Goal: Contribute content: Contribute content

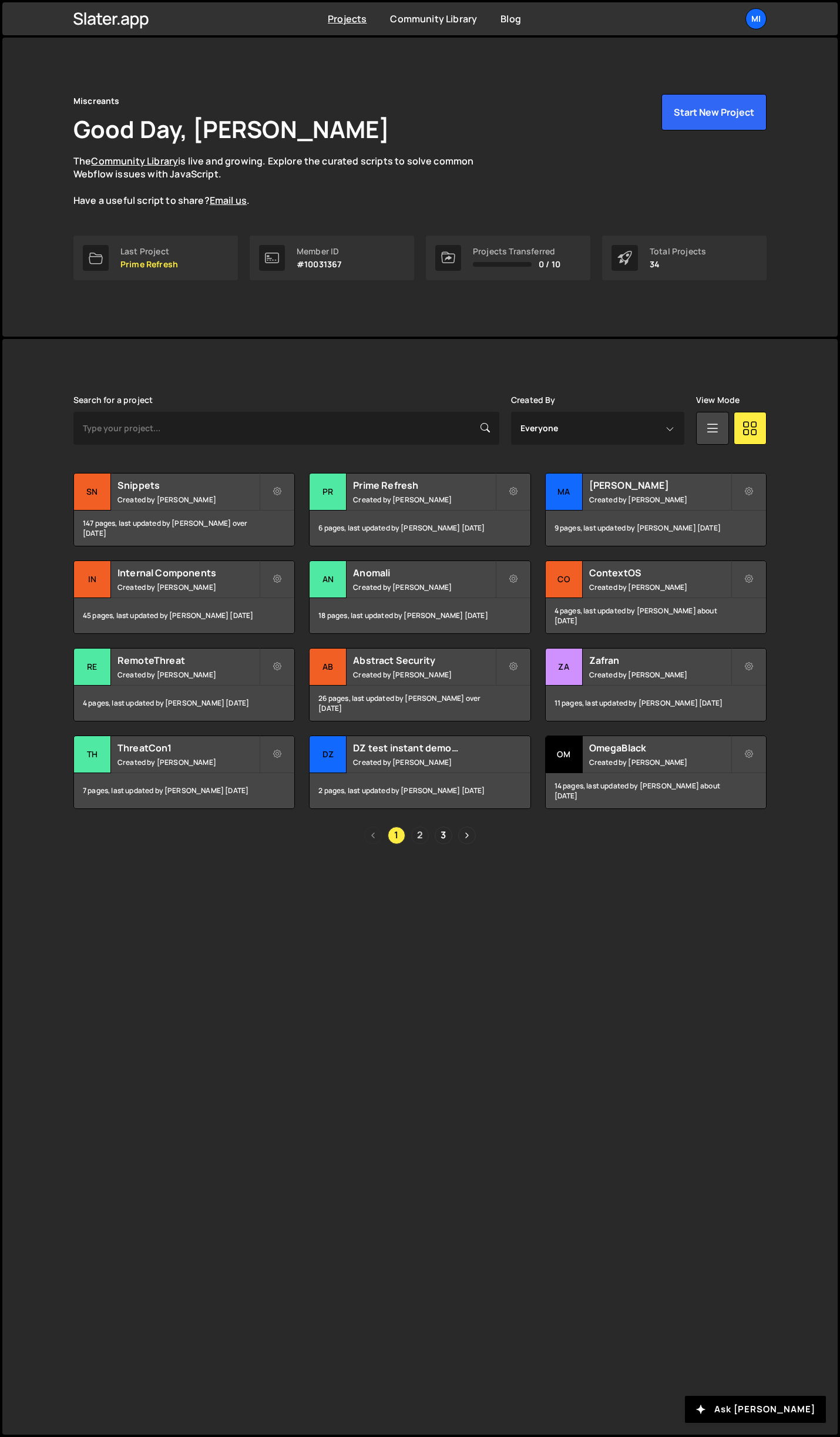
click at [428, 834] on link "2" at bounding box center [419, 835] width 17 height 17
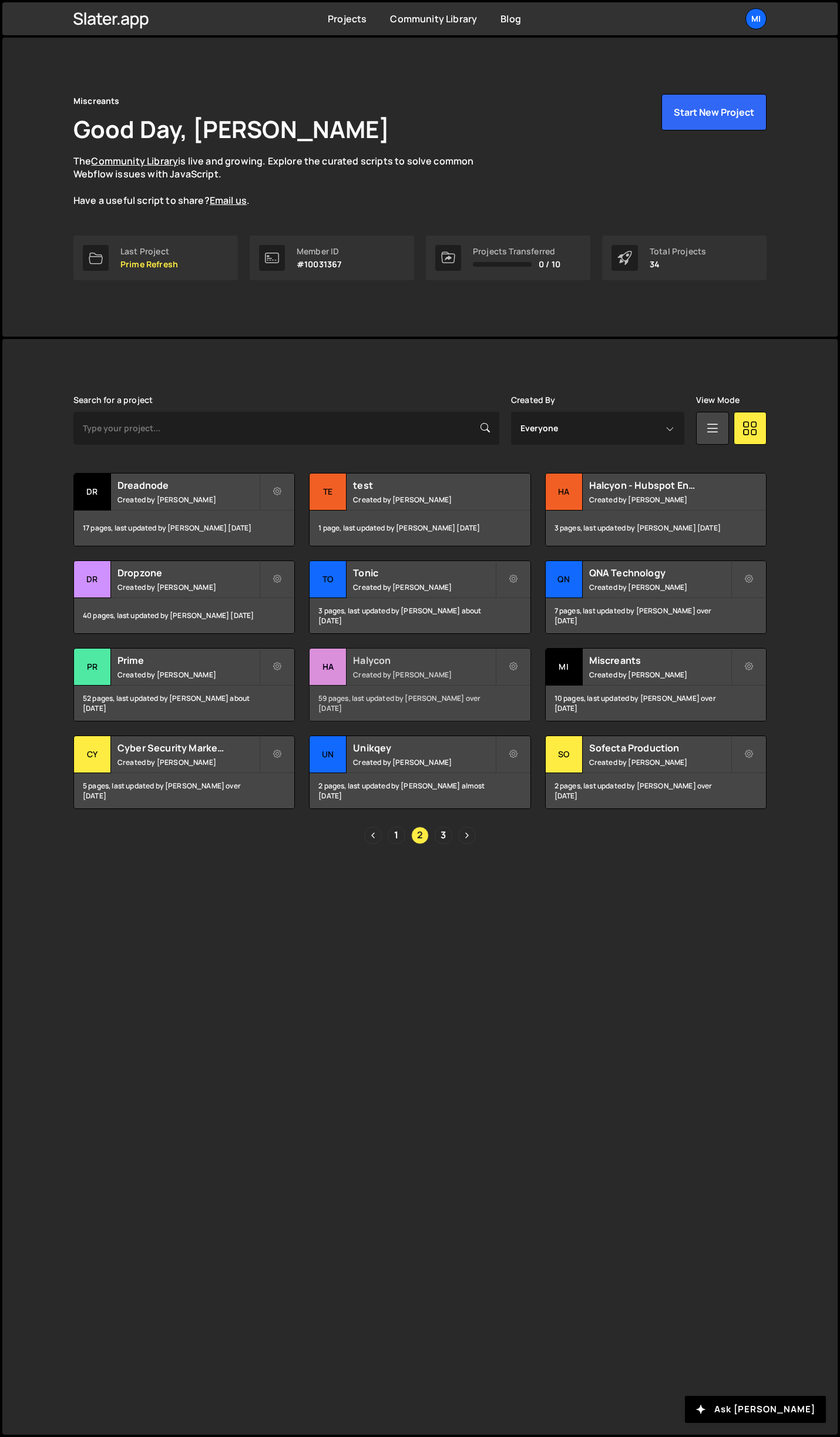
click at [420, 657] on h2 "Halycon" at bounding box center [423, 660] width 142 height 13
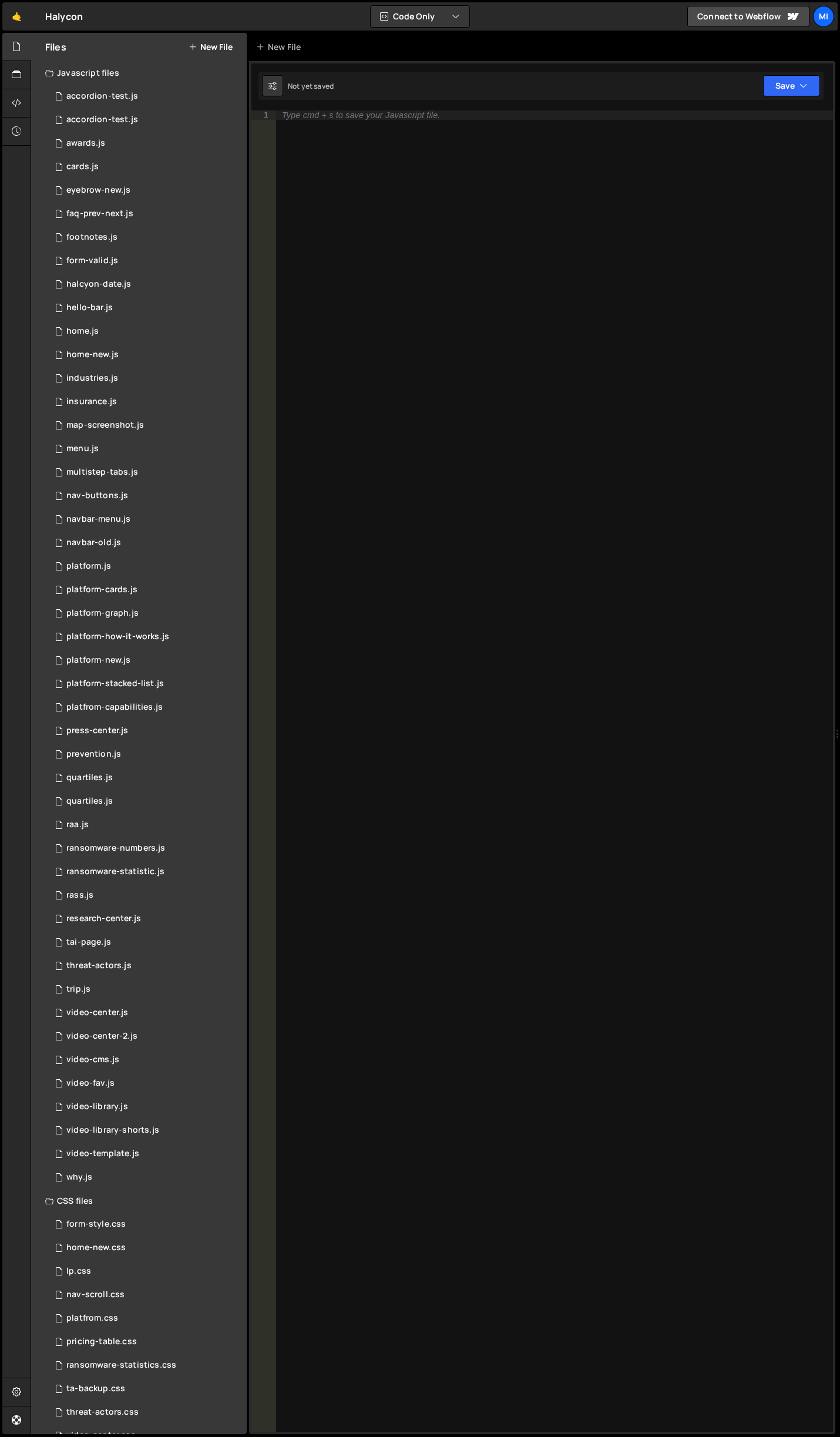
click at [224, 43] on button "New File" at bounding box center [210, 47] width 44 height 9
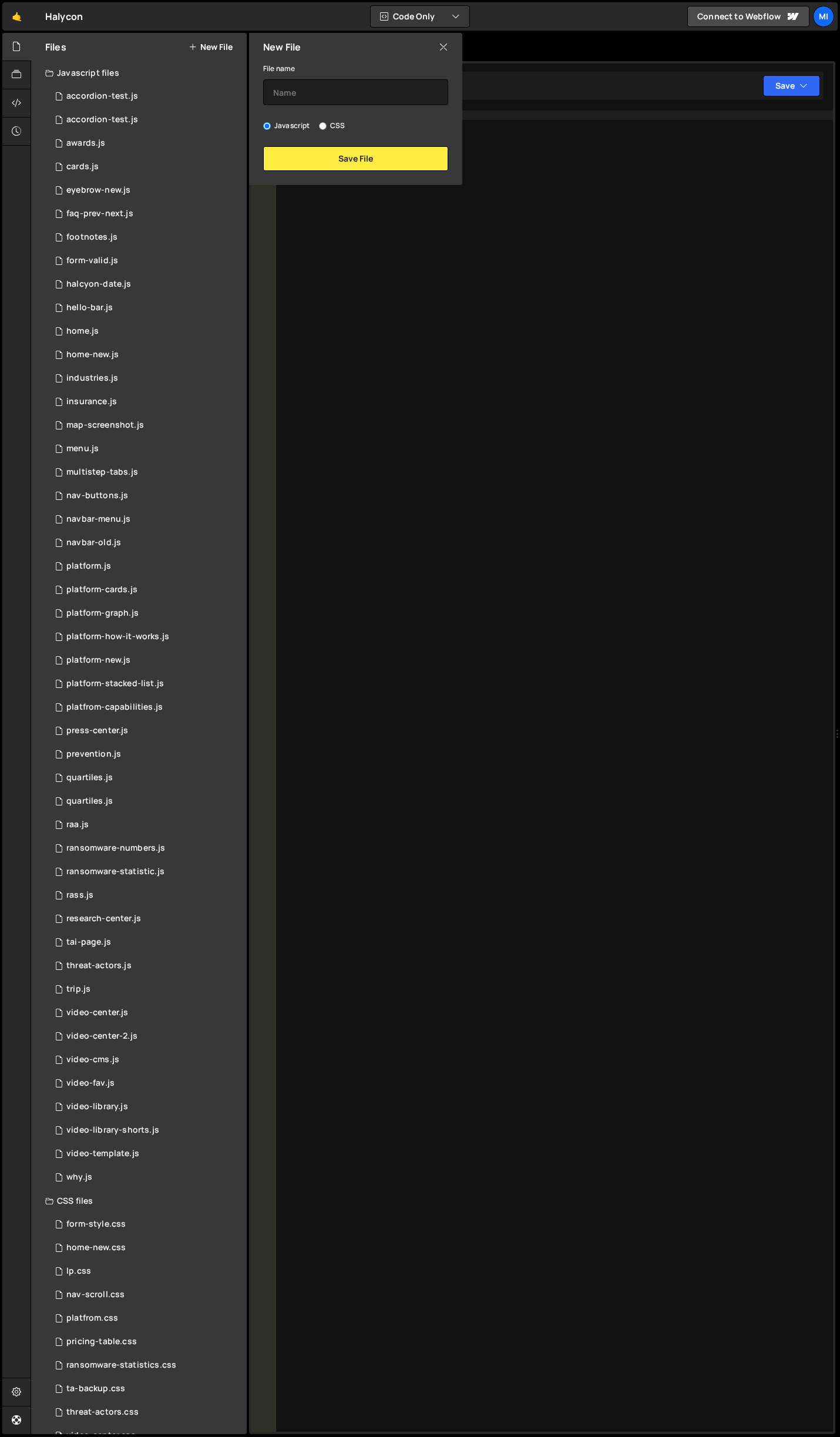
click at [346, 125] on div "Javascript CSS" at bounding box center [355, 126] width 185 height 12
click at [343, 119] on div "File name Javascript CSS Save File" at bounding box center [356, 116] width 213 height 110
click at [336, 121] on label "CSS" at bounding box center [331, 126] width 26 height 12
click at [327, 122] on input "CSS" at bounding box center [322, 126] width 8 height 8
radio input "true"
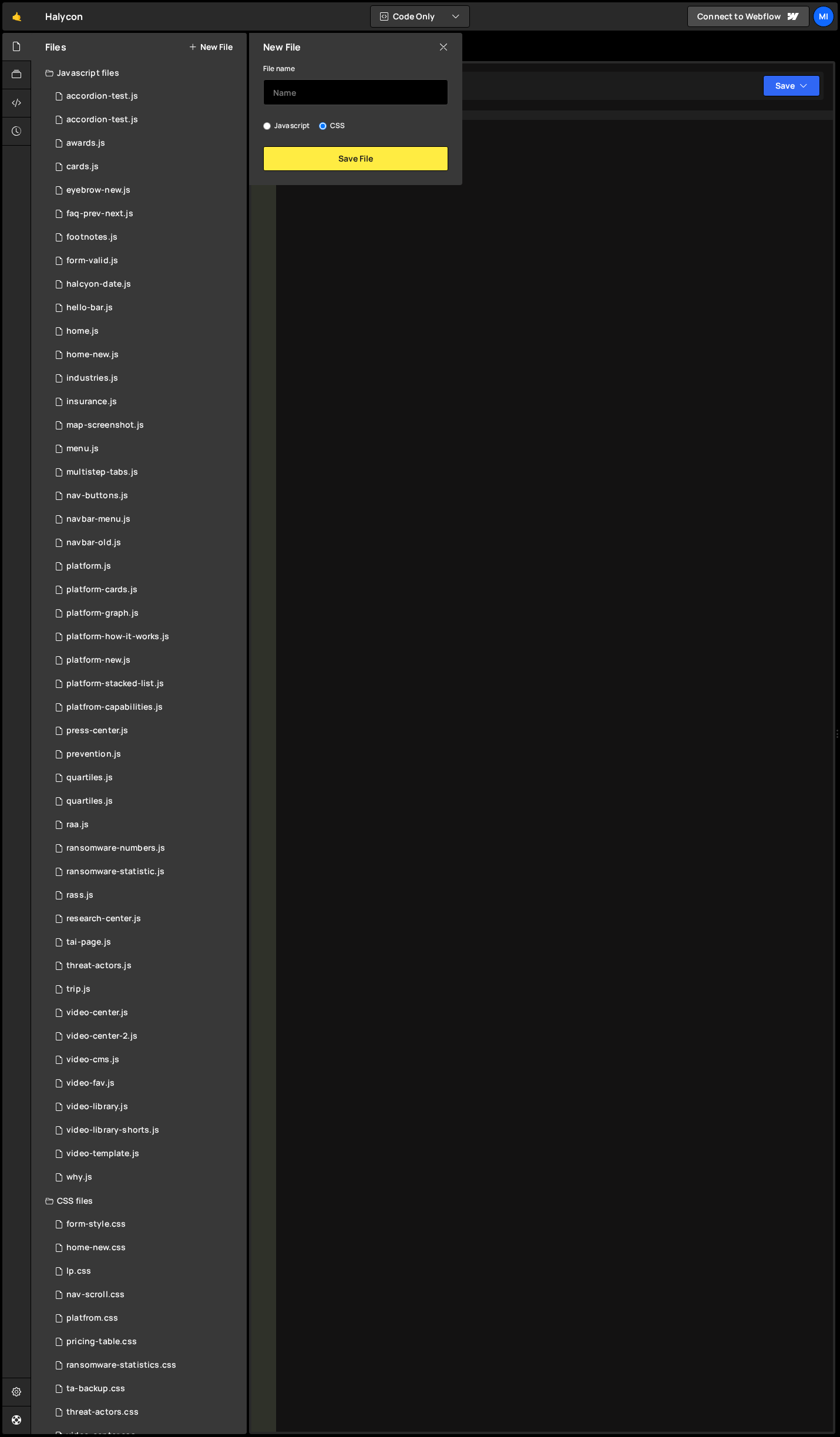
click at [344, 87] on input "text" at bounding box center [355, 92] width 185 height 26
type input "marketo-forms"
click at [357, 149] on button "Save File" at bounding box center [355, 158] width 185 height 24
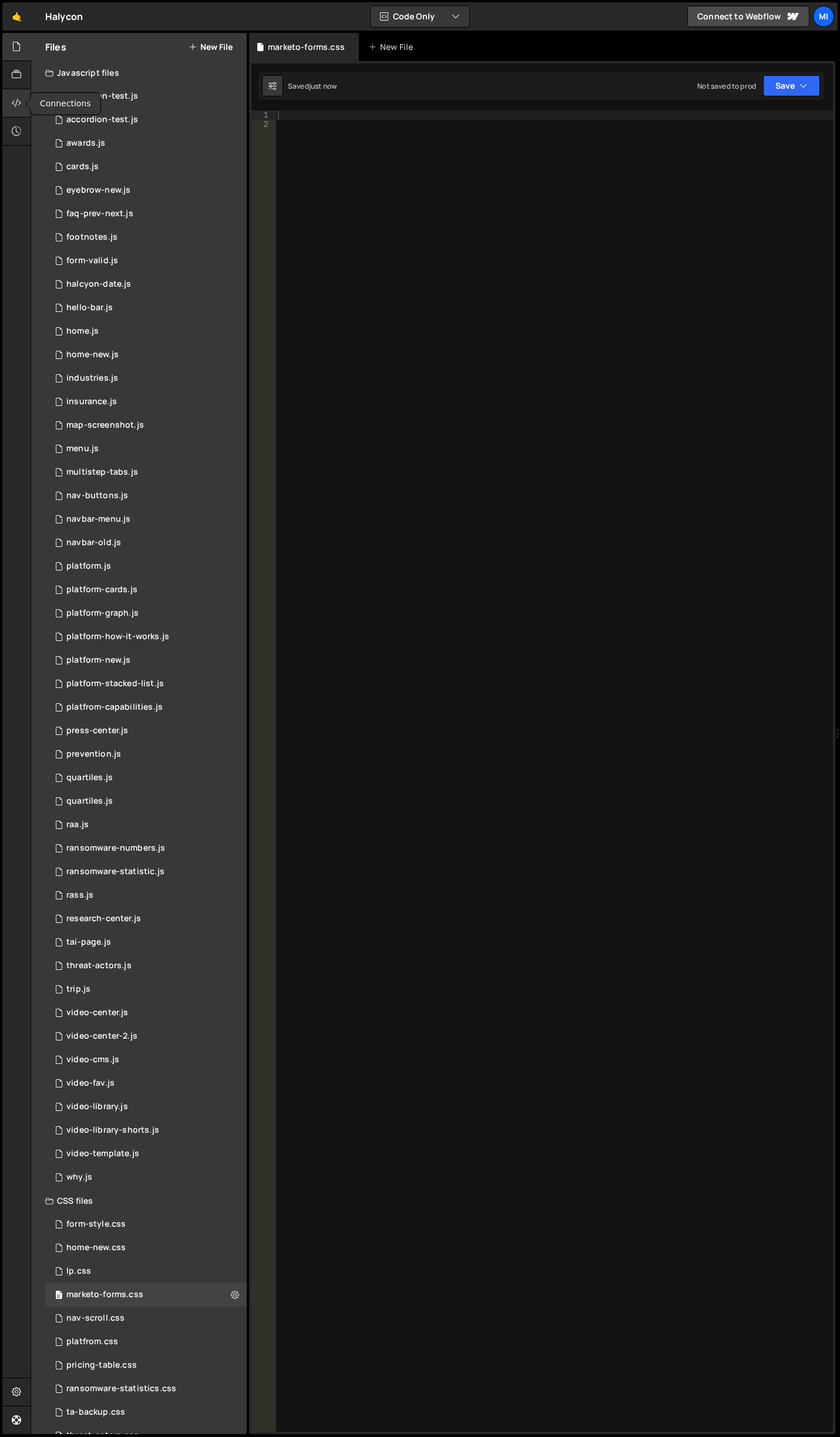
click at [23, 102] on div at bounding box center [16, 103] width 29 height 28
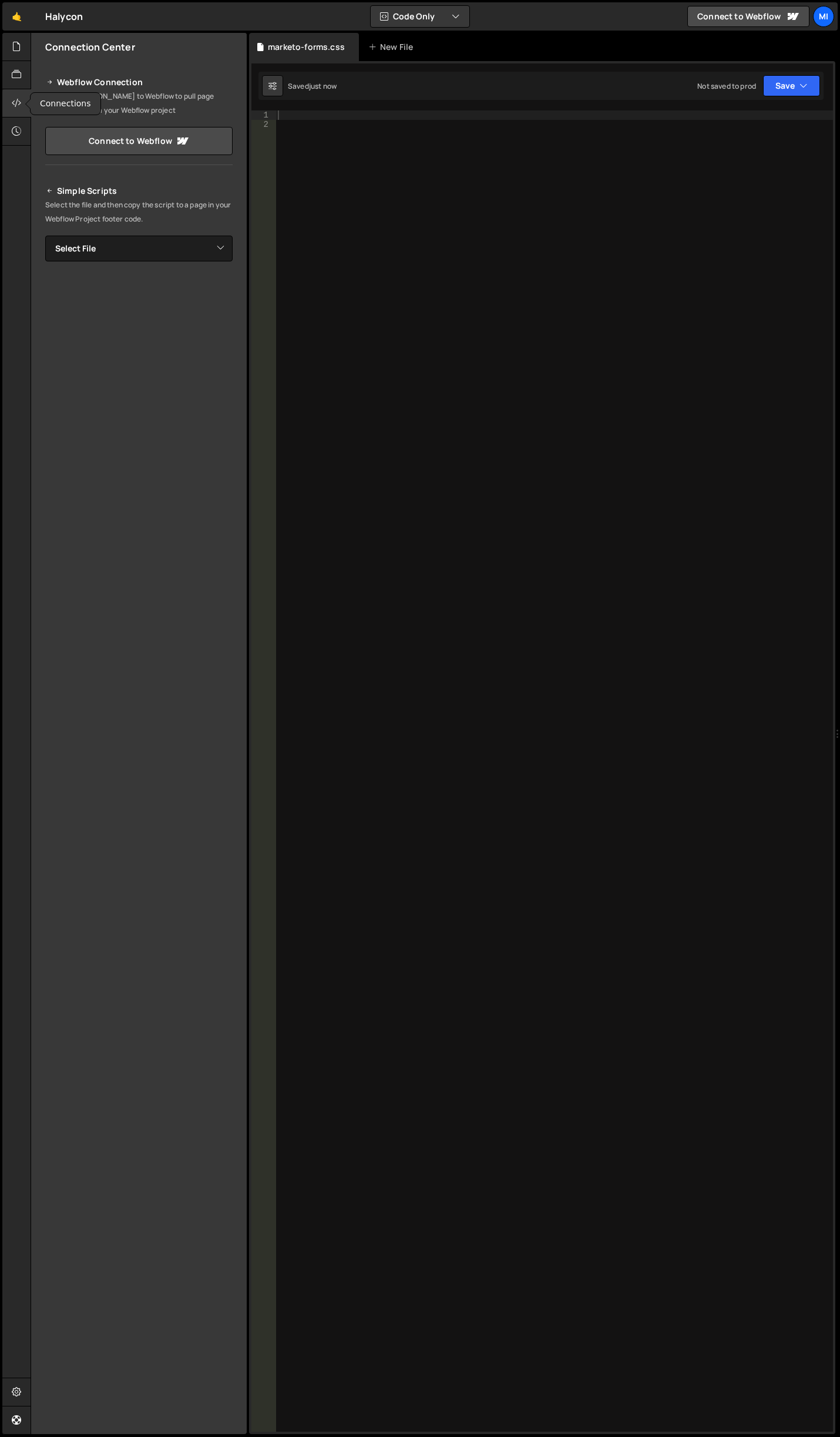
click at [23, 102] on div at bounding box center [16, 103] width 29 height 28
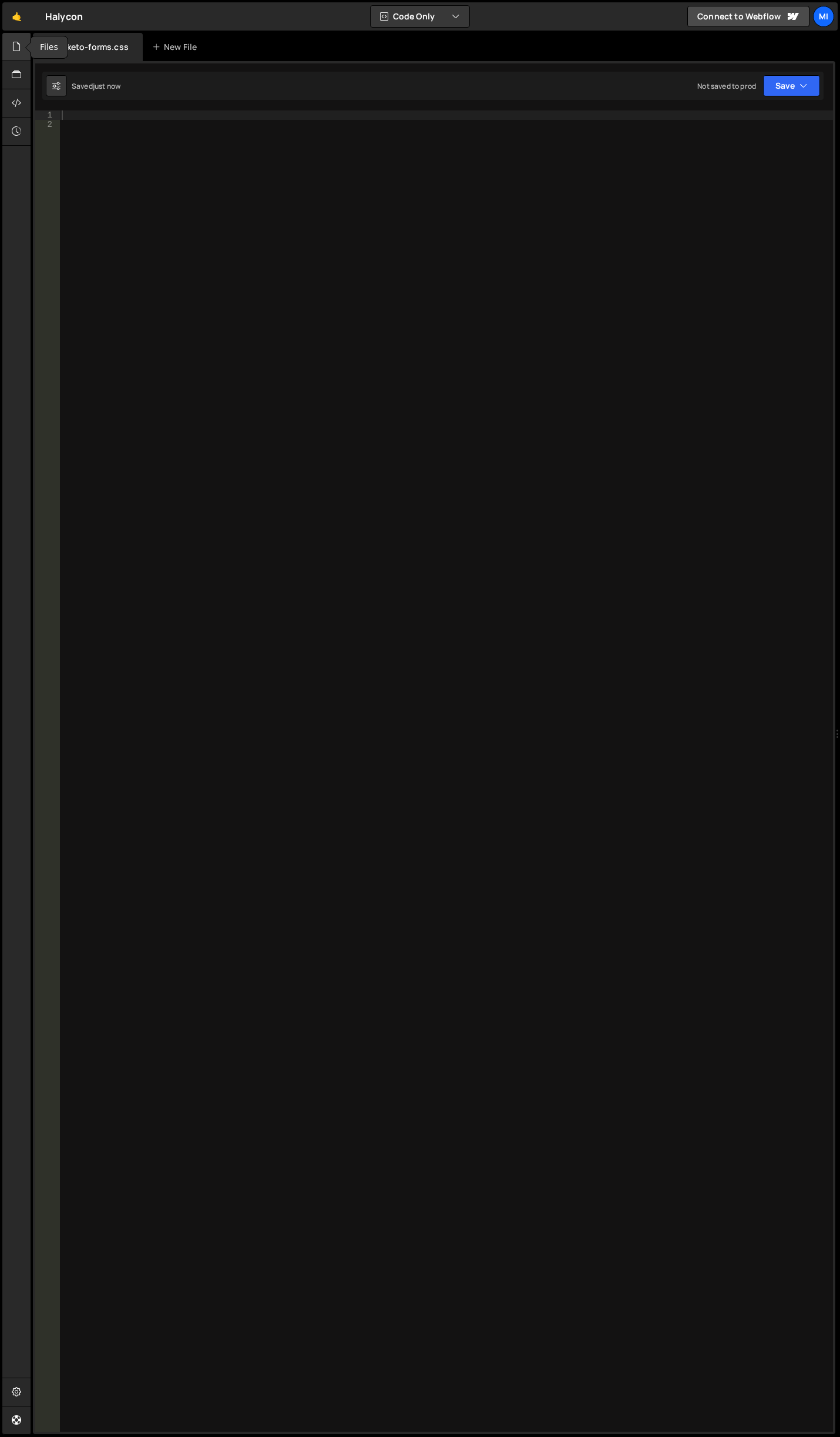
click at [15, 50] on icon at bounding box center [16, 46] width 9 height 13
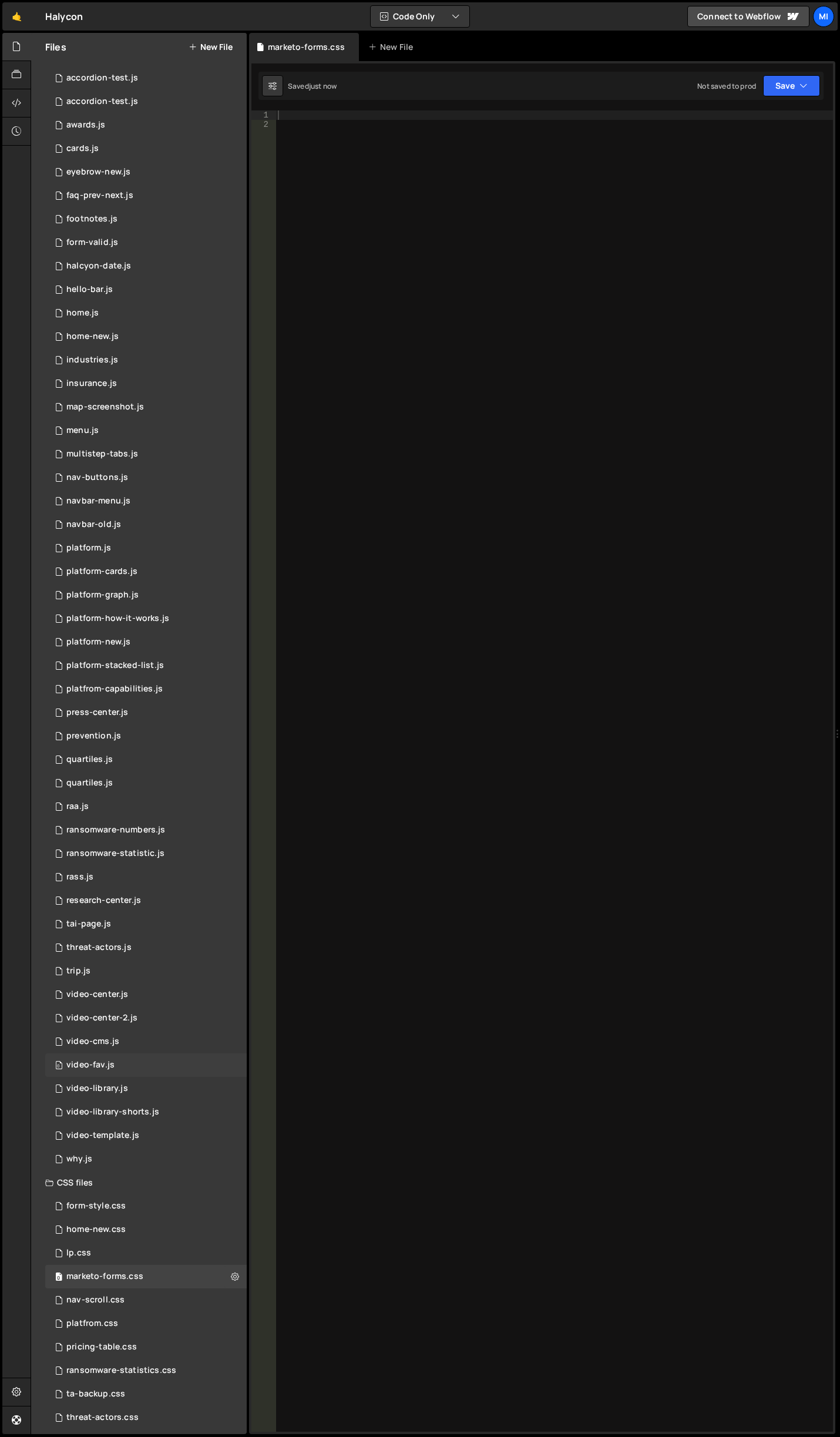
scroll to position [49, 0]
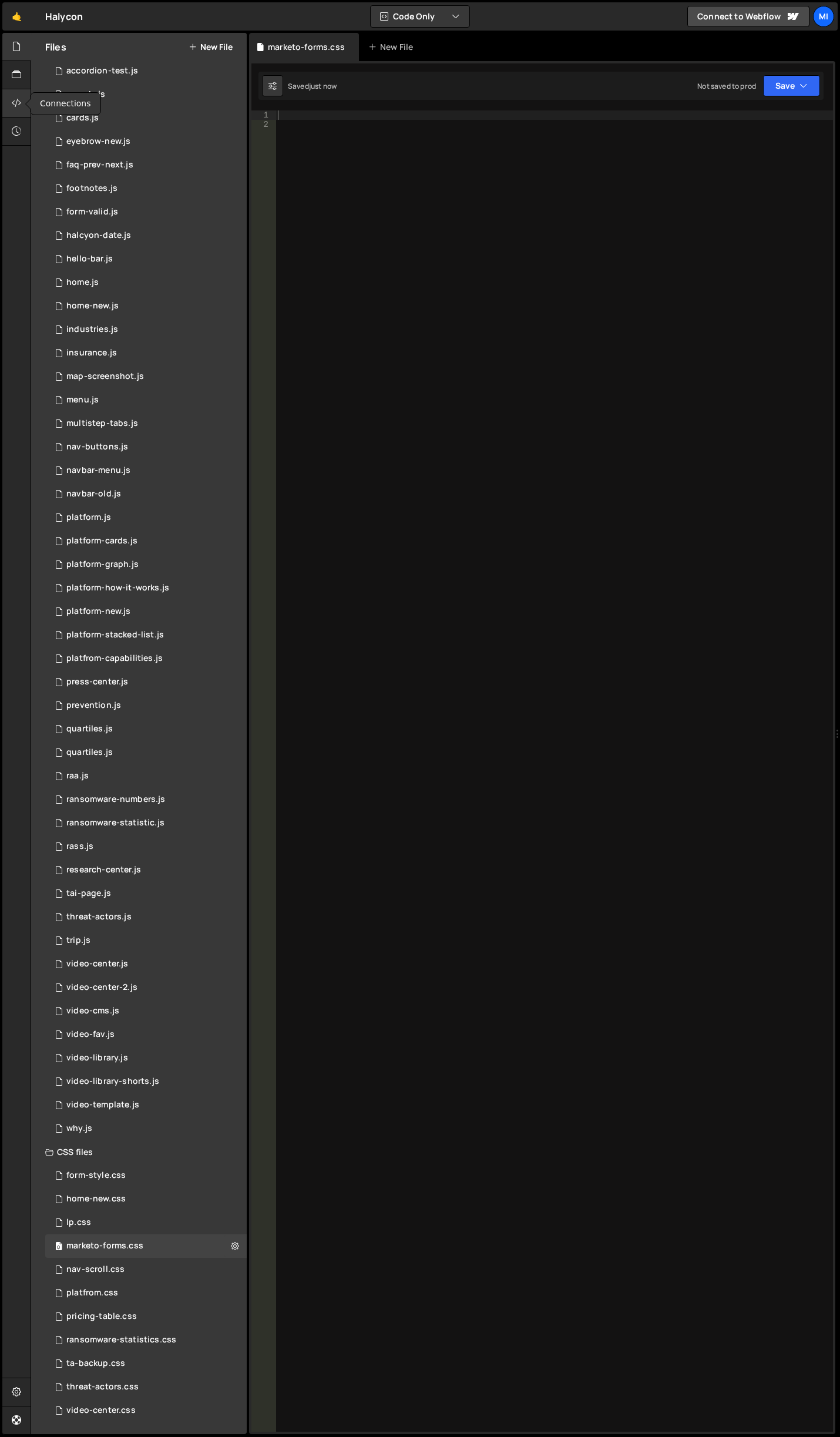
click at [20, 99] on icon at bounding box center [16, 103] width 9 height 13
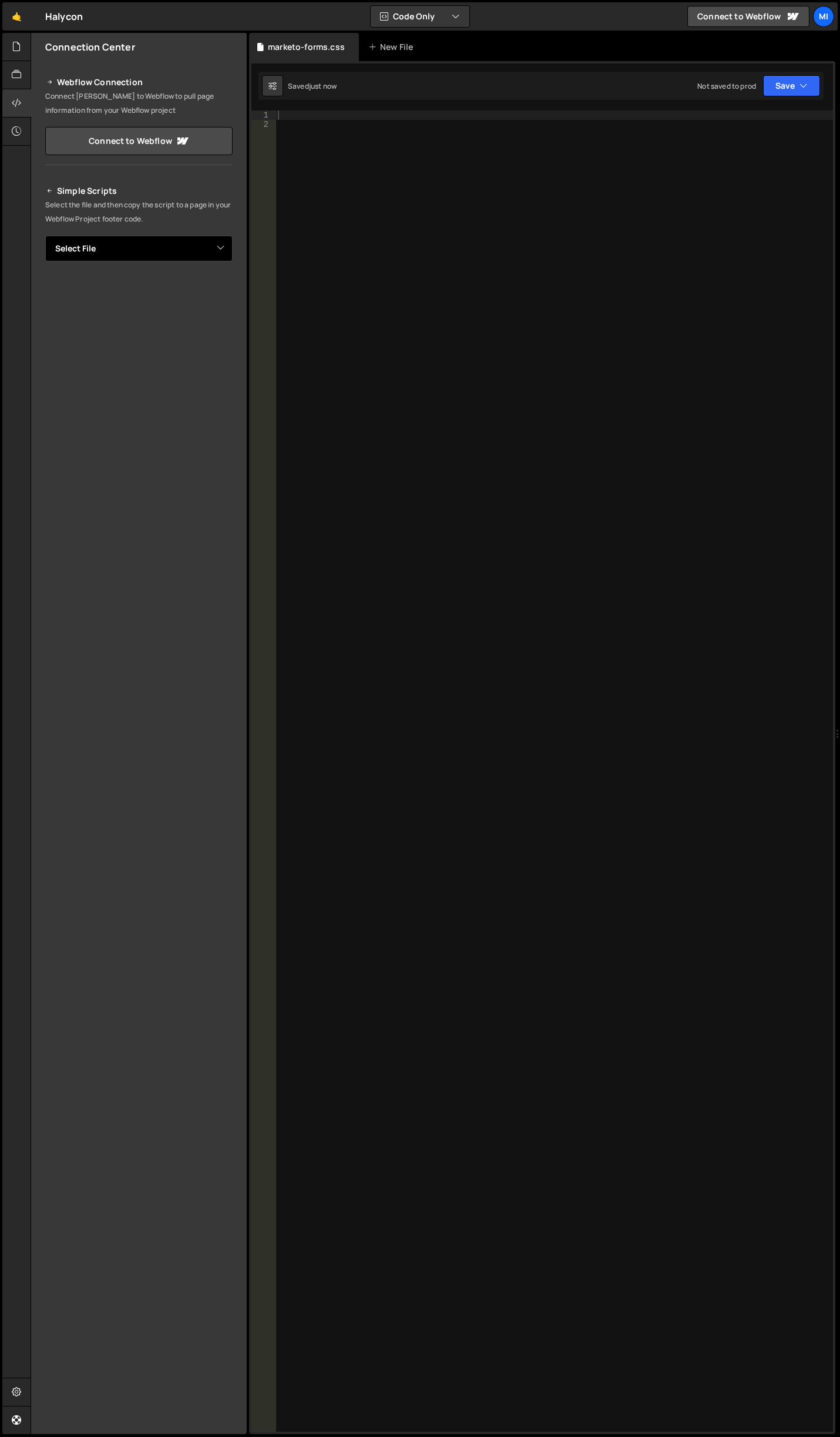
click at [160, 248] on select "Select File accordion-test.js accordion-test.js awards.js cards.js eyebrow-new.…" at bounding box center [139, 248] width 188 height 26
select select "47199"
click at [45, 236] on select "Select File accordion-test.js accordion-test.js awards.js cards.js eyebrow-new.…" at bounding box center [139, 248] width 188 height 26
click at [227, 294] on button "Button group with nested dropdown" at bounding box center [225, 288] width 17 height 24
click at [206, 308] on link "Copy Staging css" at bounding box center [180, 311] width 105 height 17
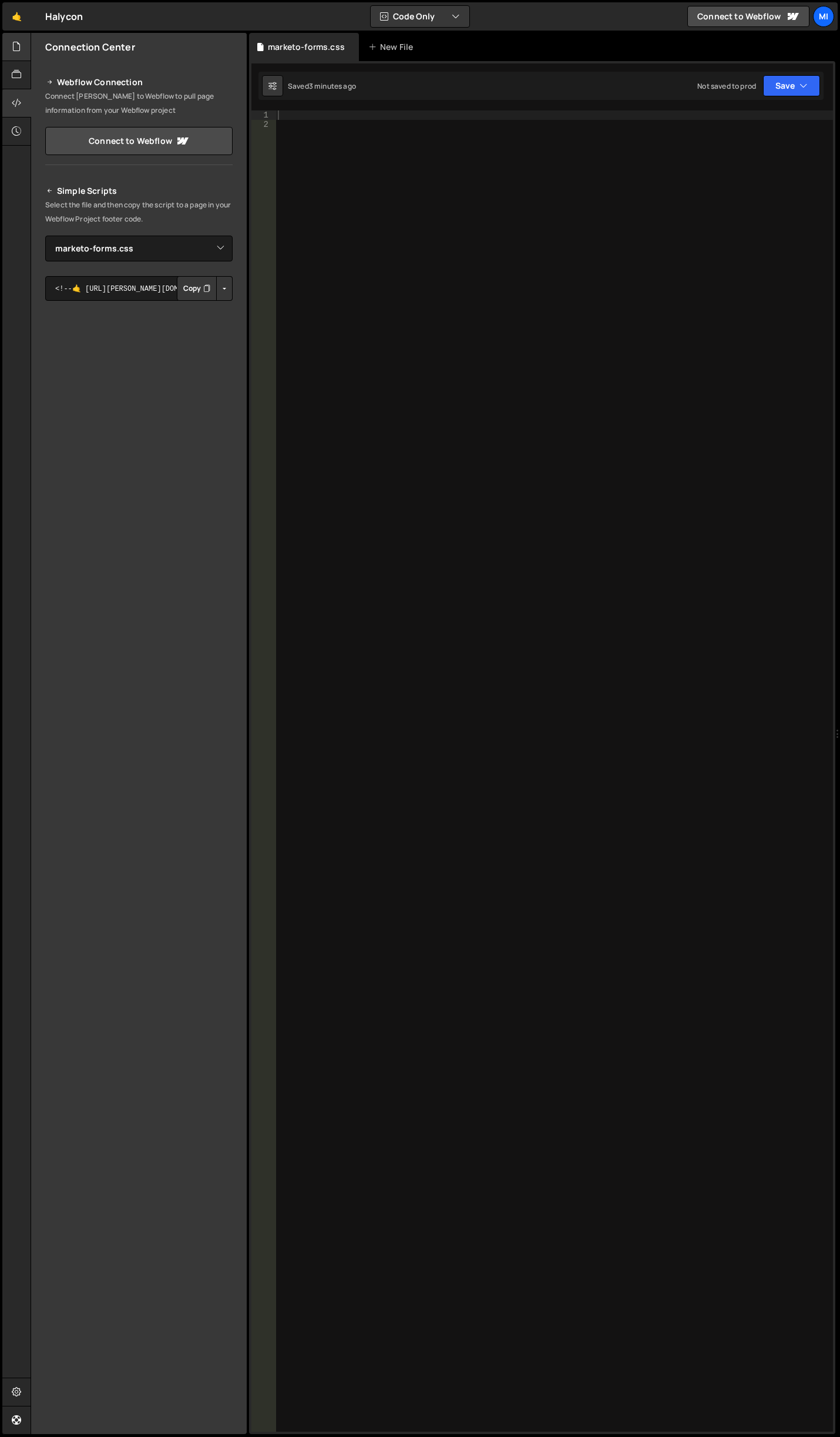
click at [15, 36] on div at bounding box center [16, 47] width 29 height 28
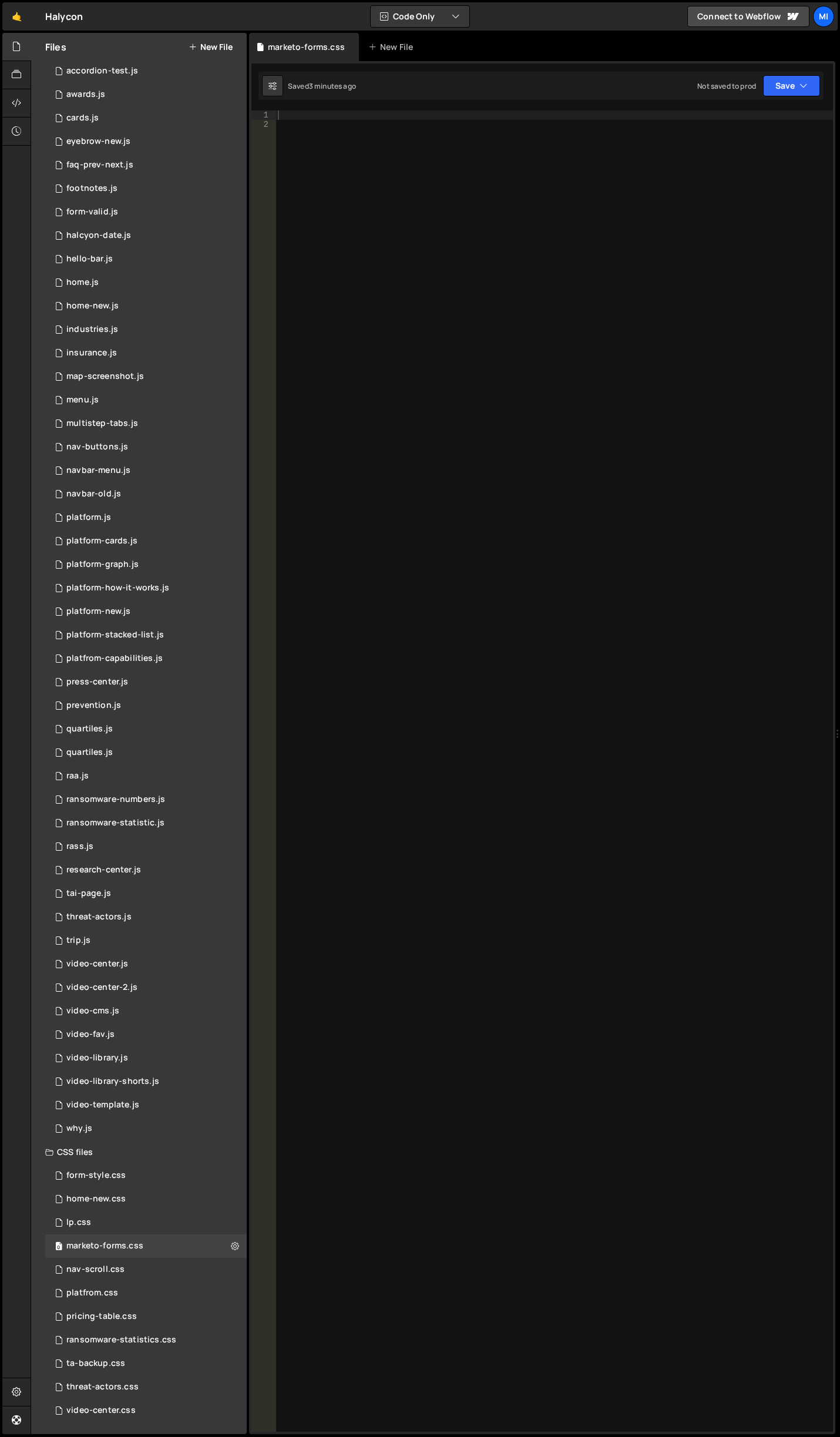
click at [204, 47] on button "New File" at bounding box center [210, 47] width 44 height 9
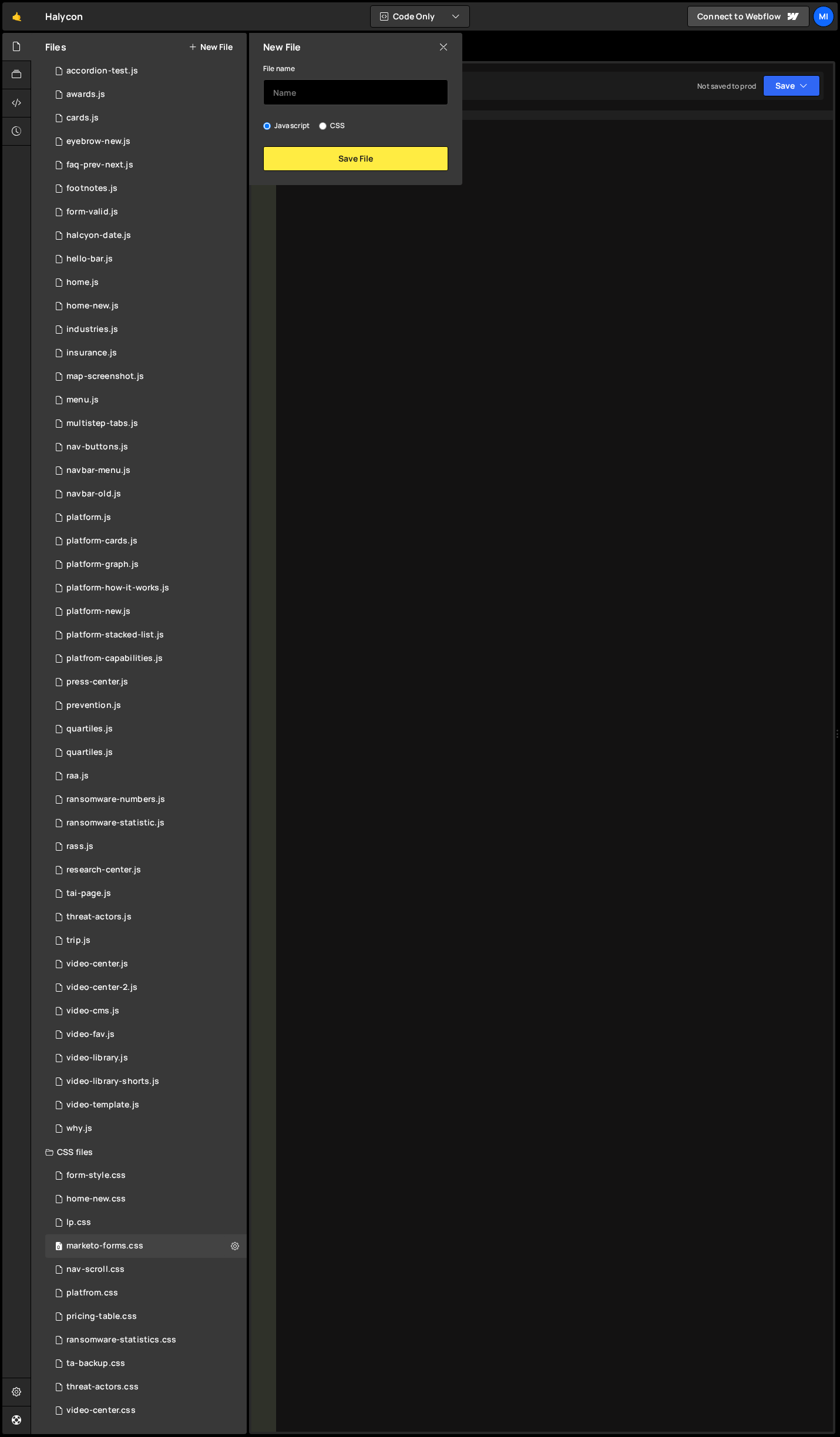
click at [323, 98] on input "text" at bounding box center [355, 92] width 185 height 26
type input "marketo-form"
click at [354, 154] on button "Save File" at bounding box center [355, 158] width 185 height 24
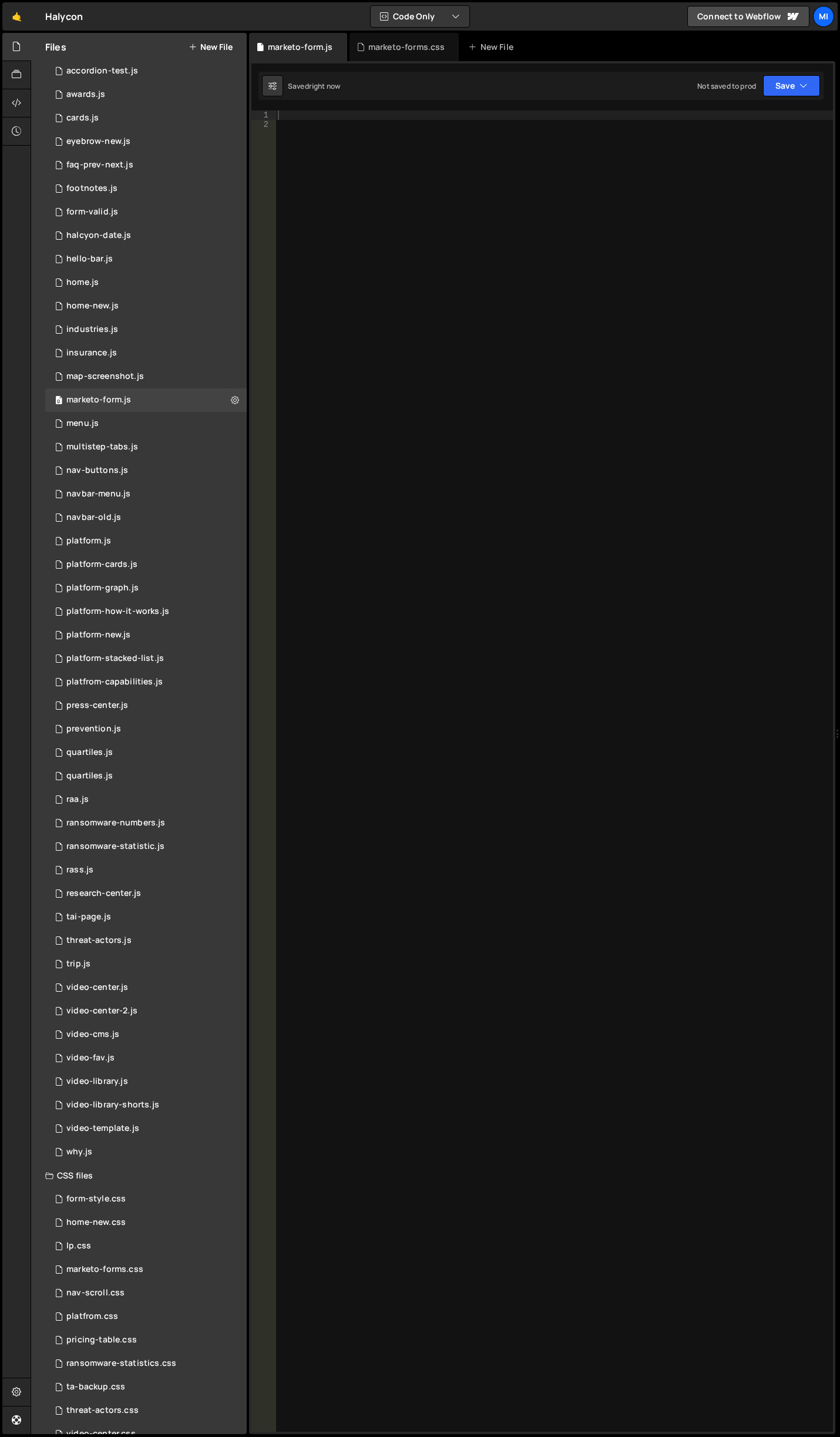
click at [361, 156] on div at bounding box center [554, 780] width 557 height 1340
paste textarea "</script>"
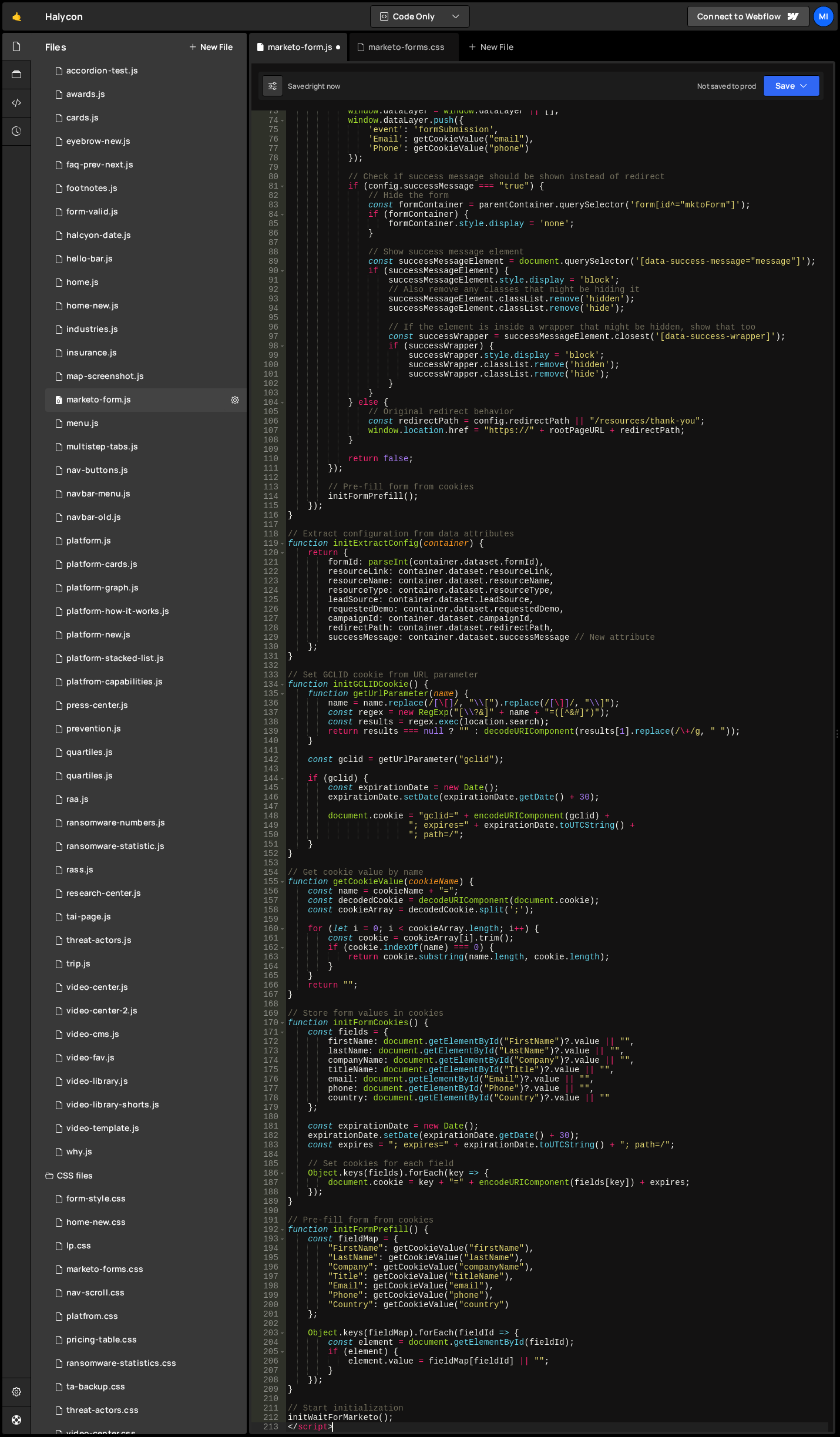
scroll to position [681, 0]
type textarea "// Start initialization"
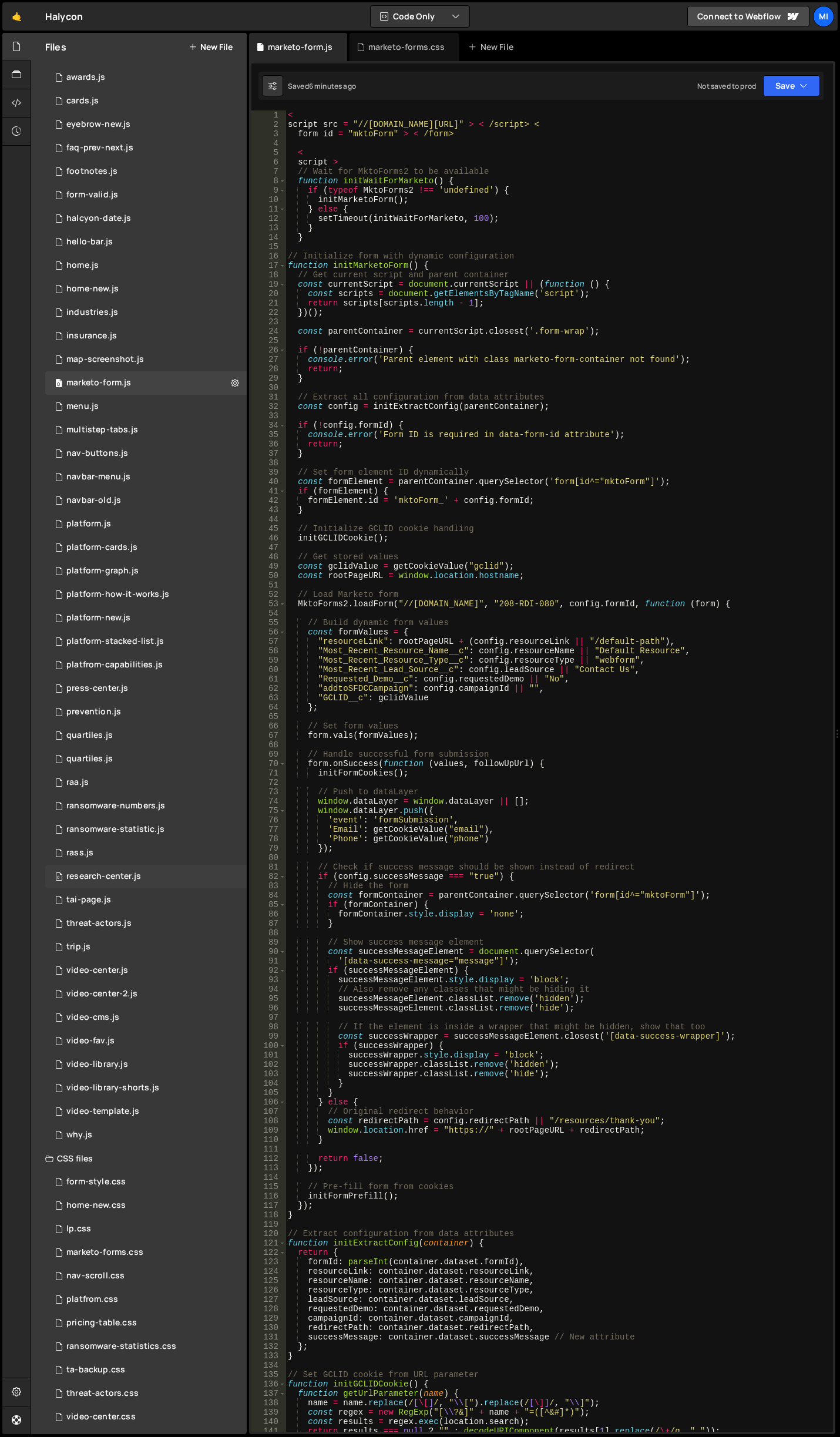
scroll to position [73, 0]
click at [142, 1237] on div "0 marketo-forms.css 0" at bounding box center [146, 1246] width 202 height 24
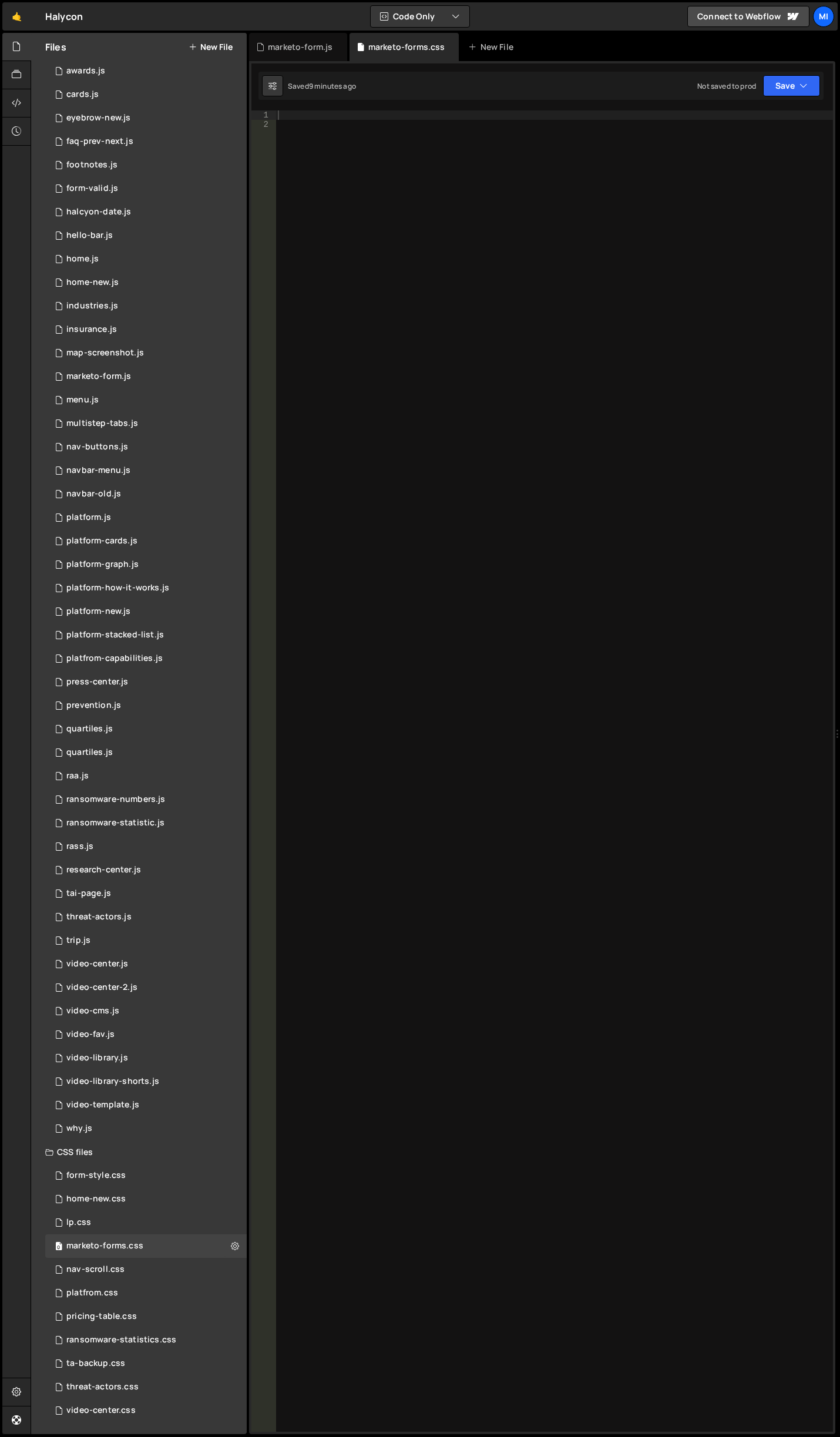
click at [583, 281] on div at bounding box center [554, 780] width 557 height 1340
paste textarea "mktoField"
type textarea "mktoField"
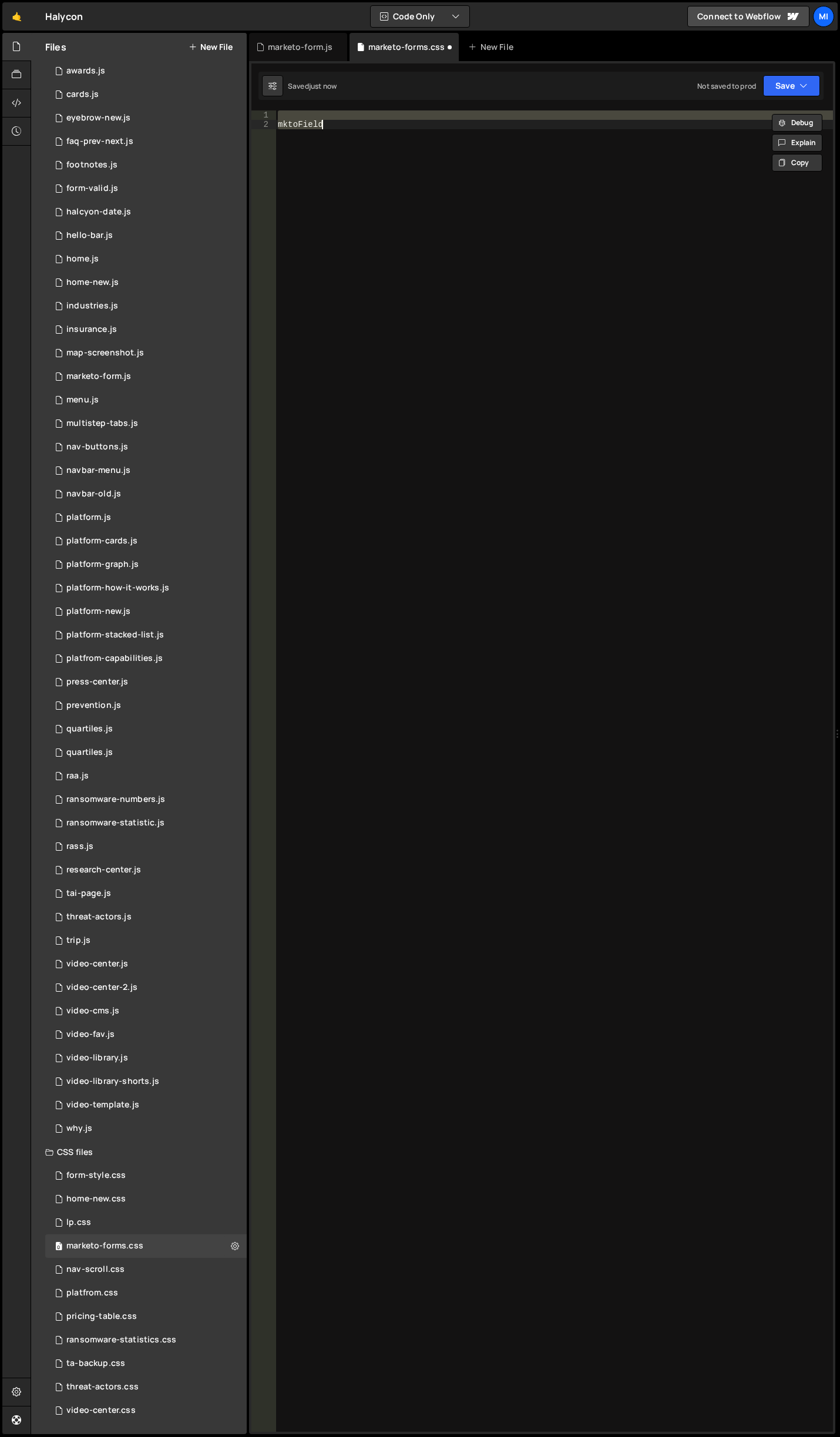
type textarea "/"
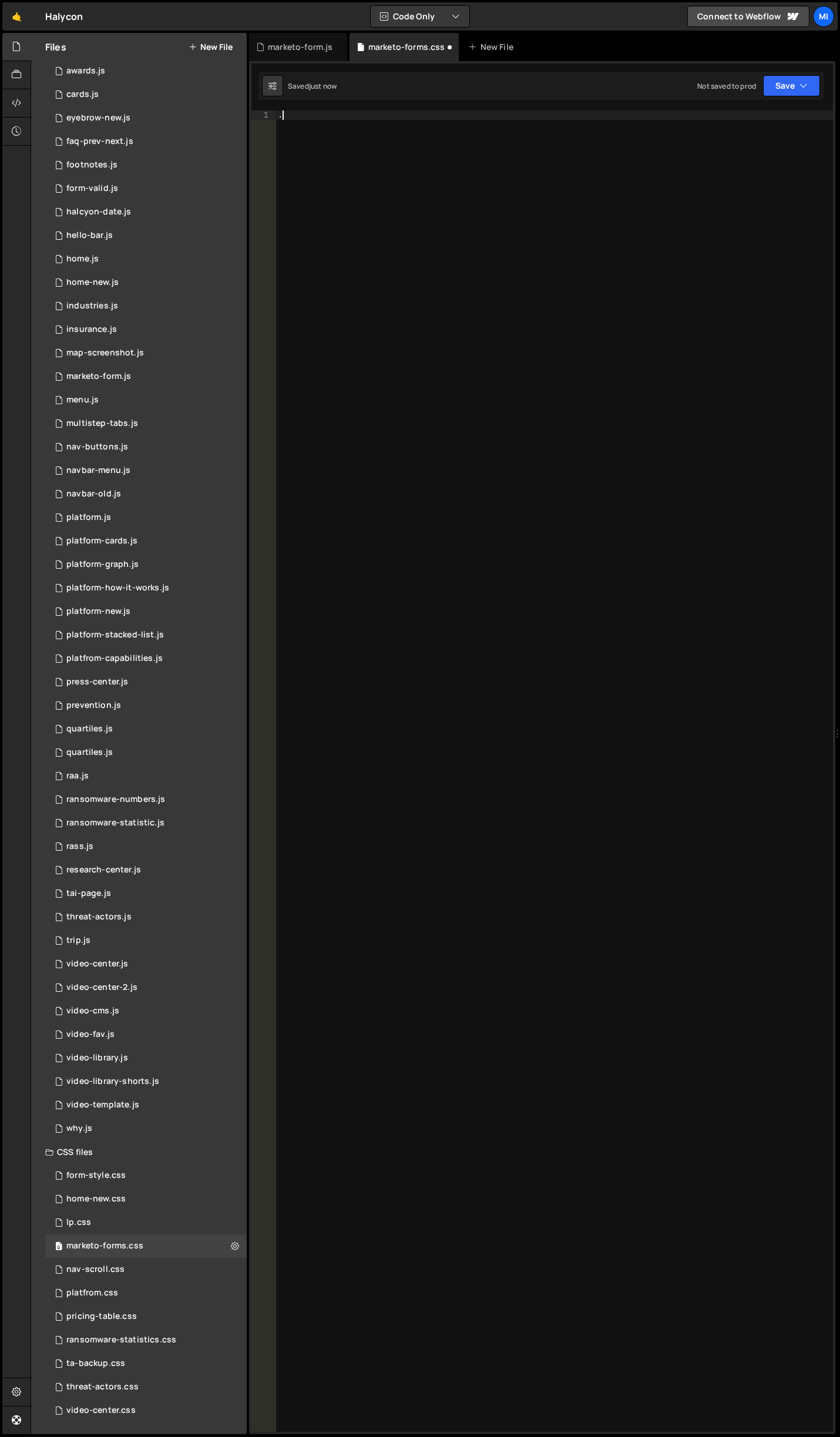
paste textarea "mktoField"
type textarea ".mktoField"
paste textarea "}"
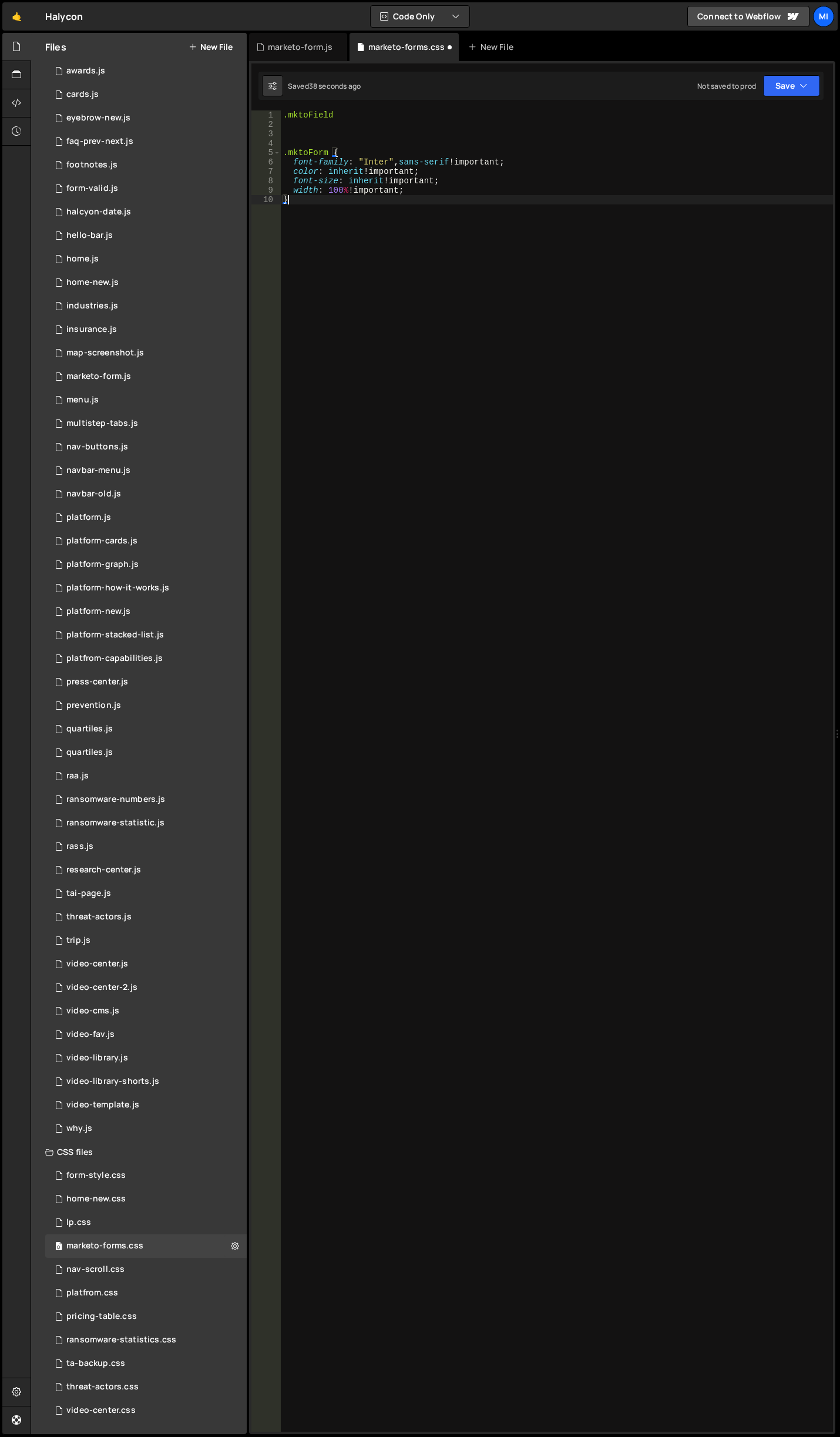
click at [514, 242] on div ".mktoField .mktoForm { font-family : " Inter " , sans-serif !important ; color …" at bounding box center [556, 780] width 552 height 1340
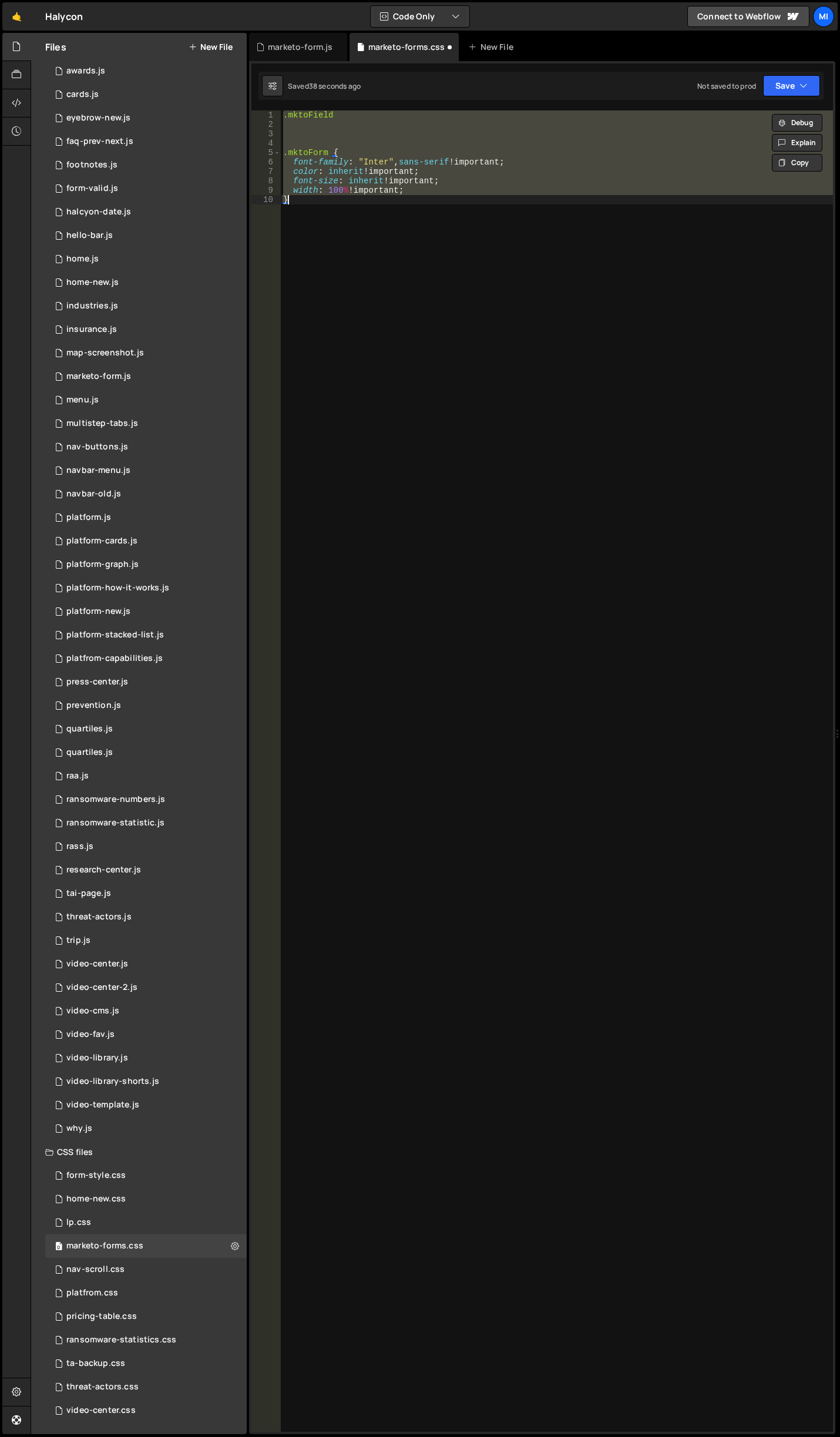
paste textarea
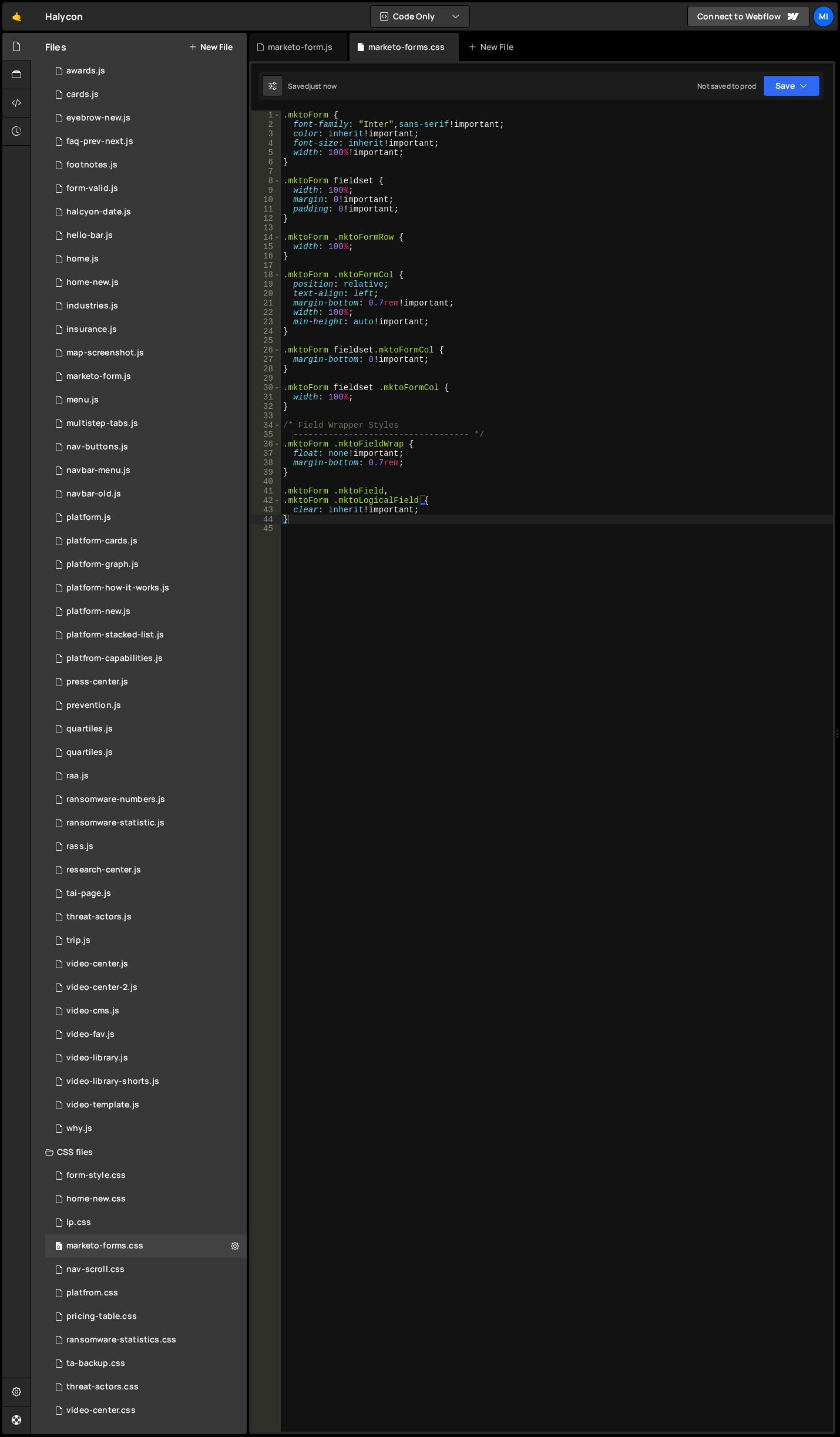
click at [386, 277] on div ".mktoForm { font-family : " Inter " , sans-serif !important ; color : inherit !…" at bounding box center [556, 780] width 552 height 1340
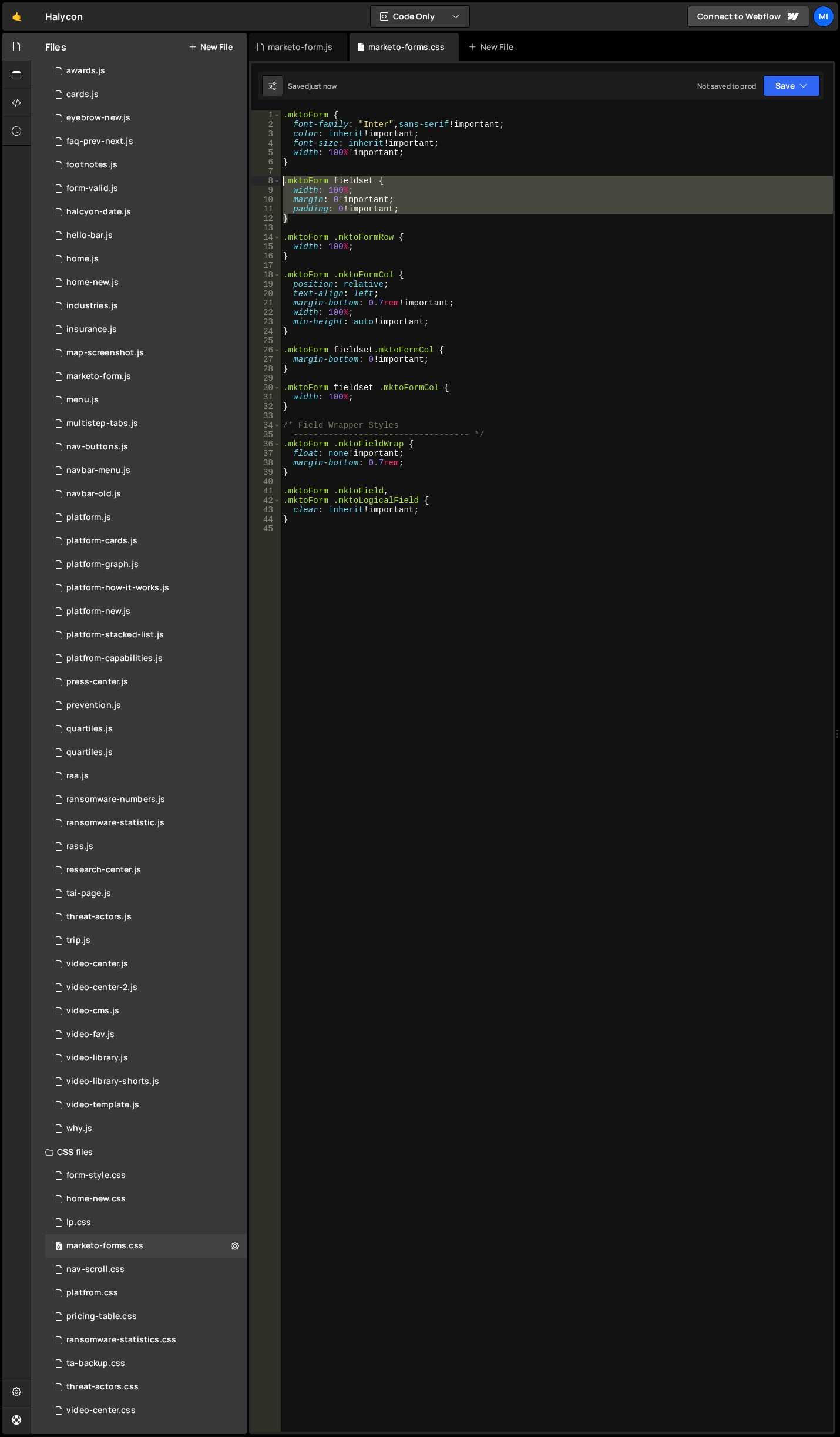
drag, startPoint x: 324, startPoint y: 221, endPoint x: 255, endPoint y: 179, distance: 80.8
click at [255, 179] on div ".mktoForm .mktoFormCol { 1 2 3 4 5 6 7 8 9 10 11 12 13 14 15 16 17 18 19 20 21 …" at bounding box center [541, 770] width 581 height 1321
type textarea ".mktoForm fieldset { width: 100%;"
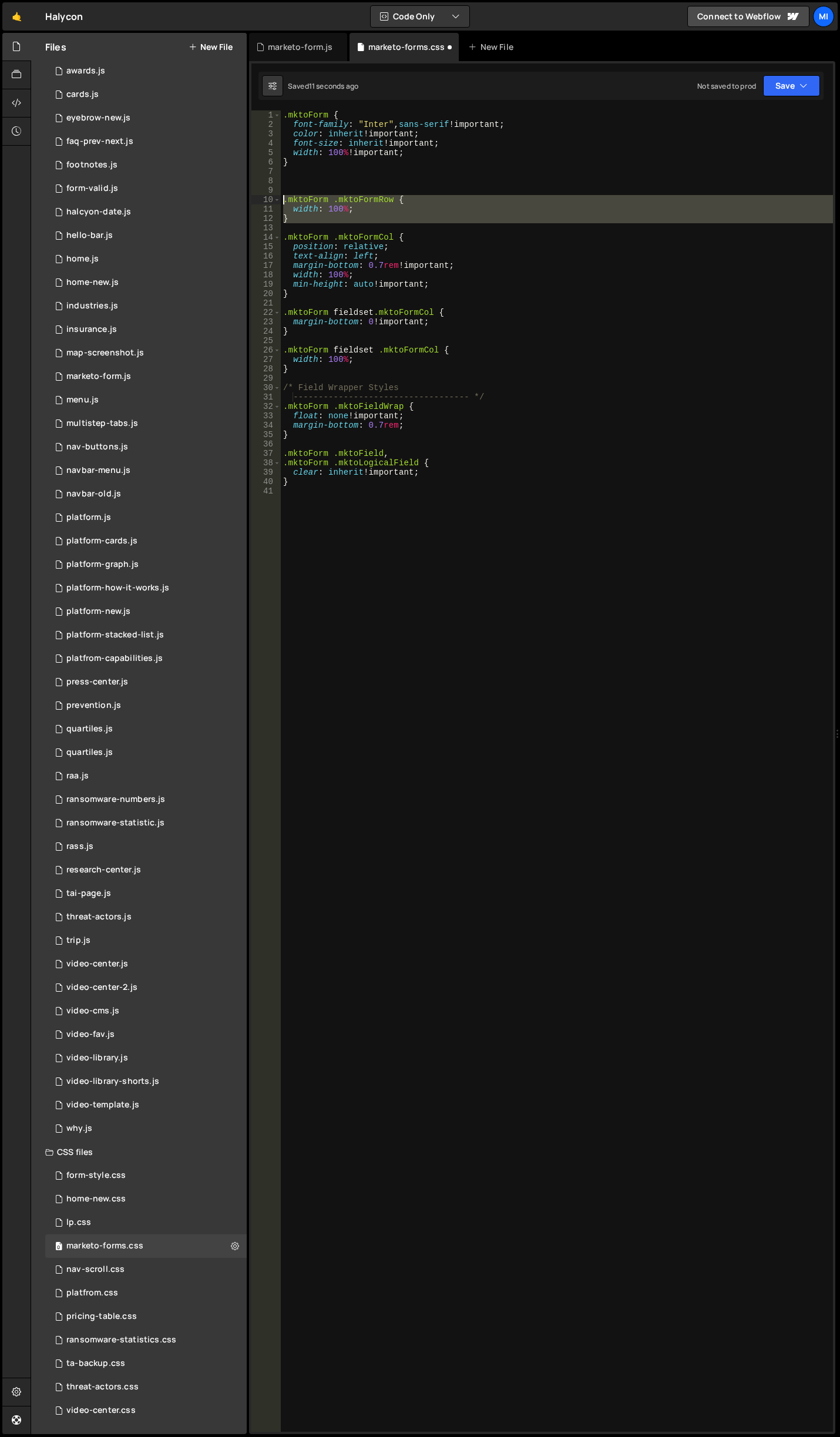
drag, startPoint x: 322, startPoint y: 225, endPoint x: 258, endPoint y: 198, distance: 69.5
click at [258, 198] on div "1 2 3 4 5 6 7 8 9 10 11 12 13 14 15 16 17 18 19 20 21 22 23 24 25 26 27 28 29 3…" at bounding box center [541, 770] width 581 height 1321
type textarea ".mktoForm .mktoFormRow { width: 100%;"
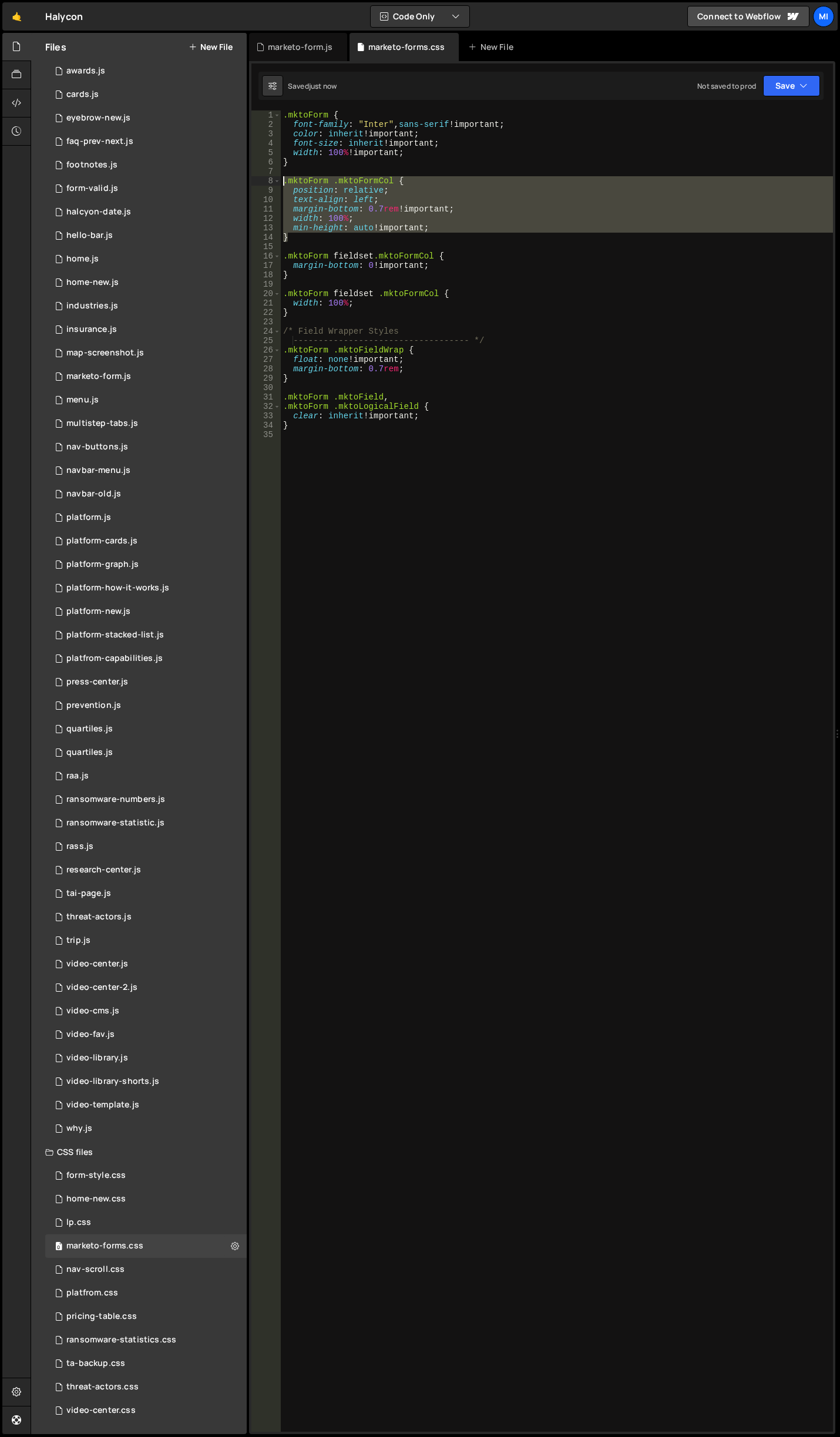
drag, startPoint x: 302, startPoint y: 241, endPoint x: 253, endPoint y: 180, distance: 78.2
click at [253, 180] on div "text-align: left; 1 2 3 4 5 6 7 8 9 10 11 12 13 14 15 16 17 18 19 20 21 22 23 2…" at bounding box center [541, 770] width 581 height 1321
type textarea ".mktoForm .mktoFormCol { position: relative;"
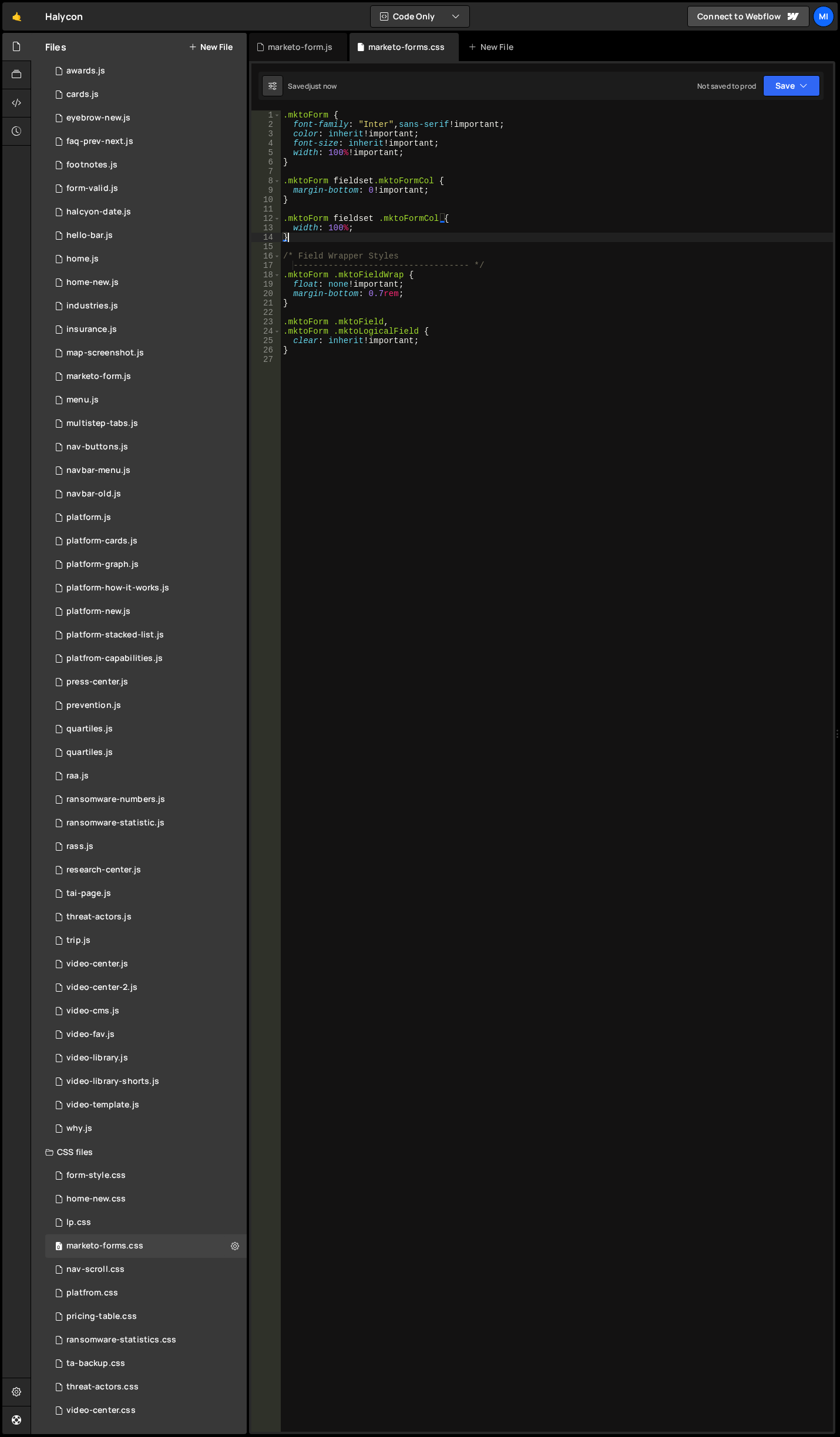
drag, startPoint x: 314, startPoint y: 241, endPoint x: 299, endPoint y: 236, distance: 15.8
click at [299, 236] on div ".mktoForm { font-family : " Inter " , sans-serif !important ; color : inherit !…" at bounding box center [556, 780] width 552 height 1340
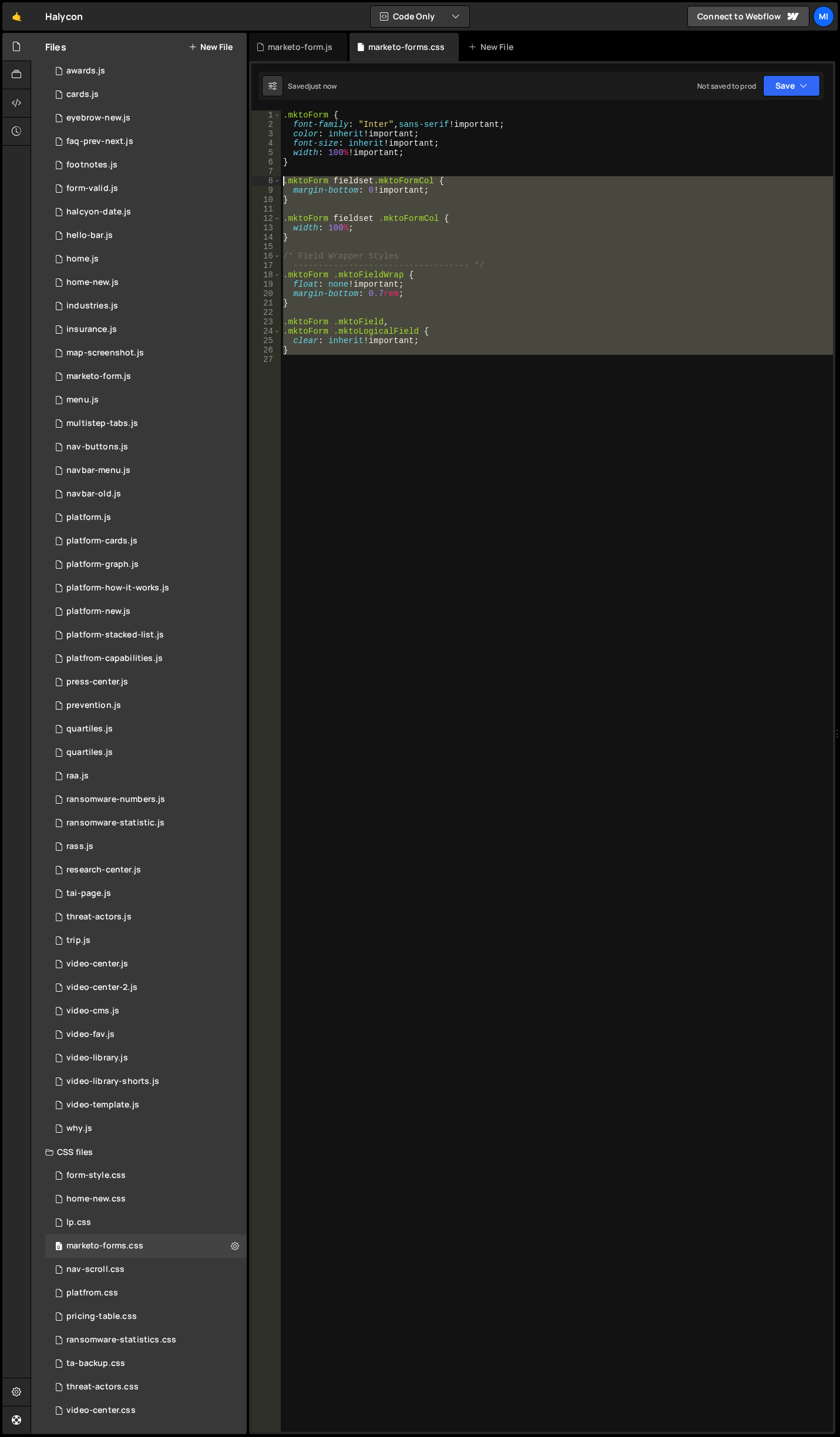
drag, startPoint x: 324, startPoint y: 366, endPoint x: 242, endPoint y: 179, distance: 204.2
click at [242, 179] on div "Files New File Javascript files 0 accordion-test.js 0 0 accordion-test.js 0 1 a…" at bounding box center [435, 734] width 809 height 1402
type textarea ".mktoForm fieldset.mktoFormCol { margin-bottom: 0 !important;"
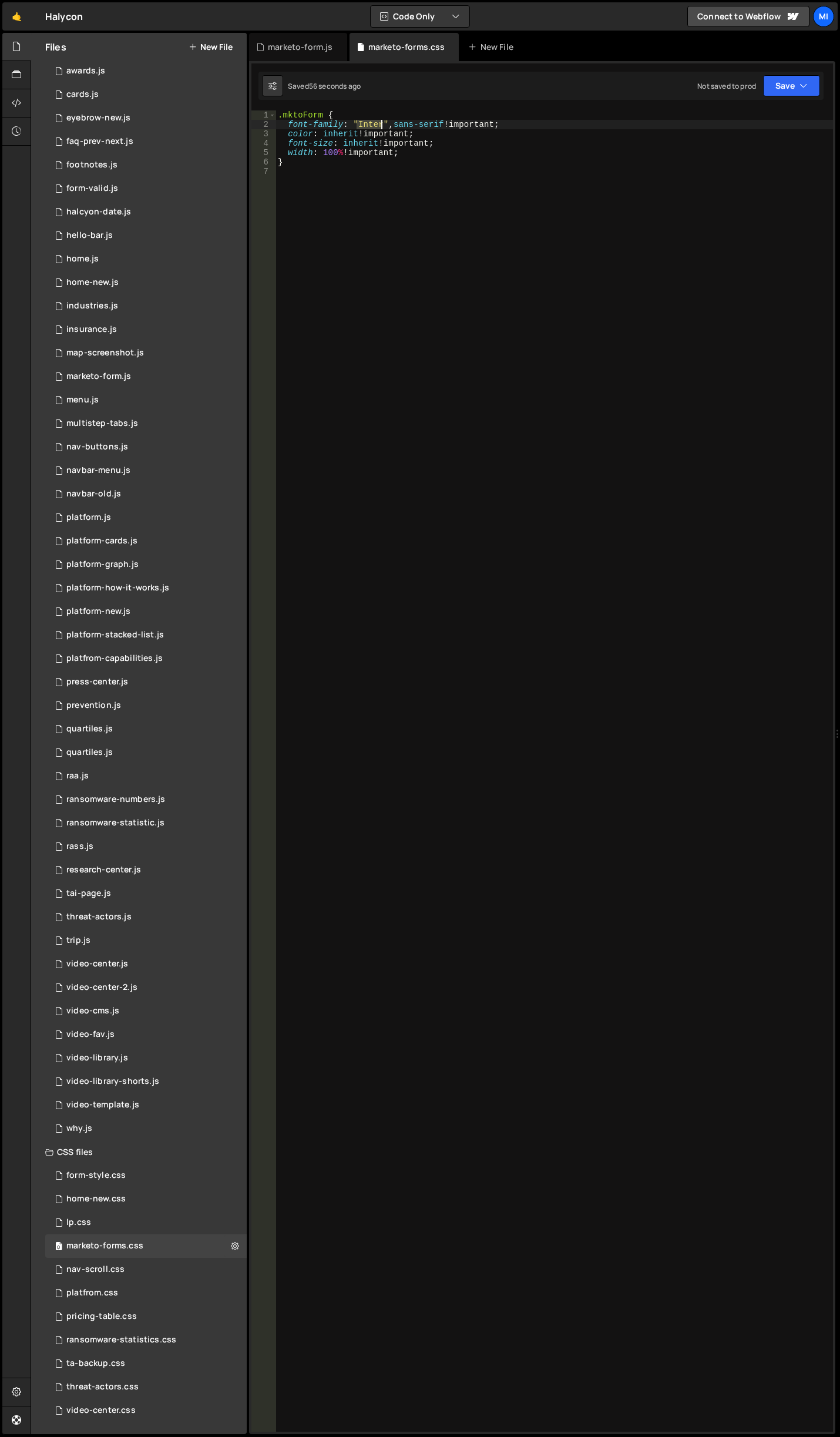
drag, startPoint x: 356, startPoint y: 122, endPoint x: 380, endPoint y: 121, distance: 24.0
click at [380, 121] on div ".mktoForm { font-family : " Inter " , sans-serif !important ; color : inherit !…" at bounding box center [554, 780] width 557 height 1340
paste textarea "Cabinet Grotesk"
type textarea "font-family: "Cabinet Grotesk", sans-serif !important;"
click at [322, 287] on div ".mktoForm { font-family : " Cabinet Grotesk " , sans-serif !important ; color :…" at bounding box center [554, 780] width 557 height 1340
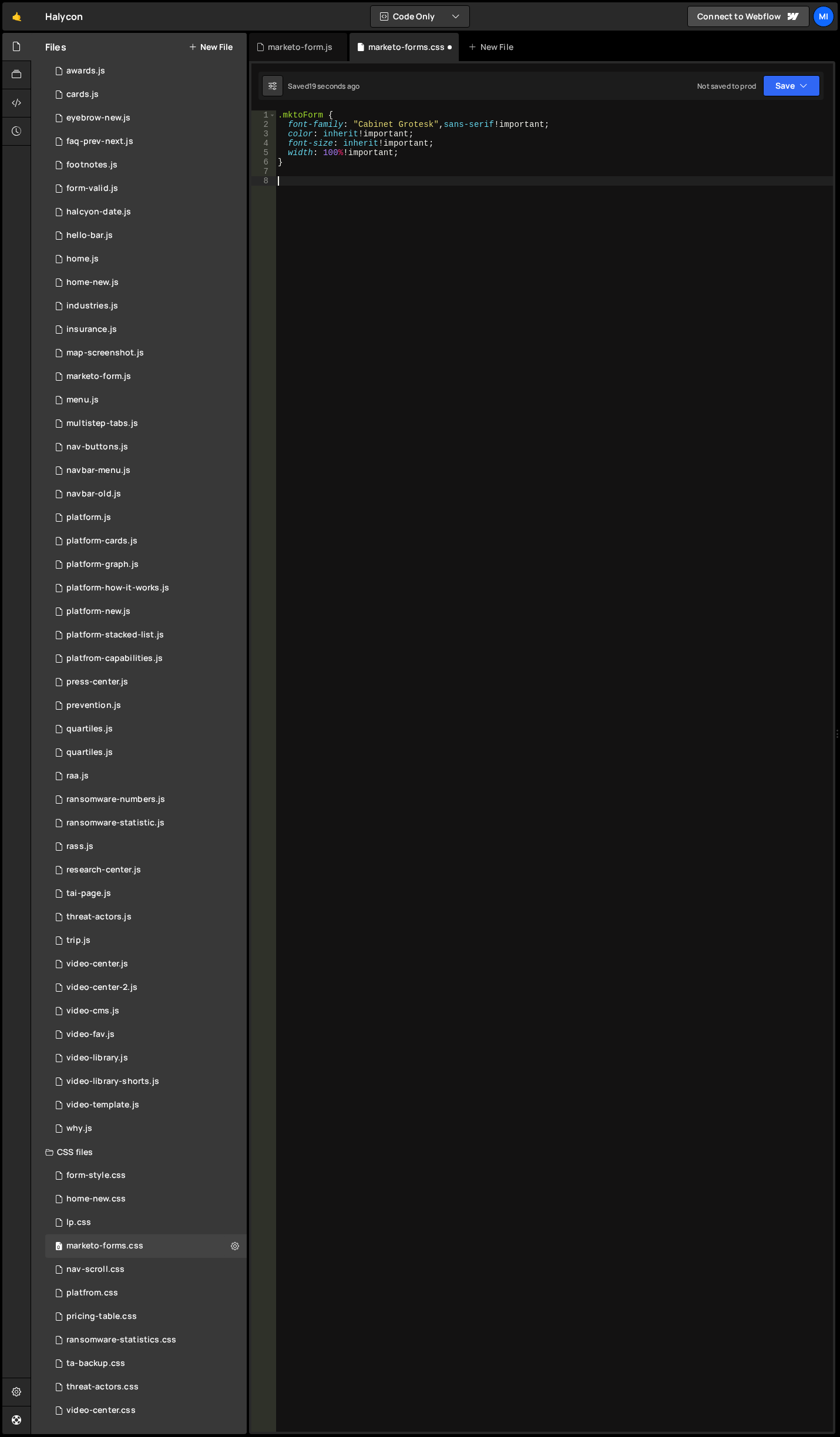
type textarea ","
paste textarea "mktoField"
type textarea ".mktoField {}"
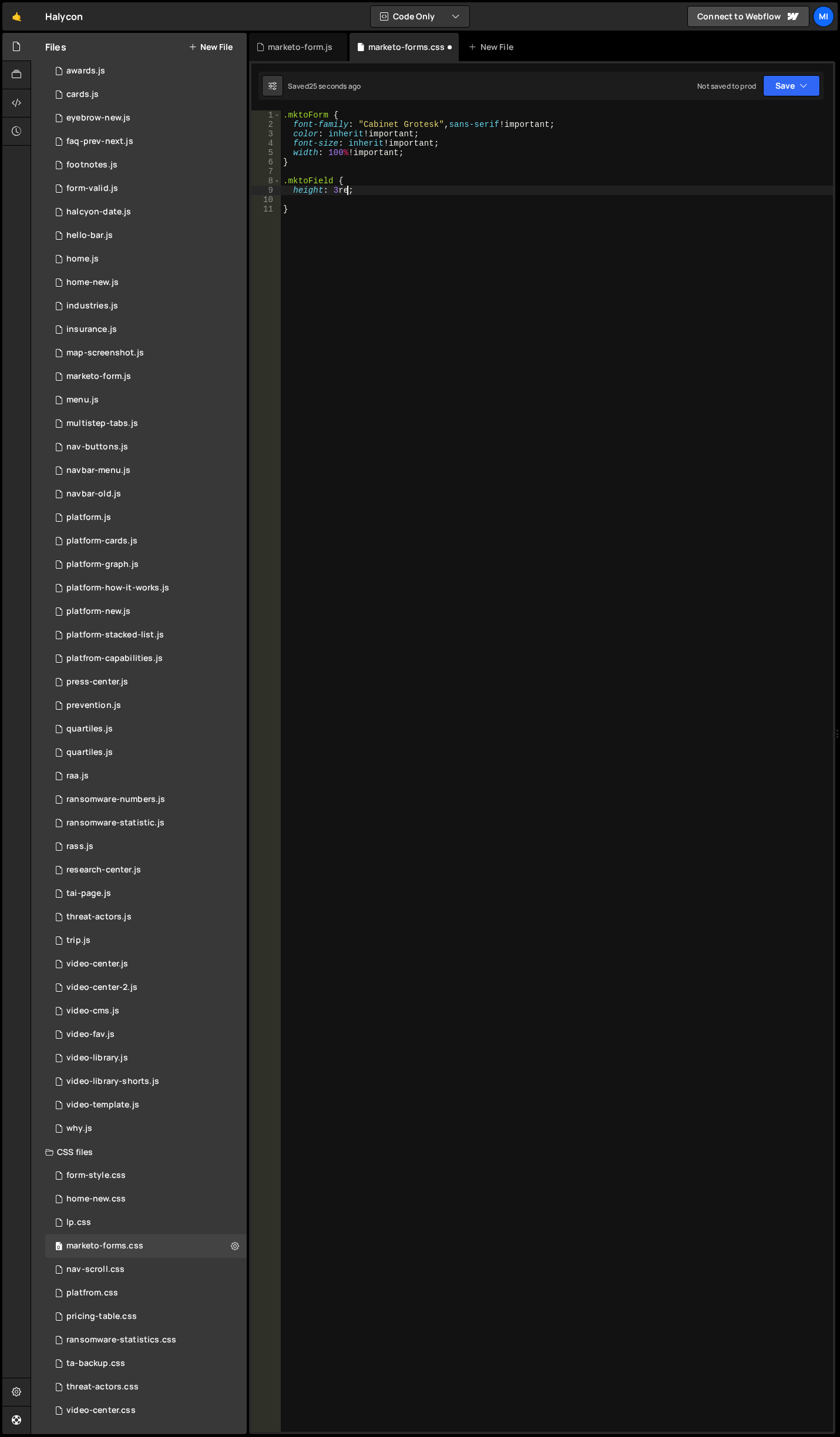
scroll to position [0, 4]
type textarea "height: 3rem;"
click at [409, 202] on div ".mktoForm { font-family : " Cabinet Grotesk " , sans-serif !important ; color :…" at bounding box center [556, 780] width 552 height 1340
click at [410, 193] on div ".mktoForm { font-family : " Cabinet Grotesk " , sans-serif !important ; color :…" at bounding box center [556, 780] width 552 height 1340
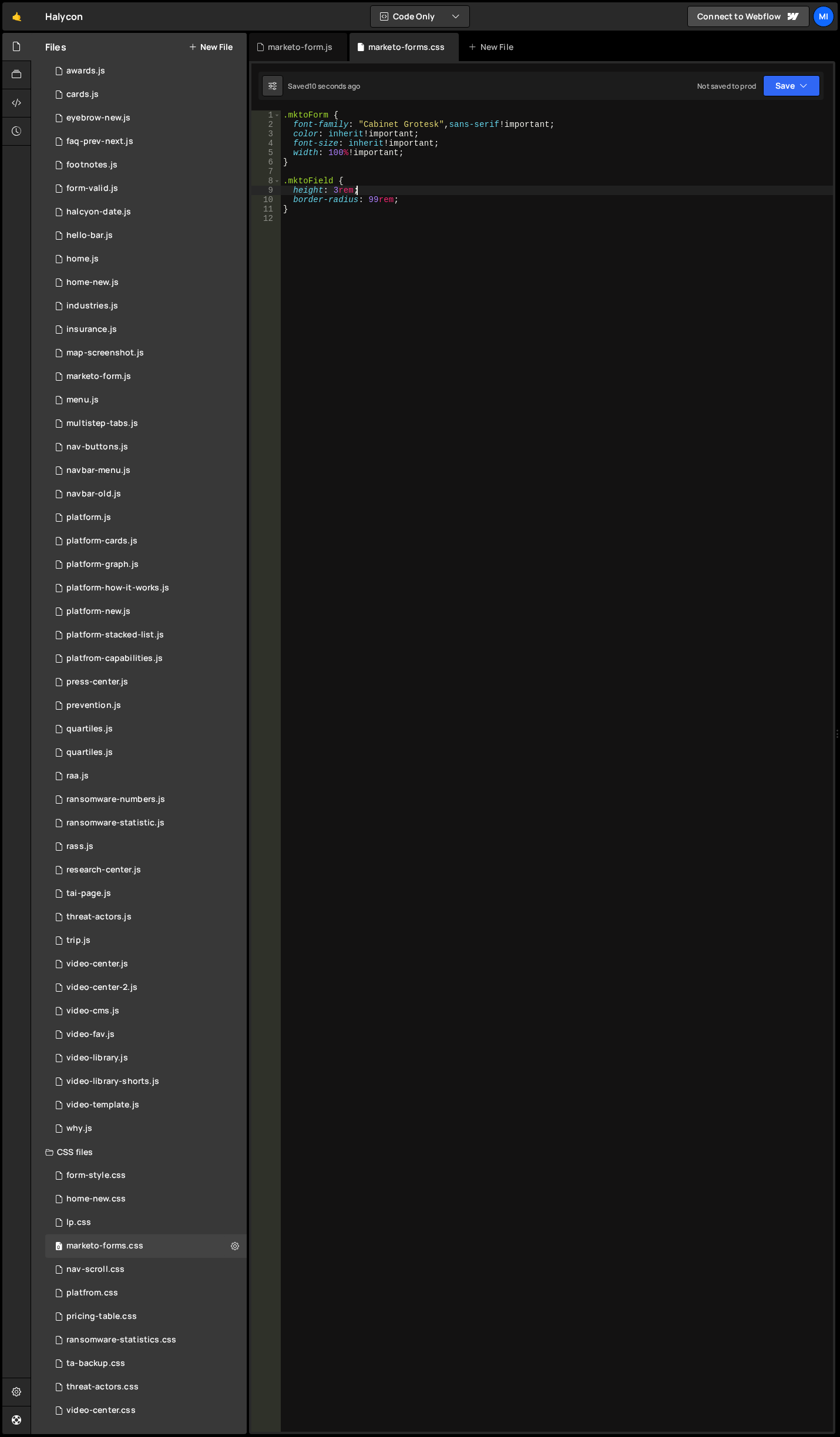
scroll to position [0, 5]
click at [415, 197] on div ".mktoForm { font-family : " Cabinet Grotesk " , sans-serif !important ; color :…" at bounding box center [556, 780] width 552 height 1340
type textarea "border-radius: 99rem;"
type textarea "a"
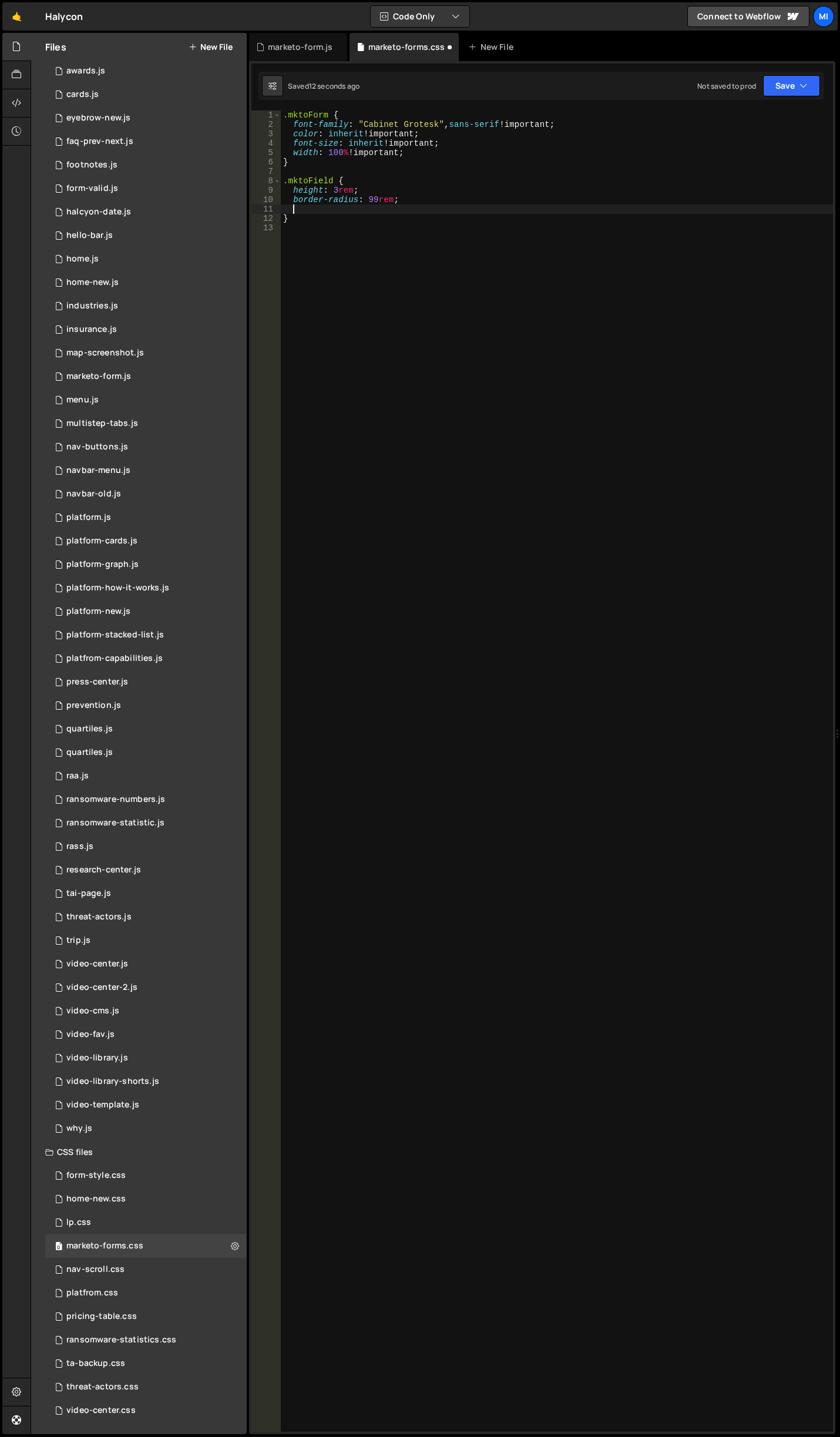
type textarea "a"
type textarea "}"
type textarea "o"
type textarea "padding-left: 1.5rem;"
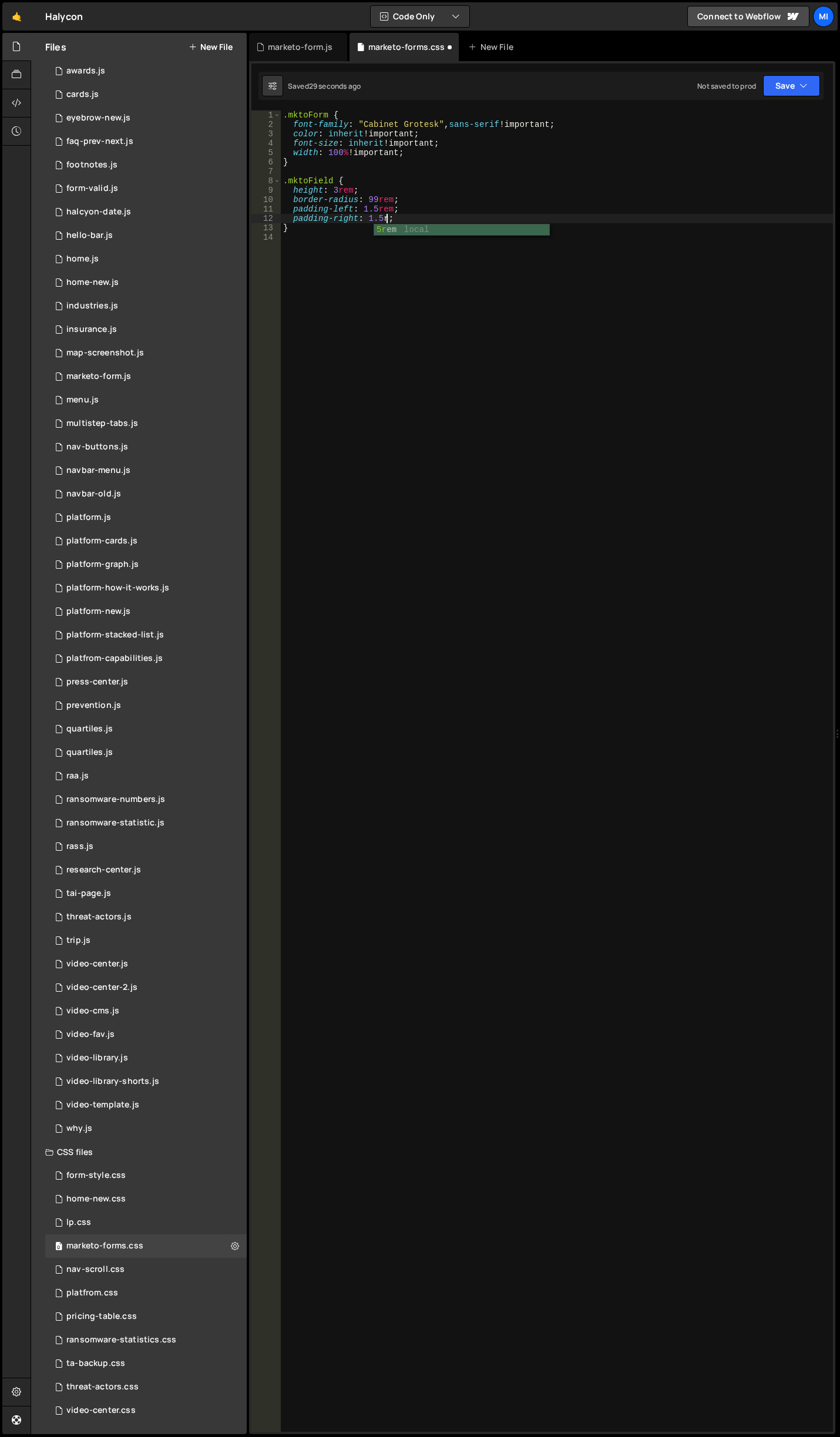
scroll to position [0, 7]
type textarea "padding-right: 1.5rem;"
click at [340, 360] on div ".mktoForm { font-family : " Cabinet Grotesk " , sans-serif !important ; color :…" at bounding box center [556, 780] width 552 height 1340
type textarea ","
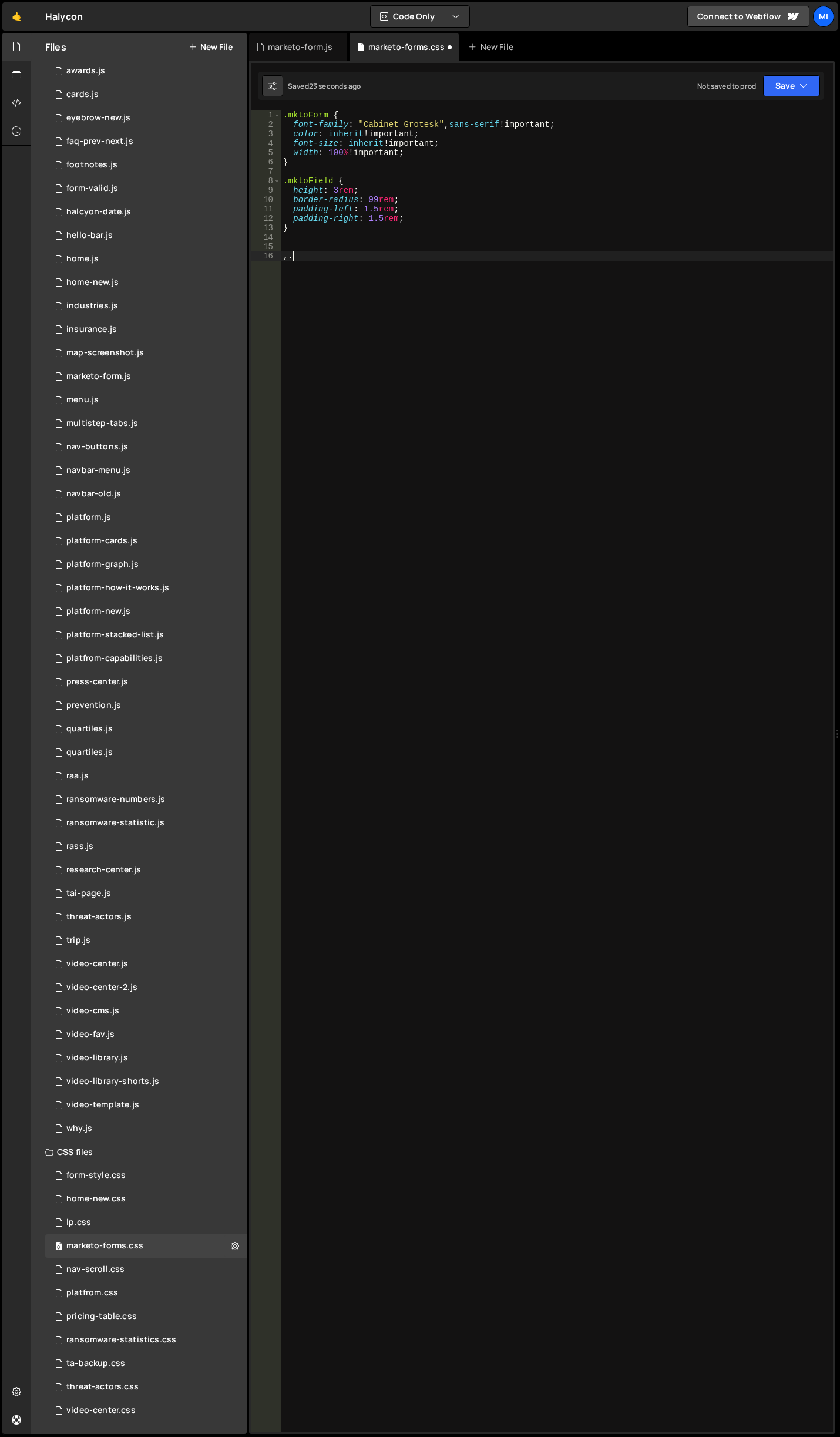
type textarea ","
type textarea ".mktoForm input {}"
drag, startPoint x: 285, startPoint y: 215, endPoint x: 426, endPoint y: 216, distance: 141.0
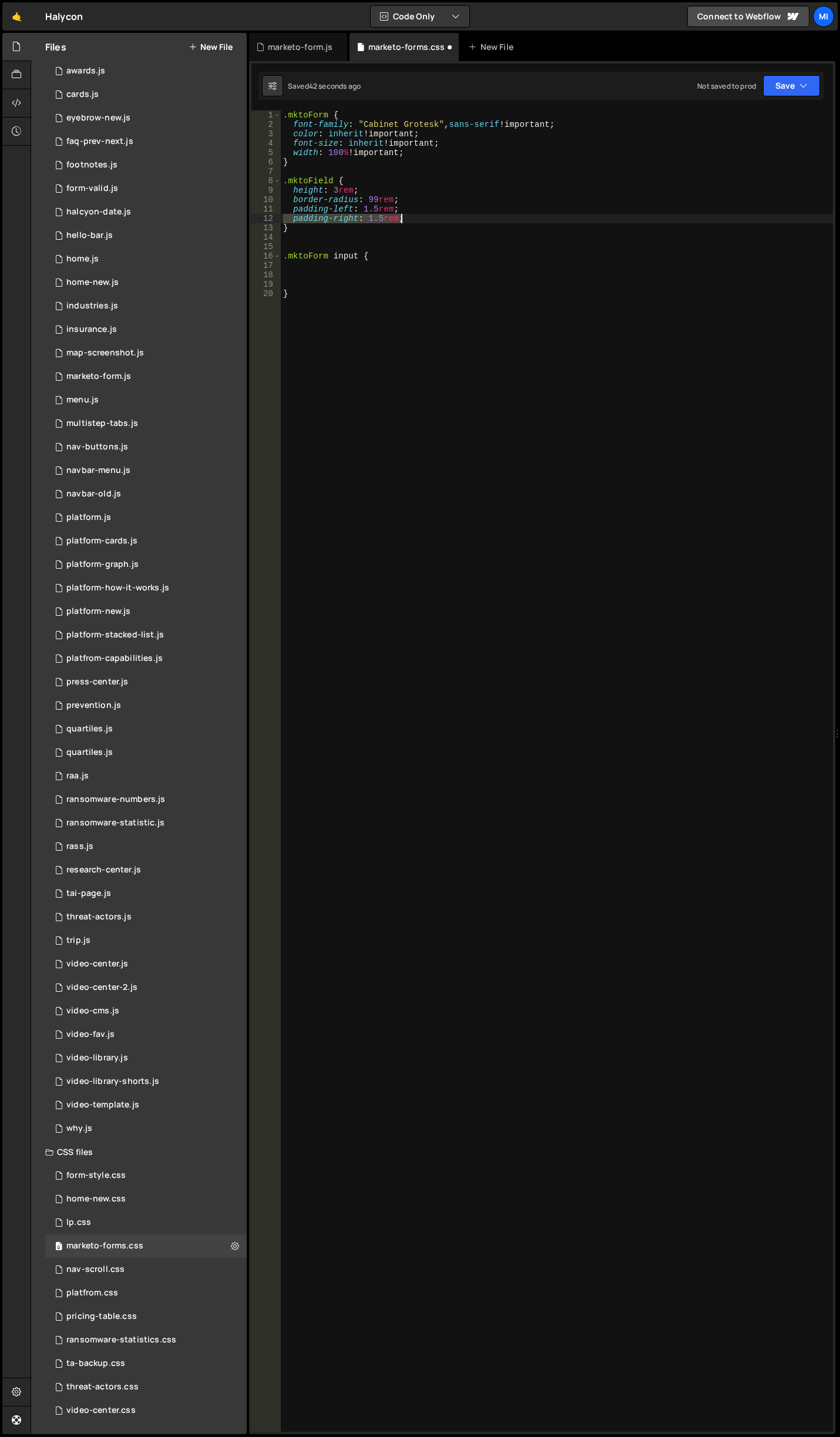
click at [426, 216] on div ".mktoForm { font-family : " Cabinet Grotesk " , sans-serif !important ; color :…" at bounding box center [556, 780] width 552 height 1340
click at [426, 216] on div ".mktoForm { font-family : " Cabinet Grotesk " , sans-serif !important ; color :…" at bounding box center [556, 770] width 552 height 1321
drag, startPoint x: 417, startPoint y: 216, endPoint x: 243, endPoint y: 206, distance: 174.3
click at [243, 206] on div "Files New File Javascript files 0 accordion-test.js 0 0 accordion-test.js 0 1 a…" at bounding box center [435, 734] width 809 height 1402
type textarea "padding-left: 1.5rem; padding-right: 1.5rem;"
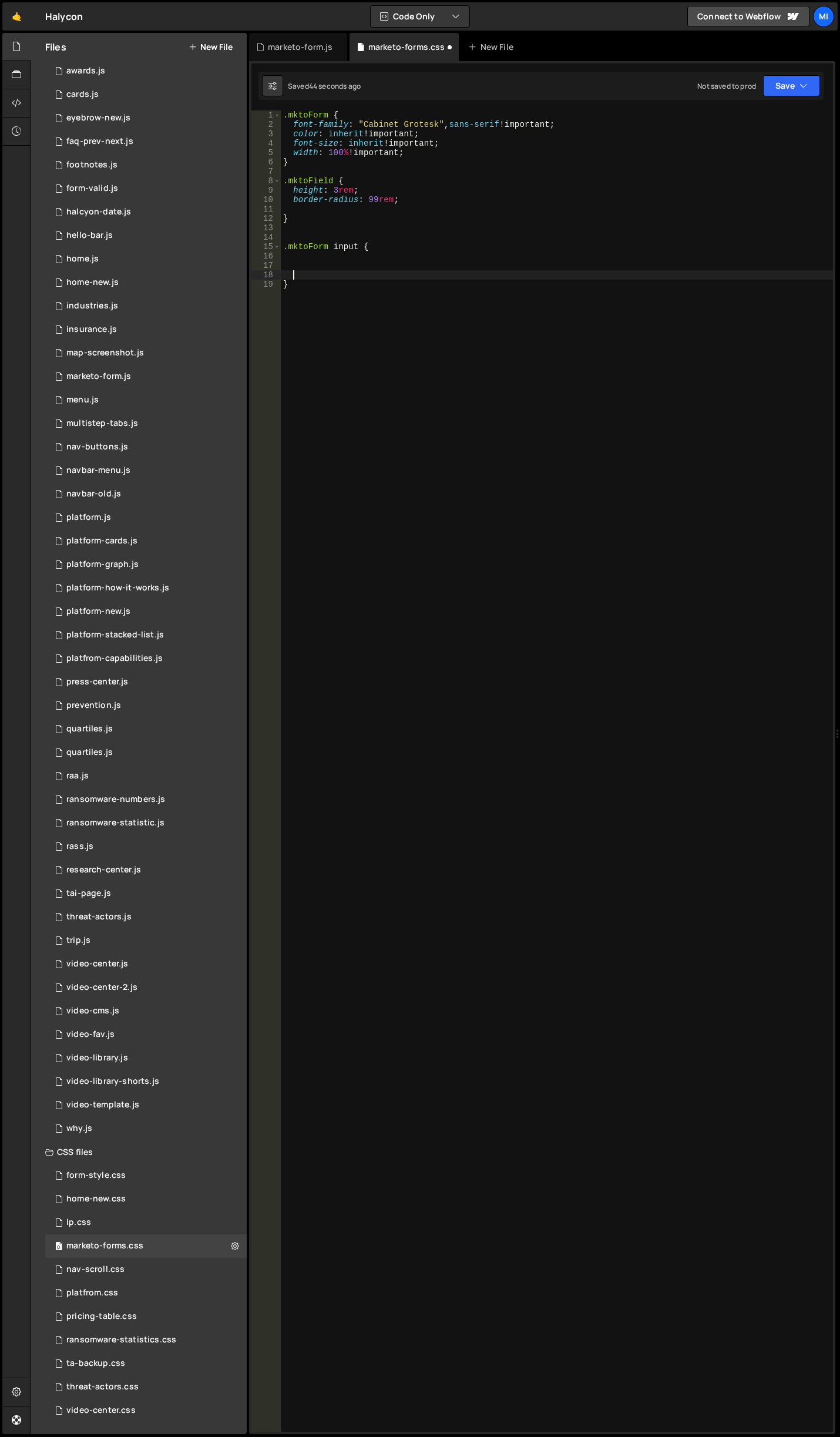
click at [340, 275] on div ".mktoForm { font-family : " Cabinet Grotesk " , sans-serif !important ; color :…" at bounding box center [556, 780] width 552 height 1340
click at [336, 264] on div ".mktoForm { font-family : " Cabinet Grotesk " , sans-serif !important ; color :…" at bounding box center [556, 780] width 552 height 1340
paste textarea "padding-right: 1.5rem;"
type textarea "padding-right: 1.5rem;"
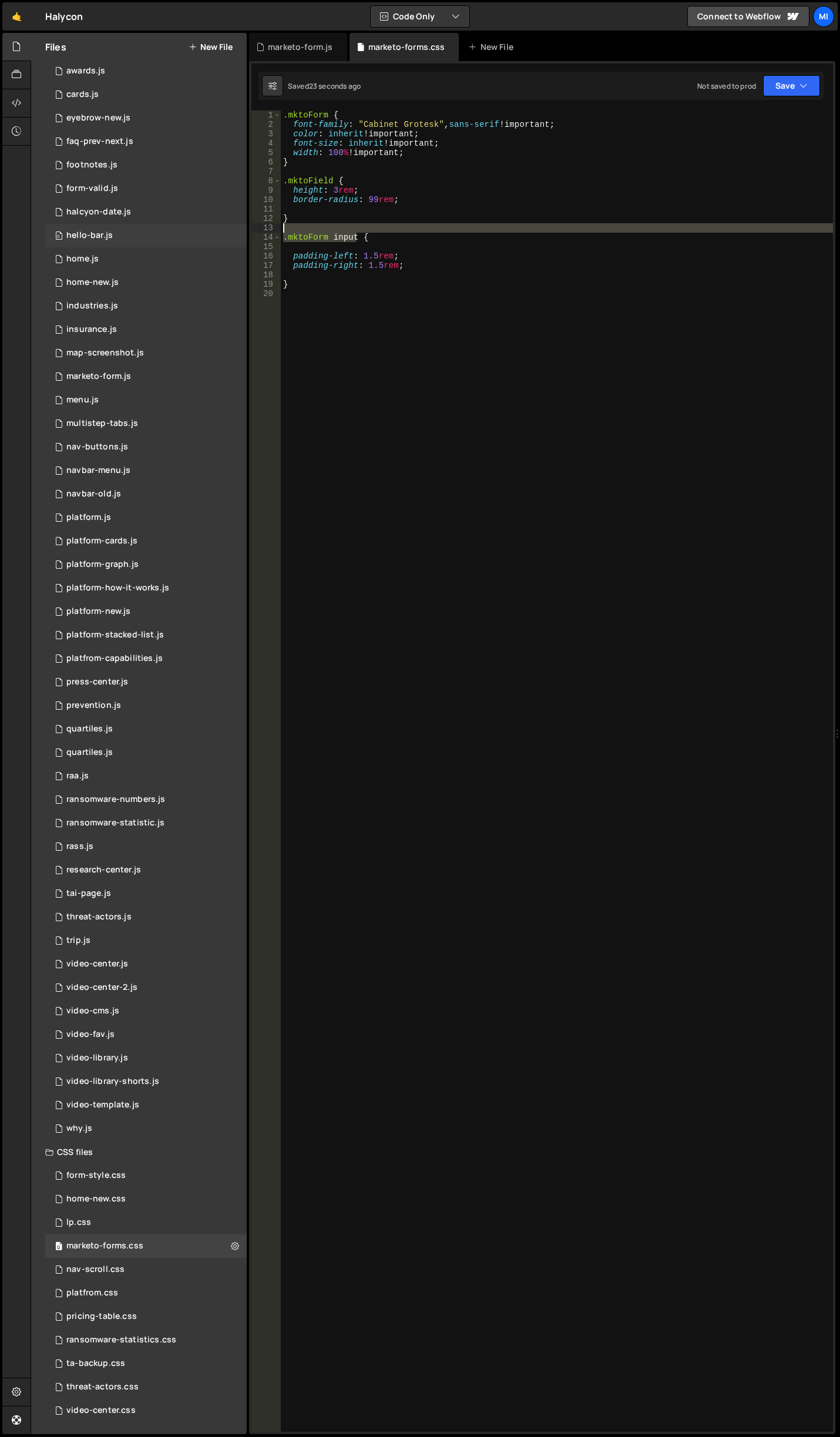
drag, startPoint x: 359, startPoint y: 236, endPoint x: 216, endPoint y: 232, distance: 143.1
click at [216, 232] on div "Files New File Javascript files 0 accordion-test.js 0 0 accordion-test.js 0 1 a…" at bounding box center [435, 734] width 809 height 1402
click at [314, 234] on div ".mktoForm { font-family : " Cabinet Grotesk " , sans-serif !important ; color :…" at bounding box center [556, 780] width 552 height 1340
drag, startPoint x: 358, startPoint y: 237, endPoint x: 271, endPoint y: 240, distance: 87.1
click at [271, 240] on div ".mktoForm input { 1 2 3 4 5 6 7 8 9 10 11 12 13 14 15 16 17 18 19 20 .mktoForm …" at bounding box center [541, 770] width 581 height 1321
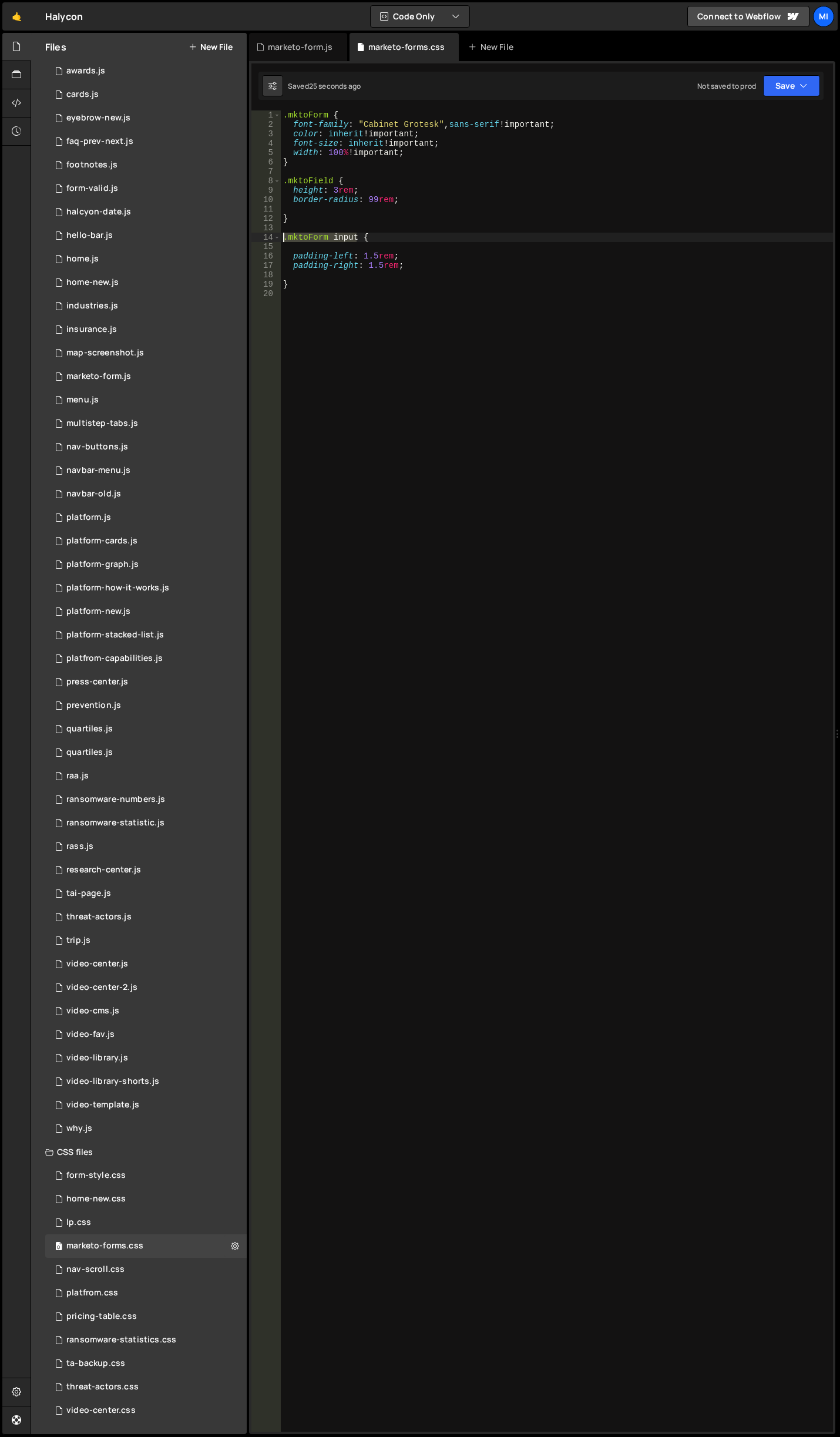
paste textarea "[type=text]"
click at [389, 256] on div ".mktoForm { font-family : " Cabinet Grotesk " , sans-serif !important ; color :…" at bounding box center [556, 780] width 552 height 1340
click at [396, 265] on div ".mktoForm { font-family : " Cabinet Grotesk " , sans-serif !important ; color :…" at bounding box center [556, 780] width 552 height 1340
drag, startPoint x: 407, startPoint y: 236, endPoint x: 288, endPoint y: 238, distance: 119.0
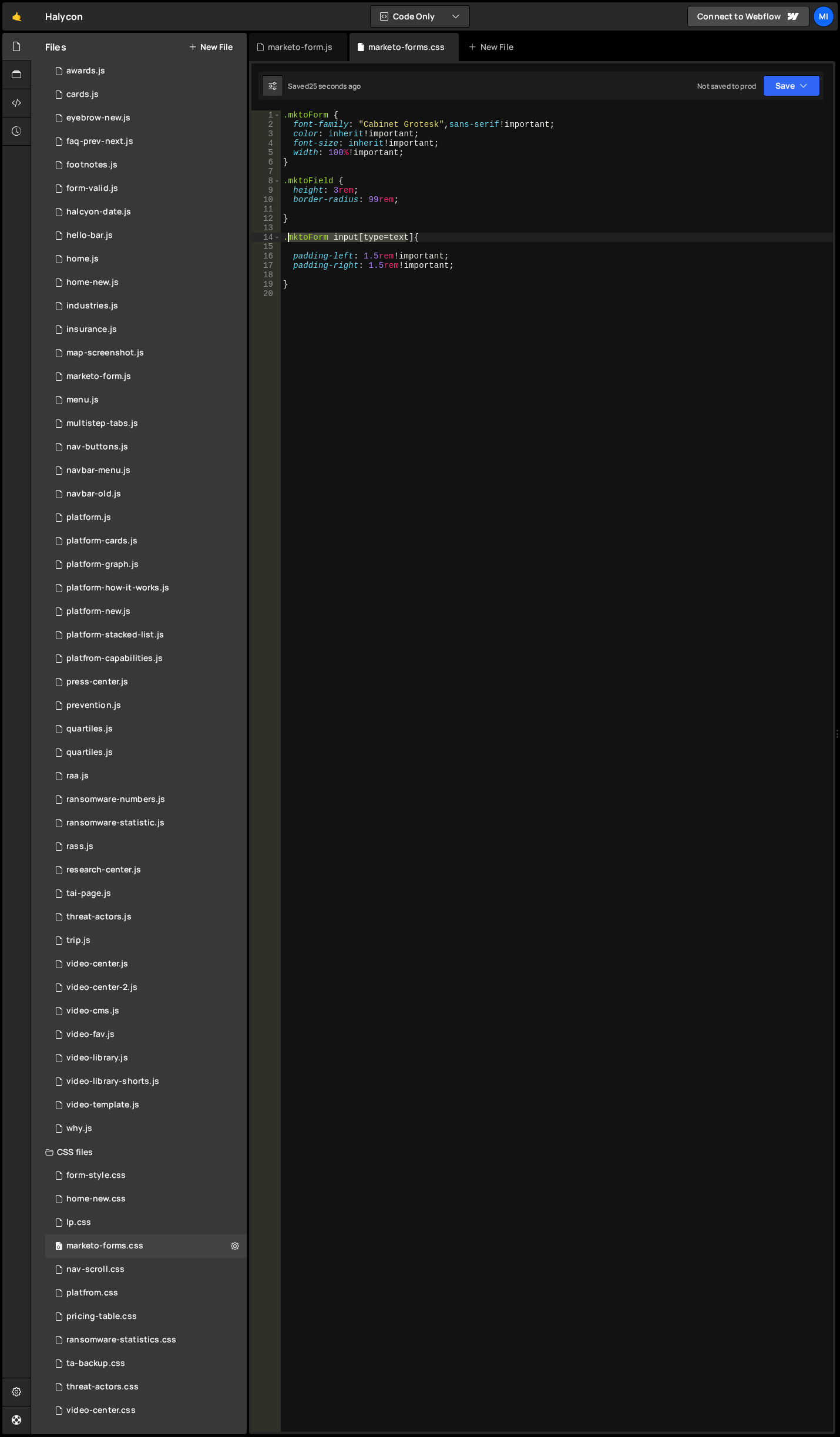
click at [288, 238] on div ".mktoForm { font-family : " Cabinet Grotesk " , sans-serif !important ; color :…" at bounding box center [556, 780] width 552 height 1340
paste textarea ".mktoForm input[type=text]"
type textarea ".mktoForm input[type=text] {"
click at [332, 224] on div ".mktoForm { font-family : " Cabinet Grotesk " , sans-serif !important ; color :…" at bounding box center [556, 780] width 552 height 1340
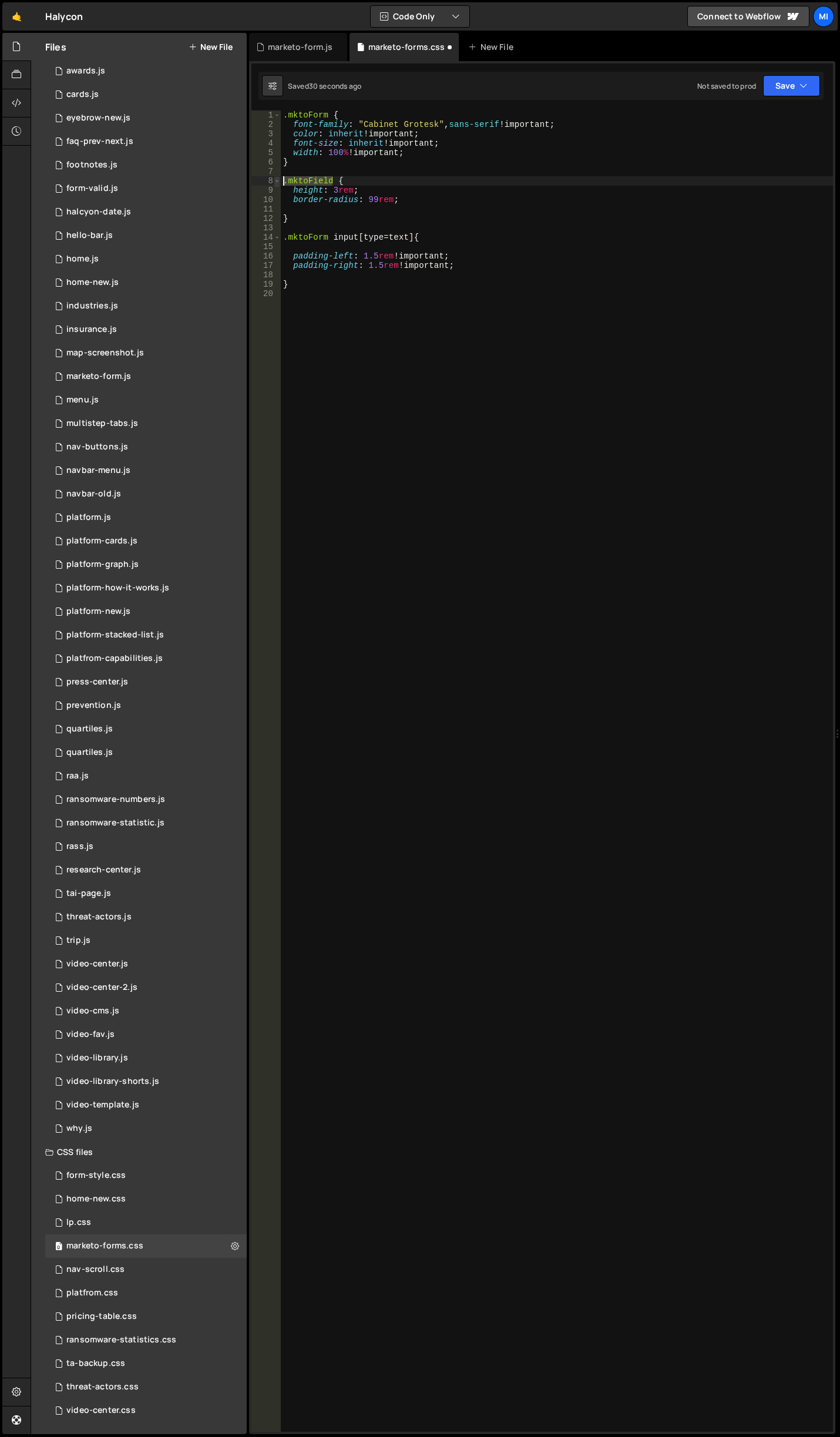
drag, startPoint x: 333, startPoint y: 177, endPoint x: 278, endPoint y: 180, distance: 55.1
click at [278, 180] on div "1 2 3 4 5 6 7 8 9 10 11 12 13 14 15 16 17 18 19 20 .mktoForm { font-family : " …" at bounding box center [541, 770] width 581 height 1321
drag, startPoint x: 413, startPoint y: 236, endPoint x: 289, endPoint y: 235, distance: 124.0
click at [289, 235] on div ".mktoForm { font-family : " Cabinet Grotesk " , sans-serif !important ; color :…" at bounding box center [556, 780] width 552 height 1340
paste textarea ".mktoField"
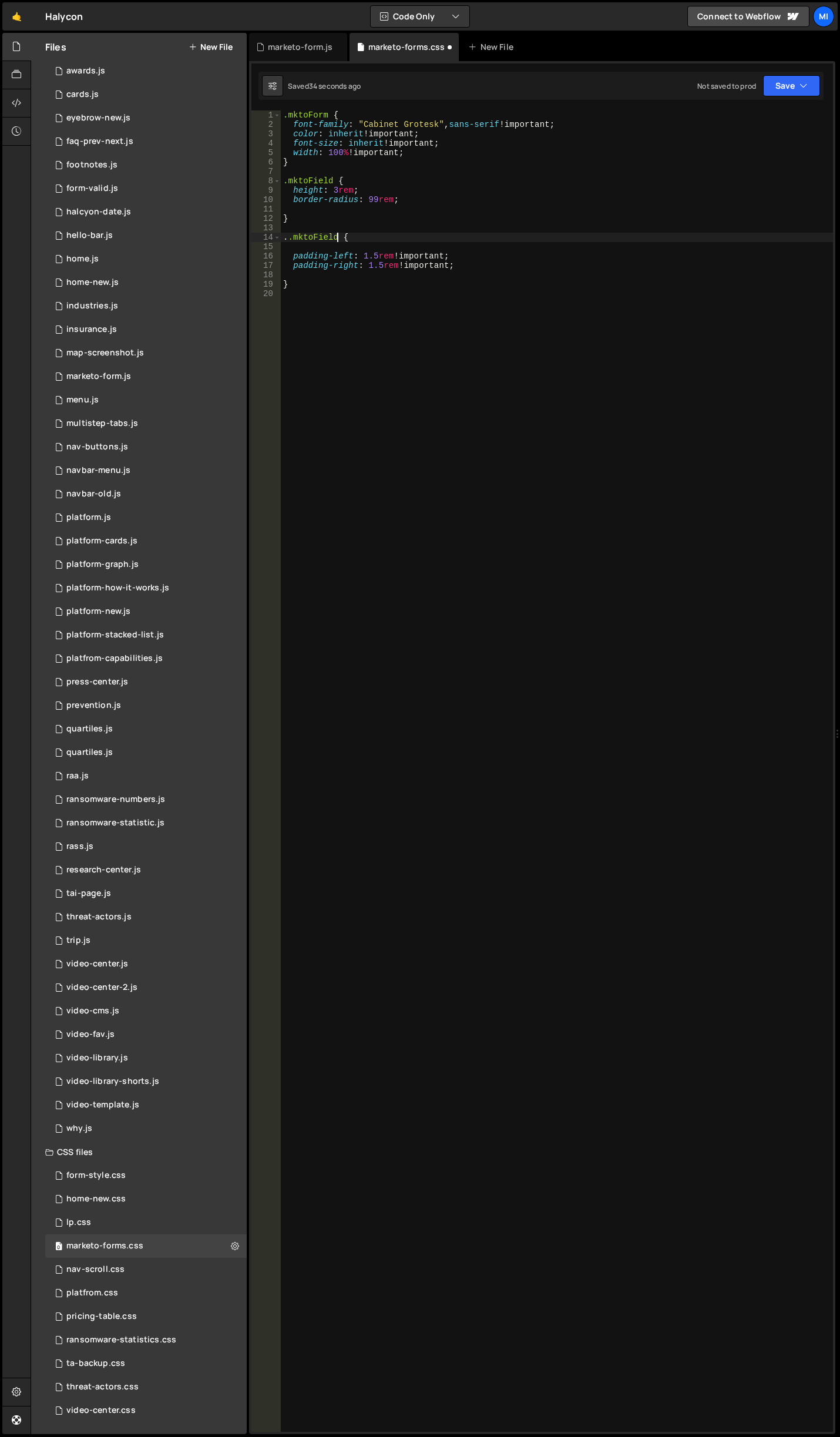
click at [290, 237] on div ".mktoForm { font-family : " Cabinet Grotesk " , sans-serif !important ; color :…" at bounding box center [556, 780] width 552 height 1340
type textarea ".mktoField {"
click at [417, 250] on div ".mktoForm { font-family : " Cabinet Grotesk " , sans-serif !important ; color :…" at bounding box center [556, 780] width 552 height 1340
click at [347, 244] on div ".mktoForm { font-family : " Cabinet Grotesk " , sans-serif !important ; color :…" at bounding box center [556, 780] width 552 height 1340
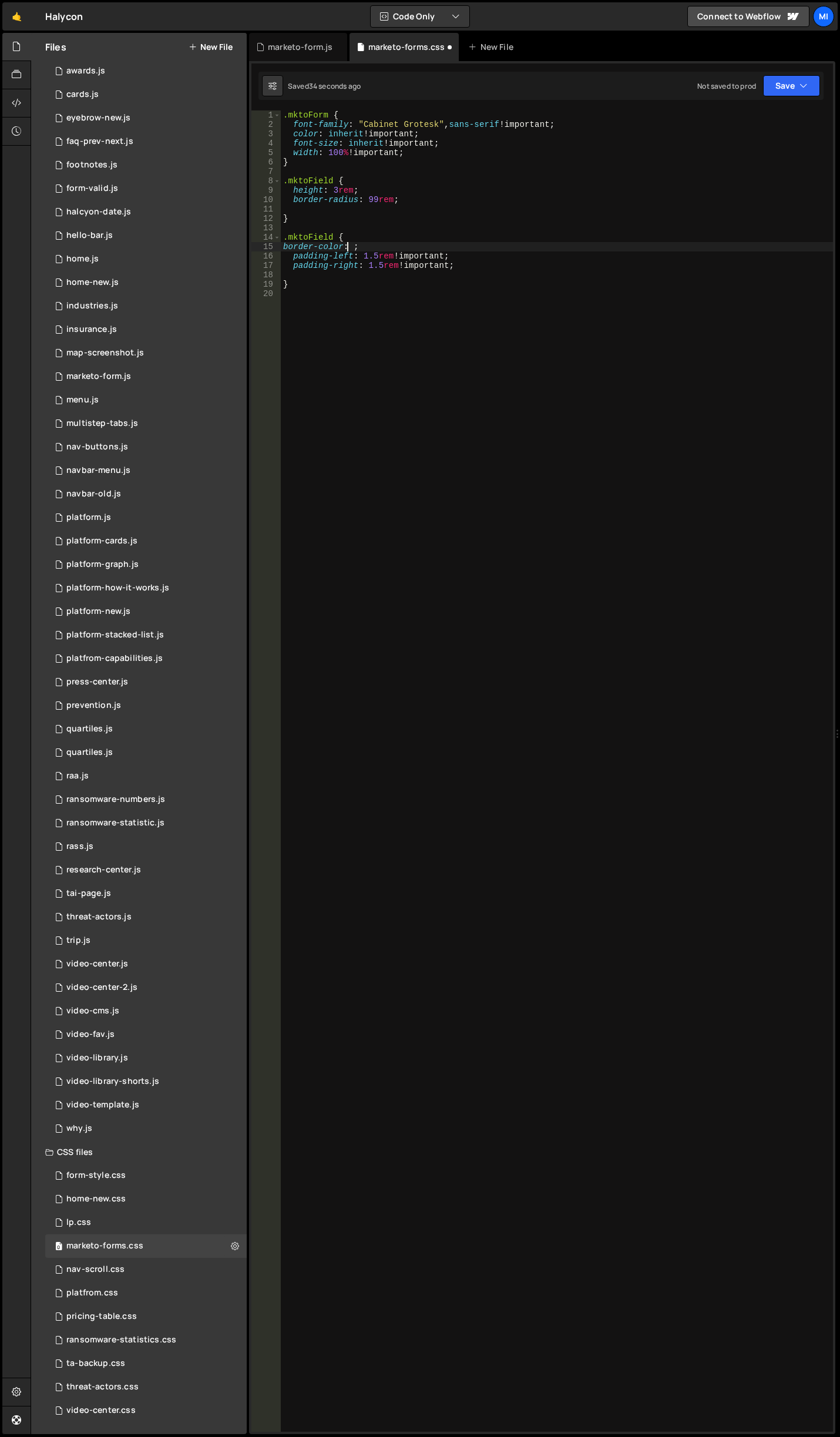
scroll to position [0, 5]
paste textarea "#8b8a87"
click at [418, 249] on div ".mktoForm { font-family : " Cabinet Grotesk " , sans-serif !important ; color :…" at bounding box center [556, 780] width 552 height 1340
drag, startPoint x: 352, startPoint y: 244, endPoint x: 323, endPoint y: 244, distance: 29.0
click at [323, 244] on div ".mktoForm { font-family : " Cabinet Grotesk " , sans-serif !important ; color :…" at bounding box center [556, 780] width 552 height 1340
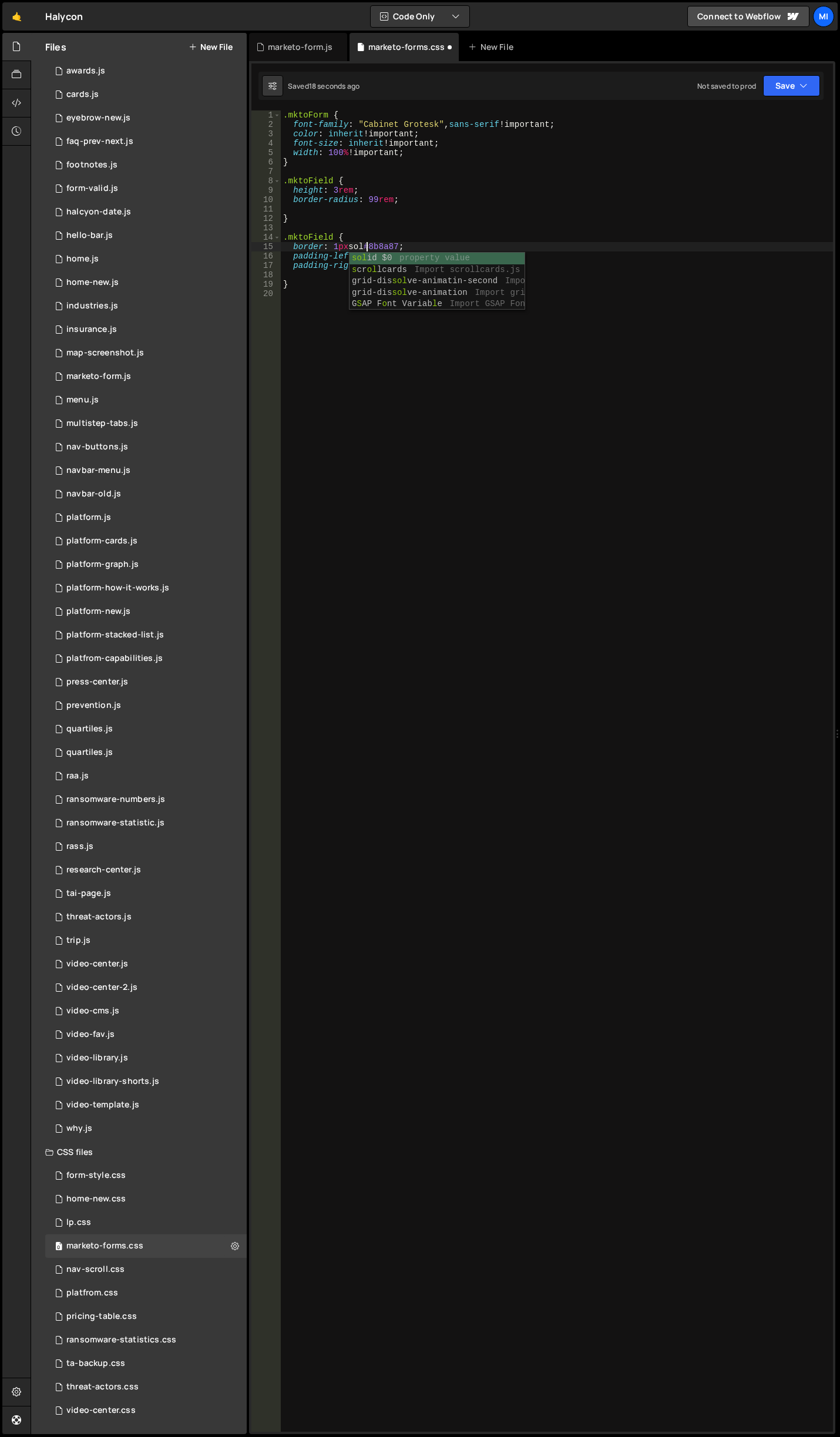
scroll to position [0, 6]
click at [416, 241] on div ".mktoForm { font-family : " Cabinet Grotesk " , sans-serif !important ; color :…" at bounding box center [556, 780] width 552 height 1340
click at [417, 244] on div ".mktoForm { font-family : " Cabinet Grotesk " , sans-serif !important ; color :…" at bounding box center [556, 780] width 552 height 1340
type textarea "border: 1px solid #8b8a87;"
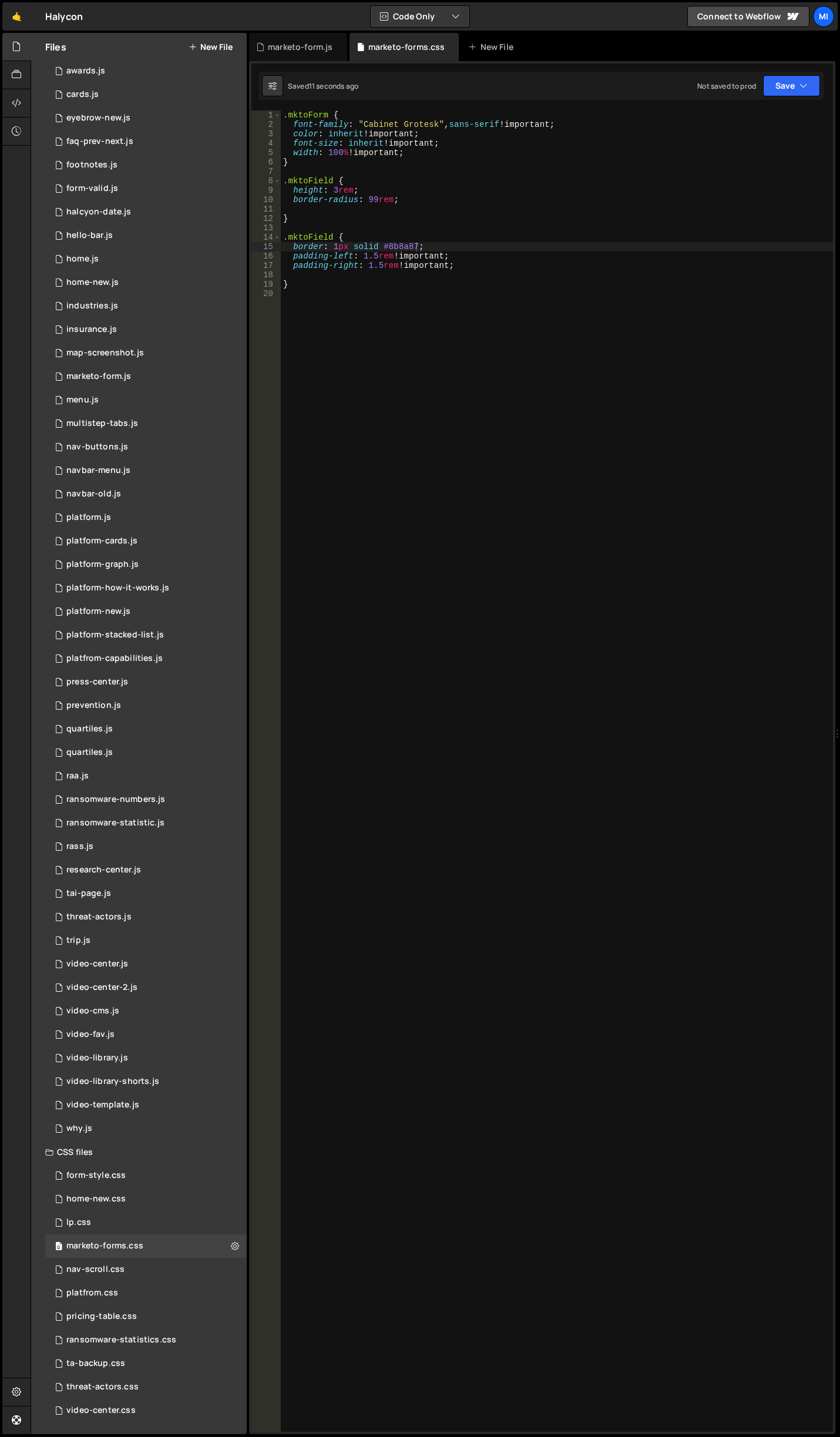
click at [333, 299] on div ".mktoForm { font-family : " Cabinet Grotesk " , sans-serif !important ; color :…" at bounding box center [556, 780] width 552 height 1340
type textarea ","
type textarea "."
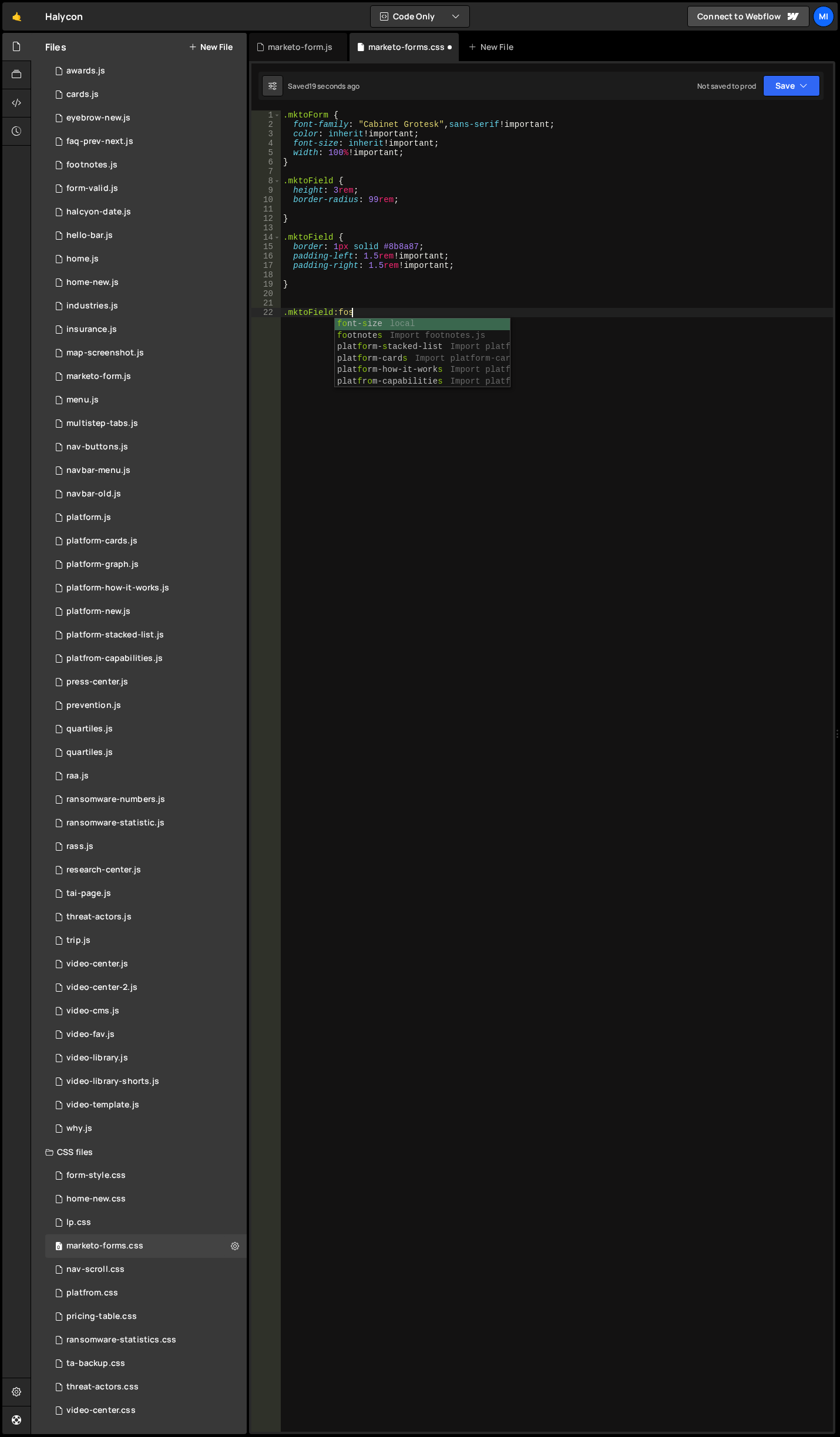
scroll to position [0, 4]
type textarea ".mktoField:focus {}"
drag, startPoint x: 435, startPoint y: 244, endPoint x: 282, endPoint y: 244, distance: 153.0
click at [282, 244] on div ".mktoForm { font-family : " Cabinet Grotesk " , sans-serif !important ; color :…" at bounding box center [556, 780] width 552 height 1340
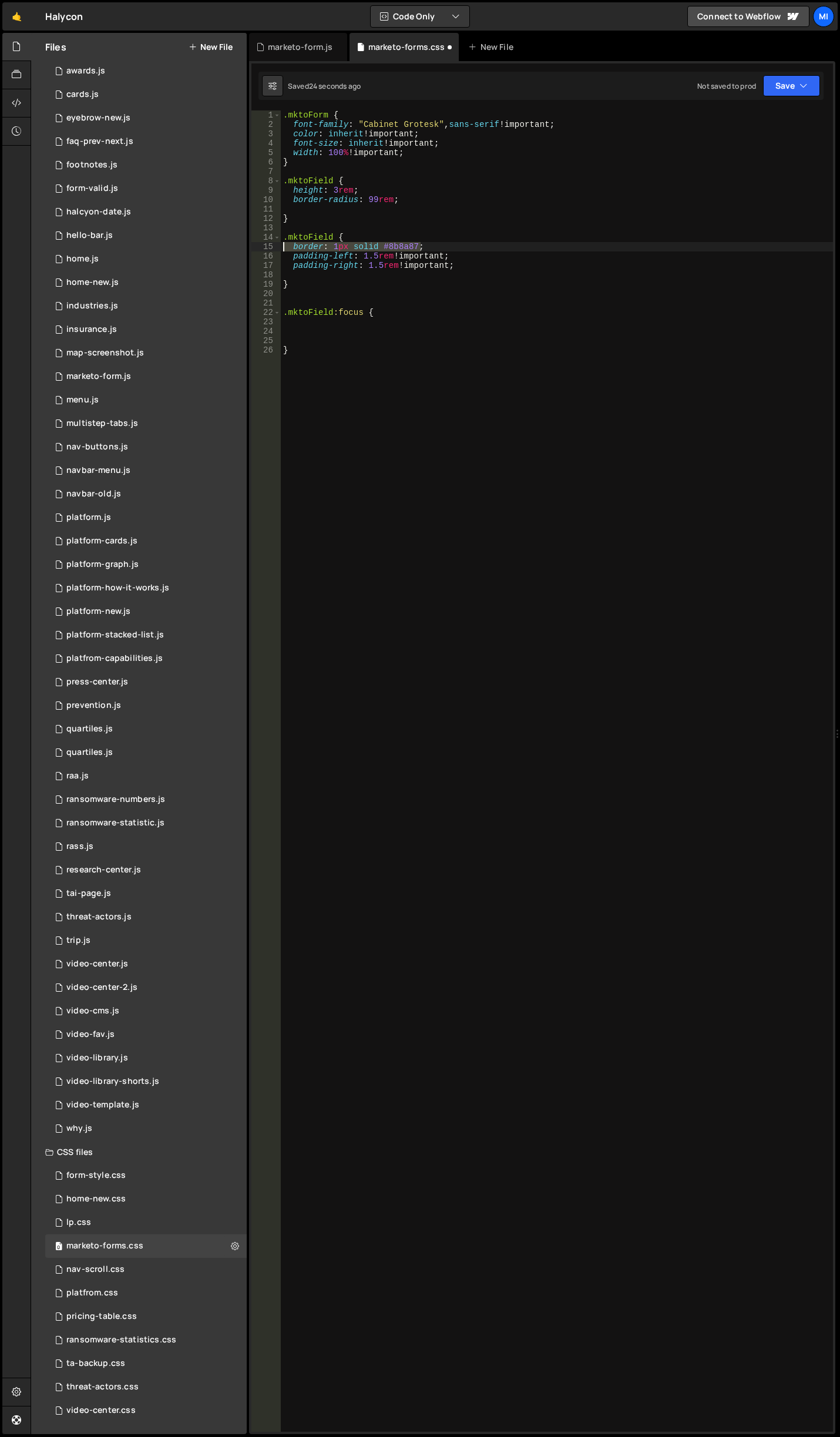
type textarea "border: 1px solid #8b8a87;"
click at [323, 326] on div ".mktoForm { font-family : " Cabinet Grotesk " , sans-serif !important ; color :…" at bounding box center [556, 780] width 552 height 1340
paste textarea "border: 1px solid #8b8a87;"
drag, startPoint x: 396, startPoint y: 320, endPoint x: 425, endPoint y: 321, distance: 29.0
click at [425, 321] on div ".mktoForm { font-family : " Cabinet Grotesk " , sans-serif !important ; color :…" at bounding box center [556, 780] width 552 height 1340
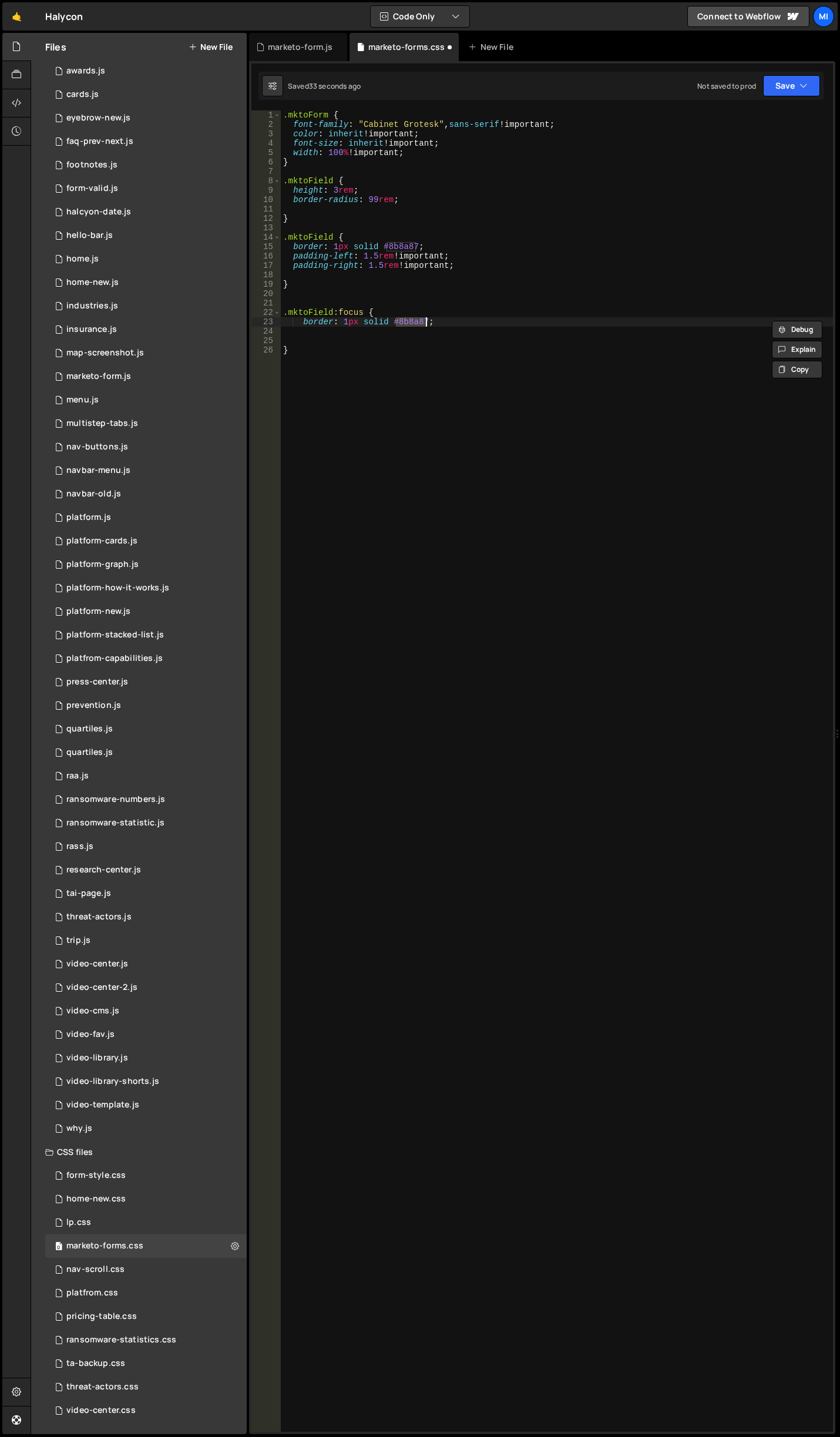
paste textarea "#003058"
type textarea "border: 1px solid ##003058;"
click at [386, 310] on div ".mktoForm { font-family : " Cabinet Grotesk " , sans-serif !important ; color :…" at bounding box center [556, 780] width 552 height 1340
click at [413, 313] on div ".mktoForm { font-family : " Cabinet Grotesk " , sans-serif !important ; color :…" at bounding box center [556, 780] width 552 height 1340
click at [337, 301] on div ".mktoForm { font-family : " Cabinet Grotesk " , sans-serif !important ; color :…" at bounding box center [556, 780] width 552 height 1340
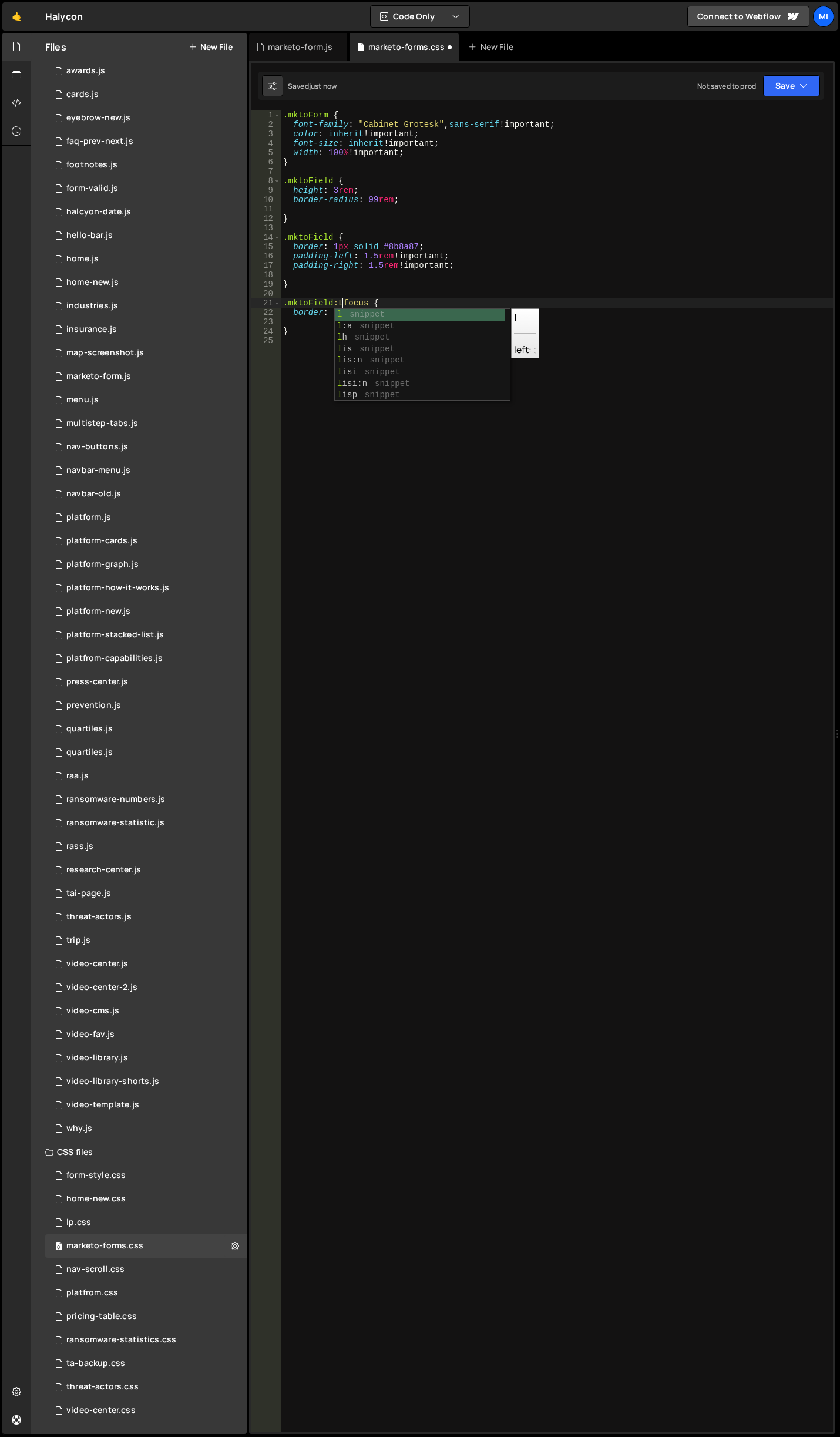
scroll to position [0, 4]
click at [415, 313] on div ".mktoForm { font-family : " Cabinet Grotesk " , sans-serif !important ; color :…" at bounding box center [556, 780] width 552 height 1340
click at [324, 218] on div ".mktoForm { font-family : " Cabinet Grotesk " , sans-serif !important ; color :…" at bounding box center [556, 780] width 552 height 1340
type textarea "}"
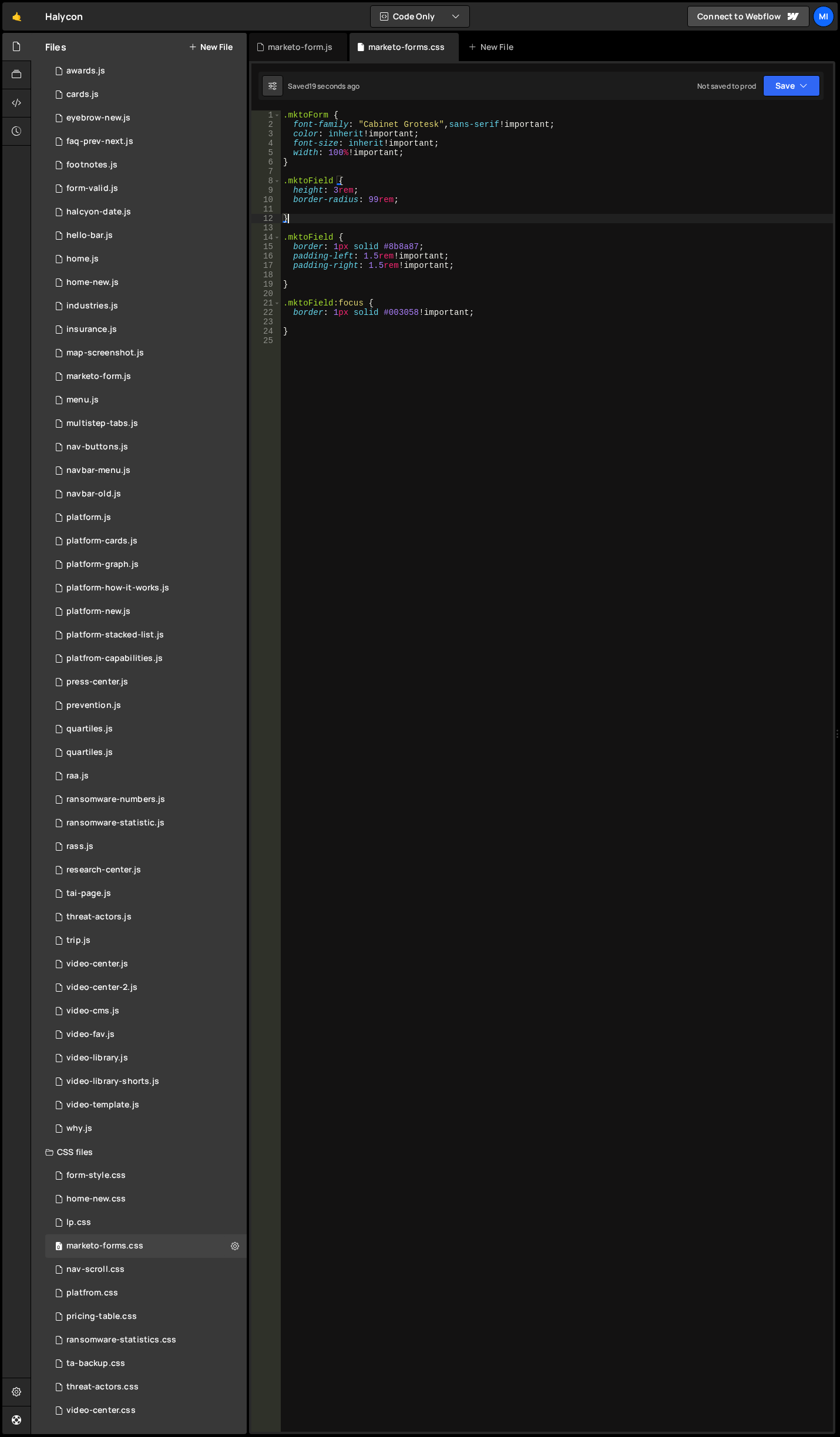
scroll to position [0, 0]
click at [324, 169] on div ".mktoForm { font-family : " Cabinet Grotesk " , sans-serif !important ; color :…" at bounding box center [556, 780] width 552 height 1340
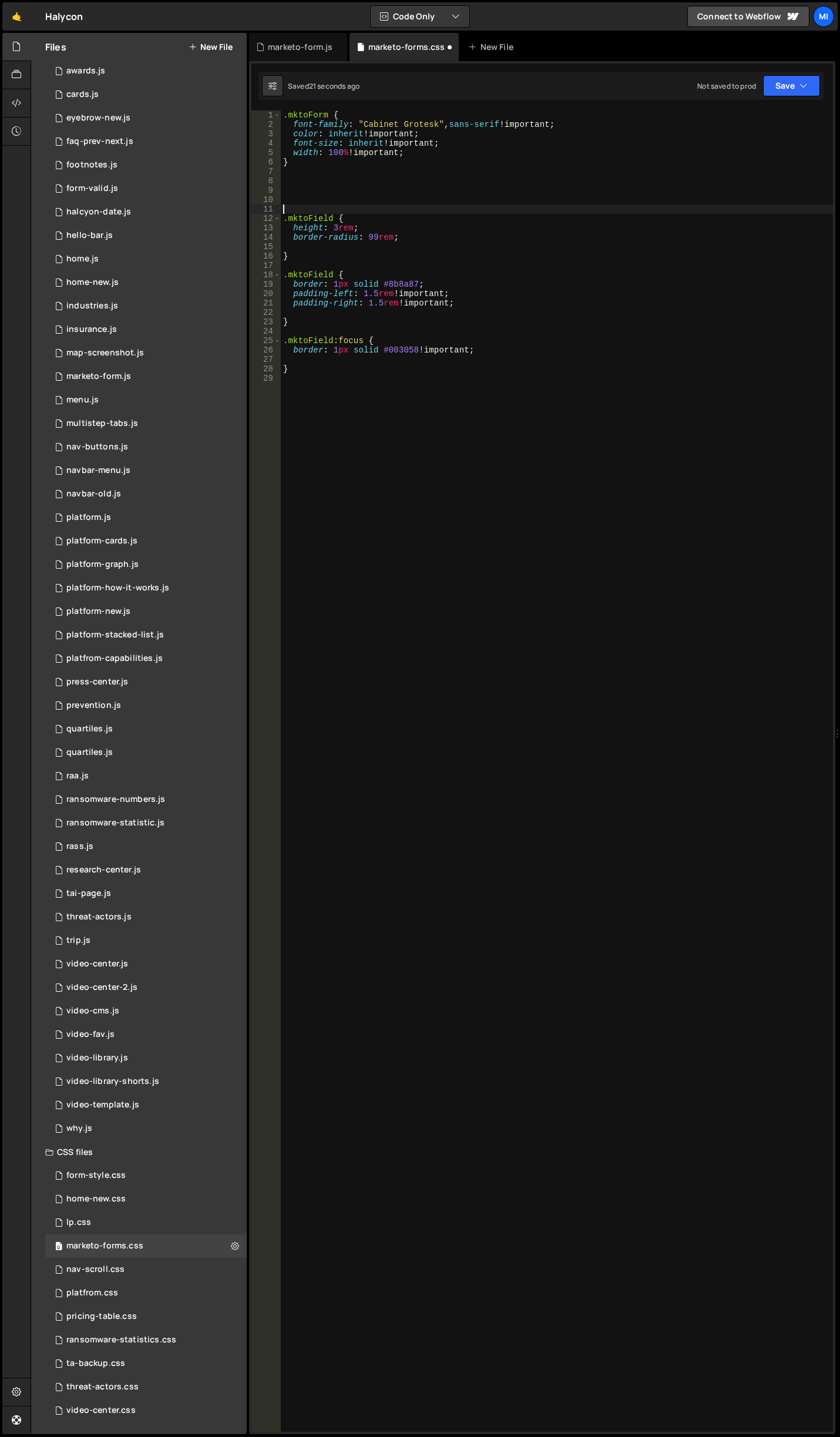
click at [317, 191] on div ".mktoForm { font-family : " Cabinet Grotesk " , sans-serif !important ; color :…" at bounding box center [556, 780] width 552 height 1340
paste textarea "label"
type textarea ".mktoForm label {}"
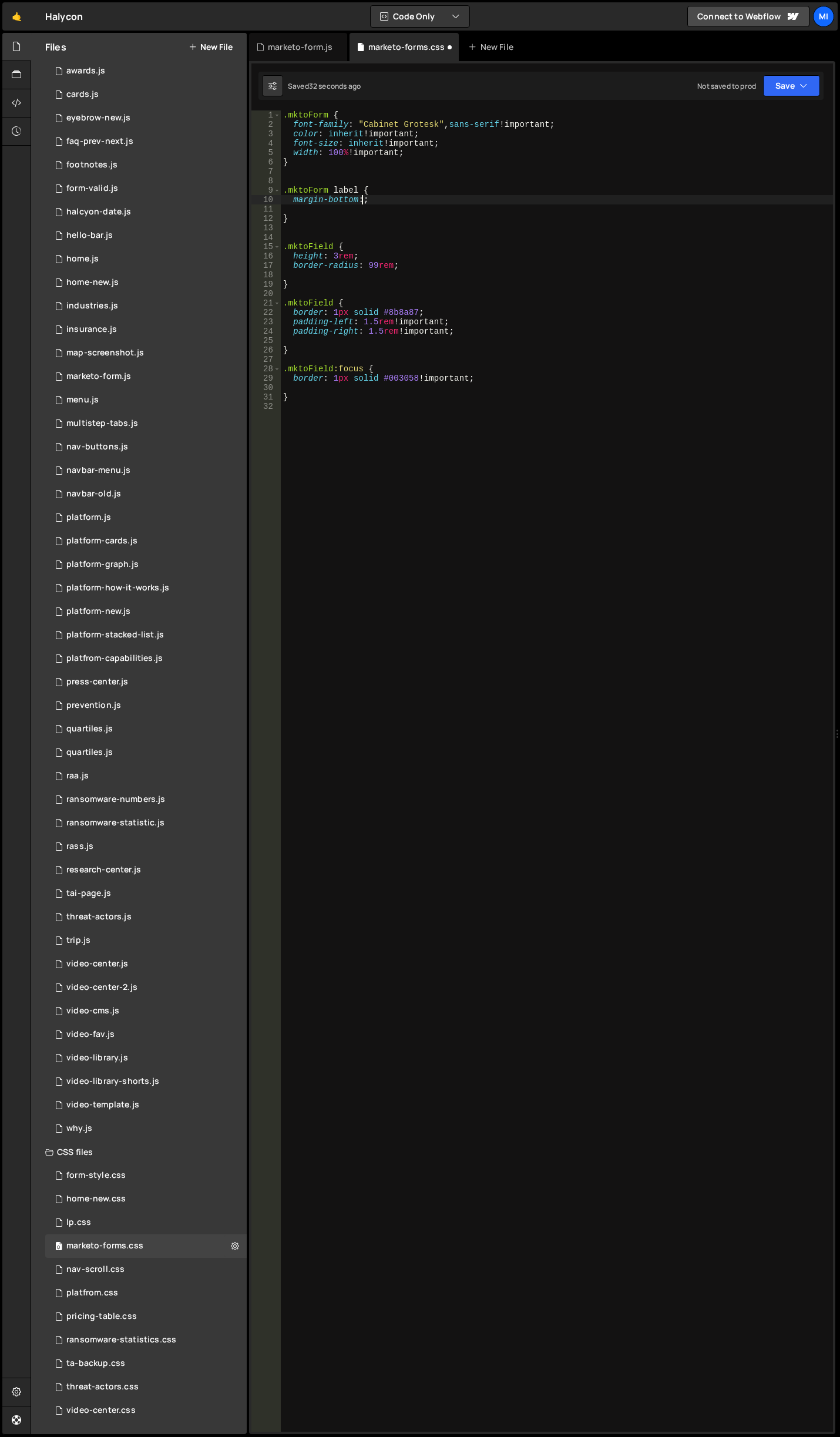
scroll to position [0, 5]
type textarea "margin-bottom: 1rem!;"
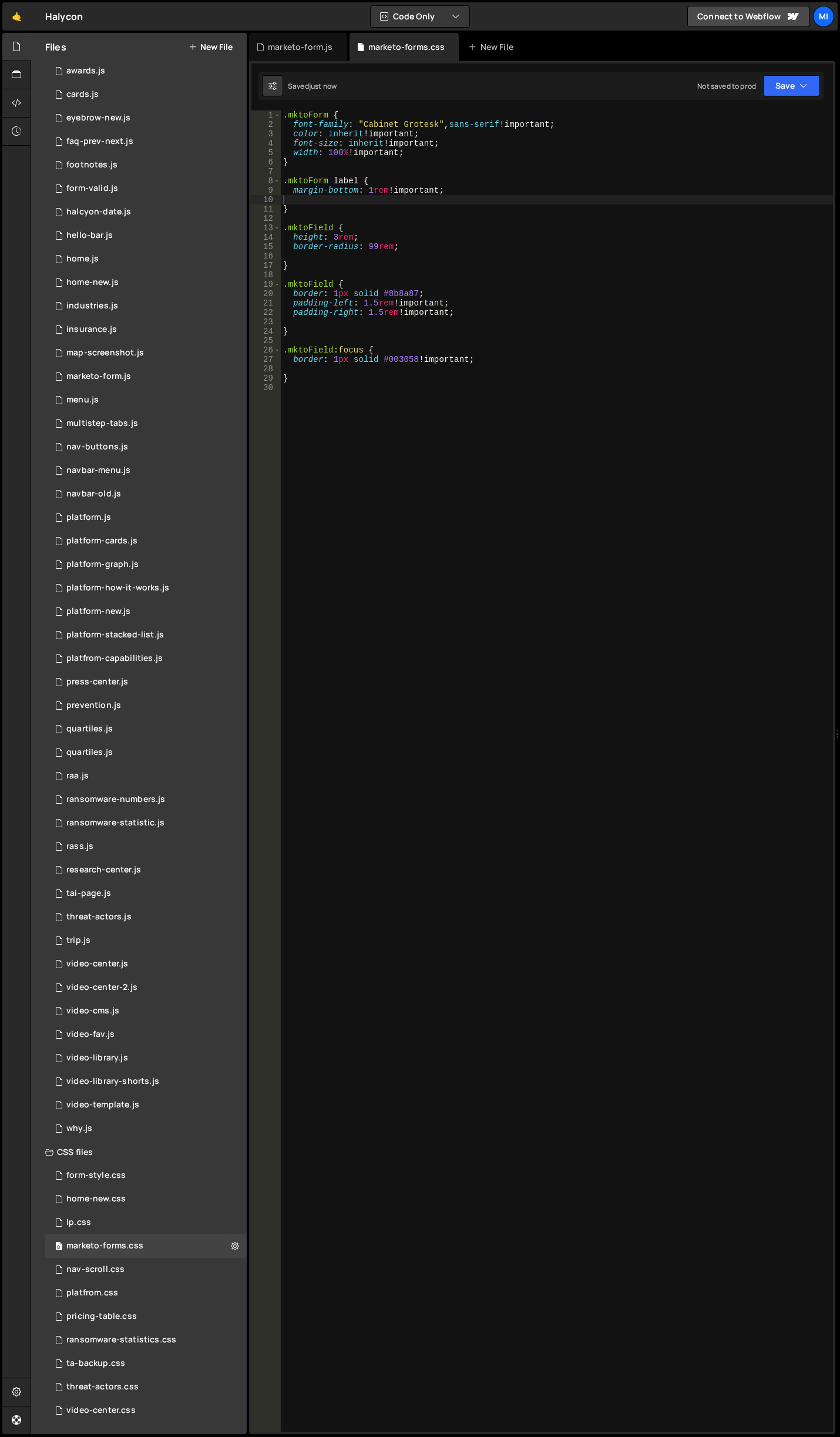
drag, startPoint x: 370, startPoint y: 190, endPoint x: 382, endPoint y: 172, distance: 21.6
click at [370, 190] on div ".mktoForm { font-family : " Cabinet Grotesk " , sans-serif !important ; color :…" at bounding box center [556, 780] width 552 height 1340
type textarea "margin-bottom: 0.5rem !important;"
click at [451, 438] on div ".mktoForm { font-family : " Cabinet Grotesk " , sans-serif !important ; color :…" at bounding box center [556, 780] width 552 height 1340
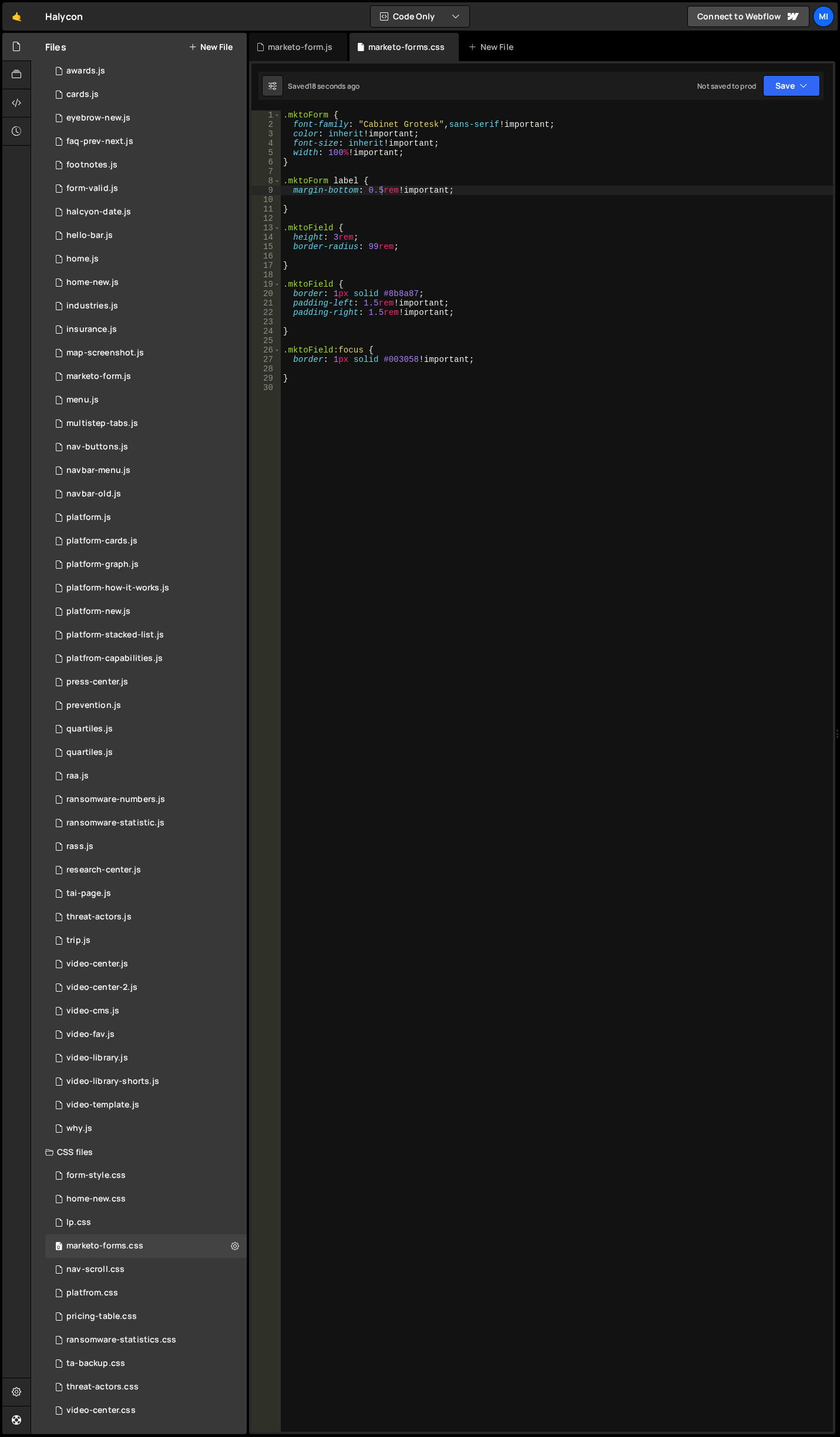
scroll to position [0, 0]
click at [381, 452] on div ".mktoForm { font-family : " Cabinet Grotesk " , sans-serif !important ; color :…" at bounding box center [556, 780] width 552 height 1340
click at [369, 204] on div ".mktoForm { font-family : " Cabinet Grotesk " , sans-serif !important ; color :…" at bounding box center [556, 780] width 552 height 1340
type textarea "}"
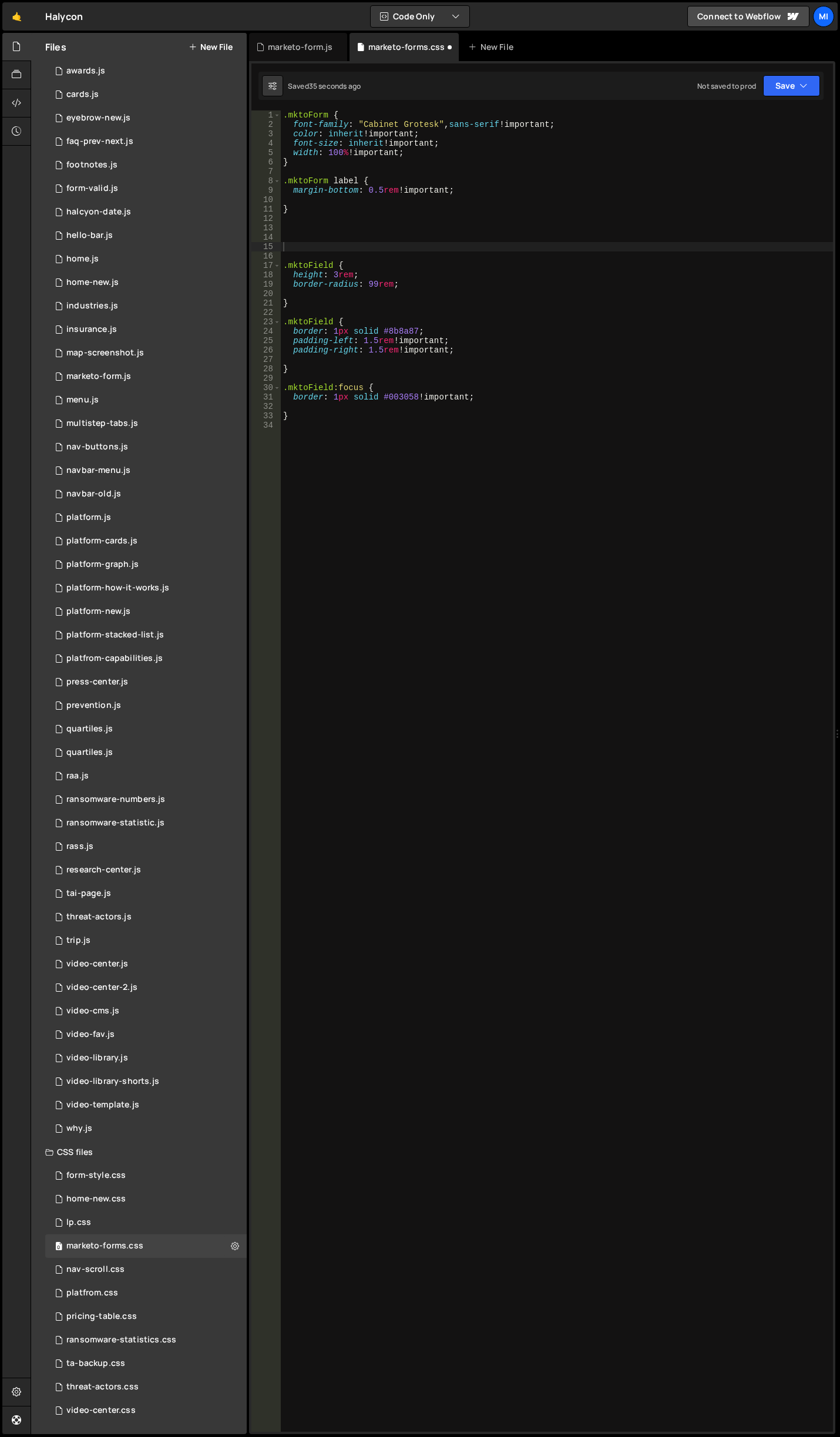
click at [389, 244] on div ".mktoForm { font-family : " Cabinet Grotesk " , sans-serif !important ; color :…" at bounding box center [556, 780] width 552 height 1340
paste textarea "select"
type textarea ".mktoForm select {}"
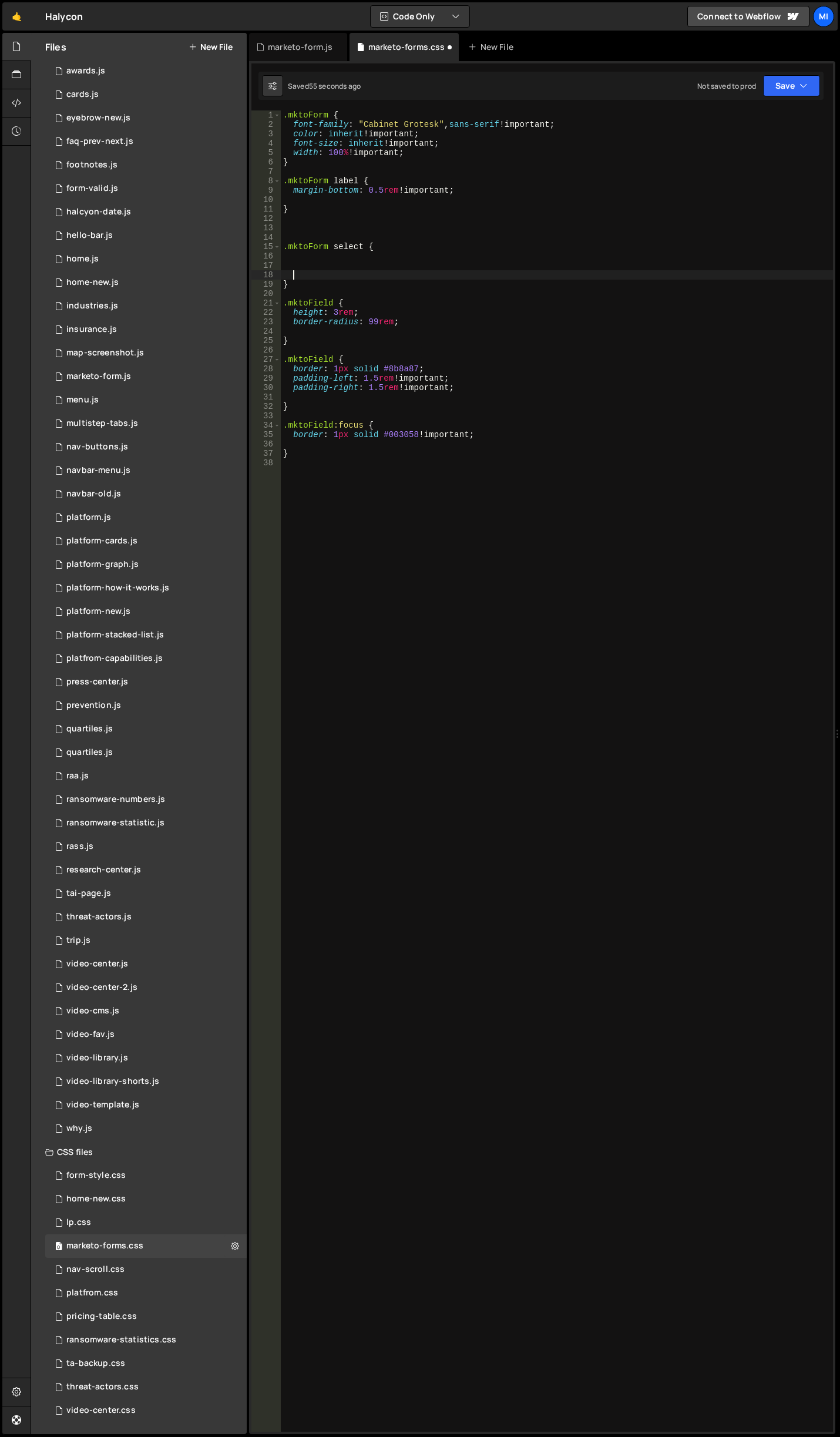
click at [332, 273] on div ".mktoForm { font-family : " Cabinet Grotesk " , sans-serif !important ; color :…" at bounding box center [556, 780] width 552 height 1340
click at [332, 272] on div ".mktoForm { font-family : " Cabinet Grotesk " , sans-serif !important ; color :…" at bounding box center [556, 780] width 552 height 1340
click at [333, 266] on div ".mktoForm { font-family : " Cabinet Grotesk " , sans-serif !important ; color :…" at bounding box center [556, 780] width 552 height 1340
click at [336, 260] on div ".mktoForm { font-family : " Cabinet Grotesk " , sans-serif !important ; color :…" at bounding box center [556, 780] width 552 height 1340
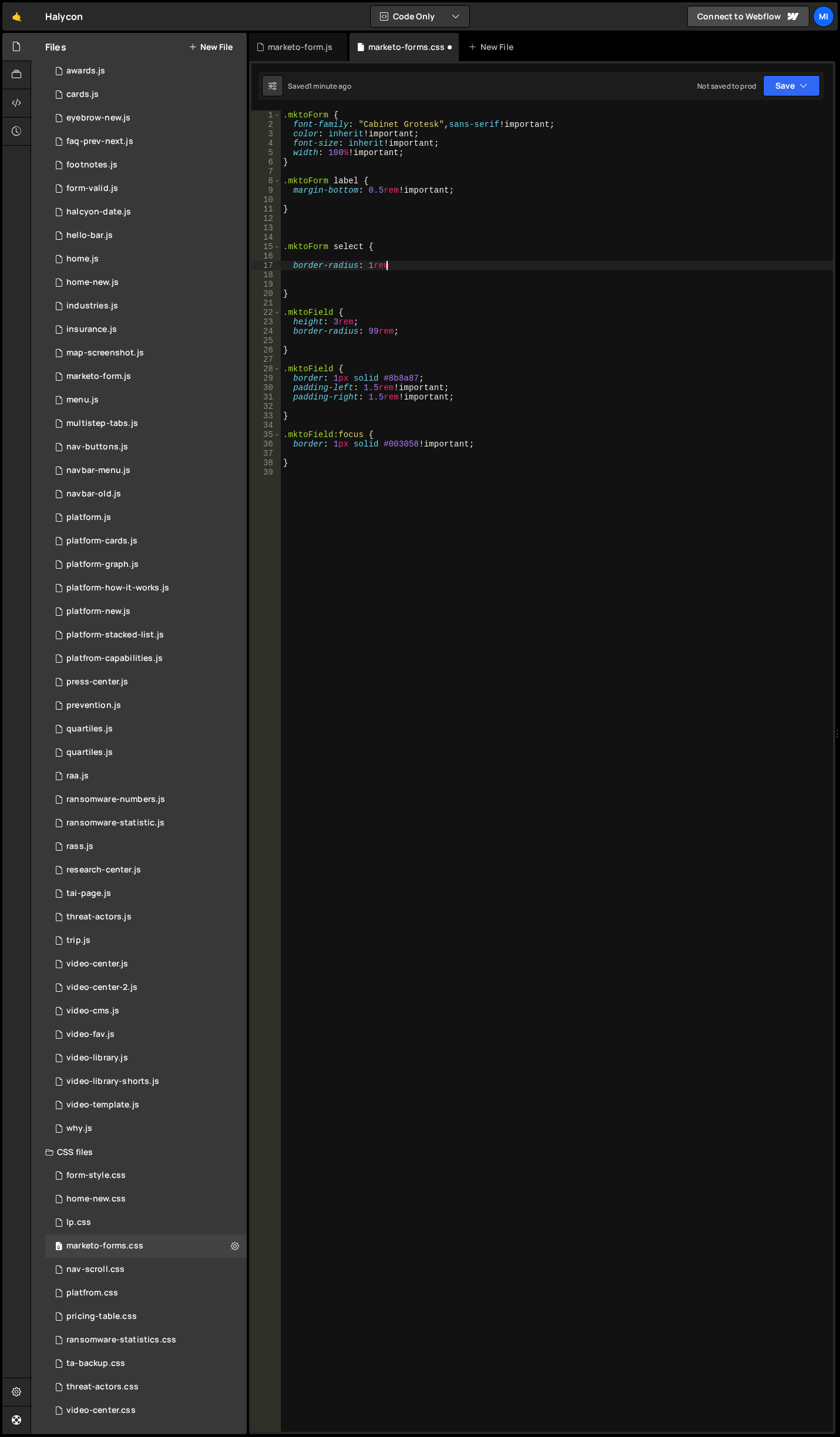
type textarea "border-radius: 1rem!"
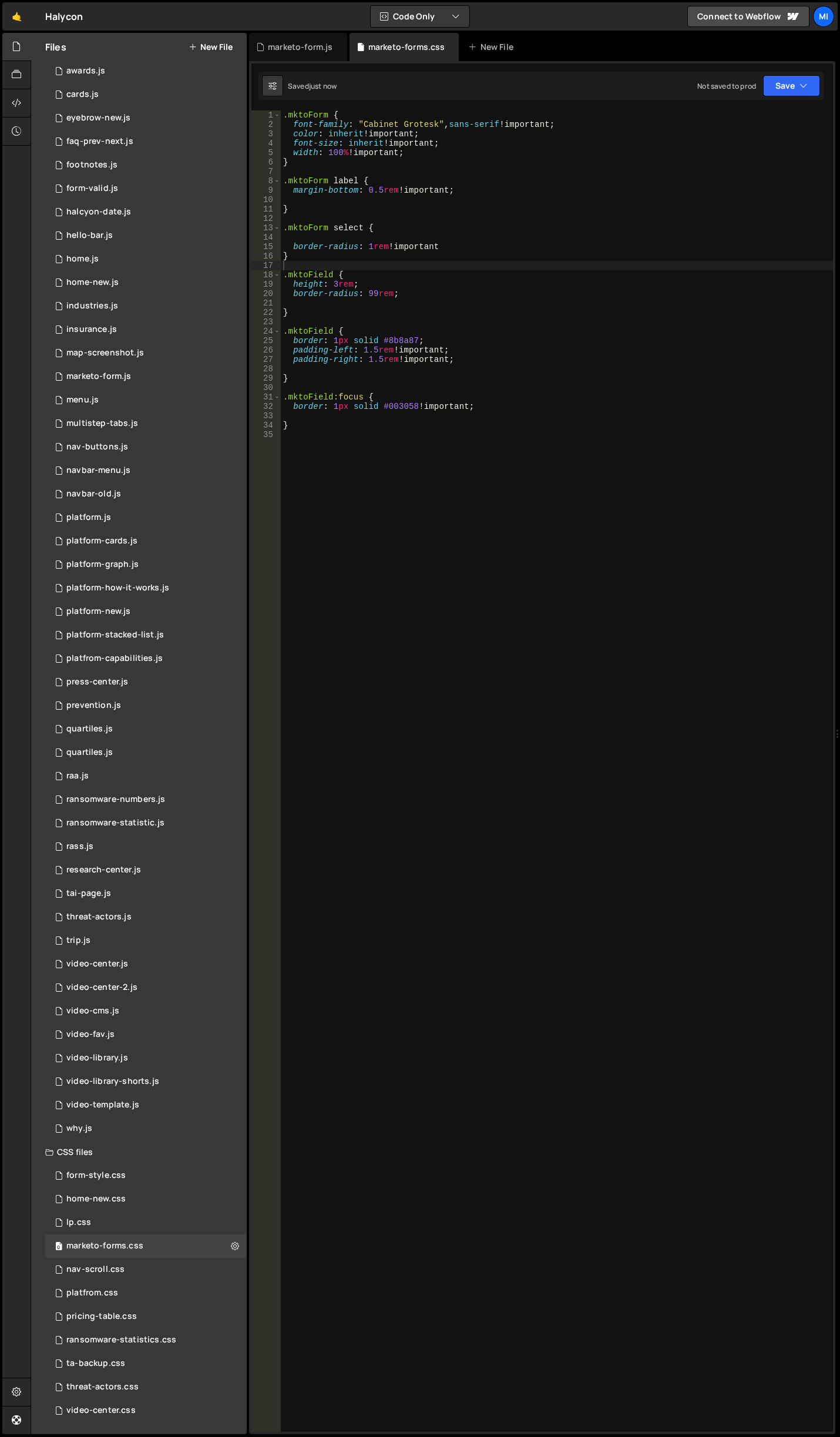
click at [344, 268] on div ".mktoForm { font-family : " Cabinet Grotesk " , sans-serif !important ; color :…" at bounding box center [556, 780] width 552 height 1340
drag, startPoint x: 451, startPoint y: 246, endPoint x: 275, endPoint y: 244, distance: 176.0
click at [275, 244] on div "1 2 3 4 5 6 7 8 9 10 11 12 13 14 15 16 17 18 19 20 21 22 23 24 25 26 27 28 29 3…" at bounding box center [541, 770] width 581 height 1321
type textarea "border-radius: 1rem !important"
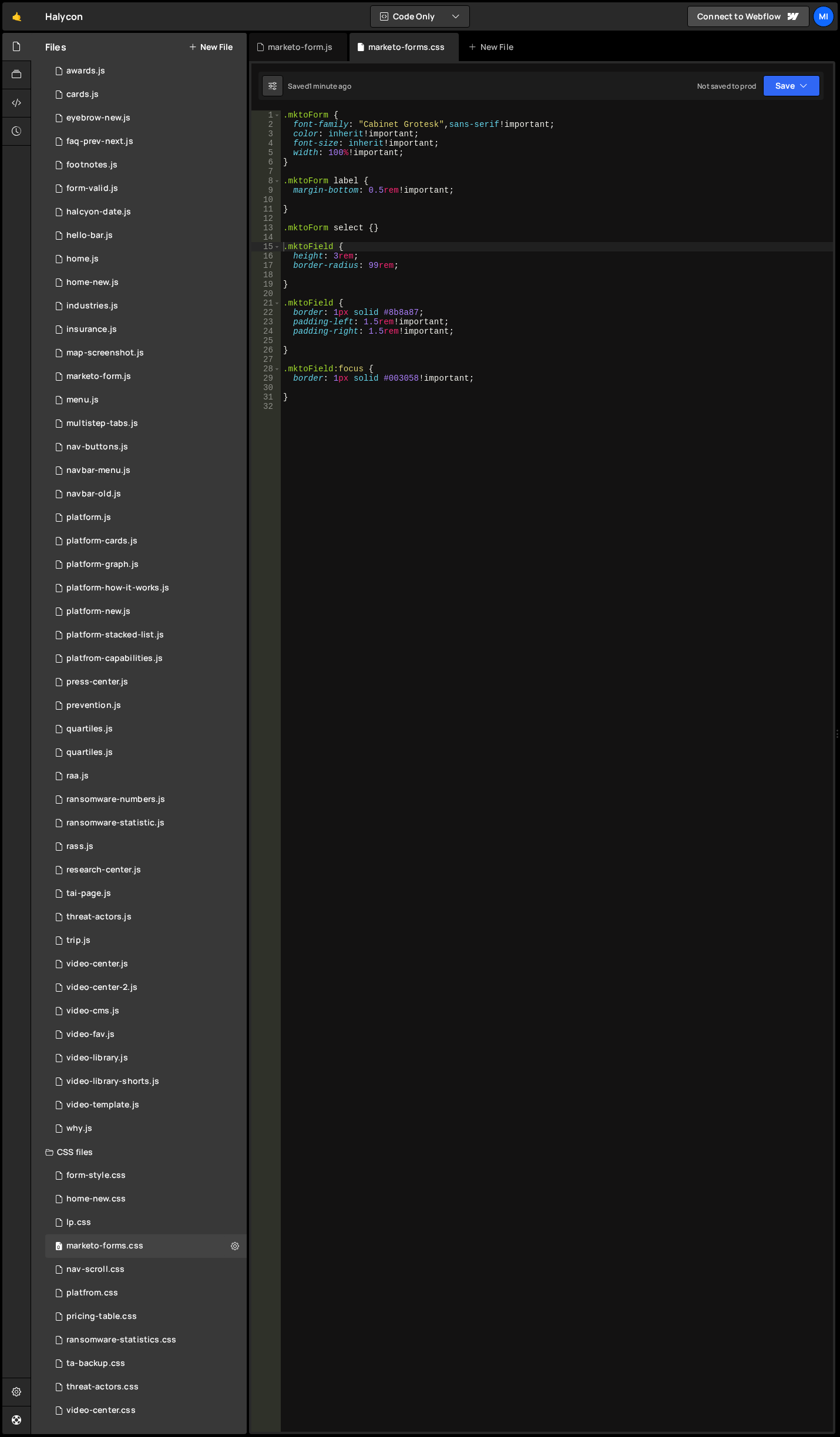
click at [332, 247] on div ".mktoForm { font-family : " Cabinet Grotesk " , sans-serif !important ; color :…" at bounding box center [556, 780] width 552 height 1340
drag, startPoint x: 333, startPoint y: 228, endPoint x: 361, endPoint y: 228, distance: 28.0
click at [361, 228] on div ".mktoForm { font-family : " Cabinet Grotesk " , sans-serif !important ; color :…" at bounding box center [556, 780] width 552 height 1340
type textarea ".mktoForm select {}"
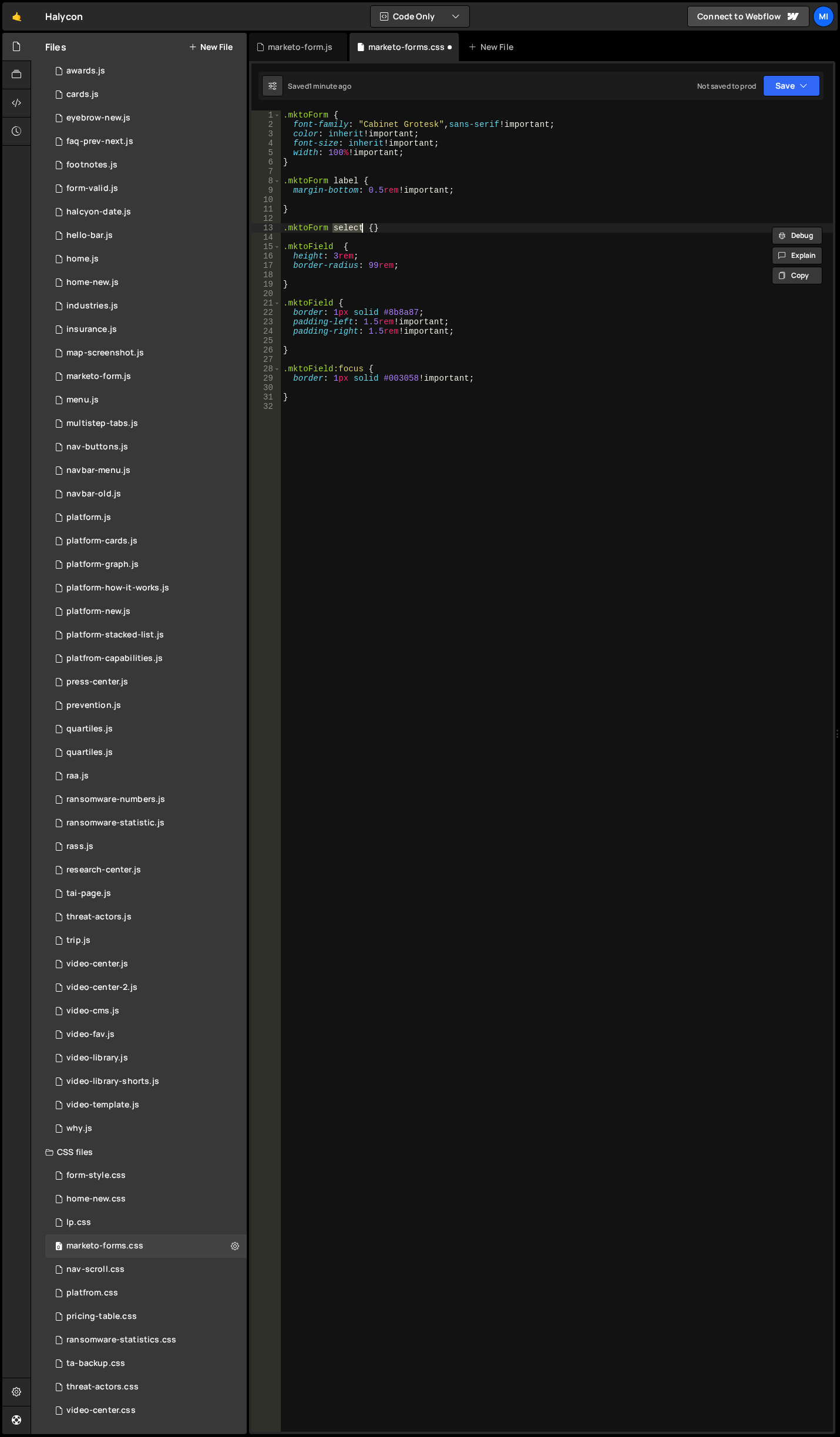
paste textarea
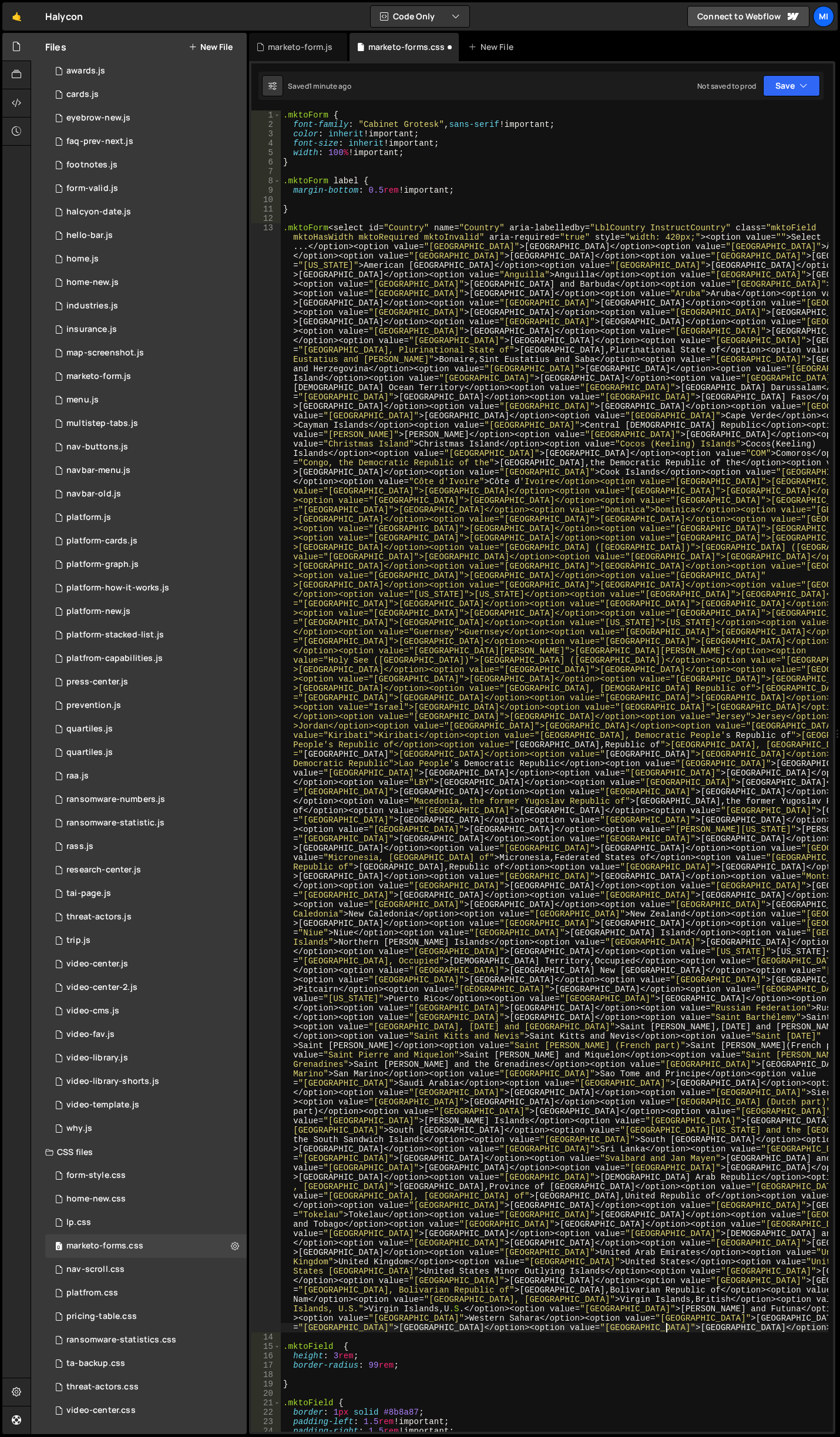
scroll to position [0, 0]
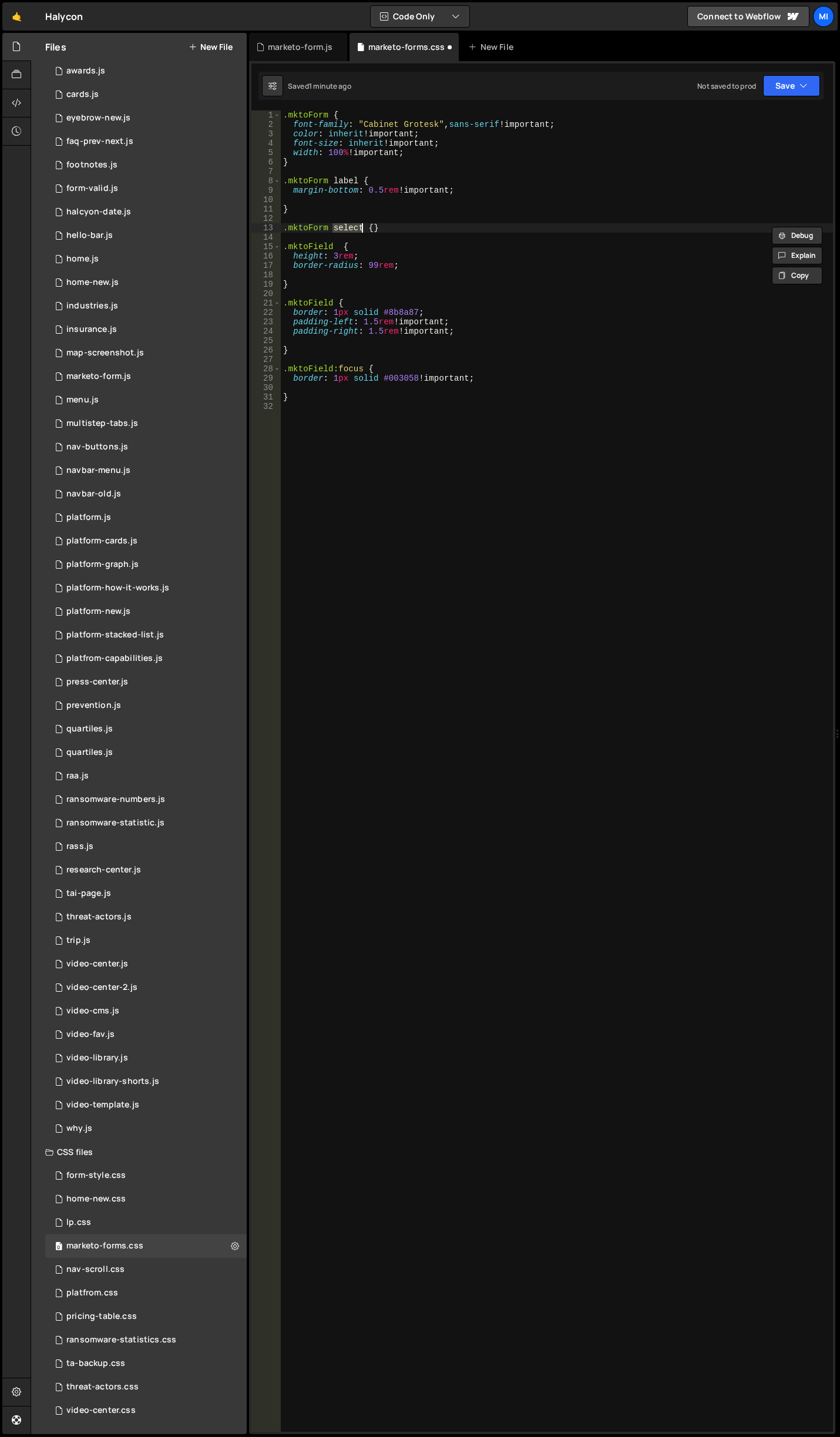
type textarea ".mktoForm select {}"
click at [325, 221] on div ".mktoForm { font-family : " Cabinet Grotesk " , sans-serif !important ; color :…" at bounding box center [556, 780] width 552 height 1340
drag, startPoint x: 329, startPoint y: 230, endPoint x: 358, endPoint y: 228, distance: 29.1
click at [358, 228] on div ".mktoForm { font-family : " Cabinet Grotesk " , sans-serif !important ; color :…" at bounding box center [556, 780] width 552 height 1340
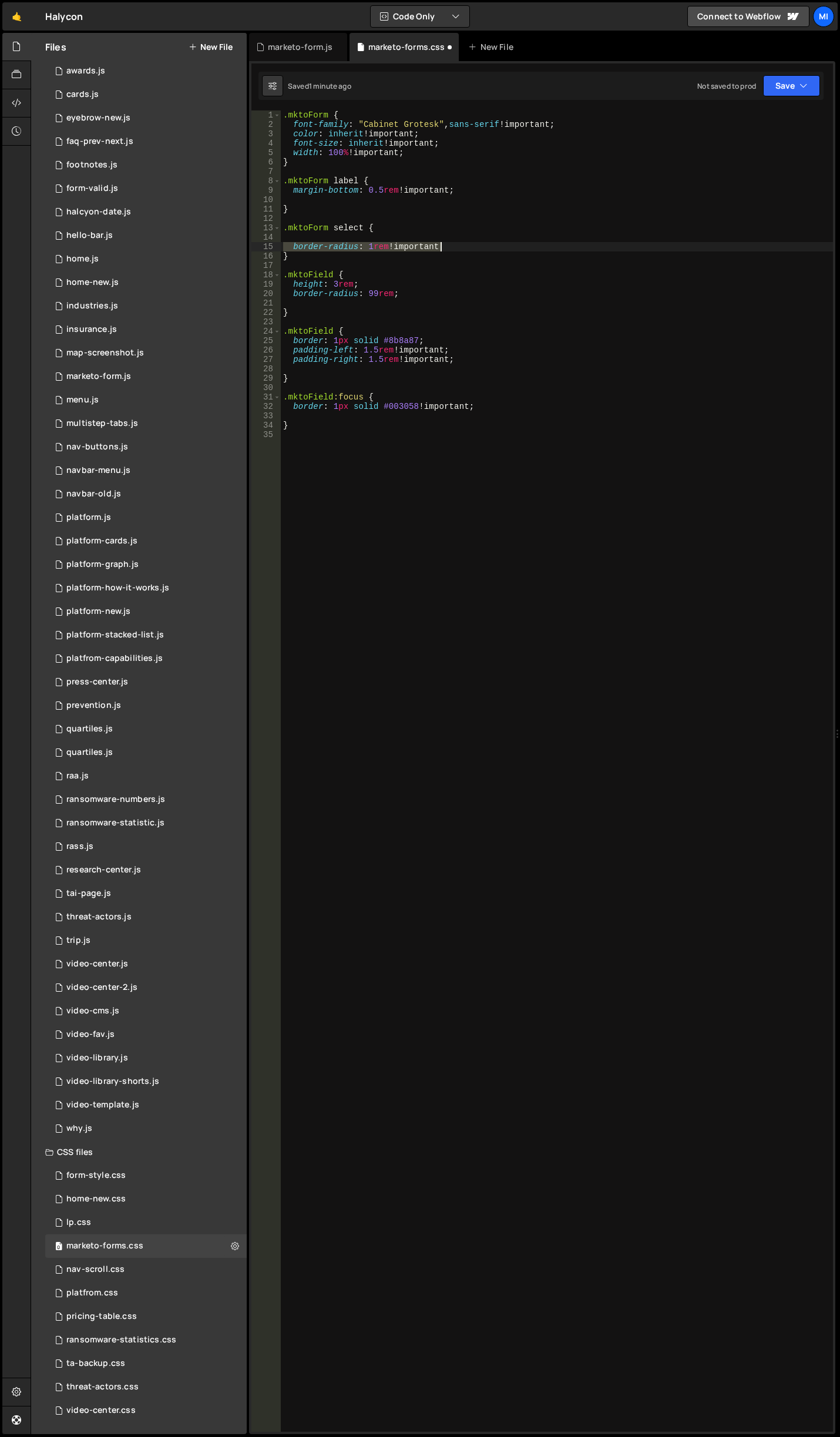
type textarea "border-radius: 1rem !important"
click at [361, 232] on div ".mktoForm { font-family : " Cabinet Grotesk " , sans-serif !important ; color :…" at bounding box center [556, 780] width 552 height 1340
drag, startPoint x: 332, startPoint y: 228, endPoint x: 363, endPoint y: 225, distance: 31.1
click at [363, 225] on div ".mktoForm { font-family : " Cabinet Grotesk " , sans-serif !important ; color :…" at bounding box center [556, 780] width 552 height 1340
paste textarea "#Country"
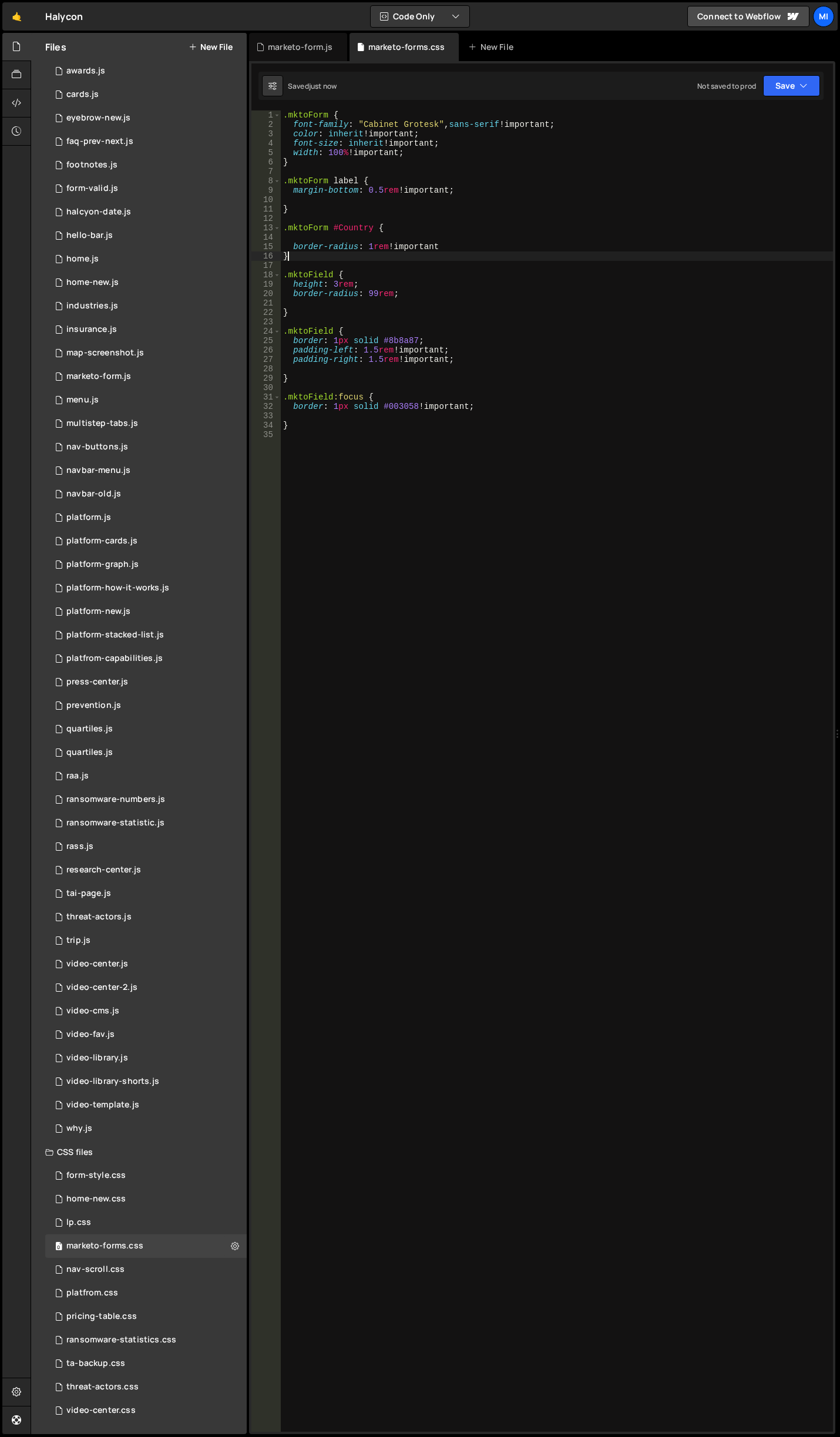
click at [341, 253] on div ".mktoForm { font-family : " Cabinet Grotesk " , sans-serif !important ; color :…" at bounding box center [556, 780] width 552 height 1340
drag, startPoint x: 303, startPoint y: 244, endPoint x: 450, endPoint y: 246, distance: 147.0
click at [450, 246] on div ".mktoForm { font-family : " Cabinet Grotesk " , sans-serif !important ; color :…" at bounding box center [556, 780] width 552 height 1340
type textarea "border-radius: 1rem !important"
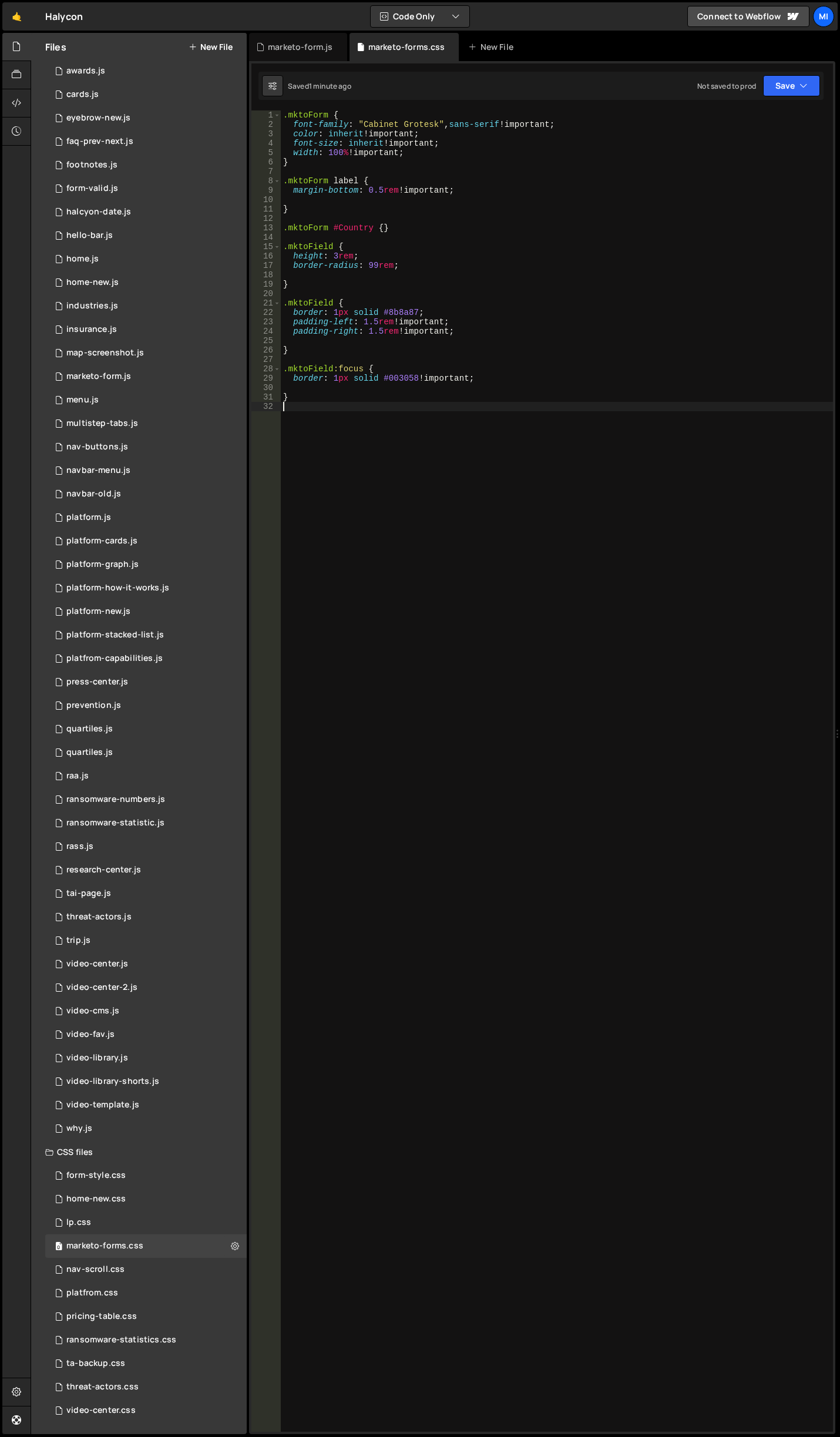
click at [437, 537] on div ".mktoForm { font-family : " Cabinet Grotesk " , sans-serif !important ; color :…" at bounding box center [556, 780] width 552 height 1340
type textarea ","
paste textarea "mktoButton"
type textarea ".mktoButton {}"
drag, startPoint x: 332, startPoint y: 431, endPoint x: 366, endPoint y: 406, distance: 42.2
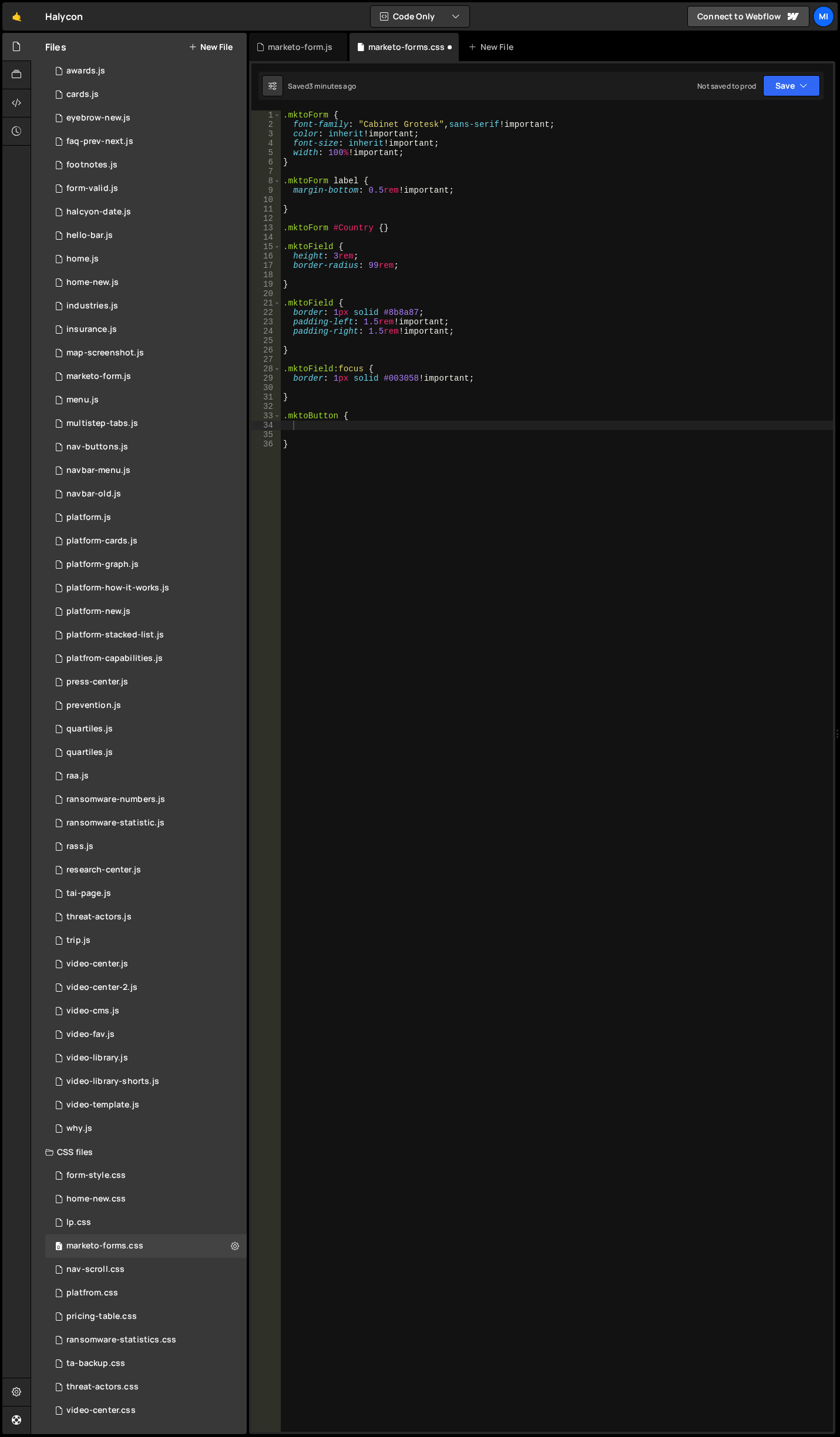
click at [332, 431] on div ".mktoForm { font-family : " Cabinet Grotesk " , sans-serif !important ; color :…" at bounding box center [556, 780] width 552 height 1340
paste textarea "317CFE;"
paste textarea "317CFE"
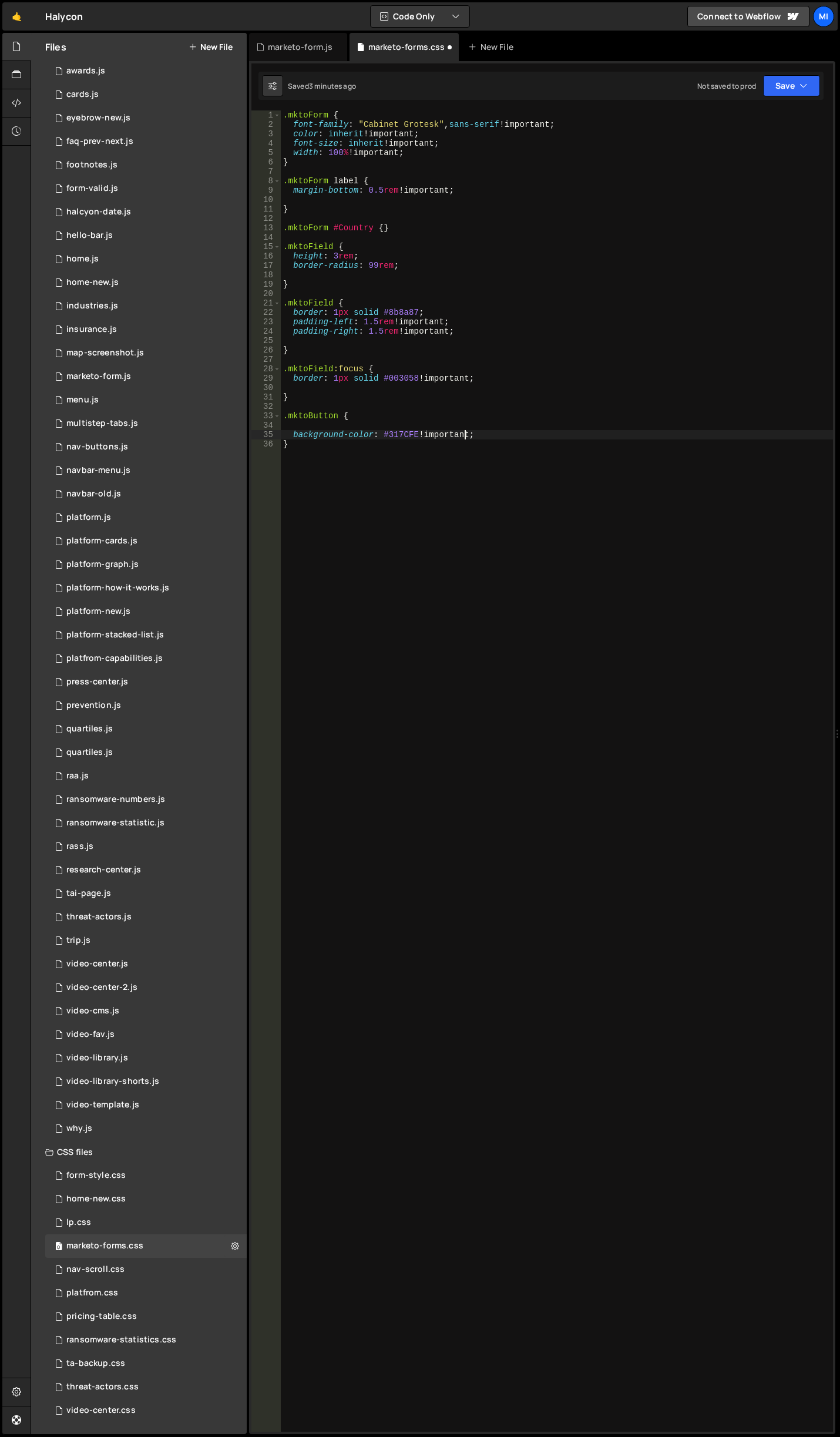
scroll to position [0, 9]
type textarea "background-color: #317CFE !important;"
click at [466, 424] on div ".mktoForm { font-family : " Cabinet Grotesk " , sans-serif !important ; color :…" at bounding box center [556, 780] width 552 height 1340
type textarea "border-radius: 99rem;"
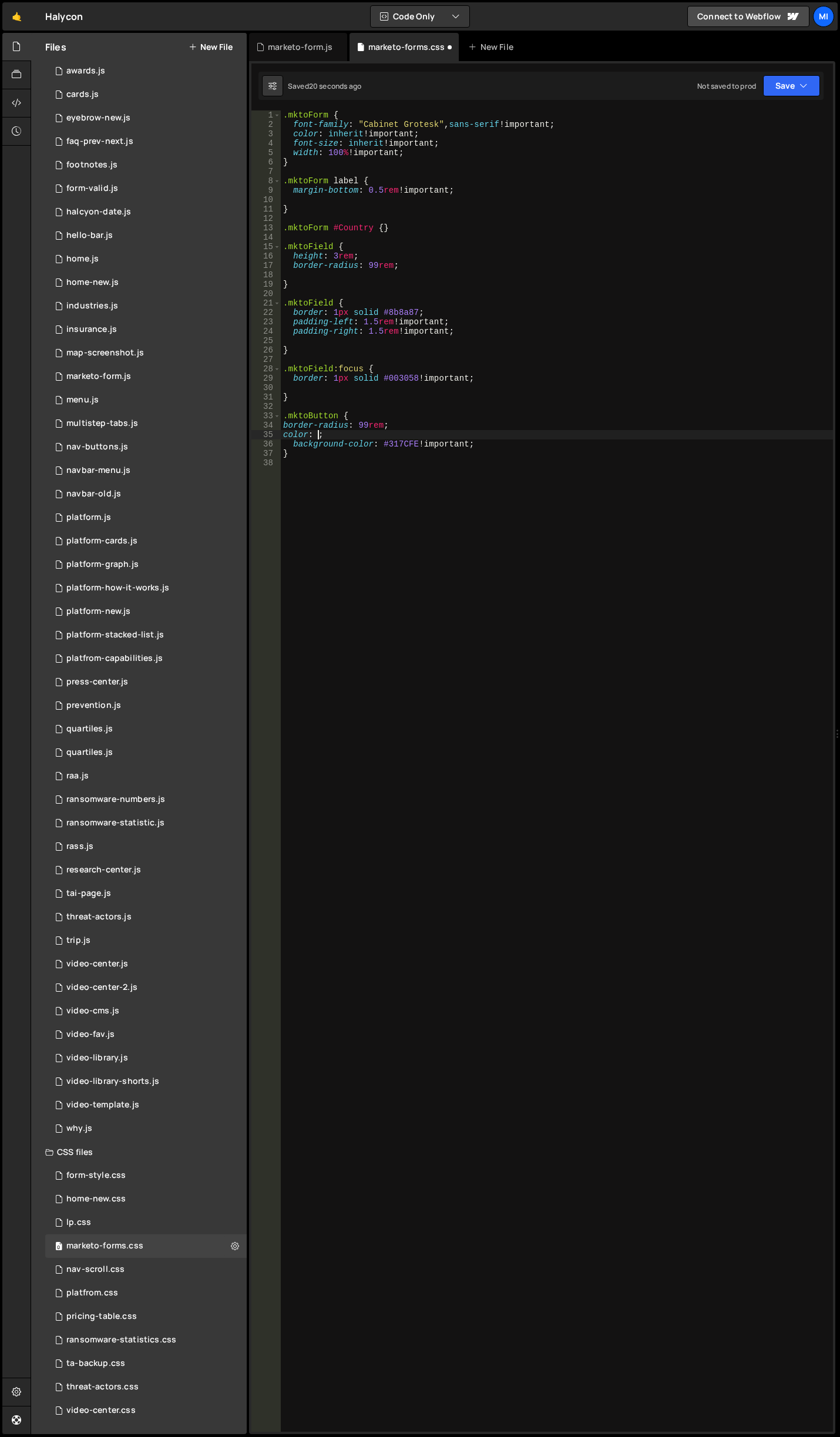
scroll to position [0, 2]
click at [334, 435] on div ".mktoForm { font-family : " Cabinet Grotesk " , sans-serif !important ; color :…" at bounding box center [556, 780] width 552 height 1340
click at [314, 435] on div ".mktoForm { font-family : " Cabinet Grotesk " , sans-serif !important ; color :…" at bounding box center [556, 780] width 552 height 1340
paste textarea "F9F8F7"
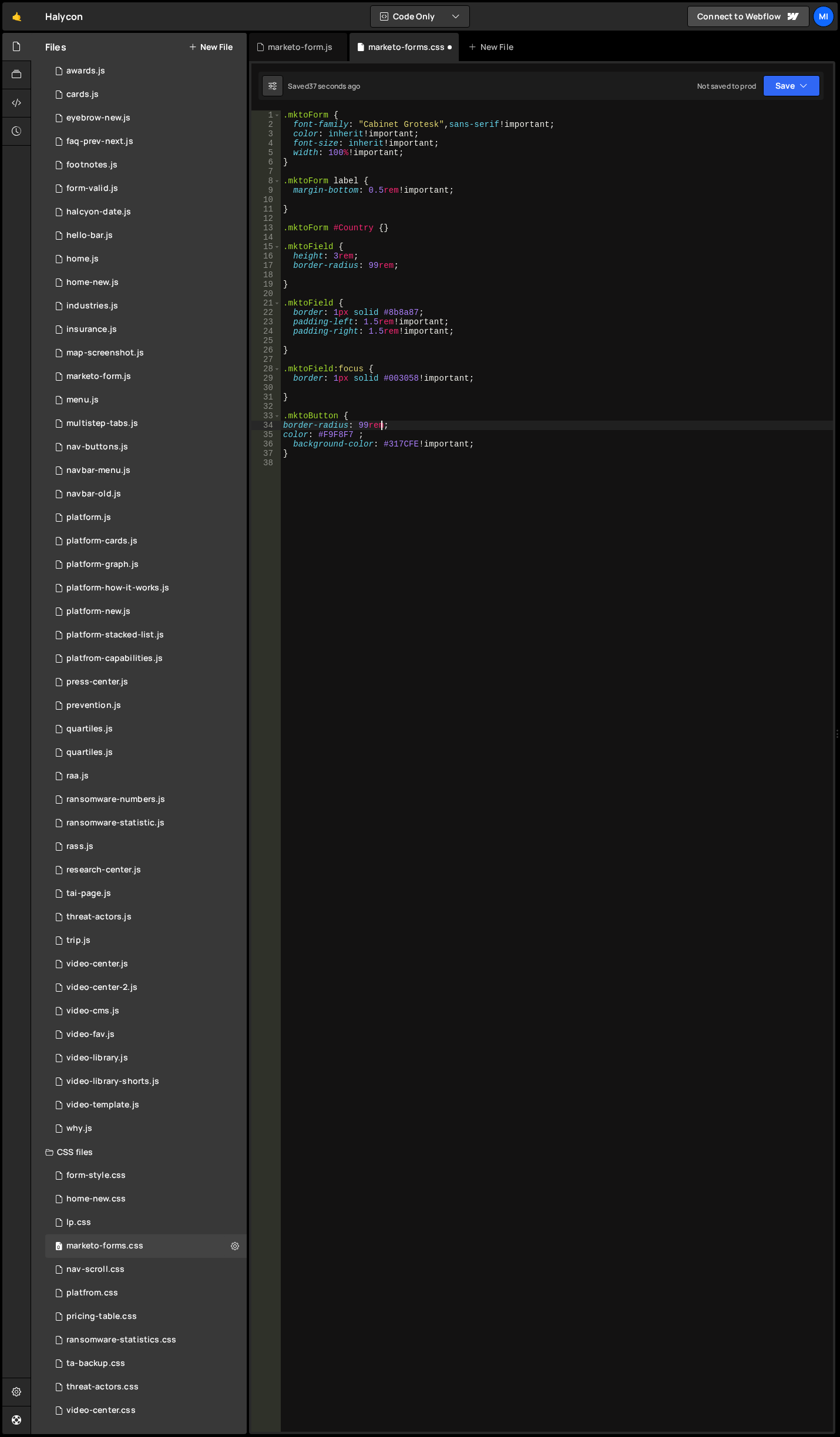
scroll to position [0, 6]
paste textarea "F9F8F7"
click at [363, 435] on div ".mktoForm { font-family : " Cabinet Grotesk " , sans-serif !important ; color :…" at bounding box center [556, 780] width 552 height 1340
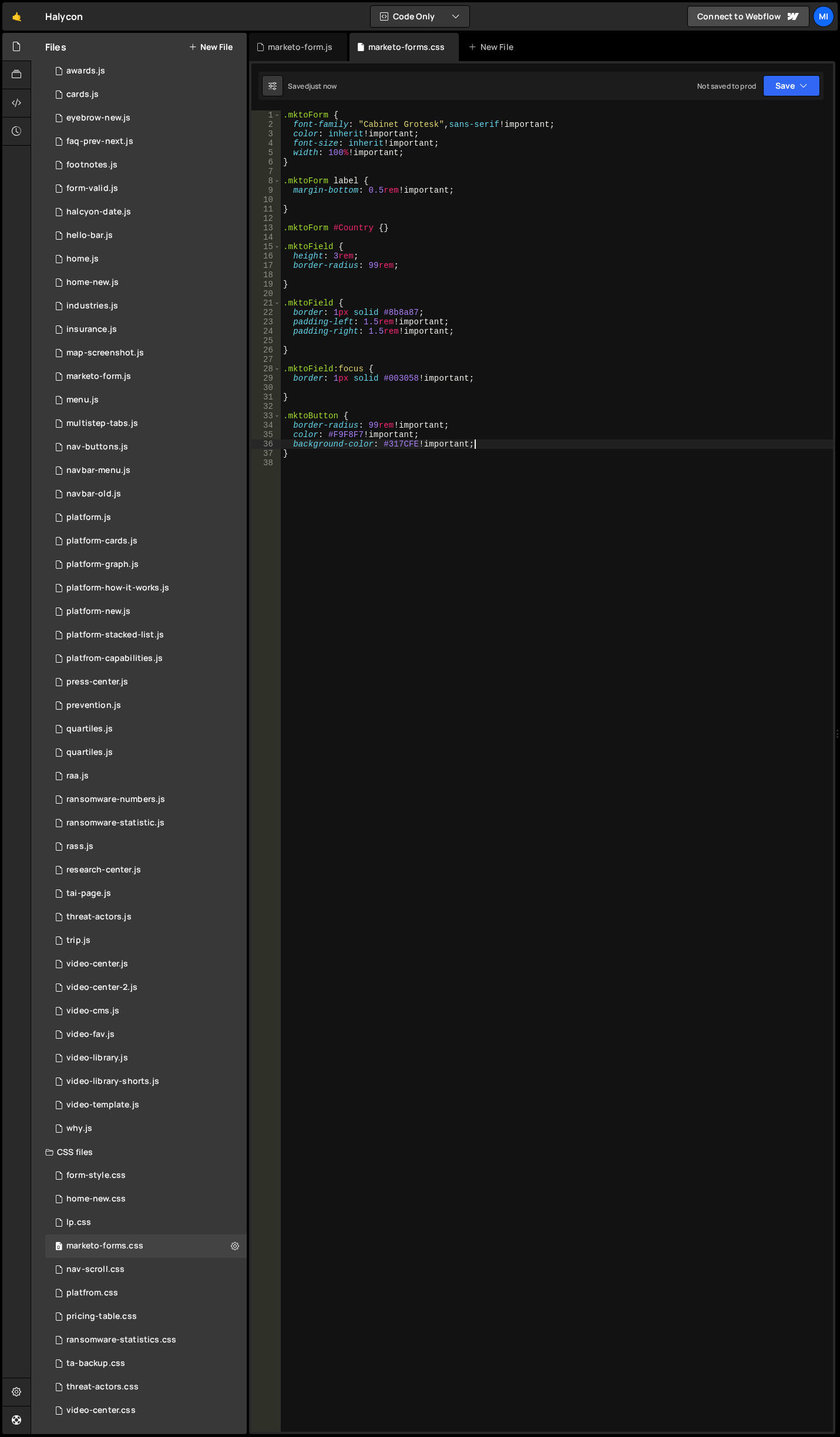
click at [502, 442] on div ".mktoForm { font-family : " Cabinet Grotesk " , sans-serif !important ; color :…" at bounding box center [556, 780] width 552 height 1340
type textarea "background-color: #317CFE !important;"
type textarea "height: 3rem;"
click at [520, 455] on div ".mktoForm { font-family : " Cabinet Grotesk " , sans-serif !important ; color :…" at bounding box center [556, 780] width 552 height 1340
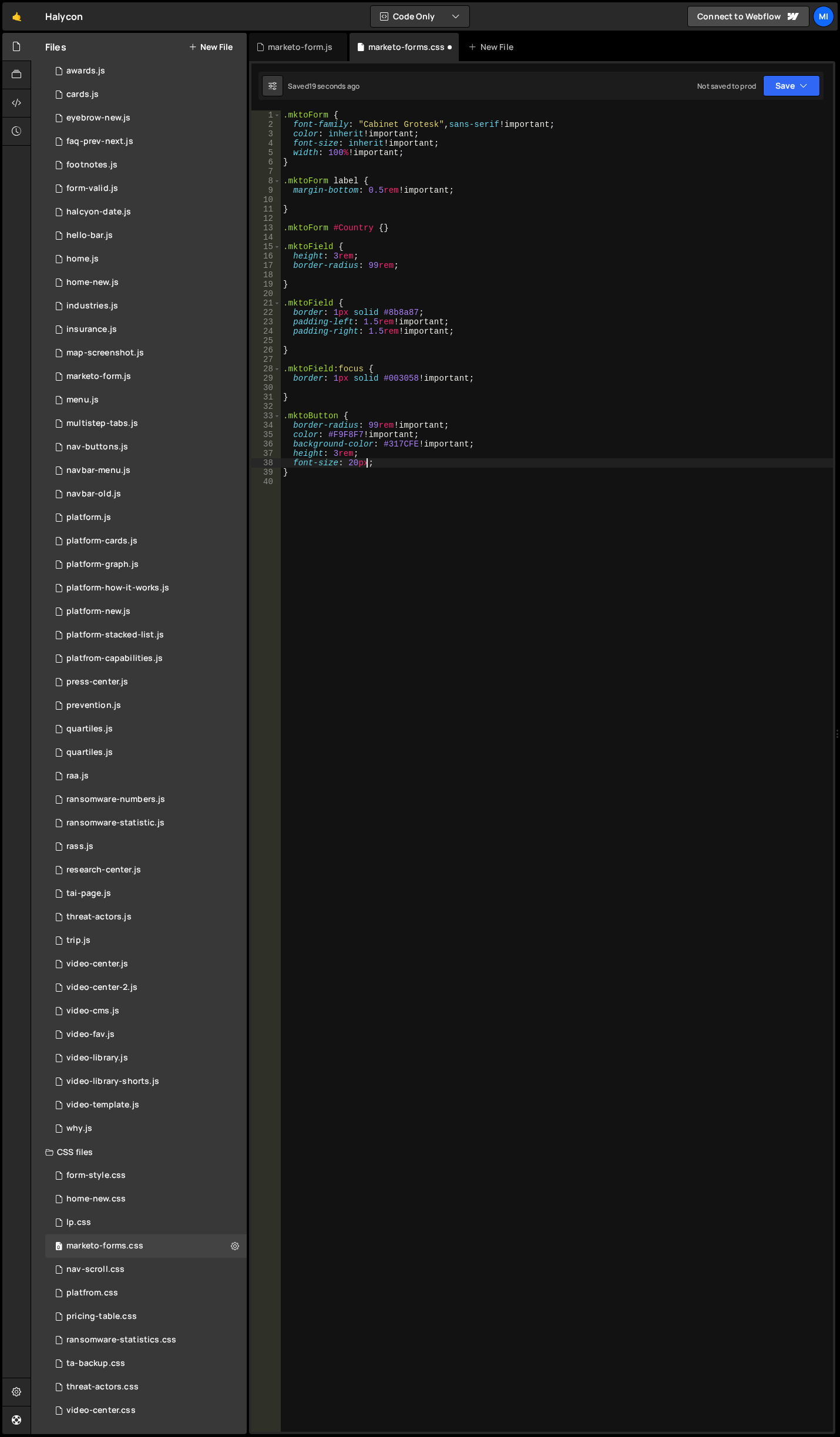
scroll to position [0, 6]
click at [370, 465] on div ".mktoForm { font-family : " Cabinet Grotesk " , sans-serif !important ; color :…" at bounding box center [556, 780] width 552 height 1340
drag, startPoint x: 346, startPoint y: 463, endPoint x: 353, endPoint y: 462, distance: 7.1
click at [353, 462] on div ".mktoForm { font-family : " Cabinet Grotesk " , sans-serif !important ; color :…" at bounding box center [556, 780] width 552 height 1340
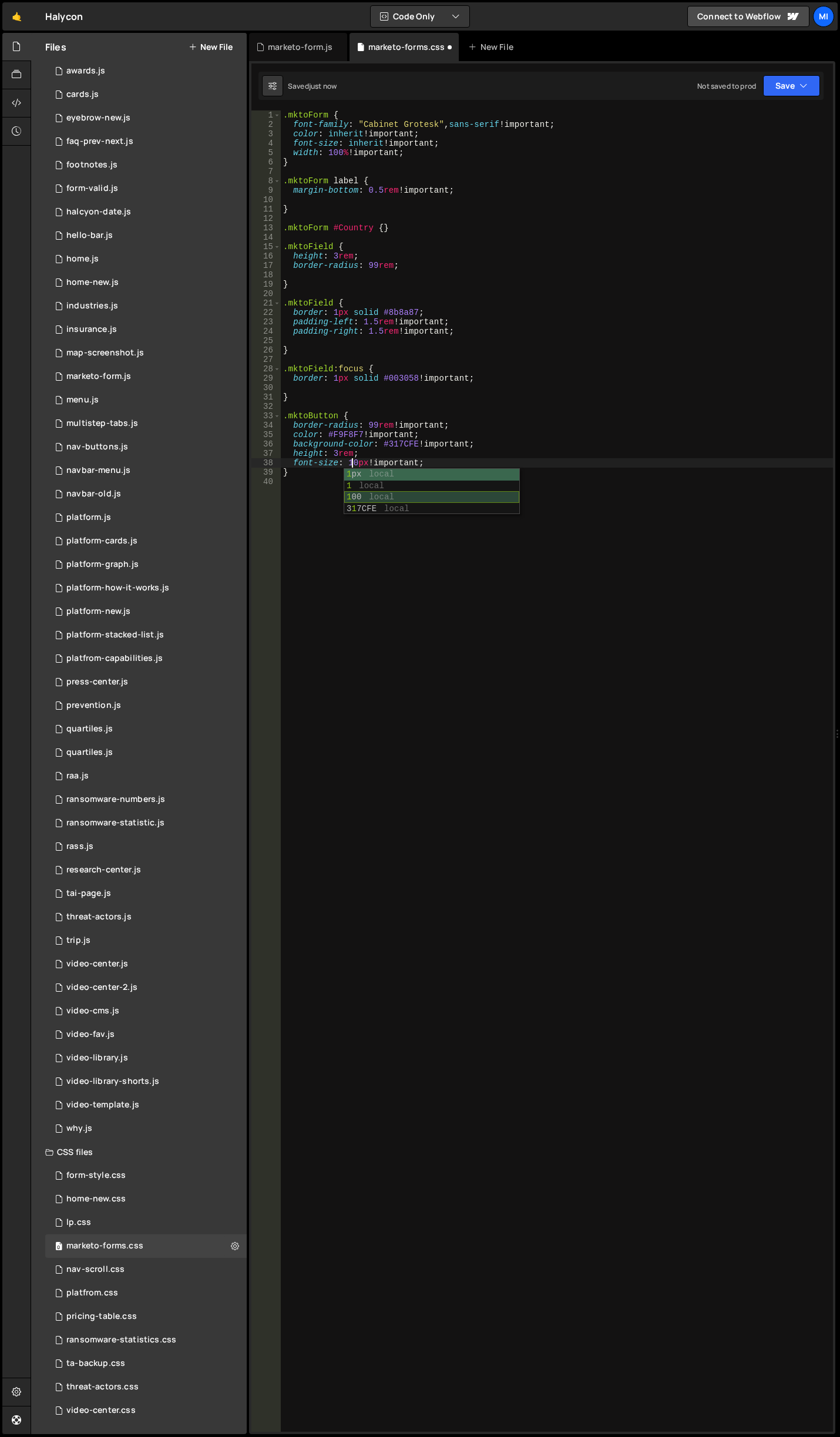
scroll to position [0, 6]
click at [483, 468] on div ".mktoForm { font-family : " Cabinet Grotesk " , sans-serif !important ; color :…" at bounding box center [556, 780] width 552 height 1340
type textarea "font-size: 18px !important;"
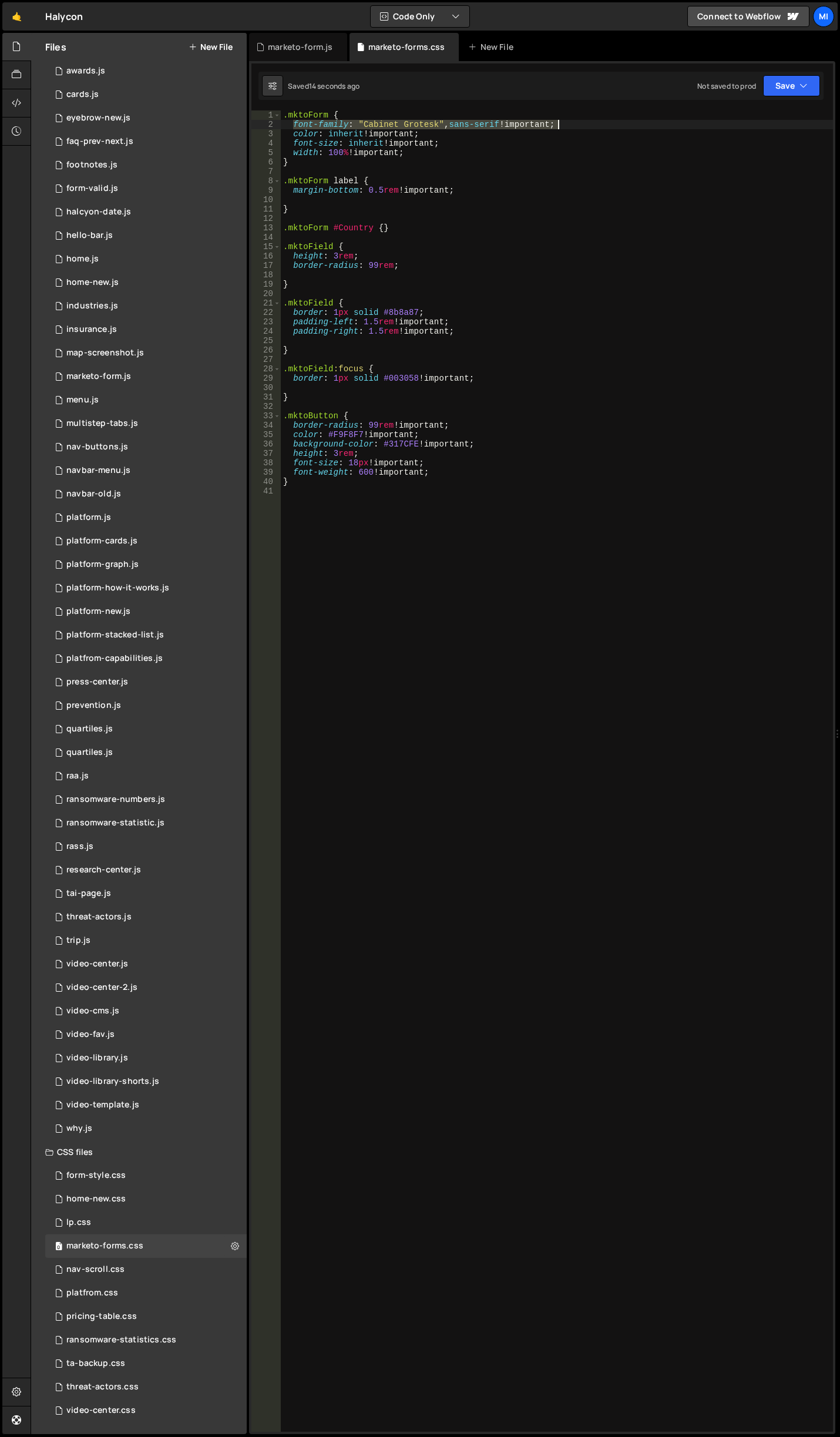
drag, startPoint x: 292, startPoint y: 127, endPoint x: 580, endPoint y: 124, distance: 288.0
click at [580, 124] on div ".mktoForm { font-family : " Cabinet Grotesk " , sans-serif !important ; color :…" at bounding box center [556, 780] width 552 height 1340
click at [445, 459] on div ".mktoForm { font-family : " Cabinet Grotesk " , sans-serif !important ; color :…" at bounding box center [556, 780] width 552 height 1340
click at [441, 478] on div ".mktoForm { font-family : " Cabinet Grotesk " , sans-serif !important ; color :…" at bounding box center [556, 780] width 552 height 1340
type textarea "}"
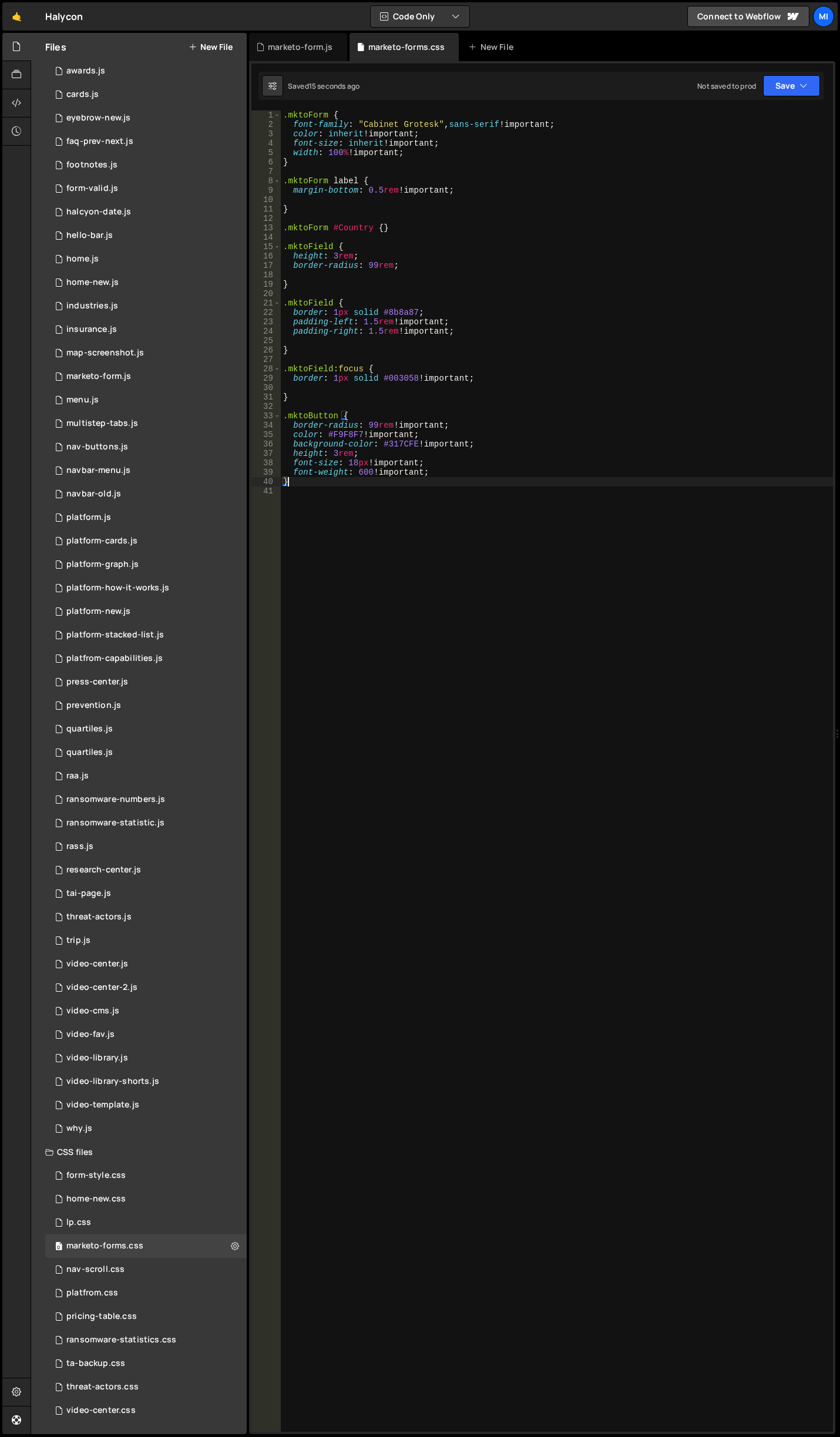
scroll to position [0, 0]
click at [441, 474] on div ".mktoForm { font-family : " Cabinet Grotesk " , sans-serif !important ; color :…" at bounding box center [556, 780] width 552 height 1340
type textarea "font-weight: 600 !important;"
paste textarea "font-family: "Cabinet Grotesk", sans-serif !important;"
type textarea "font-family: "Cabinet Grotesk", sans-serif !important;"
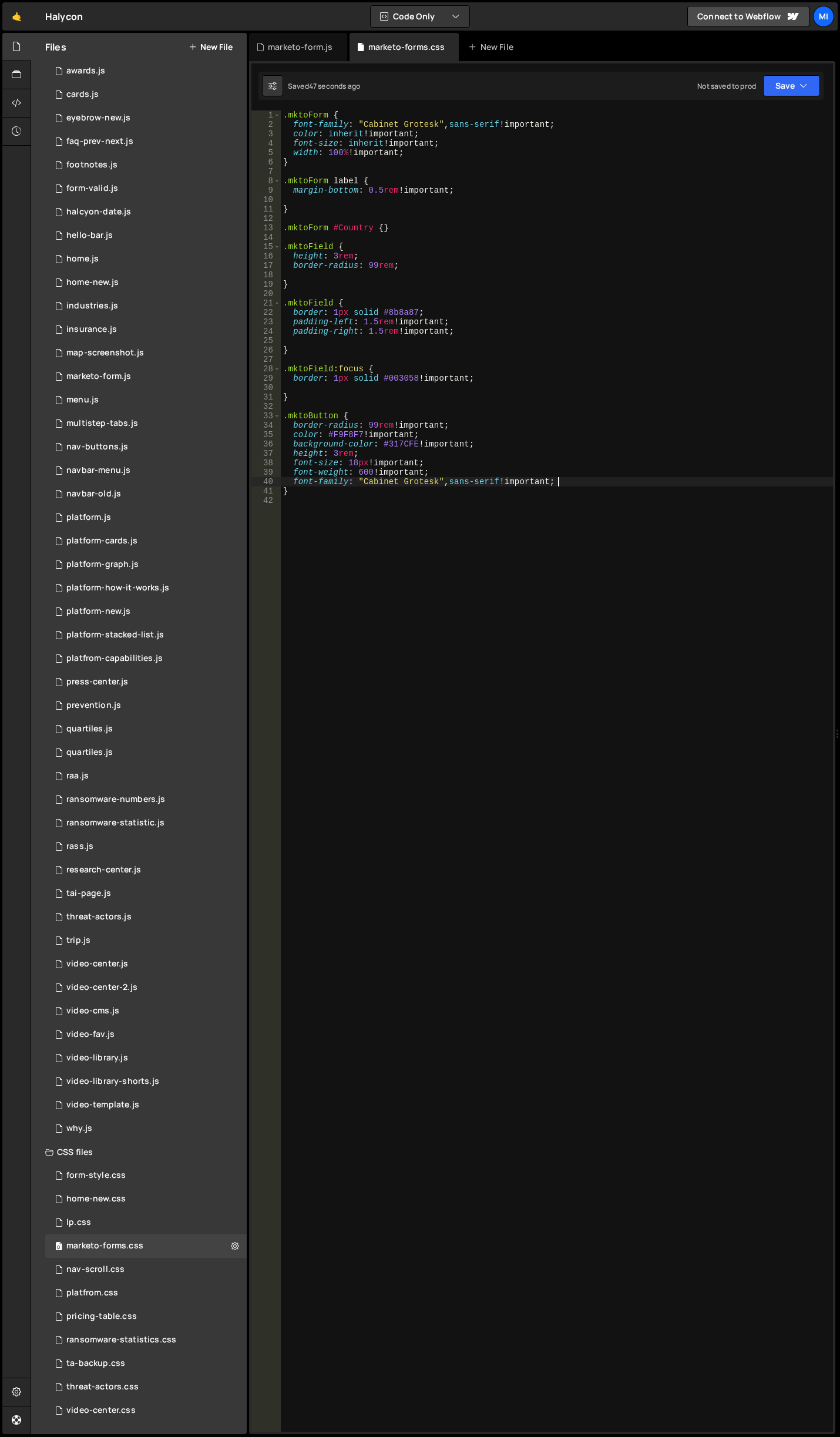
click at [570, 481] on div ".mktoForm { font-family : " Cabinet Grotesk " , sans-serif !important ; color :…" at bounding box center [556, 780] width 552 height 1340
paste textarea "ext-shadow: 0 1px 0 #fff;"
drag, startPoint x: 359, startPoint y: 489, endPoint x: 412, endPoint y: 489, distance: 53.0
click at [412, 489] on div ".mktoForm { font-family : " Cabinet Grotesk " , sans-serif !important ; color :…" at bounding box center [556, 780] width 552 height 1340
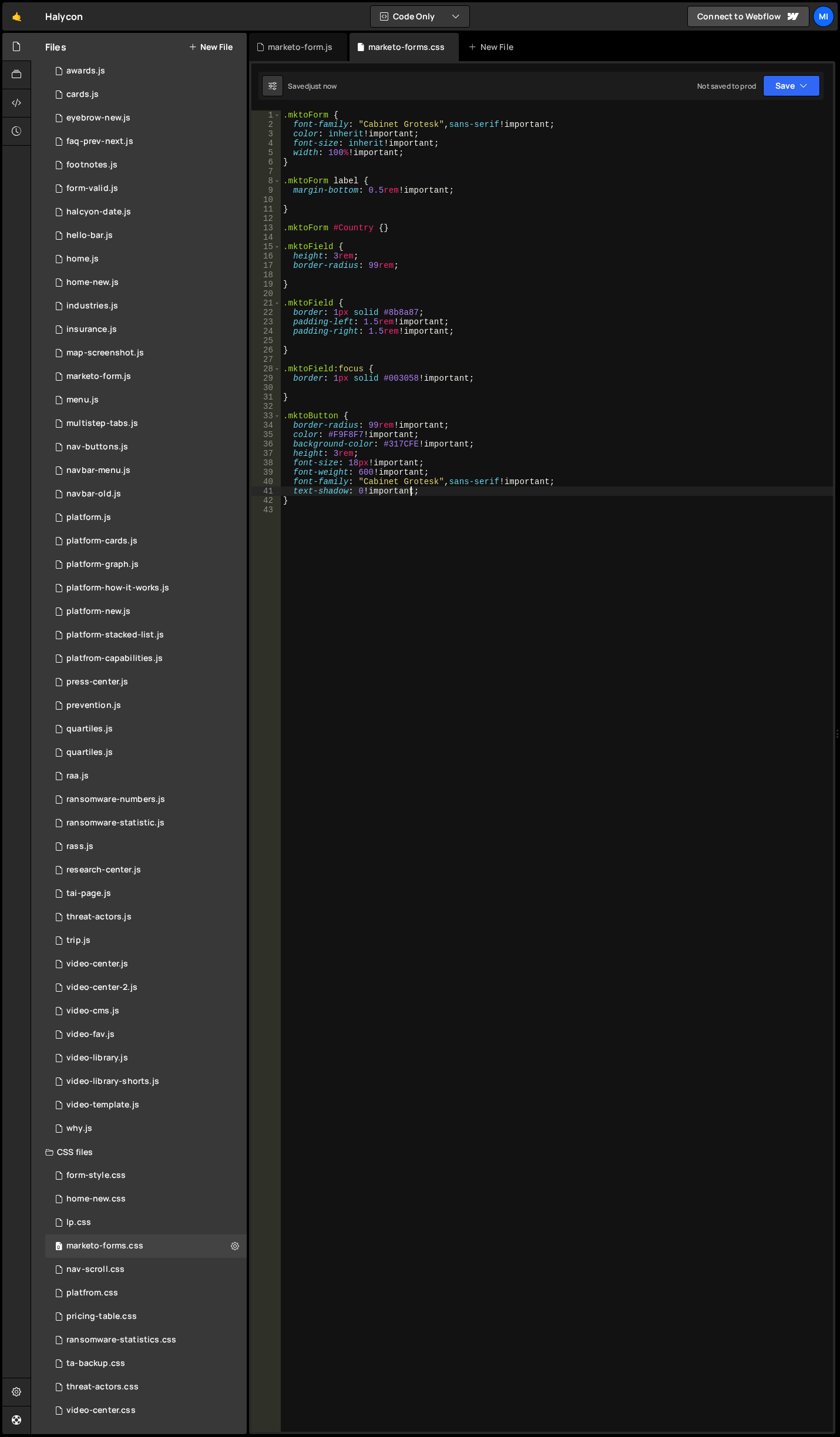
type textarea "text-shadow: 0 !important;"
click at [470, 657] on div ".mktoForm { font-family : " Cabinet Grotesk " , sans-serif !important ; color :…" at bounding box center [556, 780] width 552 height 1340
paste textarea ".mktoForm .mktoButtonWrap.mktoMinimal .mktoButton"
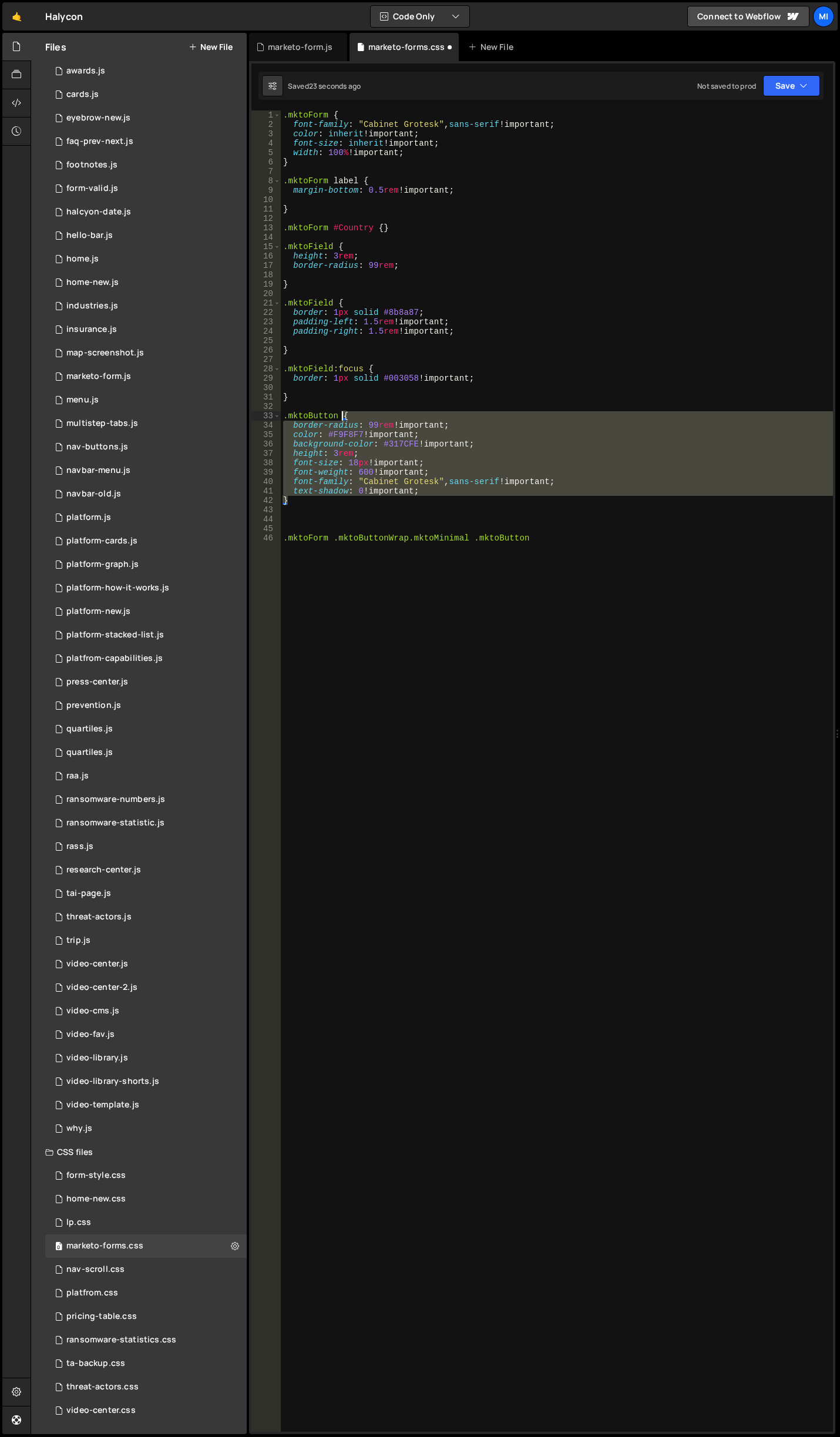
drag, startPoint x: 292, startPoint y: 500, endPoint x: 344, endPoint y: 415, distance: 99.6
click at [344, 415] on div ".mktoForm { font-family : " Cabinet Grotesk " , sans-serif !important ; color :…" at bounding box center [556, 780] width 552 height 1340
click at [537, 550] on div ".mktoForm { font-family : " Cabinet Grotesk " , sans-serif !important ; color :…" at bounding box center [556, 780] width 552 height 1340
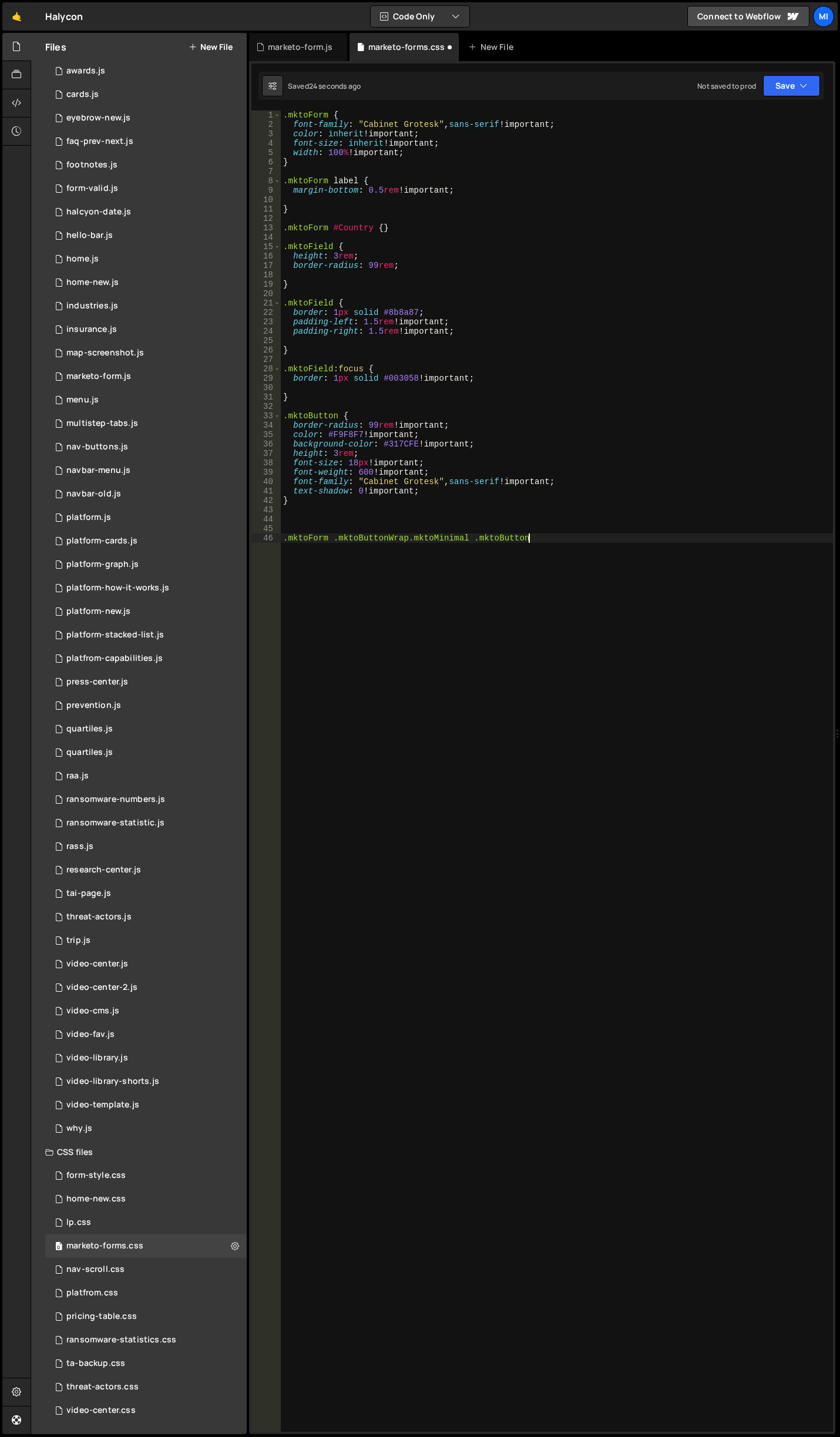
paste textarea "}"
type textarea "}"
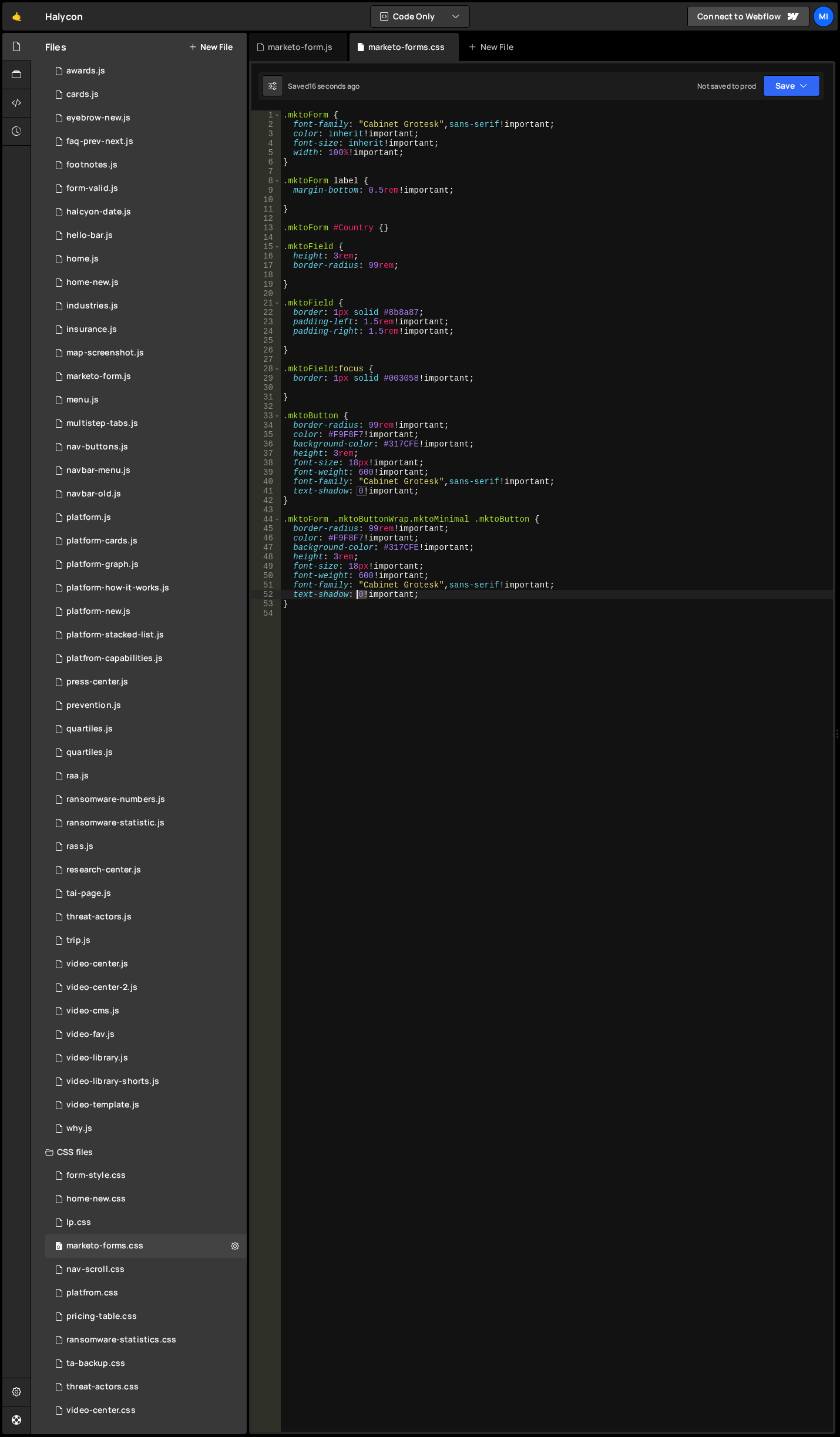
click at [359, 593] on div ".mktoForm { font-family : " Cabinet Grotesk " , sans-serif !important ; color :…" at bounding box center [556, 780] width 552 height 1340
type textarea "text-shadow: none !important;"
click at [523, 592] on div ".mktoForm { font-family : " Cabinet Grotesk " , sans-serif !important ; color :…" at bounding box center [556, 780] width 552 height 1340
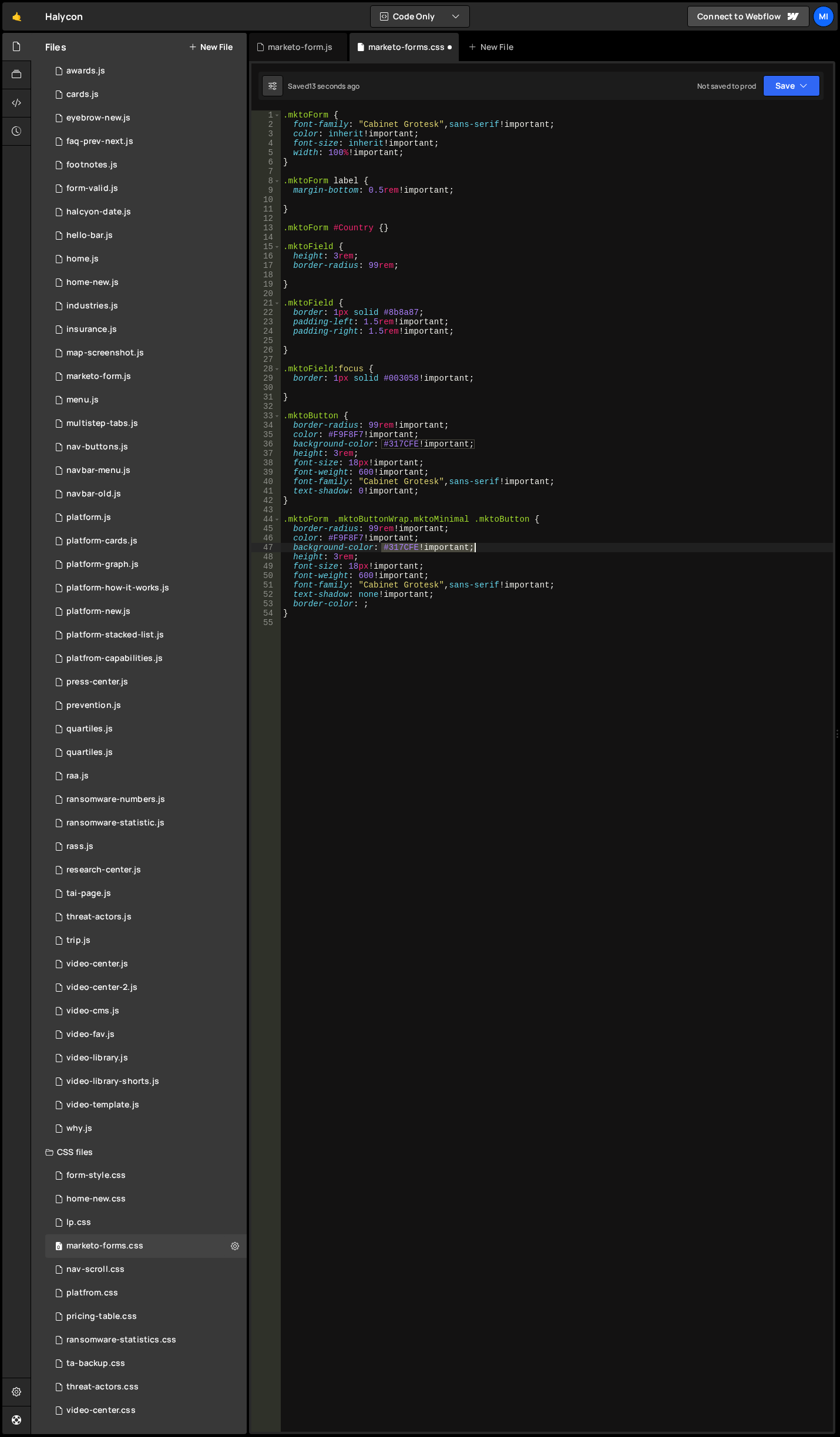
drag, startPoint x: 383, startPoint y: 548, endPoint x: 477, endPoint y: 546, distance: 94.0
click at [477, 546] on div ".mktoForm { font-family : " Cabinet Grotesk " , sans-serif !important ; color :…" at bounding box center [556, 780] width 552 height 1340
click at [357, 605] on div ".mktoForm { font-family : " Cabinet Grotesk " , sans-serif !important ; color :…" at bounding box center [556, 780] width 552 height 1340
paste textarea "#317CFE !important;"
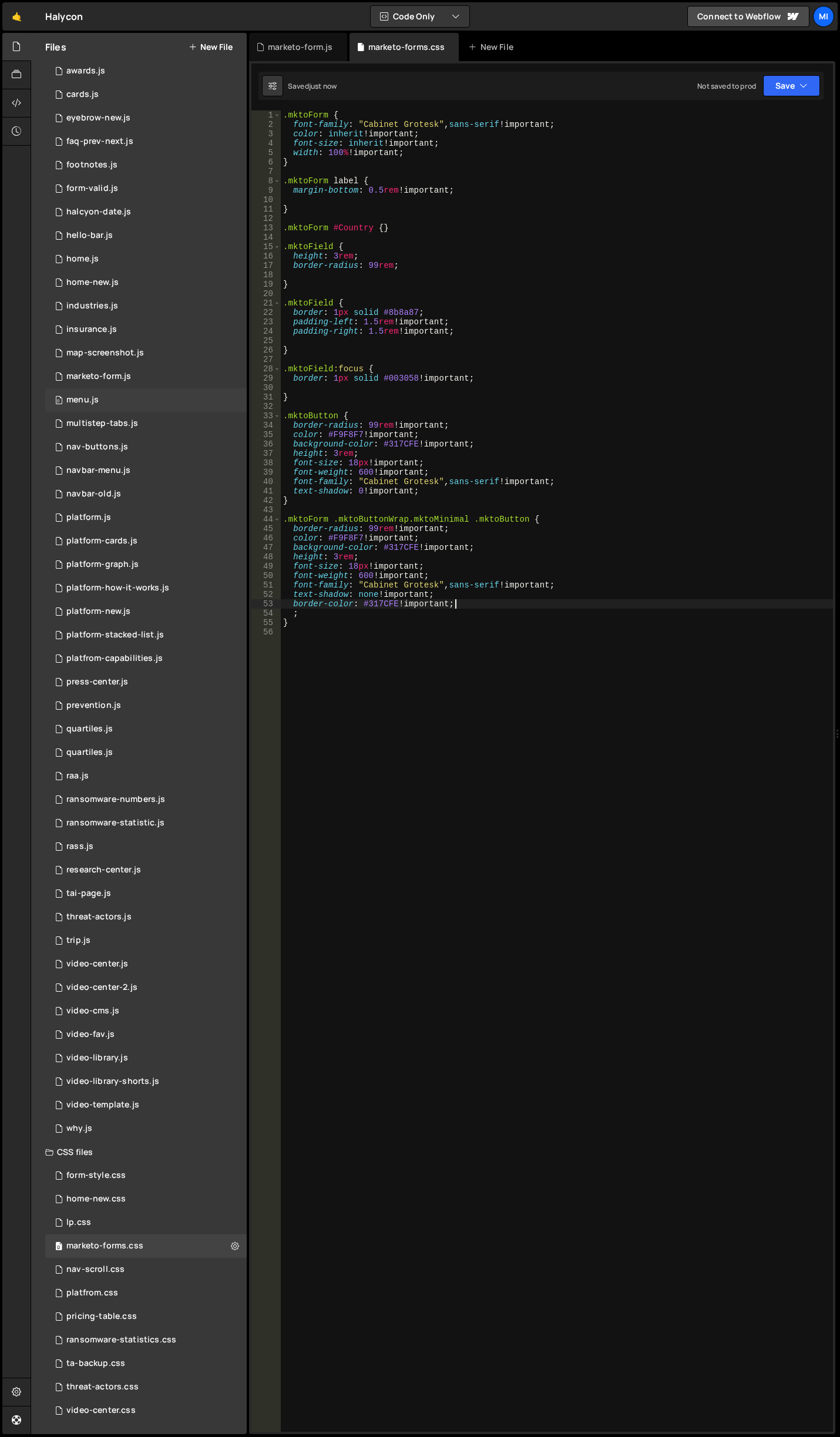
type textarea "border-color: #317CFE !important;"
click at [496, 600] on div ".mktoForm { font-family : " Cabinet Grotesk " , sans-serif !important ; color :…" at bounding box center [556, 780] width 552 height 1340
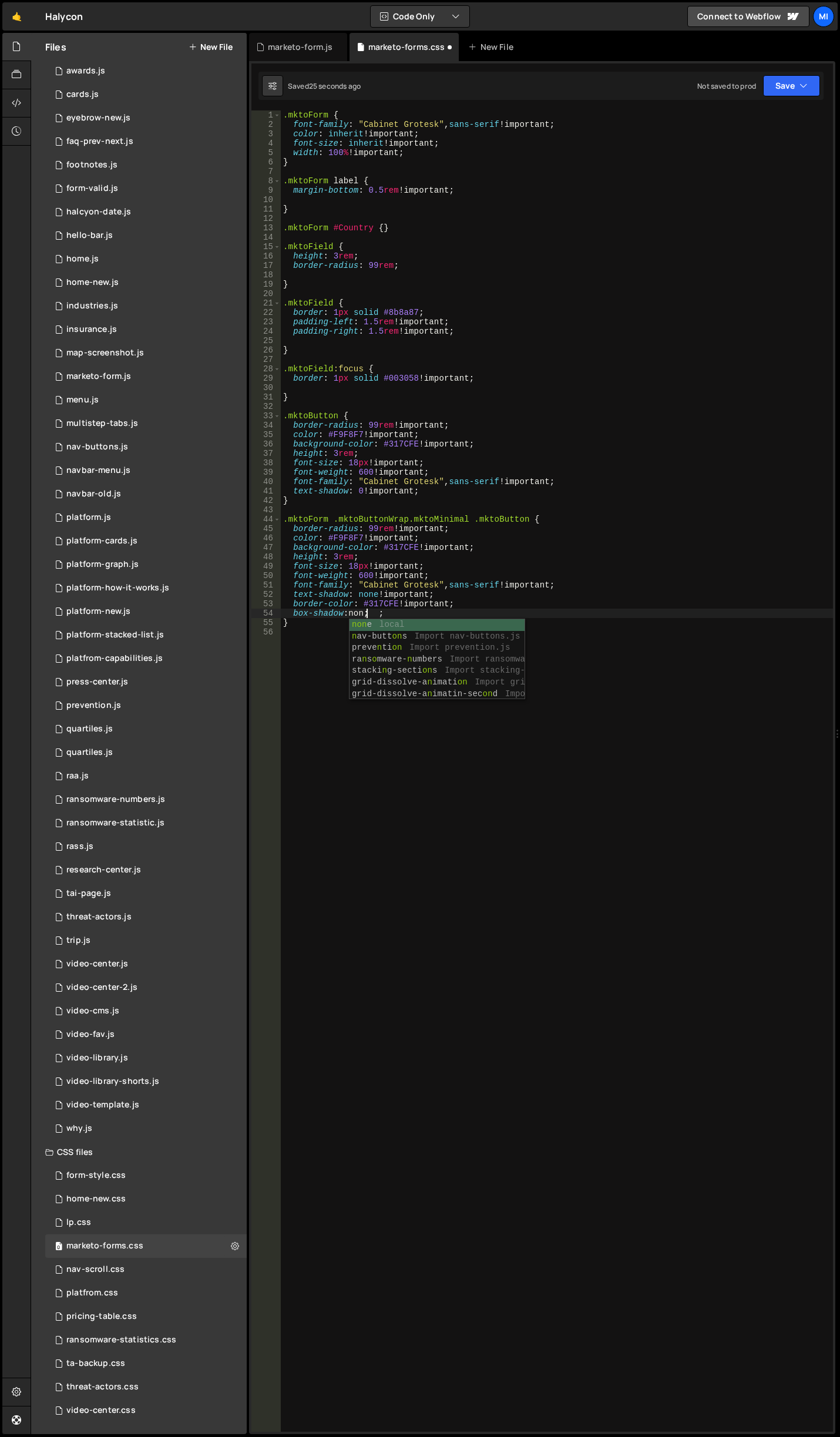
scroll to position [0, 6]
click at [350, 627] on div ".mktoForm { font-family : " Cabinet Grotesk " , sans-serif !important ; color :…" at bounding box center [556, 780] width 552 height 1340
type textarea ";"
type textarea "box-shadow: none !important;"
click at [333, 685] on div ".mktoForm { font-family : " Cabinet Grotesk " , sans-serif !important ; color :…" at bounding box center [556, 780] width 552 height 1340
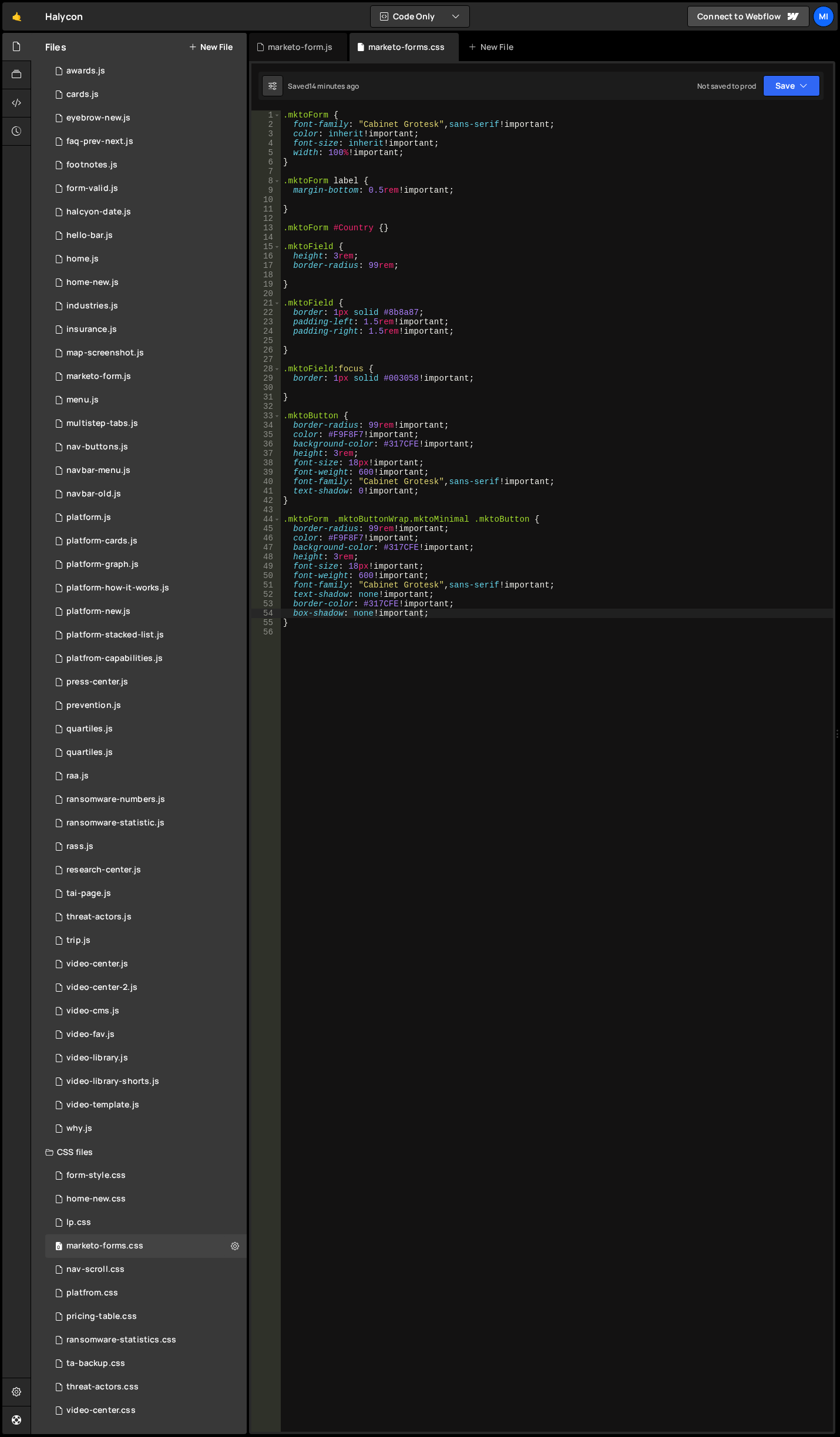
scroll to position [0, 0]
type textarea "."
type textarea "/*---------- FORM DARK MODE ----------- */"
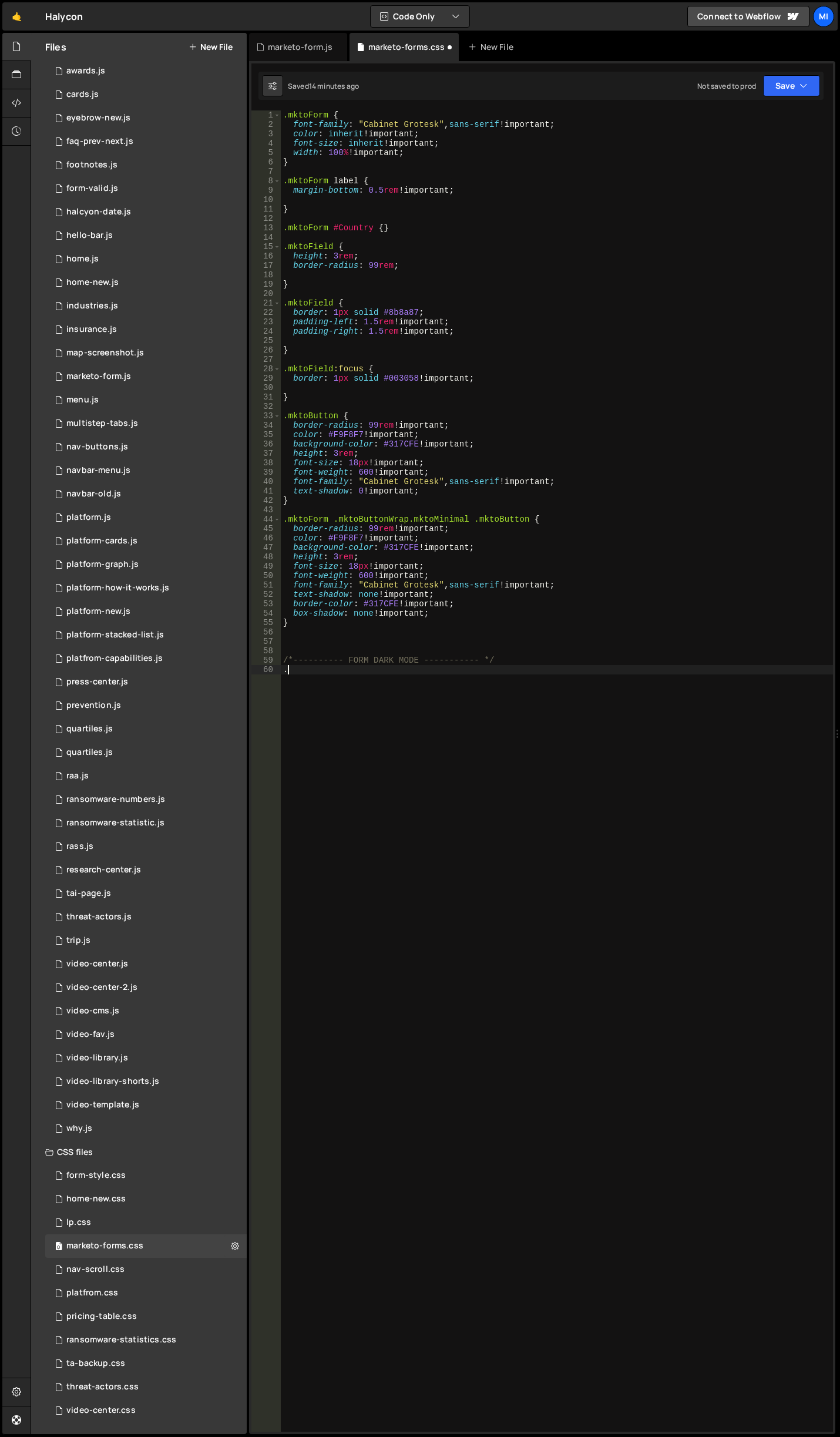
paste textarea "form-dark"
type textarea ".form-dark {}"
click at [351, 630] on div ".mktoForm { font-family : " Cabinet Grotesk " , sans-serif !important ; color :…" at bounding box center [556, 780] width 552 height 1340
type textarea "."
paste textarea "MktoCompanyNotes"
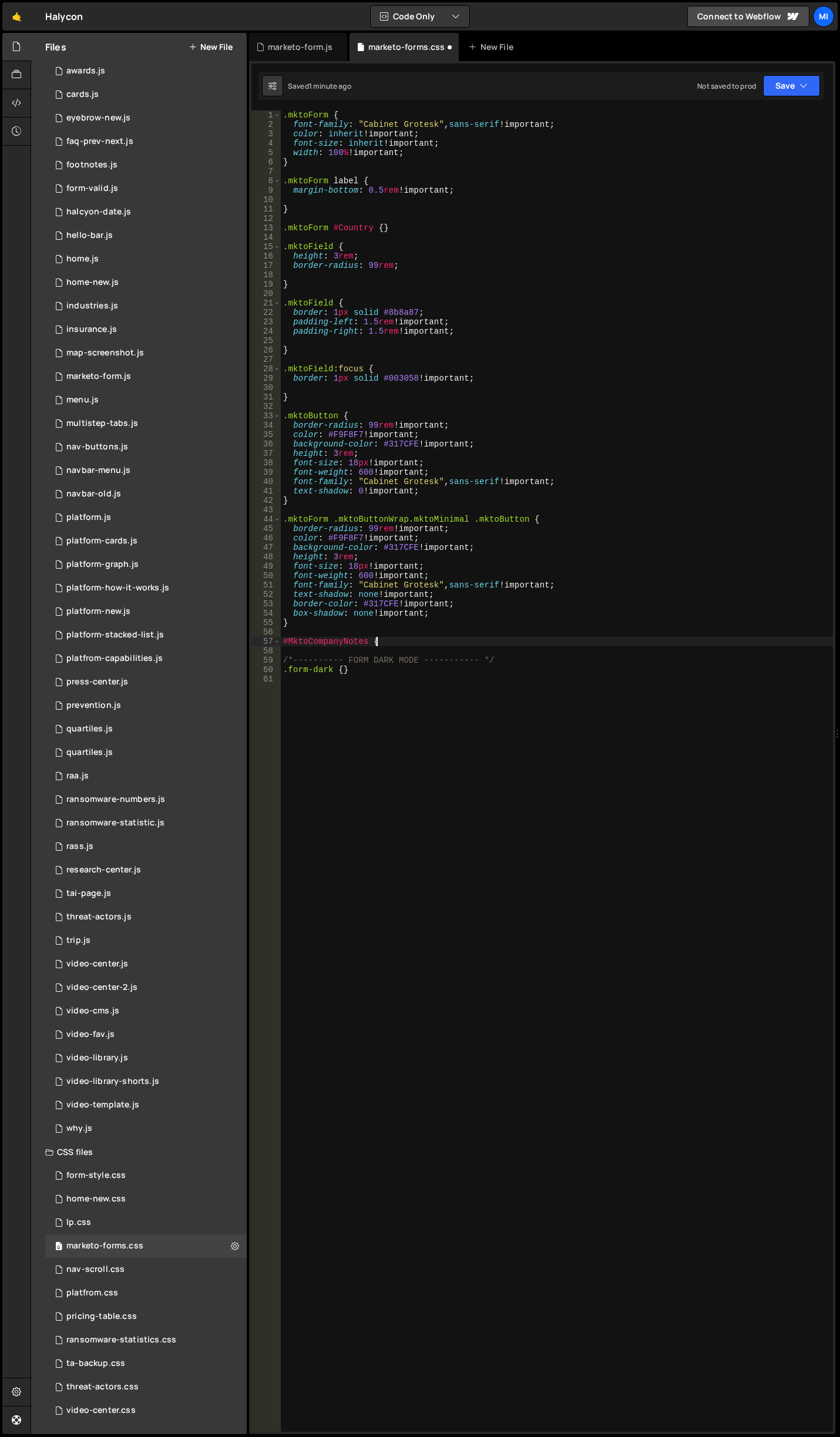
type textarea "#MktoCompanyNotes {}"
type textarea "width: 100%;"
click at [409, 655] on div ".mktoForm { font-family : " Cabinet Grotesk " , sans-serif !important ; color :…" at bounding box center [556, 780] width 552 height 1340
click at [405, 663] on div ".mktoForm { font-family : " Cabinet Grotesk " , sans-serif !important ; color :…" at bounding box center [556, 780] width 552 height 1340
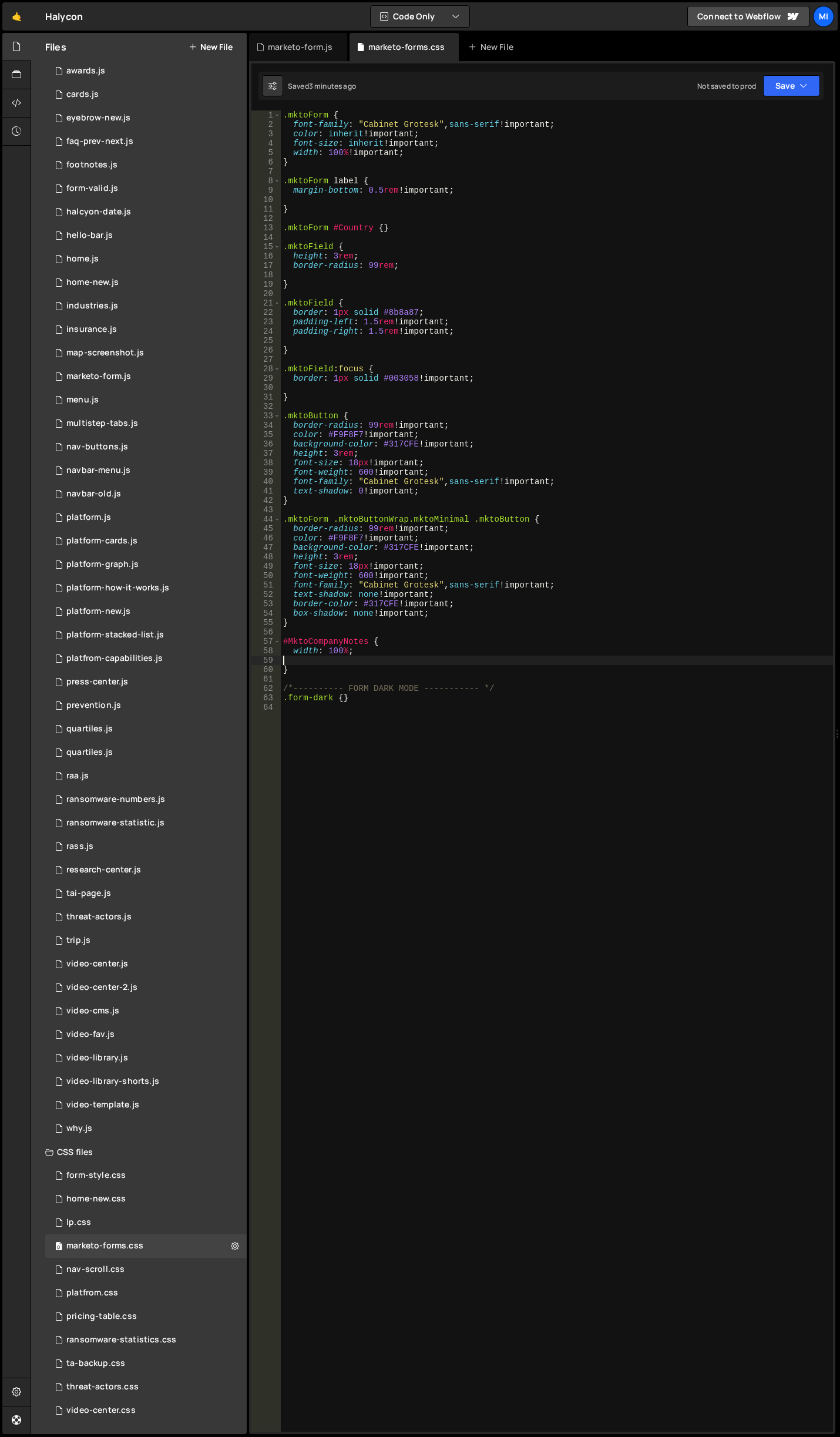
scroll to position [0, 0]
click at [410, 672] on div ".mktoForm { font-family : " Cabinet Grotesk " , sans-serif !important ; color :…" at bounding box center [556, 780] width 552 height 1340
type textarea "}"
paste textarea "mktoLogicalField mktoCheckboxList mktoHasWidth"
type textarea ".mktoLogicalField mktoCheckboxList mktoHasWidth"
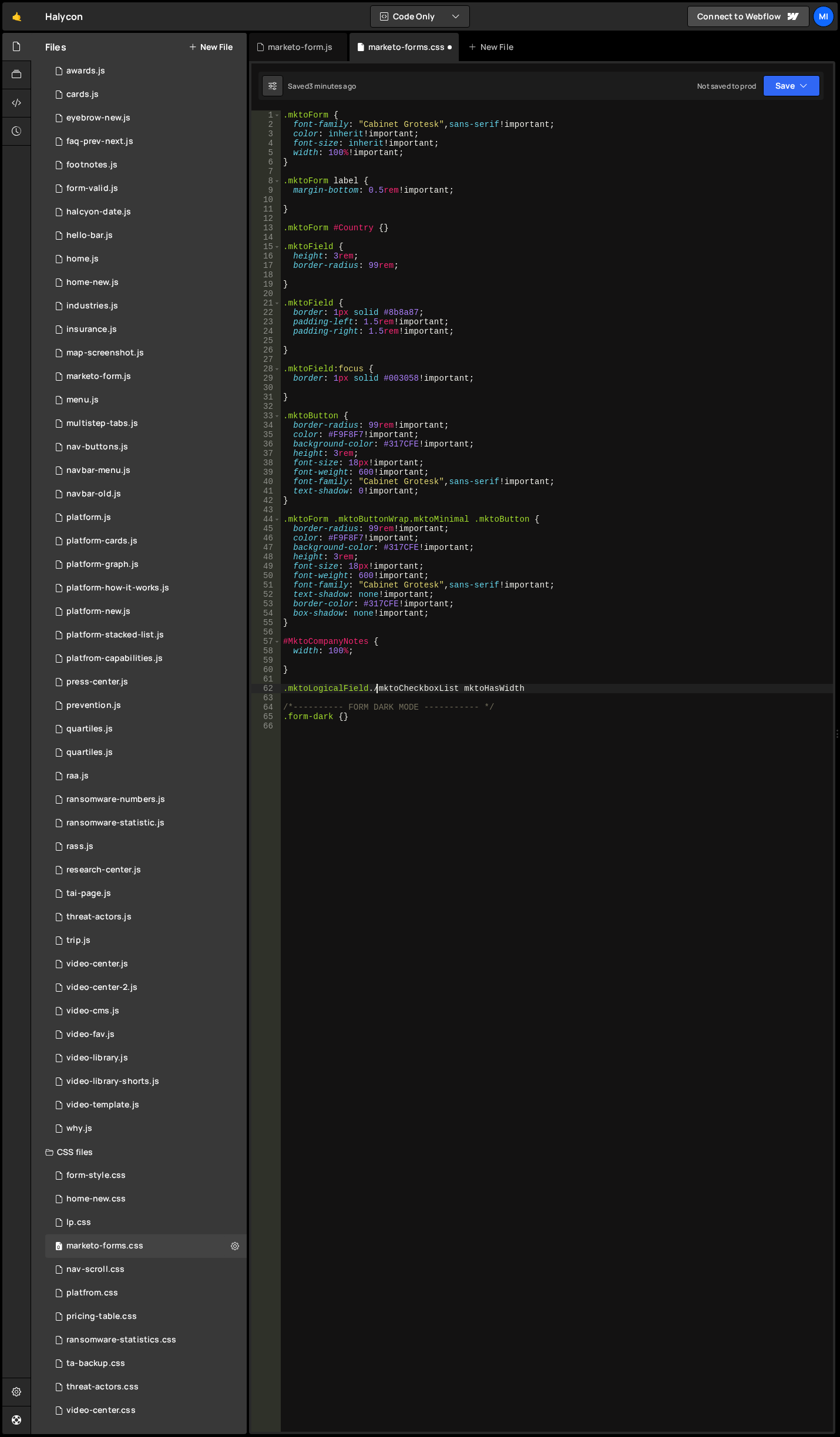
scroll to position [0, 6]
type textarea ".mktoLogicalField.mktoCheckboxList.mktoHasWidth {}"
type textarea "w"
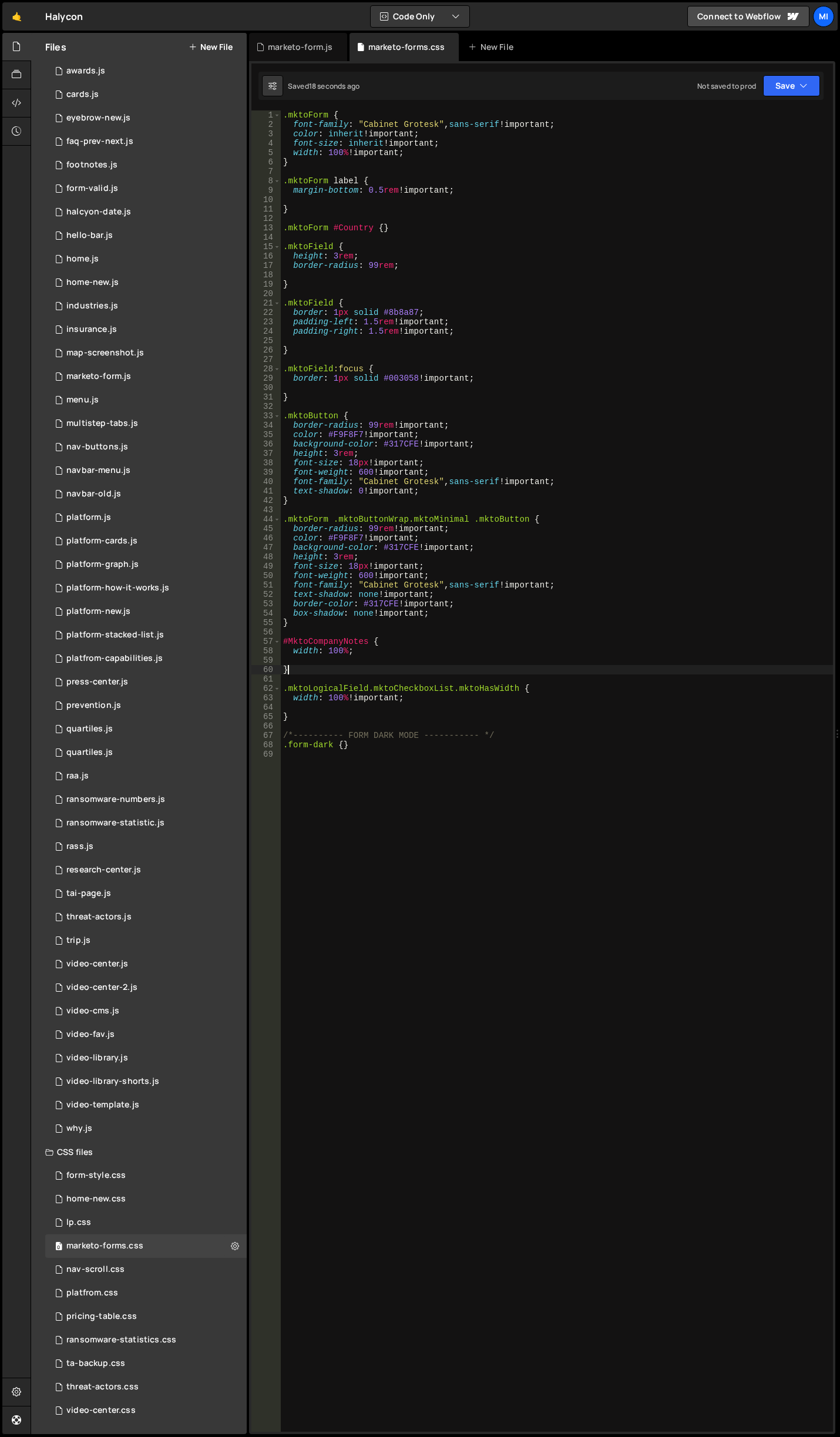
click at [398, 668] on div ".mktoForm { font-family : " Cabinet Grotesk " , sans-serif !important ; color :…" at bounding box center [556, 780] width 552 height 1340
type textarea "}"
click at [397, 671] on div ".mktoForm { font-family : " Cabinet Grotesk " , sans-serif !important ; color :…" at bounding box center [556, 780] width 552 height 1340
click at [435, 713] on div ".mktoForm { font-family : " Cabinet Grotesk " , sans-serif !important ; color :…" at bounding box center [556, 780] width 552 height 1340
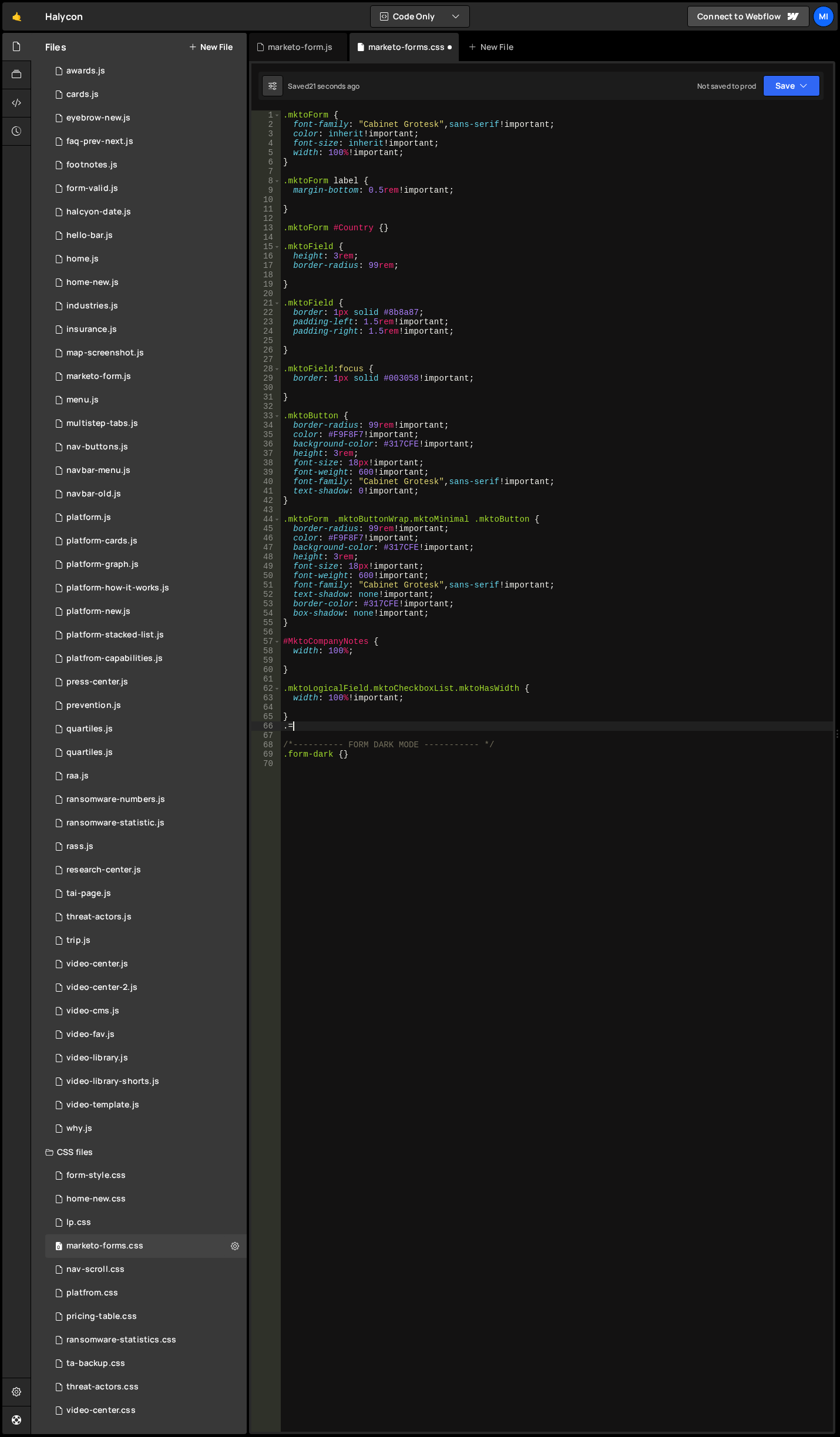
paste textarea "mktoButtonRow"
type textarea ".mktoButtonRow {}"
click at [414, 713] on div ".mktoForm { font-family : " Cabinet Grotesk " , sans-serif !important ; color :…" at bounding box center [556, 780] width 552 height 1340
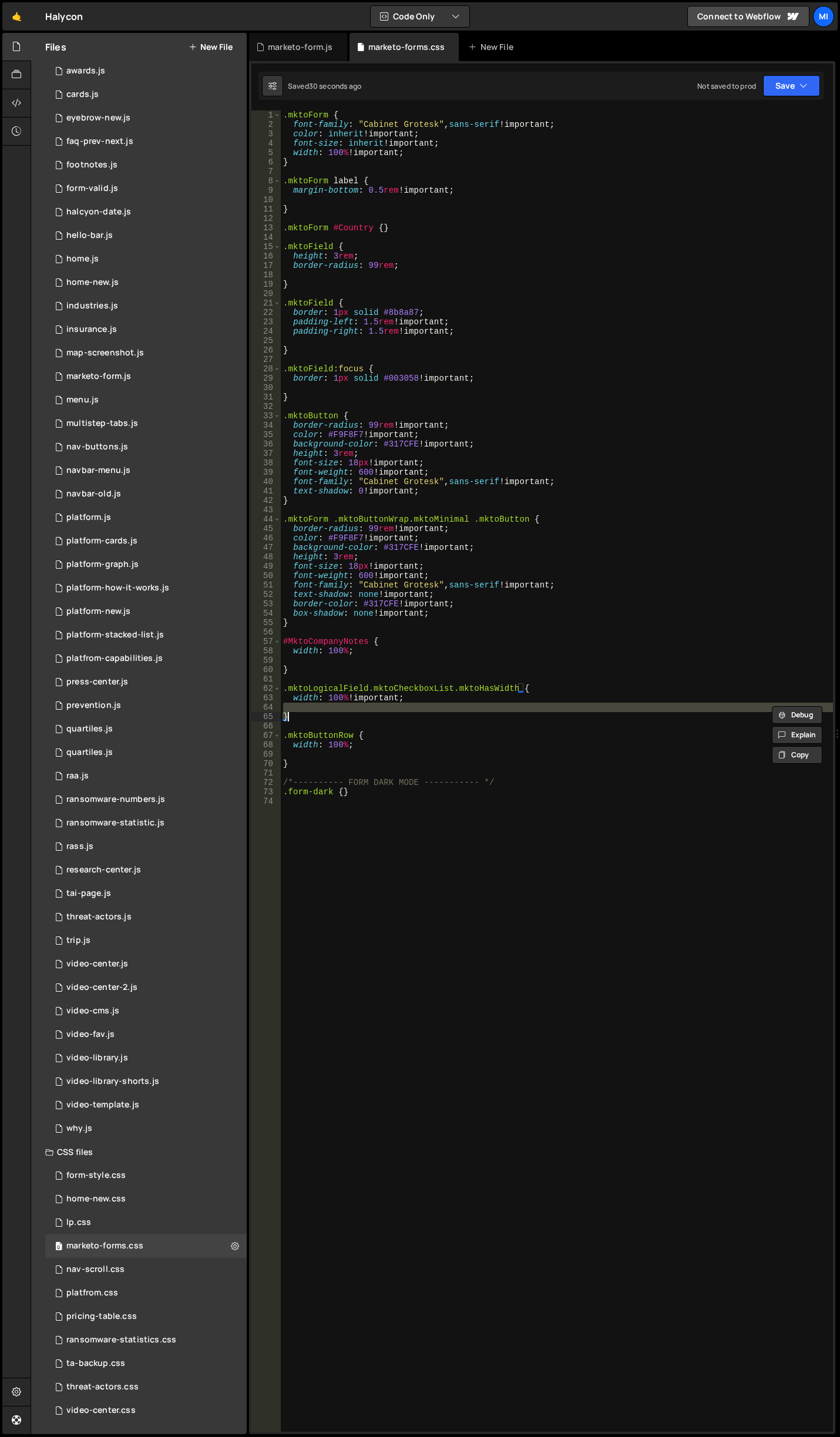
scroll to position [0, 0]
click at [345, 499] on div ".mktoForm { font-family : " Cabinet Grotesk " , sans-serif !important ; color :…" at bounding box center [556, 780] width 552 height 1340
type textarea "}"
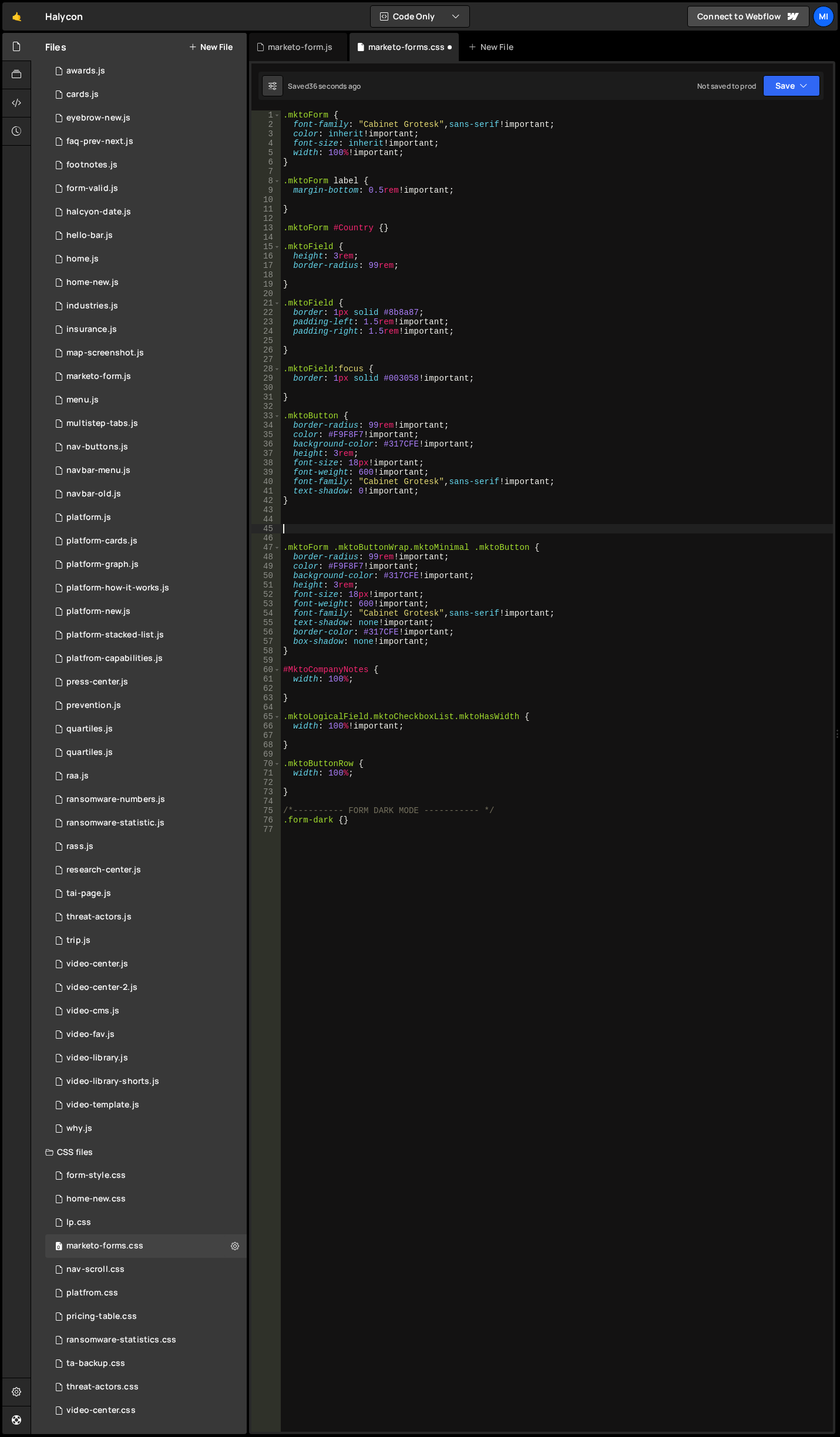
click at [339, 530] on div ".mktoForm { font-family : " Cabinet Grotesk " , sans-serif !important ; color :…" at bounding box center [556, 780] width 552 height 1340
click at [338, 522] on div ".mktoForm { font-family : " Cabinet Grotesk " , sans-serif !important ; color :…" at bounding box center [556, 780] width 552 height 1340
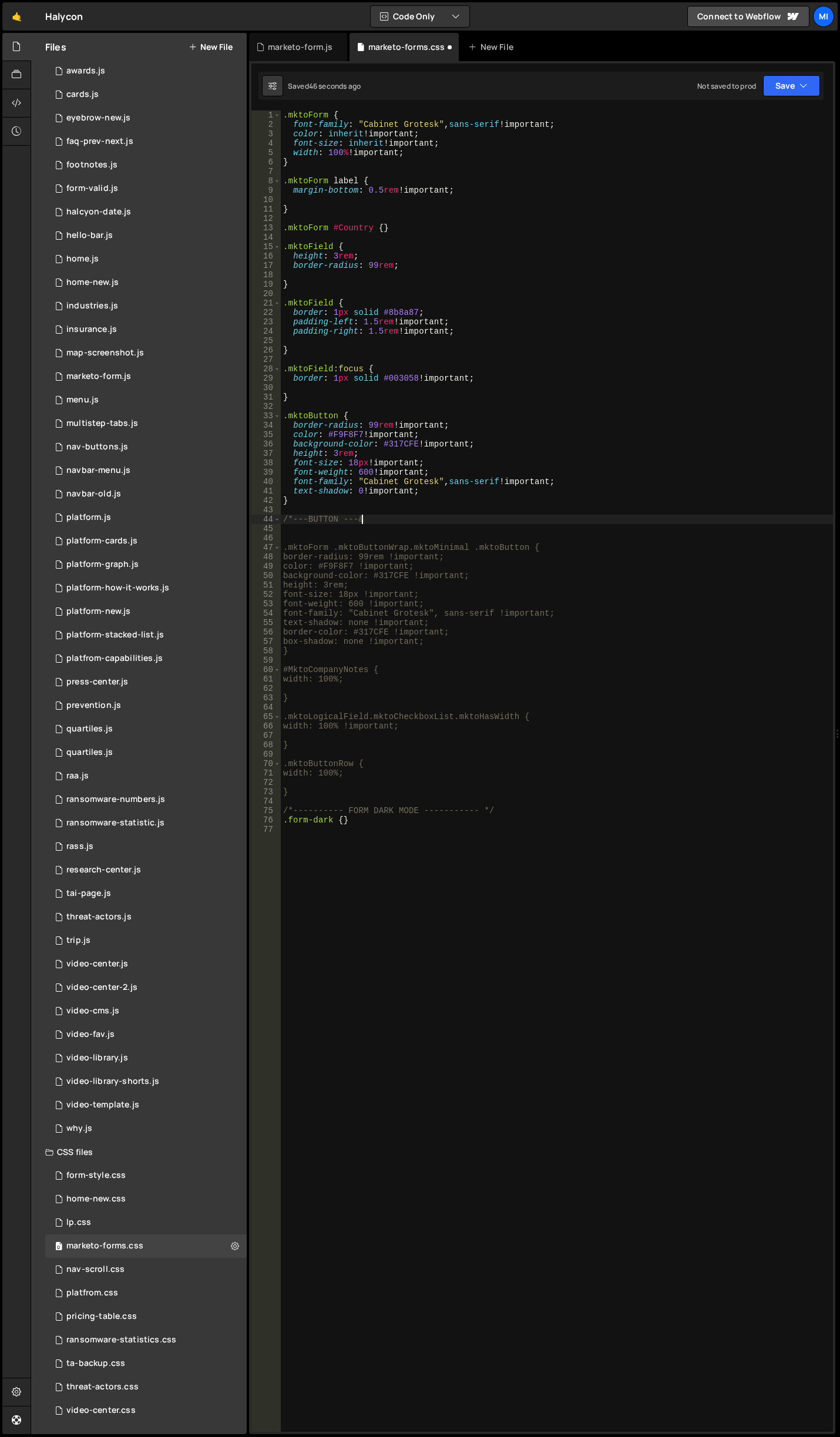
scroll to position [0, 5]
type textarea "/*---BUTTON ---*/"
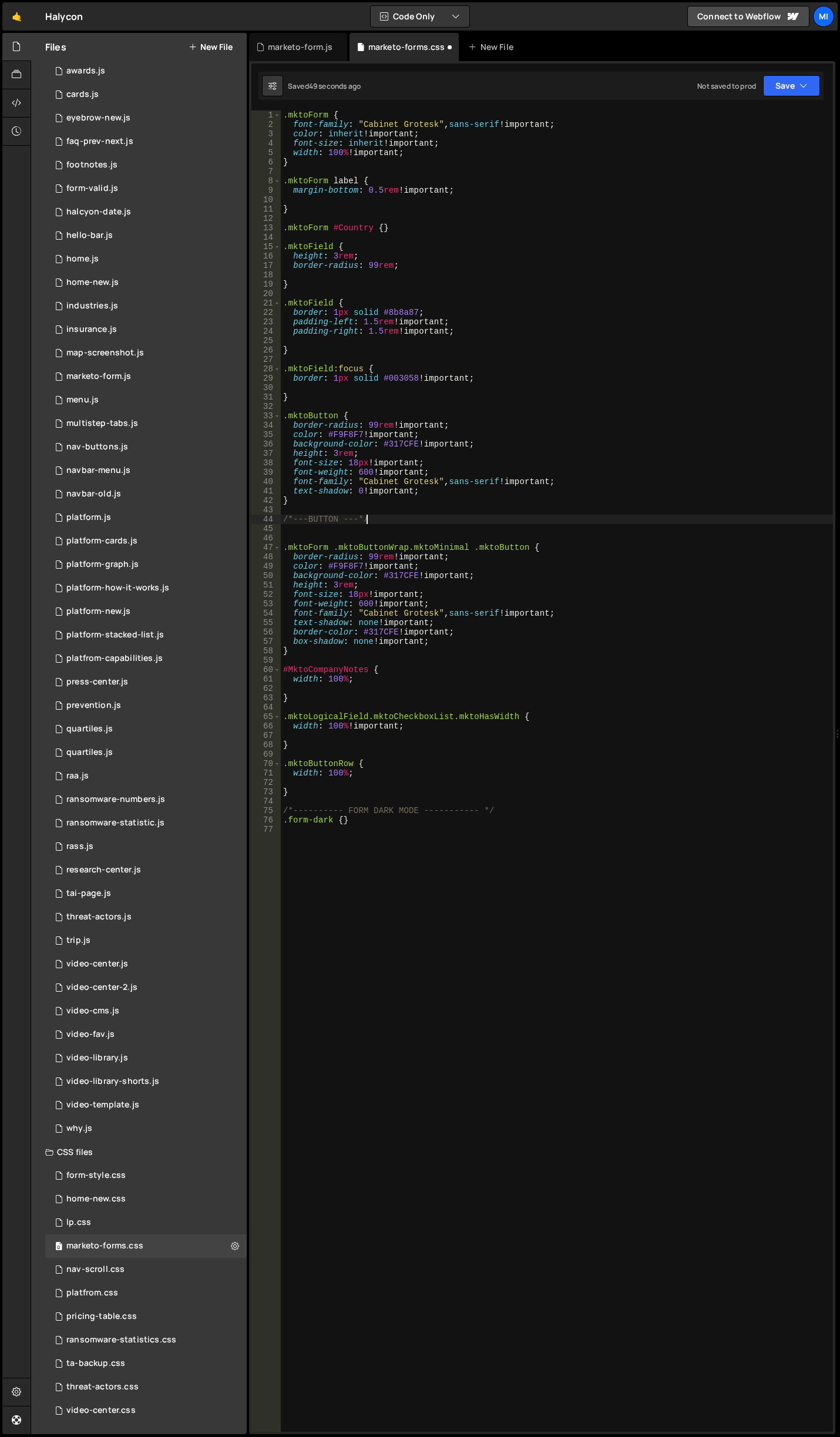
scroll to position [0, 0]
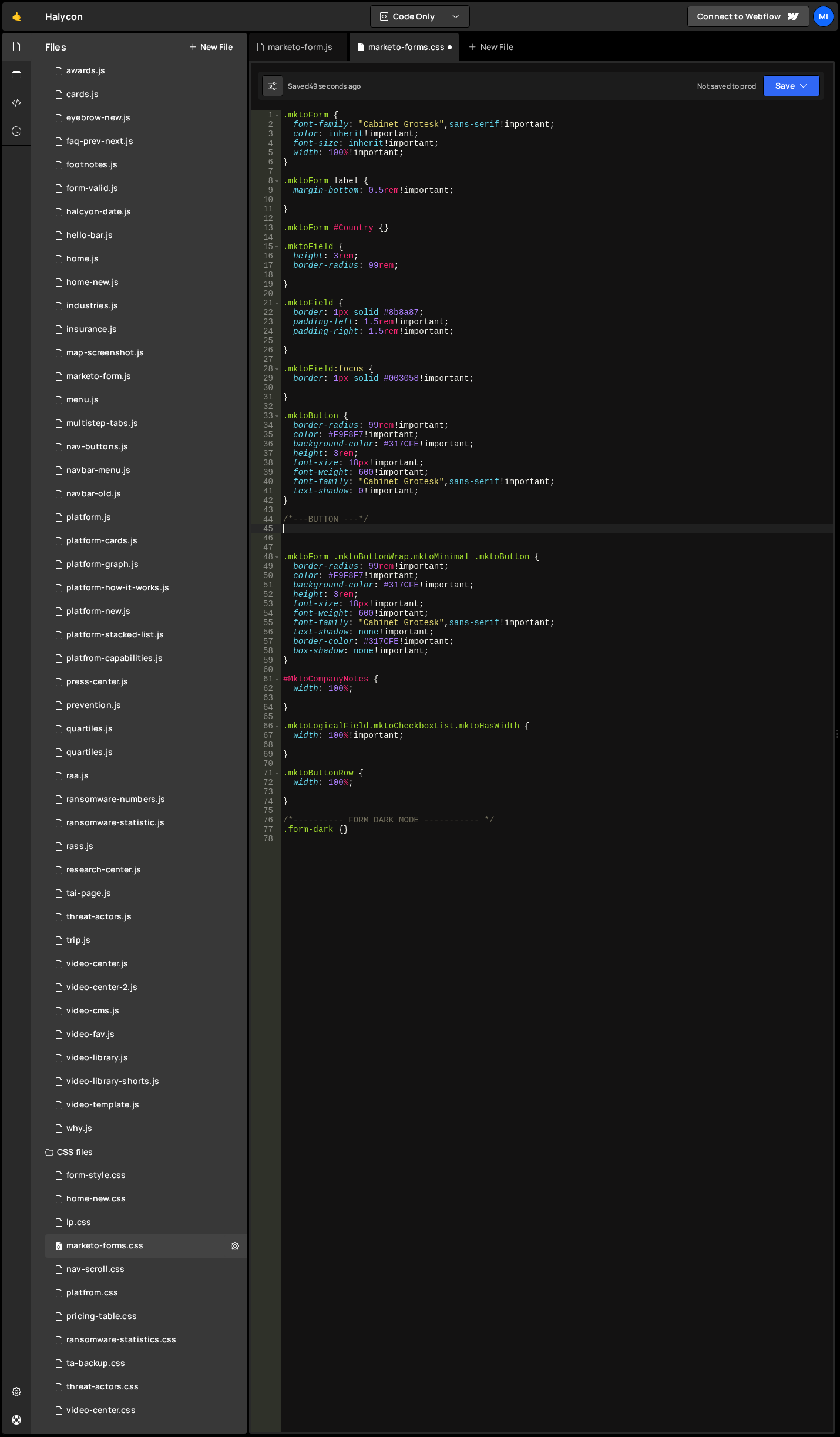
paste textarea "mktoButtonWrap mktoMinimal"
type textarea ".mktoButtonWrap .mktoMinimal {}"
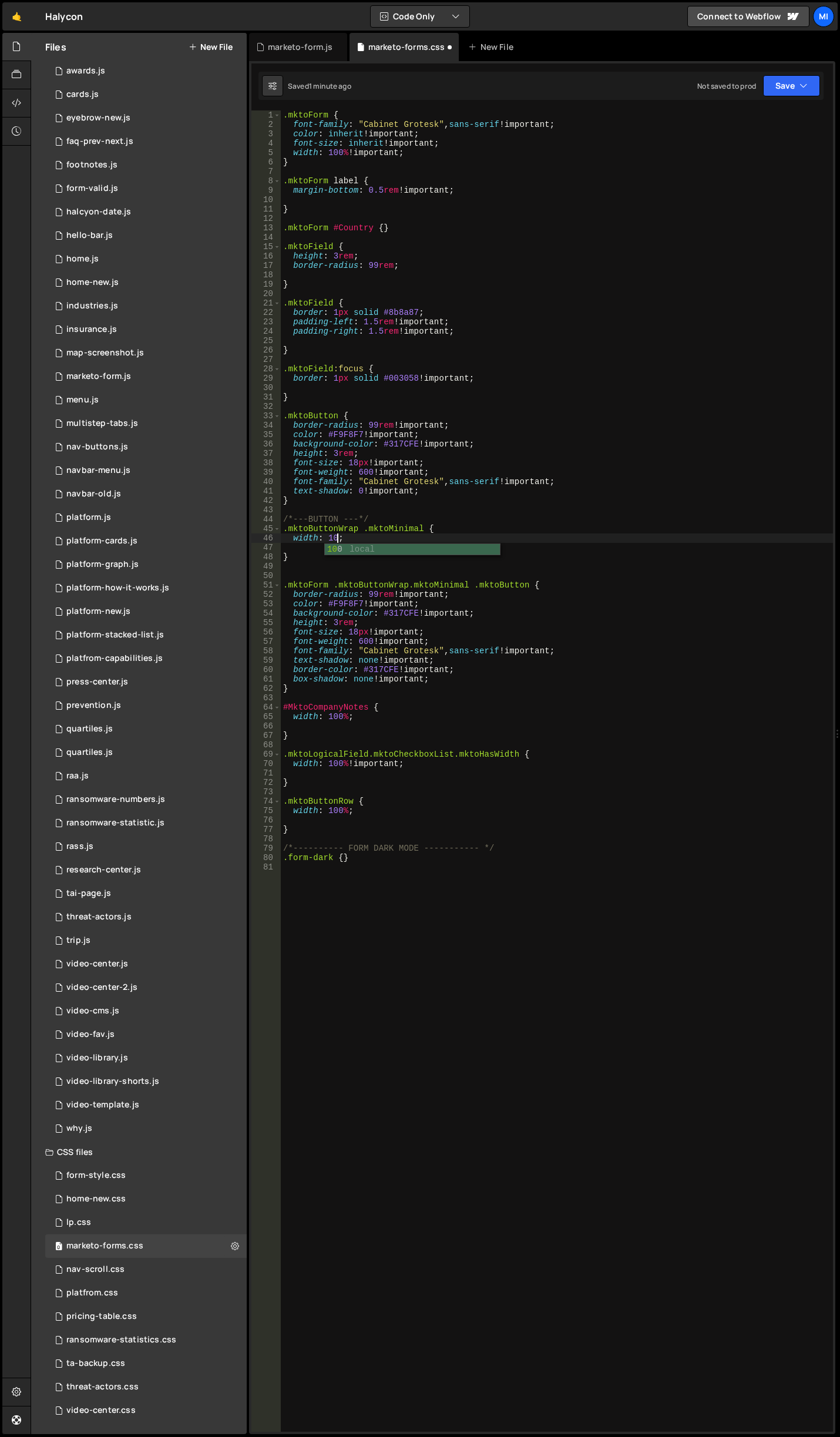
scroll to position [0, 3]
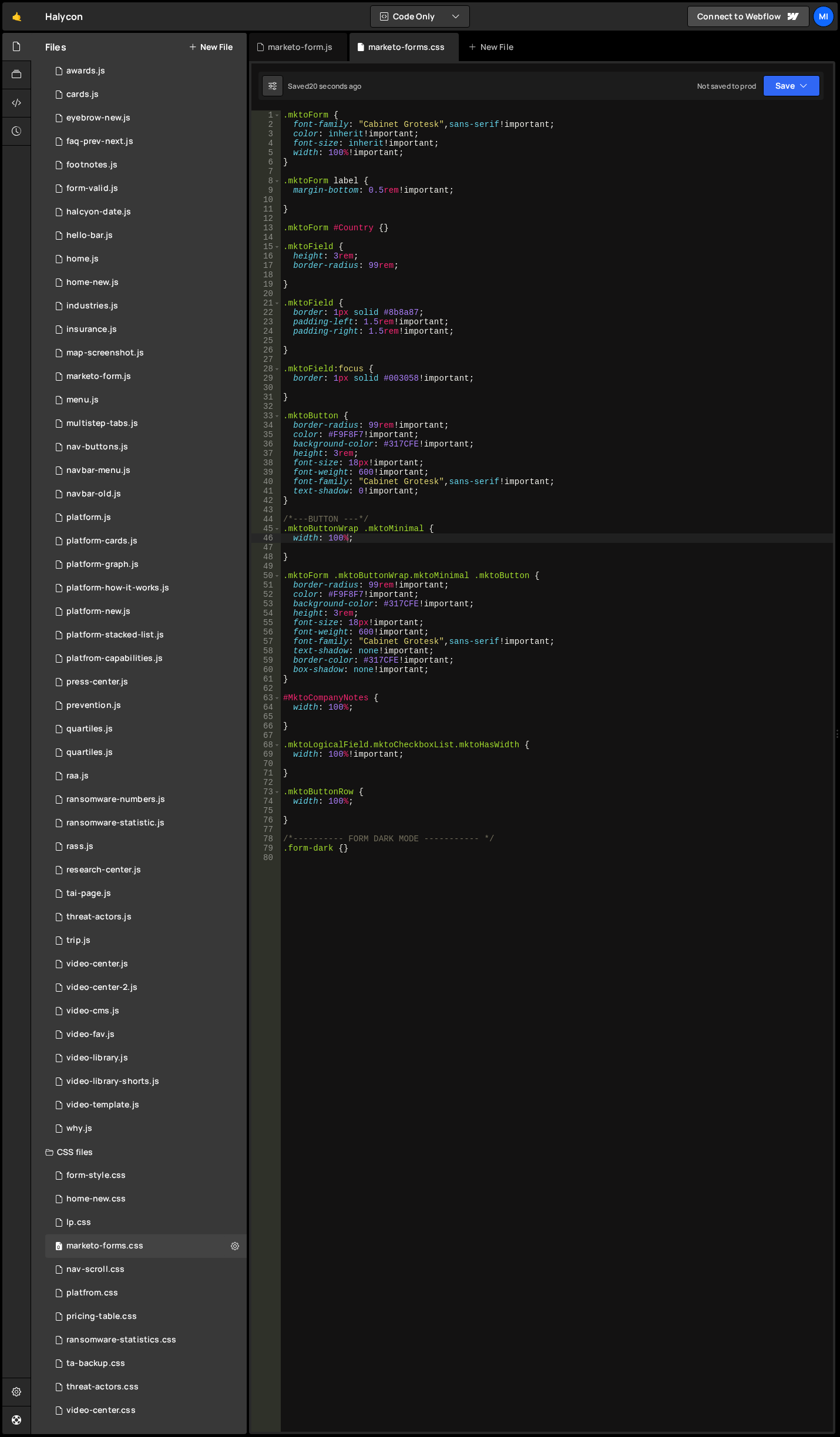
click at [480, 758] on div ".mktoForm { font-family : " Cabinet Grotesk " , sans-serif !important ; color :…" at bounding box center [556, 780] width 552 height 1340
type textarea "width: 100% !important;"
type textarea "align-content: right;"
click at [366, 974] on div ".mktoForm { font-family : " Cabinet Grotesk " , sans-serif !important ; color :…" at bounding box center [556, 780] width 552 height 1340
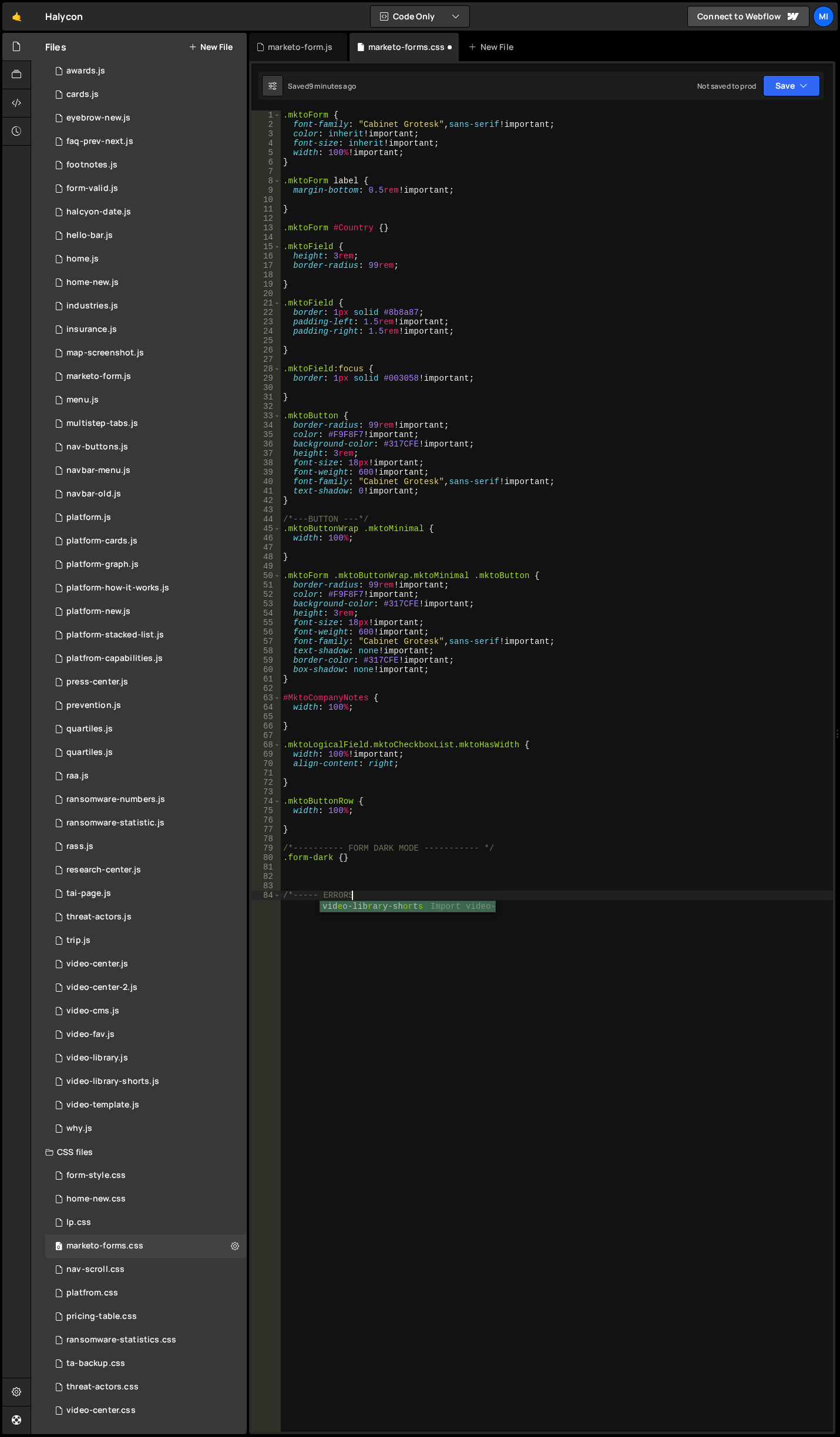
scroll to position [0, 4]
type textarea "/*----- ERRORS ------ */"
type textarea "\"
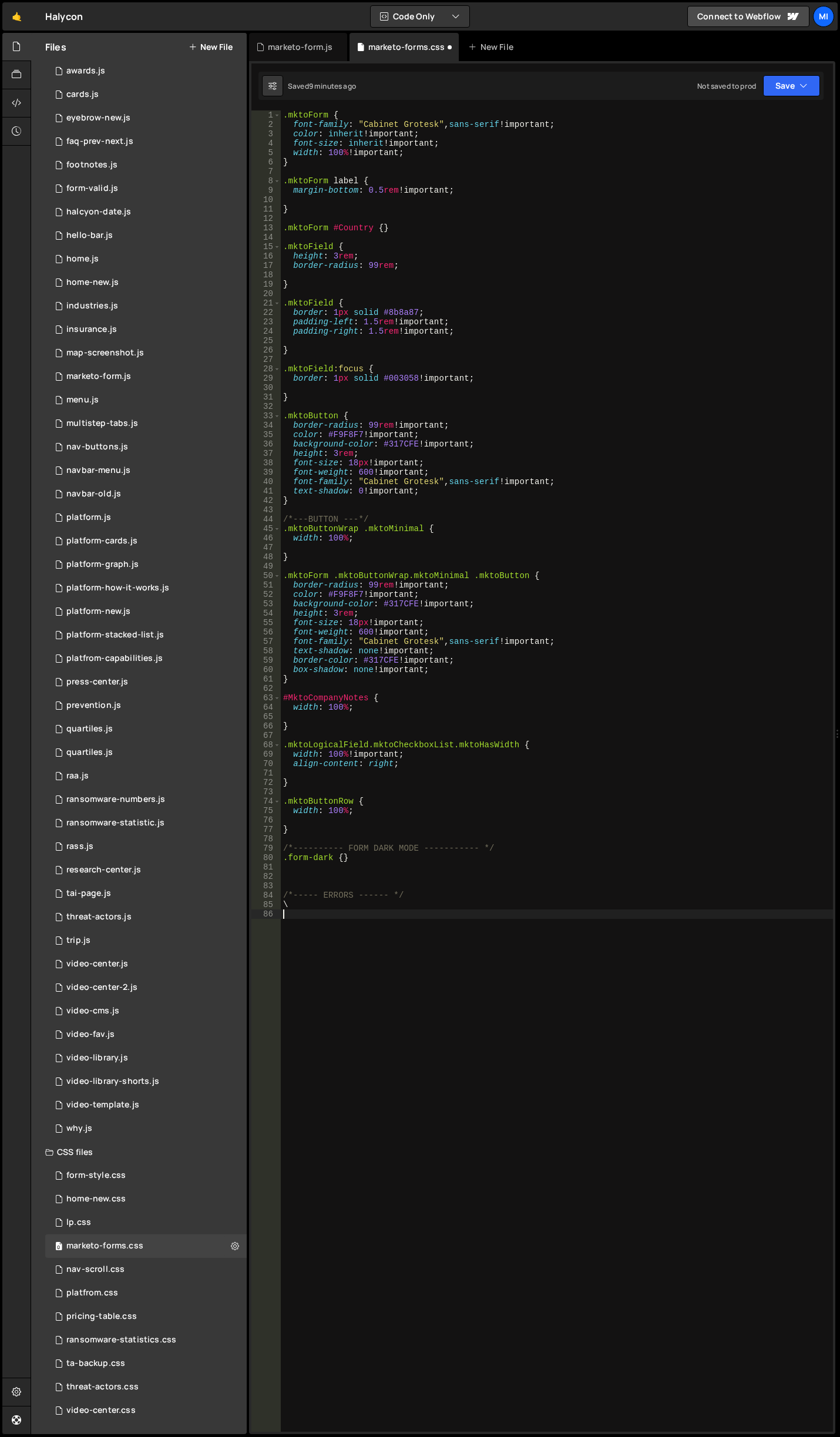
type textarea "\"
paste textarea "mktoError"
drag, startPoint x: 332, startPoint y: 908, endPoint x: 287, endPoint y: 908, distance: 45.0
click at [287, 908] on div ".mktoForm { font-family : " Cabinet Grotesk " , sans-serif !important ; color :…" at bounding box center [556, 780] width 552 height 1340
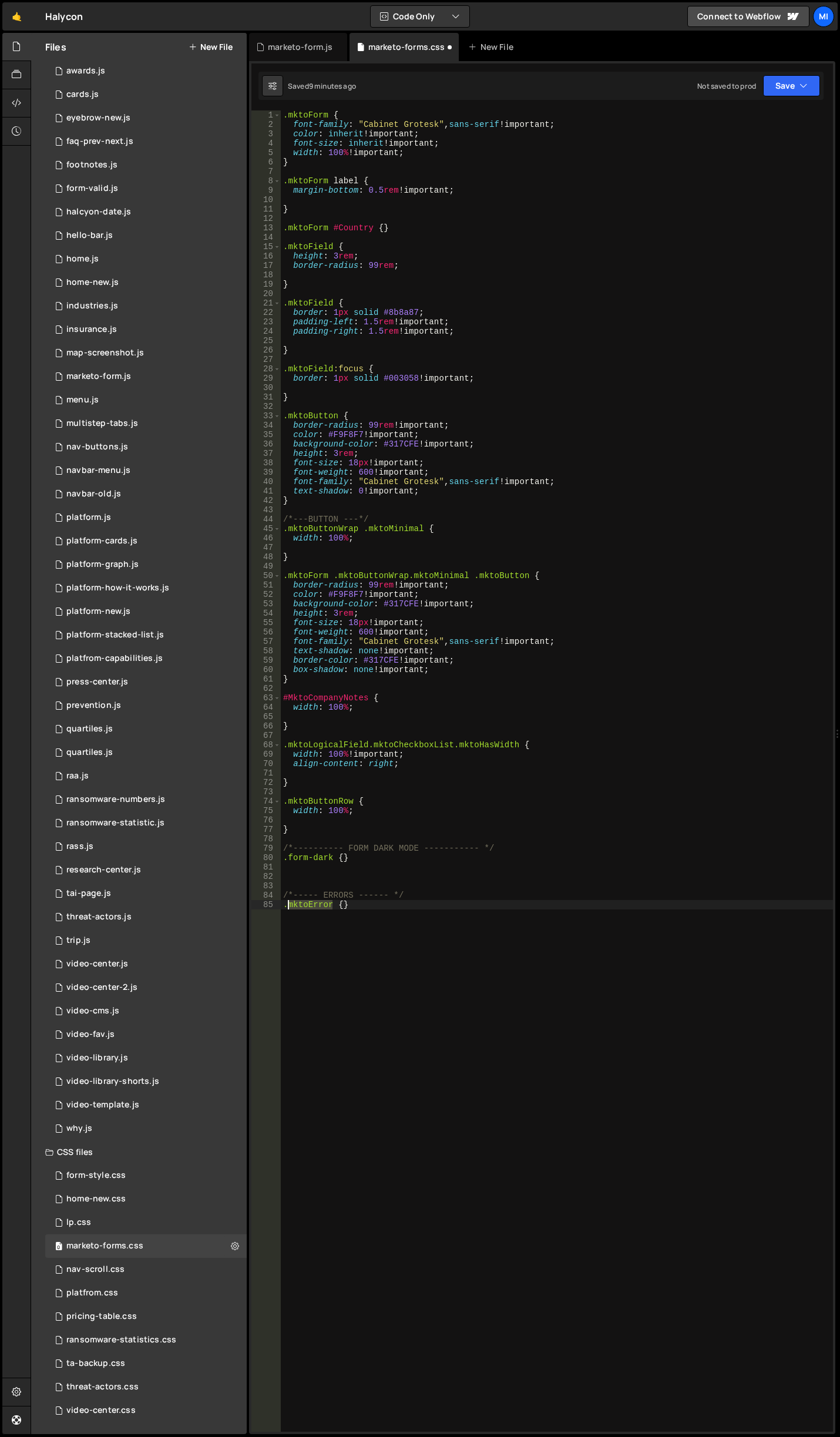
paste textarea "Msg"
type textarea ".mktoErrorMsg {}"
click at [356, 902] on div ".mktoForm { font-family : " Cabinet Grotesk " , sans-serif !important ; color :…" at bounding box center [556, 780] width 552 height 1340
click at [324, 919] on div ".mktoForm { font-family : " Cabinet Grotesk " , sans-serif !important ; color :…" at bounding box center [556, 780] width 552 height 1340
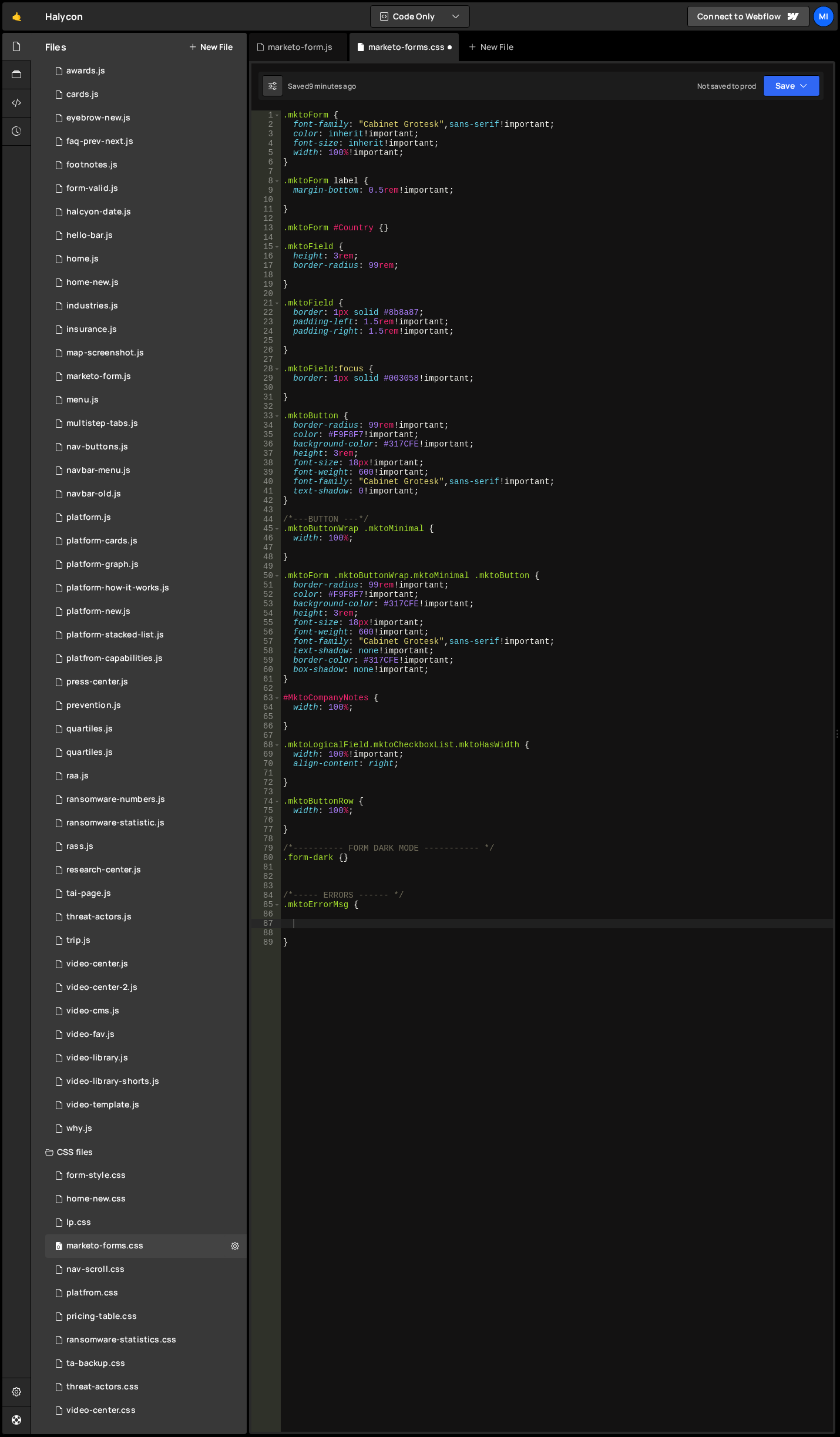
click at [378, 921] on div ".mktoForm { font-family : " Cabinet Grotesk " , sans-serif !important ; color :…" at bounding box center [556, 780] width 552 height 1340
click at [377, 919] on div ".mktoForm { font-family : " Cabinet Grotesk " , sans-serif !important ; color :…" at bounding box center [556, 780] width 552 height 1340
click at [321, 923] on div ".mktoForm { font-family : " Cabinet Grotesk " , sans-serif !important ; color :…" at bounding box center [556, 780] width 552 height 1340
paste textarea "text-shadow: #901100 0 -1px 0;"
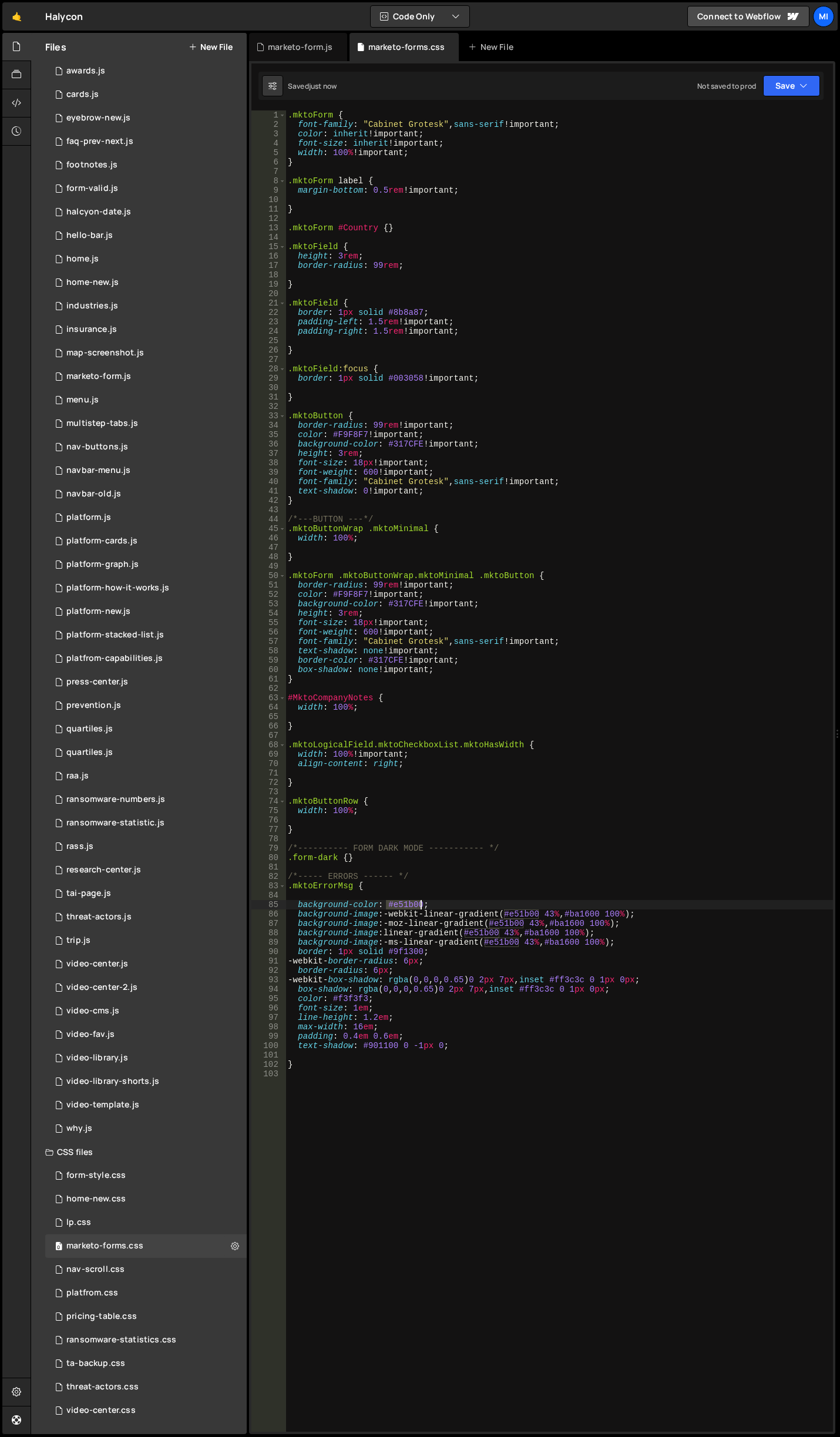
drag, startPoint x: 387, startPoint y: 902, endPoint x: 421, endPoint y: 903, distance: 34.0
click at [421, 903] on div ".mktoForm { font-family : " Cabinet Grotesk " , sans-serif !important ; color :…" at bounding box center [559, 780] width 548 height 1340
paste textarea "F44544"
click at [384, 903] on div ".mktoForm { font-family : " Cabinet Grotesk " , sans-serif !important ; color :…" at bounding box center [559, 780] width 548 height 1340
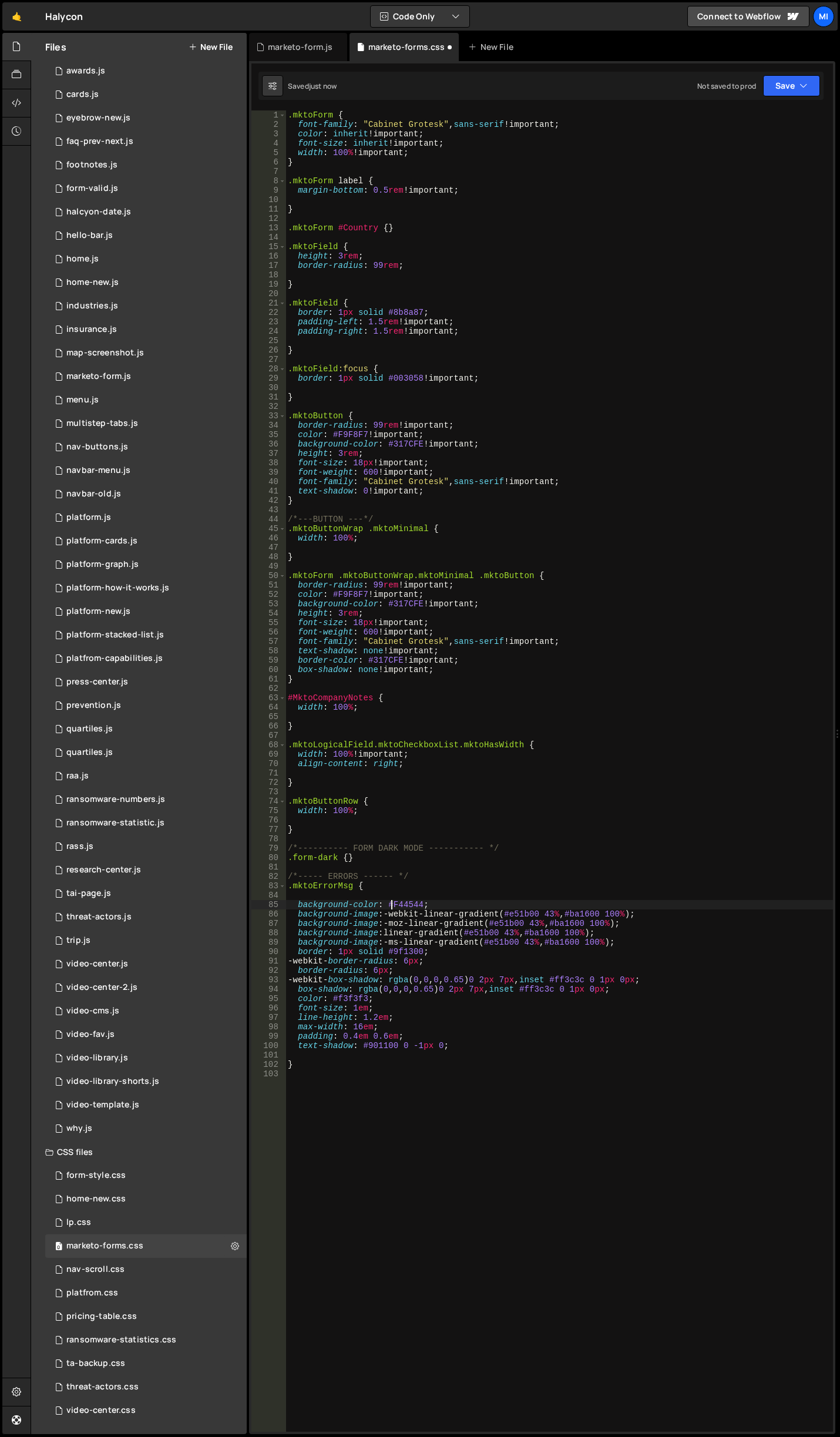
click at [419, 901] on div ".mktoForm { font-family : " Cabinet Grotesk " , sans-serif !important ; color :…" at bounding box center [559, 780] width 548 height 1340
drag, startPoint x: 387, startPoint y: 916, endPoint x: 643, endPoint y: 866, distance: 260.8
click at [633, 913] on div ".mktoForm { font-family : " Cabinet Grotesk " , sans-serif !important ; color :…" at bounding box center [559, 780] width 548 height 1340
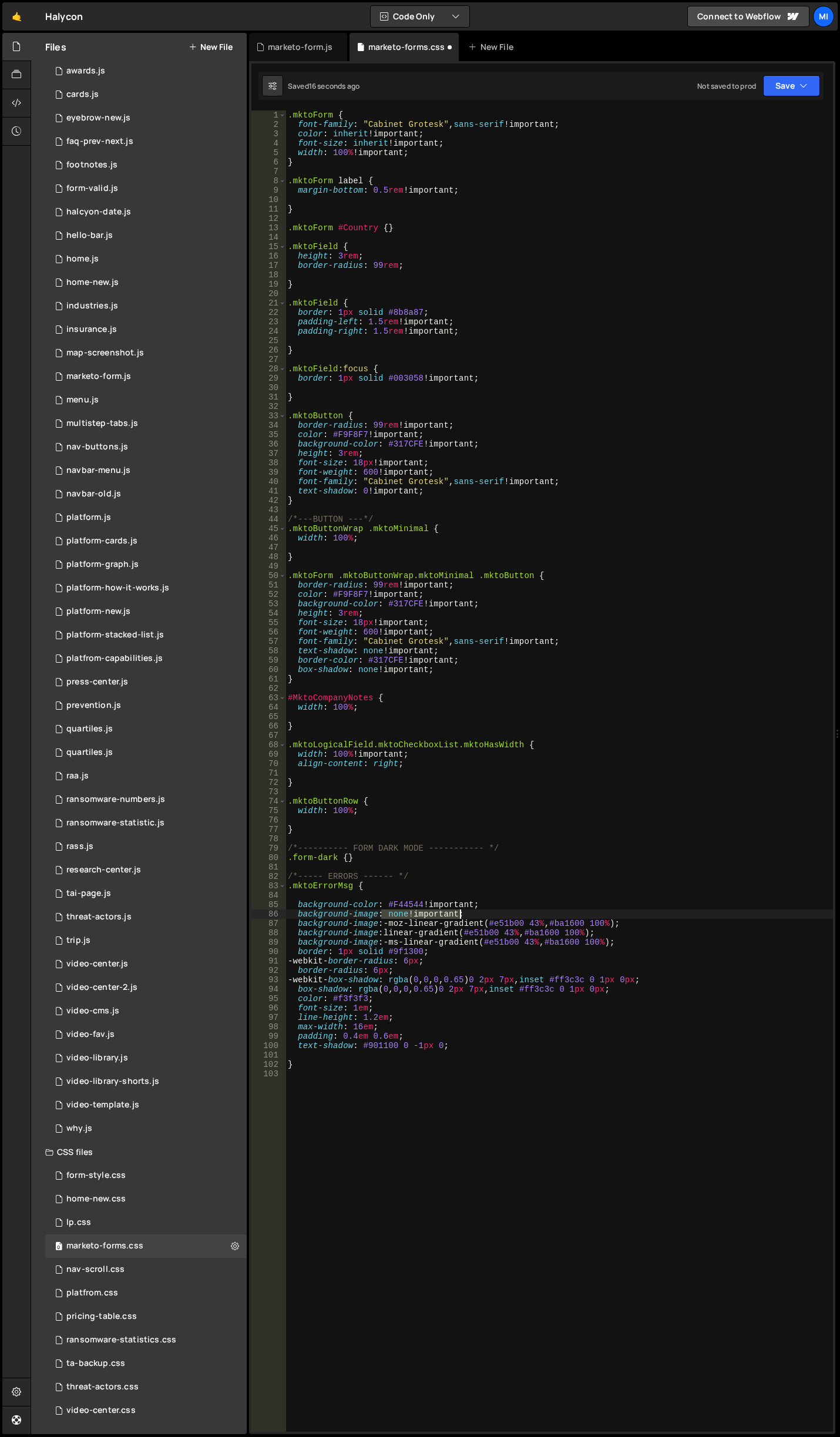
drag, startPoint x: 387, startPoint y: 913, endPoint x: 466, endPoint y: 912, distance: 79.0
click at [466, 912] on div ".mktoForm { font-family : " Cabinet Grotesk " , sans-serif !important ; color :…" at bounding box center [559, 780] width 548 height 1340
drag, startPoint x: 385, startPoint y: 923, endPoint x: 639, endPoint y: 923, distance: 254.0
click at [639, 923] on div ".mktoForm { font-family : " Cabinet Grotesk " , sans-serif !important ; color :…" at bounding box center [559, 780] width 548 height 1340
paste textarea "none!important"
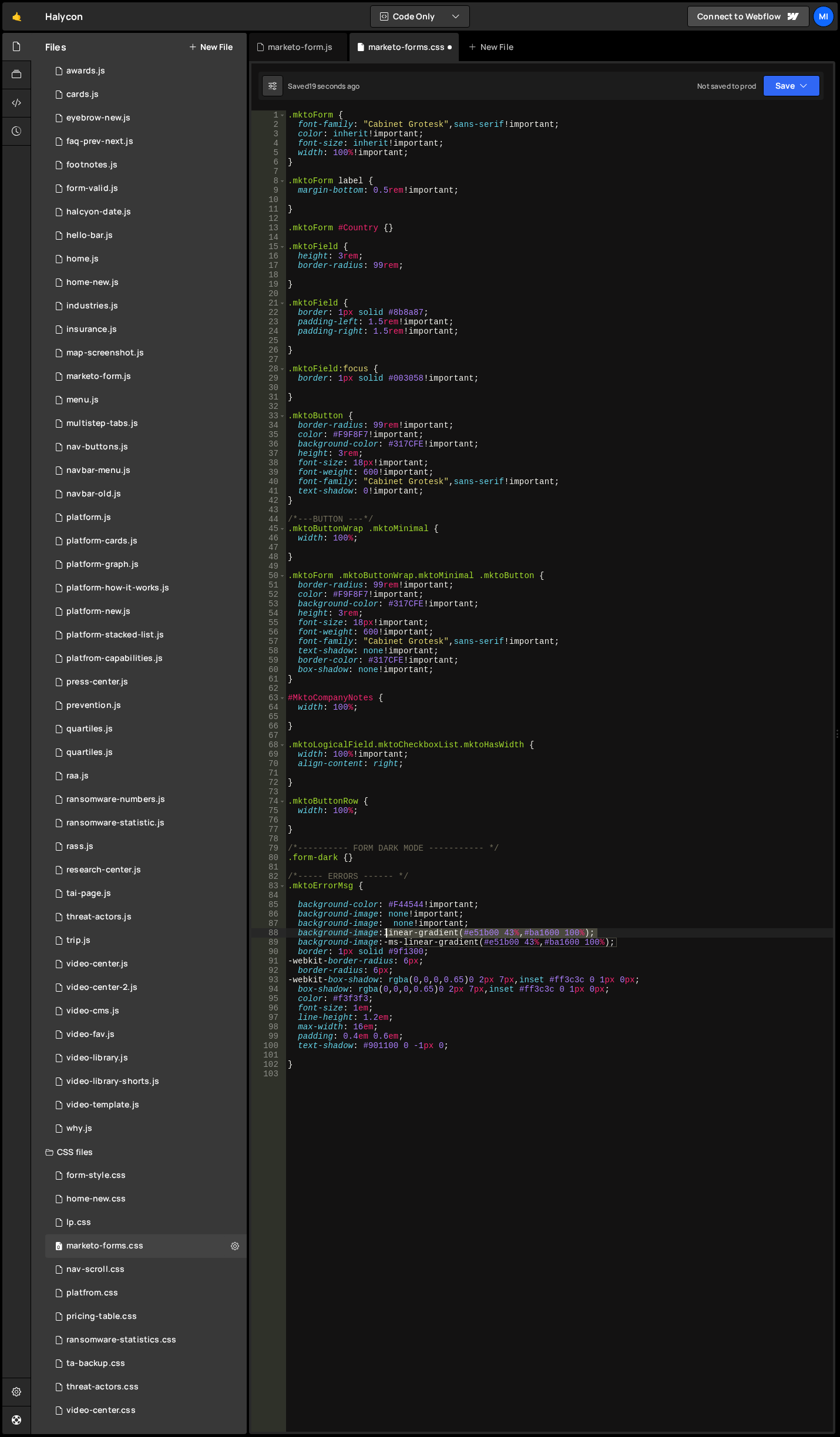
drag, startPoint x: 606, startPoint y: 928, endPoint x: 384, endPoint y: 933, distance: 222.1
click at [384, 933] on div ".mktoForm { font-family : " Cabinet Grotesk " , sans-serif !important ; color :…" at bounding box center [559, 780] width 548 height 1340
paste textarea "none!important"
drag, startPoint x: 385, startPoint y: 940, endPoint x: 643, endPoint y: 944, distance: 258.0
click at [643, 944] on div ".mktoForm { font-family : " Cabinet Grotesk " , sans-serif !important ; color :…" at bounding box center [559, 780] width 548 height 1340
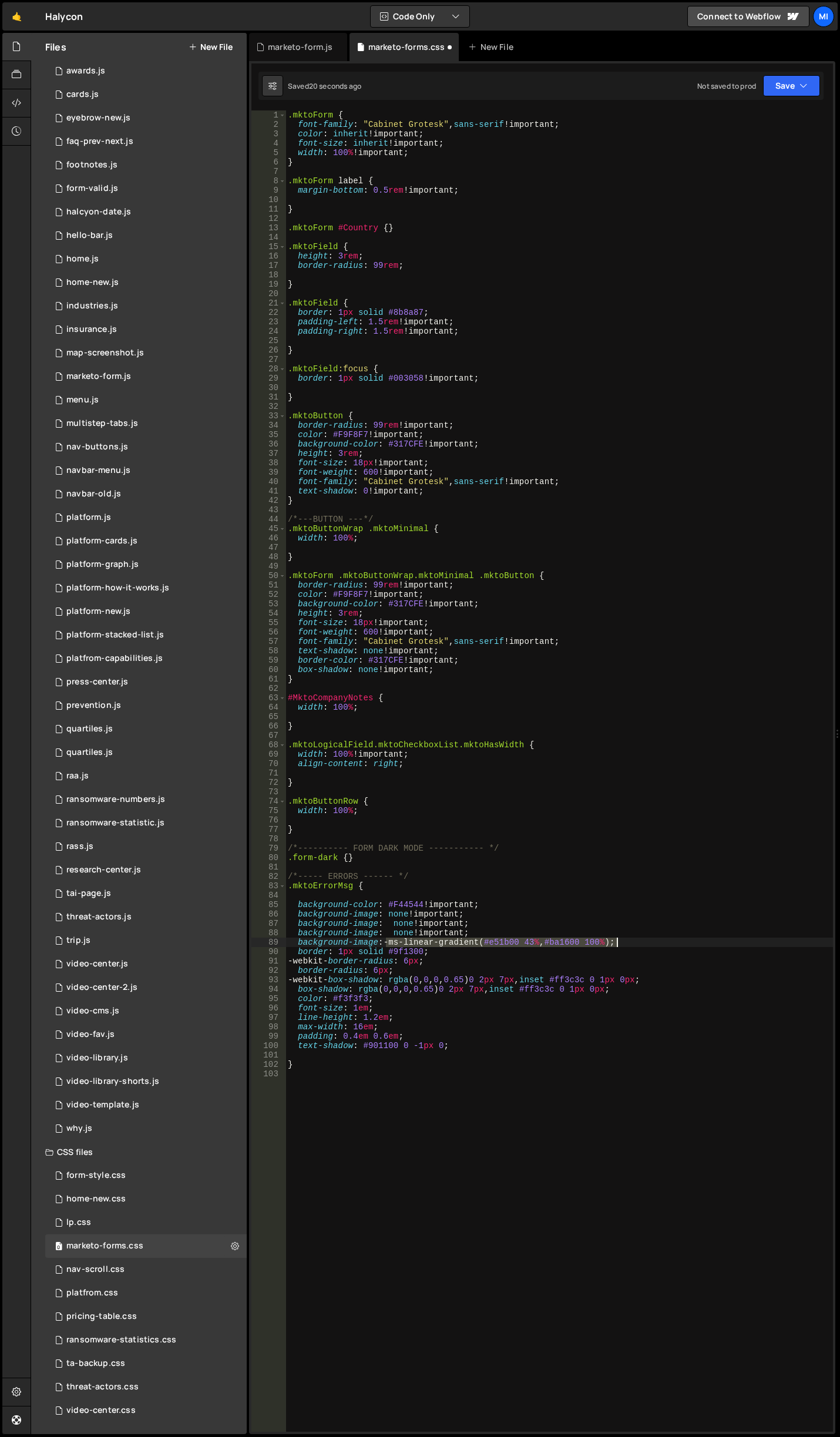
paste textarea "none!important"
click at [343, 951] on div ".mktoForm { font-family : " Cabinet Grotesk " , sans-serif !important ; color :…" at bounding box center [559, 780] width 548 height 1340
drag, startPoint x: 387, startPoint y: 908, endPoint x: 420, endPoint y: 908, distance: 33.0
click at [420, 908] on div ".mktoForm { font-family : " Cabinet Grotesk " , sans-serif !important ; color :…" at bounding box center [559, 780] width 548 height 1340
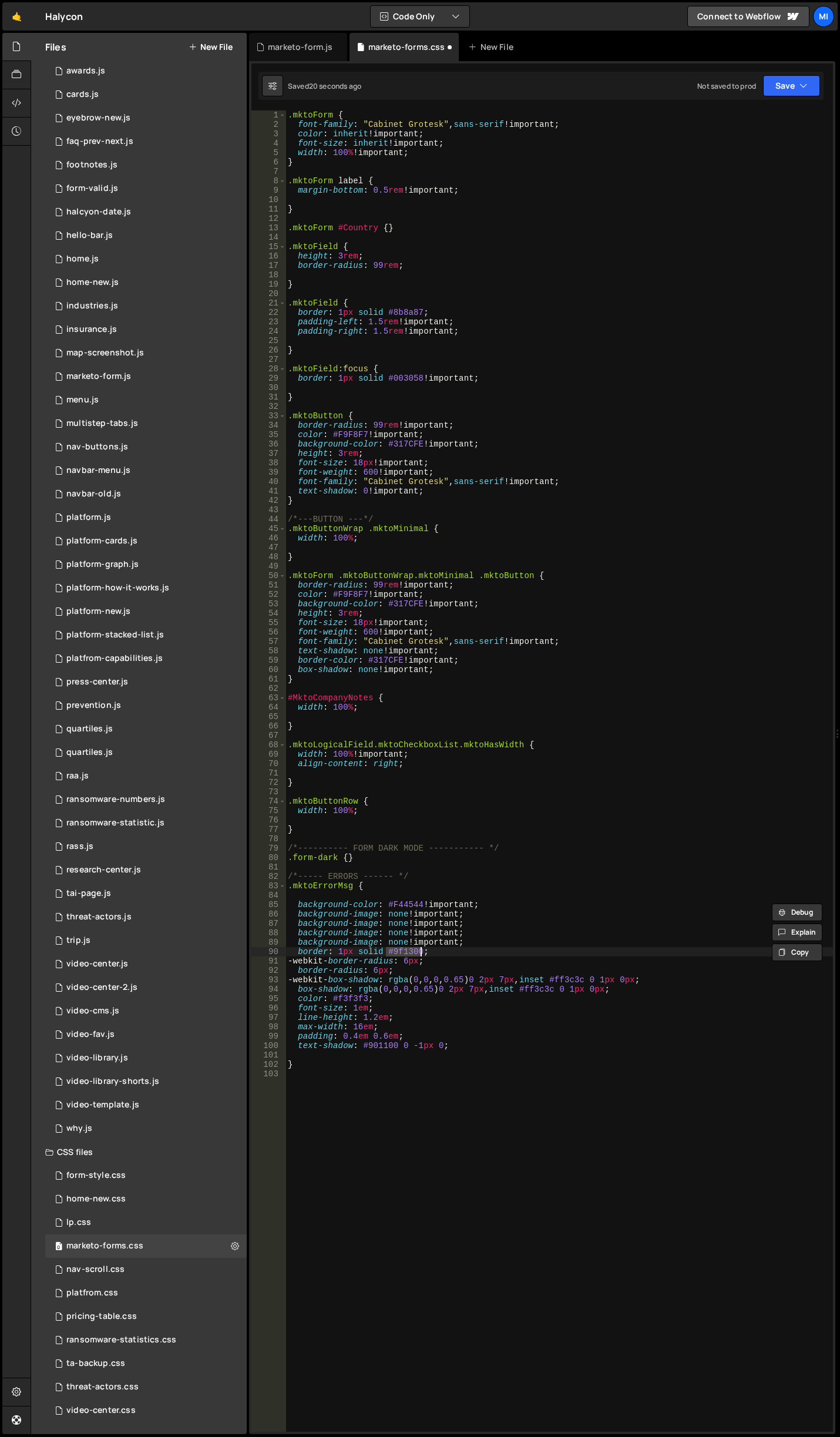
drag, startPoint x: 387, startPoint y: 951, endPoint x: 419, endPoint y: 951, distance: 32.0
click at [419, 951] on div ".mktoForm { font-family : " Cabinet Grotesk " , sans-serif !important ; color :…" at bounding box center [559, 780] width 548 height 1340
paste textarea "F44544"
click at [416, 959] on div ".mktoForm { font-family : " Cabinet Grotesk " , sans-serif !important ; color :…" at bounding box center [559, 780] width 548 height 1340
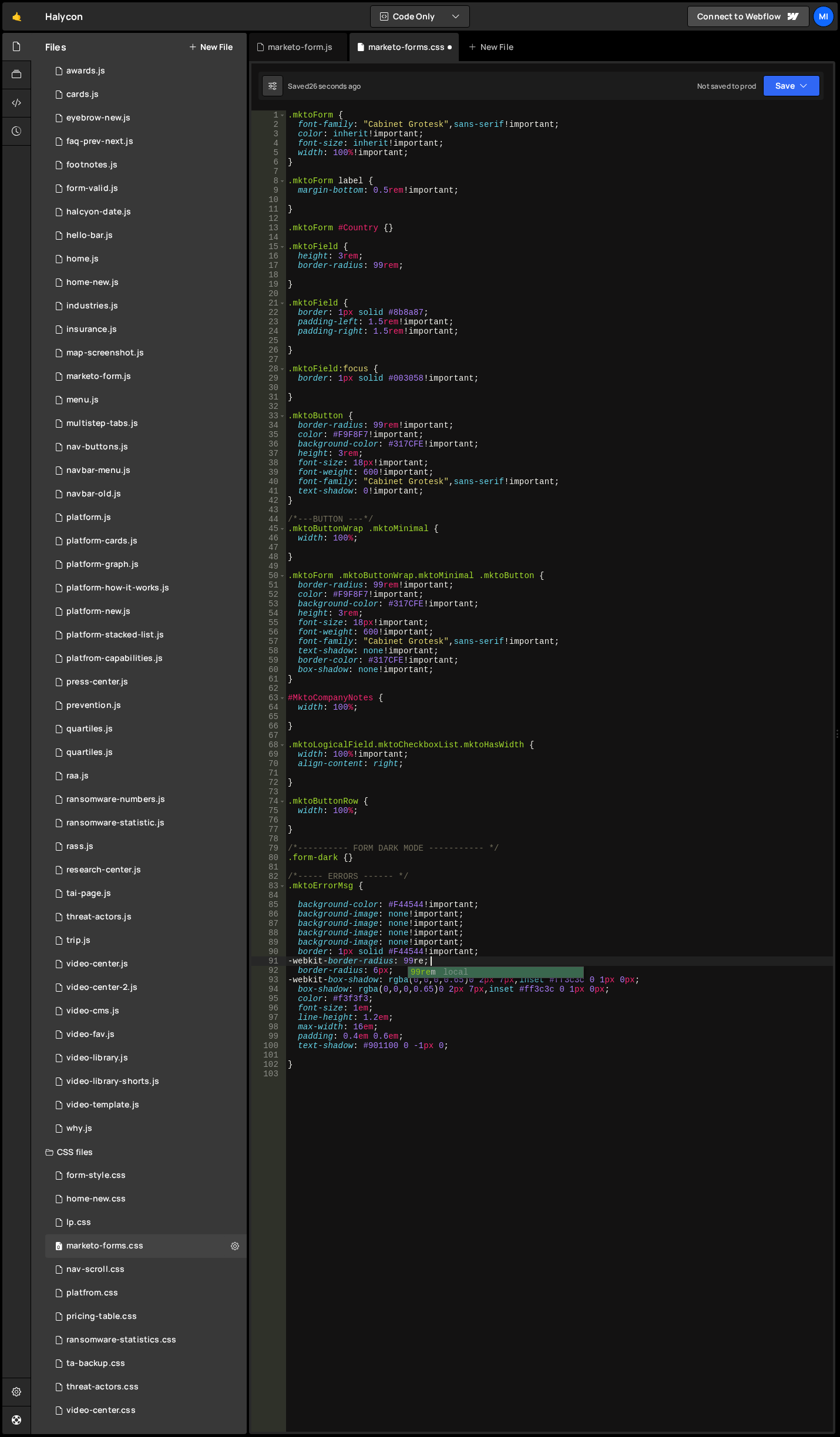
scroll to position [0, 10]
click at [376, 971] on div ".mktoForm { font-family : " Cabinet Grotesk " , sans-serif !important ; color :…" at bounding box center [559, 780] width 548 height 1340
drag, startPoint x: 661, startPoint y: 983, endPoint x: 392, endPoint y: 978, distance: 269.0
click at [392, 978] on div ".mktoForm { font-family : " Cabinet Grotesk " , sans-serif !important ; color :…" at bounding box center [559, 780] width 548 height 1340
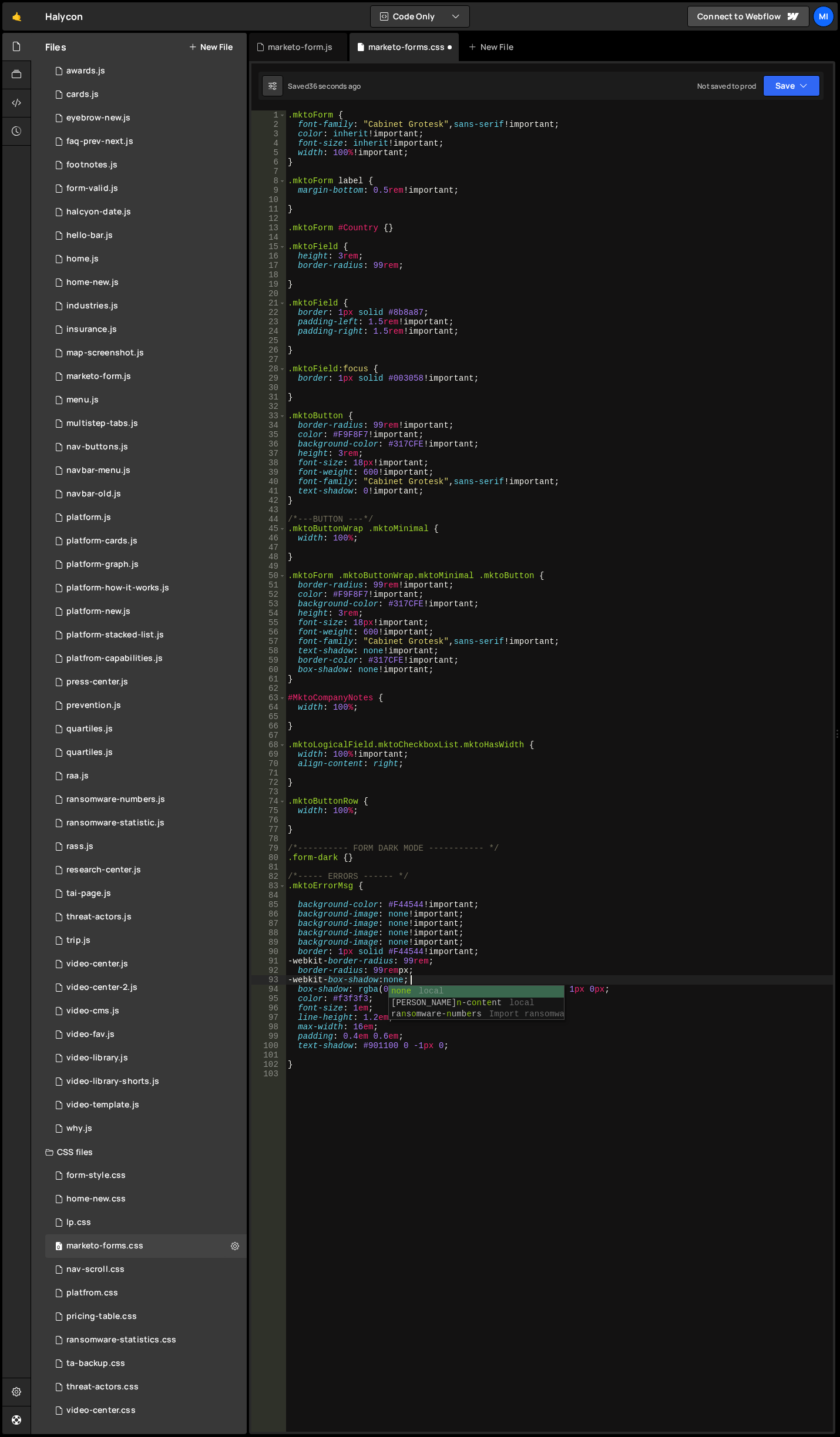
scroll to position [0, 8]
drag, startPoint x: 356, startPoint y: 992, endPoint x: 622, endPoint y: 990, distance: 266.0
click at [622, 990] on div ".mktoForm { font-family : " Cabinet Grotesk " , sans-serif !important ; color :…" at bounding box center [559, 780] width 548 height 1340
drag, startPoint x: 332, startPoint y: 593, endPoint x: 449, endPoint y: 597, distance: 117.1
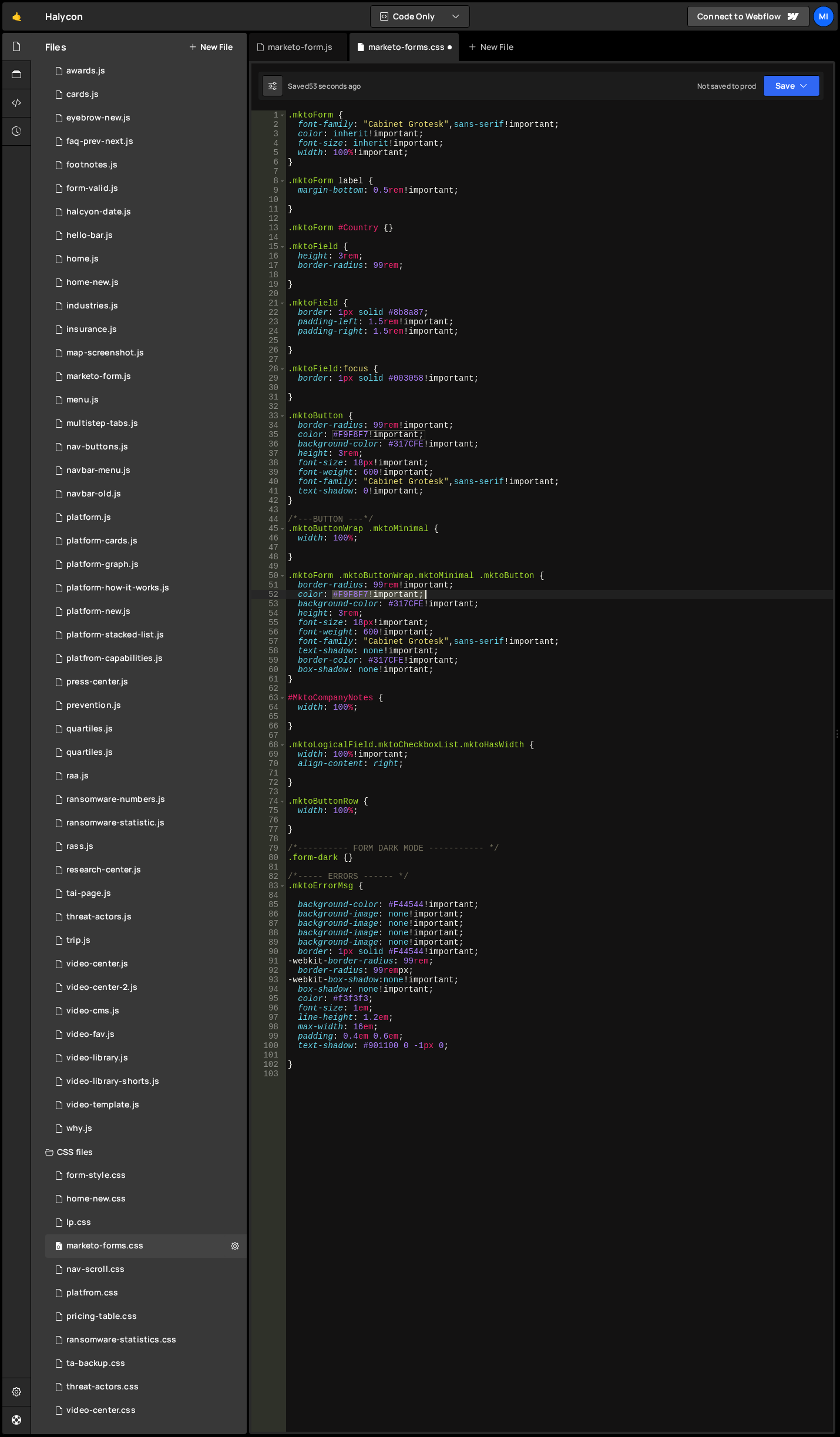
click at [449, 597] on div ".mktoForm { font-family : " Cabinet Grotesk " , sans-serif !important ; color :…" at bounding box center [559, 780] width 548 height 1340
drag, startPoint x: 332, startPoint y: 999, endPoint x: 410, endPoint y: 1002, distance: 78.1
click at [410, 1002] on div ".mktoForm { font-family : " Cabinet Grotesk " , sans-serif !important ; color :…" at bounding box center [559, 780] width 548 height 1340
paste textarea "F9F8F7 !important"
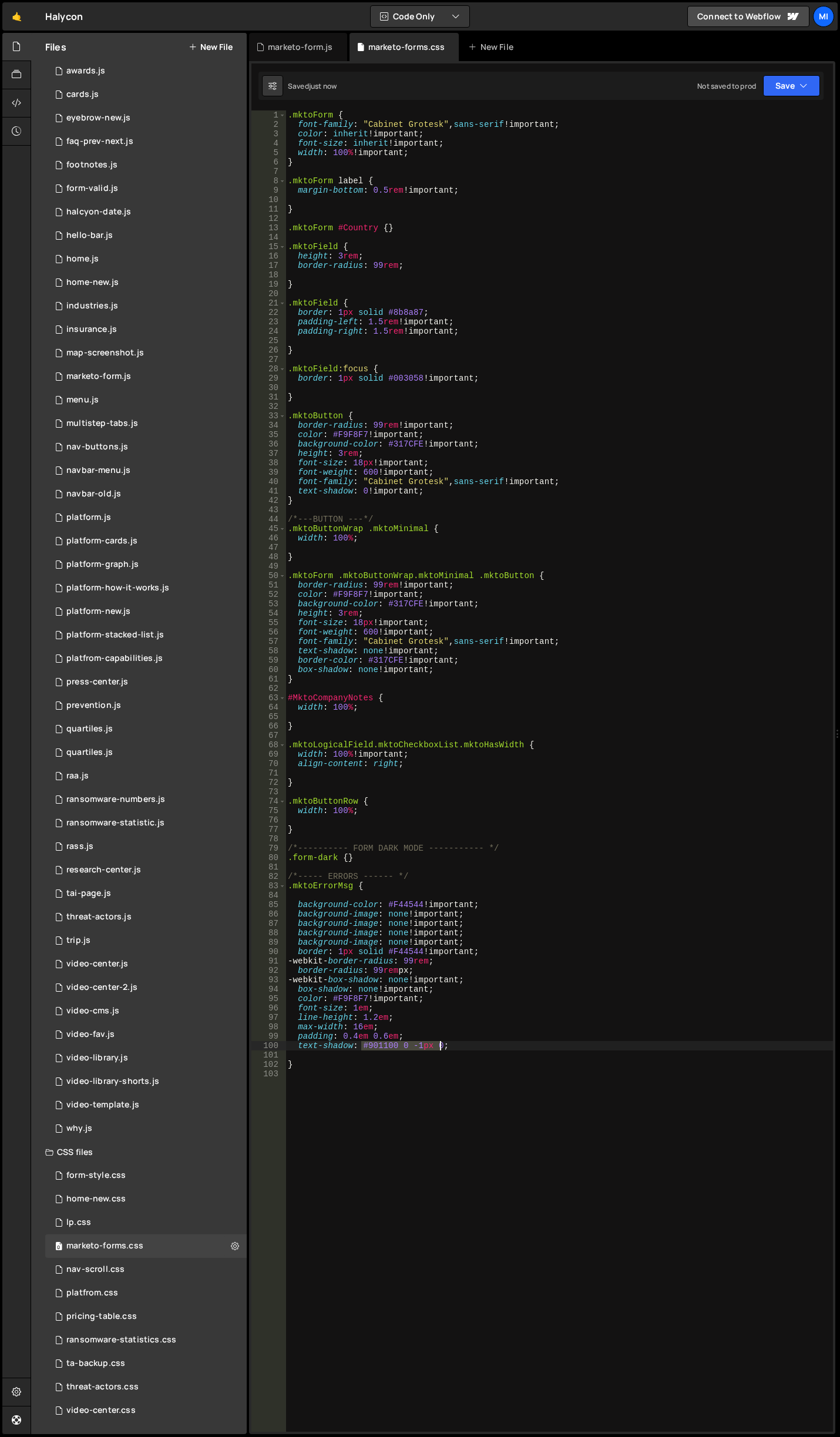
drag, startPoint x: 361, startPoint y: 1048, endPoint x: 438, endPoint y: 1048, distance: 77.0
click at [438, 1048] on div ".mktoForm { font-family : " Cabinet Grotesk " , sans-serif !important ; color :…" at bounding box center [559, 780] width 548 height 1340
click at [404, 971] on div ".mktoForm { font-family : " Cabinet Grotesk " , sans-serif !important ; color :…" at bounding box center [559, 780] width 548 height 1340
type textarea "border-radius: 99rem;"
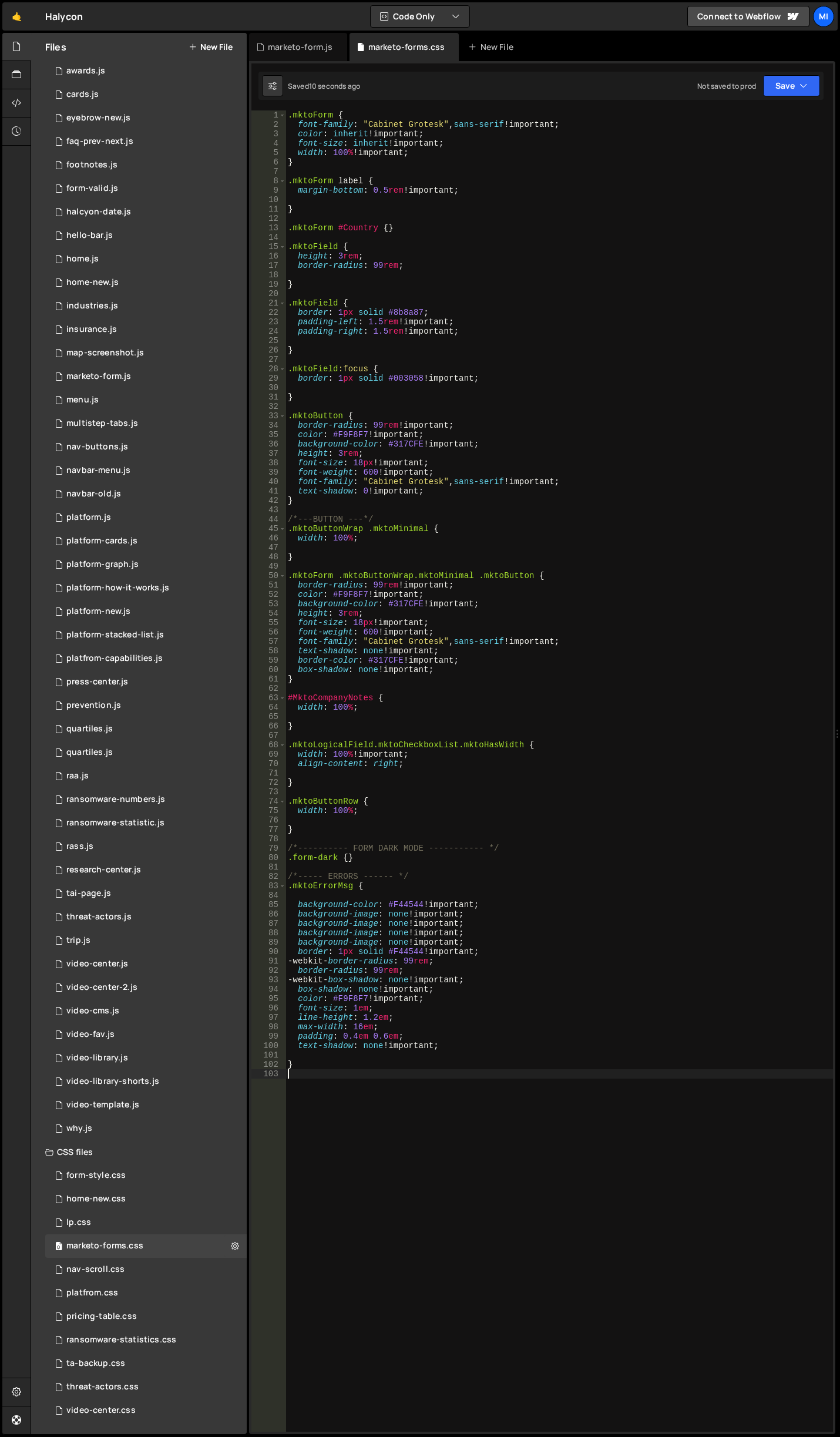
click at [370, 1085] on div ".mktoForm { font-family : " Cabinet Grotesk " , sans-serif !important ; color :…" at bounding box center [559, 780] width 548 height 1340
paste textarea "}"
drag, startPoint x: 384, startPoint y: 901, endPoint x: 486, endPoint y: 907, distance: 102.2
click at [486, 907] on div ".mktoForm { font-family : " Cabinet Grotesk " , sans-serif !important ; color :…" at bounding box center [559, 780] width 548 height 1340
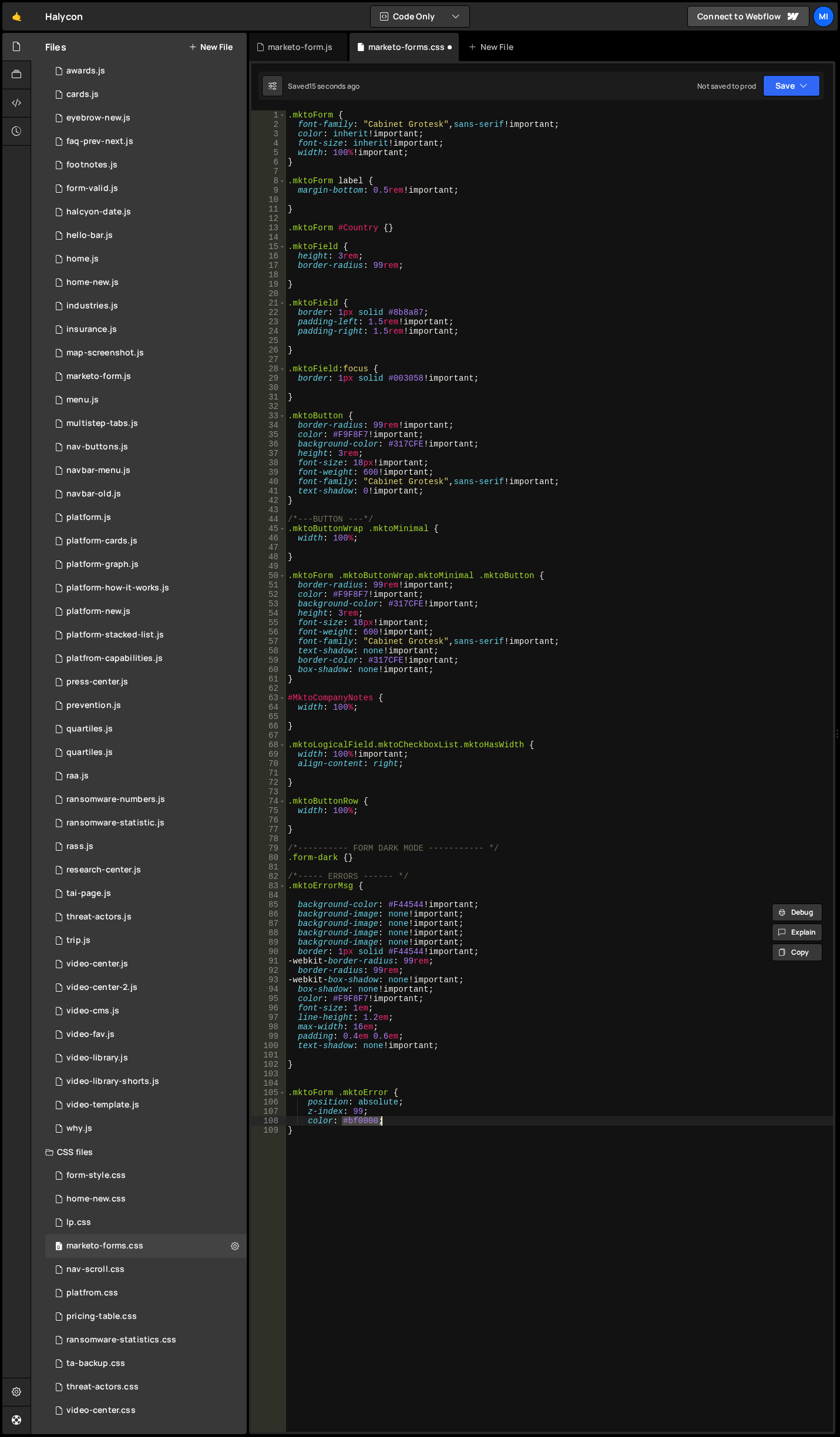
drag, startPoint x: 342, startPoint y: 1120, endPoint x: 391, endPoint y: 1123, distance: 49.1
click at [391, 1123] on div ".mktoForm { font-family : " Cabinet Grotesk " , sans-serif !important ; color :…" at bounding box center [559, 780] width 548 height 1340
paste textarea "F44544 !important"
click at [556, 503] on div ".mktoForm { font-family : " Cabinet Grotesk " , sans-serif !important ; color :…" at bounding box center [559, 780] width 548 height 1340
click at [375, 225] on div ".mktoForm { font-family : " Cabinet Grotesk " , sans-serif !important ; color :…" at bounding box center [559, 780] width 548 height 1340
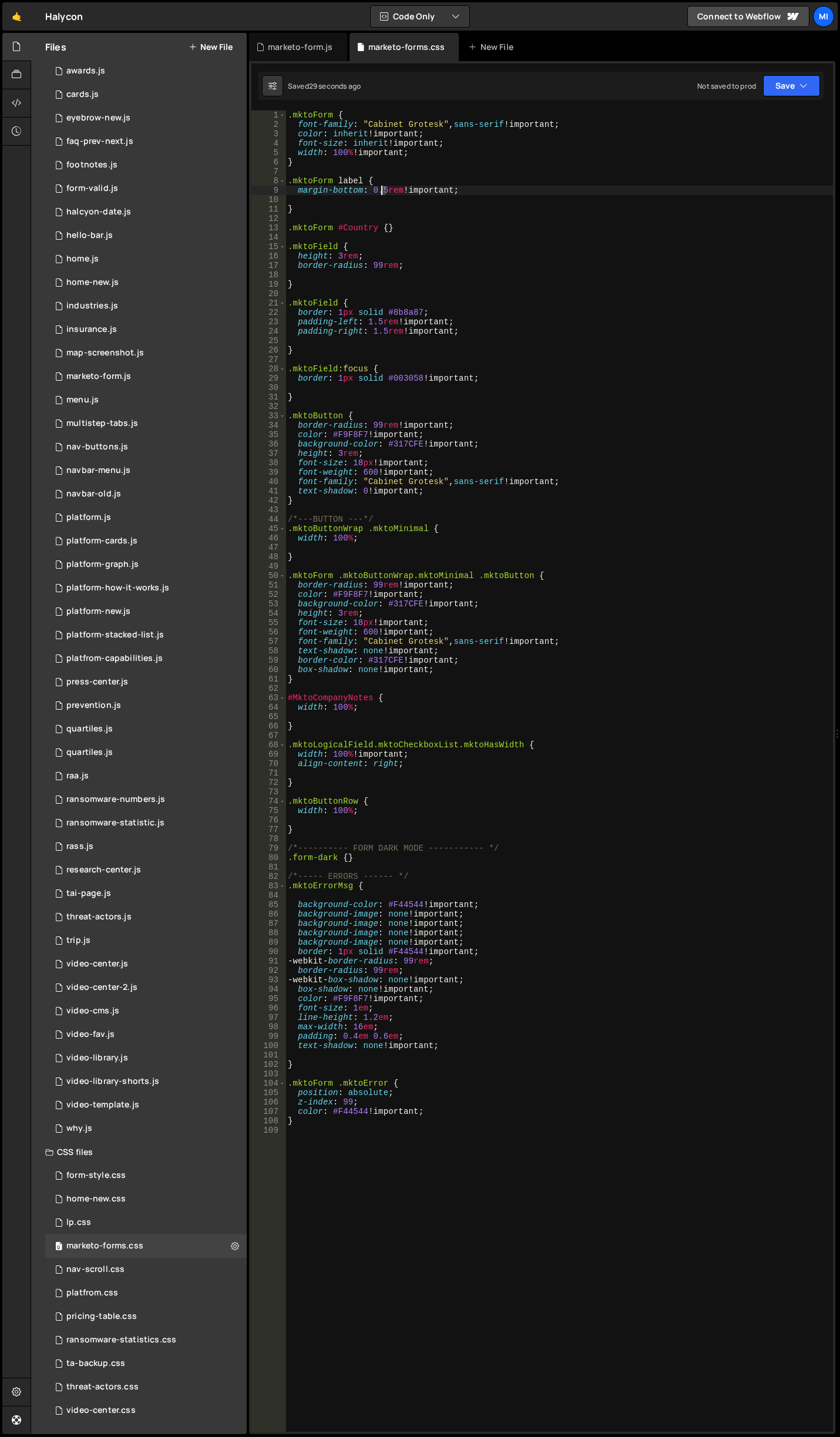
click at [381, 188] on div ".mktoForm { font-family : " Cabinet Grotesk " , sans-serif !important ; color :…" at bounding box center [559, 780] width 548 height 1340
click at [443, 1032] on div ".mktoForm { font-family : " Cabinet Grotesk " , sans-serif !important ; color :…" at bounding box center [559, 780] width 548 height 1340
click at [469, 1043] on div ".mktoForm { font-family : " Cabinet Grotesk " , sans-serif !important ; color :…" at bounding box center [559, 780] width 548 height 1340
type textarea "text-shadow: none !important;"
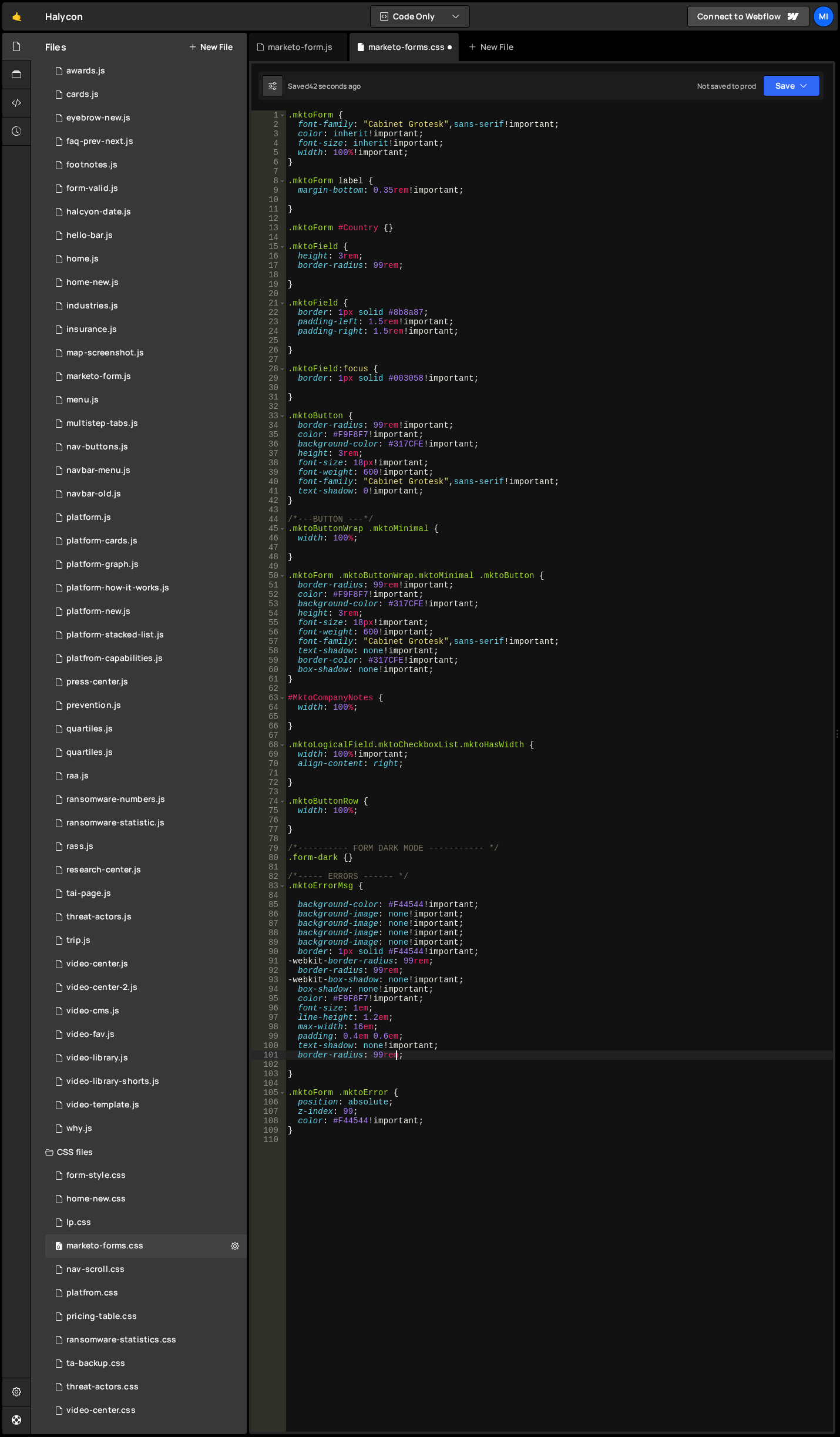
scroll to position [0, 8]
click at [359, 1075] on div ".mktoForm { font-family : " Cabinet Grotesk " , sans-serif !important ; color :…" at bounding box center [559, 780] width 548 height 1340
type textarea "}"
paste textarea "}"
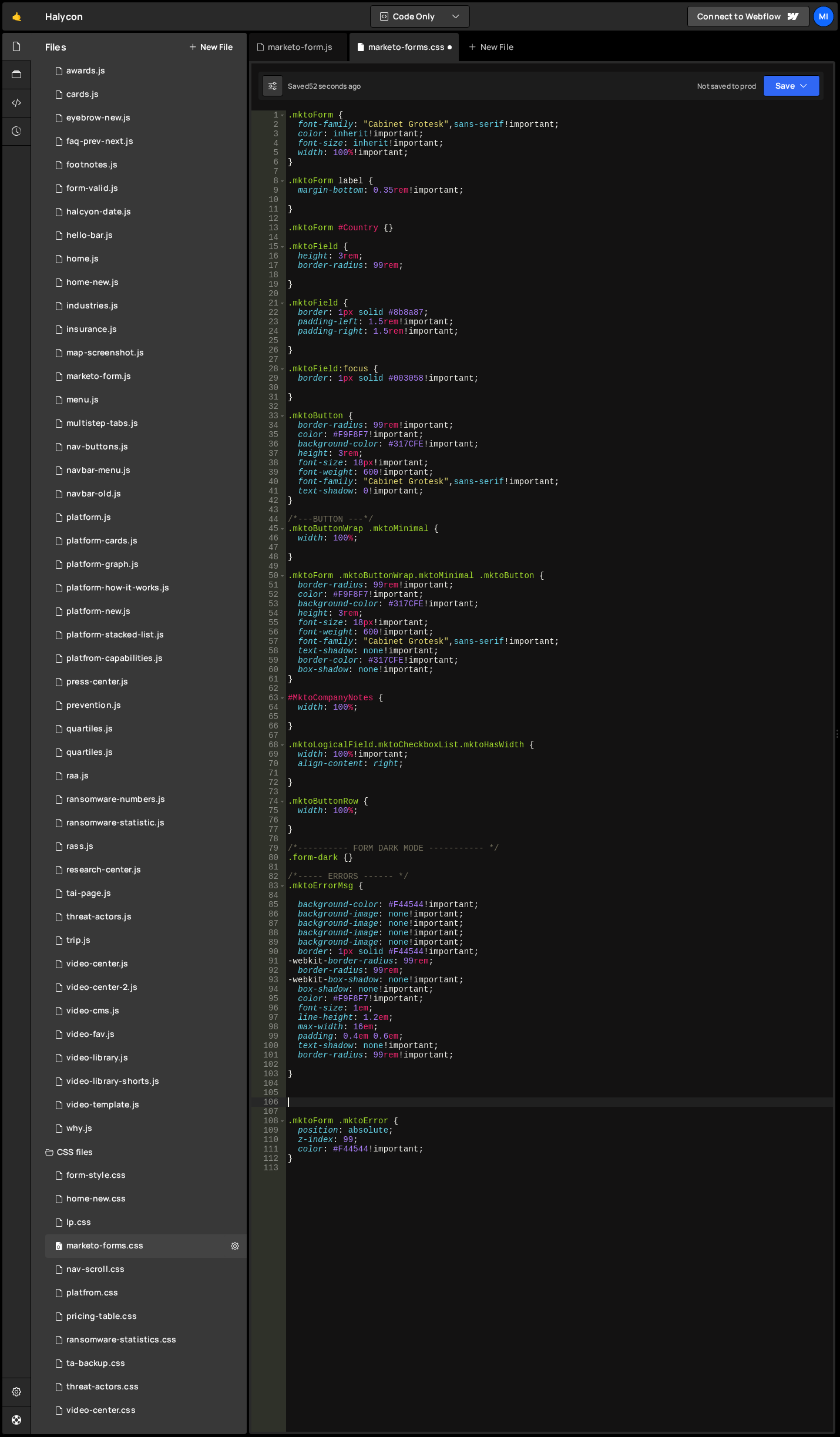
type textarea "}"
click at [377, 1198] on div ".mktoForm { font-family : " Cabinet Grotesk " , sans-serif !important ; color :…" at bounding box center [559, 780] width 548 height 1340
paste textarea "}"
click at [336, 1233] on div ".mktoForm { font-family : " Cabinet Grotesk " , sans-serif !important ; color :…" at bounding box center [559, 780] width 548 height 1340
click at [340, 1242] on div ".mktoForm { font-family : " Cabinet Grotesk " , sans-serif !important ; color :…" at bounding box center [559, 780] width 548 height 1340
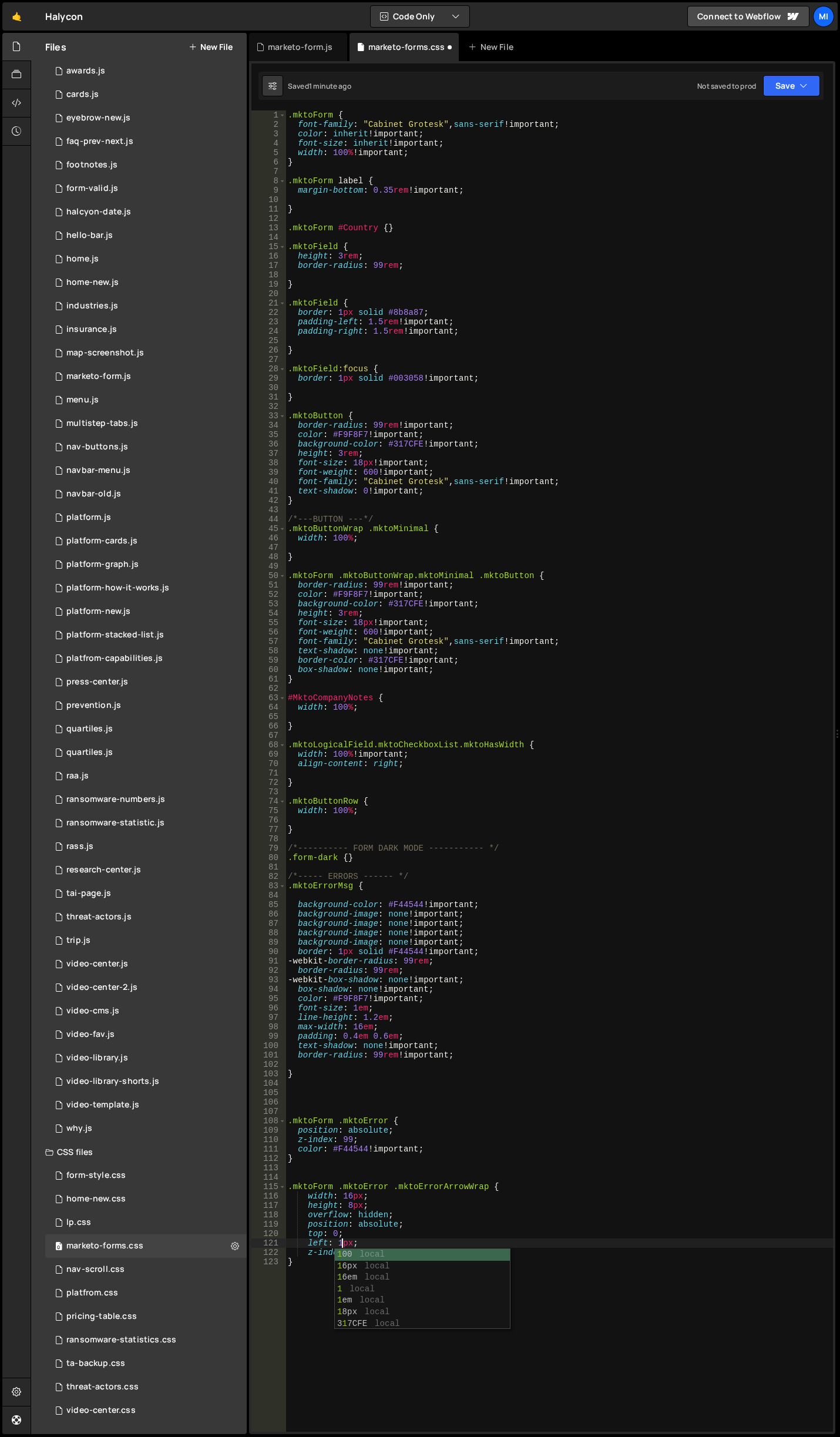
scroll to position [0, 4]
click at [356, 1242] on div ".mktoForm { font-family : " Cabinet Grotesk " , sans-serif !important ; color :…" at bounding box center [559, 780] width 548 height 1340
drag, startPoint x: 333, startPoint y: 1250, endPoint x: 297, endPoint y: 1251, distance: 36.0
click at [297, 1251] on div ".mktoForm { font-family : " Cabinet Grotesk " , sans-serif !important ; color :…" at bounding box center [559, 780] width 548 height 1340
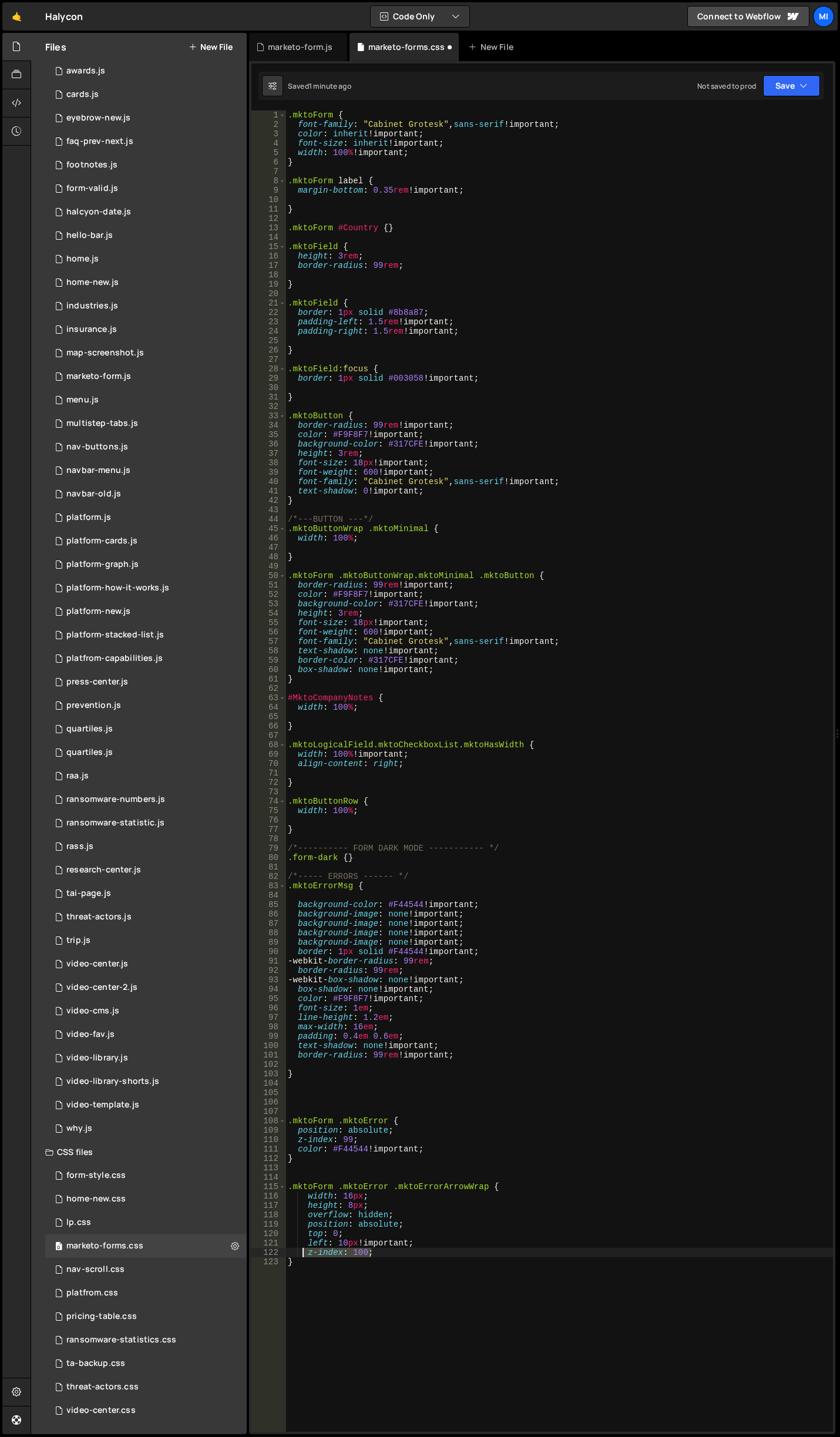
type textarea "z-index: 100;"
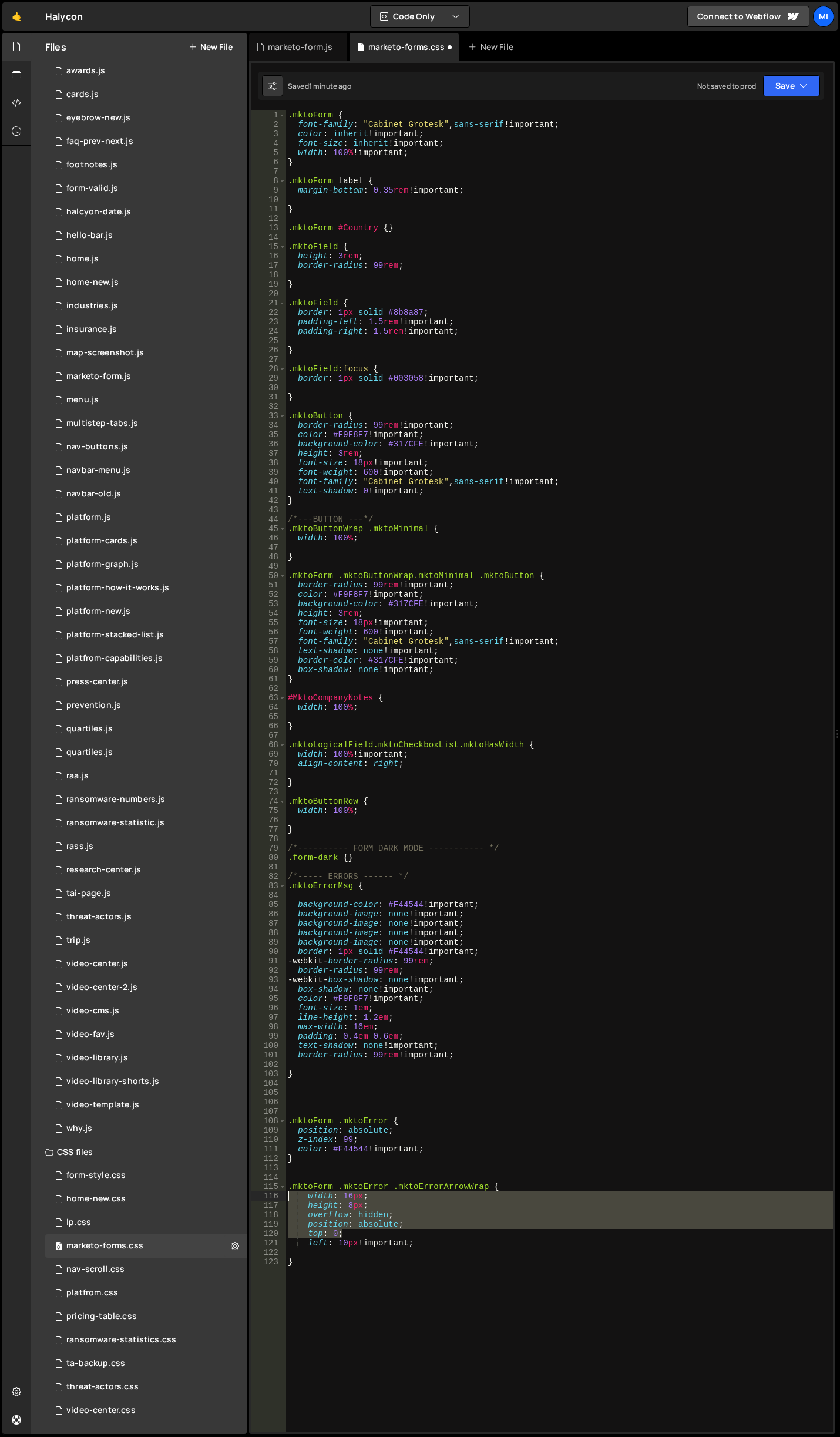
drag, startPoint x: 352, startPoint y: 1232, endPoint x: 267, endPoint y: 1198, distance: 91.5
click at [267, 1198] on div "1 2 3 4 5 6 7 8 9 10 11 12 13 14 15 16 17 18 19 20 21 22 23 24 25 26 27 28 29 3…" at bounding box center [541, 770] width 581 height 1321
type textarea "width: 16px; height: 8px;"
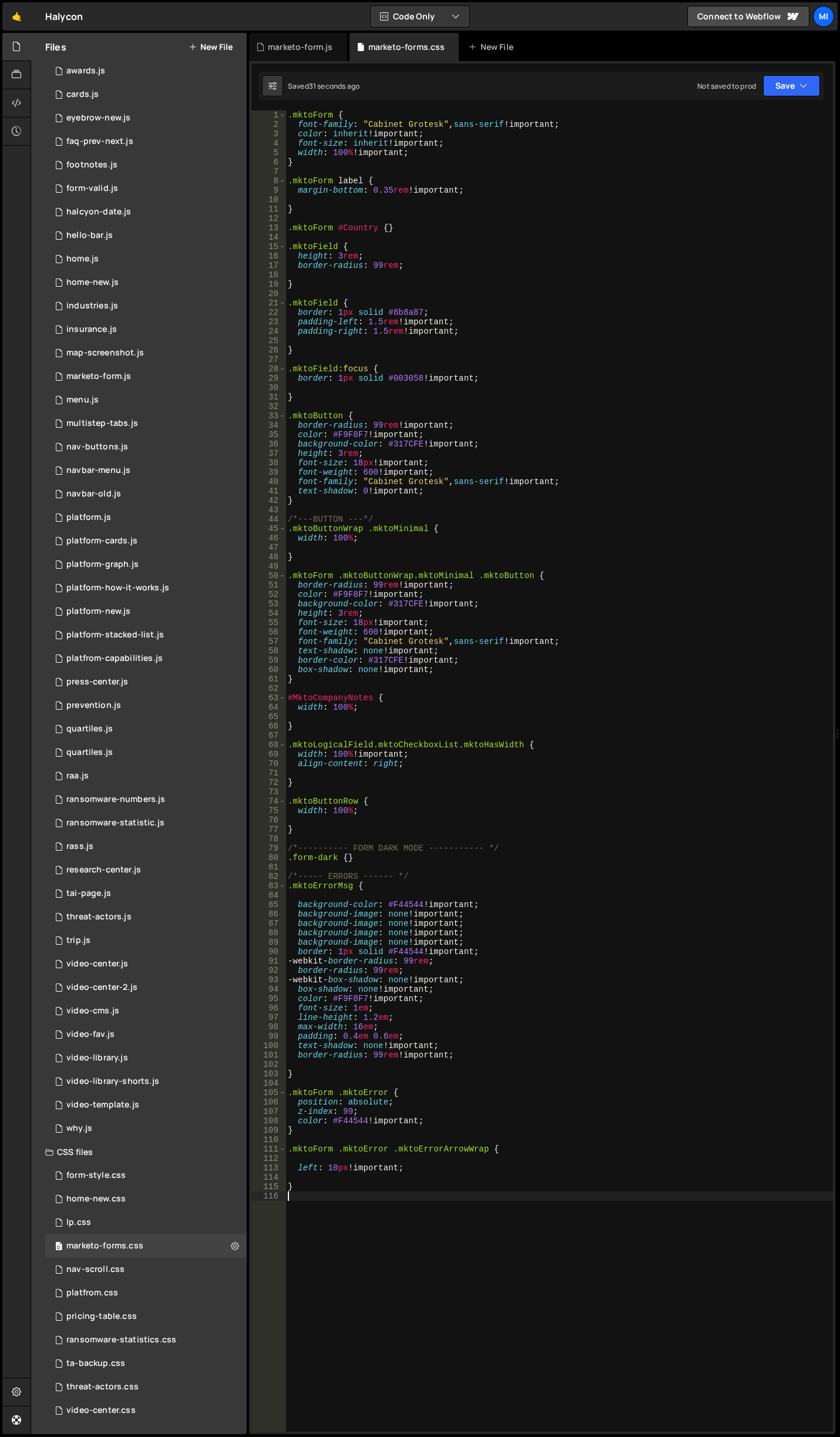
click at [357, 1257] on div ".mktoForm { font-family : " Cabinet Grotesk " , sans-serif !important ; color :…" at bounding box center [559, 780] width 548 height 1340
paste textarea "}"
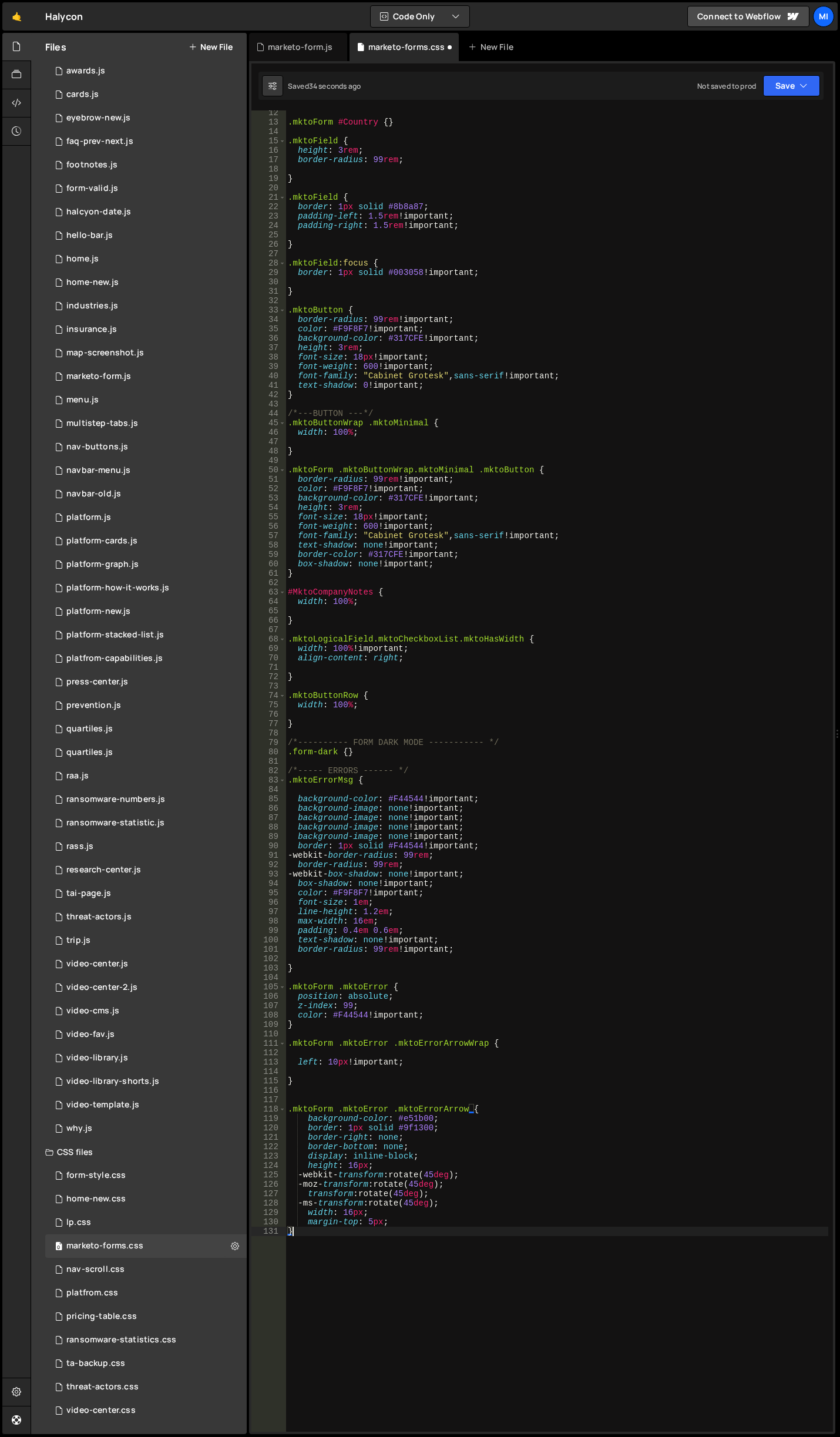
scroll to position [177, 0]
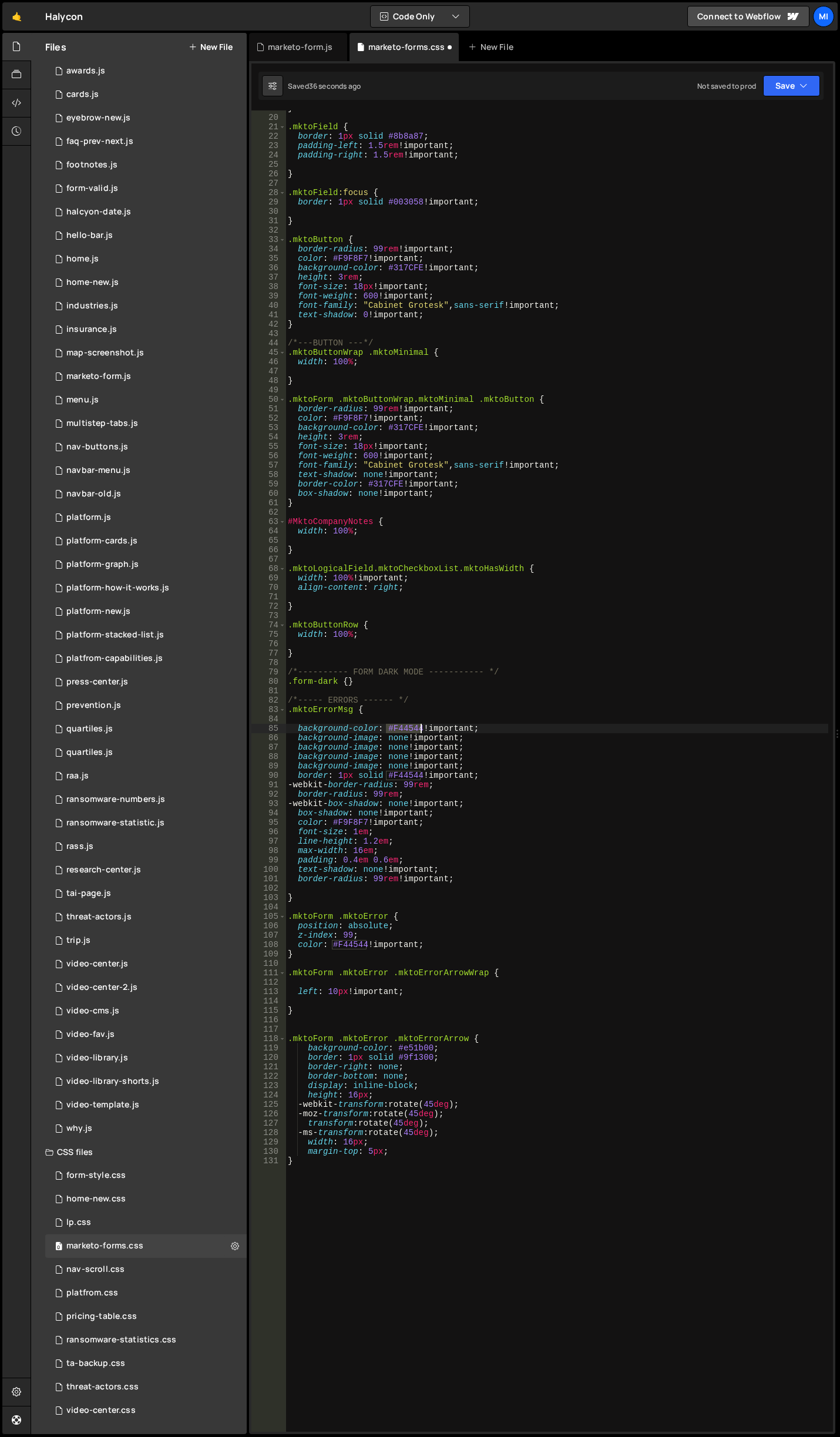
drag, startPoint x: 384, startPoint y: 727, endPoint x: 419, endPoint y: 727, distance: 35.0
click at [419, 727] on div "} .mktoField { border : 1 px solid #8b8a87 ; padding-left : 1.5 rem !important …" at bounding box center [557, 773] width 543 height 1340
drag, startPoint x: 396, startPoint y: 1046, endPoint x: 430, endPoint y: 1048, distance: 34.1
click at [430, 1048] on div "} .mktoField { border : 1 px solid #8b8a87 ; padding-left : 1.5 rem !important …" at bounding box center [557, 773] width 543 height 1340
paste textarea "F44544"
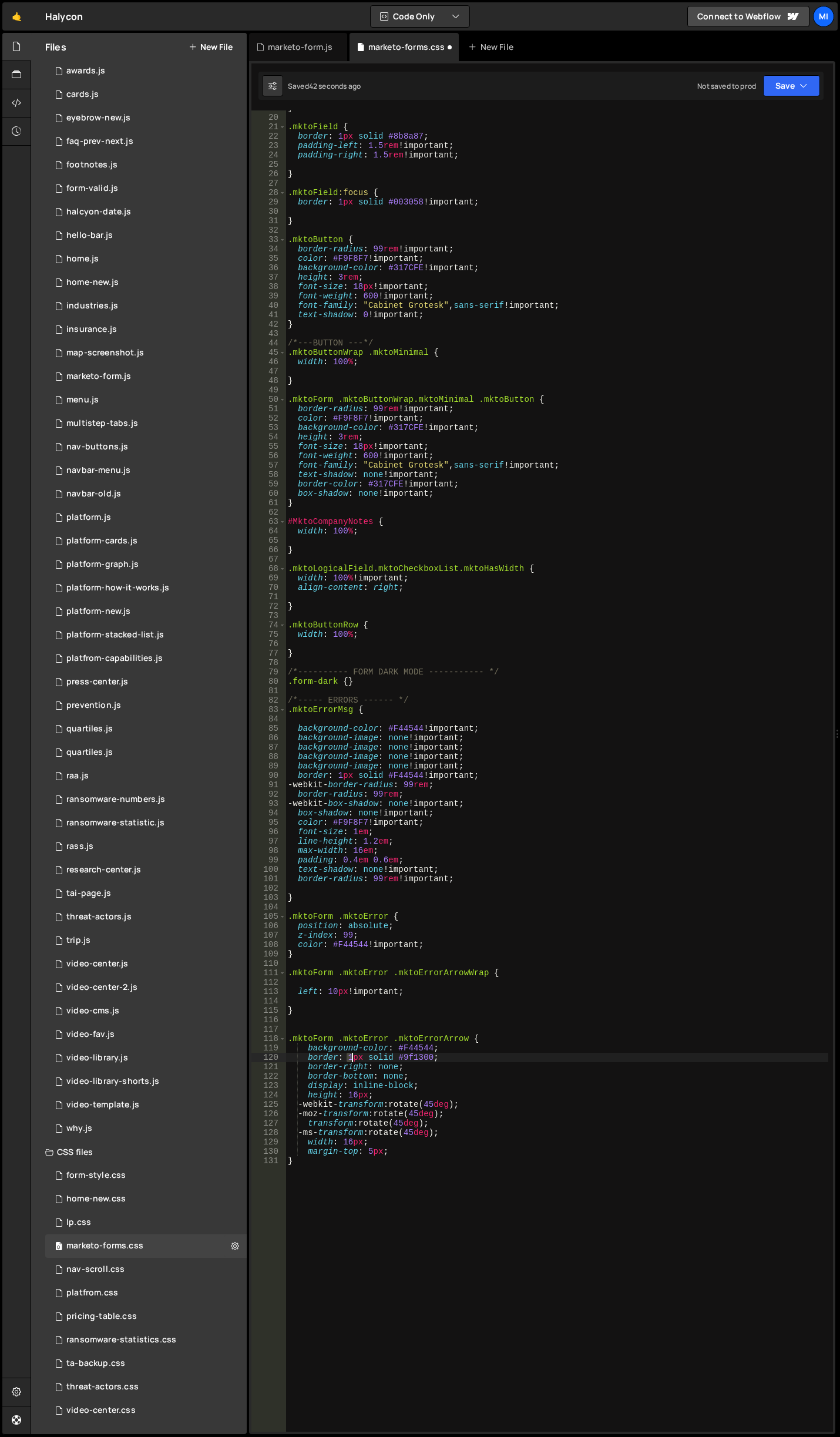
click at [351, 1057] on div "} .mktoField { border : 1 px solid #8b8a87 ; padding-left : 1.5 rem !important …" at bounding box center [557, 773] width 543 height 1340
click at [429, 1050] on div "} .mktoField { border : 1 px solid #8b8a87 ; padding-left : 1.5 rem !important …" at bounding box center [557, 773] width 543 height 1340
drag, startPoint x: 347, startPoint y: 1059, endPoint x: 366, endPoint y: 1059, distance: 19.0
click at [366, 1059] on div "} .mktoField { border : 1 px solid #8b8a87 ; padding-left : 1.5 rem !important …" at bounding box center [557, 773] width 543 height 1340
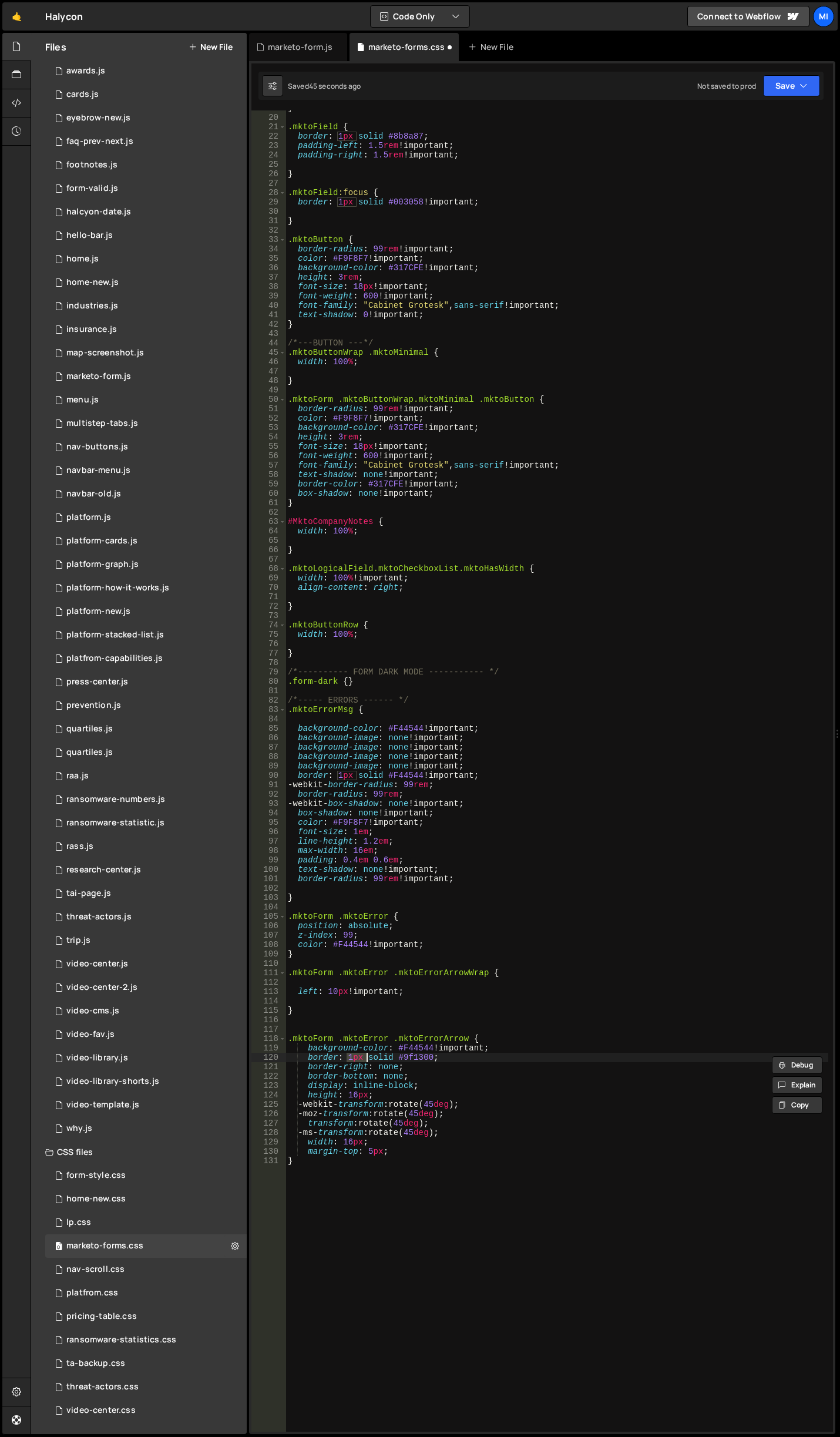
click at [399, 1059] on div "} .mktoField { border : 1 px solid #8b8a87 ; padding-left : 1.5 rem !important …" at bounding box center [557, 773] width 543 height 1340
drag, startPoint x: 396, startPoint y: 1057, endPoint x: 429, endPoint y: 1057, distance: 33.0
click at [429, 1057] on div "} .mktoField { border : 1 px solid #8b8a87 ; padding-left : 1.5 rem !important …" at bounding box center [557, 773] width 543 height 1340
paste textarea "F44544"
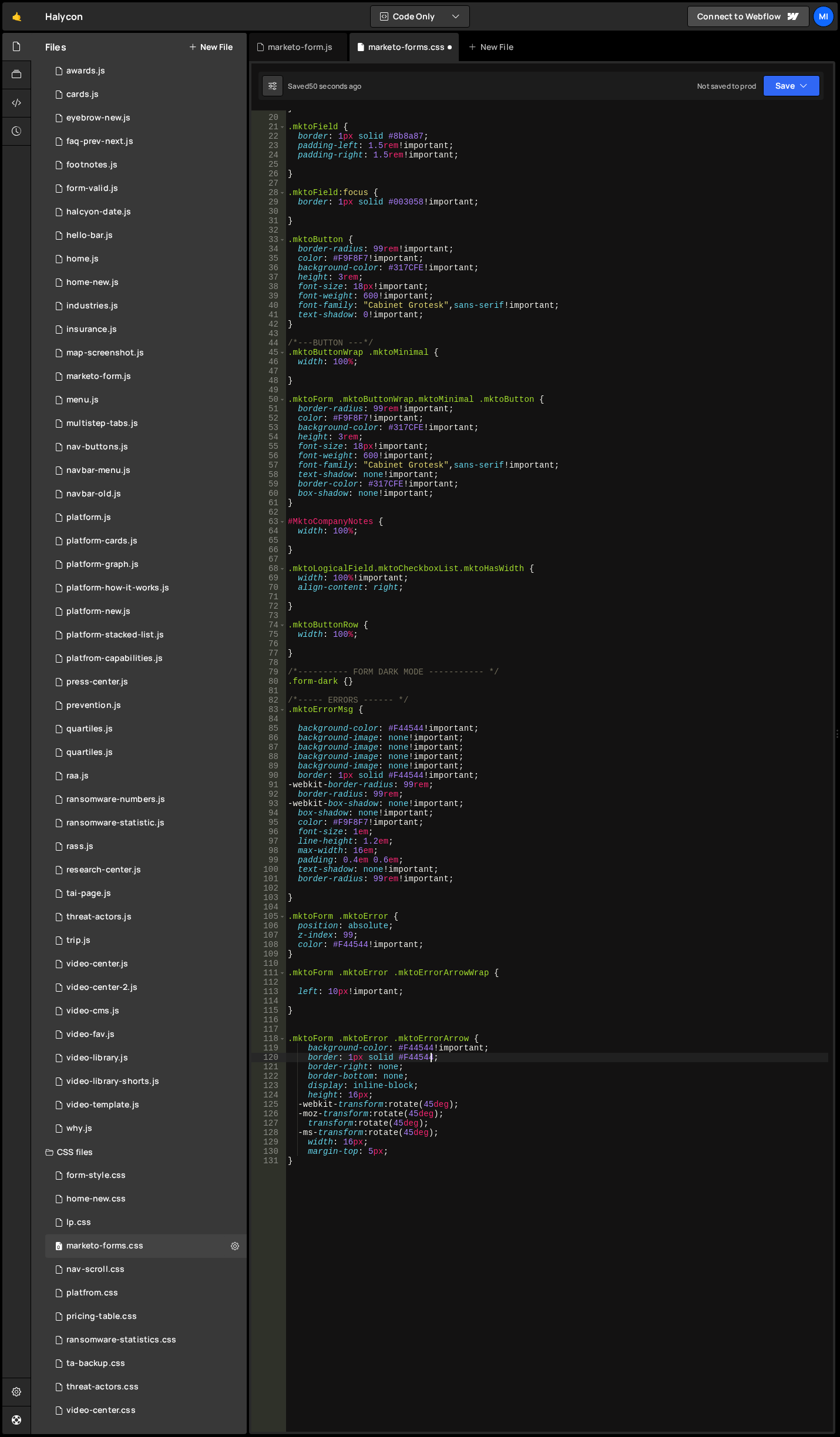
scroll to position [0, 10]
click at [447, 1071] on div "} .mktoField { border : 1 px solid #8b8a87 ; padding-left : 1.5 rem !important …" at bounding box center [557, 773] width 543 height 1340
click at [333, 990] on div "} .mktoField { border : 1 px solid #8b8a87 ; padding-left : 1.5 rem !important …" at bounding box center [557, 773] width 543 height 1340
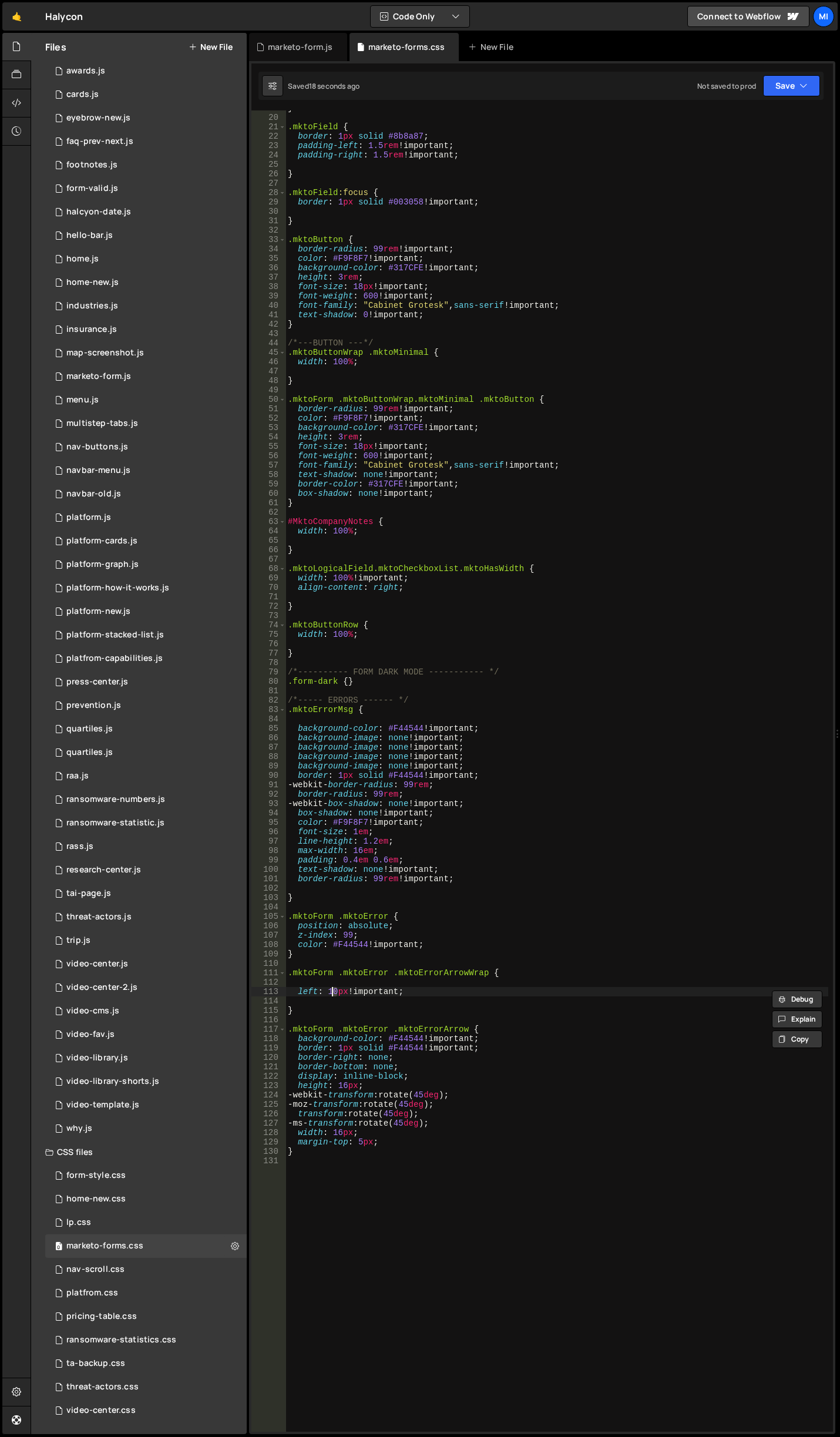
scroll to position [0, 3]
drag, startPoint x: 329, startPoint y: 989, endPoint x: 338, endPoint y: 989, distance: 9.0
click at [338, 989] on div "} .mktoField { border : 1 px solid #8b8a87 ; padding-left : 1.5 rem !important …" at bounding box center [557, 773] width 543 height 1340
click at [421, 932] on div "} .mktoField { border : 1 px solid #8b8a87 ; padding-left : 1.5 rem !important …" at bounding box center [557, 773] width 543 height 1340
click at [381, 794] on div "} .mktoField { border : 1 px solid #8b8a87 ; padding-left : 1.5 rem !important …" at bounding box center [557, 773] width 543 height 1340
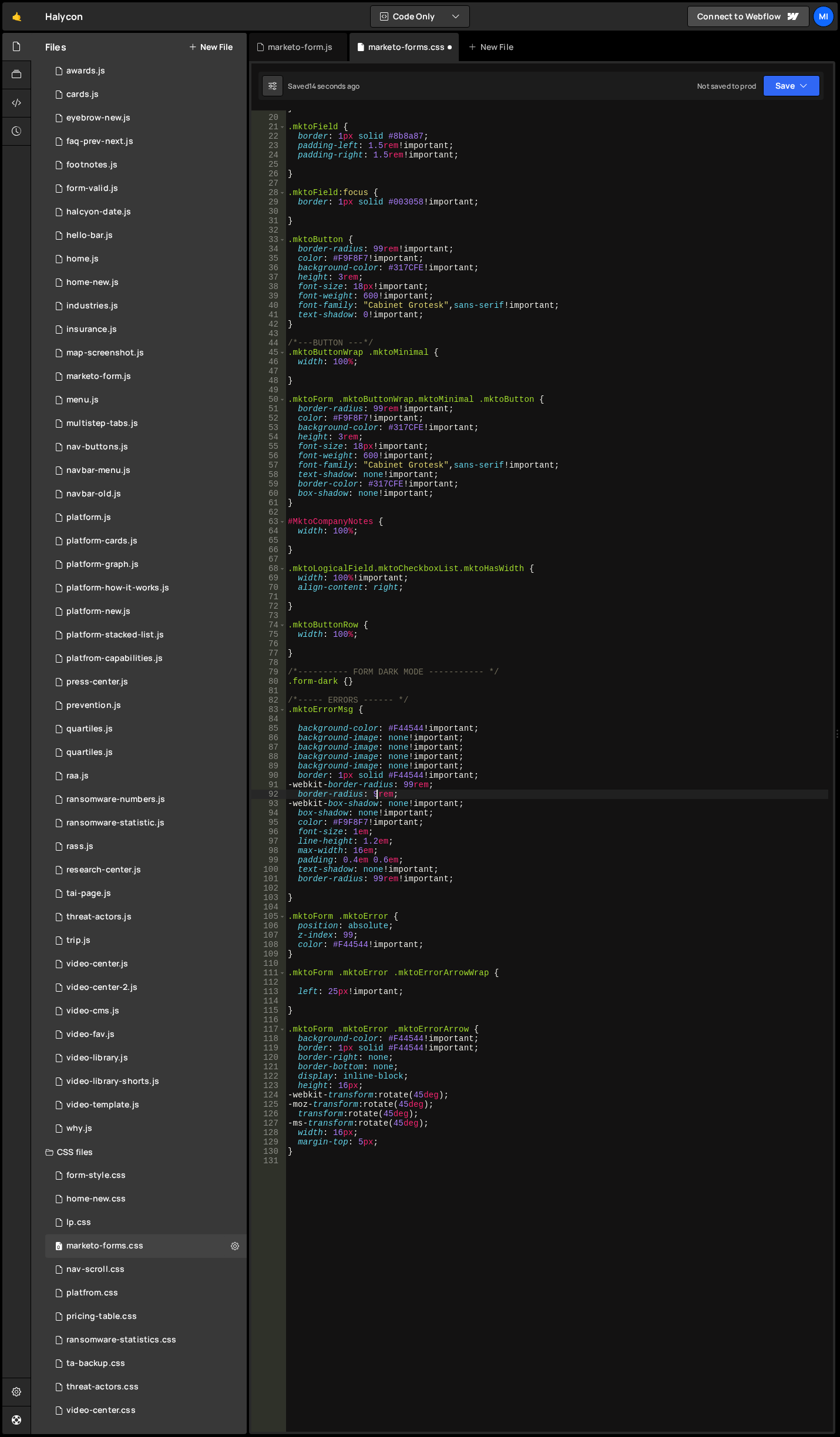
scroll to position [0, 6]
drag, startPoint x: 407, startPoint y: 793, endPoint x: 373, endPoint y: 796, distance: 34.1
click at [373, 796] on div "} .mktoField { border : 1 px solid #8b8a87 ; padding-left : 1.5 rem !important …" at bounding box center [557, 773] width 543 height 1340
drag, startPoint x: 406, startPoint y: 787, endPoint x: 440, endPoint y: 786, distance: 34.0
click at [440, 786] on div "} .mktoField { border : 1 px solid #8b8a87 ; padding-left : 1.5 rem !important …" at bounding box center [557, 773] width 543 height 1340
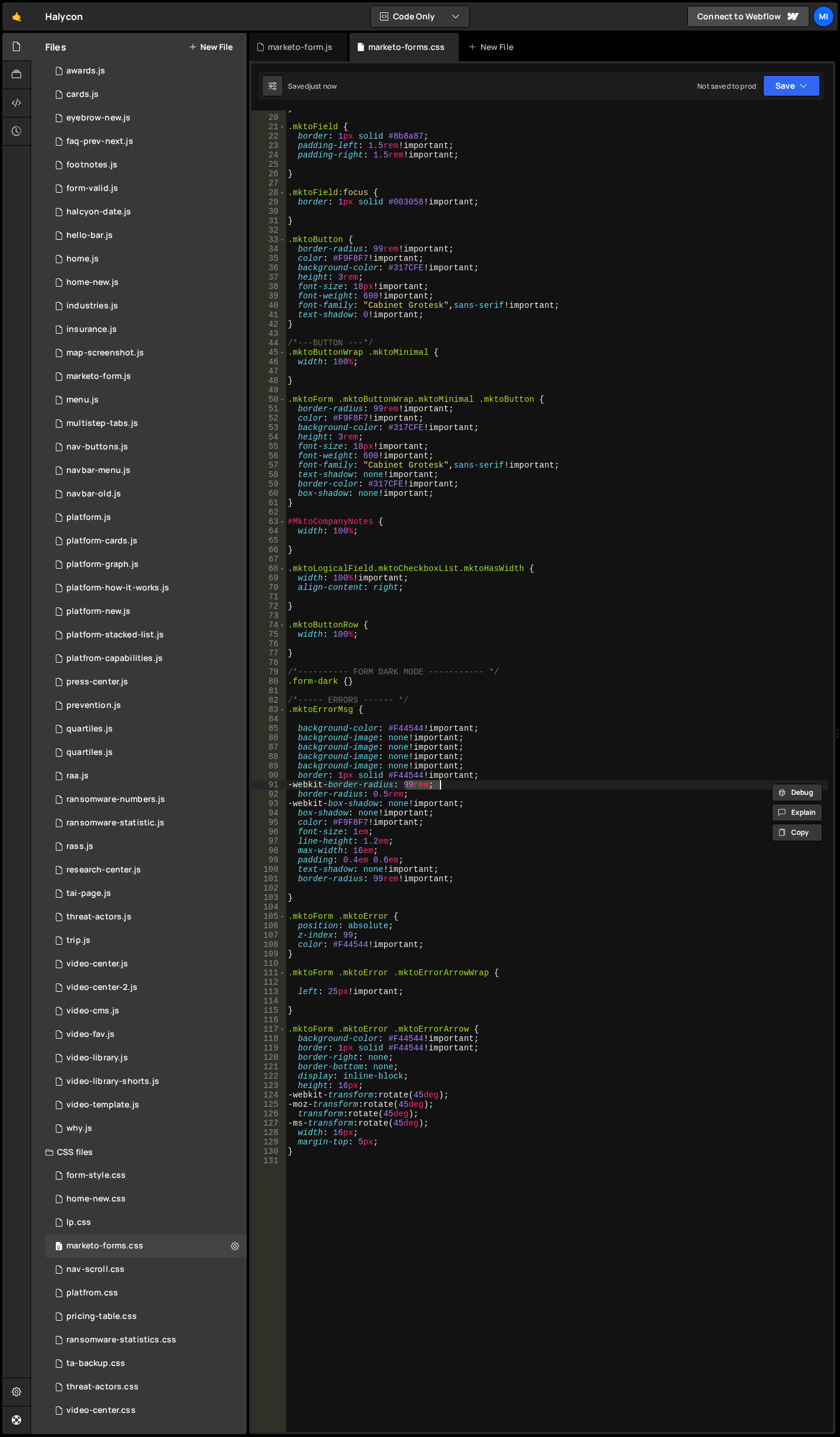
paste textarea "0.5"
click at [407, 783] on div "} .mktoField { border : 1 px solid #8b8a87 ; padding-left : 1.5 rem !important …" at bounding box center [557, 773] width 543 height 1340
click at [440, 784] on div "} .mktoField { border : 1 px solid #8b8a87 ; padding-left : 1.5 rem !important …" at bounding box center [557, 773] width 543 height 1340
click at [397, 793] on div "} .mktoField { border : 1 px solid #8b8a87 ; padding-left : 1.5 rem !important …" at bounding box center [557, 773] width 543 height 1340
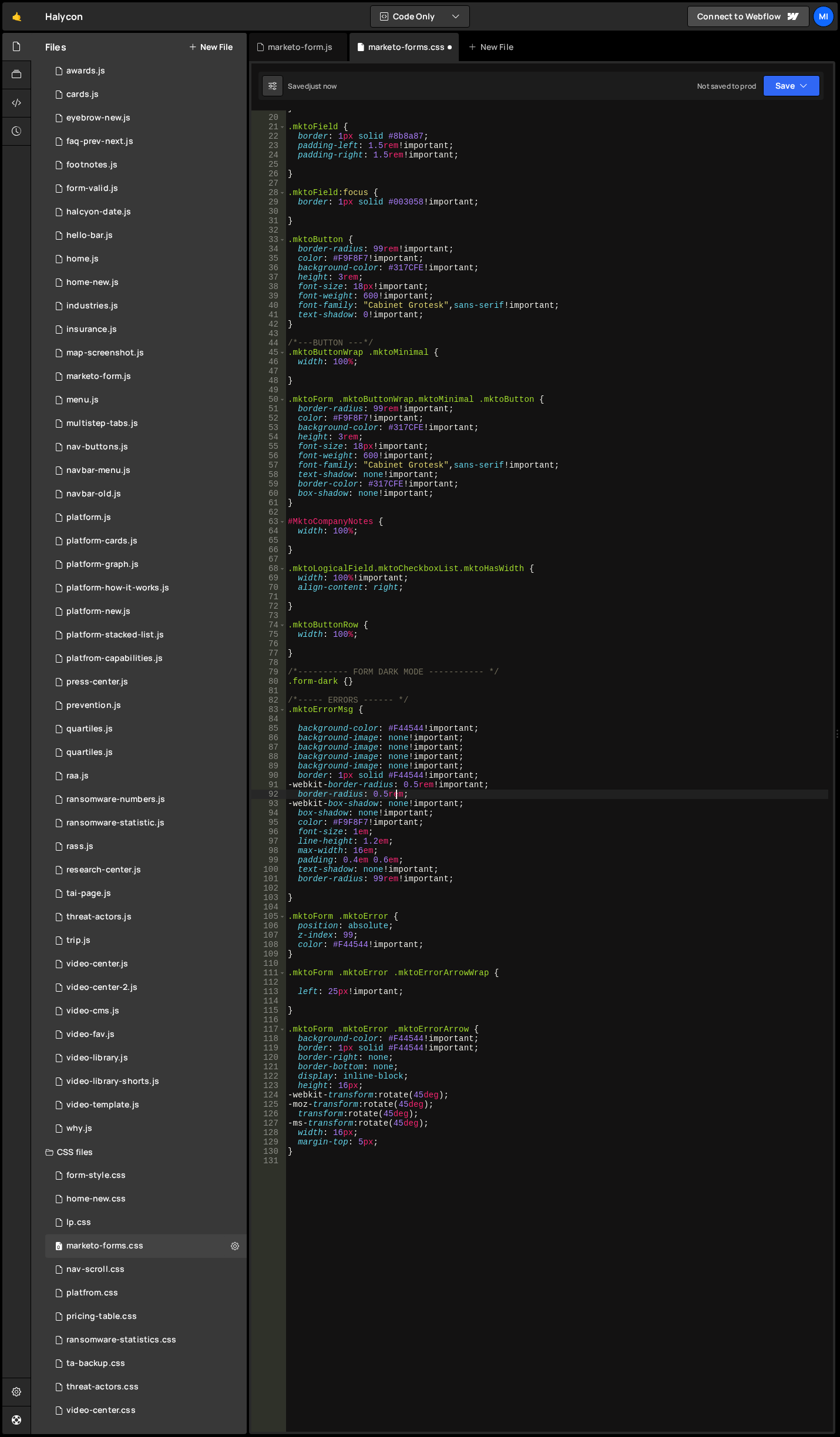
click at [401, 791] on div "} .mktoField { border : 1 px solid #8b8a87 ; padding-left : 1.5 rem !important …" at bounding box center [557, 773] width 543 height 1340
click at [433, 977] on div "} .mktoField { border : 1 px solid #8b8a87 ; padding-left : 1.5 rem !important …" at bounding box center [557, 773] width 543 height 1340
drag, startPoint x: 297, startPoint y: 882, endPoint x: 484, endPoint y: 879, distance: 187.0
click at [484, 879] on div "} .mktoField { border : 1 px solid #8b8a87 ; padding-left : 1.5 rem !important …" at bounding box center [557, 773] width 543 height 1340
type textarea "border-radius: 99rem !important;"
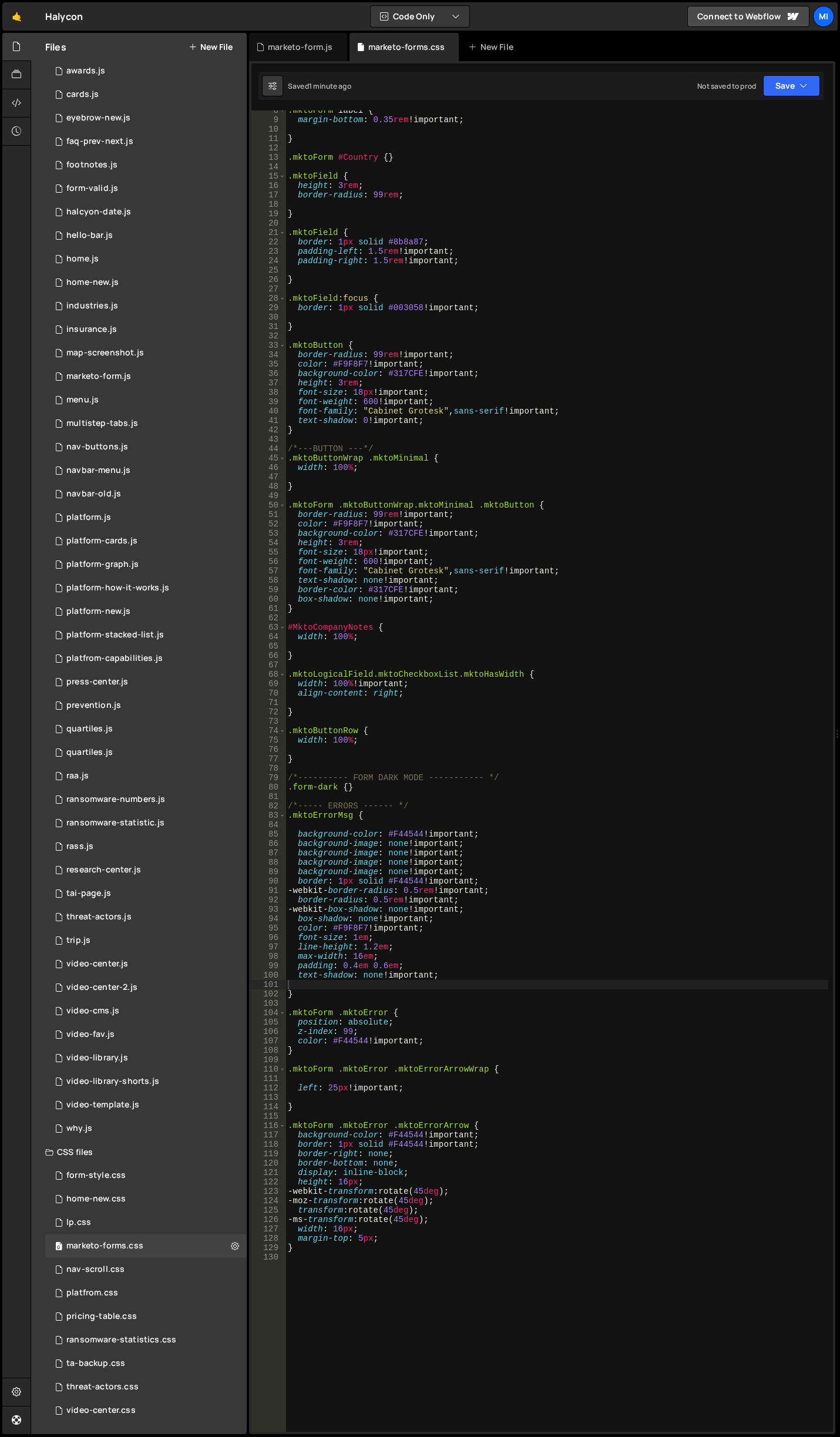
scroll to position [36, 0]
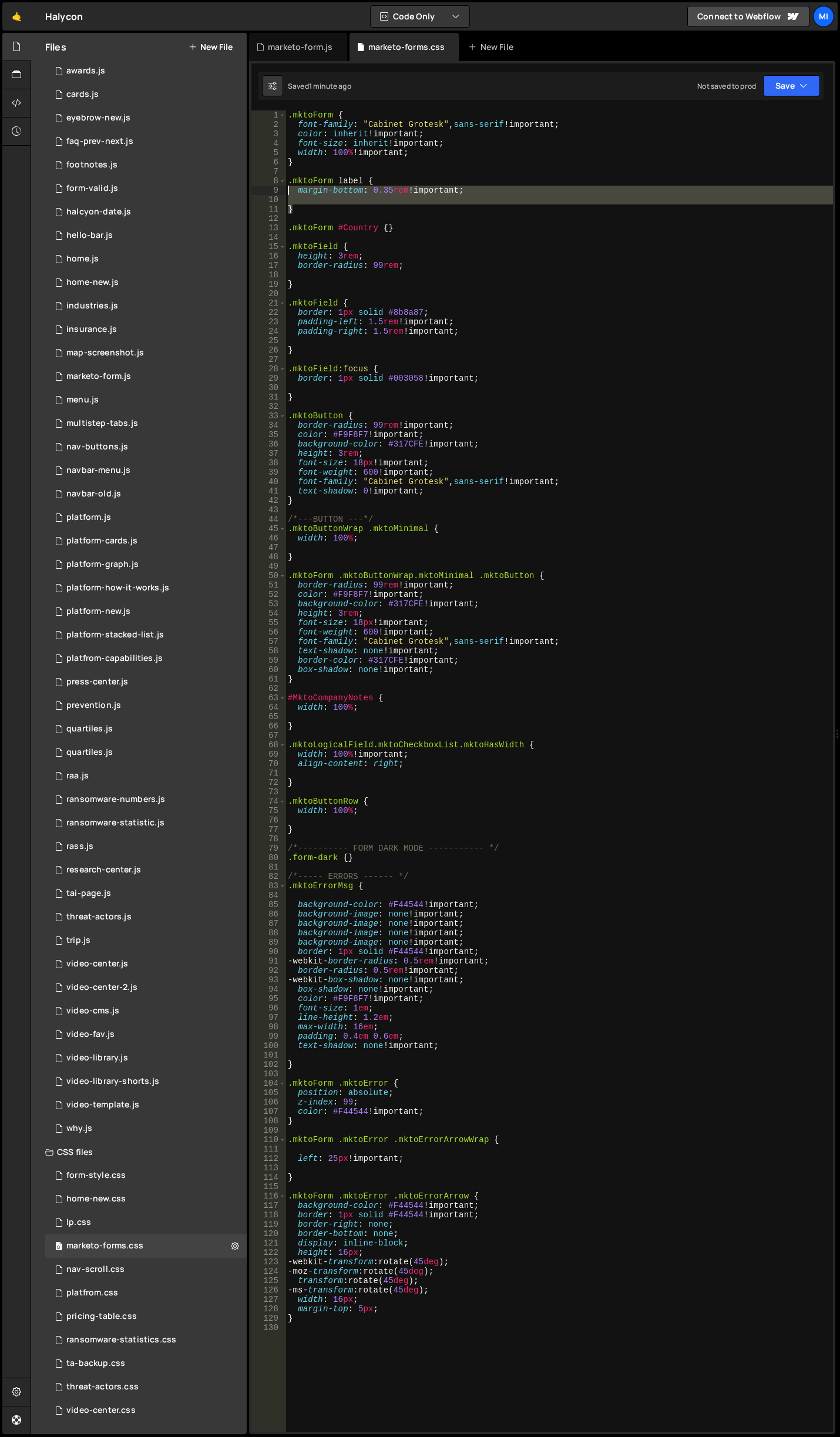
drag, startPoint x: 364, startPoint y: 205, endPoint x: 254, endPoint y: 177, distance: 113.5
click at [254, 177] on div "1 2 3 4 5 6 7 8 9 10 11 12 13 14 15 16 17 18 19 20 21 22 23 24 25 26 27 28 29 3…" at bounding box center [541, 770] width 581 height 1321
type textarea ".mktoForm label { margin-bottom: 0.35rem !important;"
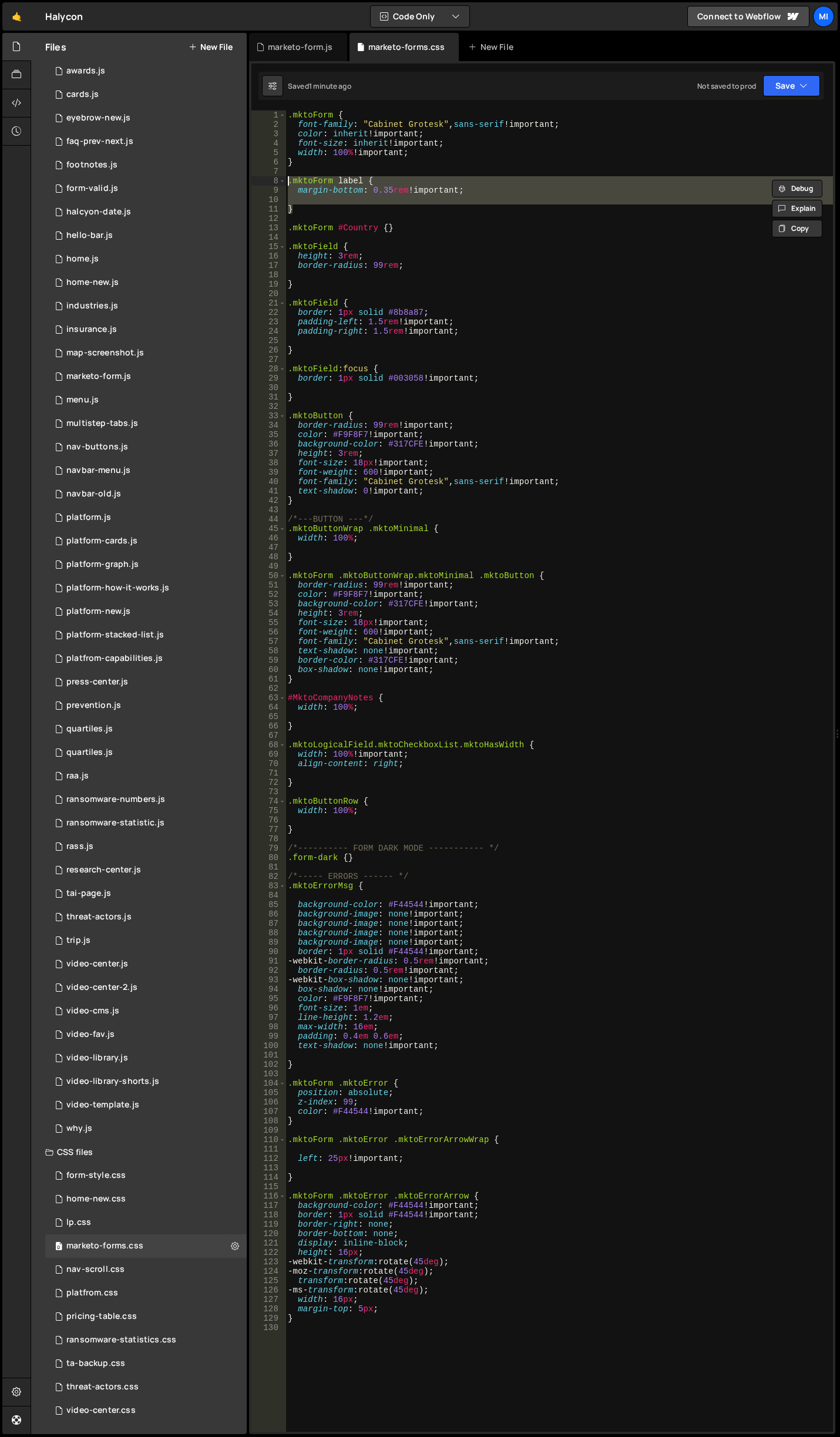
click at [331, 217] on div ".mktoForm { font-family : " Cabinet Grotesk " , sans-serif !important ; color :…" at bounding box center [559, 780] width 548 height 1340
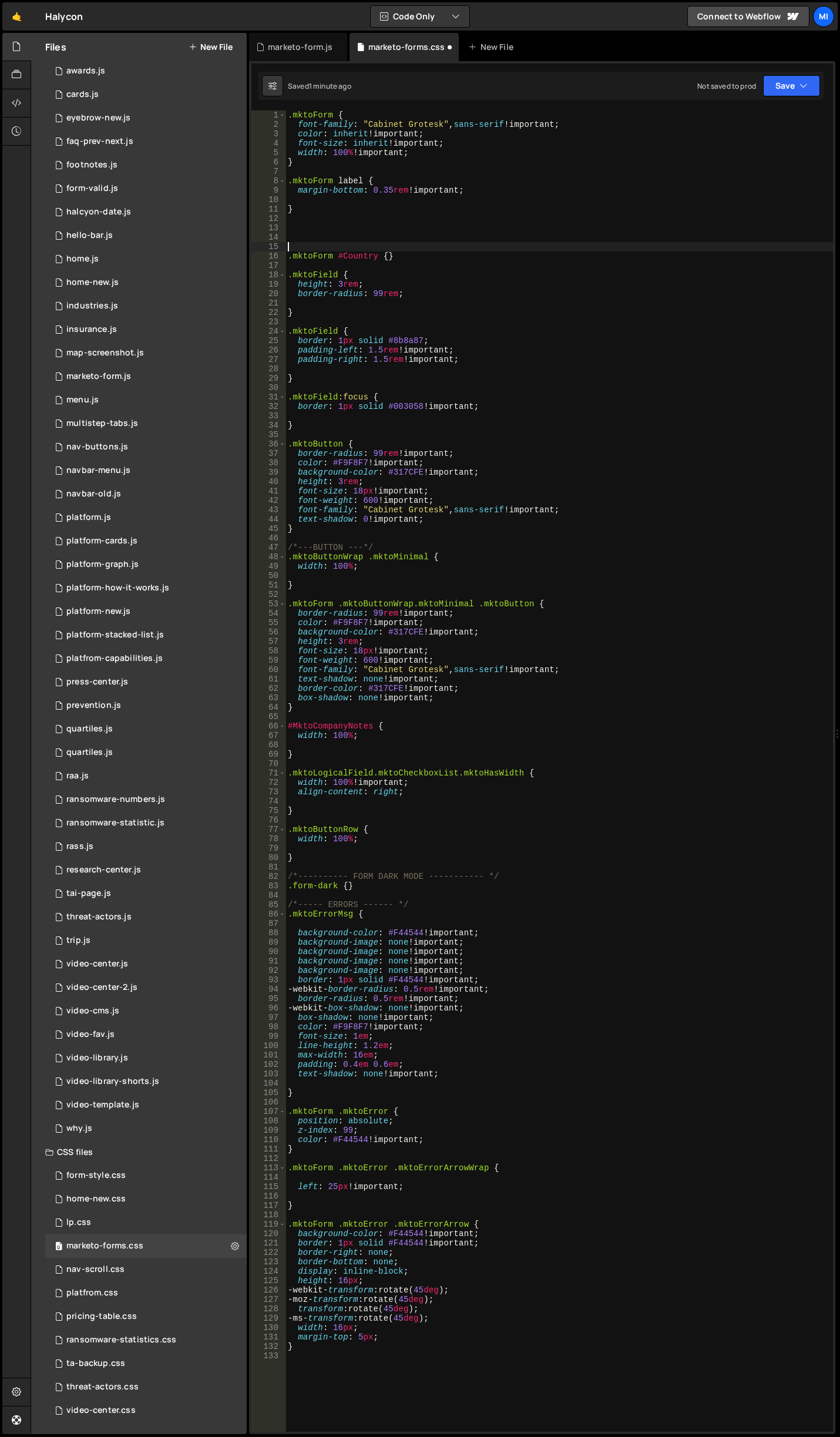
click at [321, 228] on div ".mktoForm { font-family : " Cabinet Grotesk " , sans-serif !important ; color :…" at bounding box center [559, 780] width 548 height 1340
paste textarea "}"
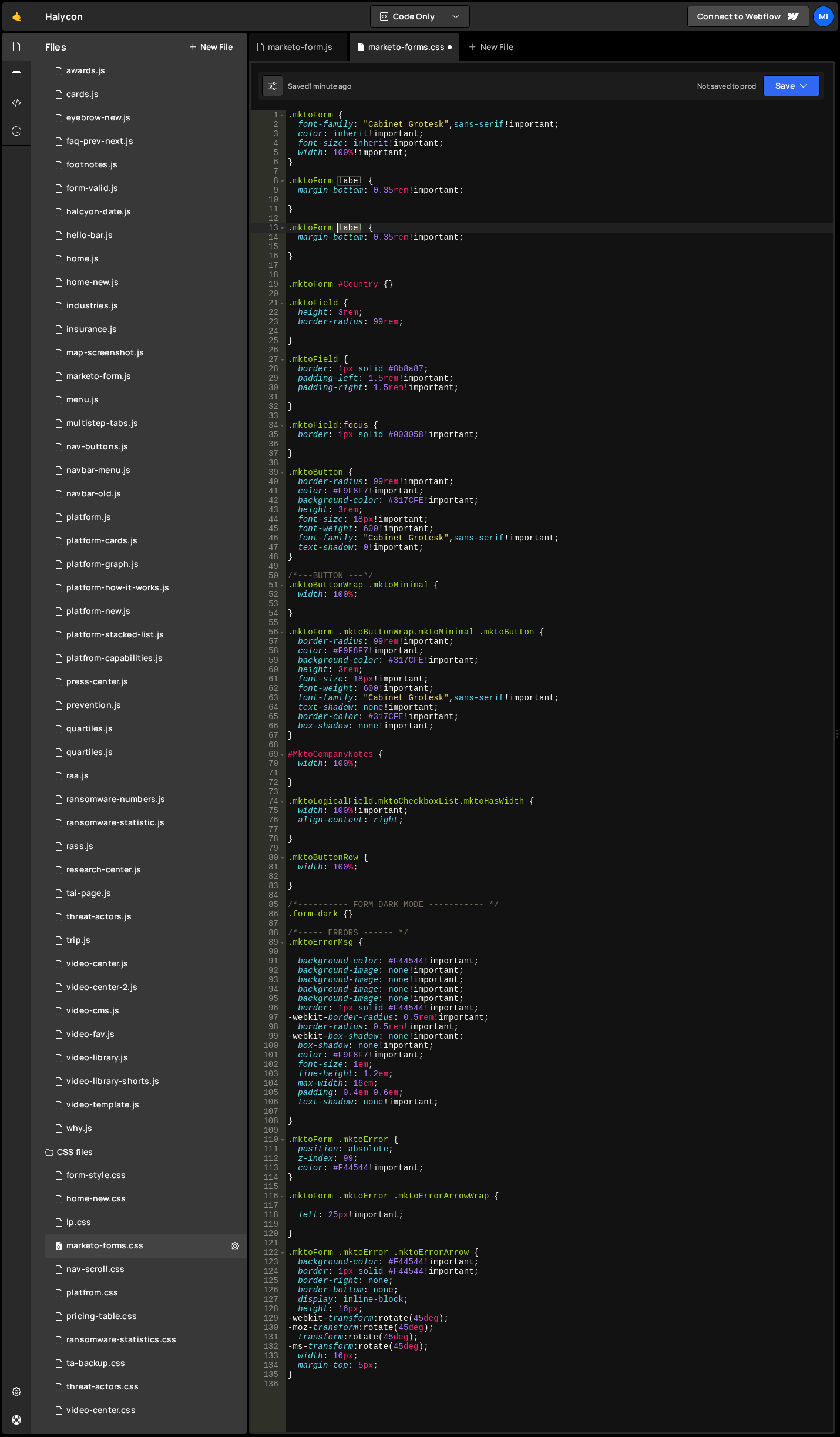
drag, startPoint x: 361, startPoint y: 228, endPoint x: 338, endPoint y: 228, distance: 23.0
click at [338, 228] on div ".mktoForm { font-family : " Cabinet Grotesk " , sans-serif !important ; color :…" at bounding box center [559, 780] width 548 height 1340
drag, startPoint x: 296, startPoint y: 237, endPoint x: 404, endPoint y: 237, distance: 108.0
click at [404, 237] on div ".mktoForm { font-family : " Cabinet Grotesk " , sans-serif !important ; color :…" at bounding box center [559, 780] width 548 height 1340
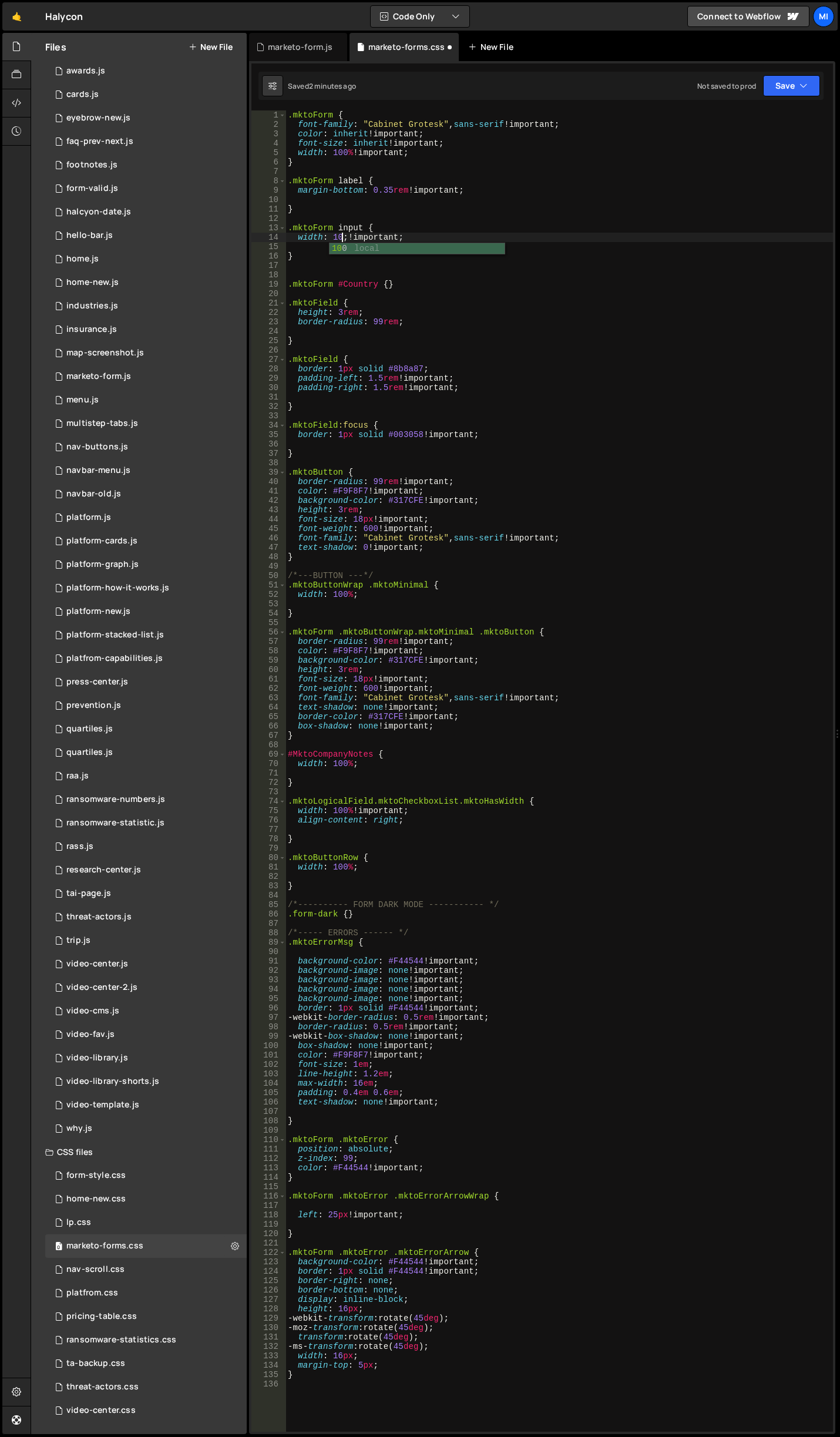
scroll to position [0, 4]
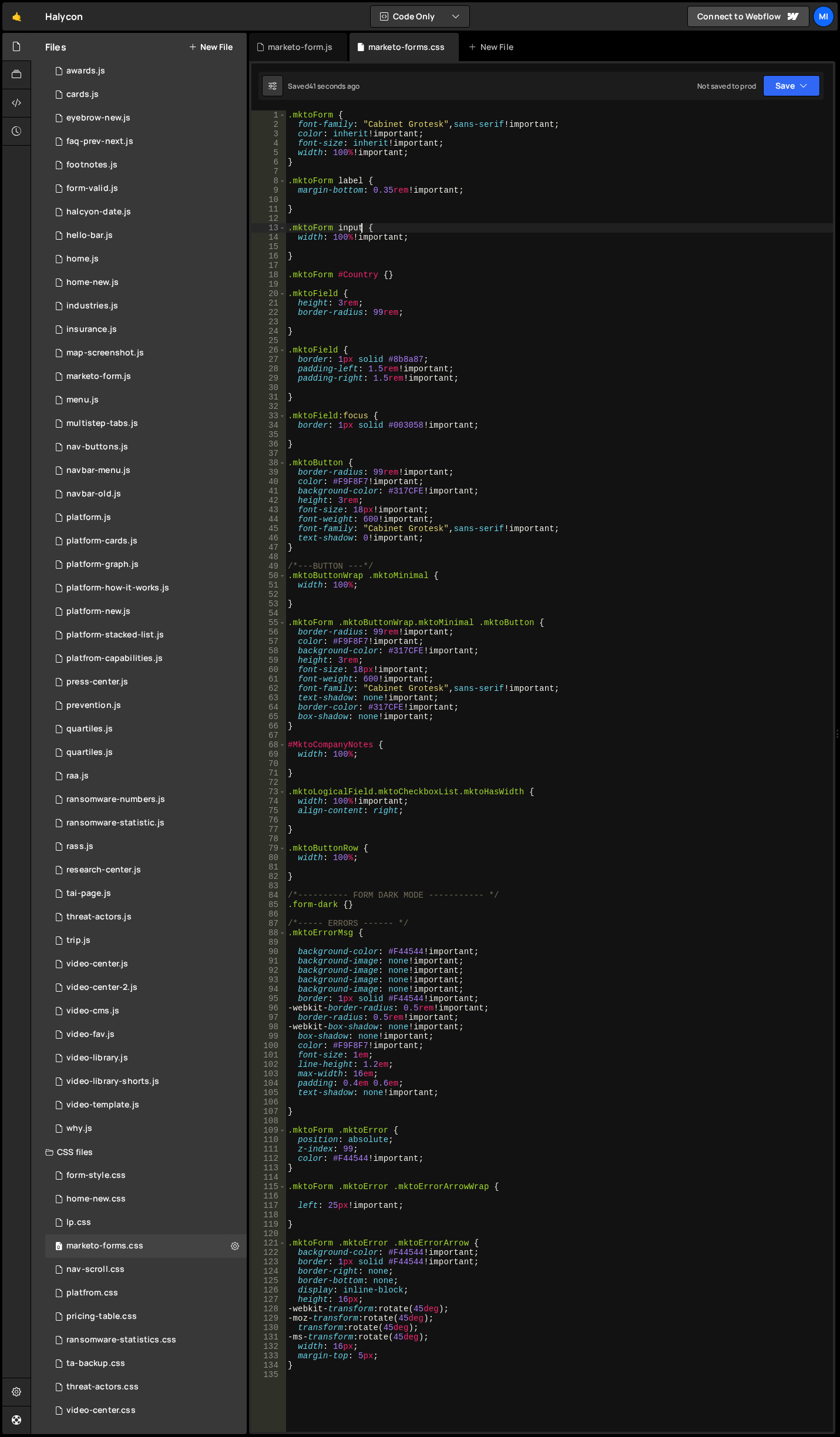
click at [359, 228] on div ".mktoForm { font-family : " Cabinet Grotesk " , sans-serif !important ; color :…" at bounding box center [559, 780] width 548 height 1340
paste textarea "type="text""
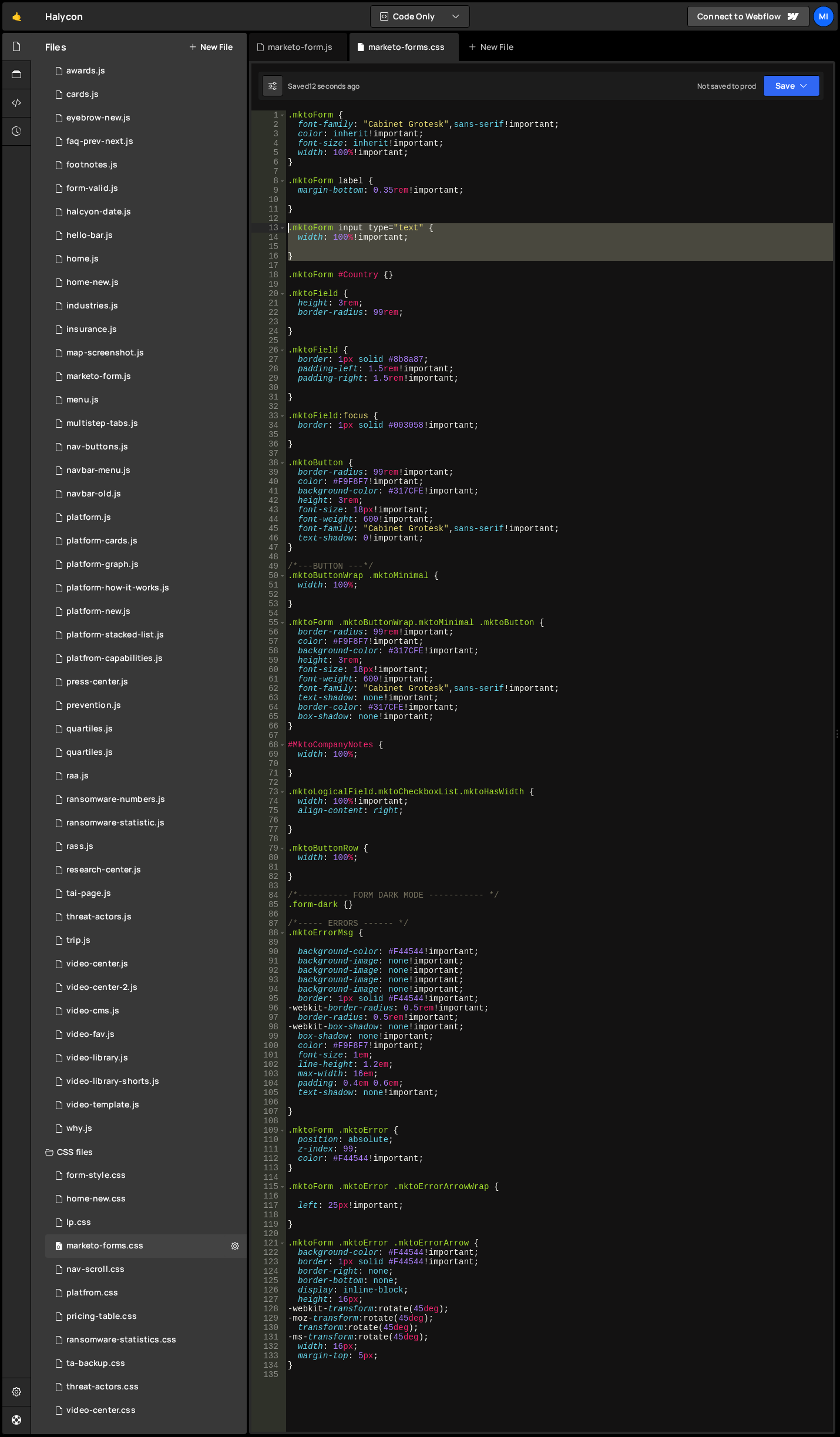
drag, startPoint x: 316, startPoint y: 265, endPoint x: 250, endPoint y: 228, distance: 75.7
click at [250, 228] on div "1 Type cmd + s to save your Javascript file. הההההההההההההההההההההההההההההההההה…" at bounding box center [542, 747] width 586 height 1373
click at [313, 253] on div ".mktoForm { font-family : " Cabinet Grotesk " , sans-serif !important ; color :…" at bounding box center [559, 770] width 548 height 1321
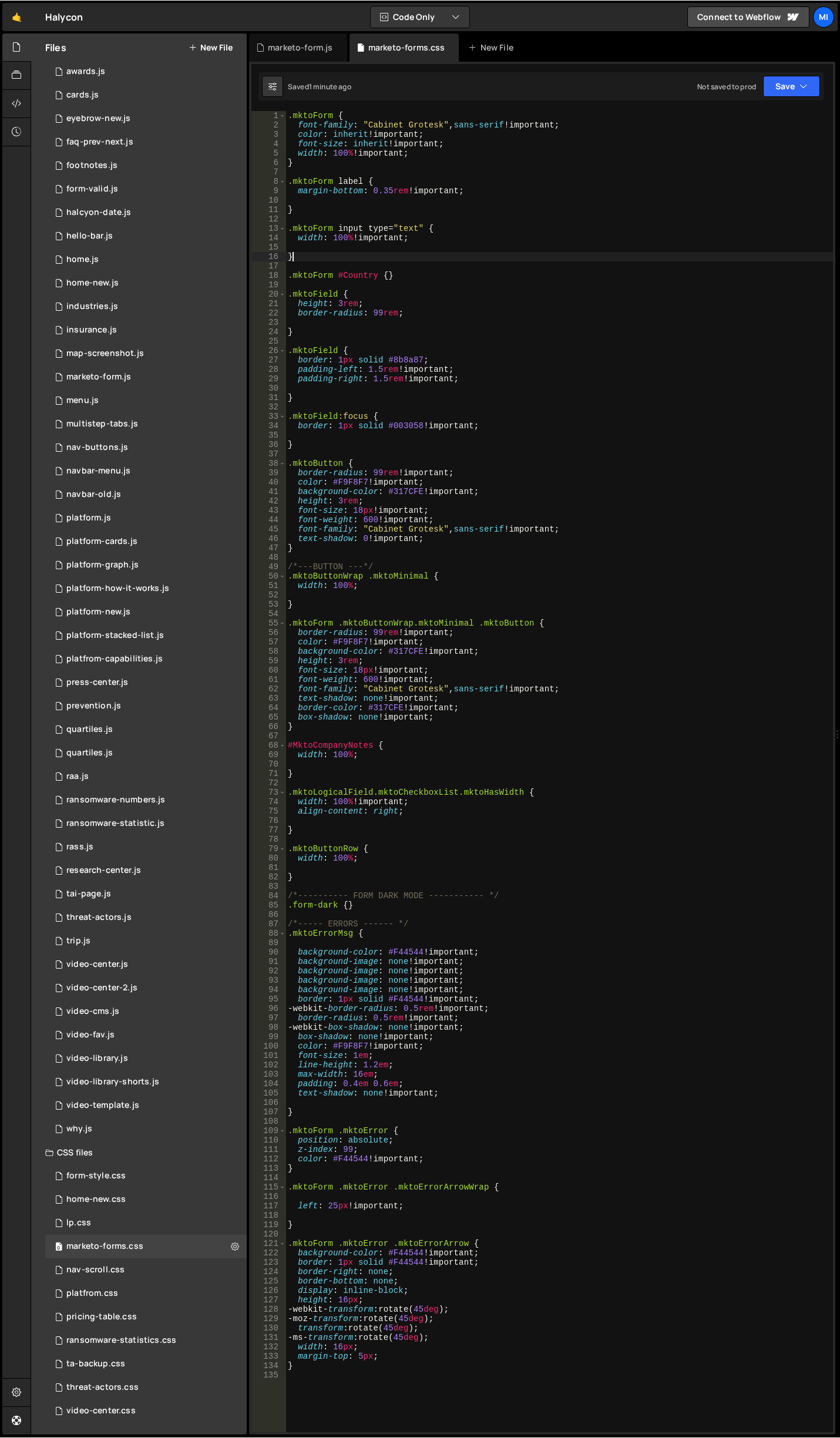
scroll to position [0, 0]
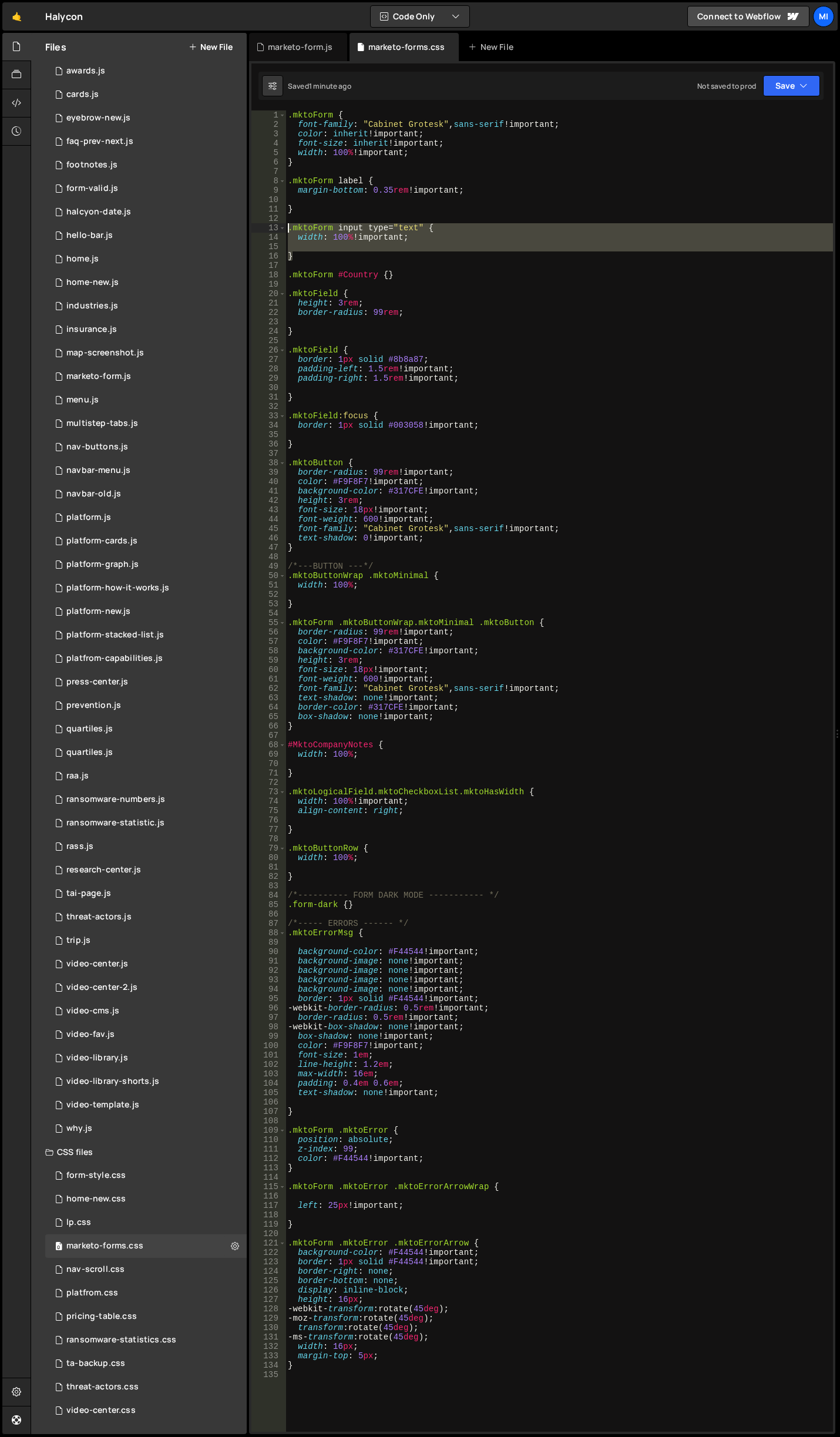
drag, startPoint x: 306, startPoint y: 254, endPoint x: 274, endPoint y: 229, distance: 40.6
click at [274, 229] on div "} 1 2 3 4 5 6 7 8 9 10 11 12 13 14 15 16 17 18 19 20 21 22 23 24 25 26 27 28 29…" at bounding box center [541, 770] width 581 height 1321
paste textarea "}"
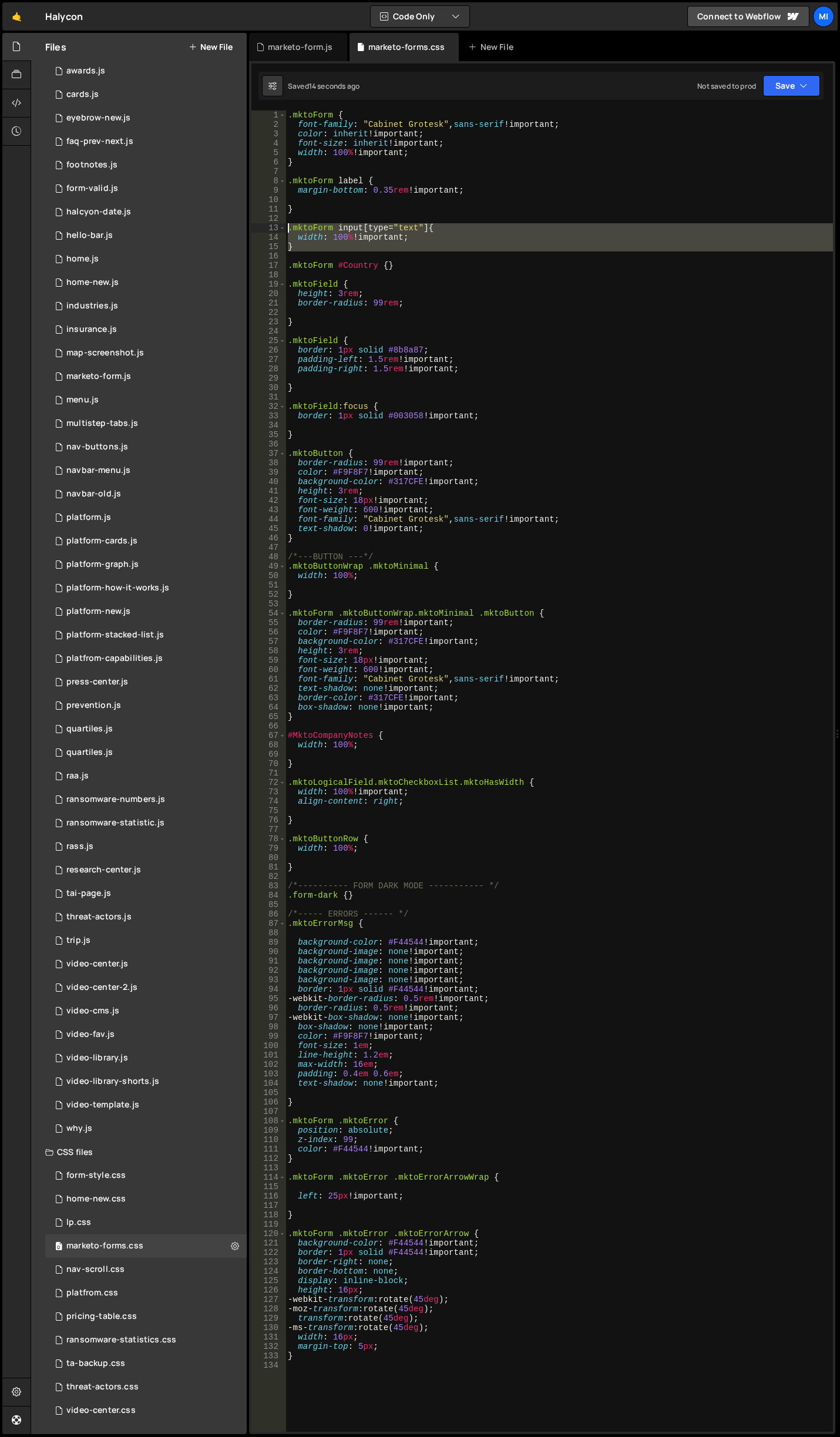
drag, startPoint x: 301, startPoint y: 255, endPoint x: 262, endPoint y: 229, distance: 46.9
click at [262, 229] on div "} 1 2 3 4 5 6 7 8 9 10 11 12 13 14 15 16 17 18 19 20 21 22 23 24 25 26 27 28 29…" at bounding box center [541, 770] width 581 height 1321
paste textarea "}"
type textarea "}"
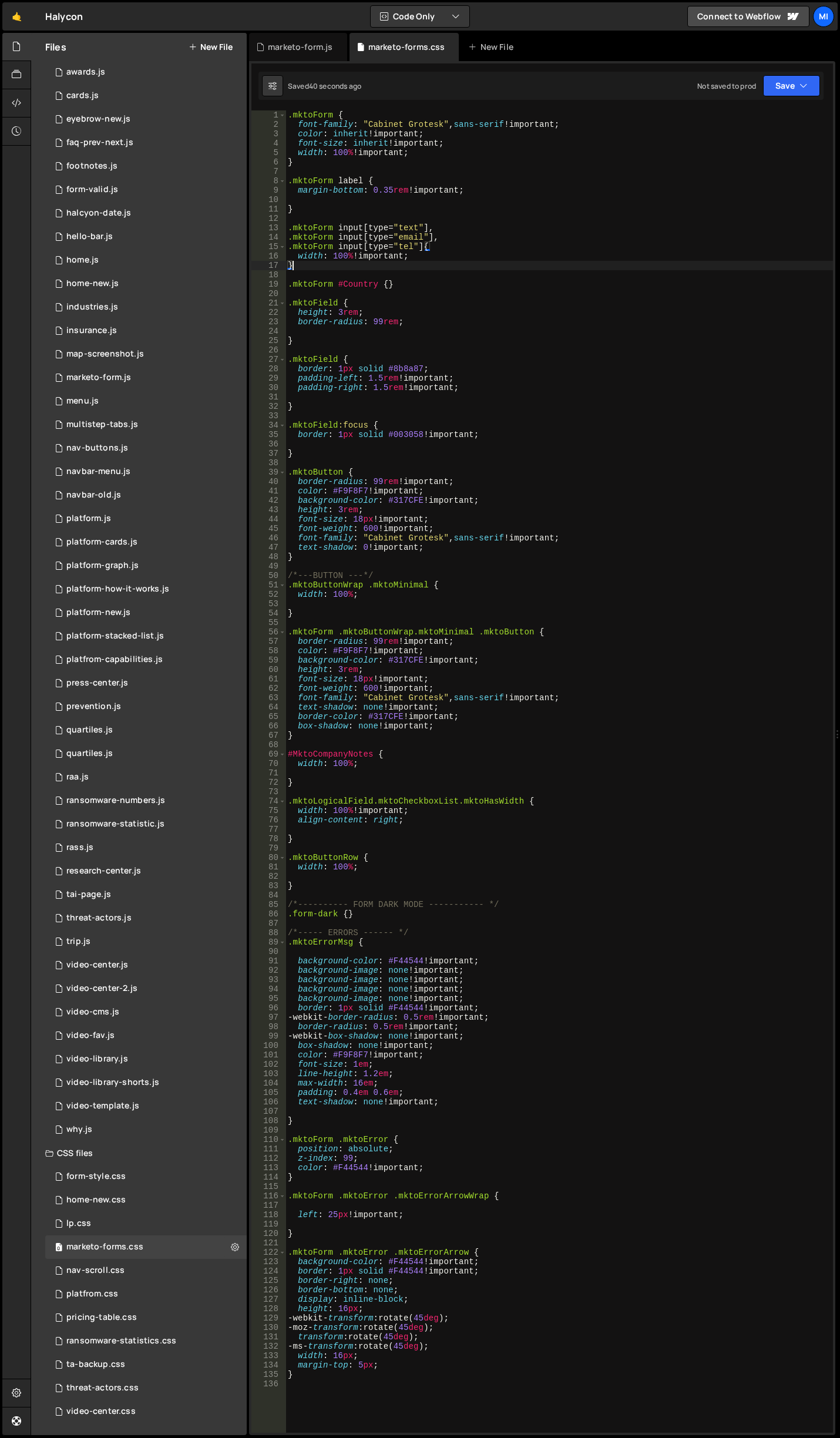
scroll to position [71, 0]
click at [426, 203] on div ".mktoForm { font-family : " Cabinet Grotesk " , sans-serif !important ; color :…" at bounding box center [559, 781] width 548 height 1341
click at [423, 170] on div ".mktoForm { font-family : " Cabinet Grotesk " , sans-serif !important ; color :…" at bounding box center [559, 781] width 548 height 1341
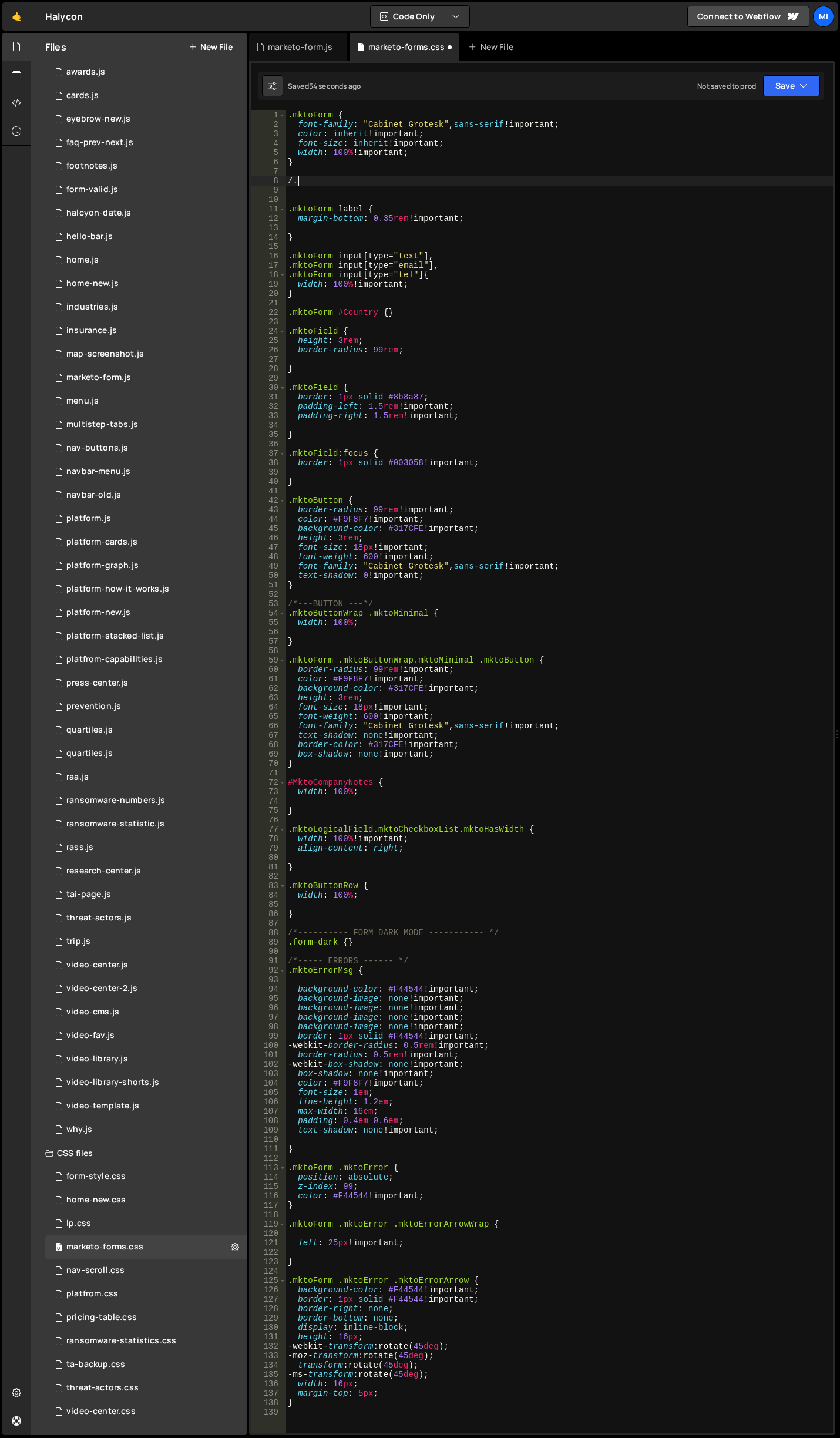
type textarea "/"
paste textarea "mktoFormCol"
type textarea ".mktoFormCol {}"
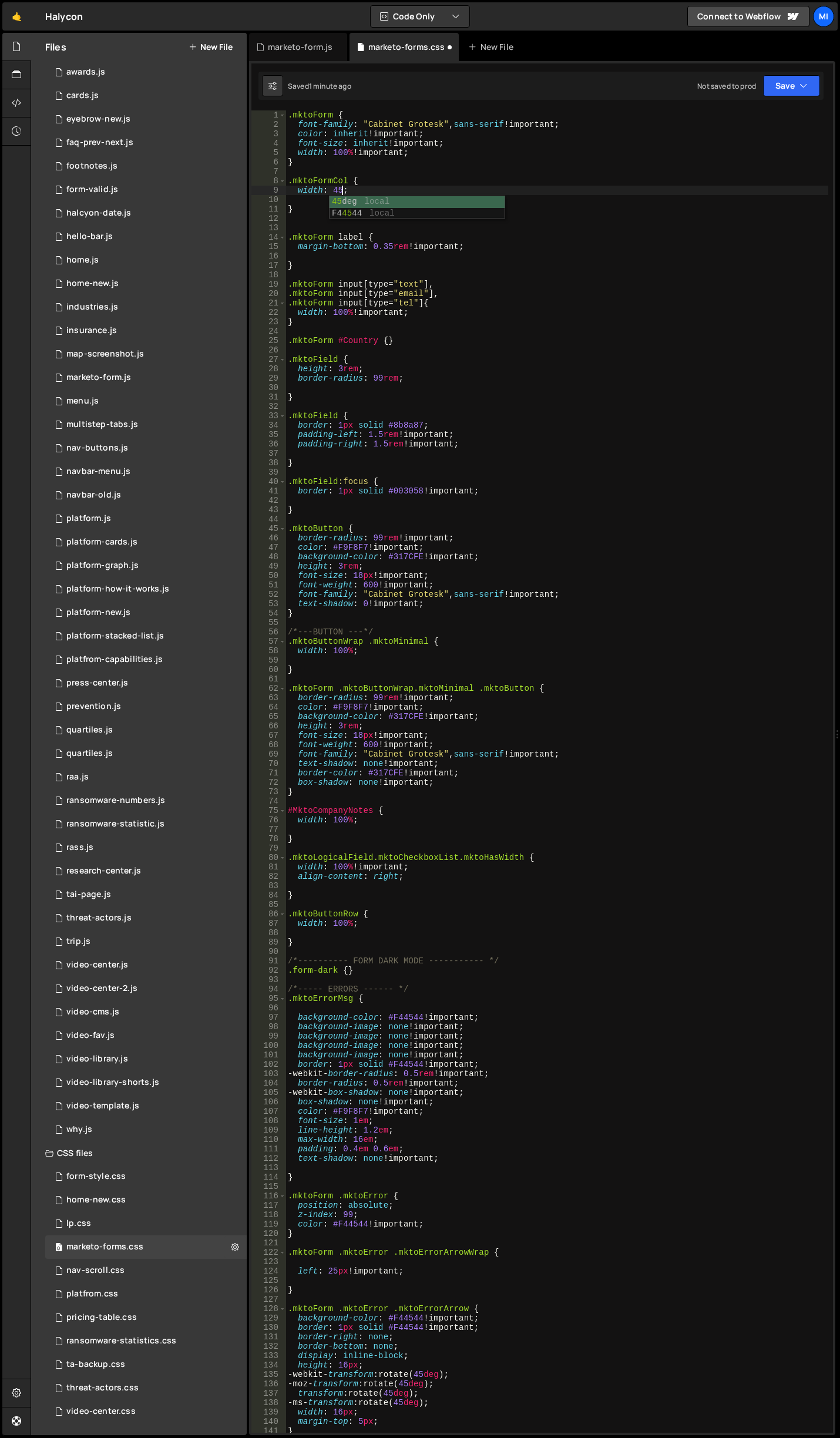
scroll to position [0, 3]
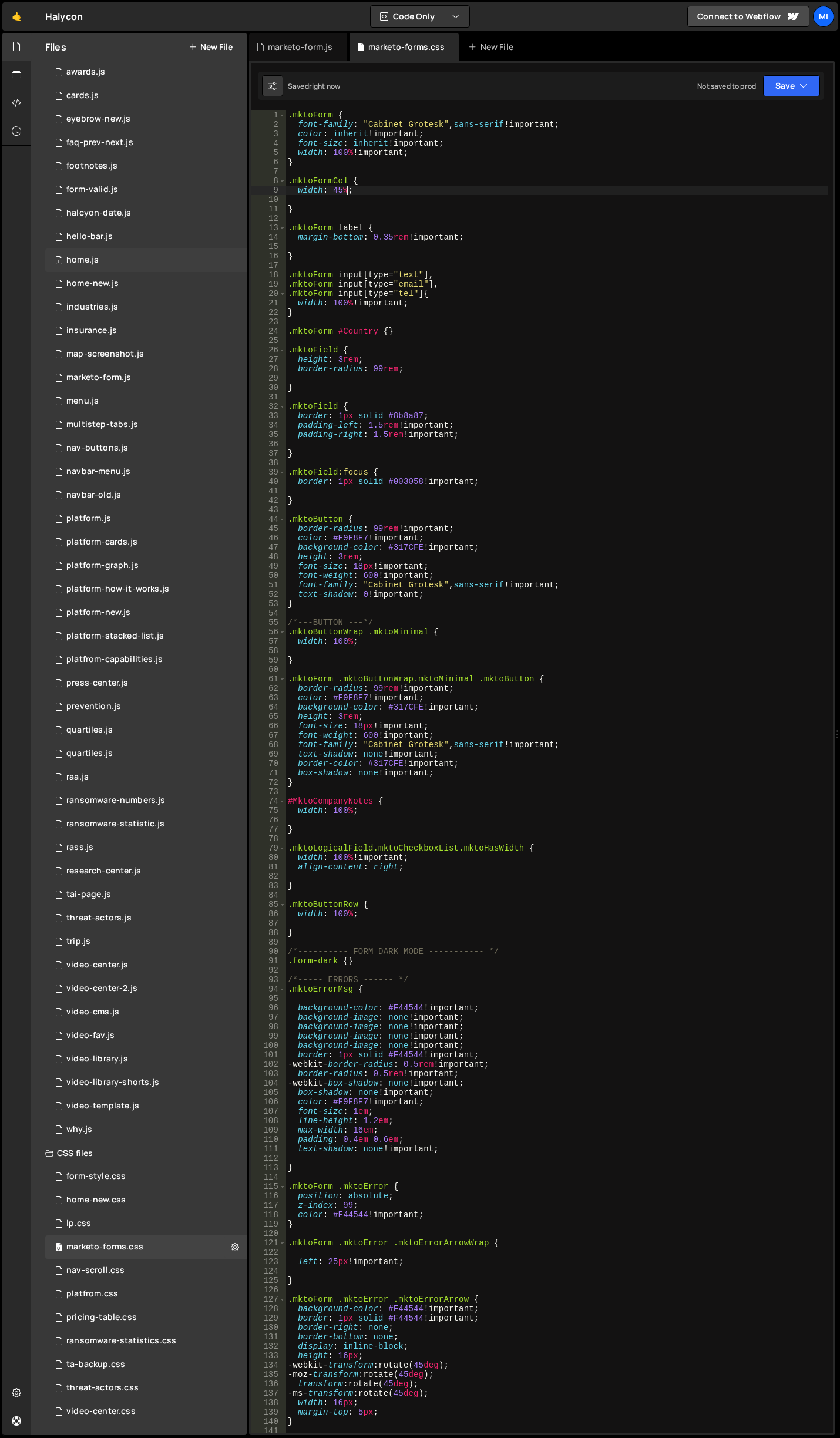
type textarea "width: 45%;"
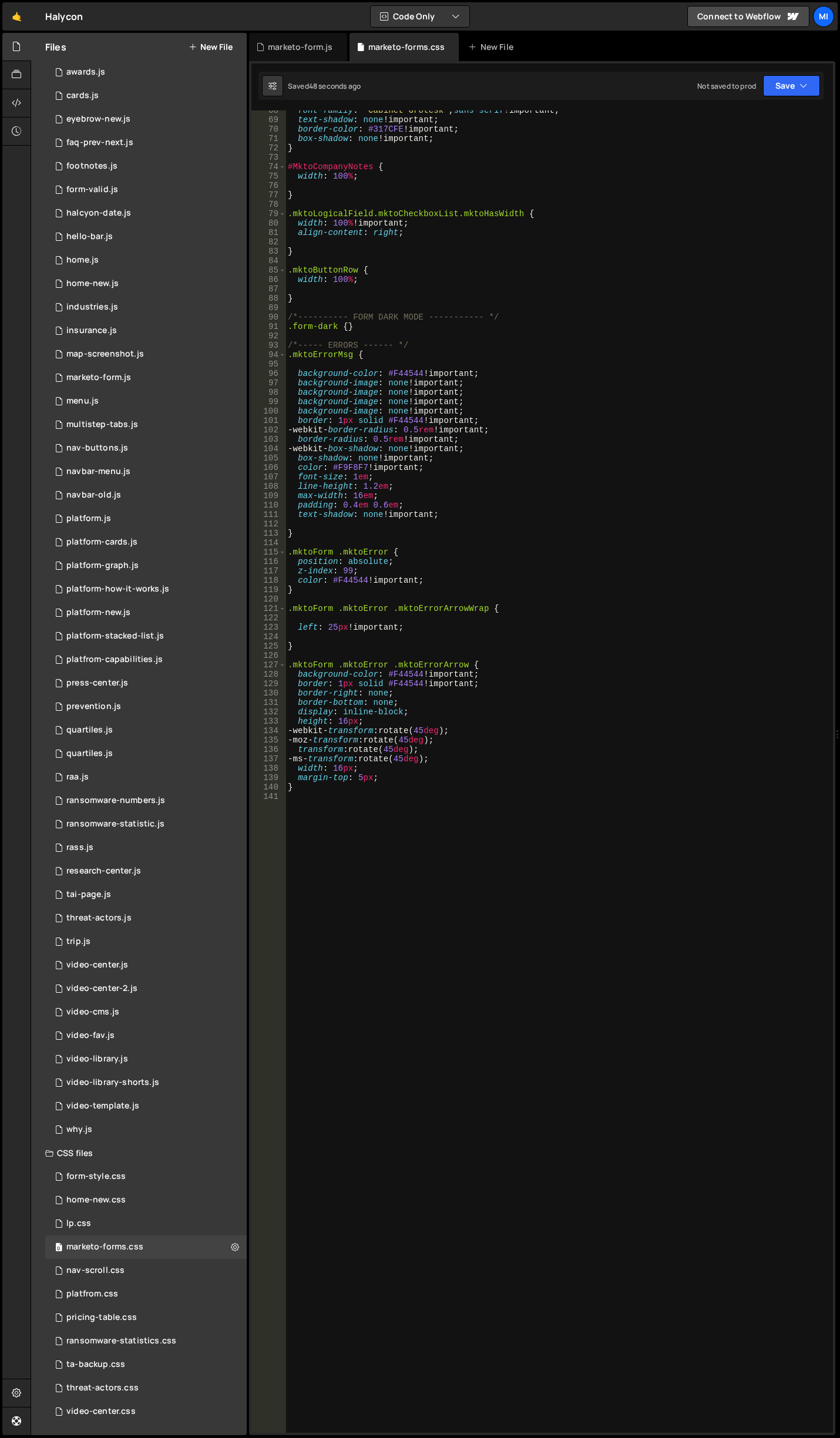
scroll to position [659, 0]
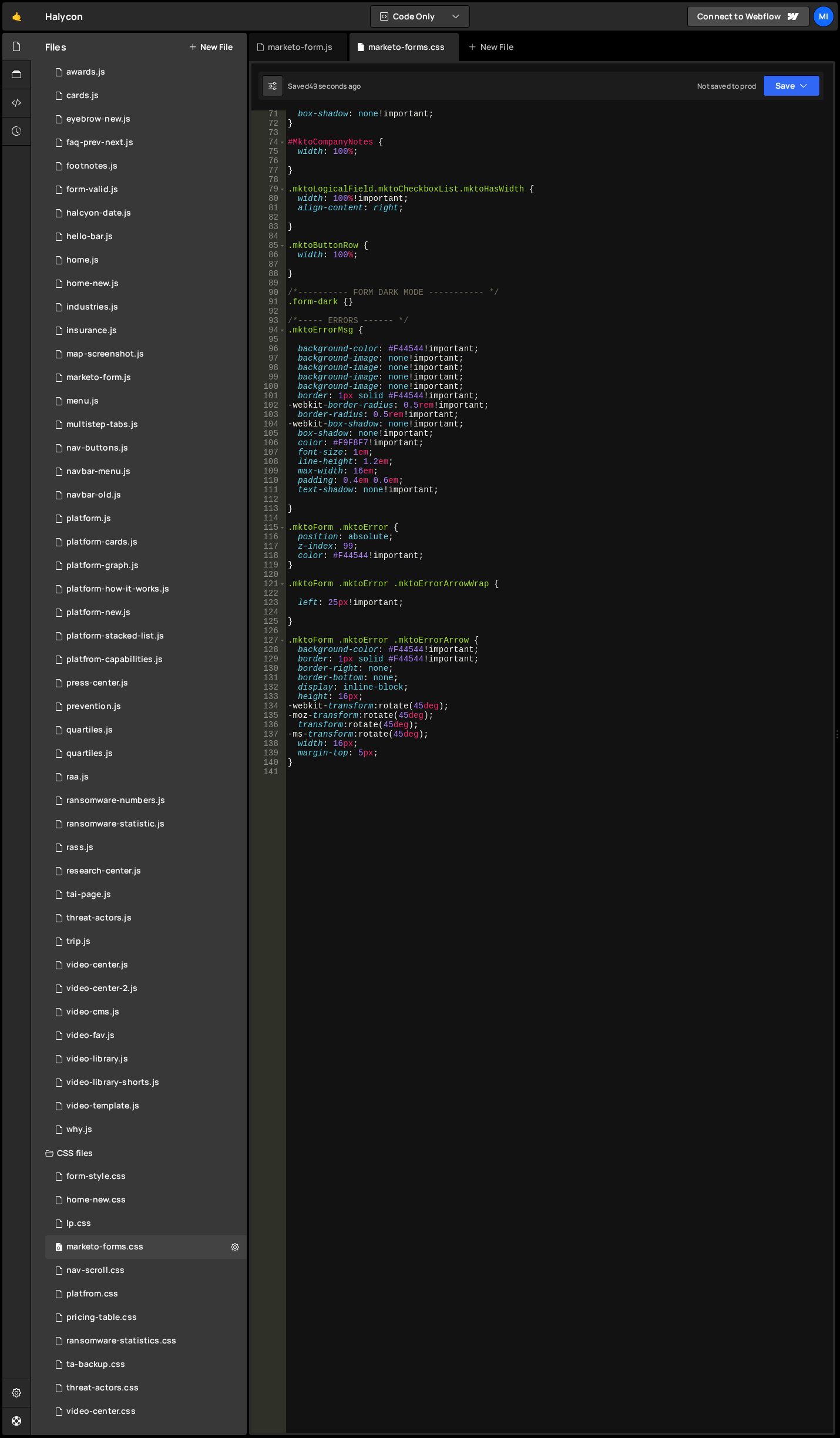
click at [592, 797] on div "box-shadow : none !important ; } #MktoCompanyNotes { width : 100 % ; } .mktoLog…" at bounding box center [557, 780] width 543 height 1341
drag, startPoint x: 403, startPoint y: 321, endPoint x: 273, endPoint y: 324, distance: 130.0
click at [273, 324] on div "71 72 73 74 75 76 77 78 79 80 81 82 83 84 85 86 87 88 89 90 91 92 93 94 95 96 9…" at bounding box center [541, 771] width 581 height 1322
type textarea "/*----- ERRORS ------ */"
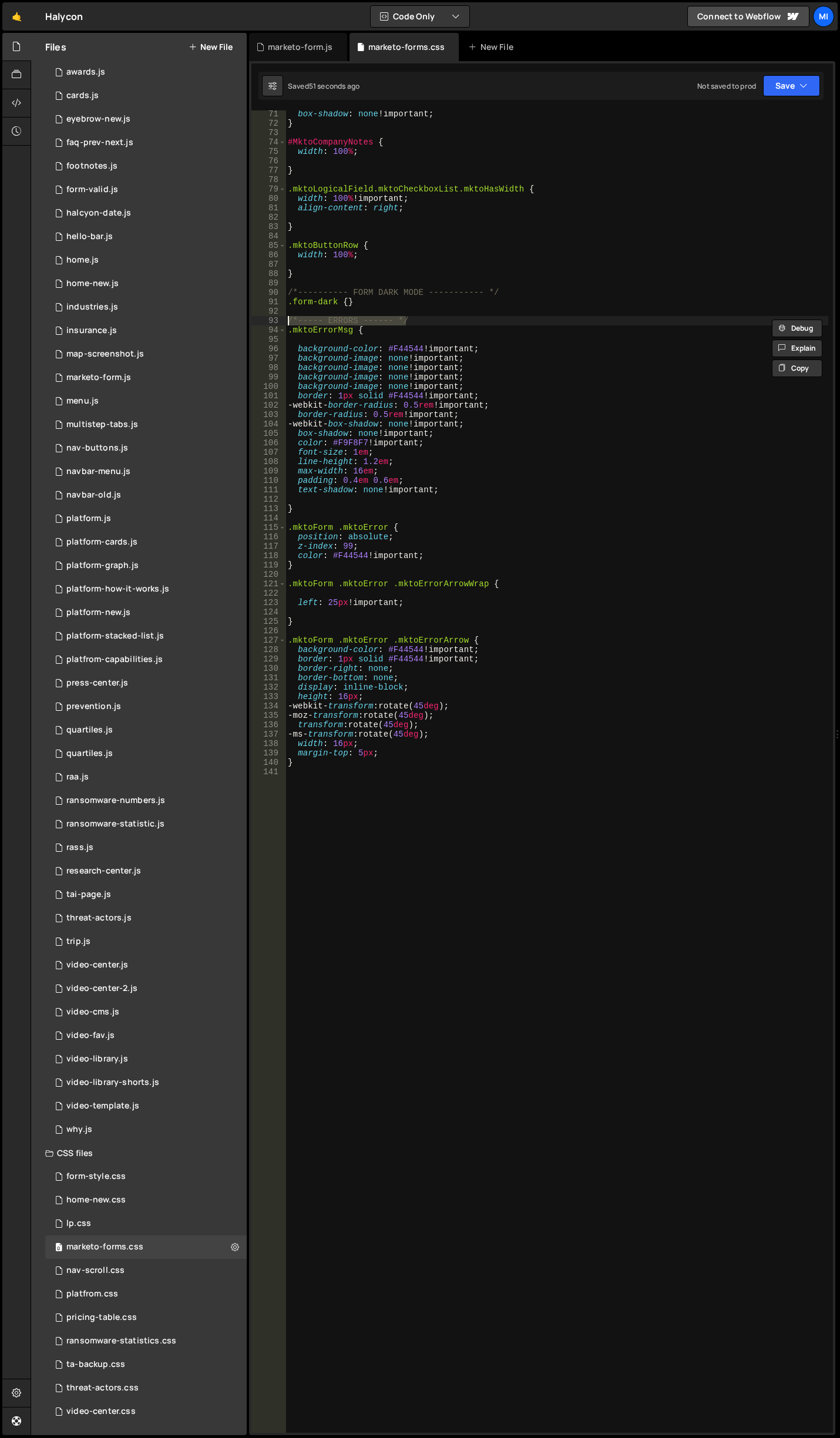
click at [414, 847] on div "box-shadow : none !important ; } #MktoCompanyNotes { width : 100 % ; } .mktoLog…" at bounding box center [557, 780] width 543 height 1341
paste textarea "/*----- ERRORS ------ */"
drag, startPoint x: 327, startPoint y: 797, endPoint x: 354, endPoint y: 798, distance: 27.0
click at [354, 798] on div "box-shadow : none !important ; } #MktoCompanyNotes { width : 100 % ; } .mktoLog…" at bounding box center [557, 780] width 543 height 1341
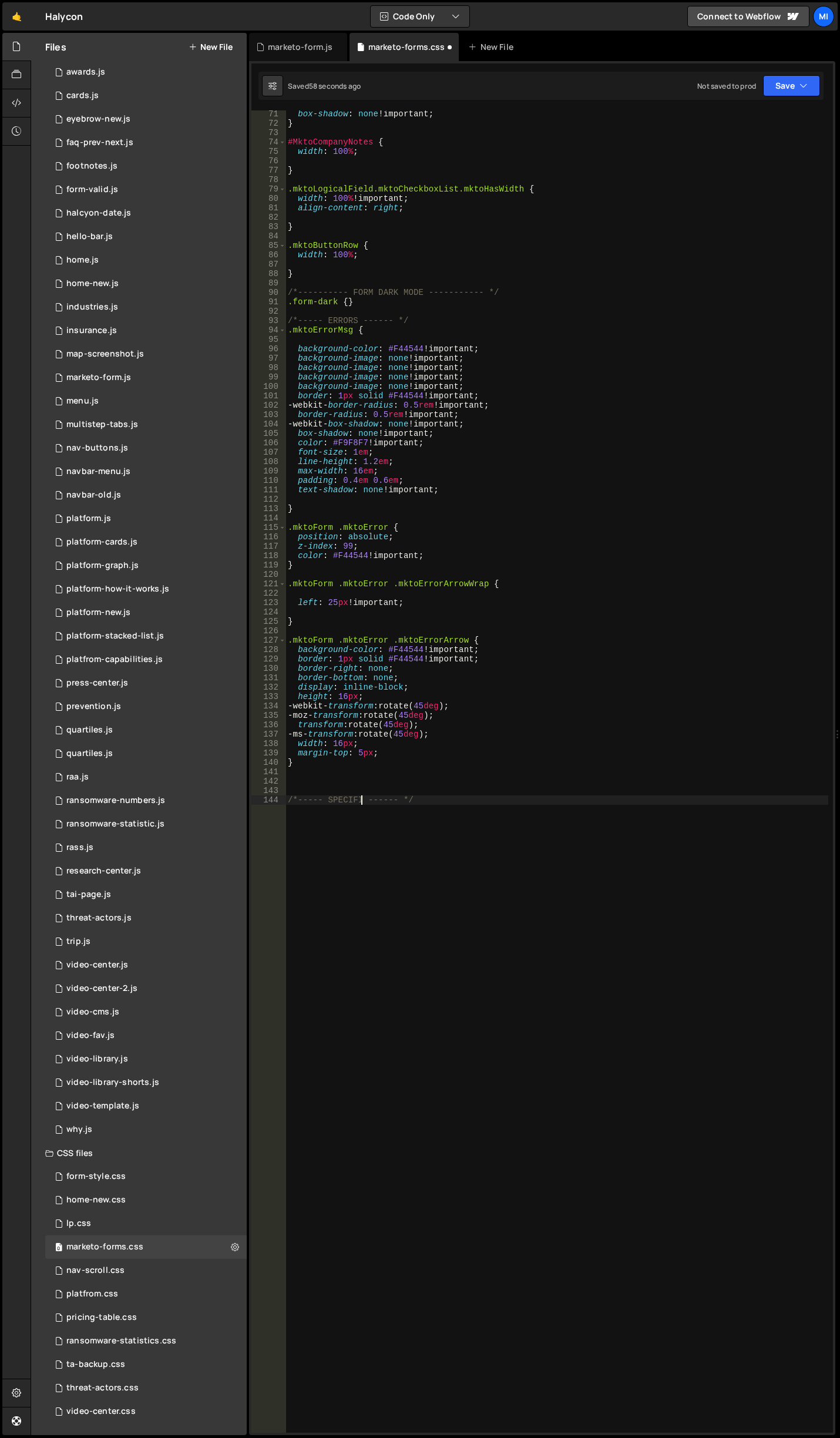
type textarea "/*----- SPECIFIC ------ */"
paste textarea "/*----- ERRORS ------ */"
paste textarea "LblMktoCompanyNotes"
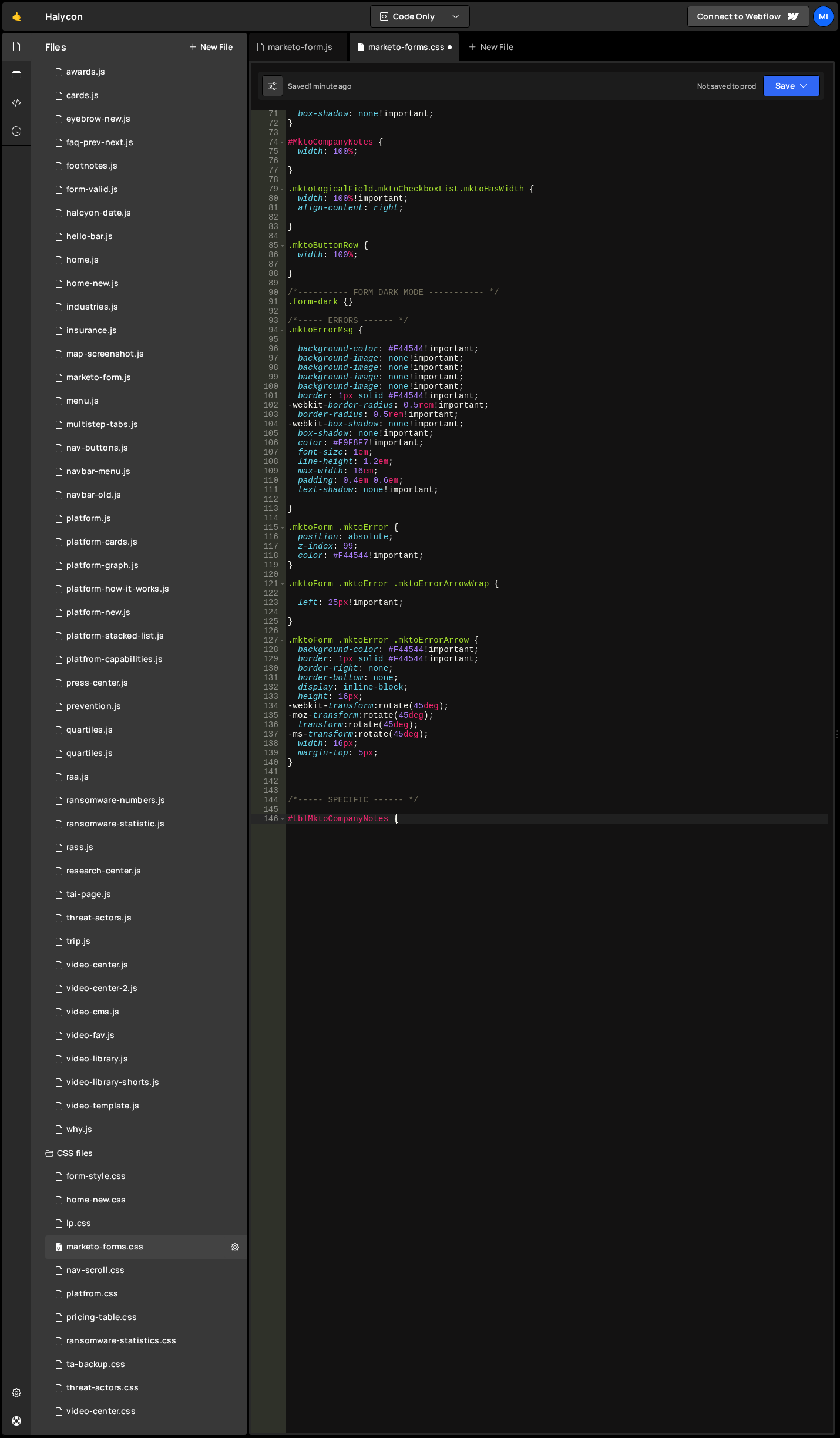
type textarea "#LblMktoCompanyNotes {}"
type textarea "}"
click at [377, 918] on div "box-shadow : none !important ; } #MktoCompanyNotes { width : 100 % ; } .mktoLog…" at bounding box center [557, 780] width 543 height 1341
click at [418, 934] on div "box-shadow : none !important ; } #MktoCompanyNotes { width : 100 % ; } .mktoLog…" at bounding box center [557, 780] width 543 height 1341
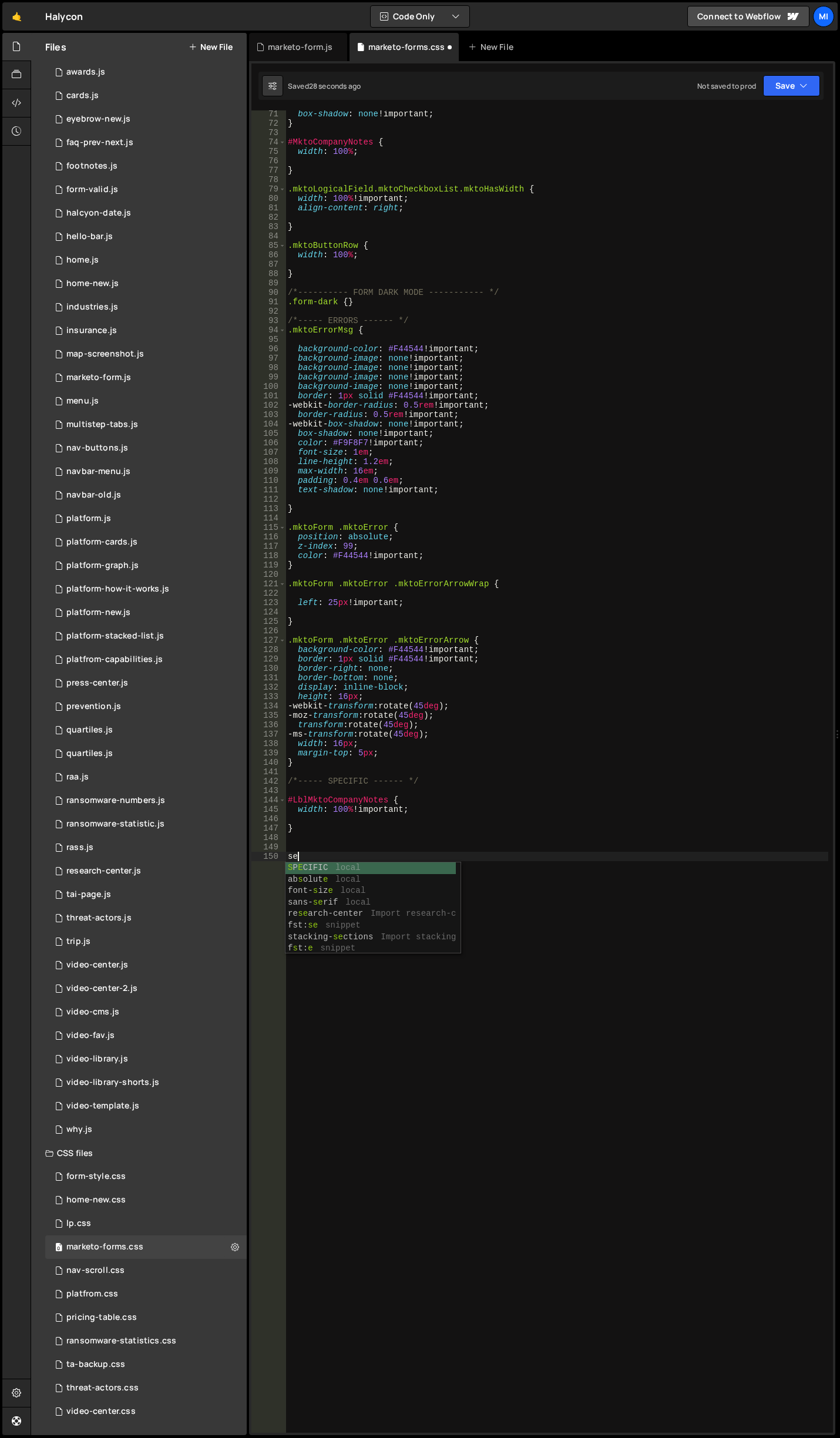
type textarea "s"
paste textarea "MktoCompanyNotes"
type textarea "#MktoCompanyNotes select {}"
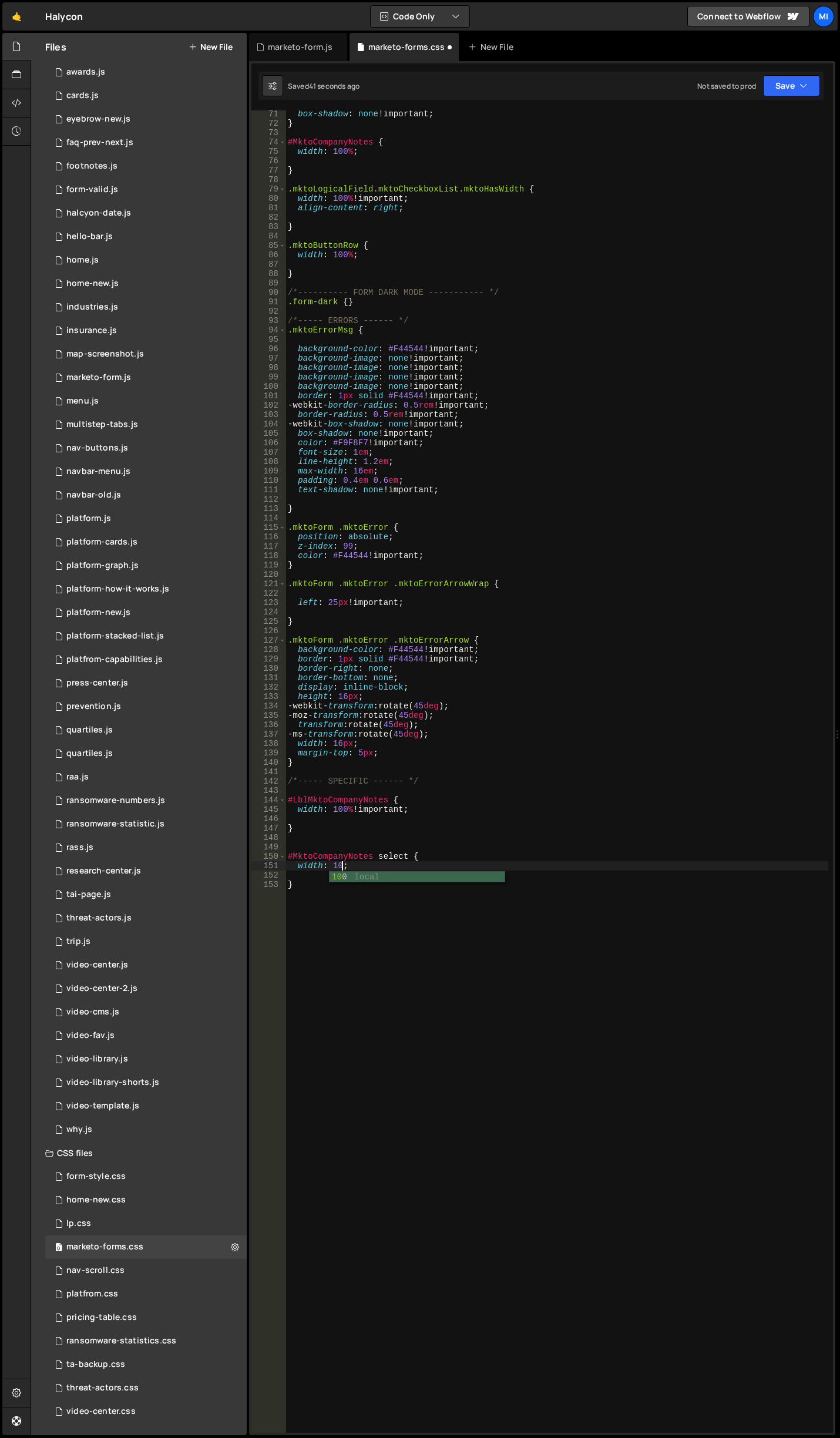
scroll to position [0, 3]
type textarea "width: 100%!"
drag, startPoint x: 375, startPoint y: 846, endPoint x: 407, endPoint y: 843, distance: 32.1
click at [407, 843] on div "box-shadow : none !important ; } #MktoCompanyNotes { width : 100 % ; } .mktoLog…" at bounding box center [557, 780] width 543 height 1341
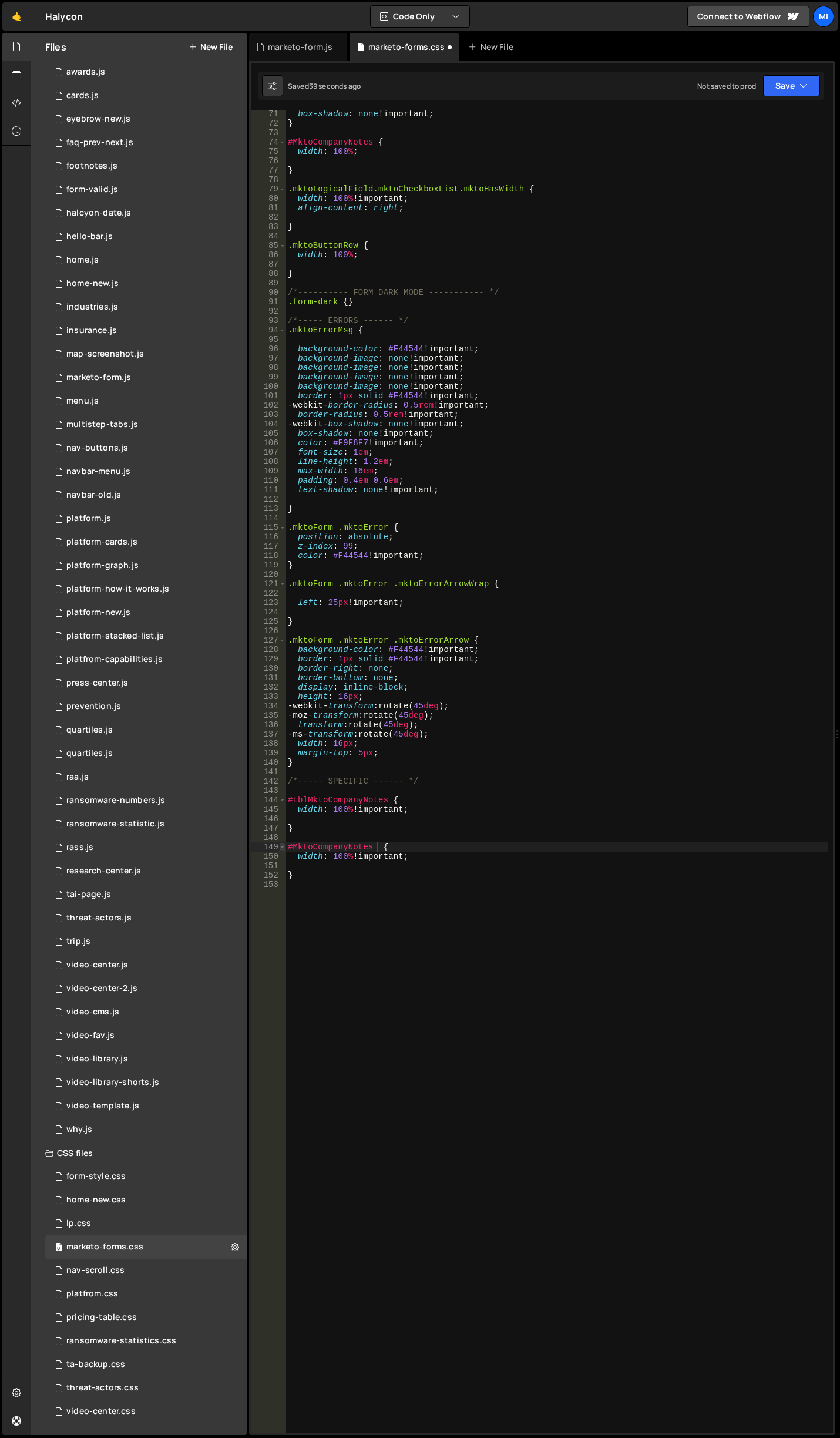
click at [285, 844] on span at bounding box center [282, 846] width 6 height 9
click at [285, 845] on div "149" at bounding box center [269, 846] width 35 height 9
click at [290, 845] on div "box-shadow : none !important ; } #MktoCompanyNotes { width : 100 % ; } .mktoLog…" at bounding box center [557, 780] width 543 height 1341
paste textarea "select"
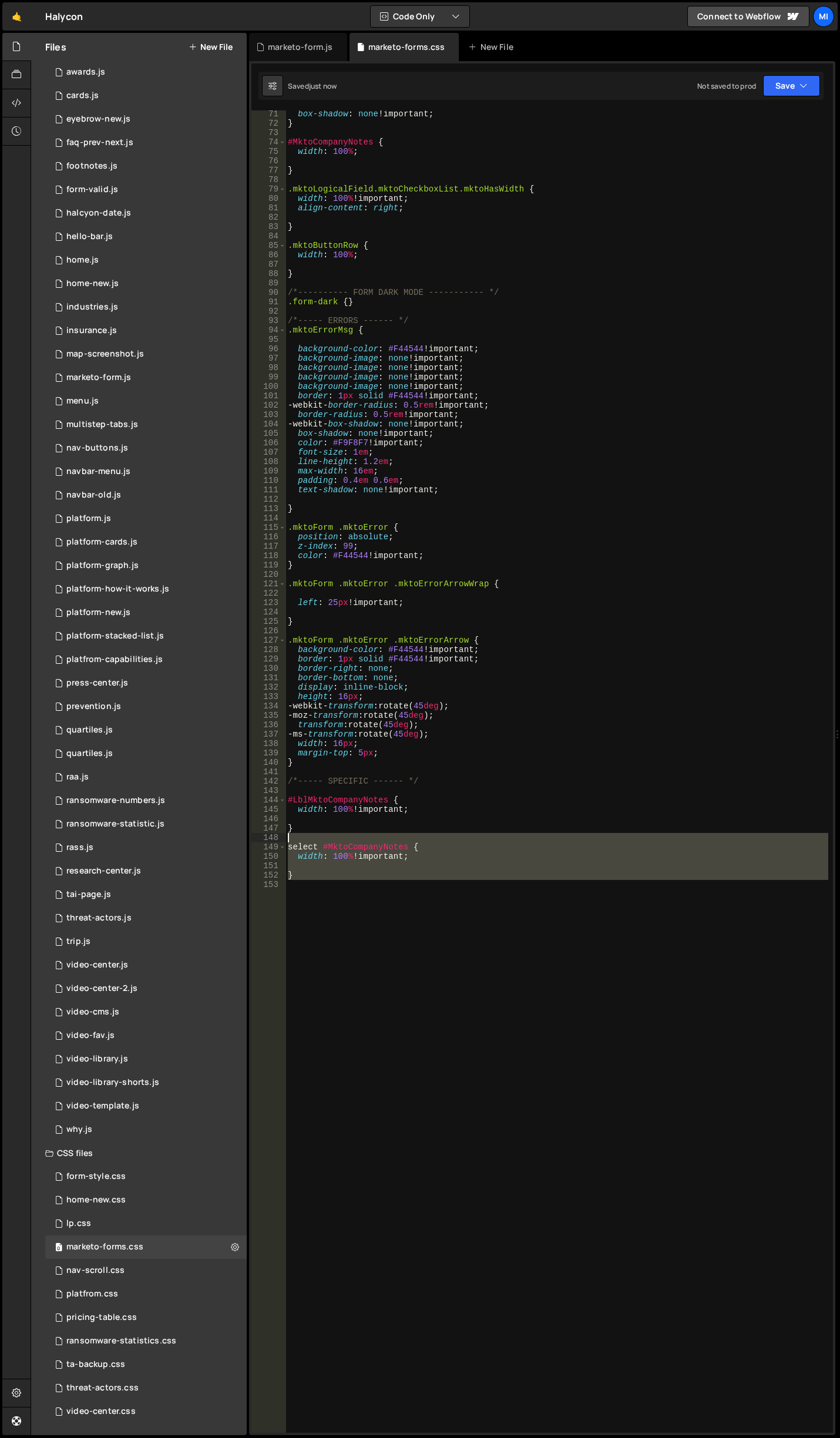
drag, startPoint x: 317, startPoint y: 897, endPoint x: 273, endPoint y: 841, distance: 71.2
click at [273, 841] on div "select #MktoCompanyNotes { 71 72 73 74 75 76 77 78 79 80 81 82 83 84 85 86 87 8…" at bounding box center [541, 771] width 581 height 1322
type textarea "select #MktoCompanyNotes {"
drag, startPoint x: 316, startPoint y: 894, endPoint x: 310, endPoint y: 890, distance: 7.2
click at [316, 894] on div "box-shadow : none !important ; } #MktoCompanyNotes { width : 100 % ; } .mktoLog…" at bounding box center [557, 771] width 543 height 1322
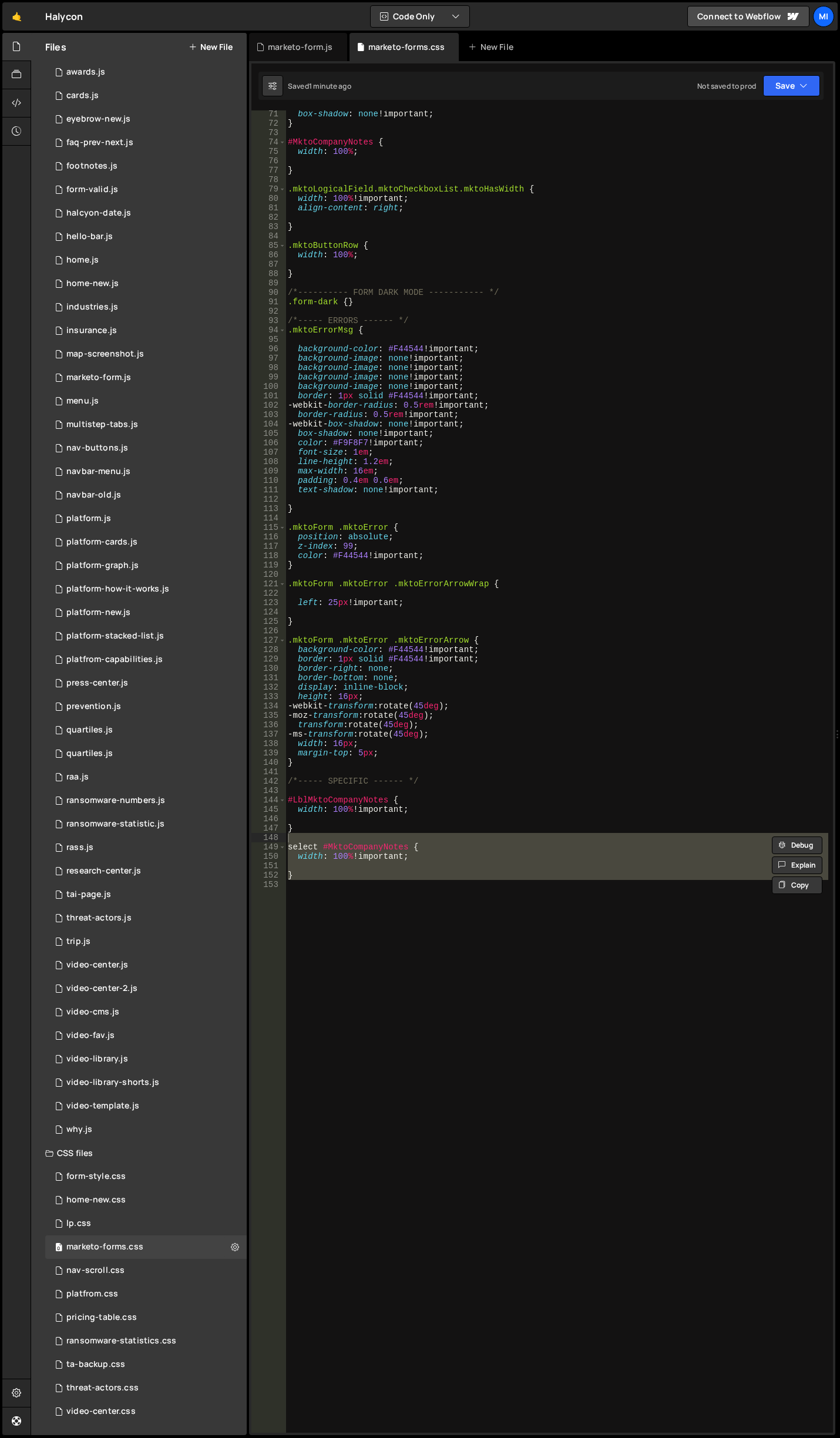
scroll to position [0, 0]
drag, startPoint x: 294, startPoint y: 867, endPoint x: 275, endPoint y: 846, distance: 28.3
click at [275, 846] on div "71 72 73 74 75 76 77 78 79 80 81 82 83 84 85 86 87 88 89 90 91 92 93 94 95 96 9…" at bounding box center [541, 771] width 581 height 1322
paste textarea "}"
type textarea "}"
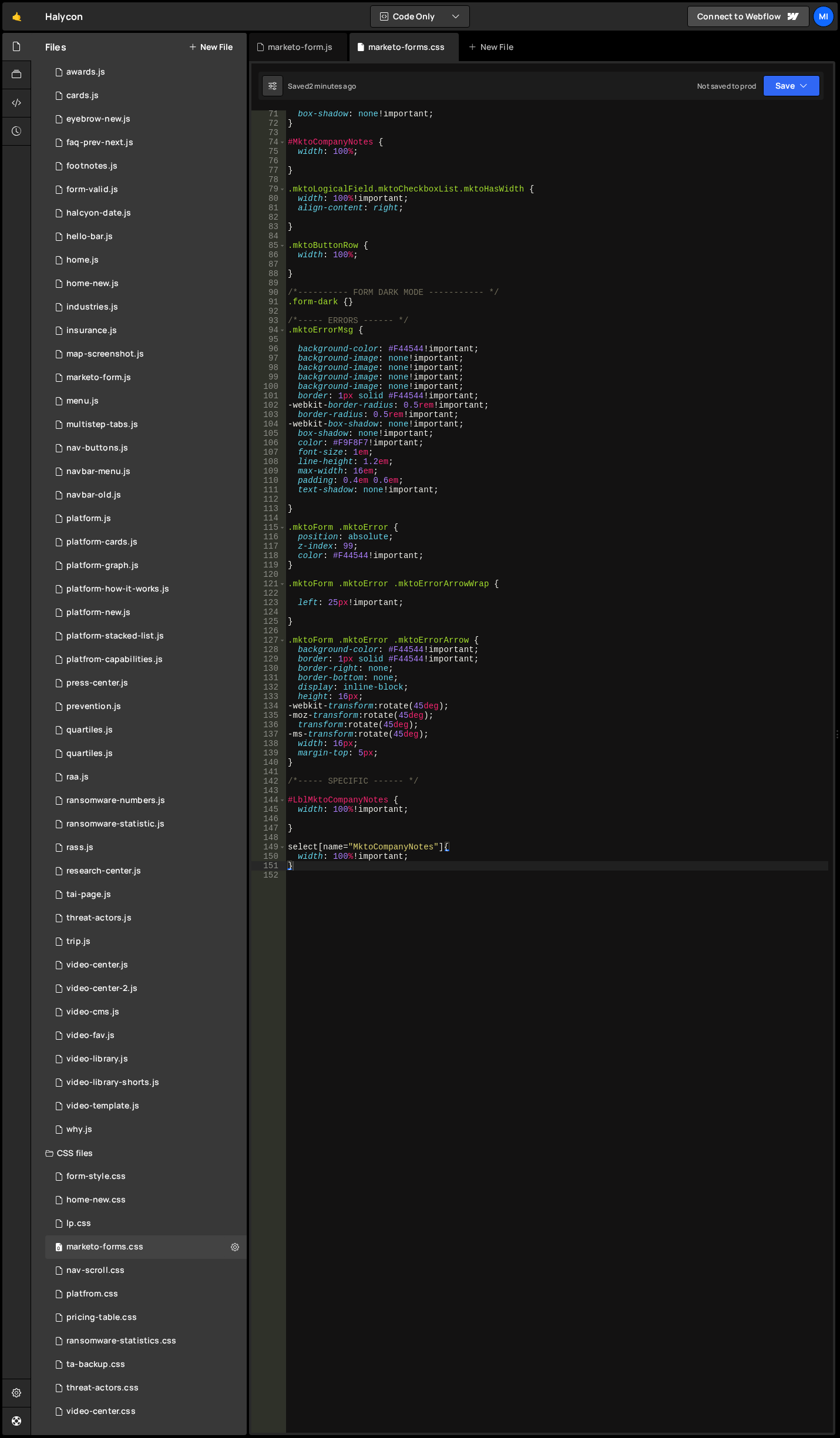
click at [414, 1003] on div "box-shadow : none !important ; } #MktoCompanyNotes { width : 100 % ; } .mktoLog…" at bounding box center [557, 780] width 543 height 1341
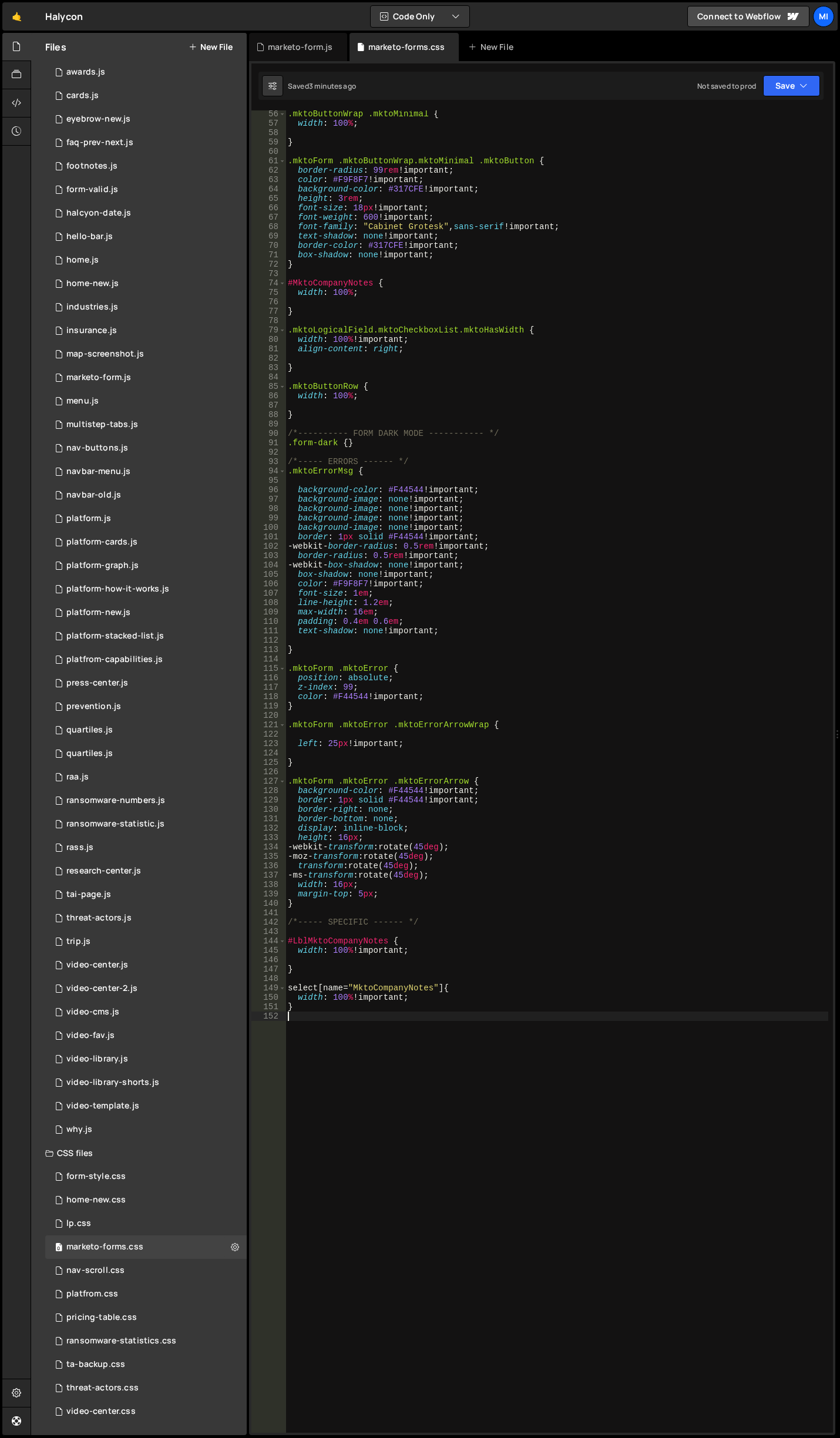
click at [396, 1093] on div ".mktoButtonWrap .mktoMinimal { width : 100 % ; } .mktoForm .mktoButtonWrap.mkto…" at bounding box center [557, 780] width 543 height 1341
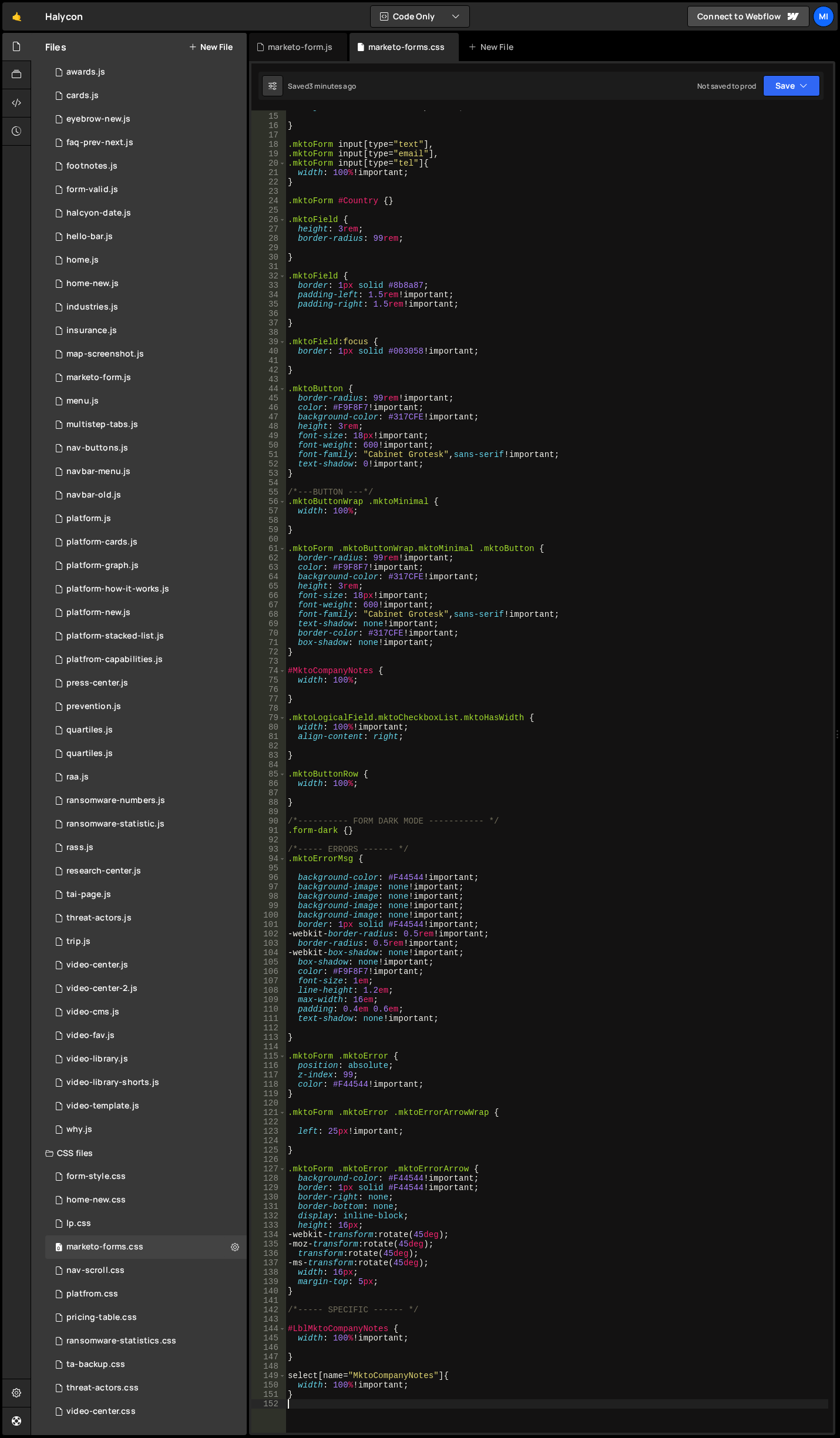
scroll to position [0, 0]
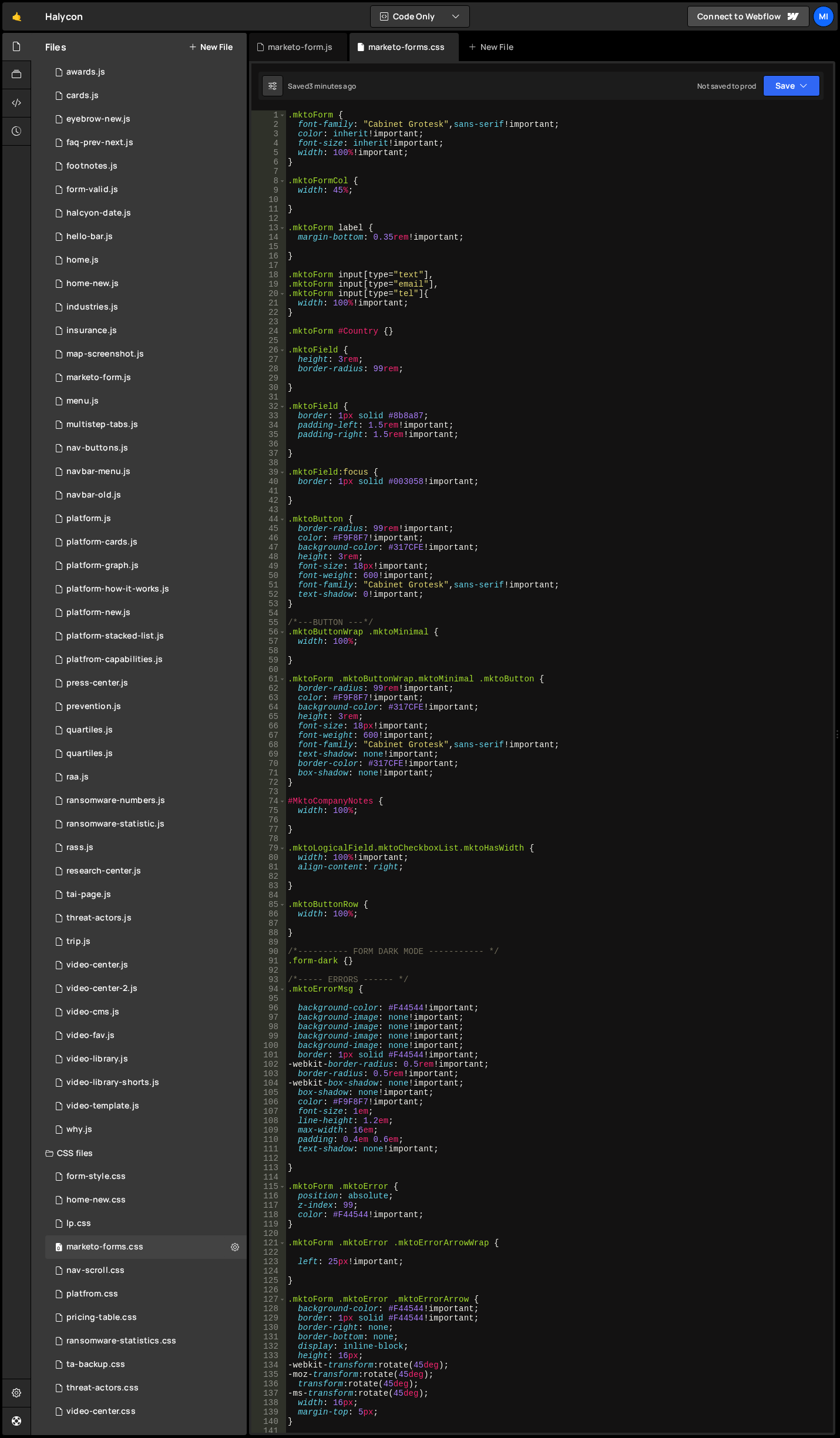
click at [370, 930] on div ".mktoForm { font-family : " Cabinet Grotesk " , sans-serif !important ; color :…" at bounding box center [557, 781] width 543 height 1341
type textarea "}"
click at [375, 922] on div ".mktoForm { font-family : " Cabinet Grotesk " , sans-serif !important ; color :…" at bounding box center [557, 781] width 543 height 1341
type textarea "}"
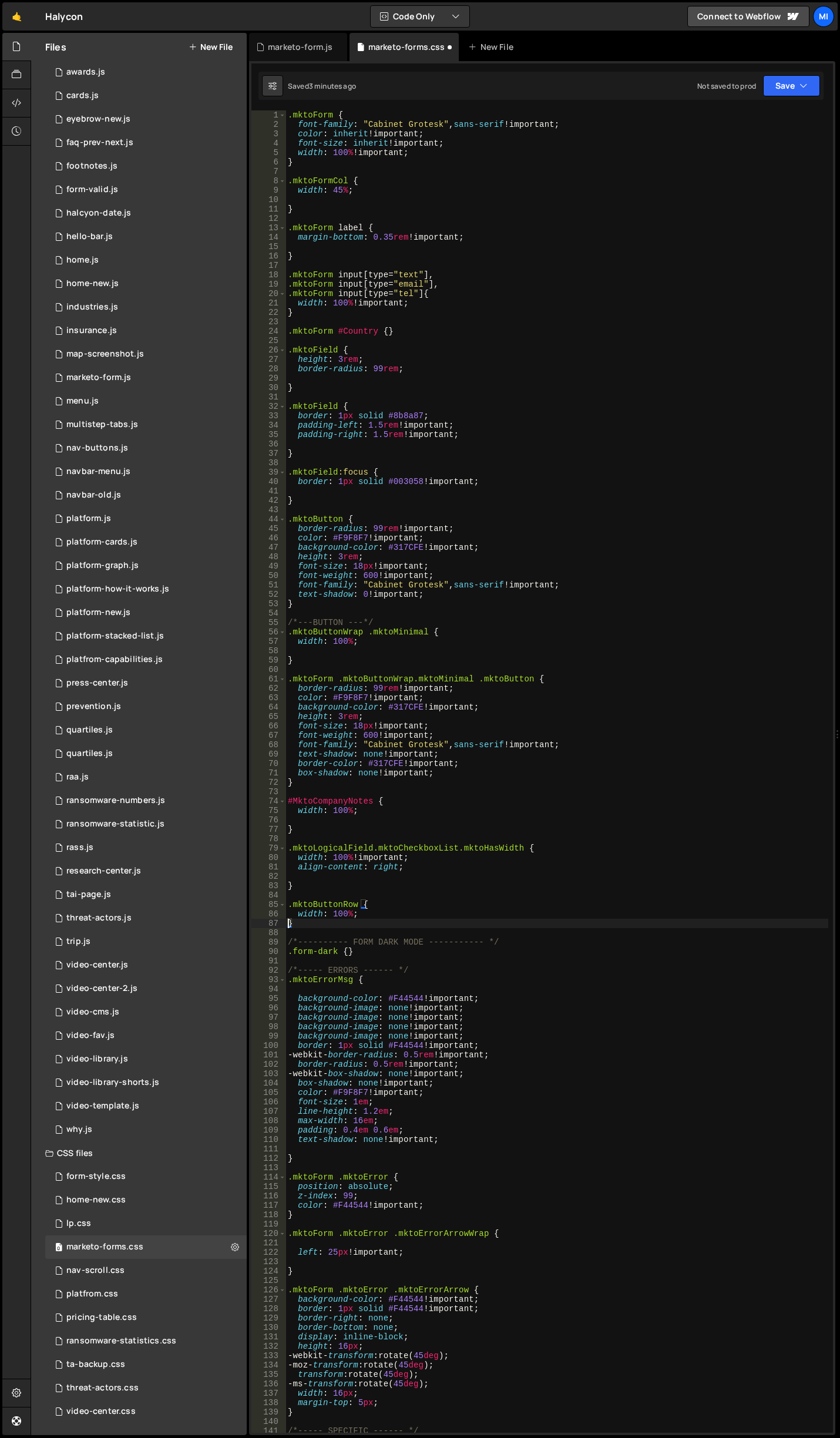
click at [375, 922] on div ".mktoForm { font-family : " Cabinet Grotesk " , sans-serif !important ; color :…" at bounding box center [557, 781] width 543 height 1341
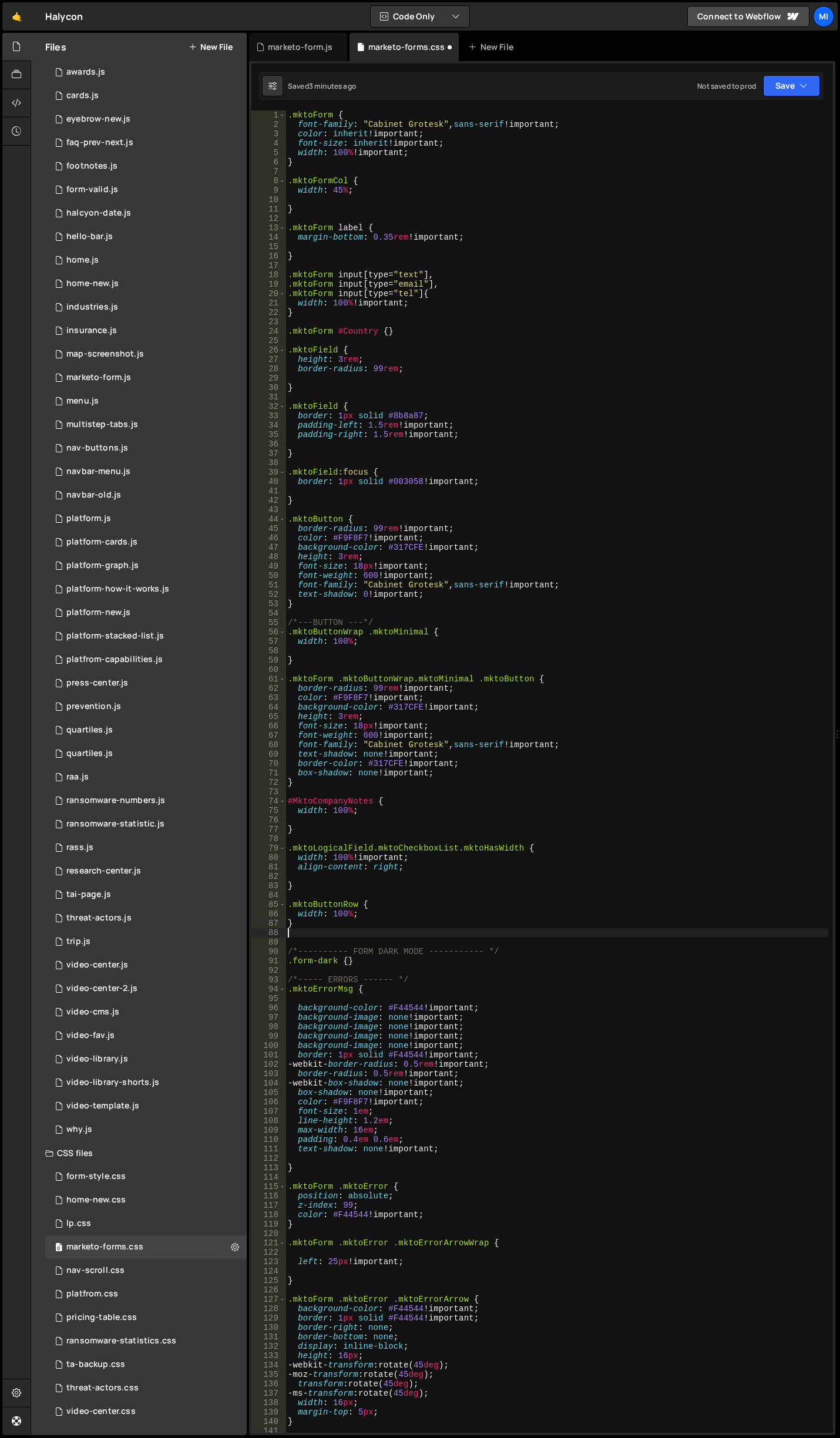
paste textarea "}"
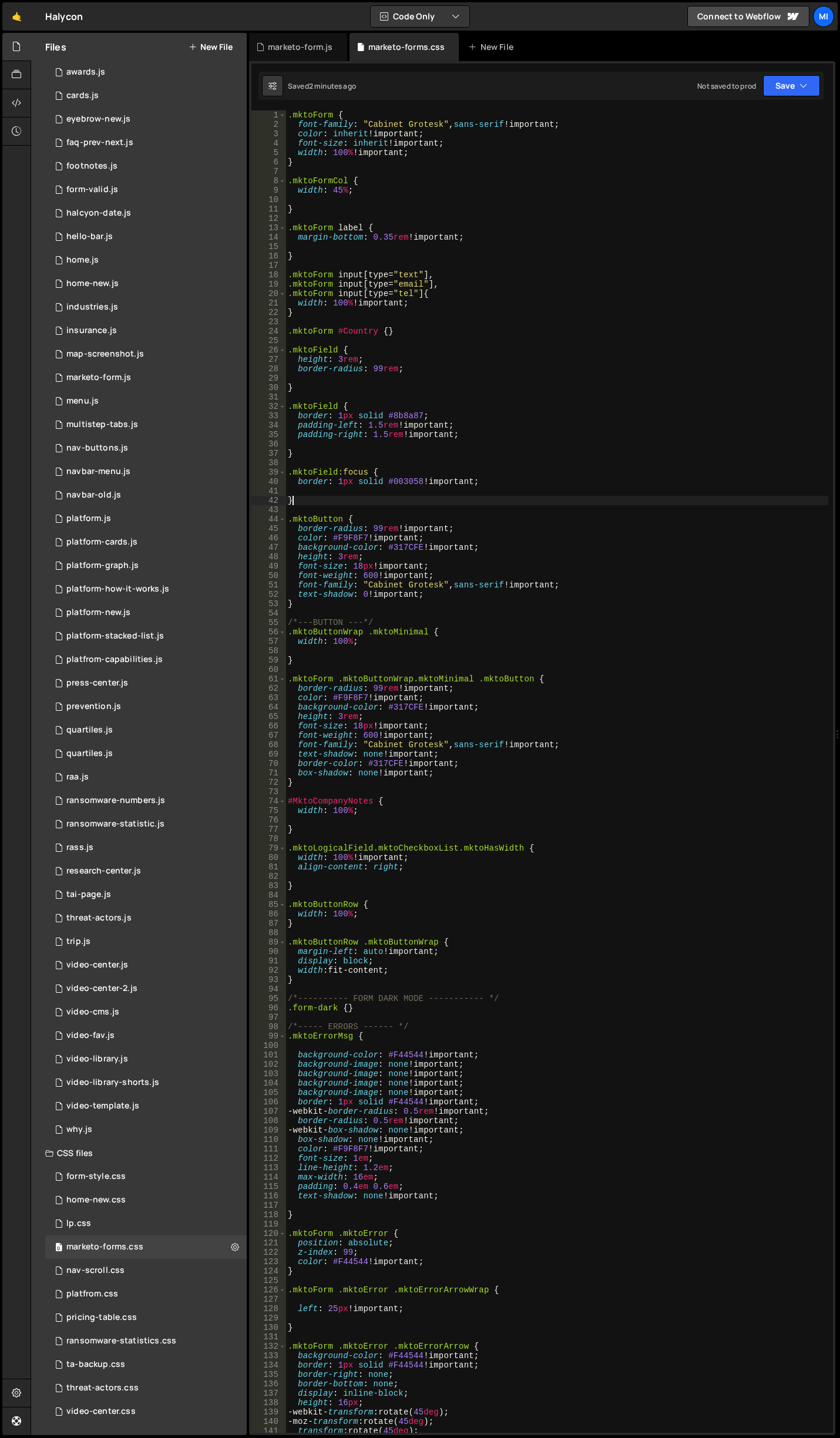
click at [373, 504] on div ".mktoForm { font-family : " Cabinet Grotesk " , sans-serif !important ; color :…" at bounding box center [557, 781] width 543 height 1341
type textarea "}"
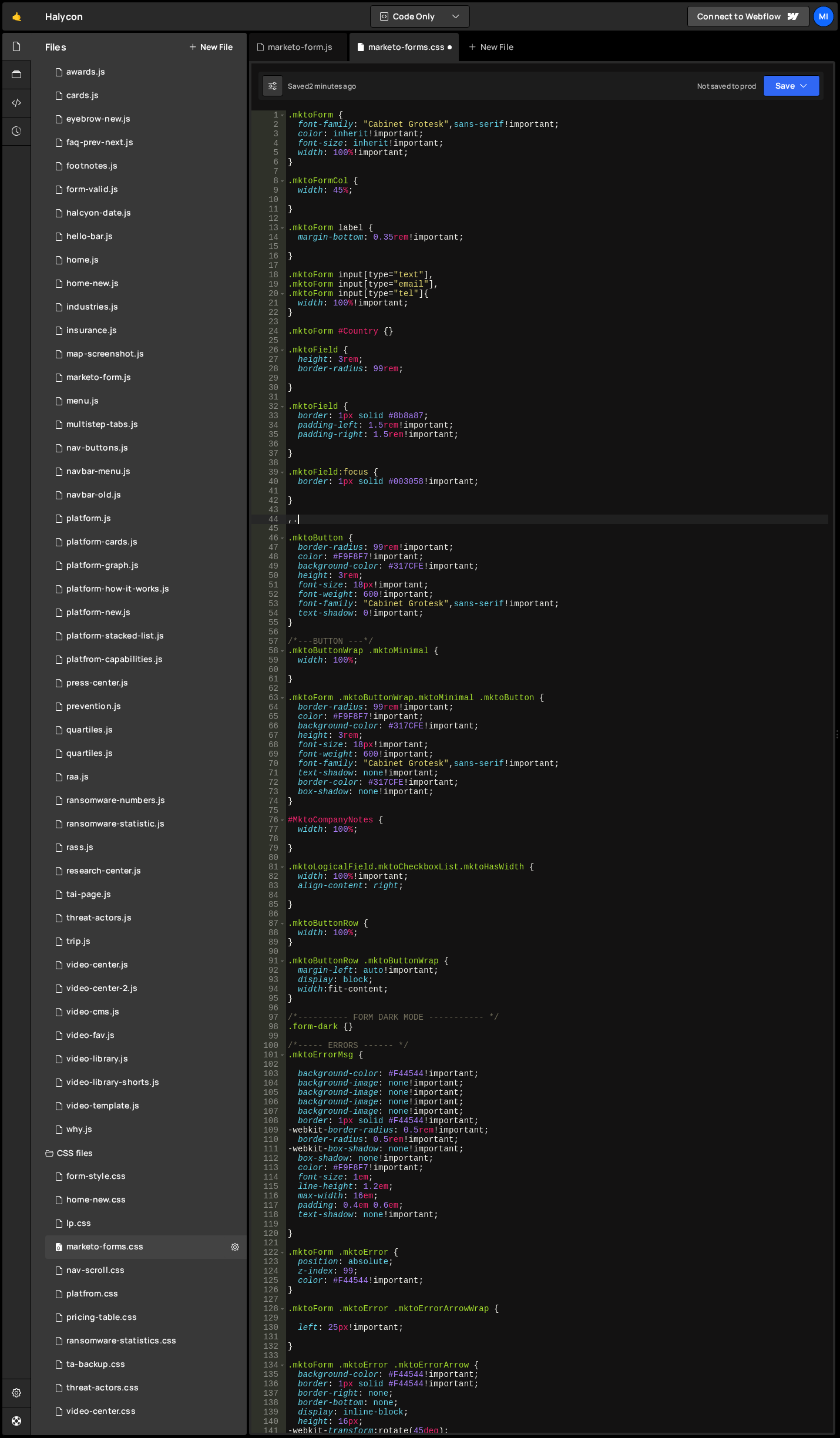
type textarea ","
paste textarea "mktoRequiredField"
type textarea ".mktoRequiredField {}"
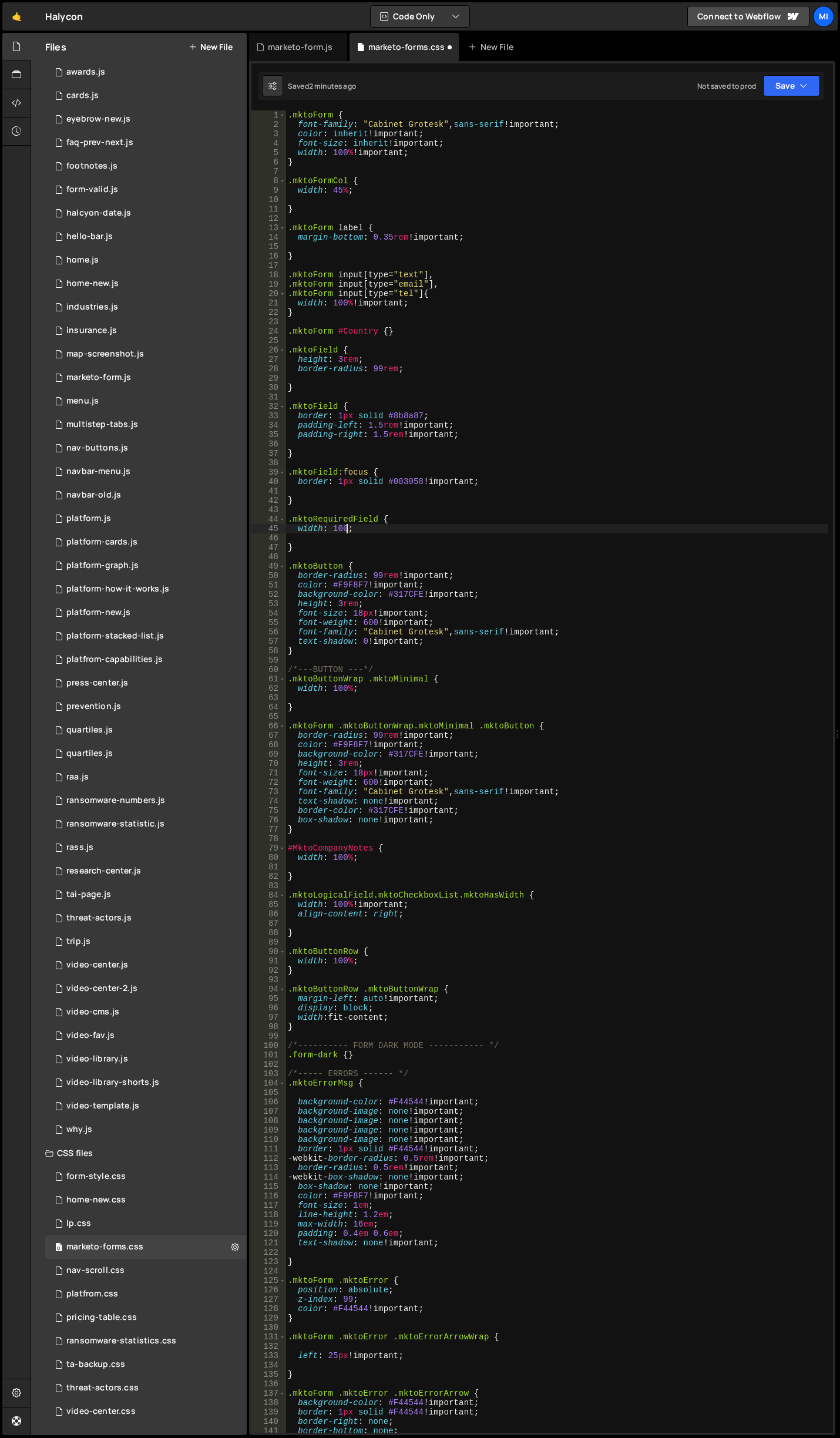
scroll to position [0, 4]
click at [442, 354] on div ".mktoForm { font-family : " Cabinet Grotesk " , sans-serif !important ; color :…" at bounding box center [557, 781] width 543 height 1341
click at [416, 329] on div ".mktoForm { font-family : " Cabinet Grotesk " , sans-serif !important ; color :…" at bounding box center [557, 781] width 543 height 1341
click at [398, 213] on div ".mktoForm { font-family : " Cabinet Grotesk " , sans-serif !important ; color :…" at bounding box center [557, 781] width 543 height 1341
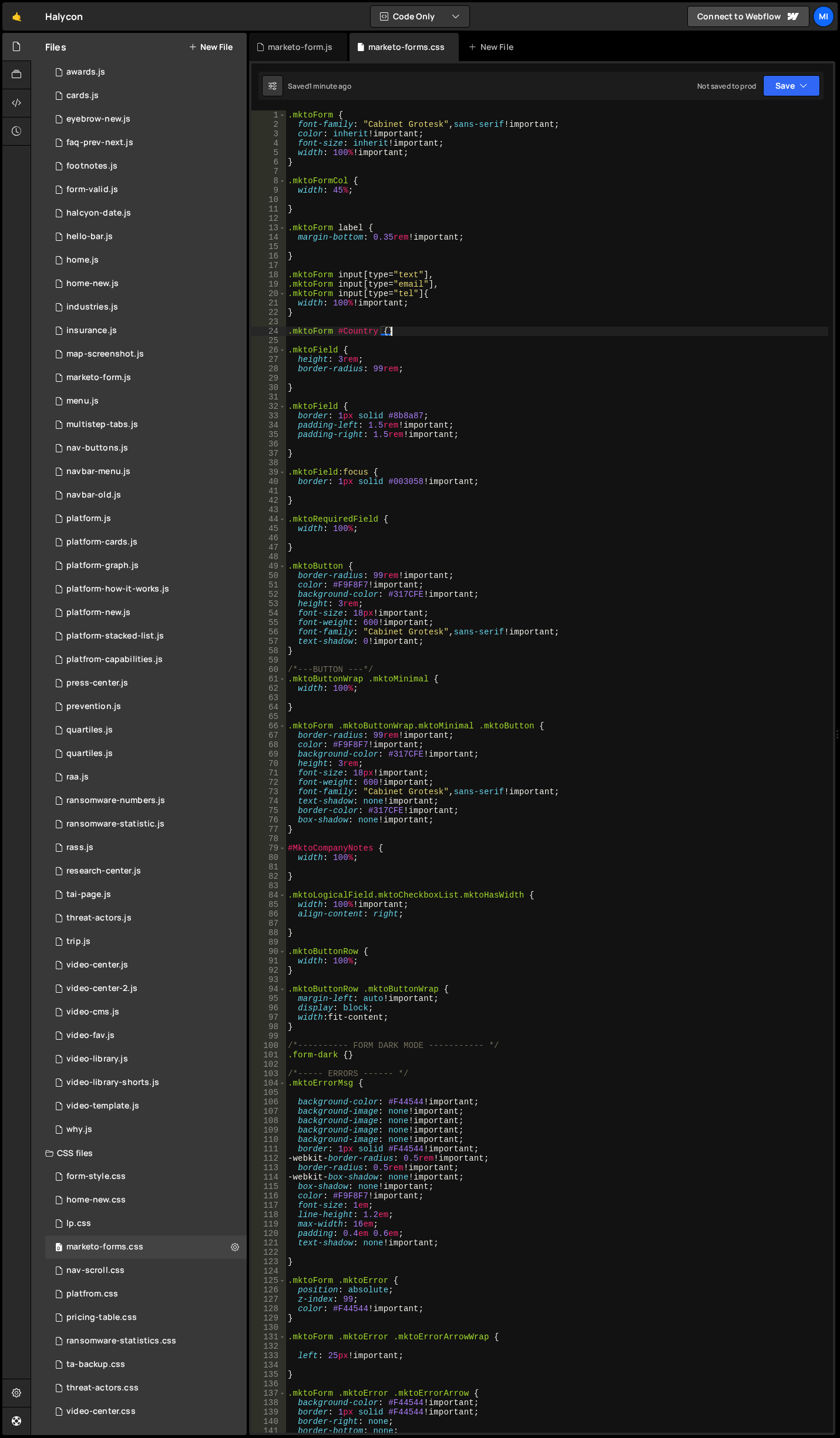
type textarea "}"
click at [398, 198] on div ".mktoForm { font-family : " Cabinet Grotesk " , sans-serif !important ; color :…" at bounding box center [557, 781] width 543 height 1341
click at [398, 189] on div ".mktoForm { font-family : " Cabinet Grotesk " , sans-serif !important ; color :…" at bounding box center [557, 781] width 543 height 1341
click at [340, 193] on div ".mktoForm { font-family : " Cabinet Grotesk " , sans-serif !important ; color :…" at bounding box center [557, 781] width 543 height 1341
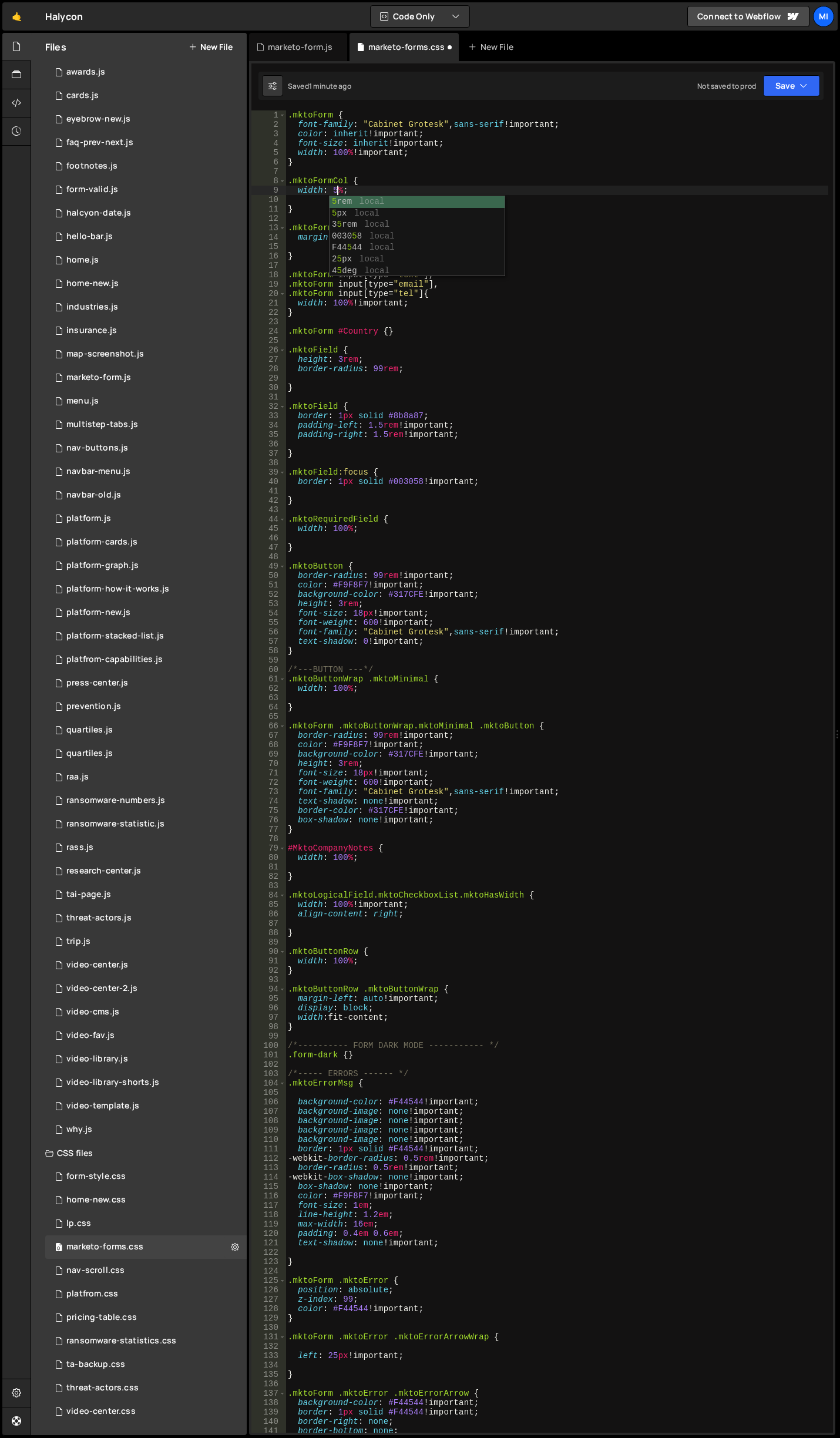
type textarea "width: 50%;"
click at [377, 187] on div ".mktoForm { font-family : " Cabinet Grotesk " , sans-serif !important ; color :…" at bounding box center [557, 781] width 543 height 1341
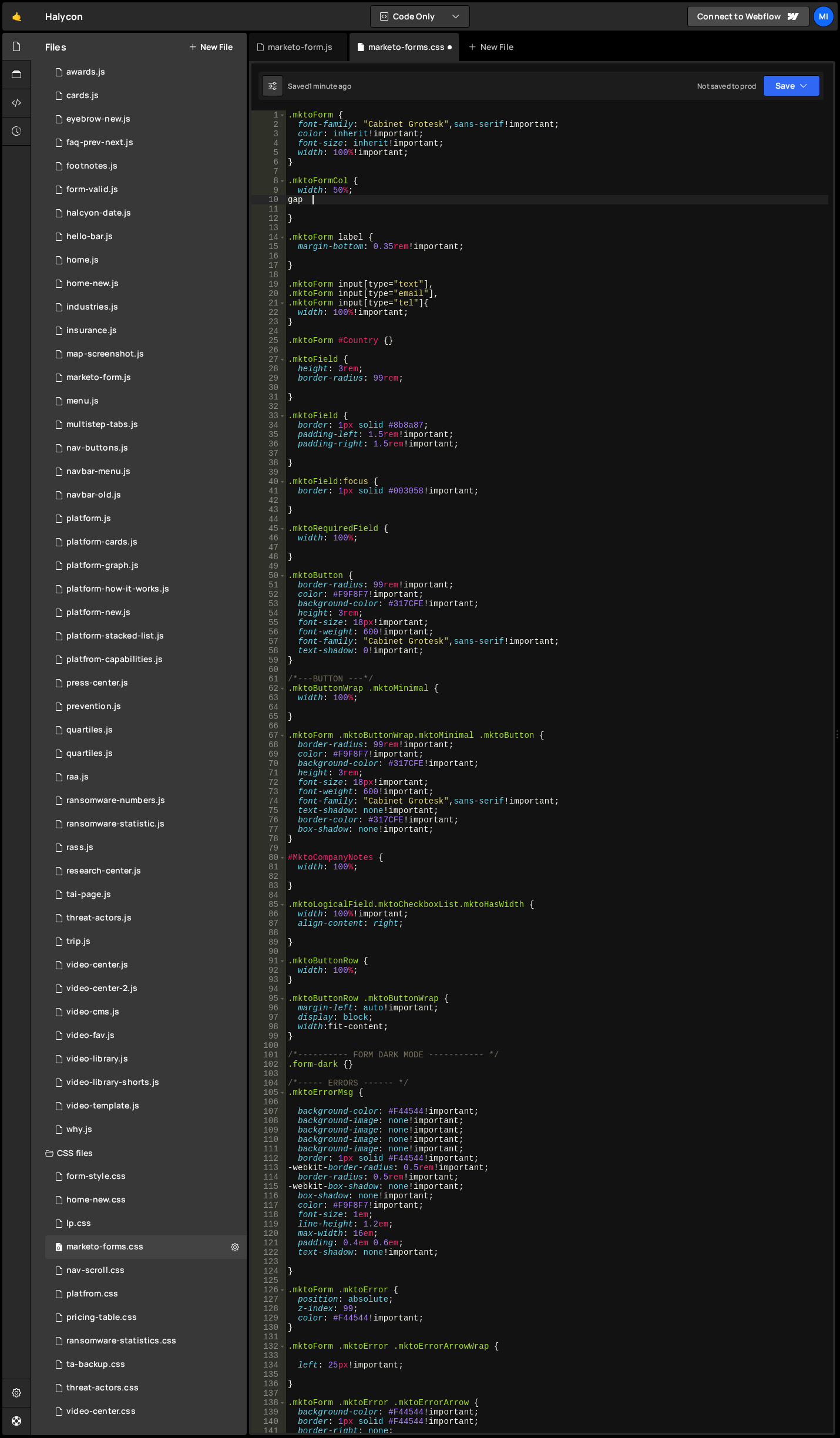
scroll to position [0, 1]
type textarea "g"
type textarea "b"
type textarea "g"
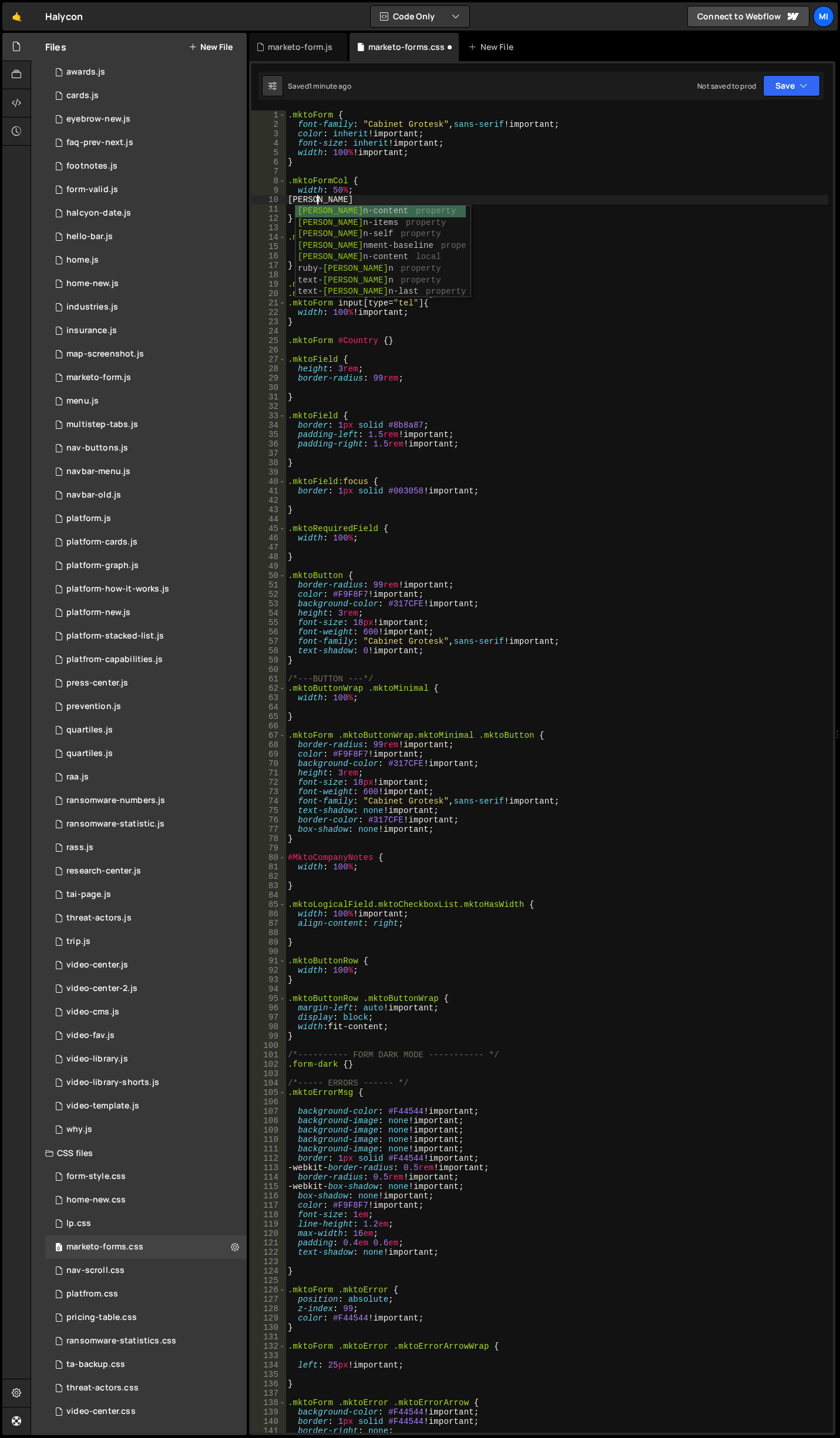
scroll to position [0, 2]
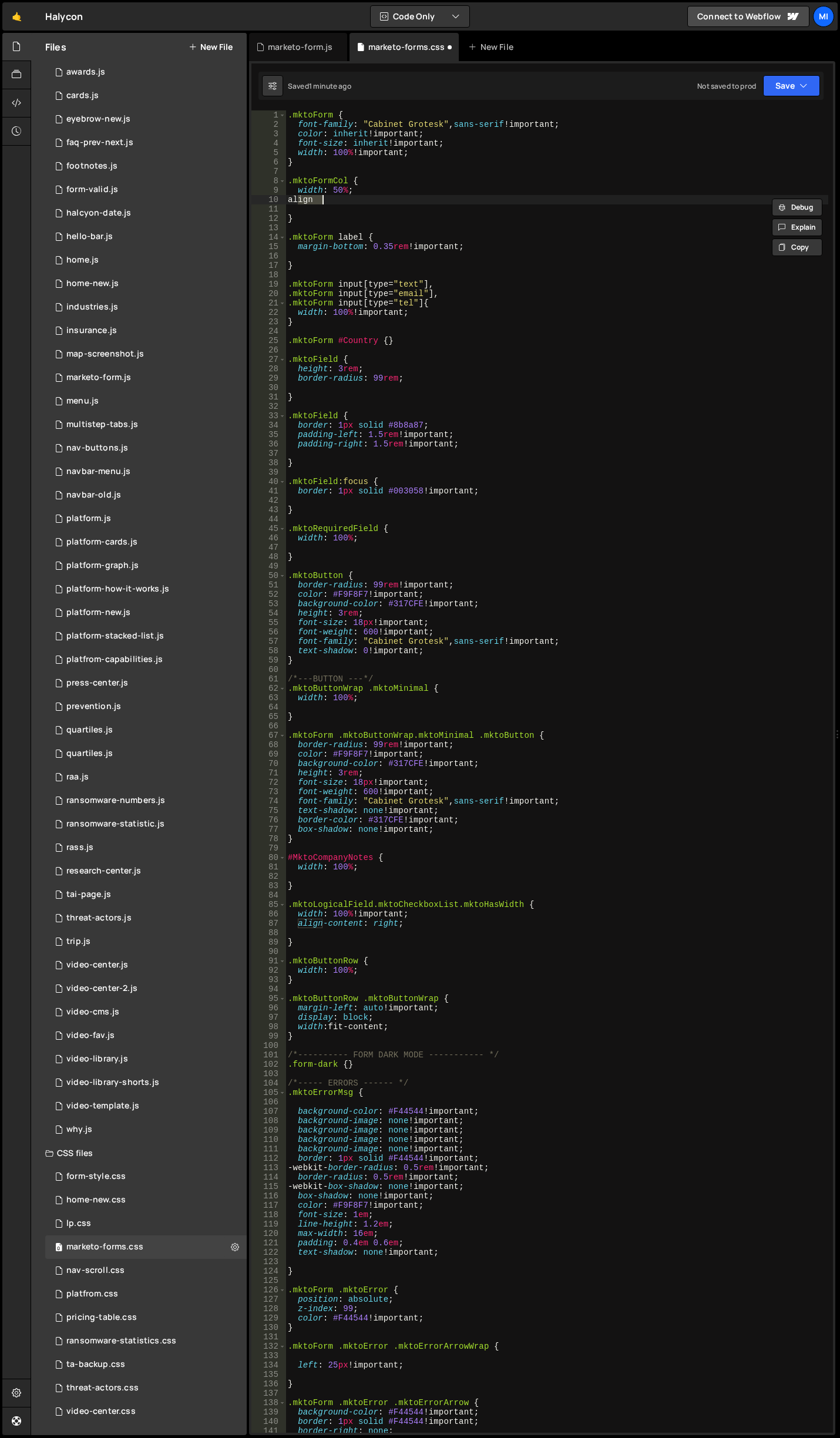
type textarea "align"
drag, startPoint x: 343, startPoint y: 200, endPoint x: 293, endPoint y: 201, distance: 50.0
click at [293, 201] on div ".mktoForm { font-family : " Cabinet Grotesk " , sans-serif !important ; color :…" at bounding box center [557, 781] width 543 height 1341
drag, startPoint x: 306, startPoint y: 218, endPoint x: 1, endPoint y: 172, distance: 308.4
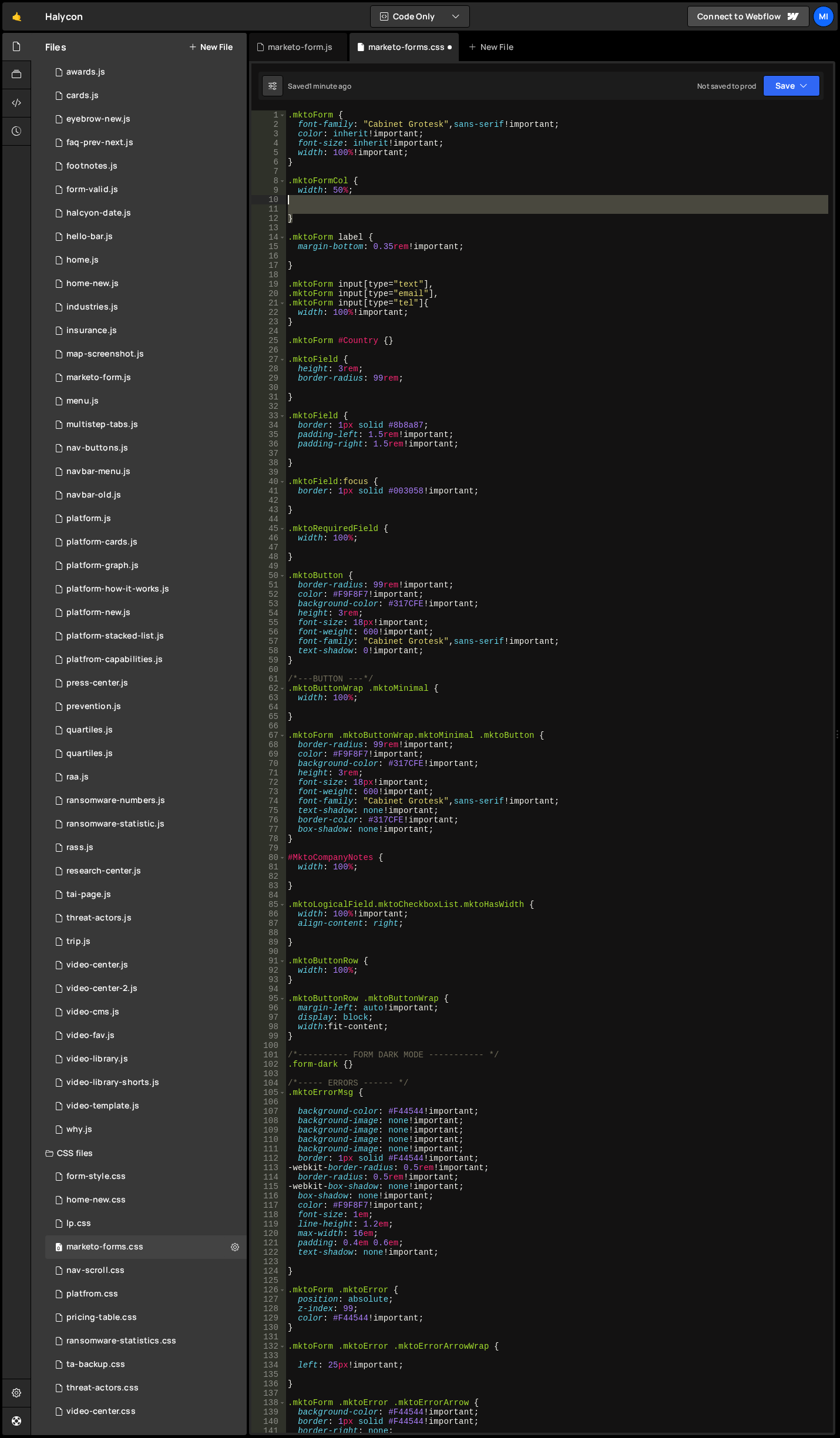
click at [278, 191] on div "1 2 3 4 5 6 7 8 9 10 11 12 13 14 15 16 17 18 19 20 21 22 23 24 25 26 27 28 29 3…" at bounding box center [541, 771] width 581 height 1322
type textarea "width: 50%;"
click at [327, 213] on div ".mktoForm { font-family : " Cabinet Grotesk " , sans-serif !important ; color :…" at bounding box center [557, 771] width 543 height 1322
click at [321, 268] on div ".mktoForm { font-family : " Cabinet Grotesk " , sans-serif !important ; color :…" at bounding box center [557, 781] width 543 height 1341
type textarea "}"
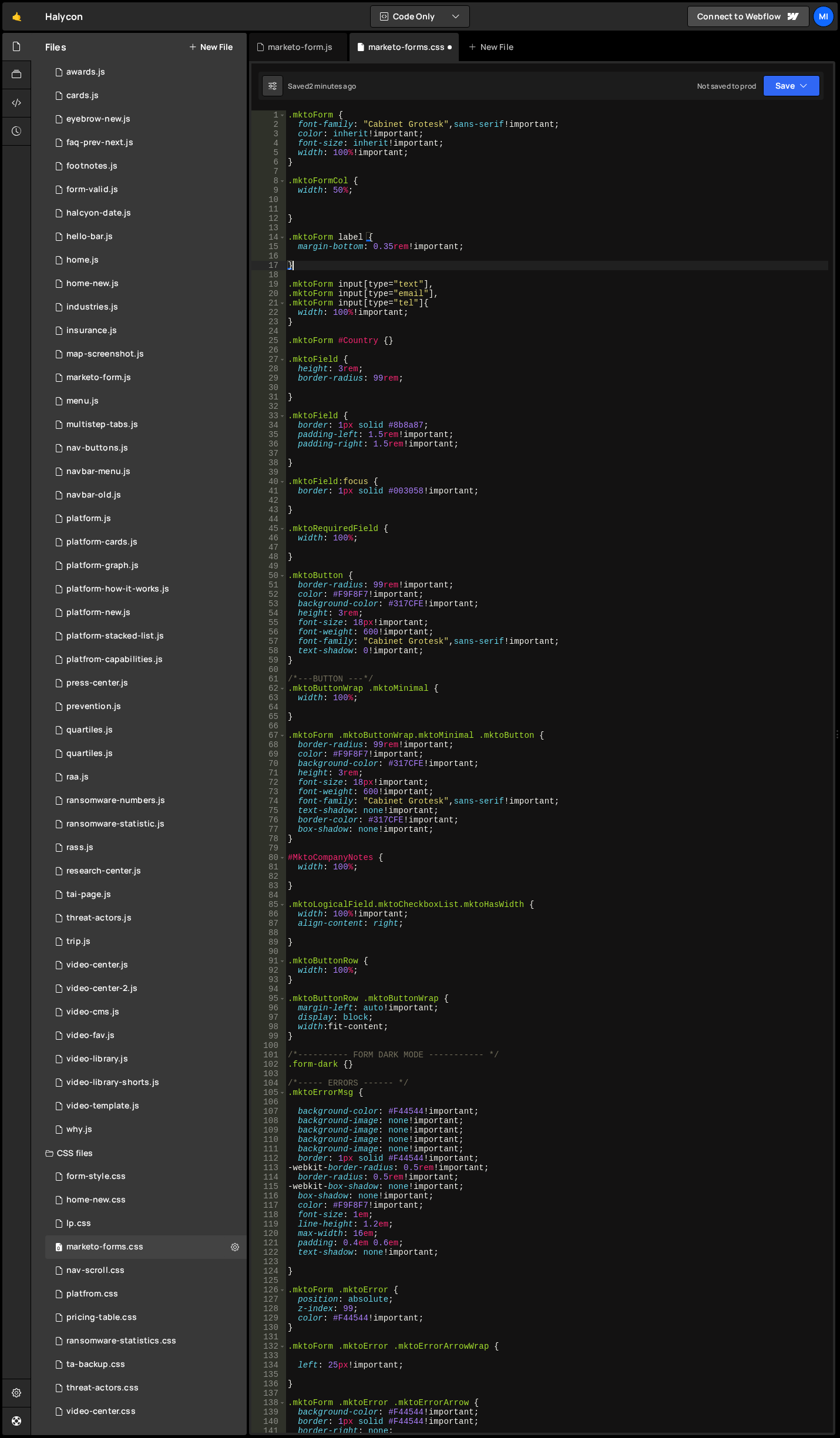
click at [320, 217] on div ".mktoForm { font-family : " Cabinet Grotesk " , sans-serif !important ; color :…" at bounding box center [557, 781] width 543 height 1341
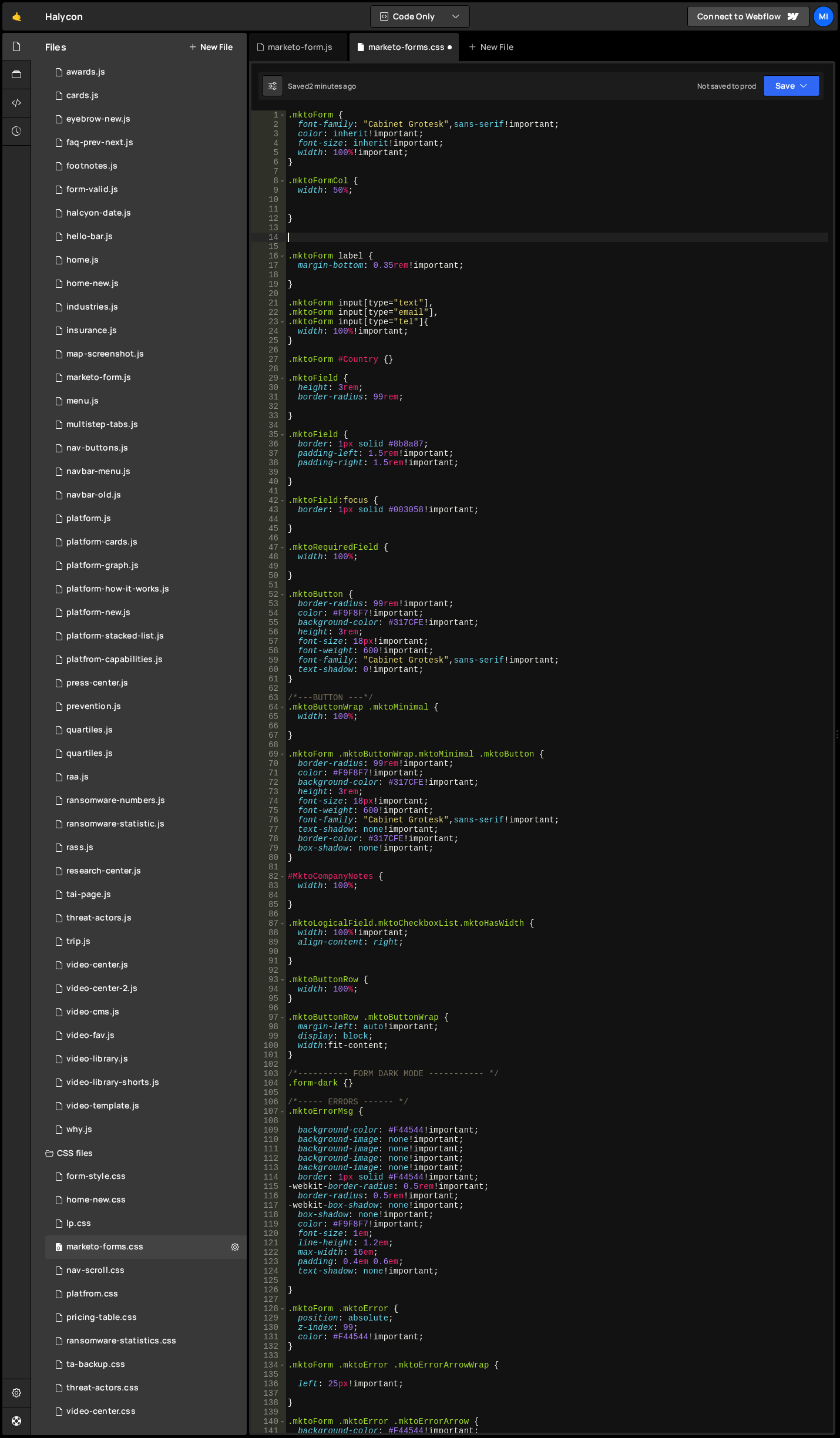
paste textarea "}"
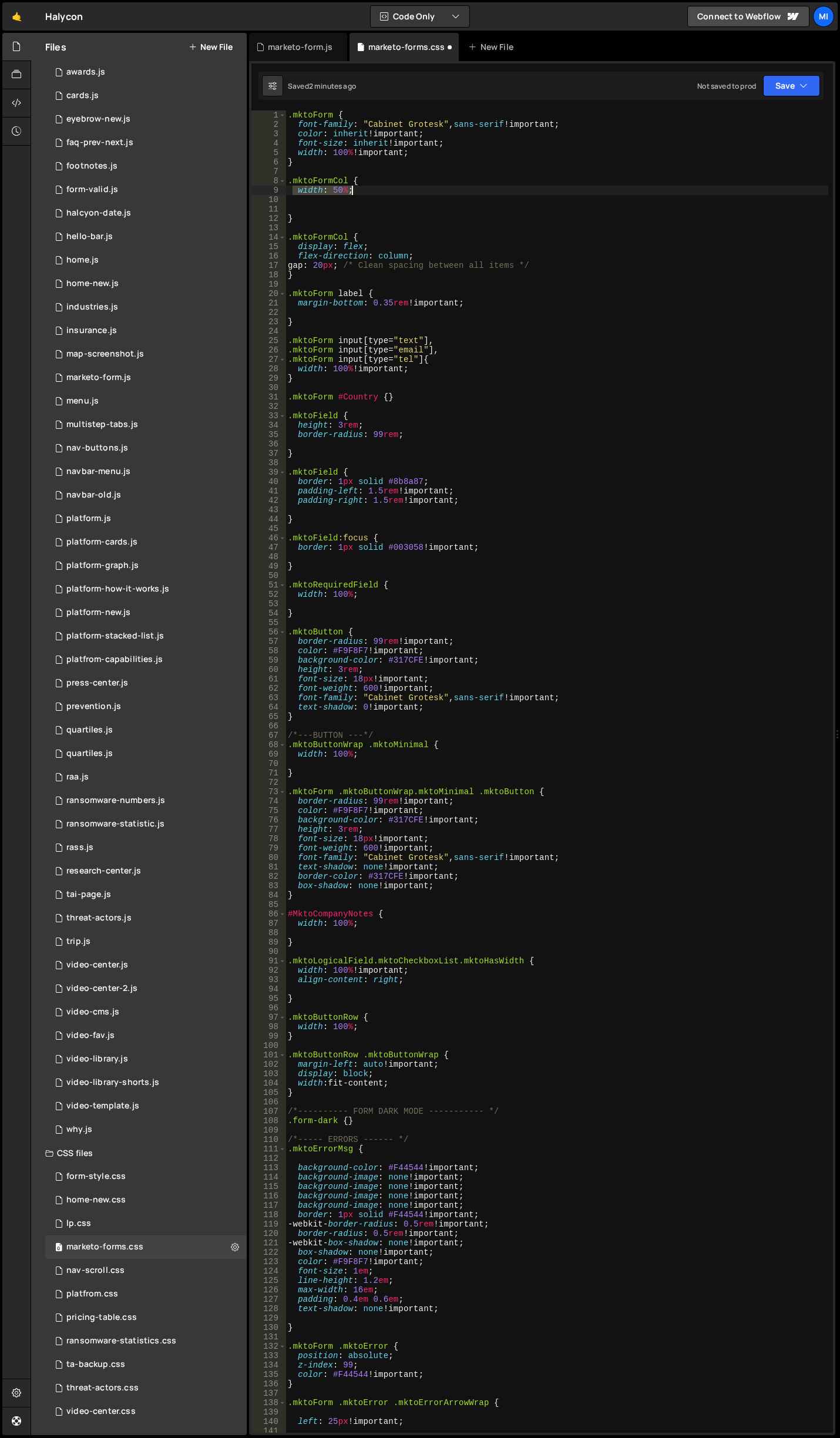
drag, startPoint x: 292, startPoint y: 191, endPoint x: 371, endPoint y: 191, distance: 79.0
click at [371, 191] on div ".mktoForm { font-family : " Cabinet Grotesk " , sans-serif !important ; color :…" at bounding box center [557, 781] width 543 height 1341
click at [548, 262] on div ".mktoForm { font-family : " Cabinet Grotesk " , sans-serif !important ; color :…" at bounding box center [557, 781] width 543 height 1341
type textarea "gap: 20px; /* Clean spacing between all items */"
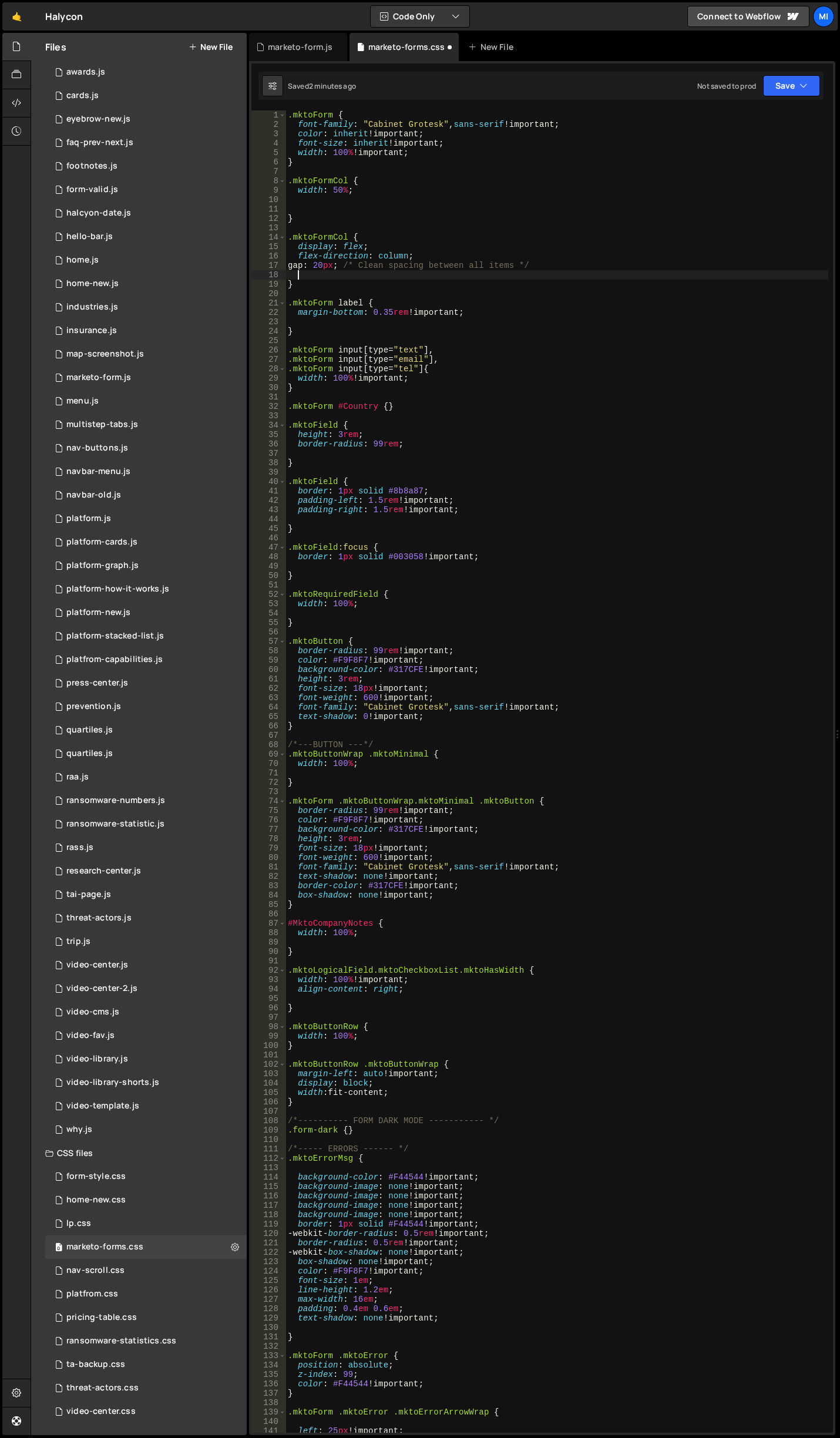
paste textarea "width: 50%;"
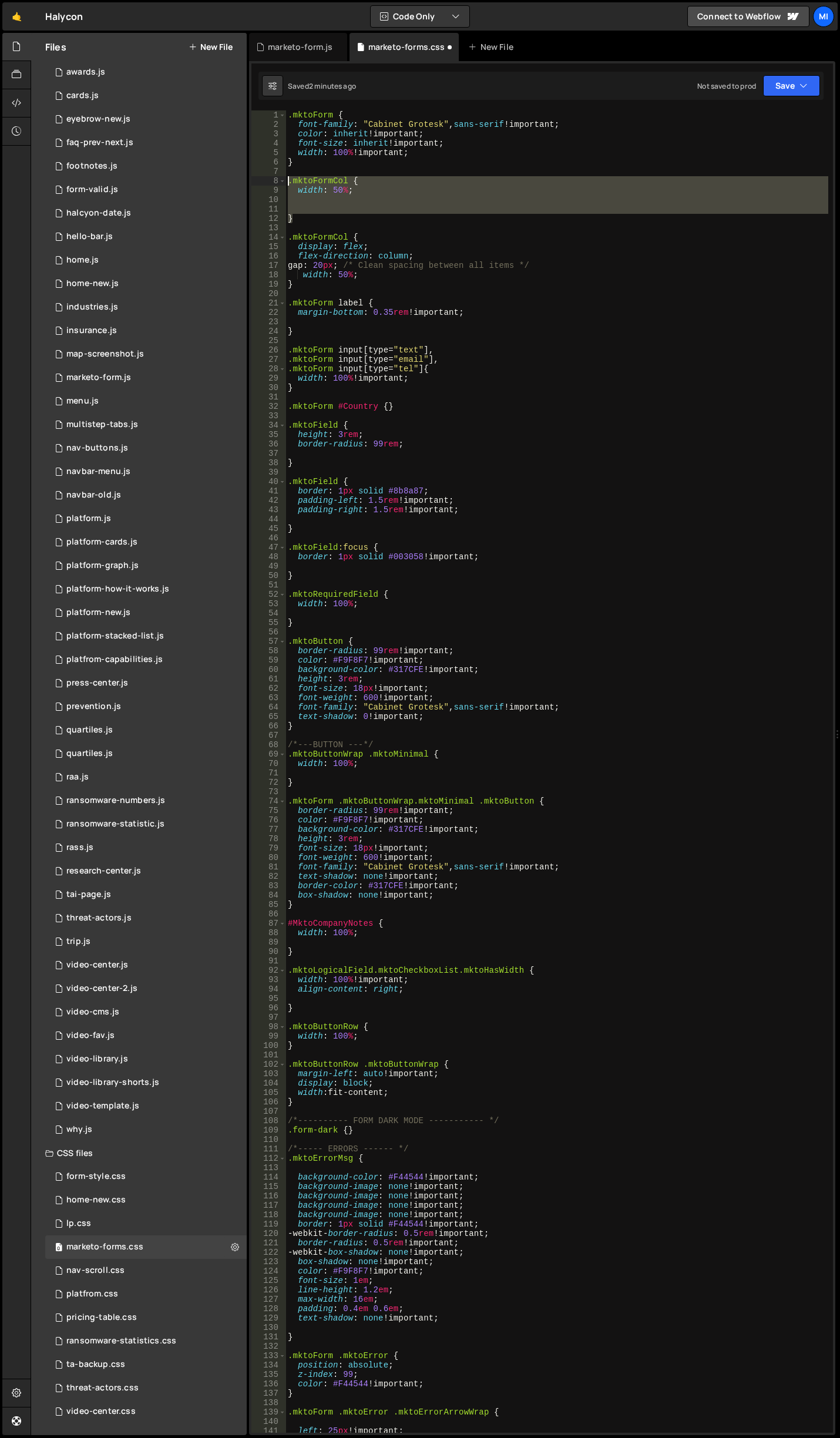
drag, startPoint x: 303, startPoint y: 216, endPoint x: 258, endPoint y: 181, distance: 57.0
click at [258, 181] on div "width: 50%; 1 2 3 4 5 6 7 8 9 10 11 12 13 14 15 16 17 18 19 20 21 22 23 24 25 2…" at bounding box center [541, 771] width 581 height 1322
type textarea ".mktoFormCol { width: 50%;"
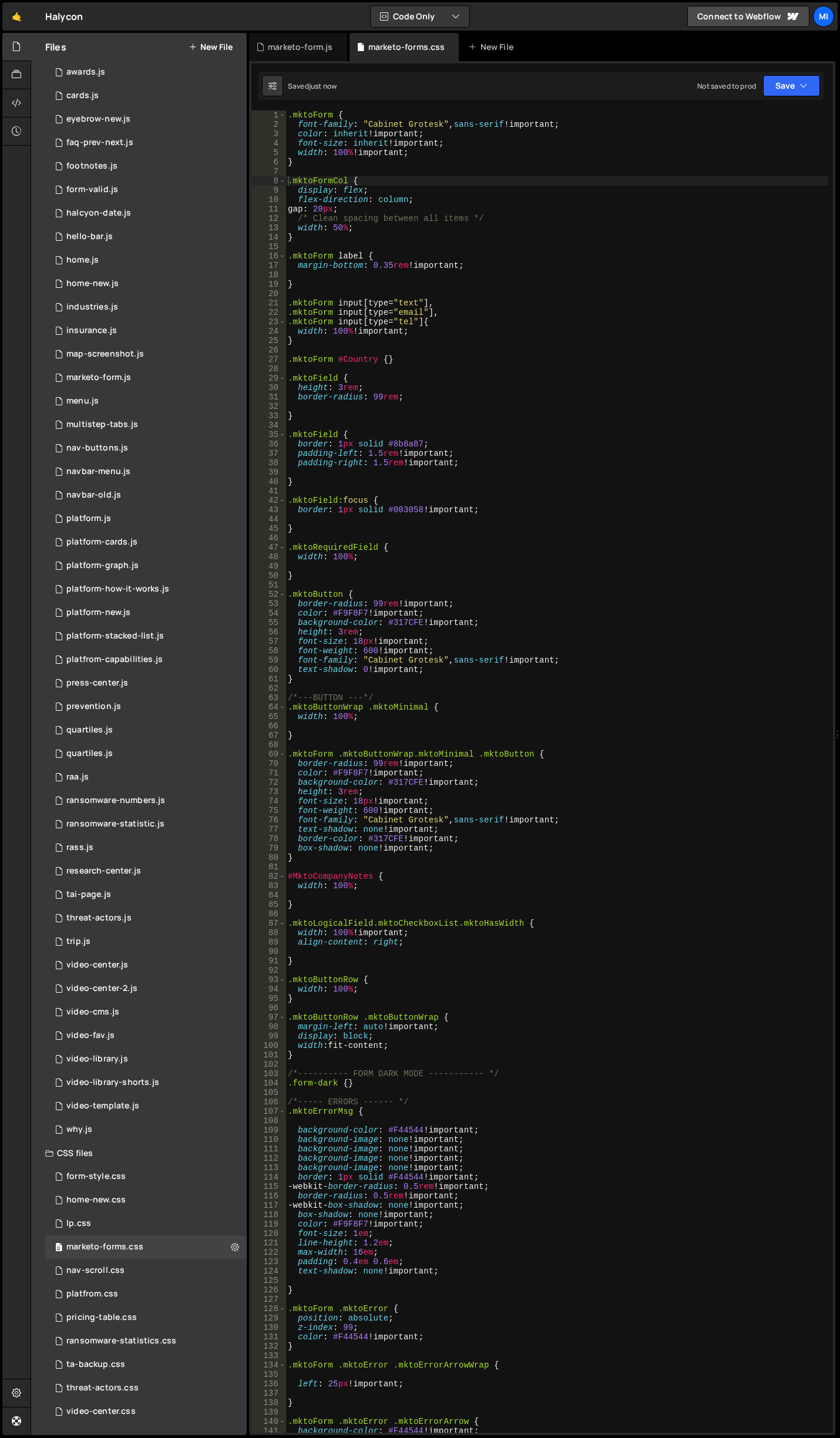
click at [394, 211] on div ".mktoForm { font-family : " Cabinet Grotesk " , sans-serif !important ; color :…" at bounding box center [557, 781] width 543 height 1341
drag, startPoint x: 380, startPoint y: 197, endPoint x: 405, endPoint y: 199, distance: 25.1
click at [405, 199] on div ".mktoForm { font-family : " Cabinet Grotesk " , sans-serif !important ; color :…" at bounding box center [557, 781] width 543 height 1341
click at [290, 193] on div ".mktoForm { font-family : " Cabinet Grotesk " , sans-serif !important ; color :…" at bounding box center [557, 781] width 543 height 1341
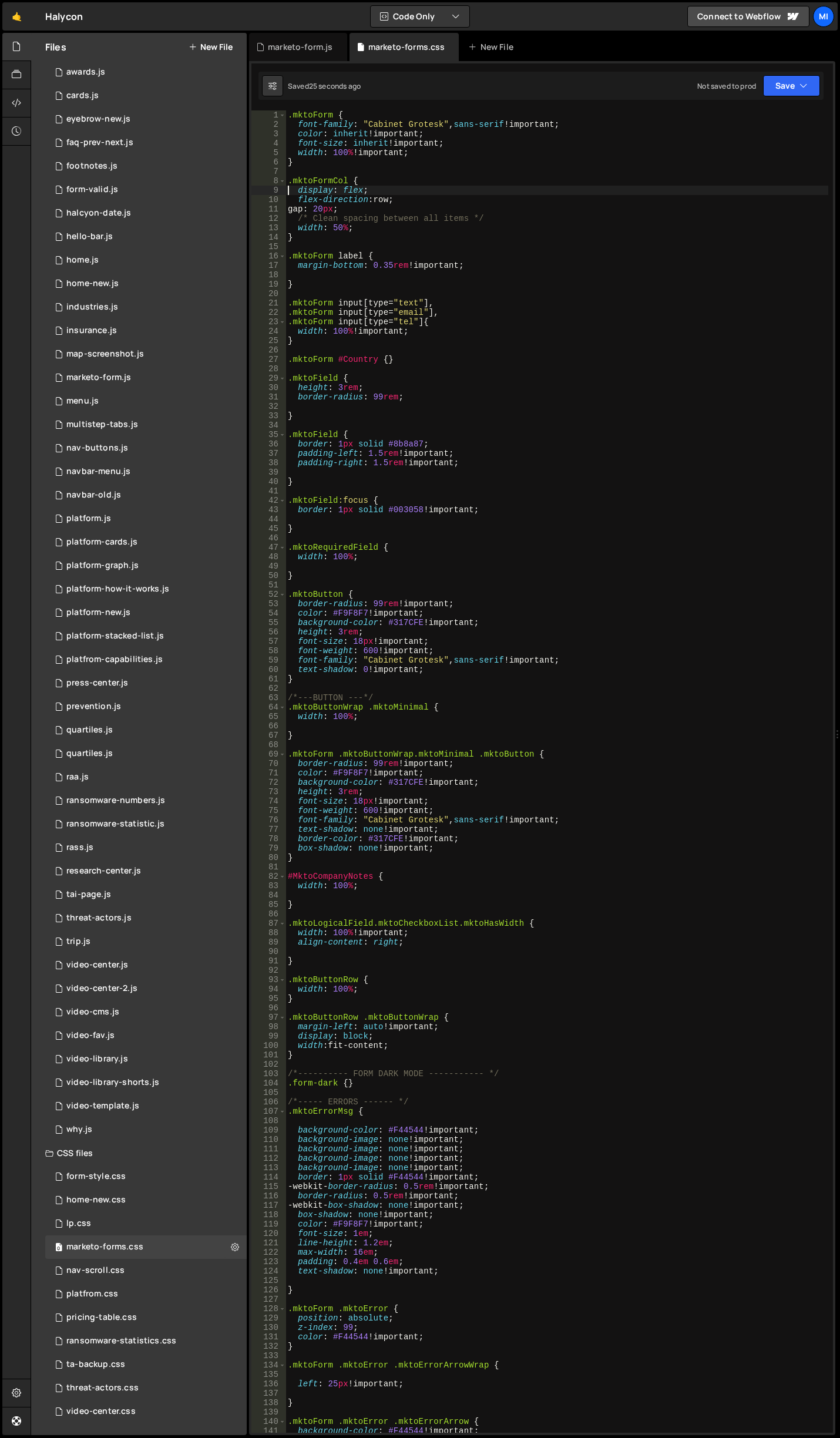
scroll to position [0, 5]
drag, startPoint x: 311, startPoint y: 193, endPoint x: 421, endPoint y: 202, distance: 110.4
click at [421, 202] on div ".mktoForm { font-family : " Cabinet Grotesk " , sans-serif !important ; color :…" at bounding box center [557, 781] width 543 height 1341
type textarea "display: flex; flex-direction: row;"
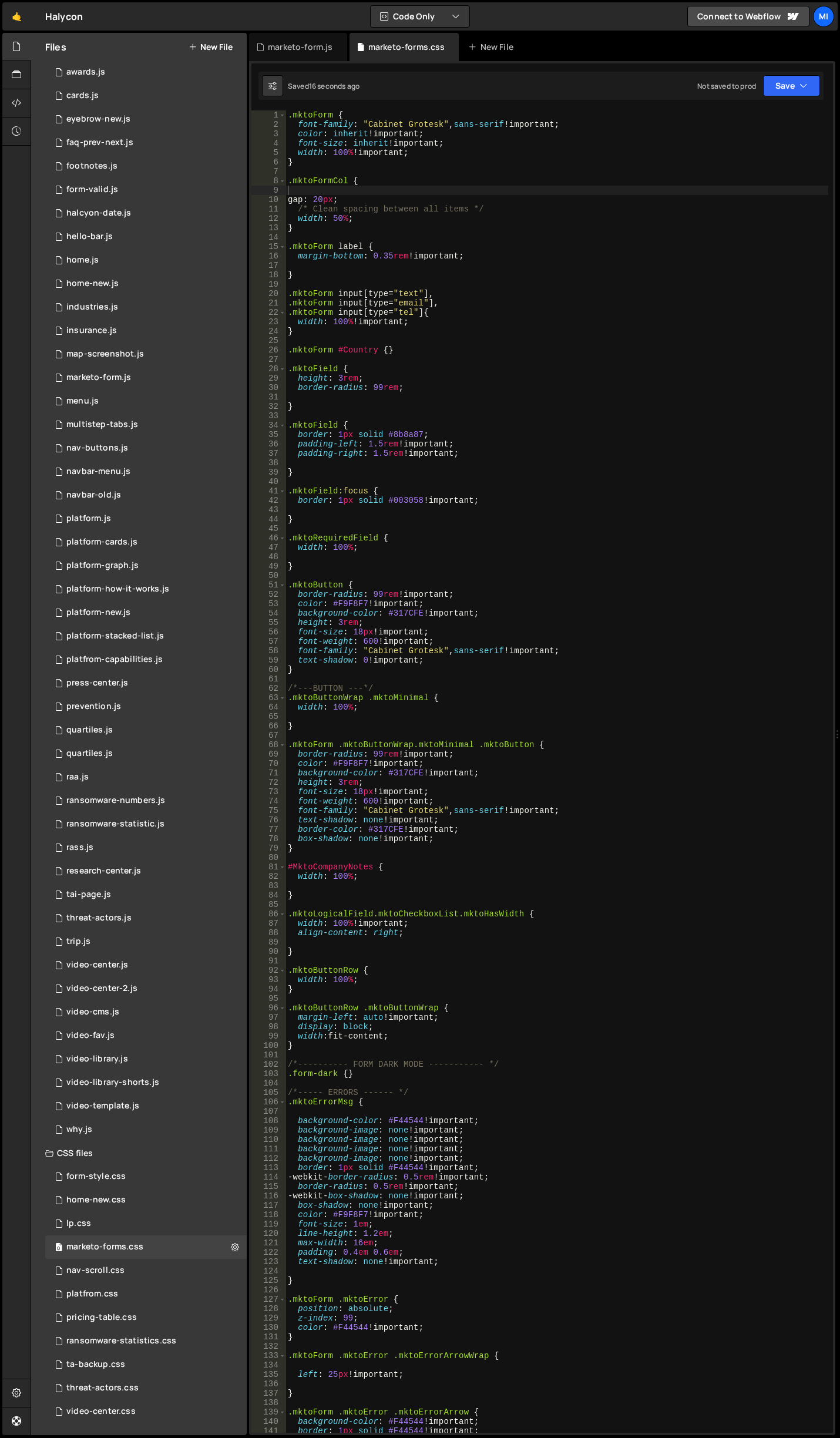
click at [401, 218] on div ".mktoForm { font-family : " Cabinet Grotesk " , sans-serif !important ; color :…" at bounding box center [557, 781] width 543 height 1341
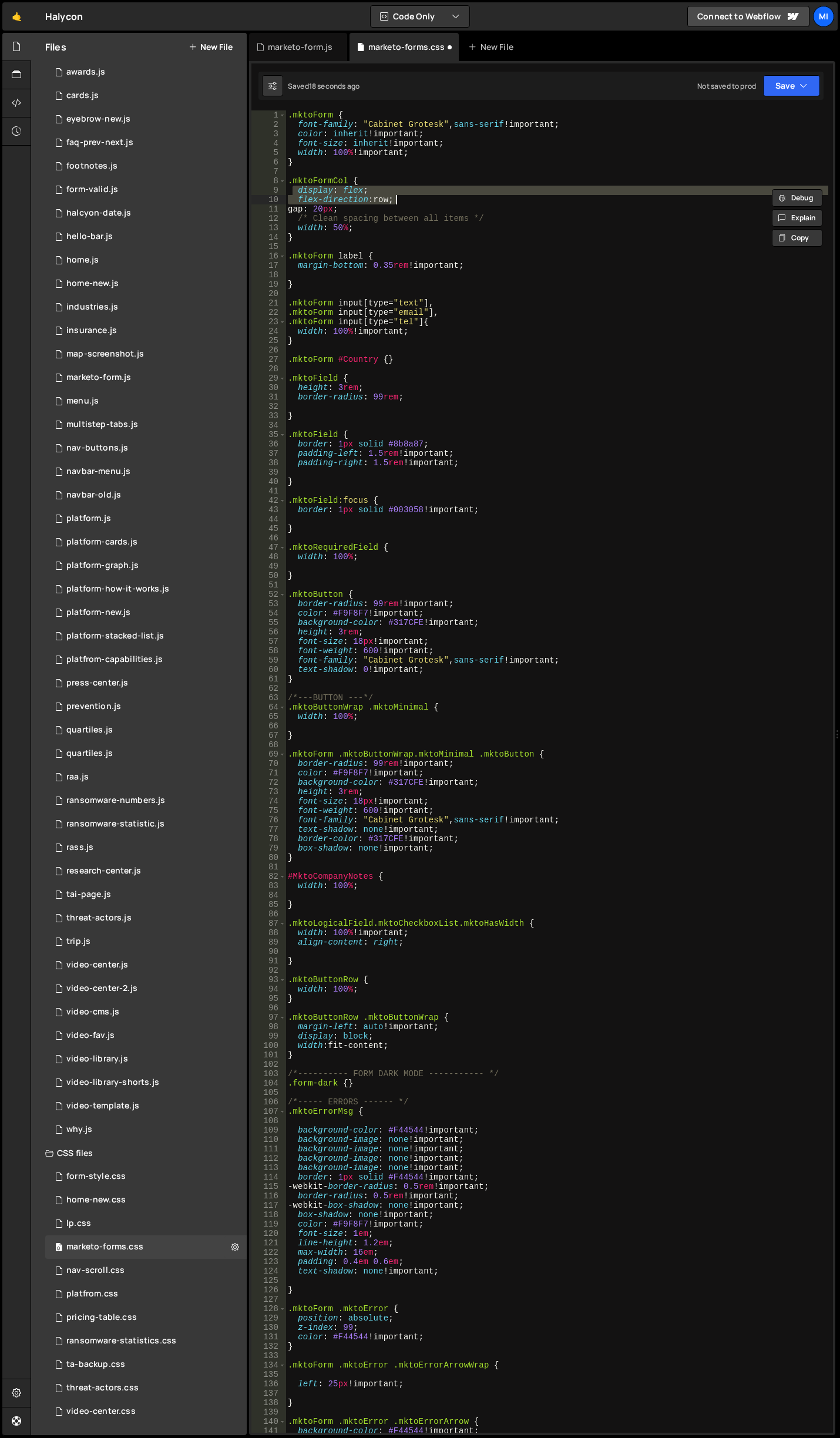
type textarea "flex-direction: row;"
click at [303, 243] on div ".mktoForm { font-family : " Cabinet Grotesk " , sans-serif !important ; color :…" at bounding box center [557, 781] width 543 height 1341
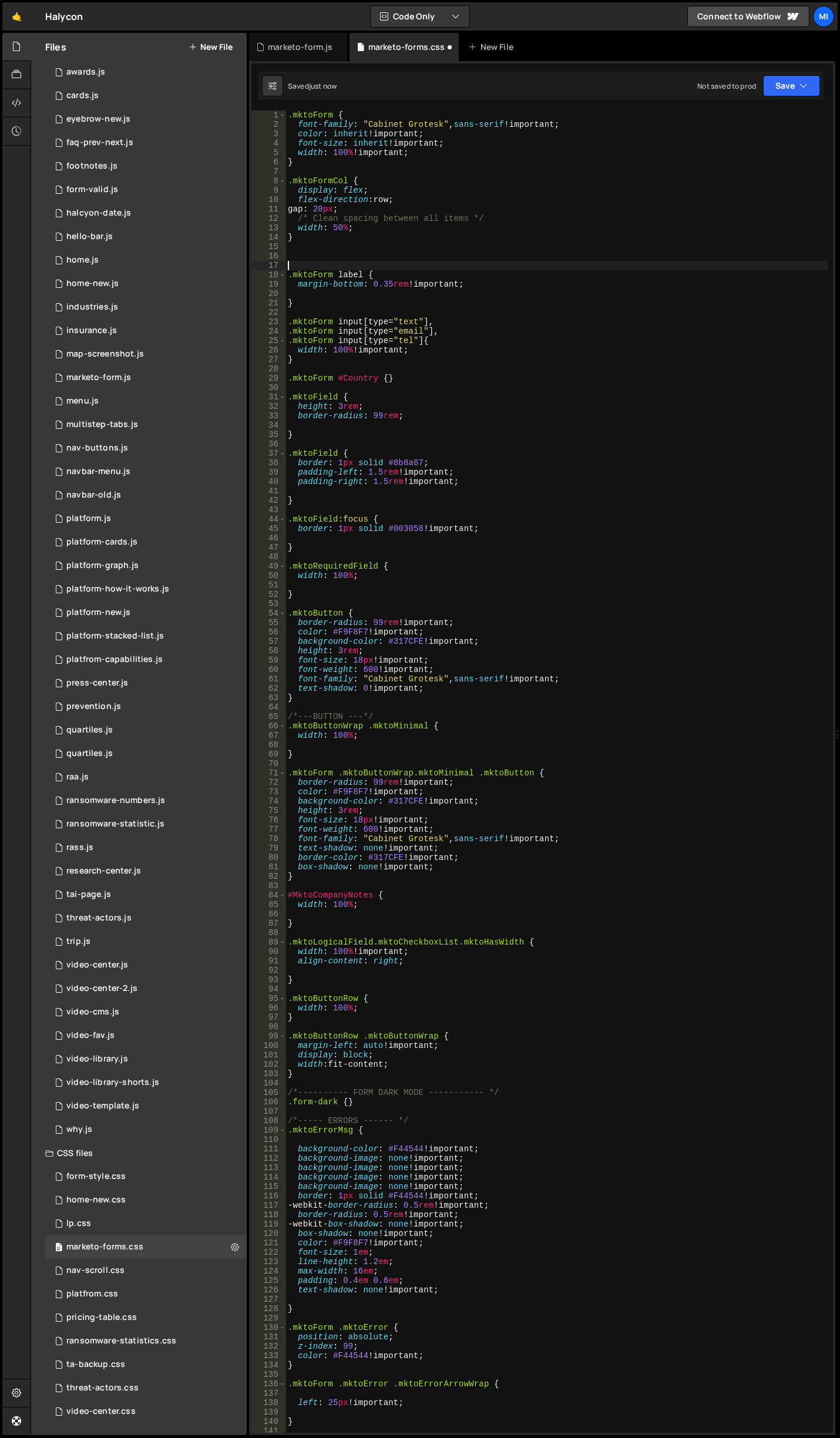
click at [333, 257] on div ".mktoForm { font-family : " Cabinet Grotesk " , sans-serif !important ; color :…" at bounding box center [557, 781] width 543 height 1341
type textarea "m"
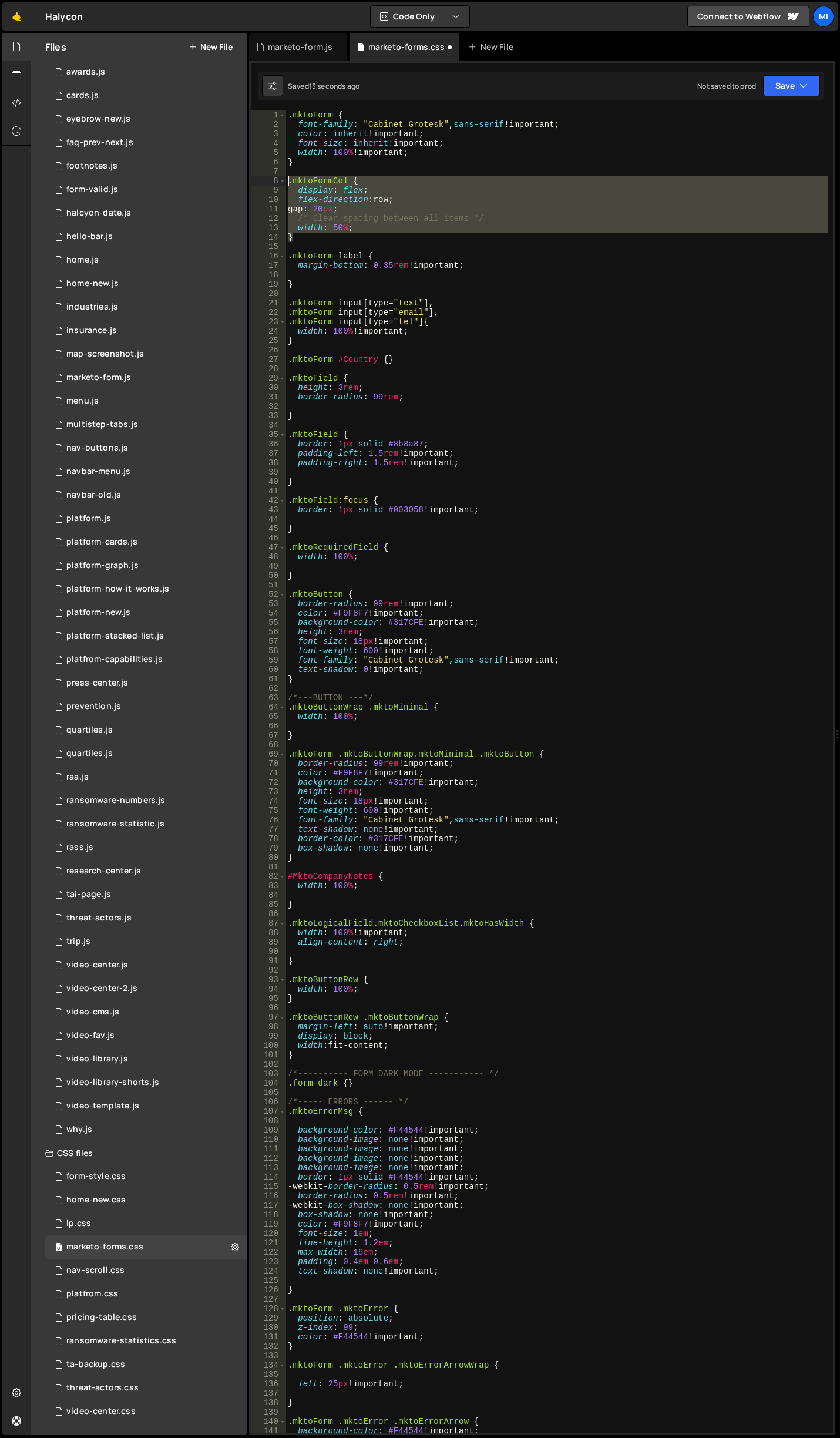
drag, startPoint x: 303, startPoint y: 241, endPoint x: 273, endPoint y: 184, distance: 64.4
click at [273, 184] on div "} 1 2 3 4 5 6 7 8 9 10 11 12 13 14 15 16 17 18 19 20 21 22 23 24 25 26 27 28 29…" at bounding box center [541, 771] width 581 height 1322
type textarea ".mktoFormCol { display: flex;"
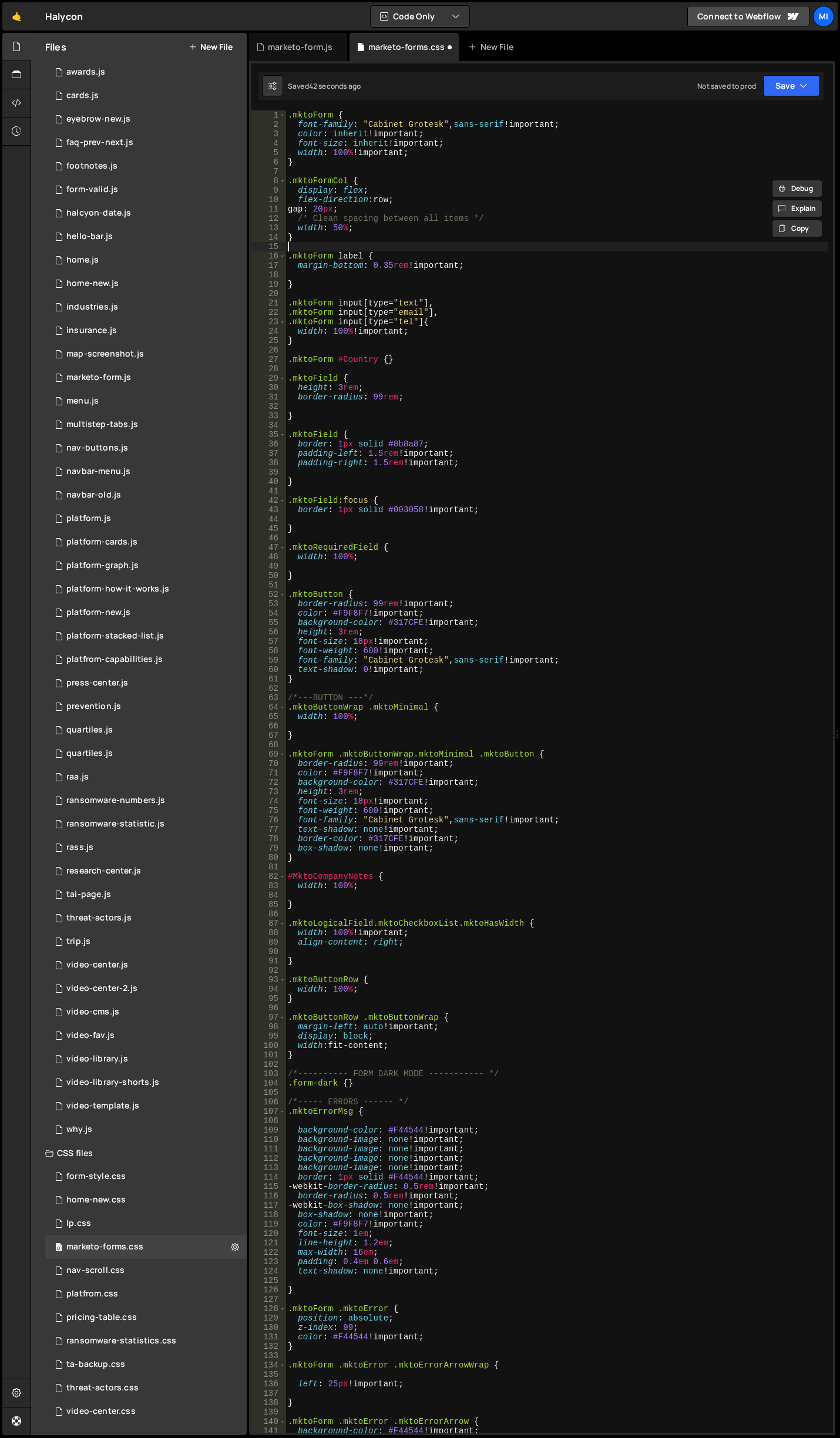
click at [327, 244] on div ".mktoForm { font-family : " Cabinet Grotesk " , sans-serif !important ; color :…" at bounding box center [557, 781] width 543 height 1341
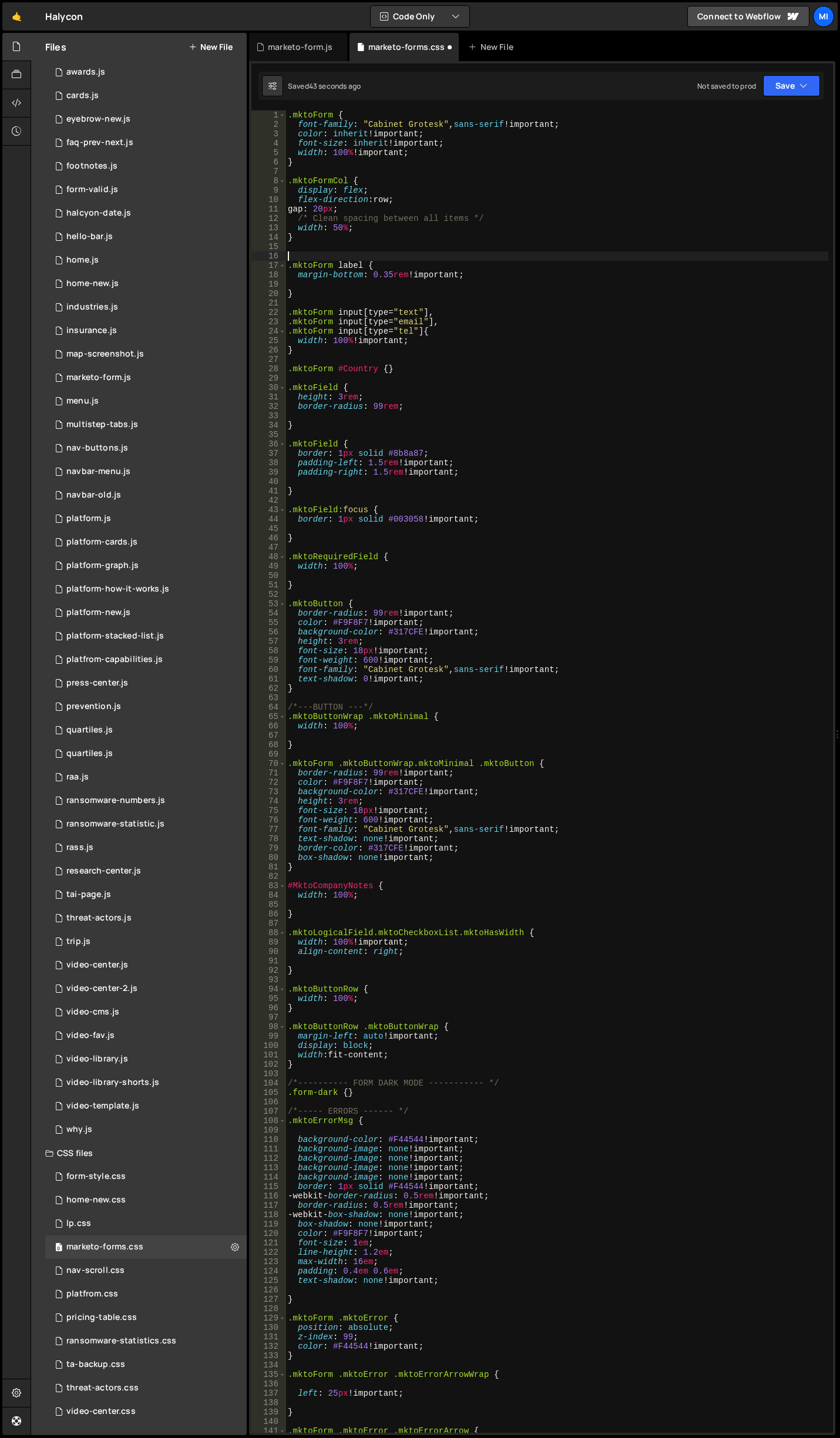
paste textarea "}"
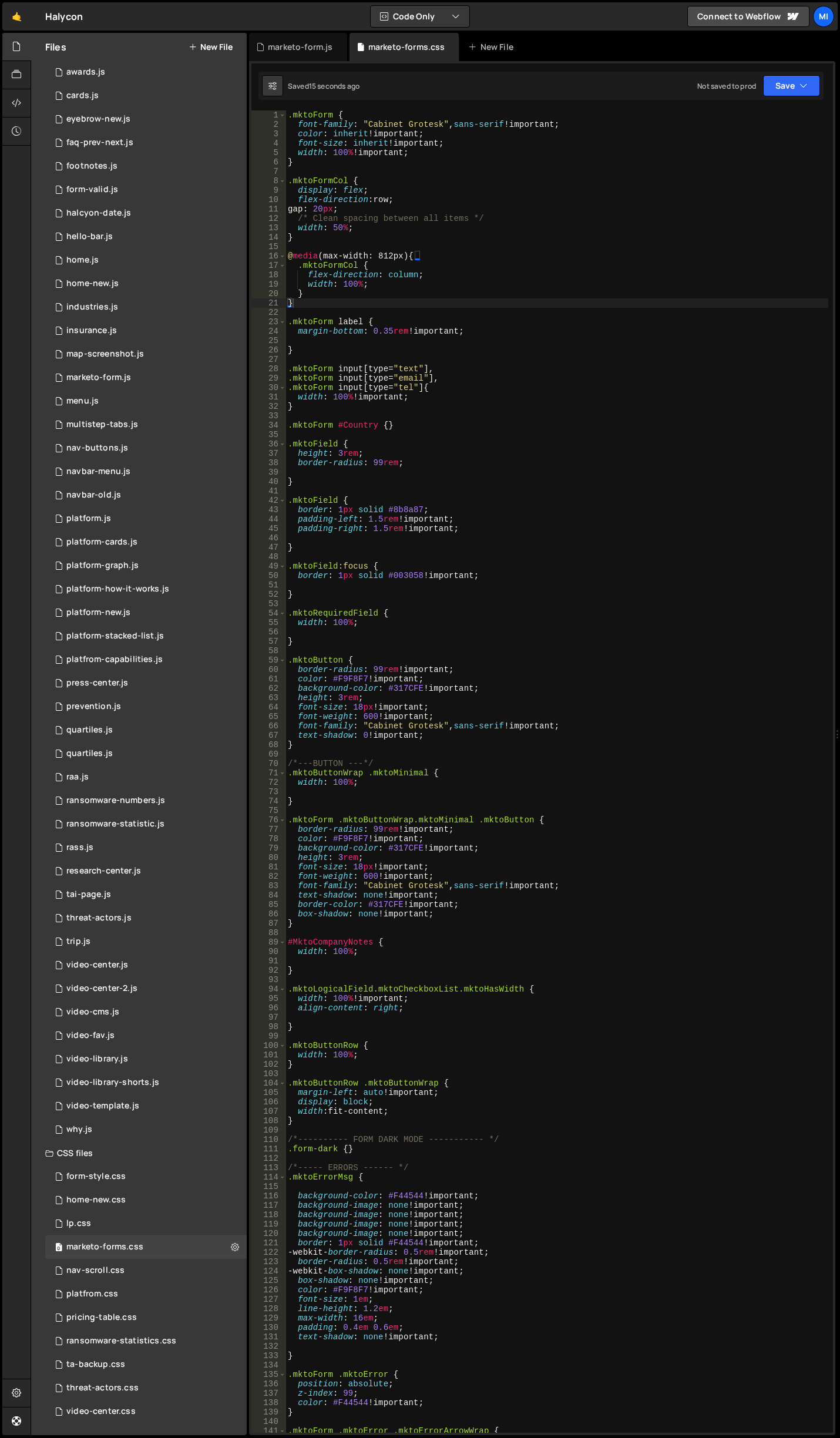
click at [411, 289] on div ".mktoForm { font-family : " Cabinet Grotesk " , sans-serif !important ; color :…" at bounding box center [557, 781] width 543 height 1341
click at [414, 280] on div ".mktoForm { font-family : " Cabinet Grotesk " , sans-serif !important ; color :…" at bounding box center [557, 781] width 543 height 1341
drag, startPoint x: 296, startPoint y: 210, endPoint x: 373, endPoint y: 211, distance: 77.0
click at [373, 211] on div ".mktoForm { font-family : " Cabinet Grotesk " , sans-serif !important ; color :…" at bounding box center [557, 781] width 543 height 1341
click at [388, 283] on div ".mktoForm { font-family : " Cabinet Grotesk " , sans-serif !important ; color :…" at bounding box center [557, 781] width 543 height 1341
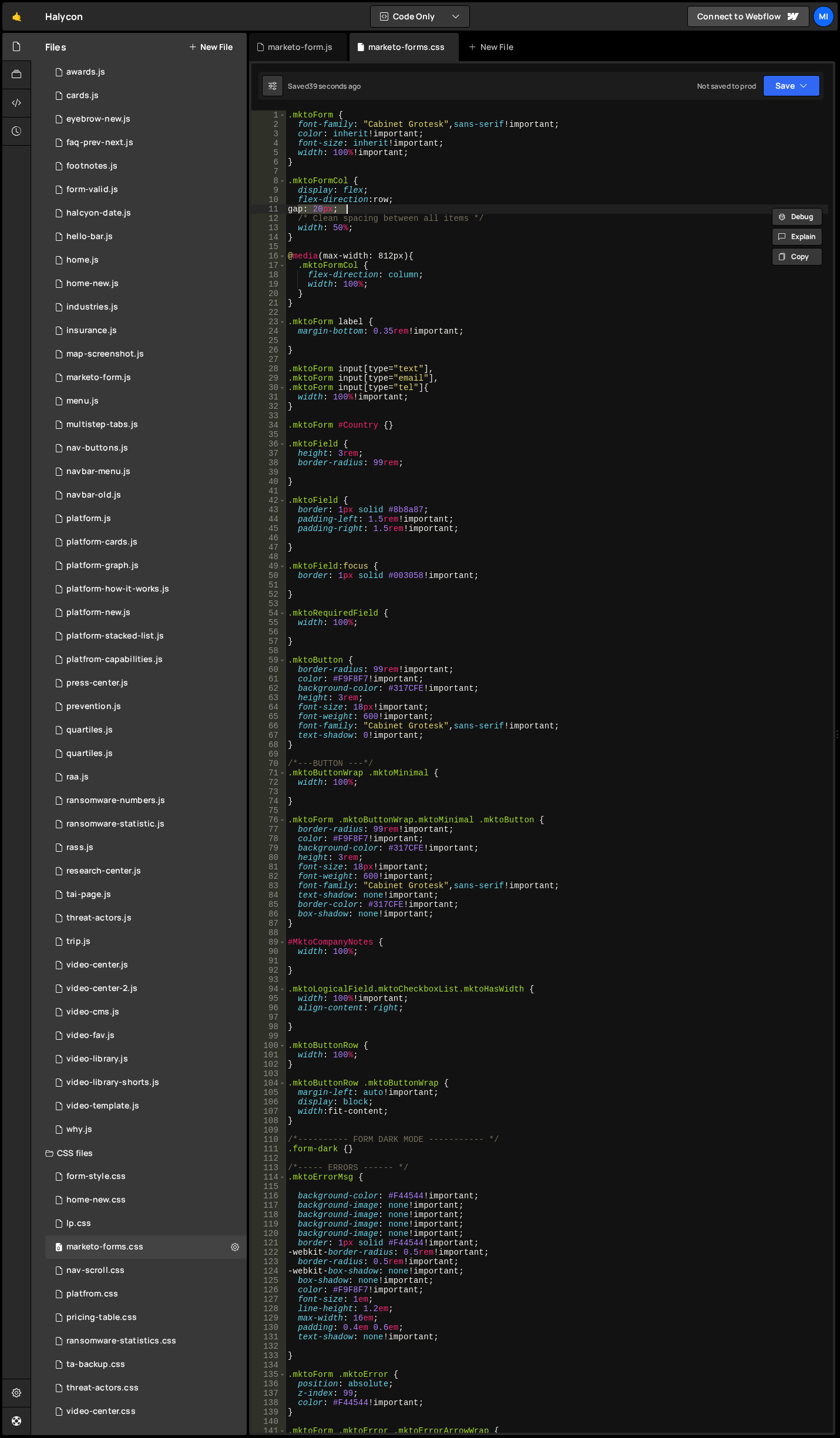
type textarea "width: 100%;"
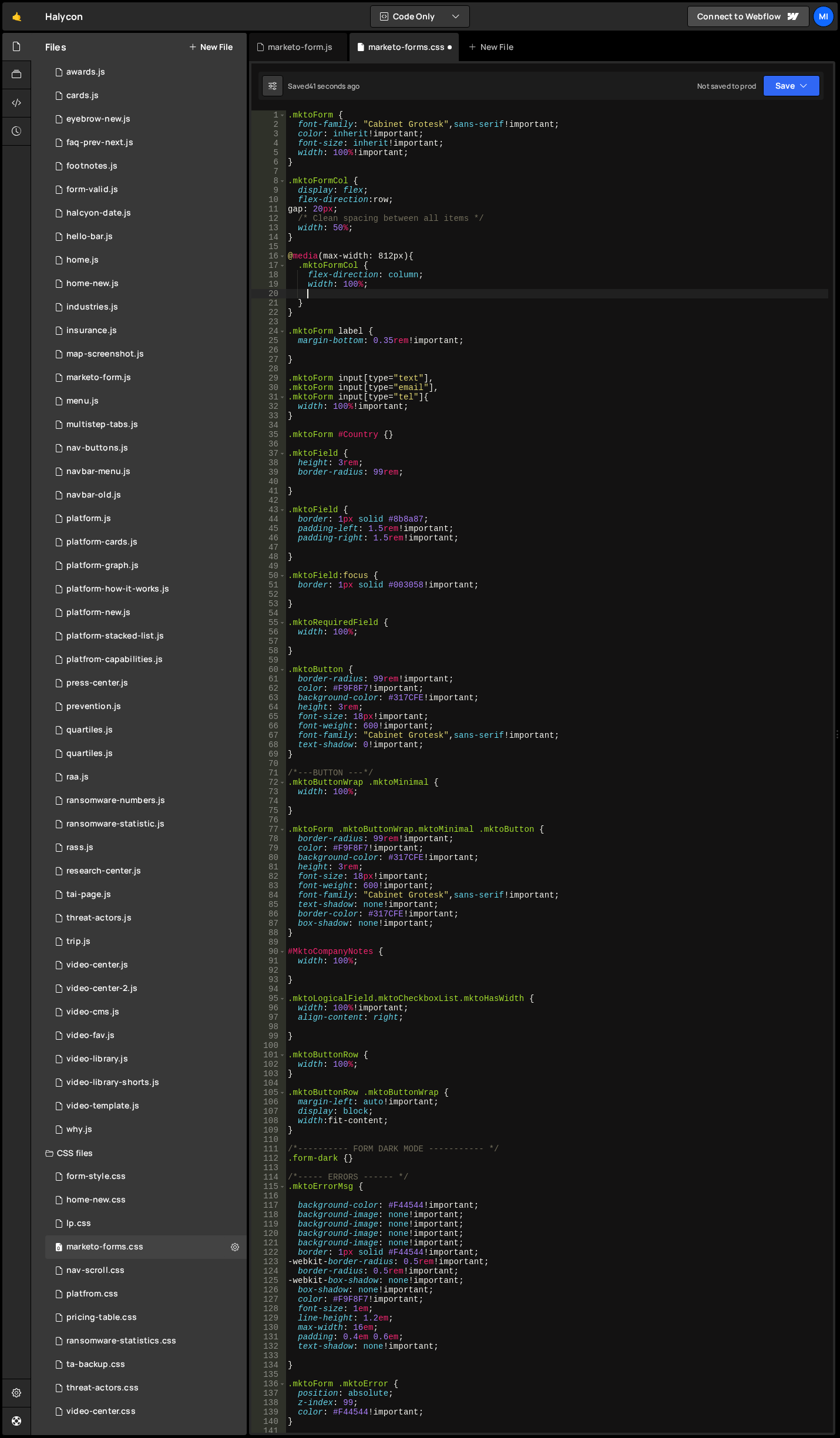
paste textarea "gap: 20px;"
click at [336, 295] on div ".mktoForm { font-family : " Cabinet Grotesk " , sans-serif !important ; color :…" at bounding box center [557, 781] width 543 height 1341
click at [387, 306] on div ".mktoForm { font-family : " Cabinet Grotesk " , sans-serif !important ; color :…" at bounding box center [557, 781] width 543 height 1341
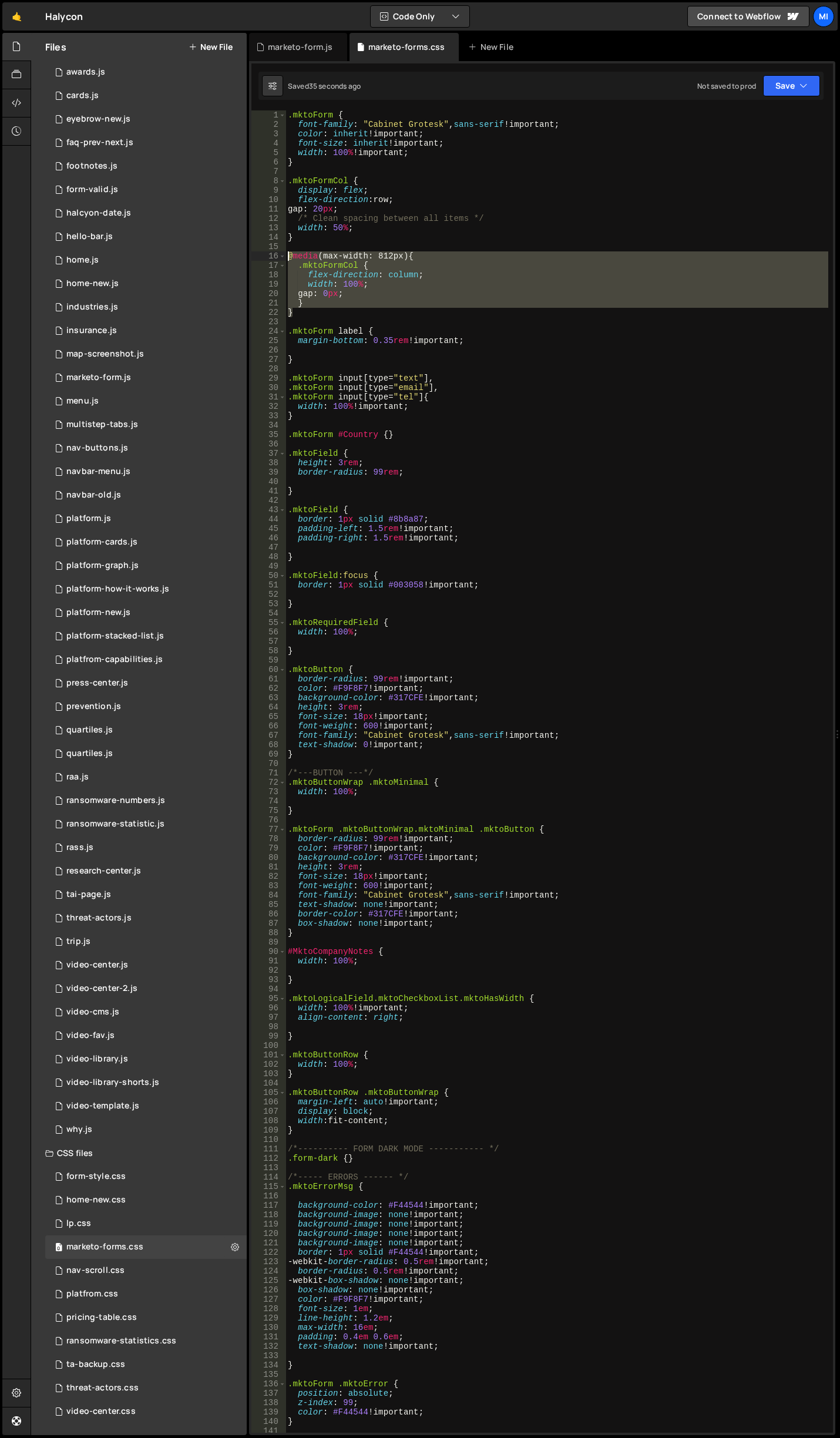
drag, startPoint x: 309, startPoint y: 313, endPoint x: 278, endPoint y: 255, distance: 65.8
click at [278, 255] on div "} 1 2 3 4 5 6 7 8 9 10 11 12 13 14 15 16 17 18 19 20 21 22 23 24 25 26 27 28 29…" at bounding box center [541, 771] width 581 height 1322
click at [309, 315] on div ".mktoForm { font-family : " Cabinet Grotesk " , sans-serif !important ; color :…" at bounding box center [557, 771] width 543 height 1322
type textarea "}"
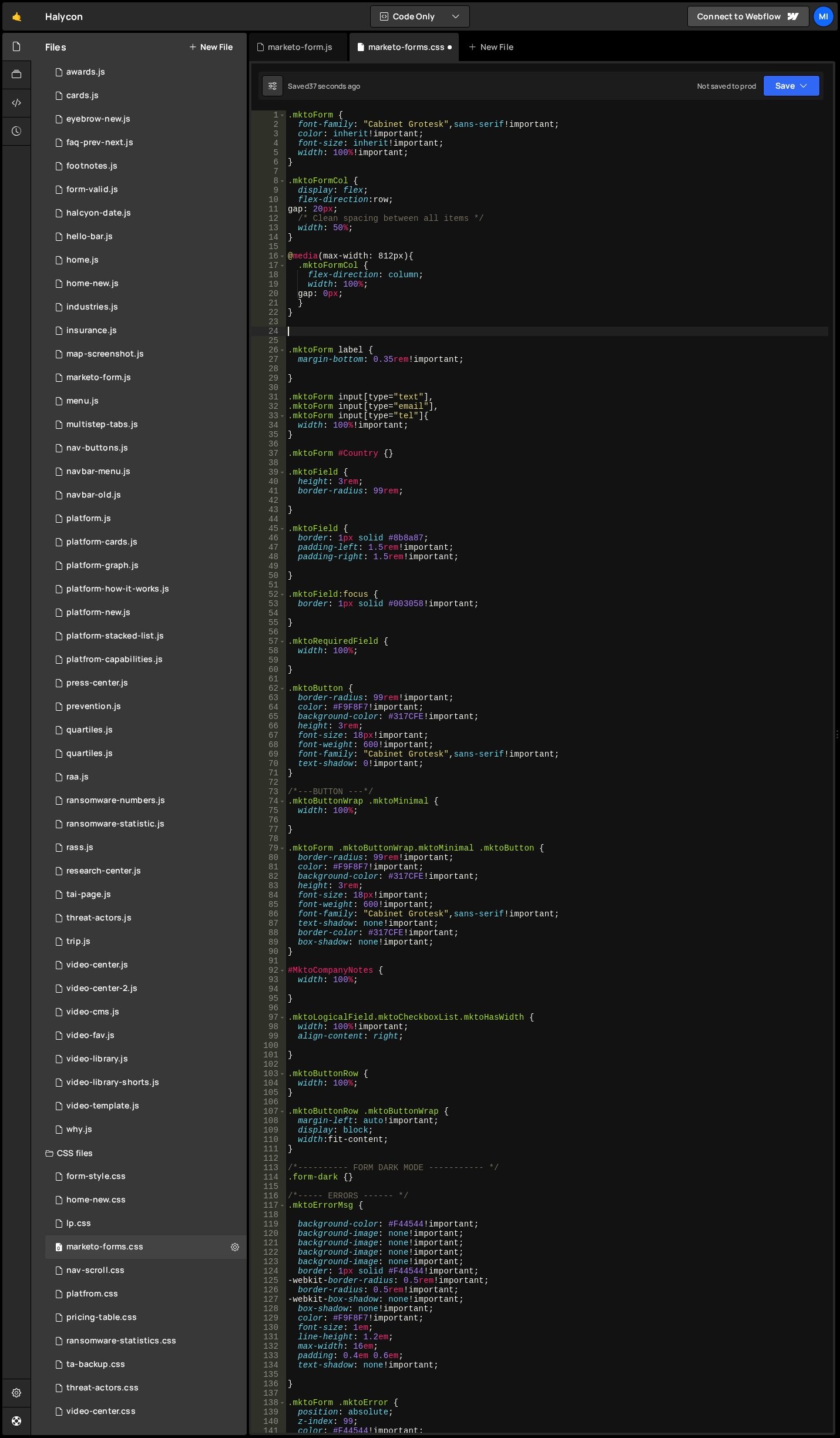
paste textarea "}"
type textarea "}"
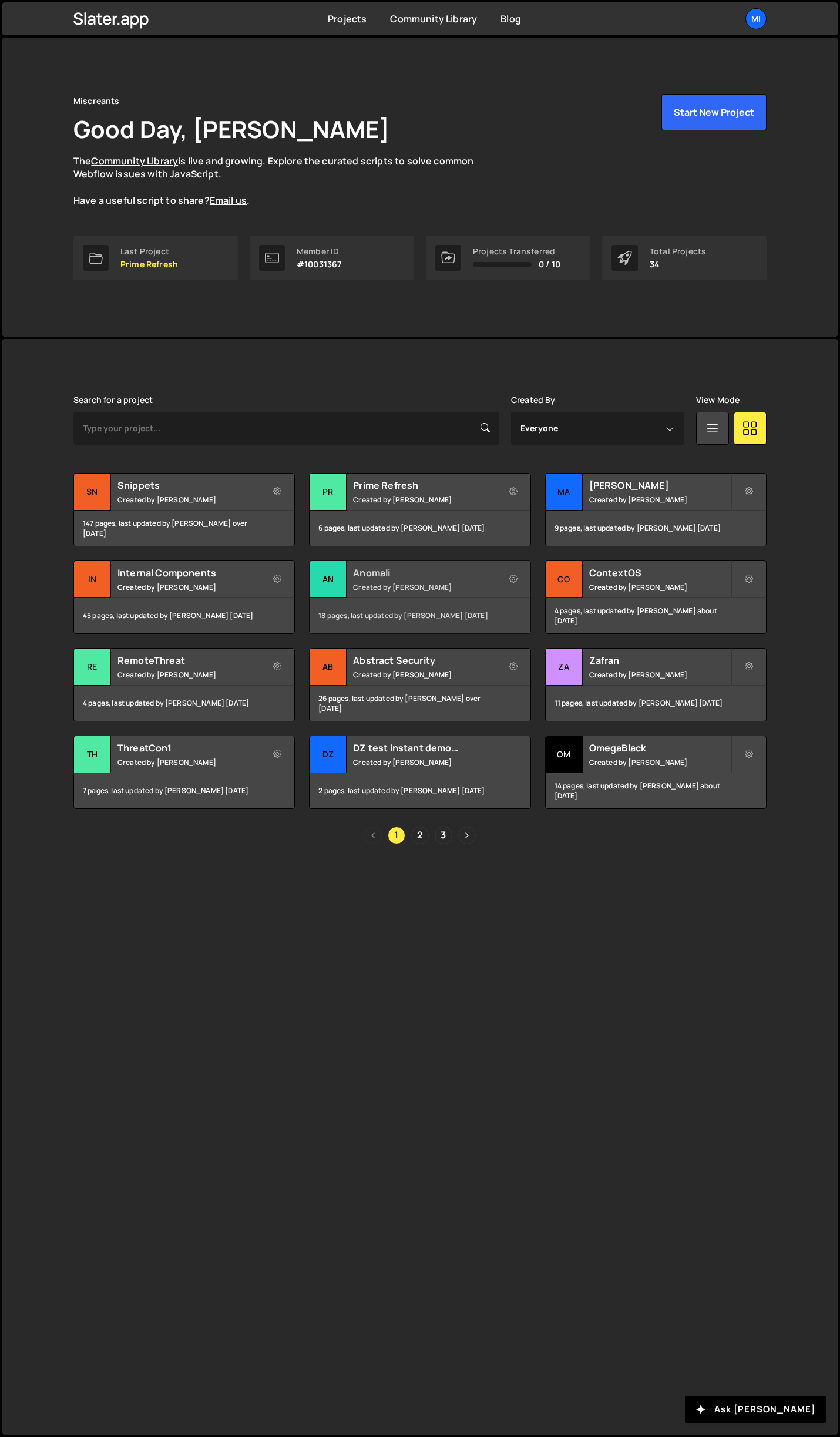
click at [359, 574] on h2 "Anomali" at bounding box center [423, 573] width 142 height 13
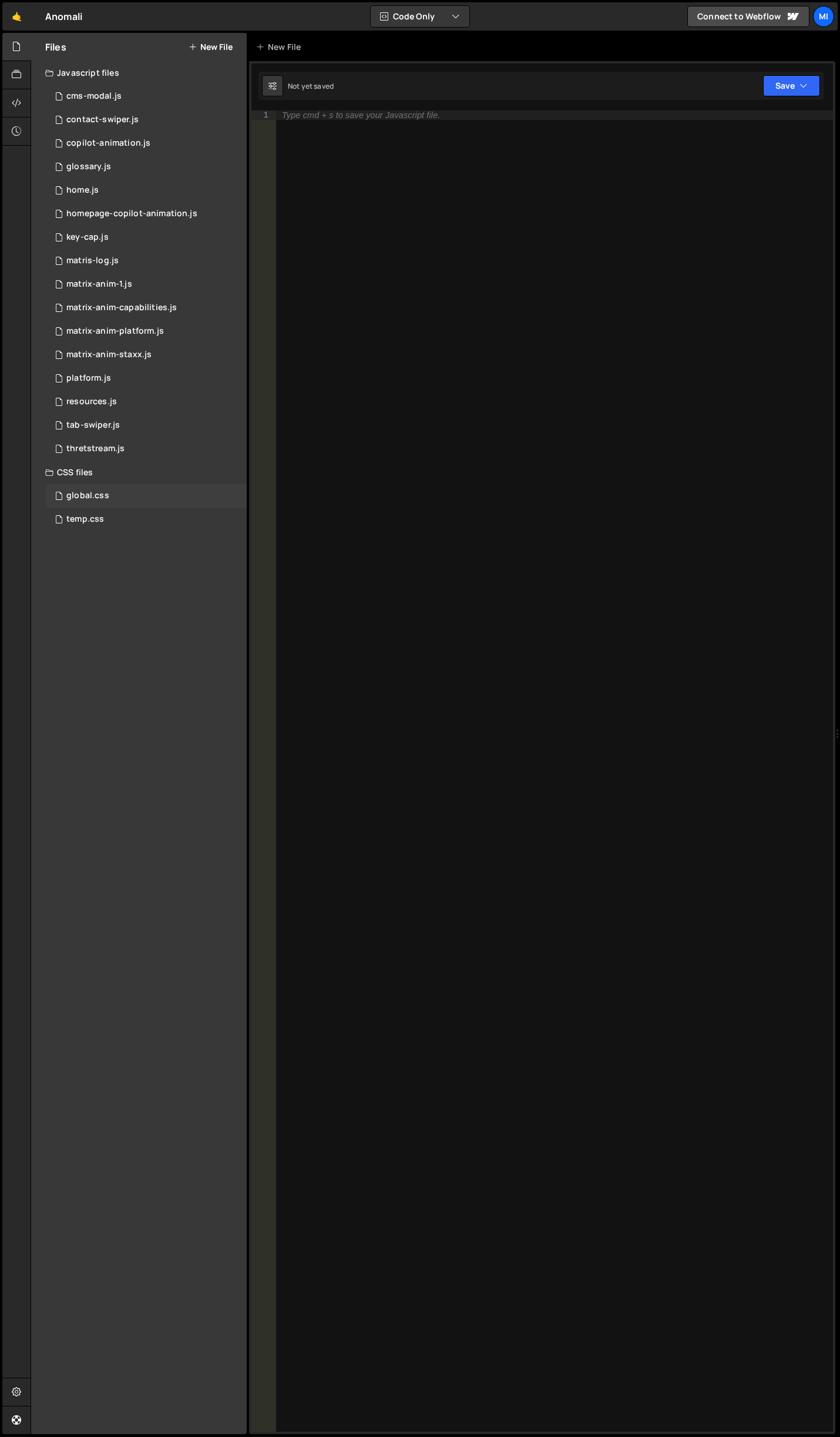
click at [100, 496] on div "global.css" at bounding box center [87, 496] width 43 height 10
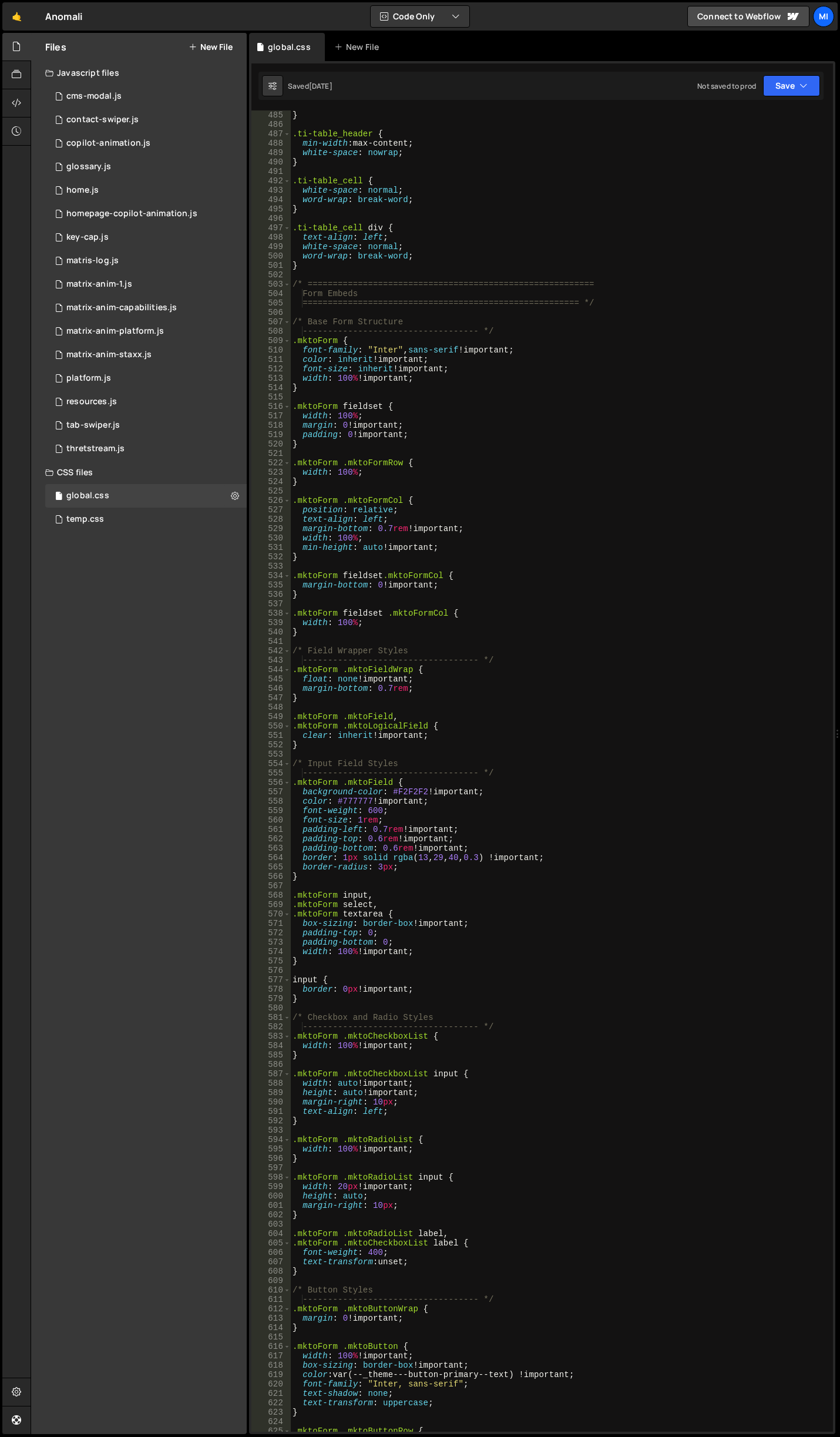
scroll to position [4864, 0]
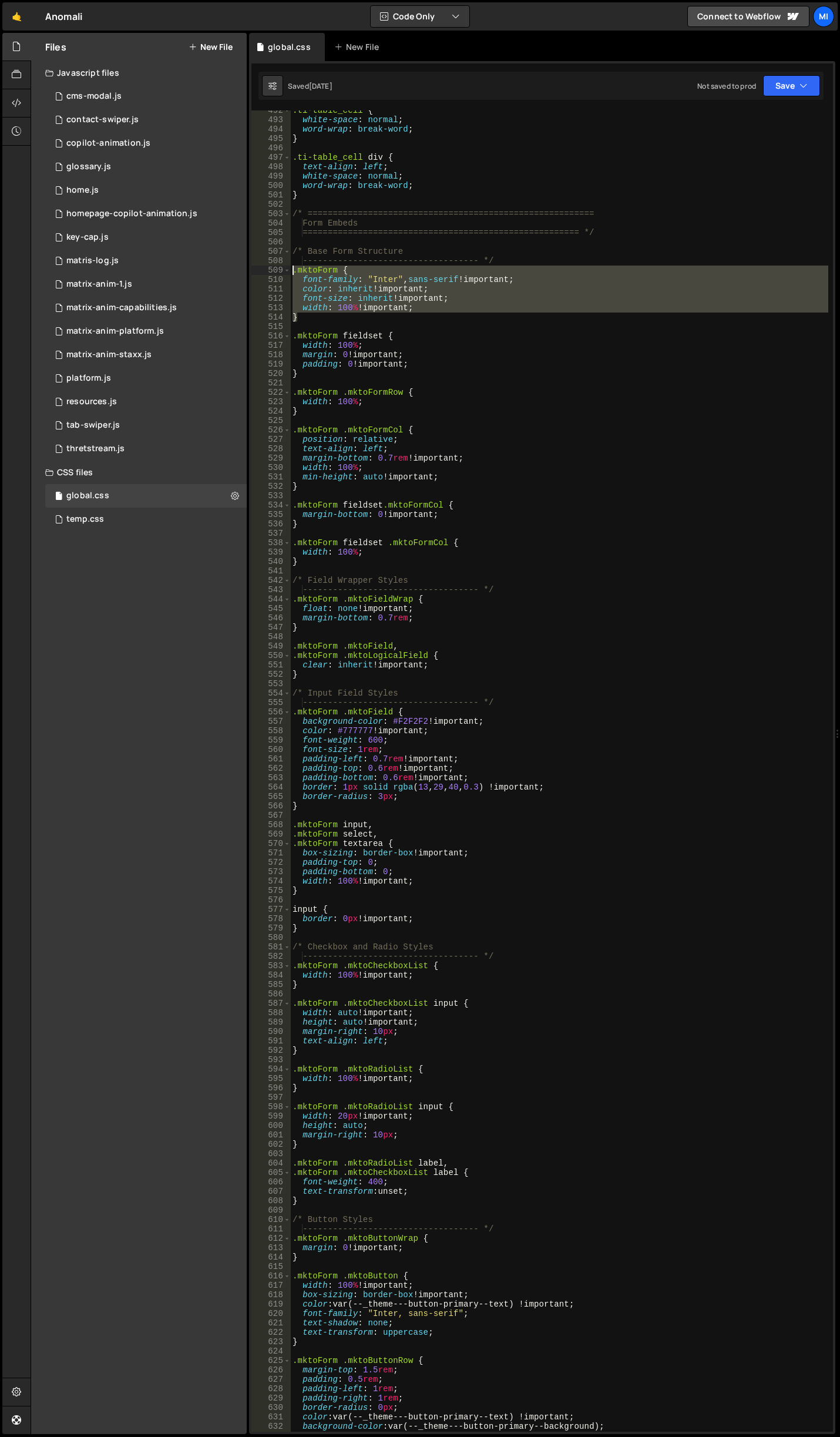
drag, startPoint x: 305, startPoint y: 315, endPoint x: 280, endPoint y: 273, distance: 48.9
click at [280, 273] on div "} 492 493 494 495 496 497 498 499 500 501 502 503 504 505 506 507 508 509 510 5…" at bounding box center [541, 770] width 581 height 1321
click at [317, 288] on div ".ti-table_cell { white-space : normal ; word-wrap : break-word ; } .ti-table_ce…" at bounding box center [559, 770] width 538 height 1321
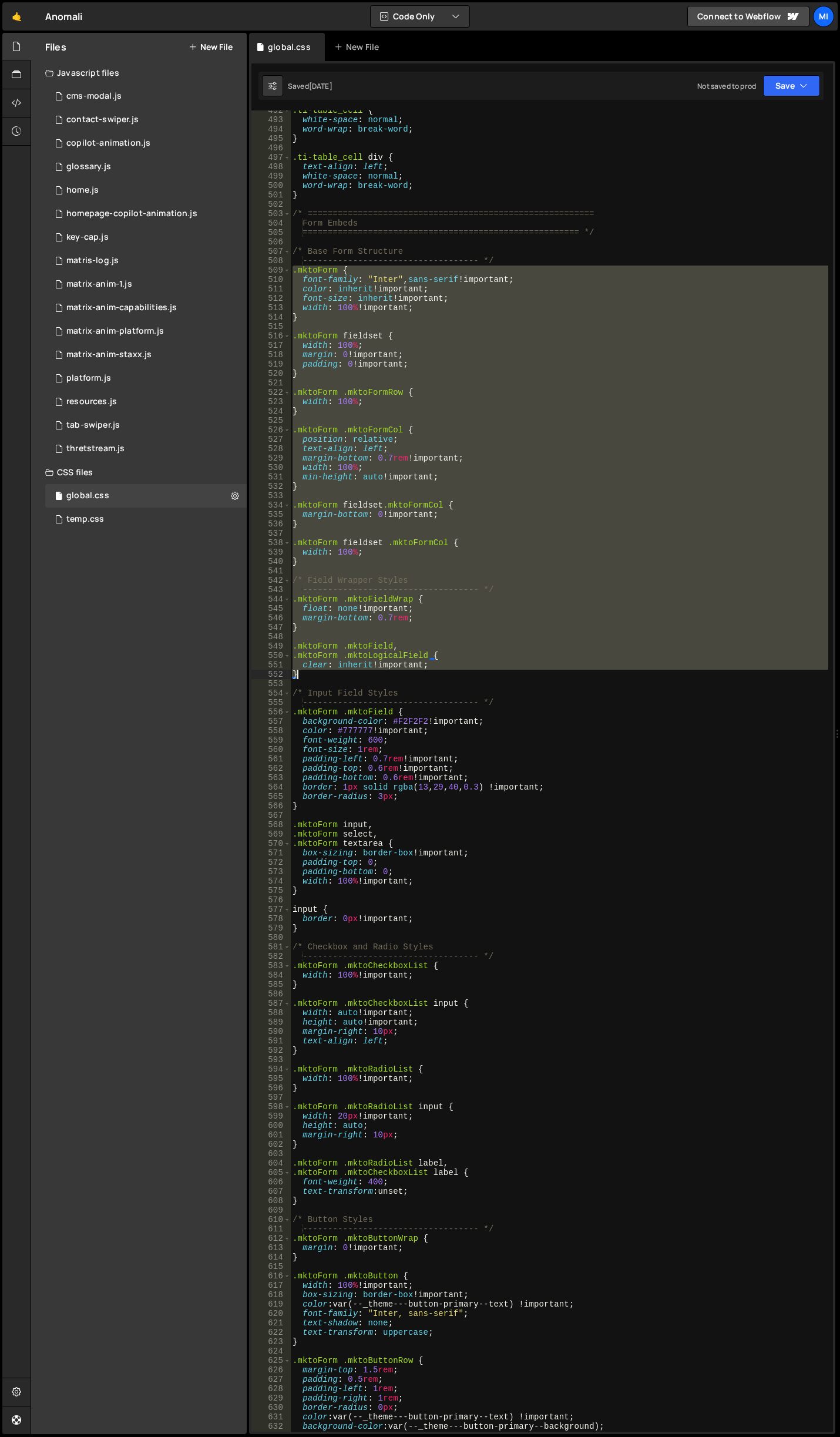
drag, startPoint x: 294, startPoint y: 272, endPoint x: 416, endPoint y: 675, distance: 421.1
click at [416, 675] on div ".ti-table_cell { white-space : normal ; word-wrap : break-word ; } .ti-table_ce…" at bounding box center [559, 776] width 538 height 1340
type textarea "clear: inherit !important; }"
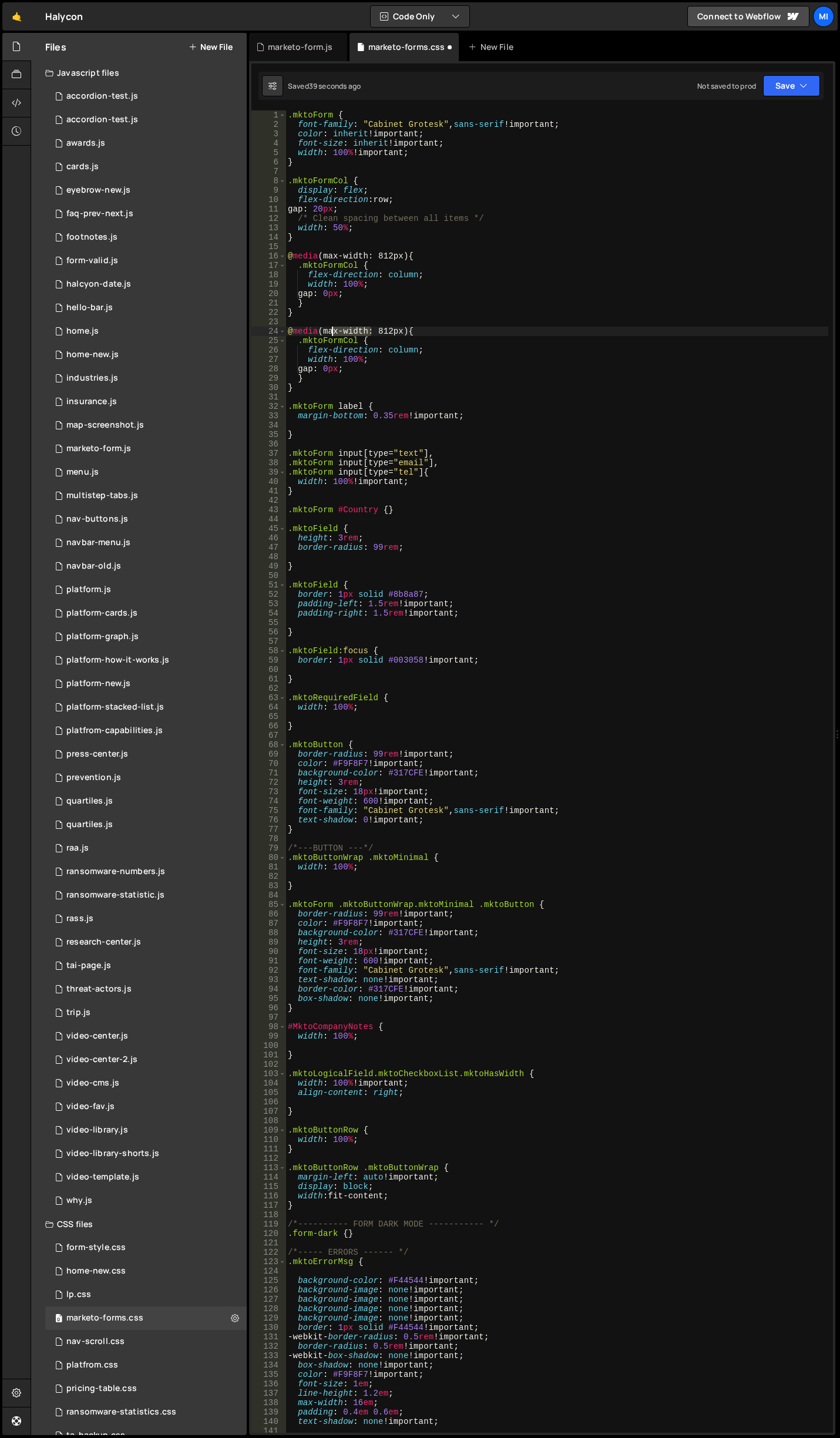
scroll to position [71, 0]
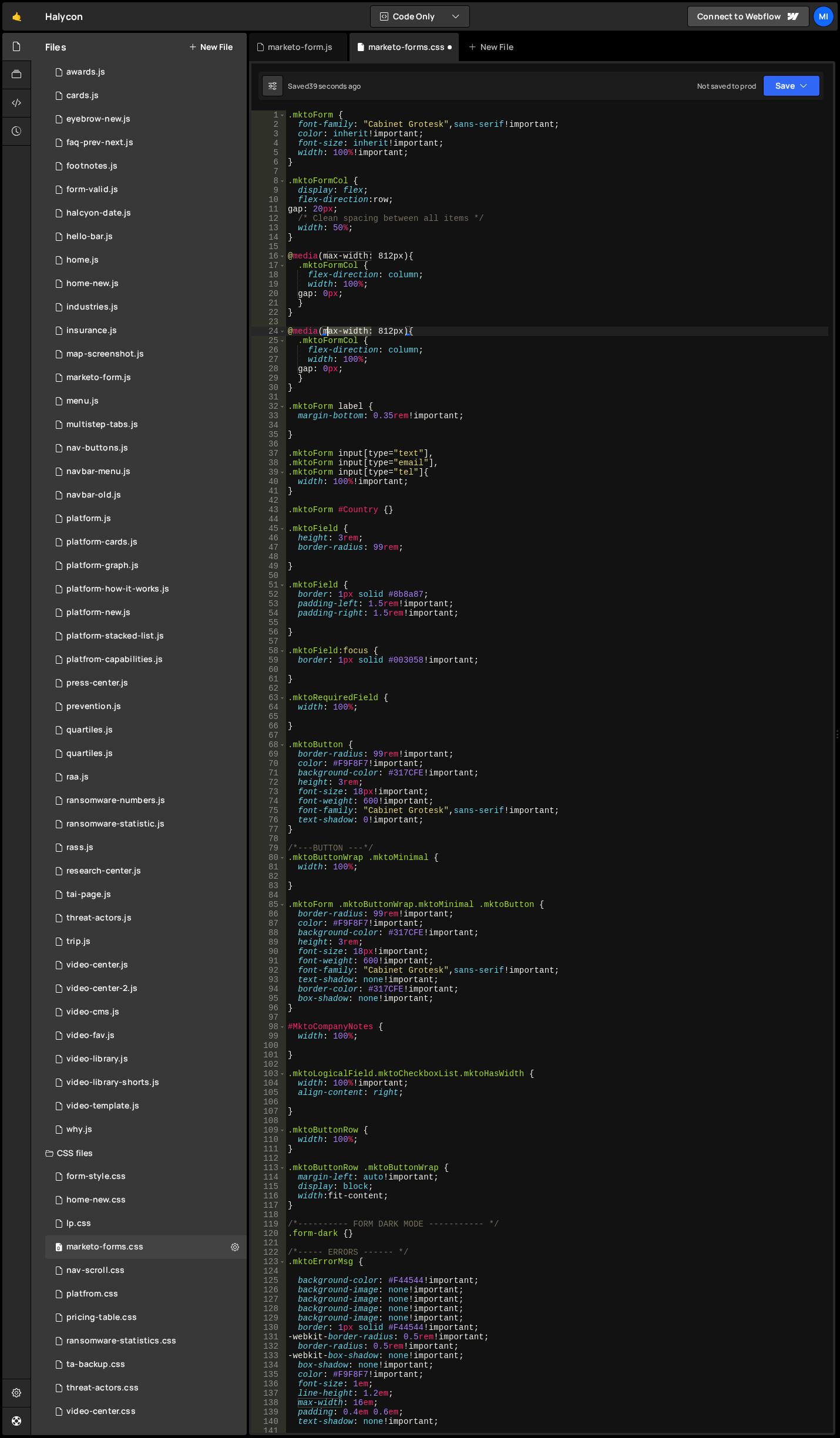
click at [327, 330] on div ".mktoForm { font-family : " Cabinet Grotesk " , sans-serif !important ; color :…" at bounding box center [557, 781] width 543 height 1341
drag, startPoint x: 382, startPoint y: 331, endPoint x: 396, endPoint y: 331, distance: 14.0
click at [396, 331] on div ".mktoForm { font-family : " Cabinet Grotesk " , sans-serif !important ; color :…" at bounding box center [557, 781] width 543 height 1341
click at [332, 364] on div ".mktoForm { font-family : " Cabinet Grotesk " , sans-serif !important ; color :…" at bounding box center [557, 781] width 543 height 1341
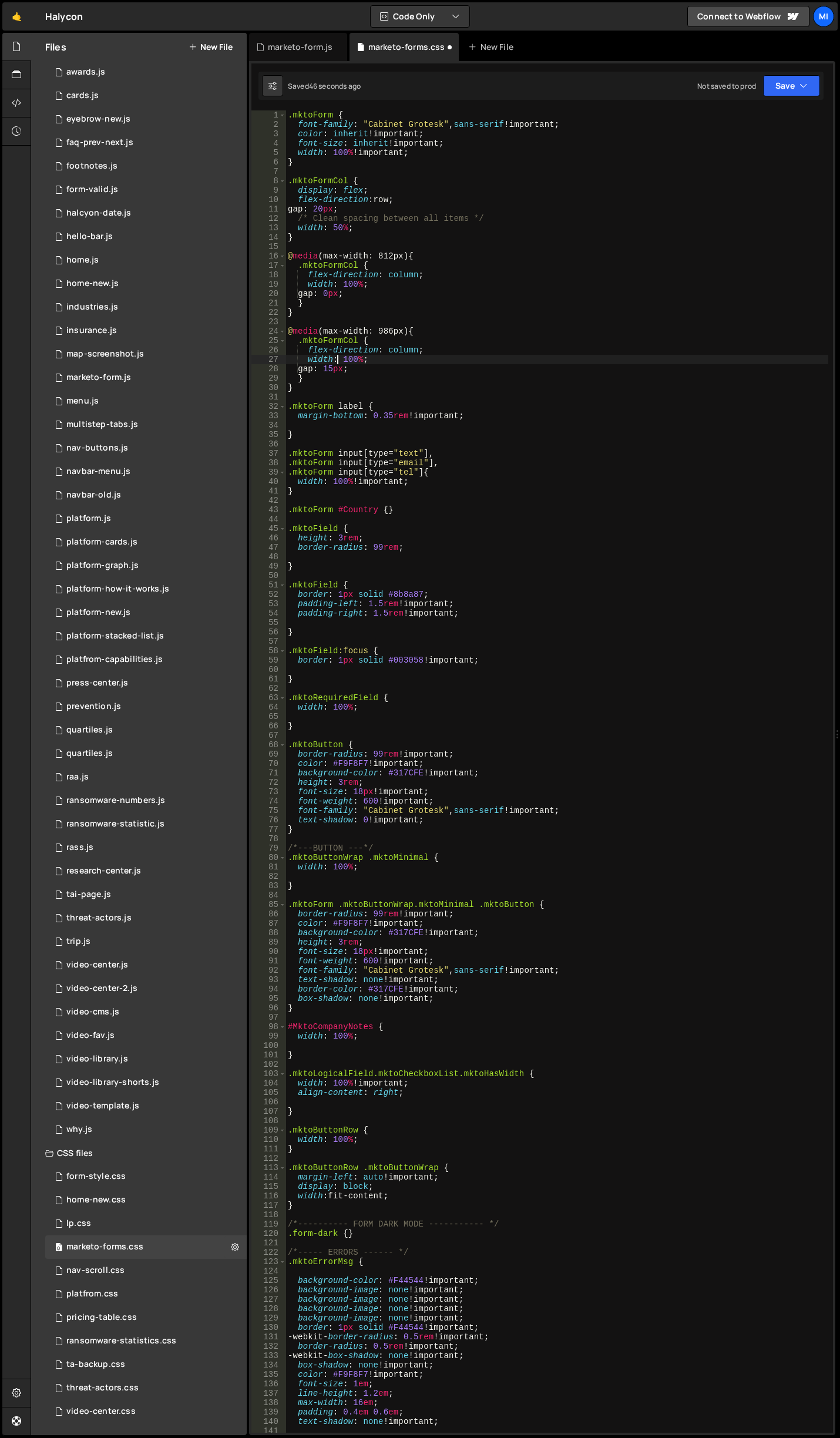
drag, startPoint x: 338, startPoint y: 356, endPoint x: 351, endPoint y: 364, distance: 15.3
click at [339, 357] on div ".mktoForm { font-family : " Cabinet Grotesk " , sans-serif !important ; color :…" at bounding box center [557, 781] width 543 height 1341
click at [352, 368] on div ".mktoForm { font-family : " Cabinet Grotesk " , sans-serif !important ; color :…" at bounding box center [557, 781] width 543 height 1341
drag, startPoint x: 340, startPoint y: 331, endPoint x: 328, endPoint y: 329, distance: 12.2
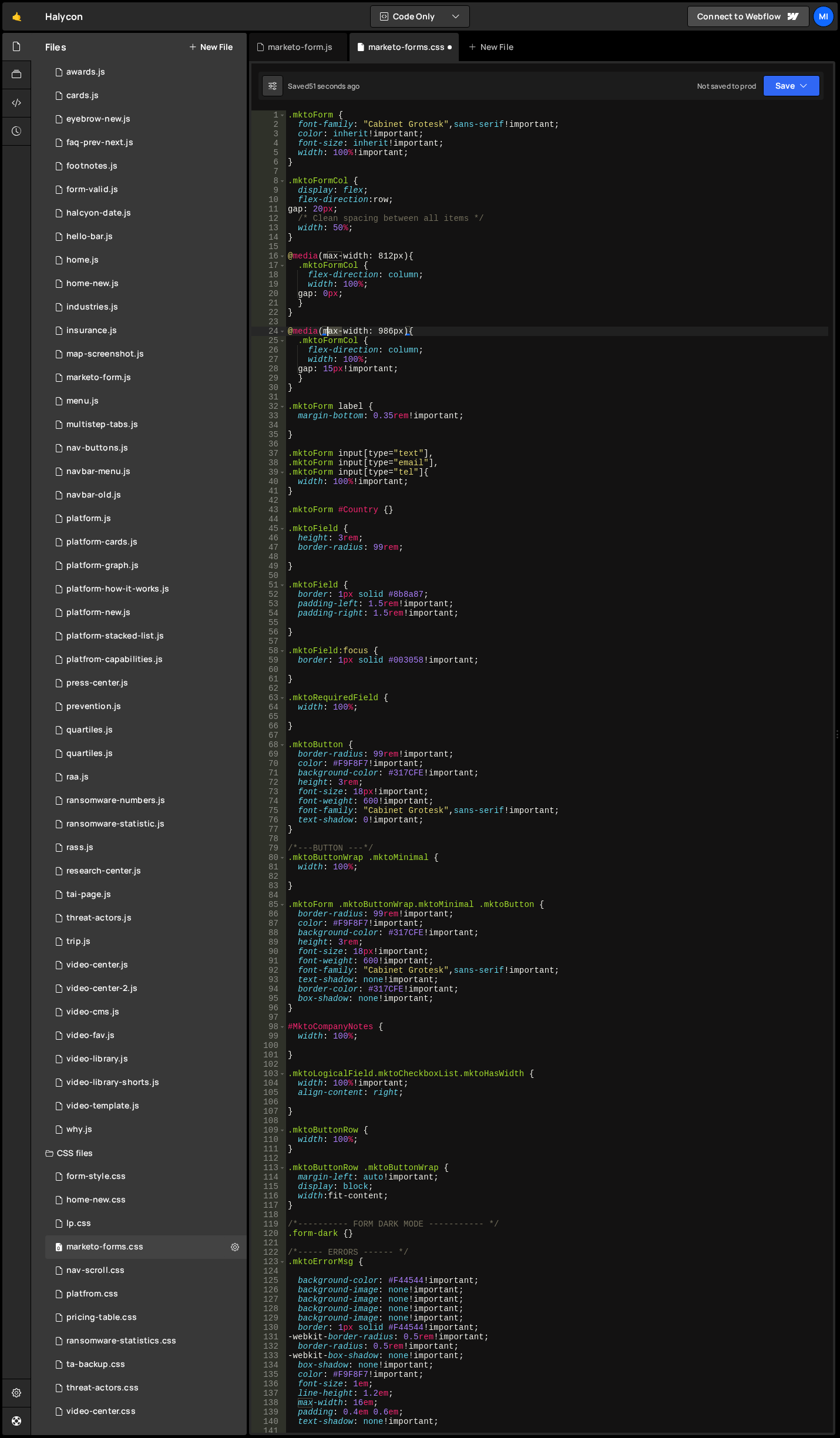
click at [328, 329] on div ".mktoForm { font-family : " Cabinet Grotesk " , sans-serif !important ; color :…" at bounding box center [557, 781] width 543 height 1341
drag, startPoint x: 299, startPoint y: 193, endPoint x: 427, endPoint y: 202, distance: 128.3
click at [427, 202] on div ".mktoForm { font-family : " Cabinet Grotesk " , sans-serif !important ; color :…" at bounding box center [557, 781] width 543 height 1341
drag, startPoint x: 436, startPoint y: 352, endPoint x: 301, endPoint y: 348, distance: 135.1
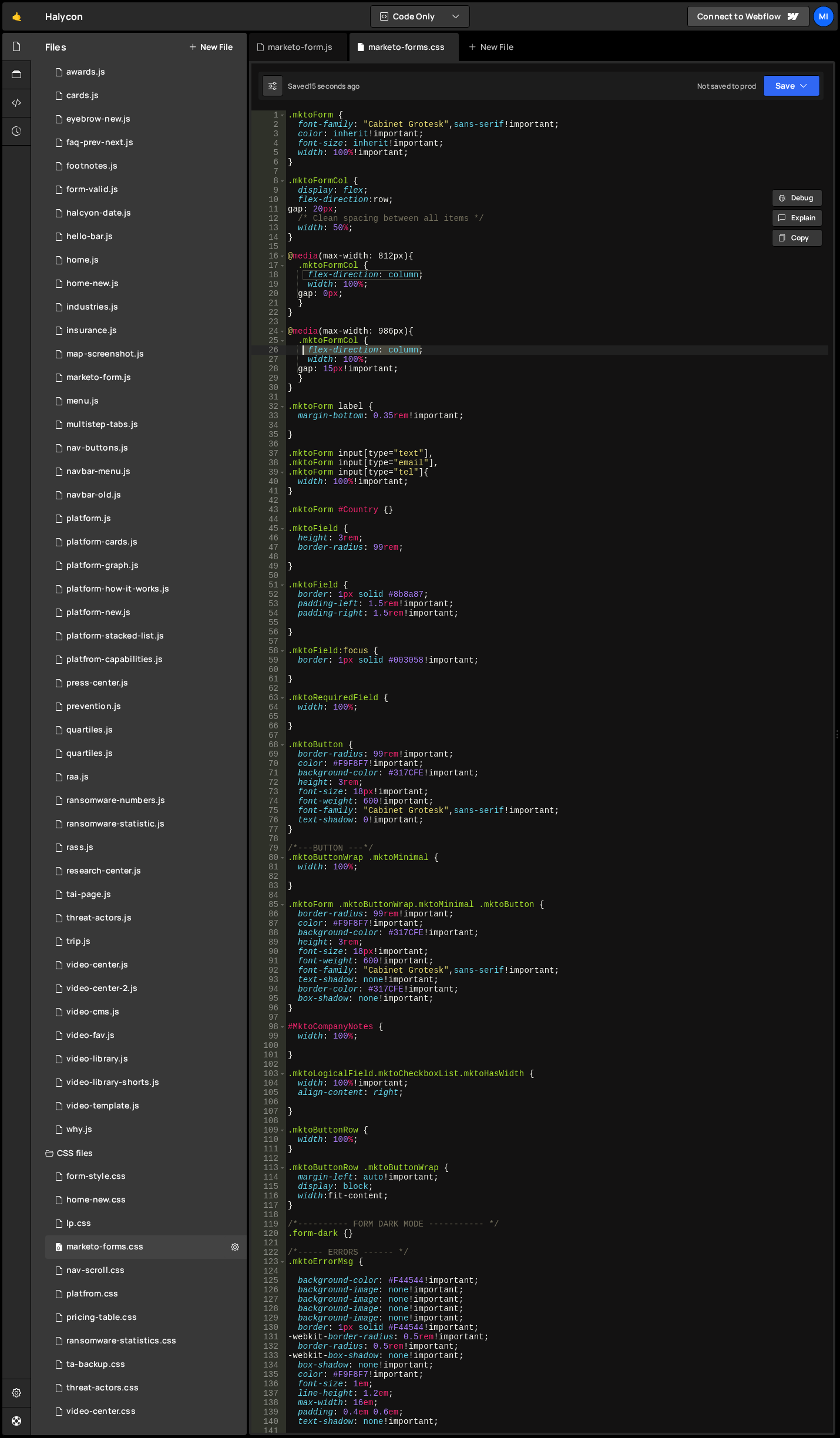
click at [301, 348] on div ".mktoForm { font-family : " Cabinet Grotesk " , sans-serif !important ; color :…" at bounding box center [557, 781] width 543 height 1341
drag, startPoint x: 369, startPoint y: 359, endPoint x: 273, endPoint y: 346, distance: 96.9
click at [273, 346] on div "flex-direction: column; 1 2 3 4 5 6 7 8 9 10 11 12 13 14 15 16 17 18 19 20 21 2…" at bounding box center [541, 771] width 581 height 1322
type textarea "flex-direction: column; width: 100%;"
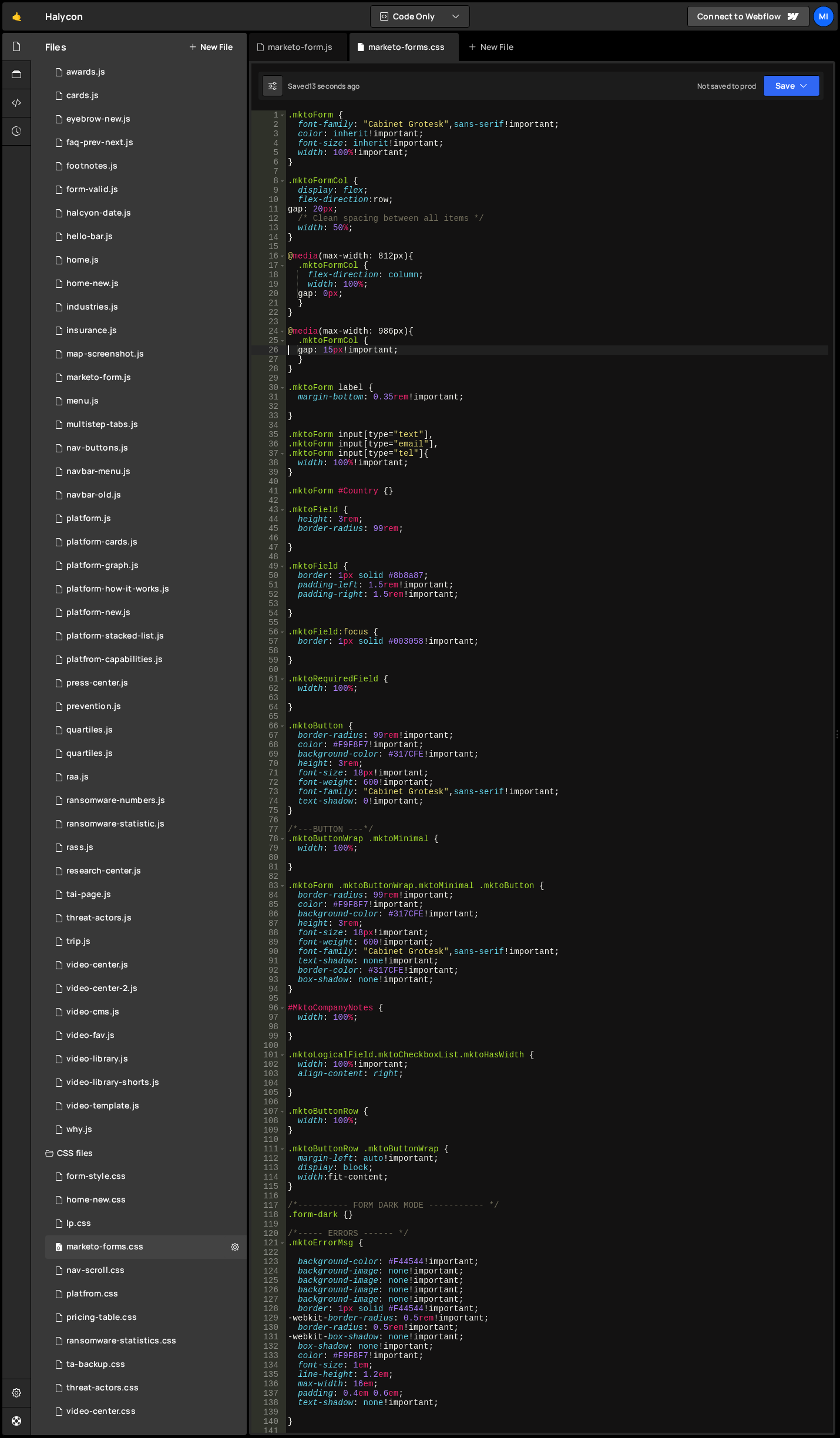
click at [345, 292] on div ".mktoForm { font-family : " Cabinet Grotesk " , sans-serif !important ; color :…" at bounding box center [557, 781] width 543 height 1341
drag, startPoint x: 297, startPoint y: 193, endPoint x: 408, endPoint y: 198, distance: 111.1
click at [408, 198] on div ".mktoForm { font-family : " Cabinet Grotesk " , sans-serif !important ; color :…" at bounding box center [557, 781] width 543 height 1341
click at [441, 330] on div ".mktoForm { font-family : " Cabinet Grotesk " , sans-serif !important ; color :…" at bounding box center [557, 781] width 543 height 1341
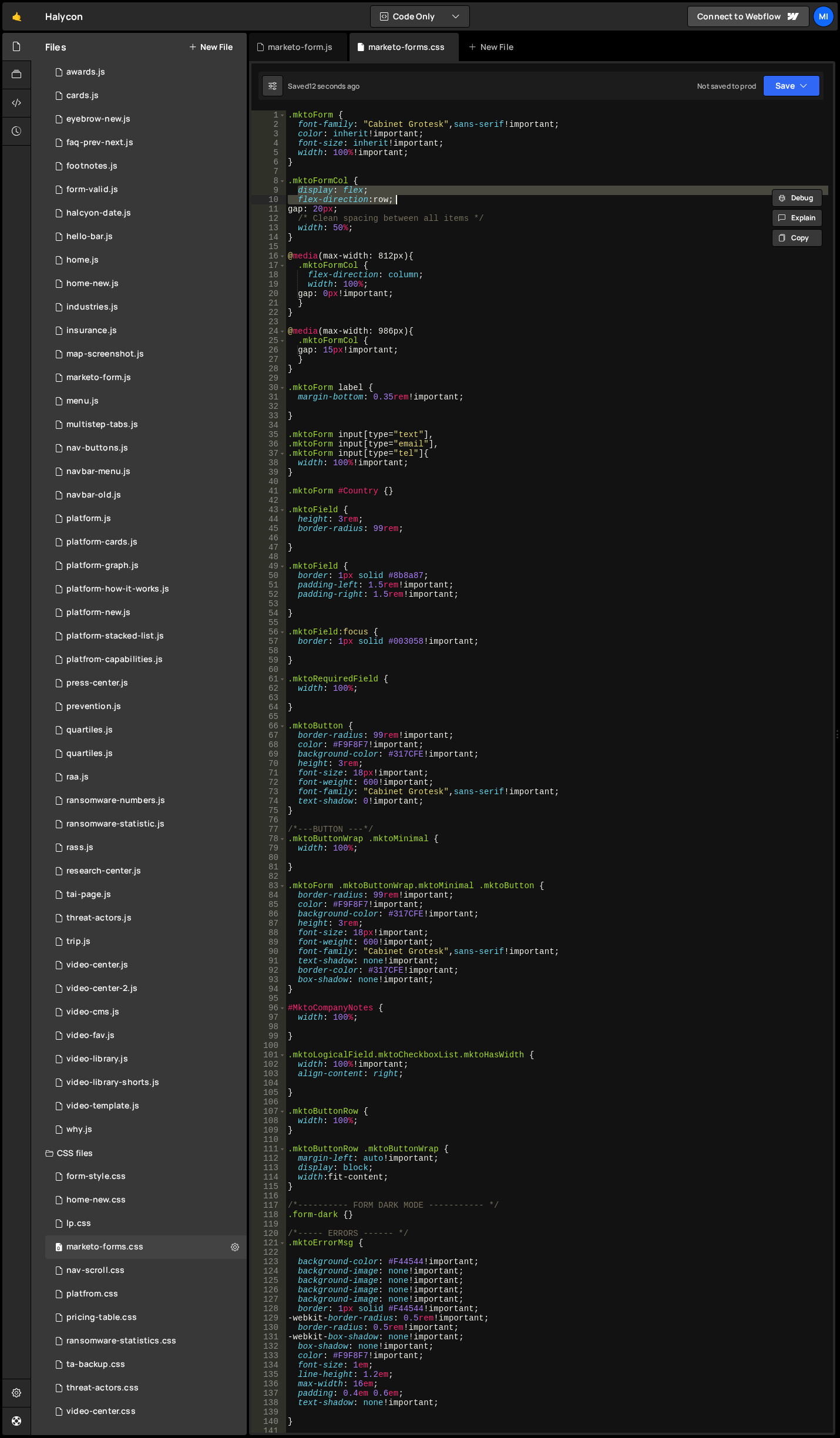
type textarea "@media (max-width: 986px) {"
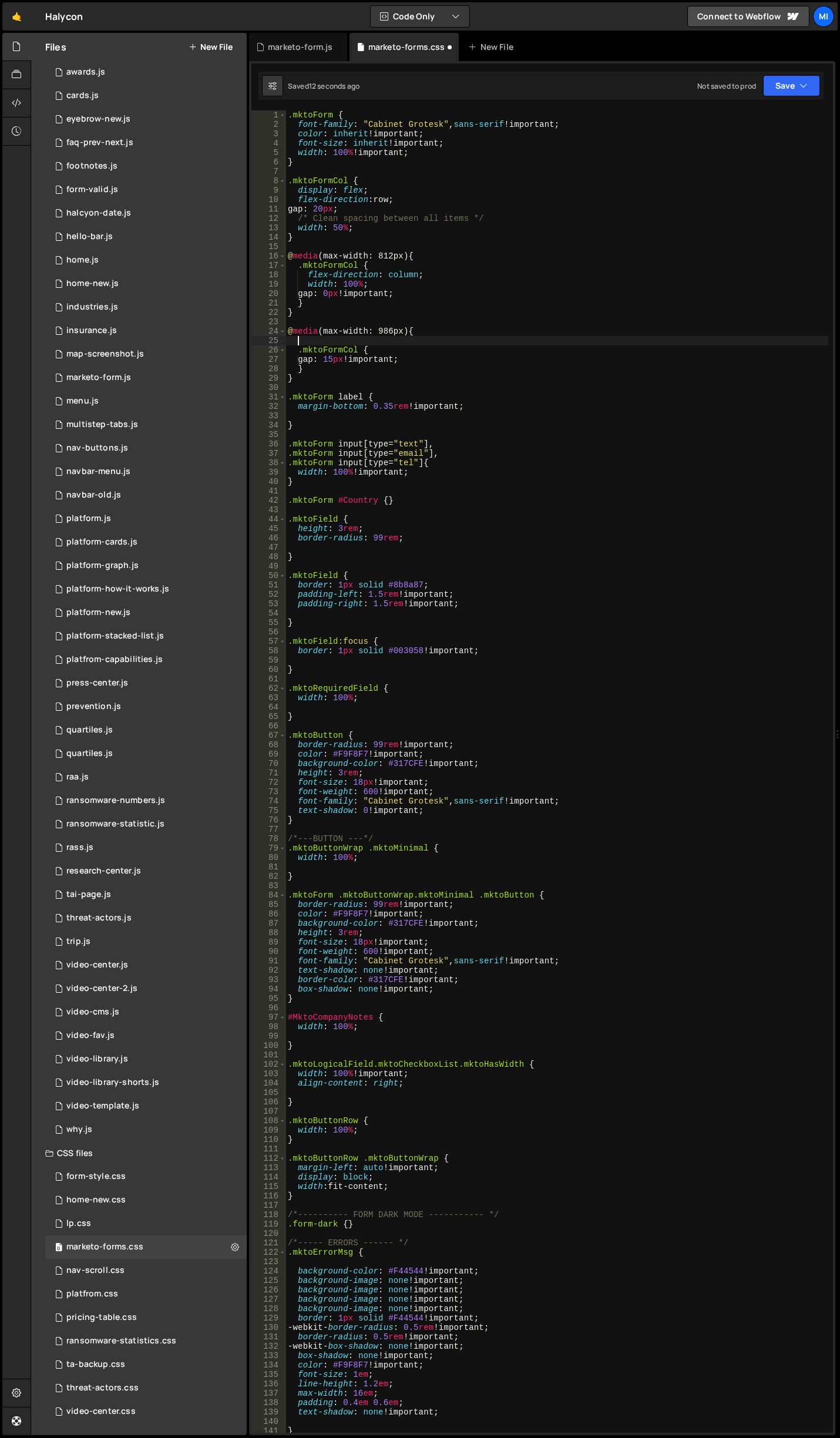
scroll to position [0, 0]
paste textarea "flex-direction: row;"
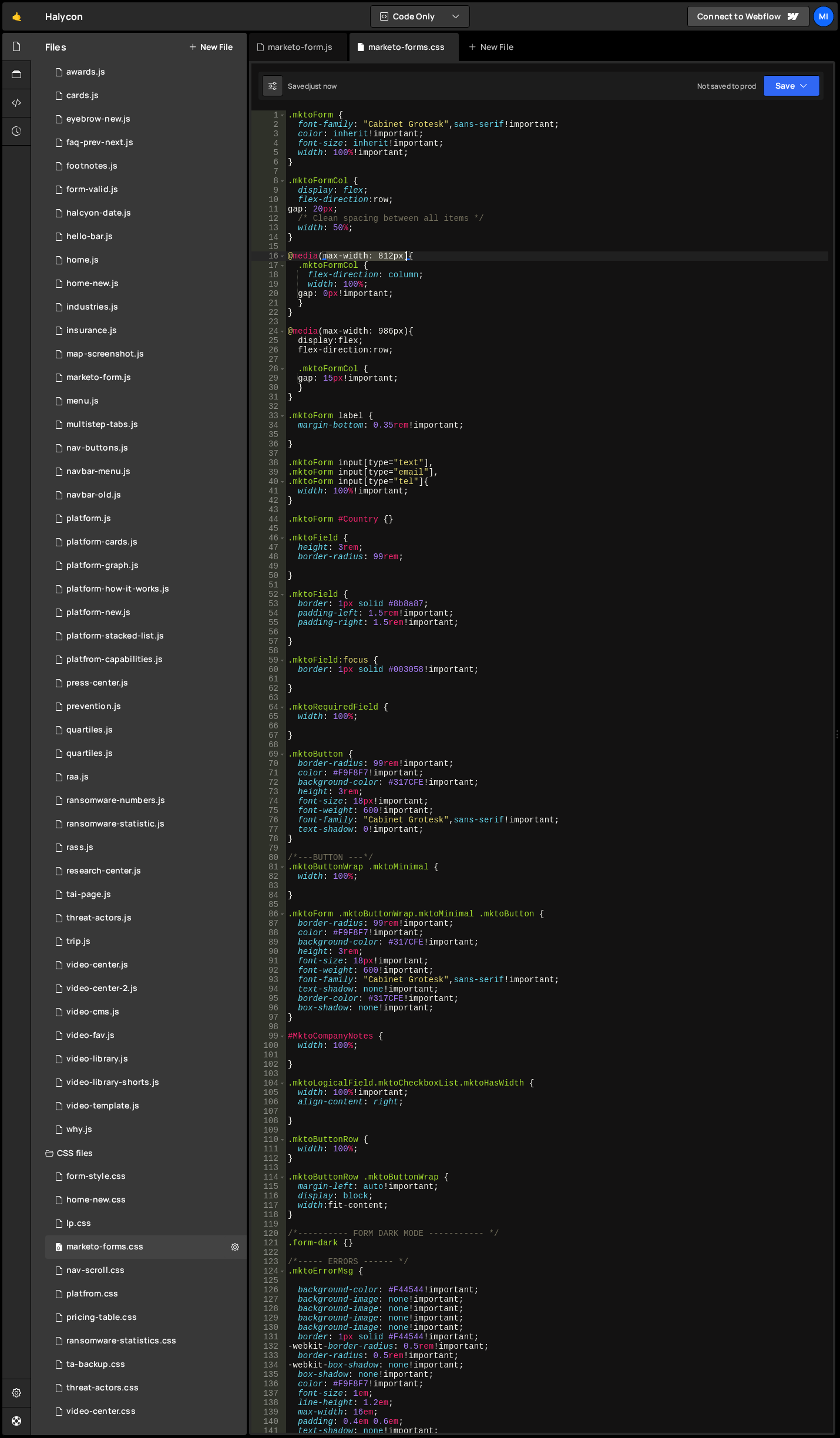
drag, startPoint x: 329, startPoint y: 257, endPoint x: 407, endPoint y: 255, distance: 78.0
click at [407, 255] on div ".mktoForm { font-family : " Cabinet Grotesk " , sans-serif !important ; color :…" at bounding box center [557, 781] width 543 height 1341
click at [320, 330] on div ".mktoForm { font-family : " Cabinet Grotesk " , sans-serif !important ; color :…" at bounding box center [557, 781] width 543 height 1341
paste textarea "max-width: 812px"
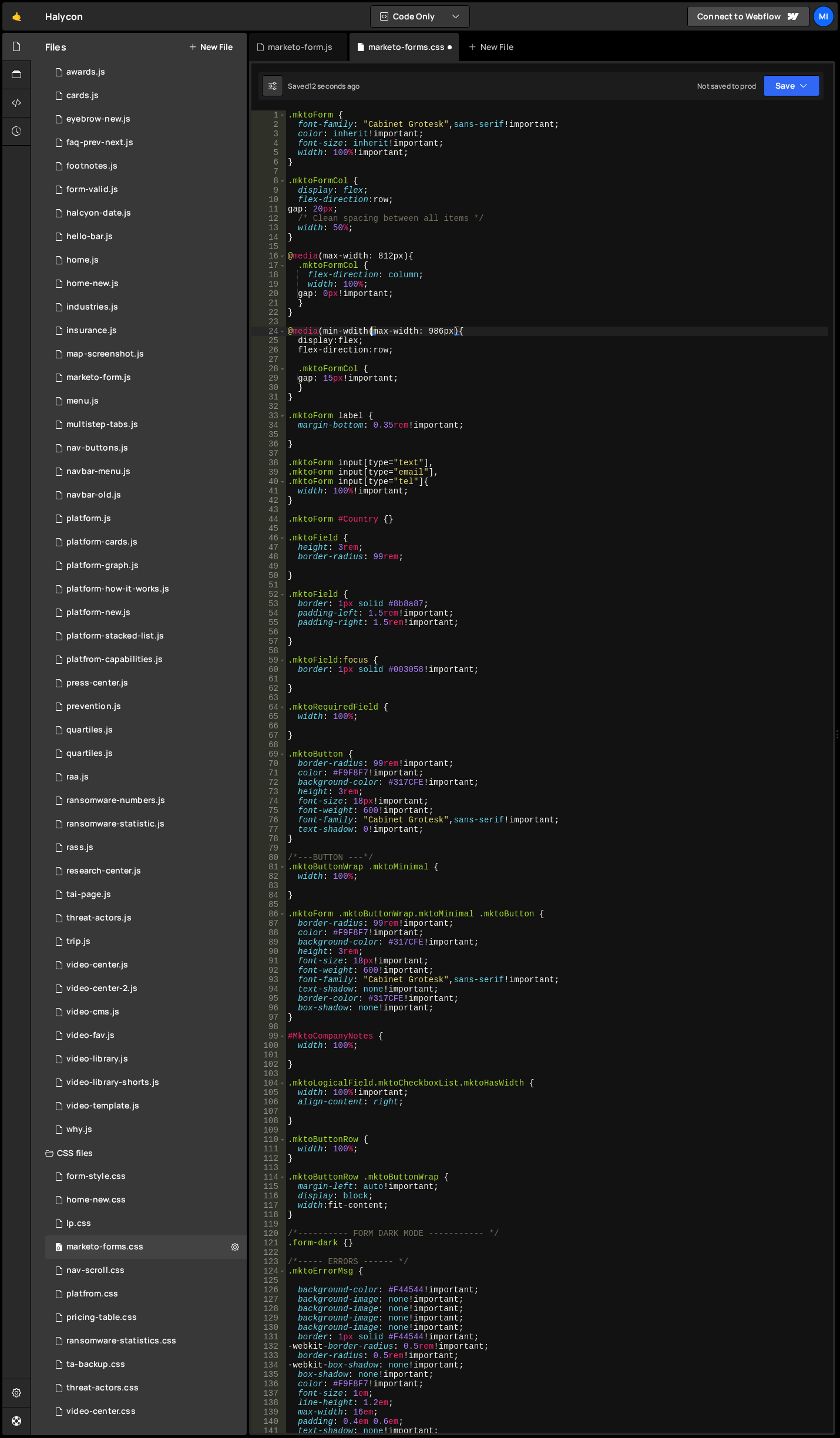
scroll to position [0, 6]
paste textarea "max-width: 812px"
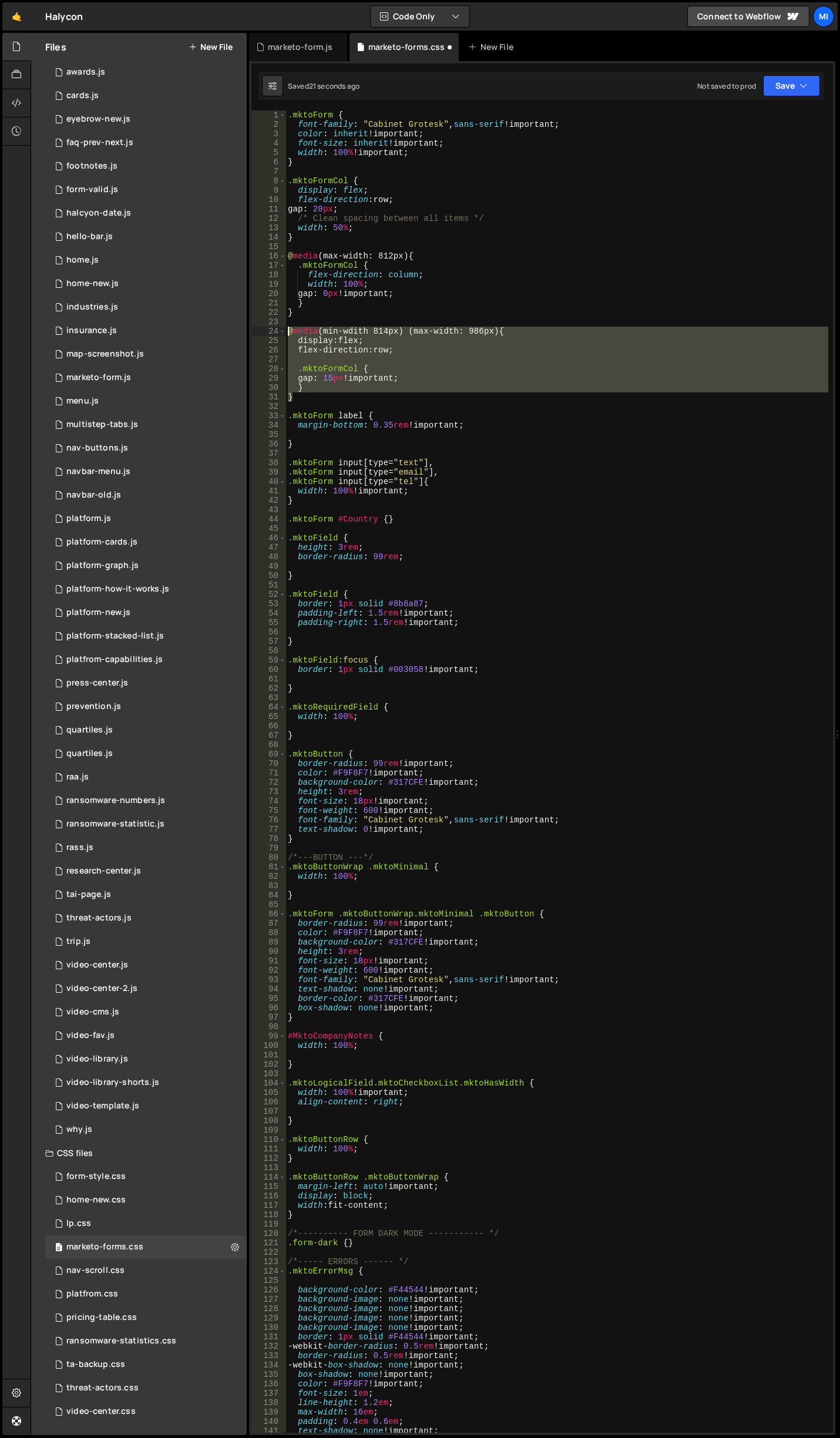
drag, startPoint x: 311, startPoint y: 399, endPoint x: 270, endPoint y: 331, distance: 79.4
click at [270, 331] on div "@media (min-wdith 814px) (max-width: 986px) { 1 2 3 4 5 6 7 8 9 10 11 12 13 14 …" at bounding box center [541, 771] width 581 height 1322
drag, startPoint x: 295, startPoint y: 398, endPoint x: 269, endPoint y: 329, distance: 73.7
click at [269, 329] on div "@media (min-wdith 814px) (max-width: 986px) { display: flex; 1 2 3 4 5 6 7 8 9 …" at bounding box center [541, 771] width 581 height 1322
paste textarea "}"
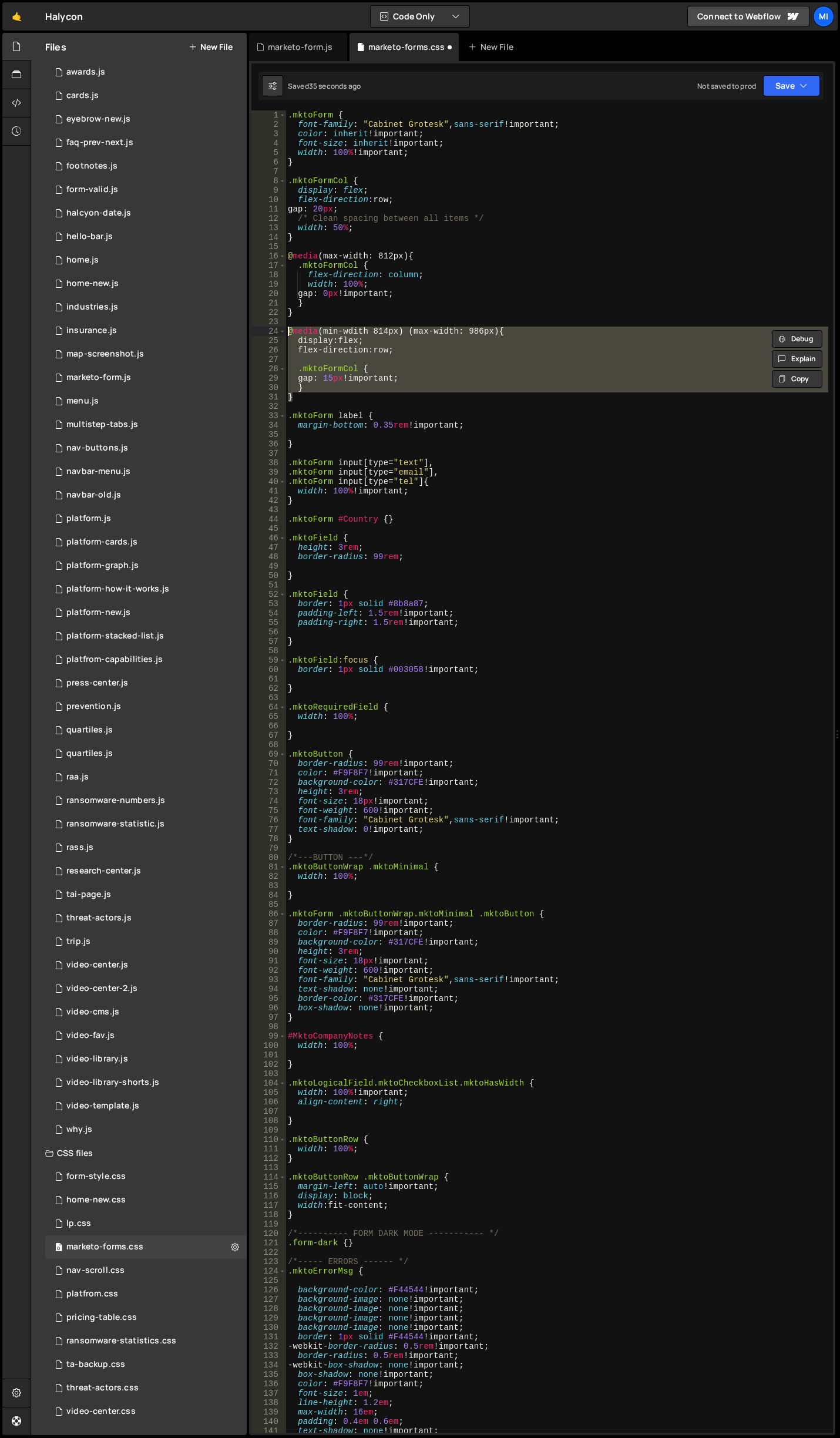
scroll to position [0, 0]
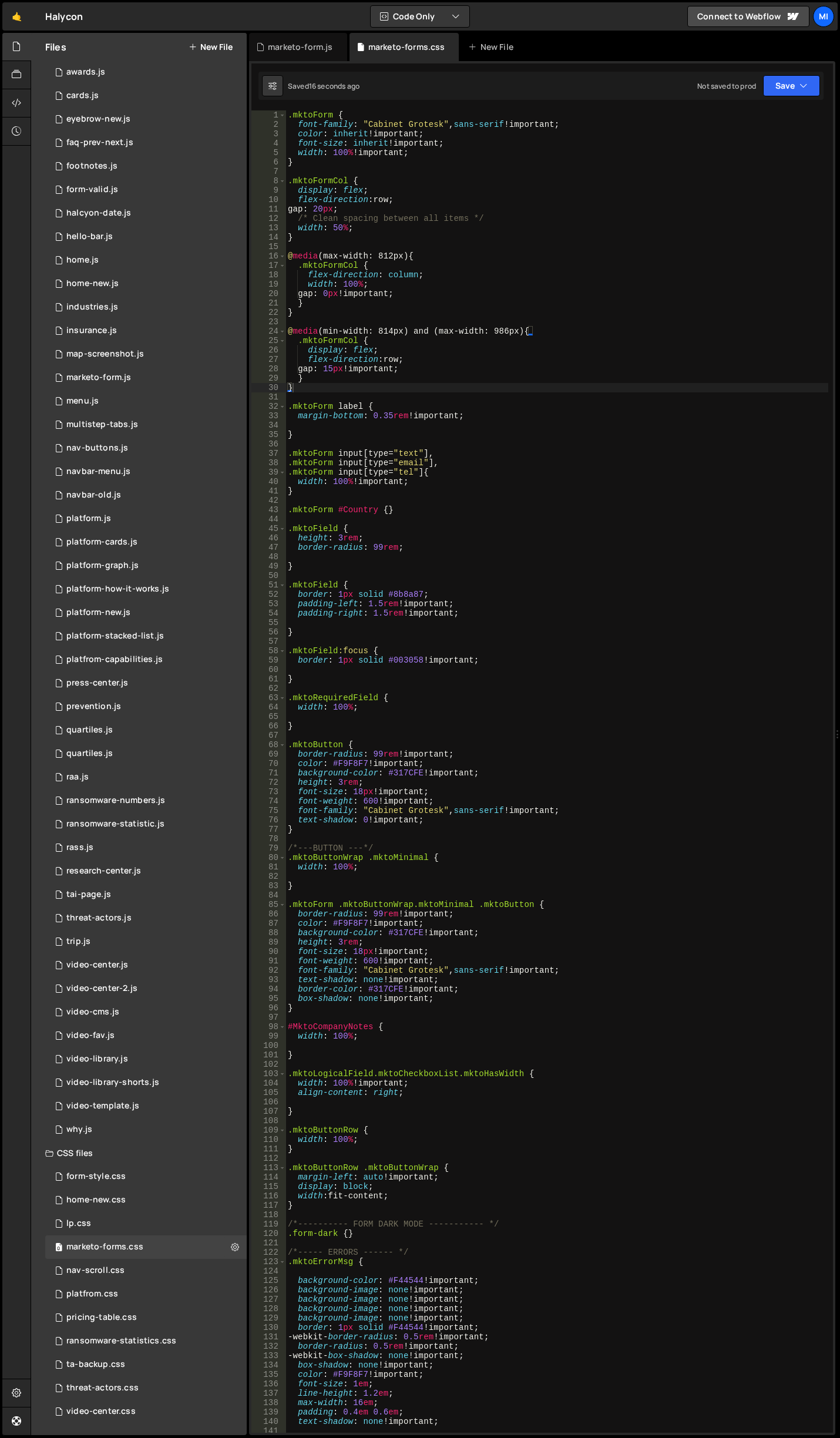
click at [363, 219] on div ".mktoForm { font-family : " Cabinet Grotesk " , sans-serif !important ; color :…" at bounding box center [557, 781] width 543 height 1341
drag, startPoint x: 329, startPoint y: 231, endPoint x: 336, endPoint y: 230, distance: 7.1
click at [336, 230] on div ".mktoForm { font-family : " Cabinet Grotesk " , sans-serif !important ; color :…" at bounding box center [557, 781] width 543 height 1341
click at [336, 230] on div ".mktoForm { font-family : " Cabinet Grotesk " , sans-serif !important ; color :…" at bounding box center [557, 771] width 543 height 1322
click at [340, 228] on div ".mktoForm { font-family : " Cabinet Grotesk " , sans-serif !important ; color :…" at bounding box center [557, 781] width 543 height 1341
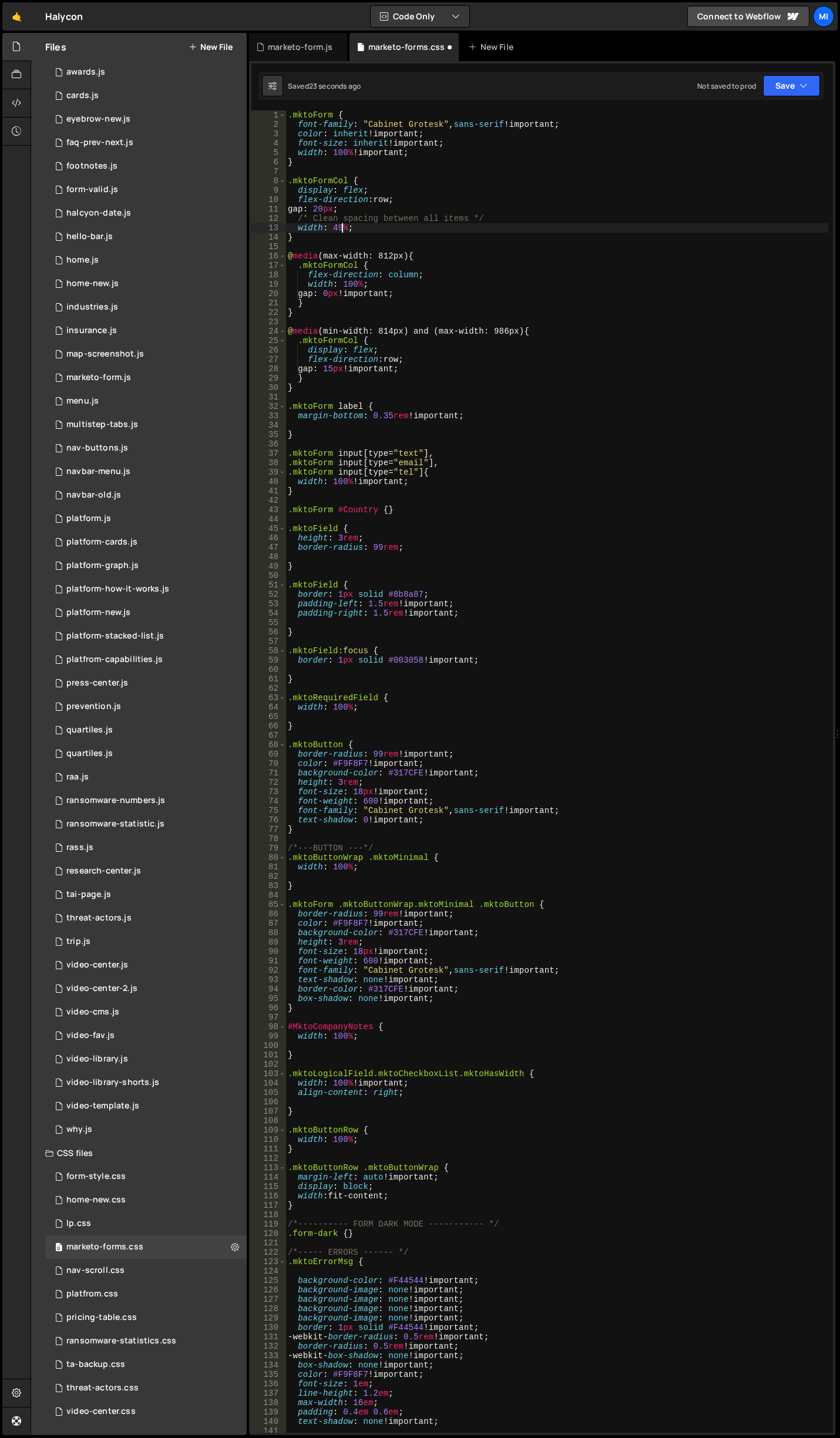
scroll to position [0, 3]
click at [343, 209] on div ".mktoForm { font-family : " Cabinet Grotesk " , sans-serif !important ; color :…" at bounding box center [557, 781] width 543 height 1341
drag, startPoint x: 334, startPoint y: 225, endPoint x: 340, endPoint y: 227, distance: 6.3
click at [340, 227] on div ".mktoForm { font-family : " Cabinet Grotesk " , sans-serif !important ; color :…" at bounding box center [557, 781] width 543 height 1341
click at [367, 237] on div ".mktoForm { font-family : " Cabinet Grotesk " , sans-serif !important ; color :…" at bounding box center [557, 781] width 543 height 1341
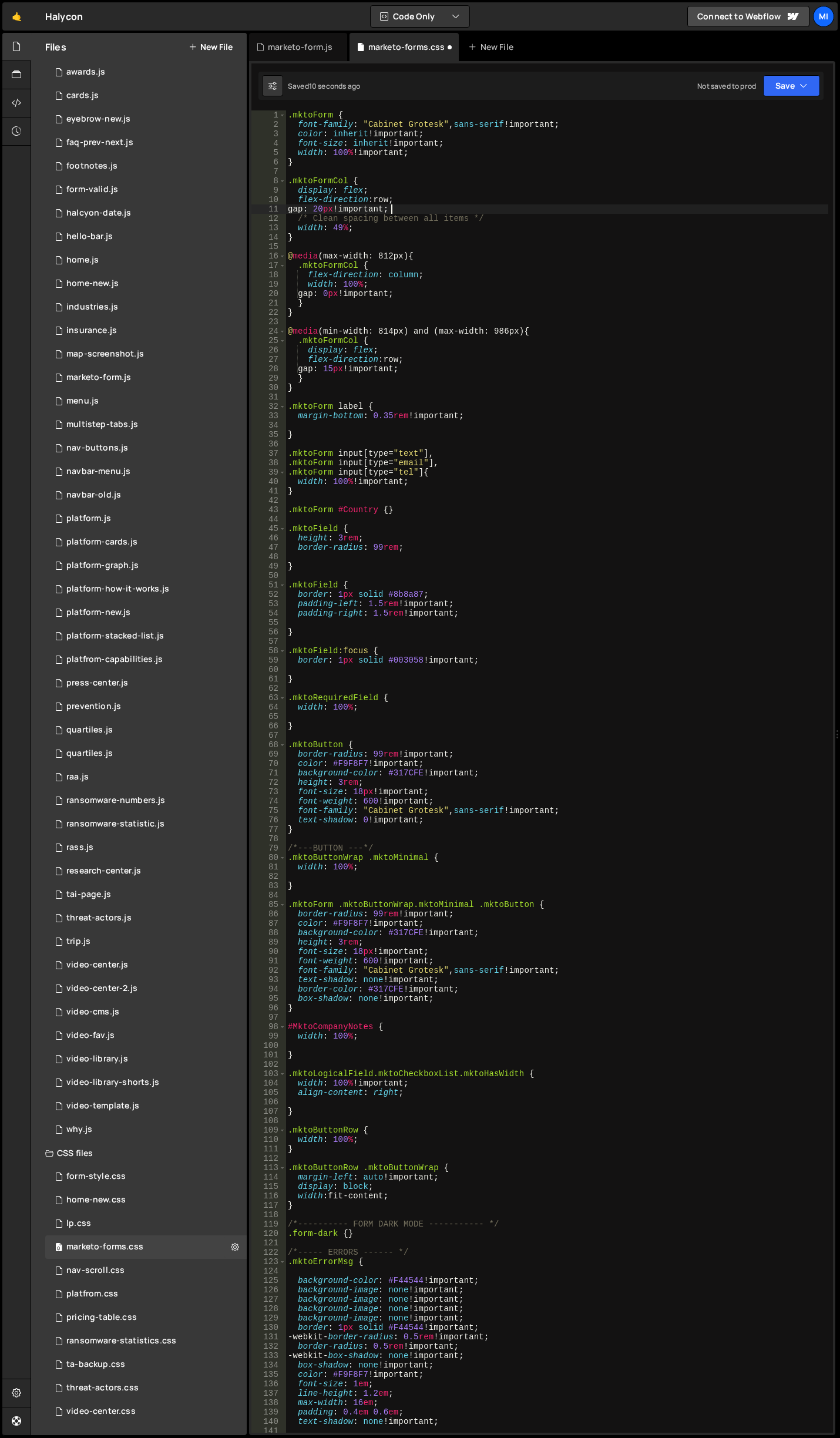
click at [299, 211] on div ".mktoForm { font-family : " Cabinet Grotesk " , sans-serif !important ; color :…" at bounding box center [557, 781] width 543 height 1341
click at [332, 295] on div ".mktoForm { font-family : " Cabinet Grotesk " , sans-serif !important ; color :…" at bounding box center [557, 781] width 543 height 1341
click at [392, 306] on div ".mktoForm { font-family : " Cabinet Grotesk " , sans-serif !important ; color :…" at bounding box center [557, 781] width 543 height 1341
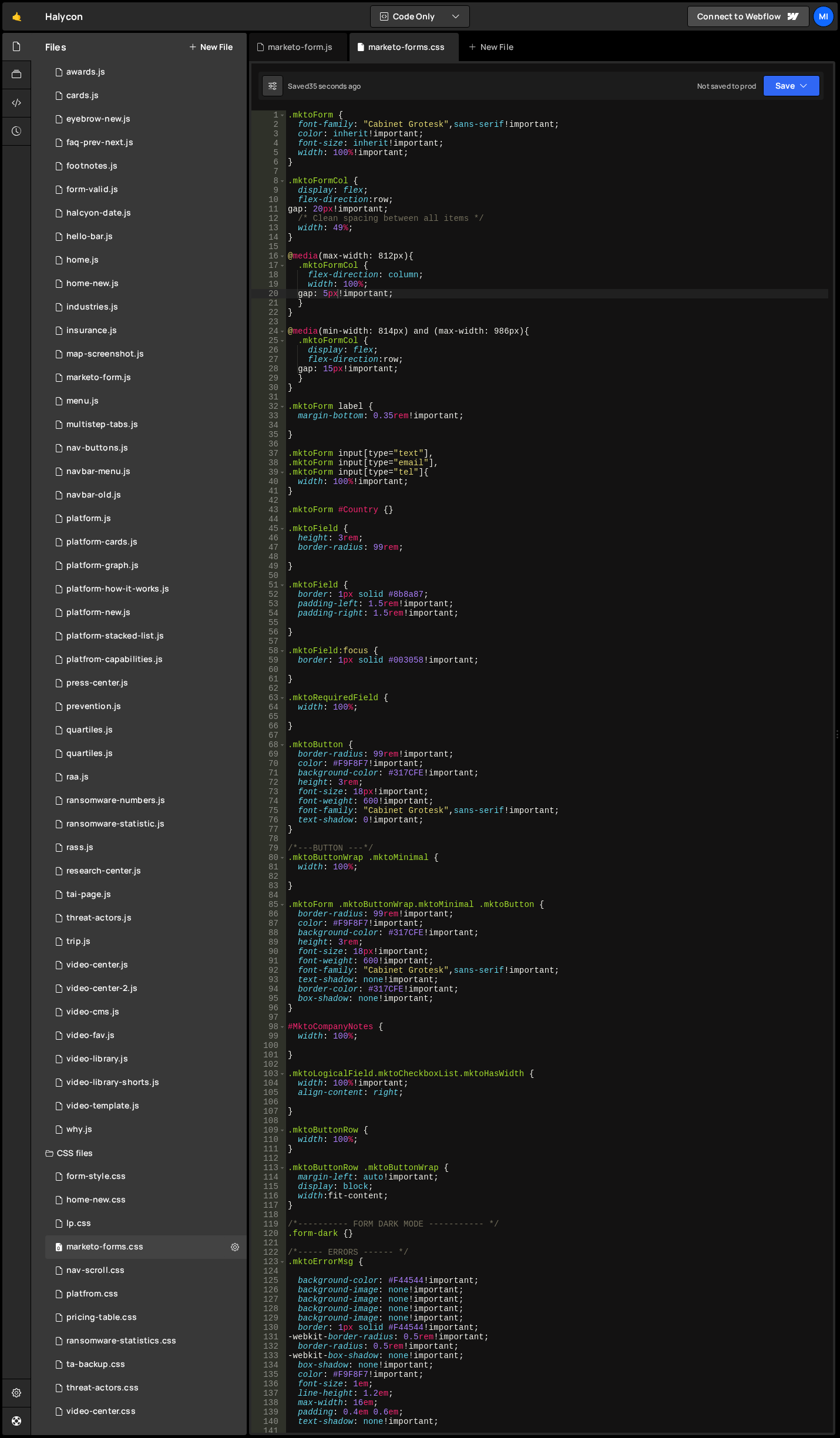
scroll to position [0, 1]
click at [418, 295] on div ".mktoForm { font-family : " Cabinet Grotesk " , sans-serif !important ; color :…" at bounding box center [557, 781] width 543 height 1341
type textarea "gap: 5px !important;"
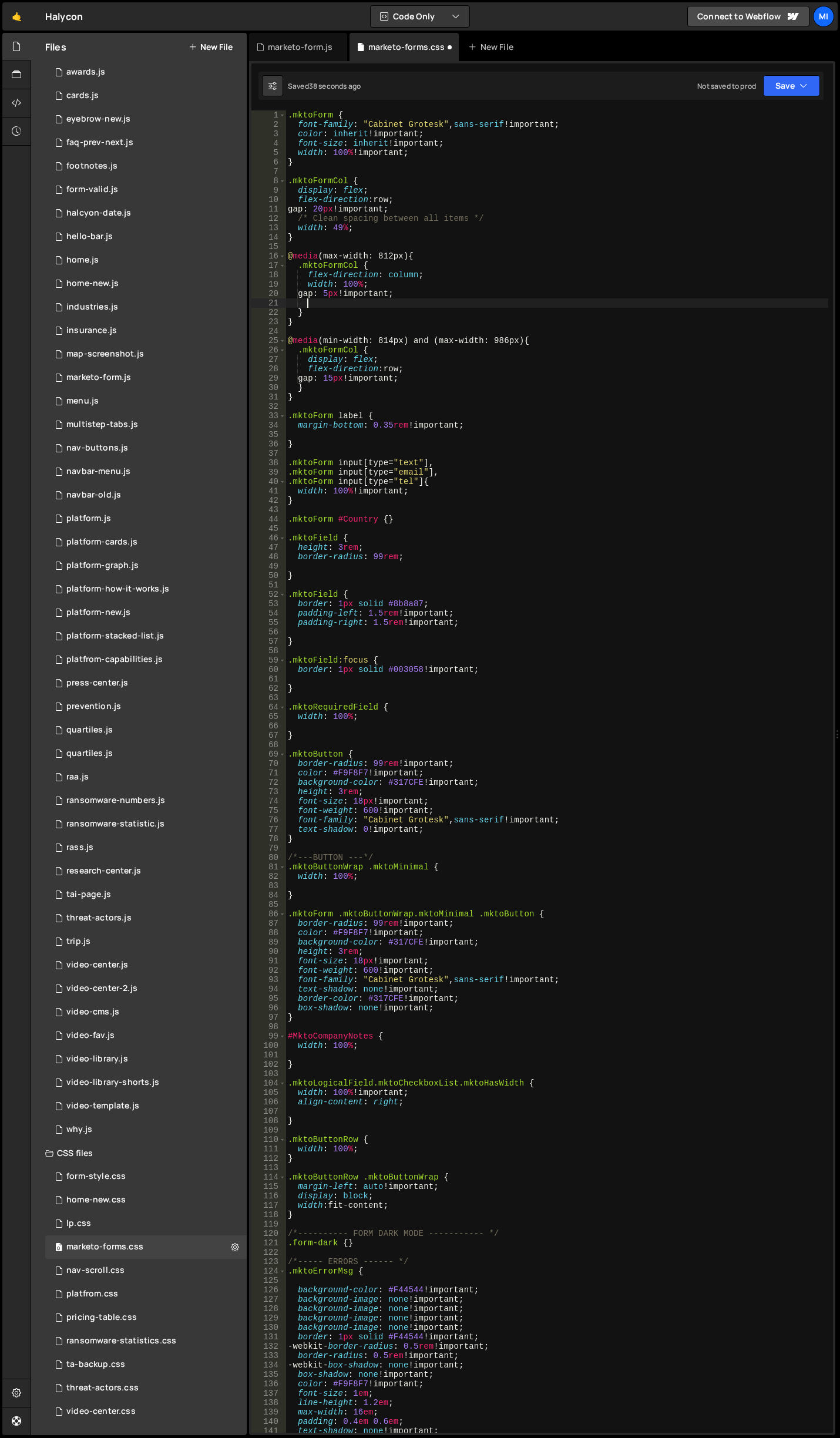
paste textarea "mktoOffset"
type textarea "mktoOffset: 0px !important"
drag, startPoint x: 306, startPoint y: 301, endPoint x: 459, endPoint y: 301, distance: 153.0
click at [459, 301] on div ".mktoForm { font-family : " Cabinet Grotesk " , sans-serif !important ; color :…" at bounding box center [557, 781] width 543 height 1341
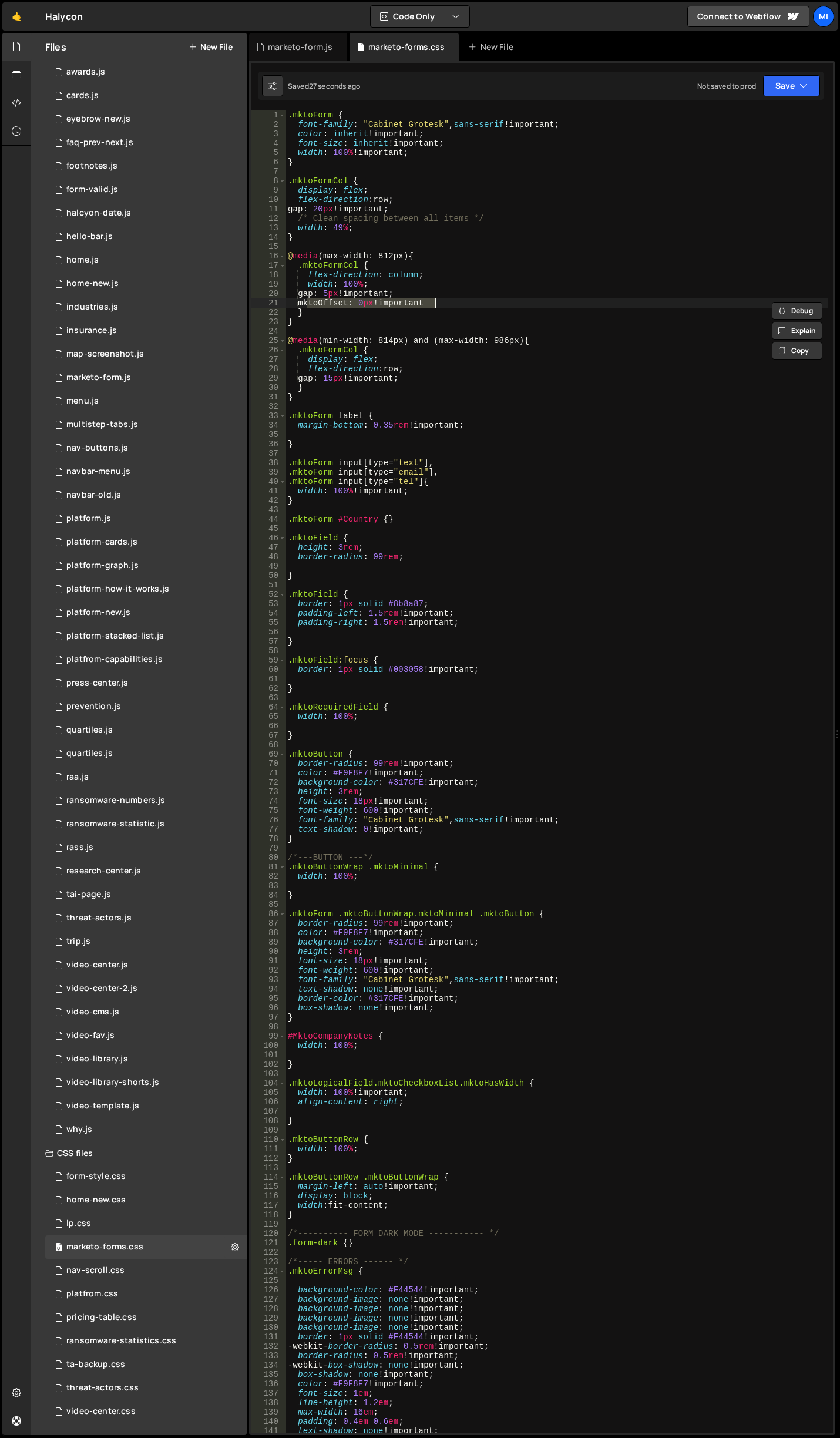
scroll to position [0, 1]
click at [323, 313] on div ".mktoForm { font-family : " Cabinet Grotesk " , sans-serif !important ; color :…" at bounding box center [557, 781] width 543 height 1341
type textarea "}"
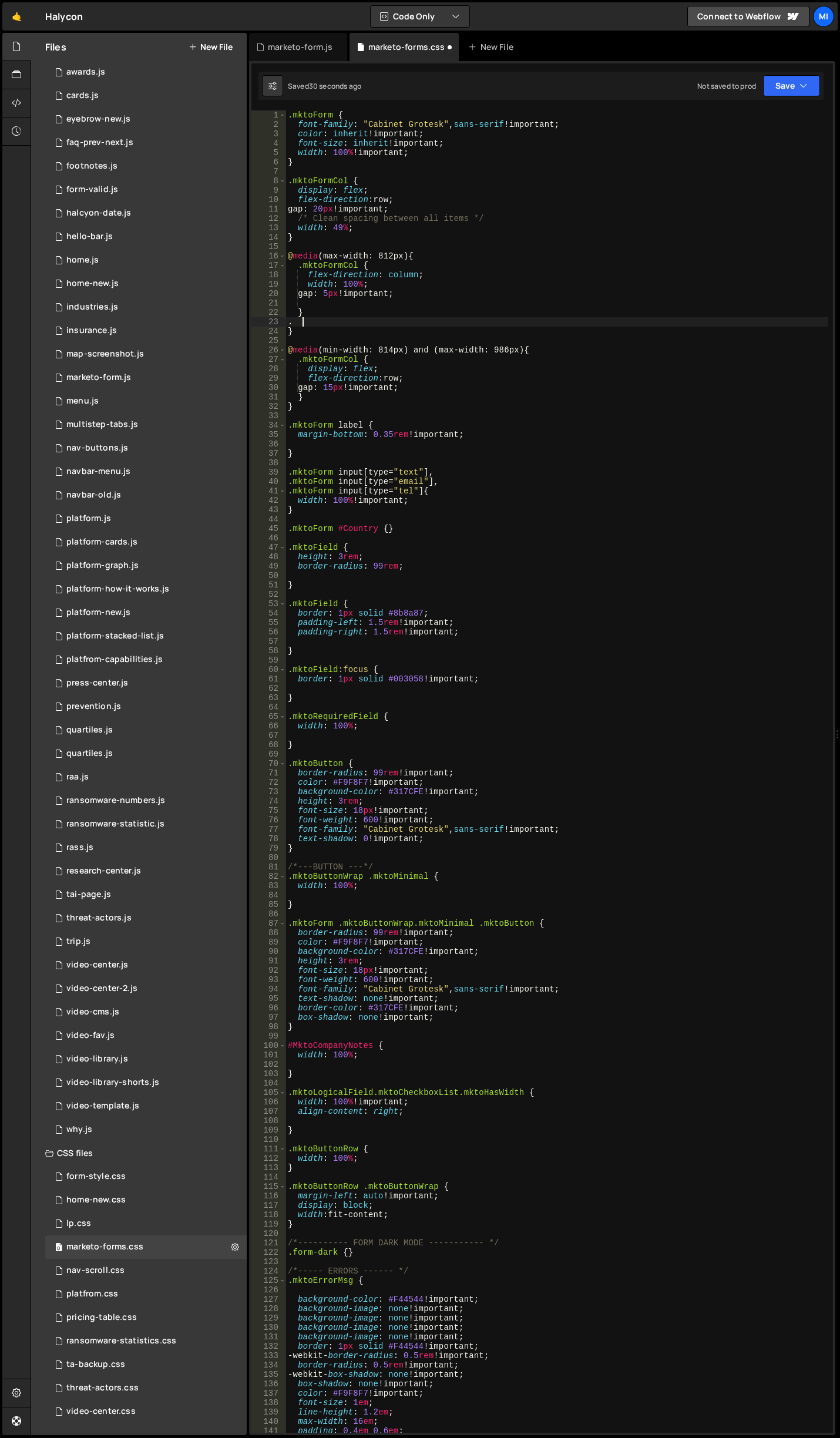
paste textarea "mktoOffset: 0px !important"
type textarea ".mktoOffset {height: 0px !important;}"
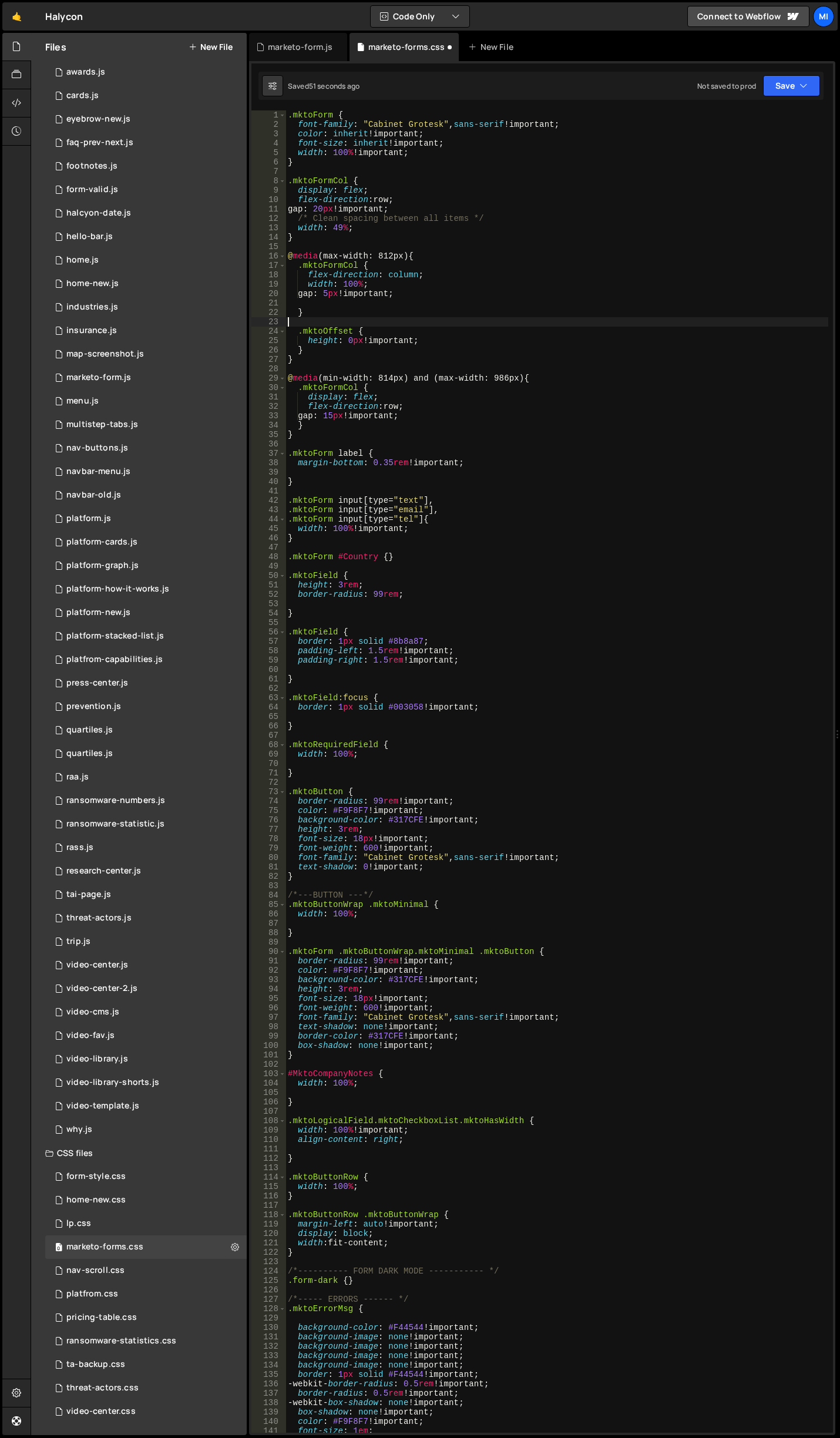
scroll to position [0, 0]
click at [409, 153] on div ".mktoForm { font-family : " Cabinet Grotesk " , sans-serif !important ; color :…" at bounding box center [557, 781] width 543 height 1341
type textarea "width: 100% !important;"
click at [389, 172] on div ".mktoForm { font-family : " Cabinet Grotesk " , sans-serif !important ; color :…" at bounding box center [557, 781] width 543 height 1341
click at [359, 250] on div ".mktoForm { font-family : " Cabinet Grotesk " , sans-serif !important ; color :…" at bounding box center [557, 781] width 543 height 1341
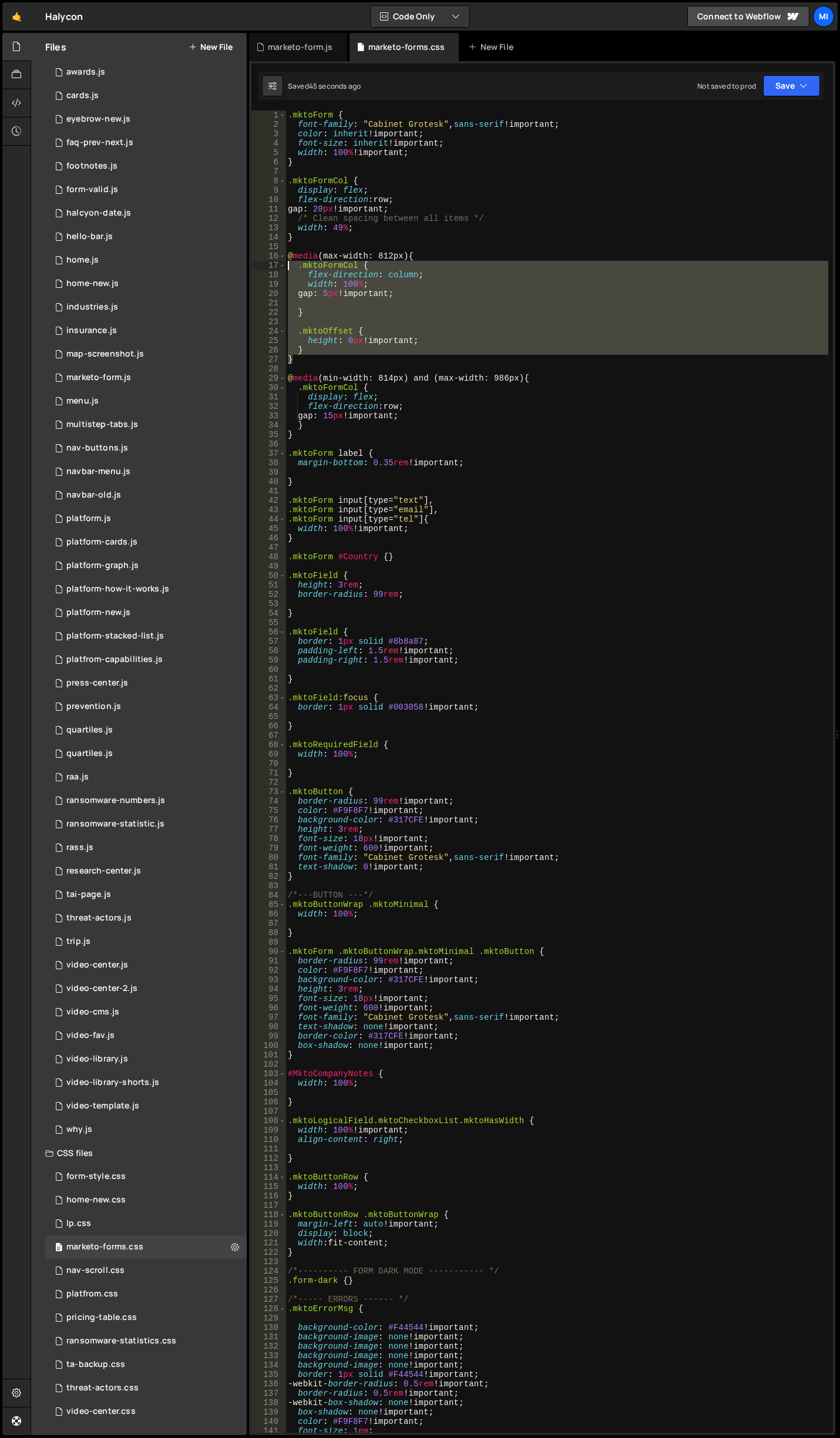
drag, startPoint x: 303, startPoint y: 359, endPoint x: 262, endPoint y: 264, distance: 103.5
click at [262, 264] on div "1 2 3 4 5 6 7 8 9 10 11 12 13 14 15 16 17 18 19 20 21 22 23 24 25 26 27 28 29 3…" at bounding box center [541, 771] width 581 height 1322
type textarea ".mktoFormCol { flex-direction: column;"
click at [338, 246] on div ".mktoForm { font-family : " Cabinet Grotesk " , sans-serif !important ; color :…" at bounding box center [557, 781] width 543 height 1341
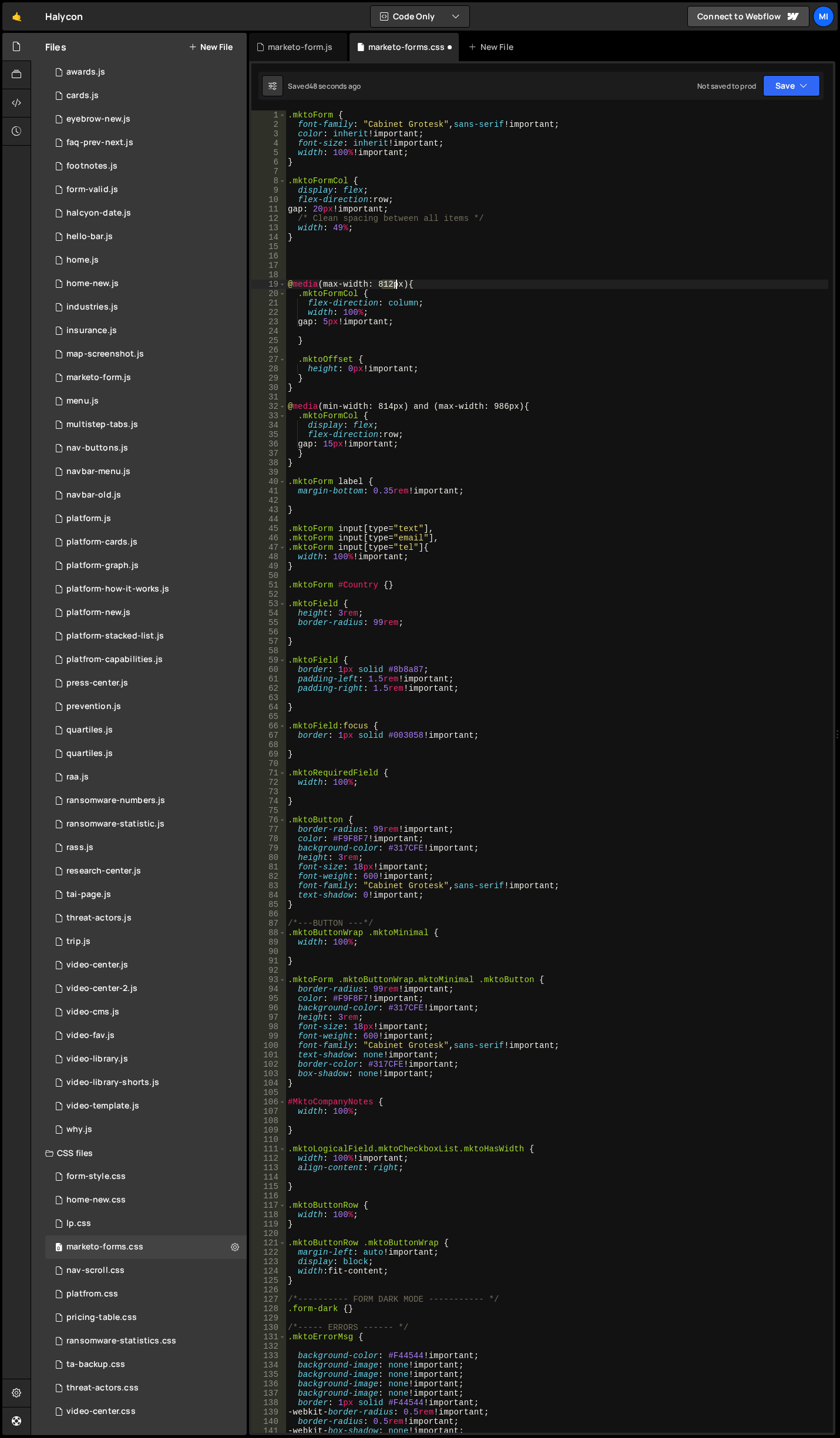
drag, startPoint x: 380, startPoint y: 284, endPoint x: 399, endPoint y: 286, distance: 19.1
click at [399, 286] on div ".mktoForm { font-family : " Cabinet Grotesk " , sans-serif !important ; color :…" at bounding box center [557, 781] width 543 height 1341
type textarea "@media (max-width: 812px) {"
click at [365, 268] on div ".mktoForm { font-family : " Cabinet Grotesk " , sans-serif !important ; color :…" at bounding box center [557, 781] width 543 height 1341
drag, startPoint x: 287, startPoint y: 280, endPoint x: 426, endPoint y: 285, distance: 139.1
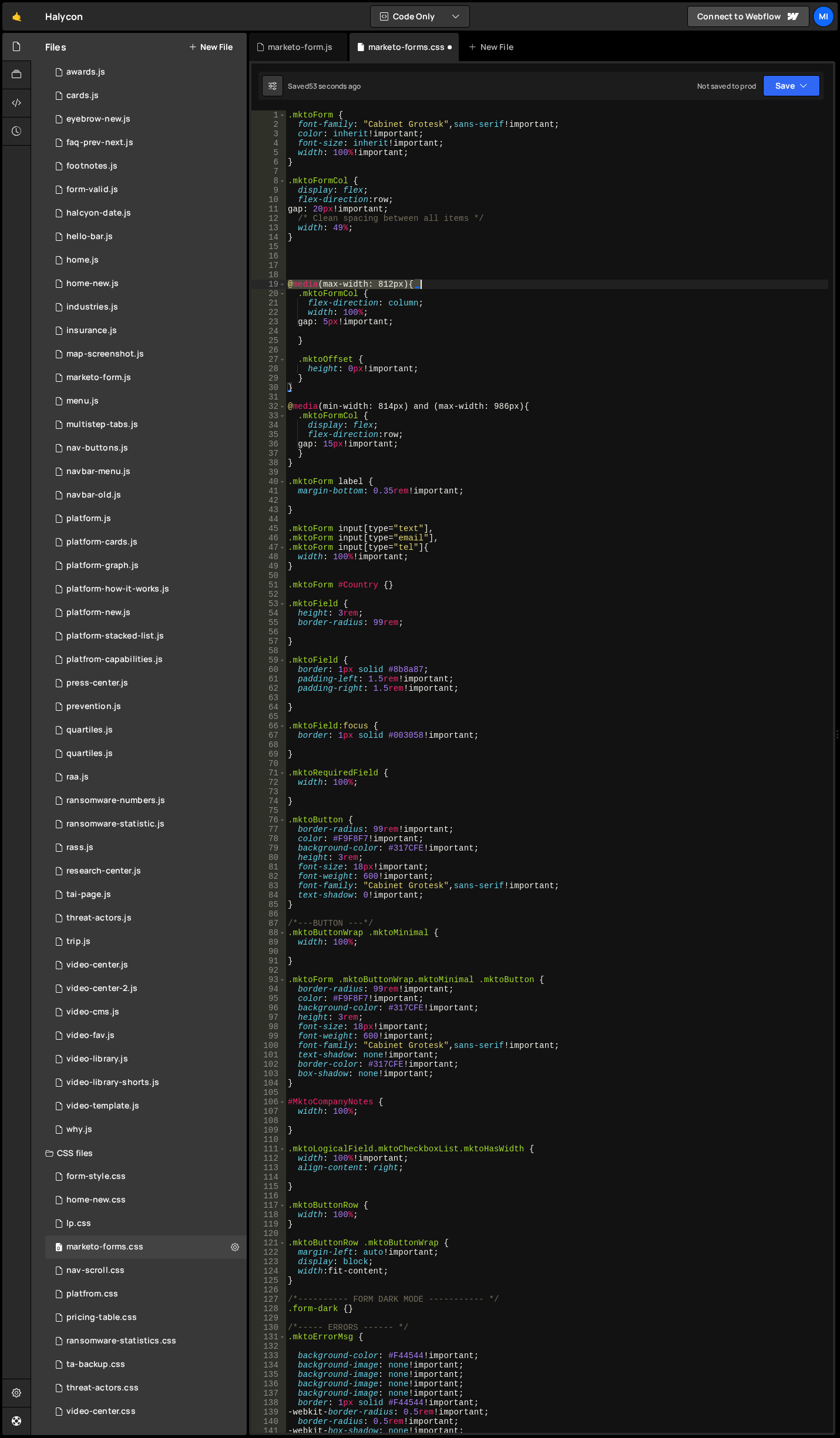
click at [426, 285] on div ".mktoForm { font-family : " Cabinet Grotesk " , sans-serif !important ; color :…" at bounding box center [557, 781] width 543 height 1341
type textarea "@media (max-width: 812px) {"
click at [399, 261] on div ".mktoForm { font-family : " Cabinet Grotesk " , sans-serif !important ; color :…" at bounding box center [557, 781] width 543 height 1341
paste textarea "@media (max-width: 812px) {"
type textarea "@media (max-width: 812px) {"
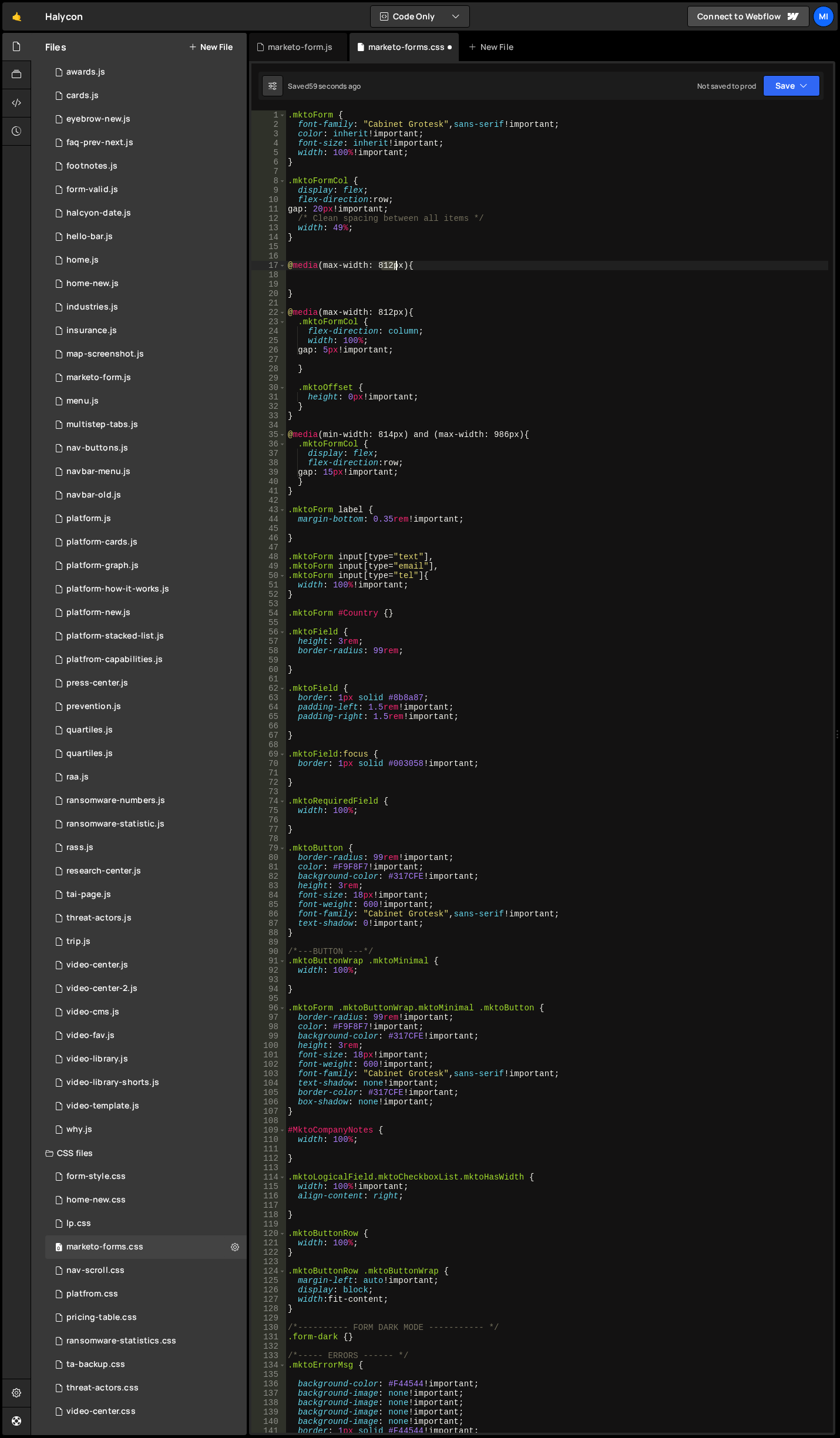
drag, startPoint x: 381, startPoint y: 264, endPoint x: 396, endPoint y: 262, distance: 15.1
click at [396, 262] on div ".mktoForm { font-family : " Cabinet Grotesk " , sans-serif !important ; color :…" at bounding box center [557, 781] width 543 height 1341
type textarea "@media (max-width: 990px) {"
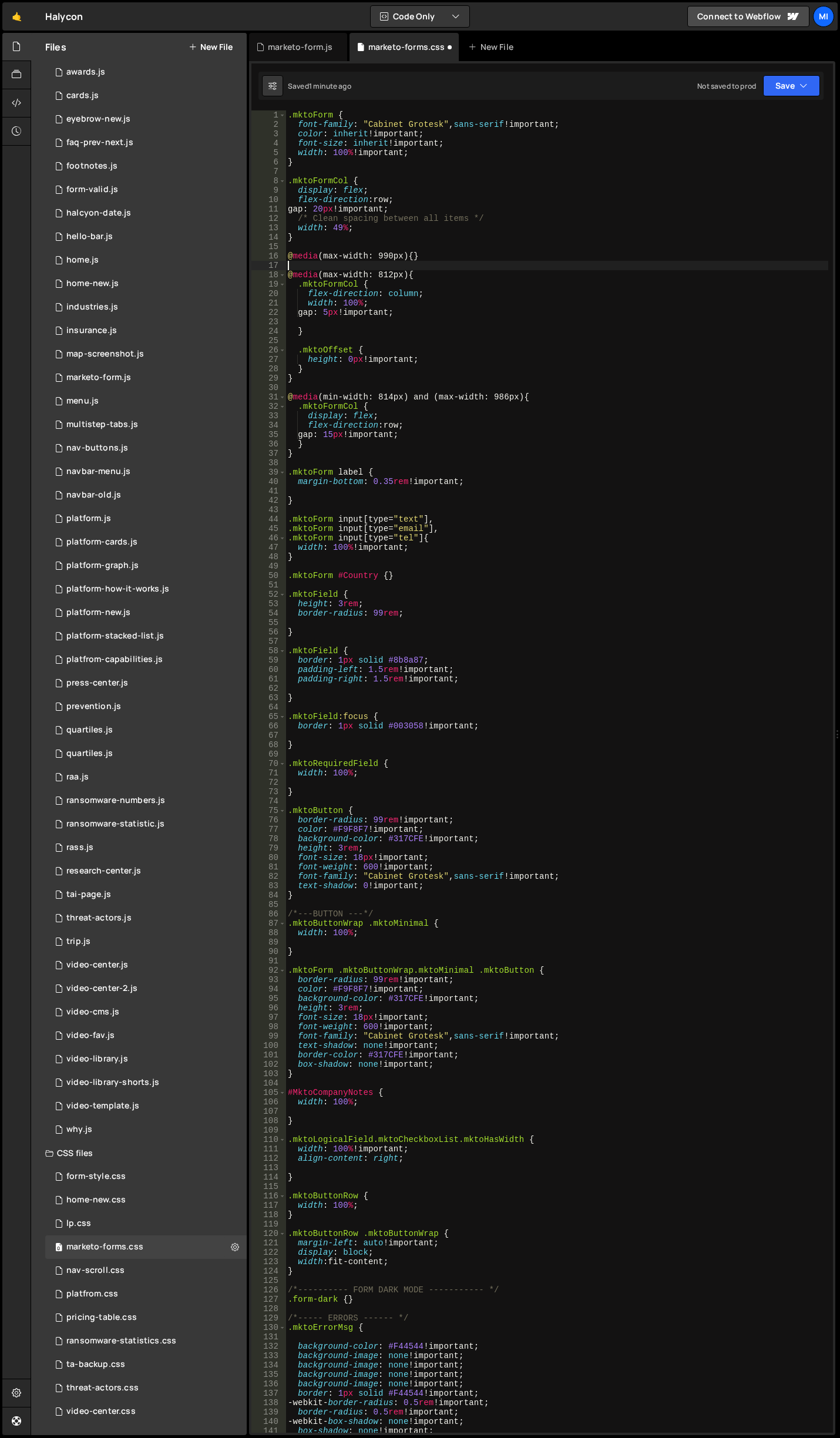
scroll to position [0, 0]
click at [421, 255] on div ".mktoForm { font-family : " Cabinet Grotesk " , sans-serif !important ; color :…" at bounding box center [557, 781] width 543 height 1341
type textarea "@media (max-width: 990px) {}"
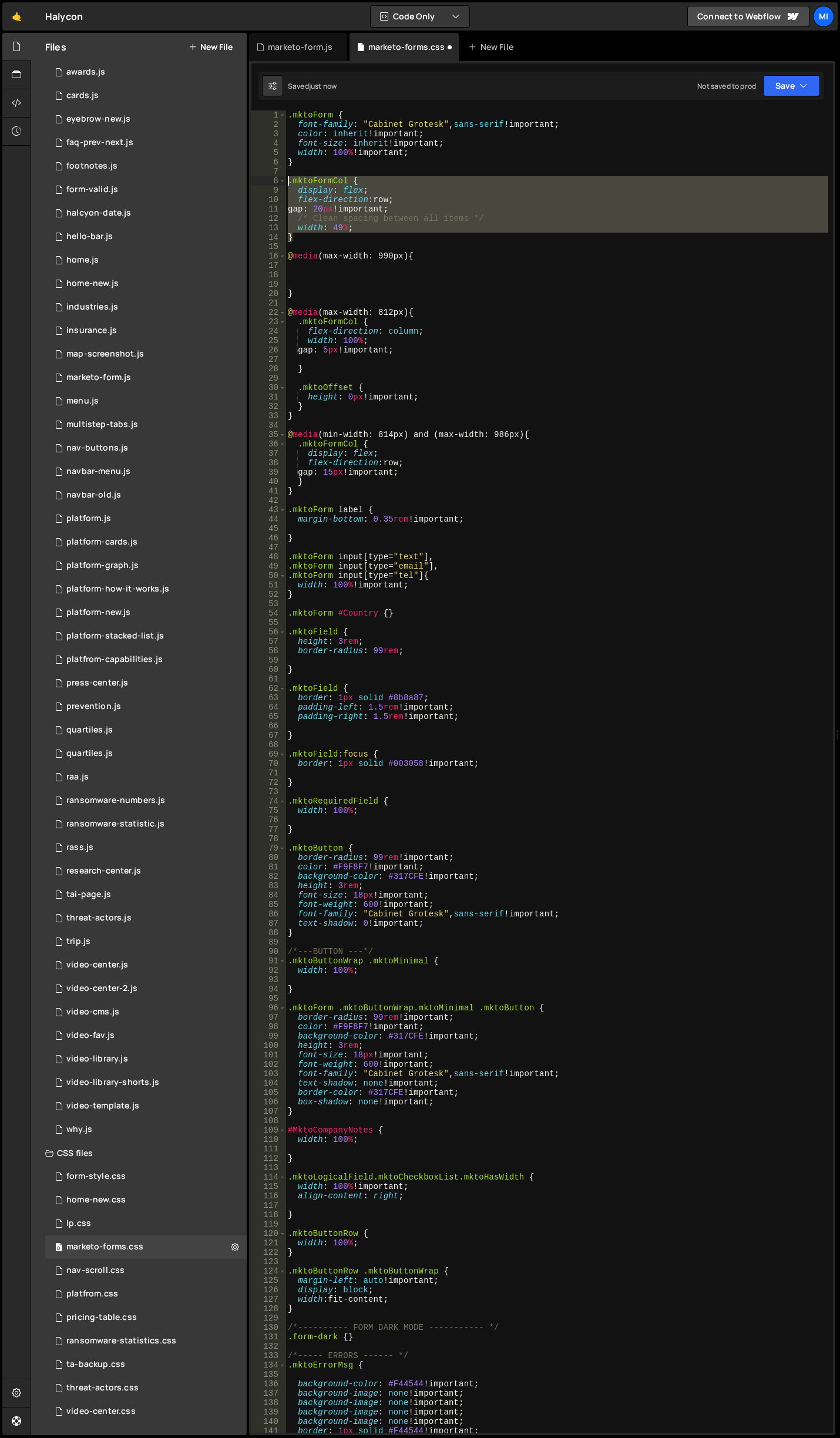
drag, startPoint x: 292, startPoint y: 241, endPoint x: 268, endPoint y: 181, distance: 64.6
click at [268, 181] on div "1 2 3 4 5 6 7 8 9 10 11 12 13 14 15 16 17 18 19 20 21 22 23 24 25 26 27 28 29 3…" at bounding box center [541, 771] width 581 height 1322
type textarea ".mktoFormCol { display: flex;"
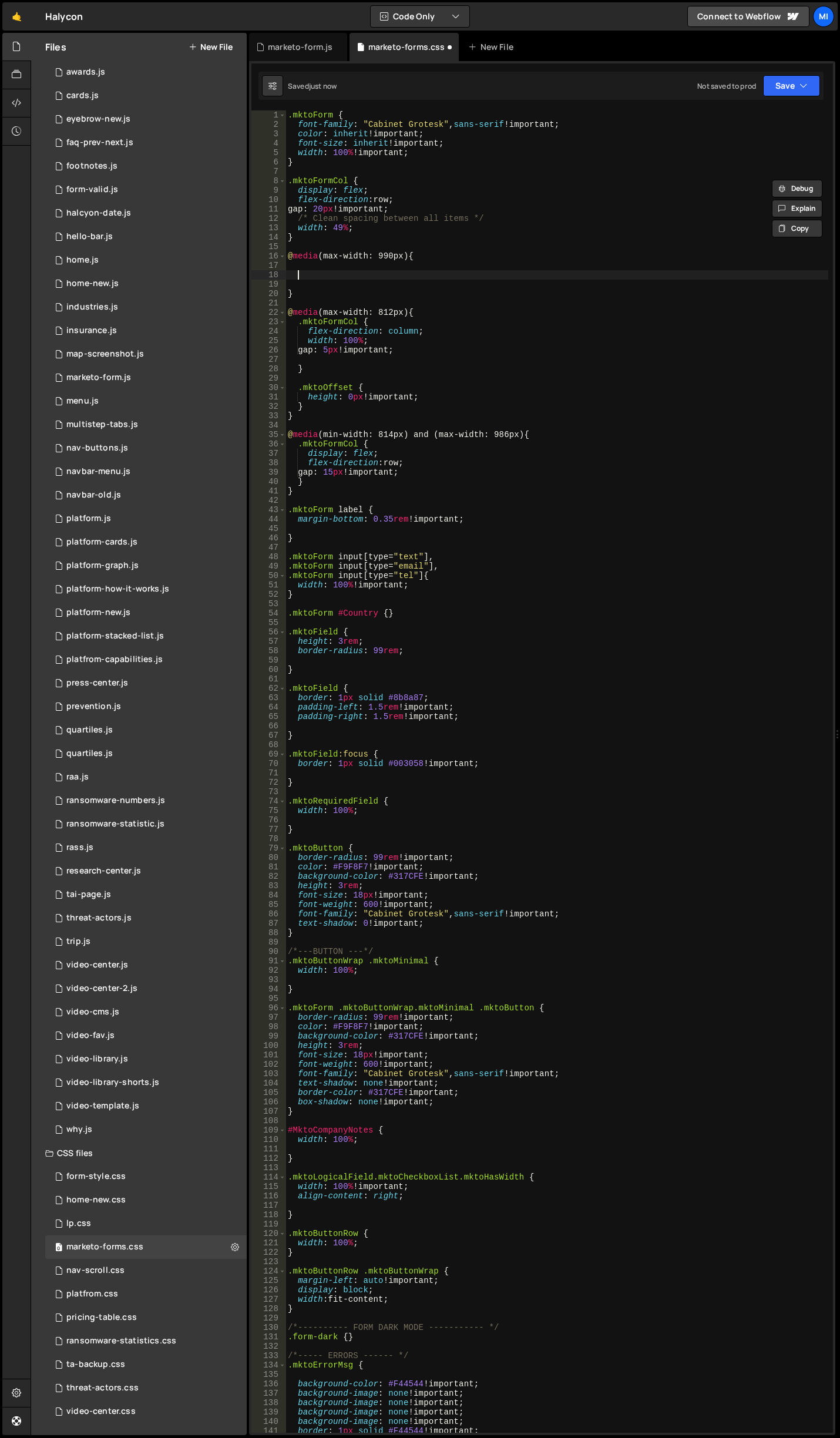
click at [317, 275] on div ".mktoForm { font-family : " Cabinet Grotesk " , sans-serif !important ; color :…" at bounding box center [557, 781] width 543 height 1341
paste textarea "}"
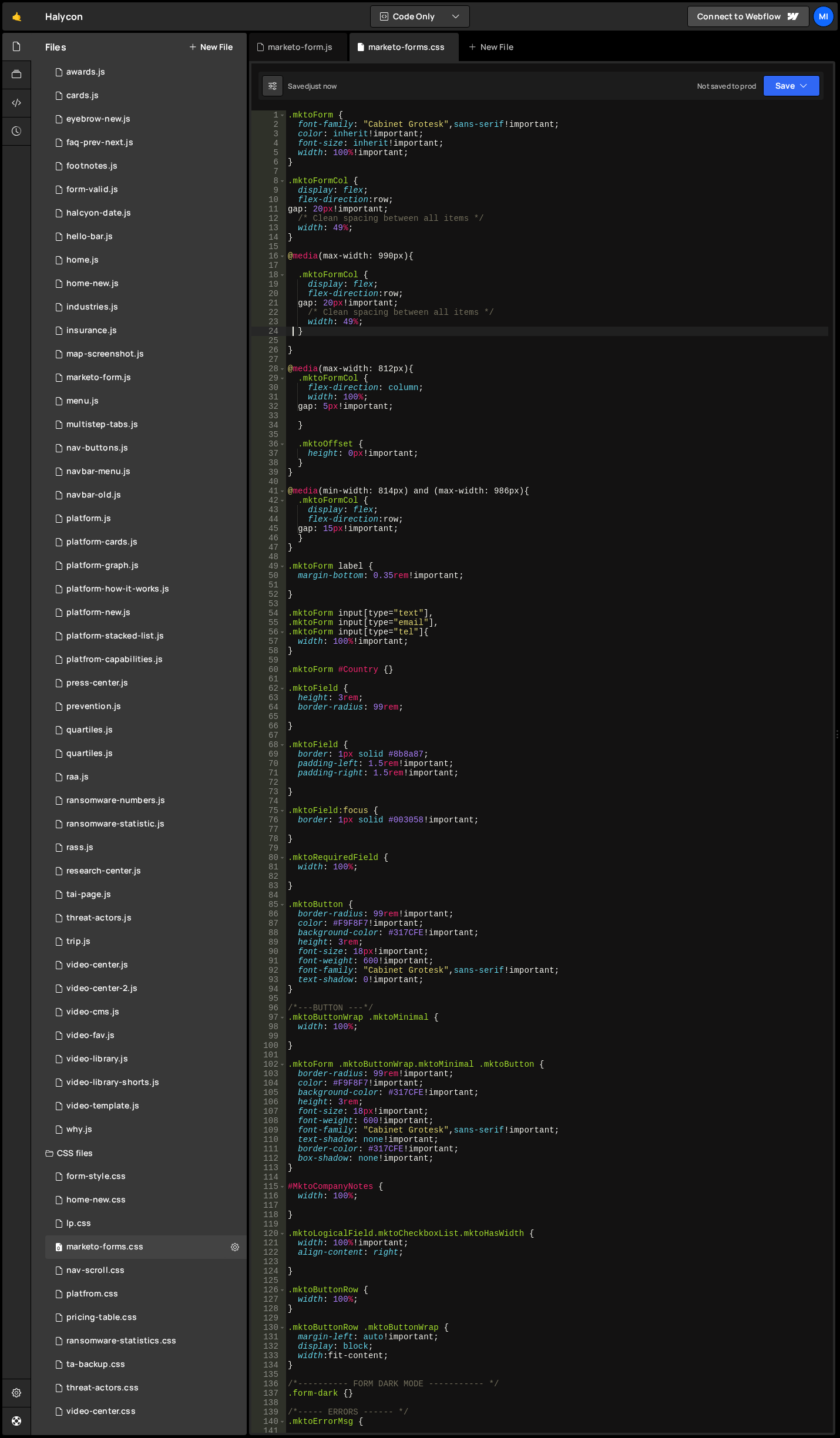
type textarea "}"
click at [613, 343] on div ".mktoForm { font-family : " Cabinet Grotesk " , sans-serif !important ; color :…" at bounding box center [557, 781] width 543 height 1341
drag, startPoint x: 331, startPoint y: 641, endPoint x: 344, endPoint y: 641, distance: 13.0
click at [344, 641] on div ".mktoForm { font-family : " Cabinet Grotesk " , sans-serif !important ; color :…" at bounding box center [557, 781] width 543 height 1341
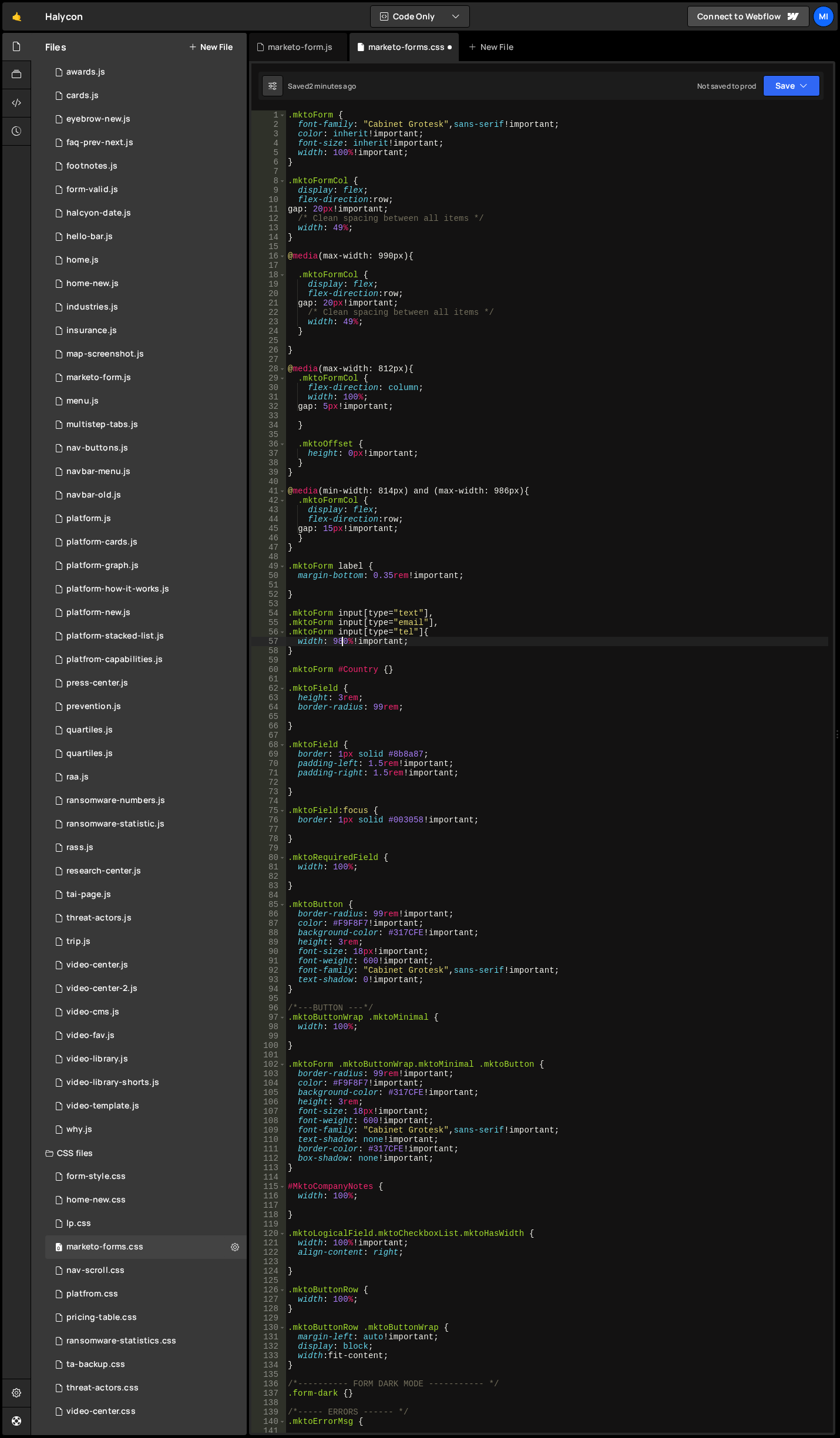
type textarea "width: 980% !important;"
click at [440, 420] on div ".mktoForm { font-family : " Cabinet Grotesk " , sans-serif !important ; color :…" at bounding box center [557, 781] width 543 height 1341
click at [400, 433] on div ".mktoForm { font-family : " Cabinet Grotesk " , sans-serif !important ; color :…" at bounding box center [557, 781] width 543 height 1341
click at [403, 407] on div ".mktoForm { font-family : " Cabinet Grotesk " , sans-serif !important ; color :…" at bounding box center [557, 781] width 543 height 1341
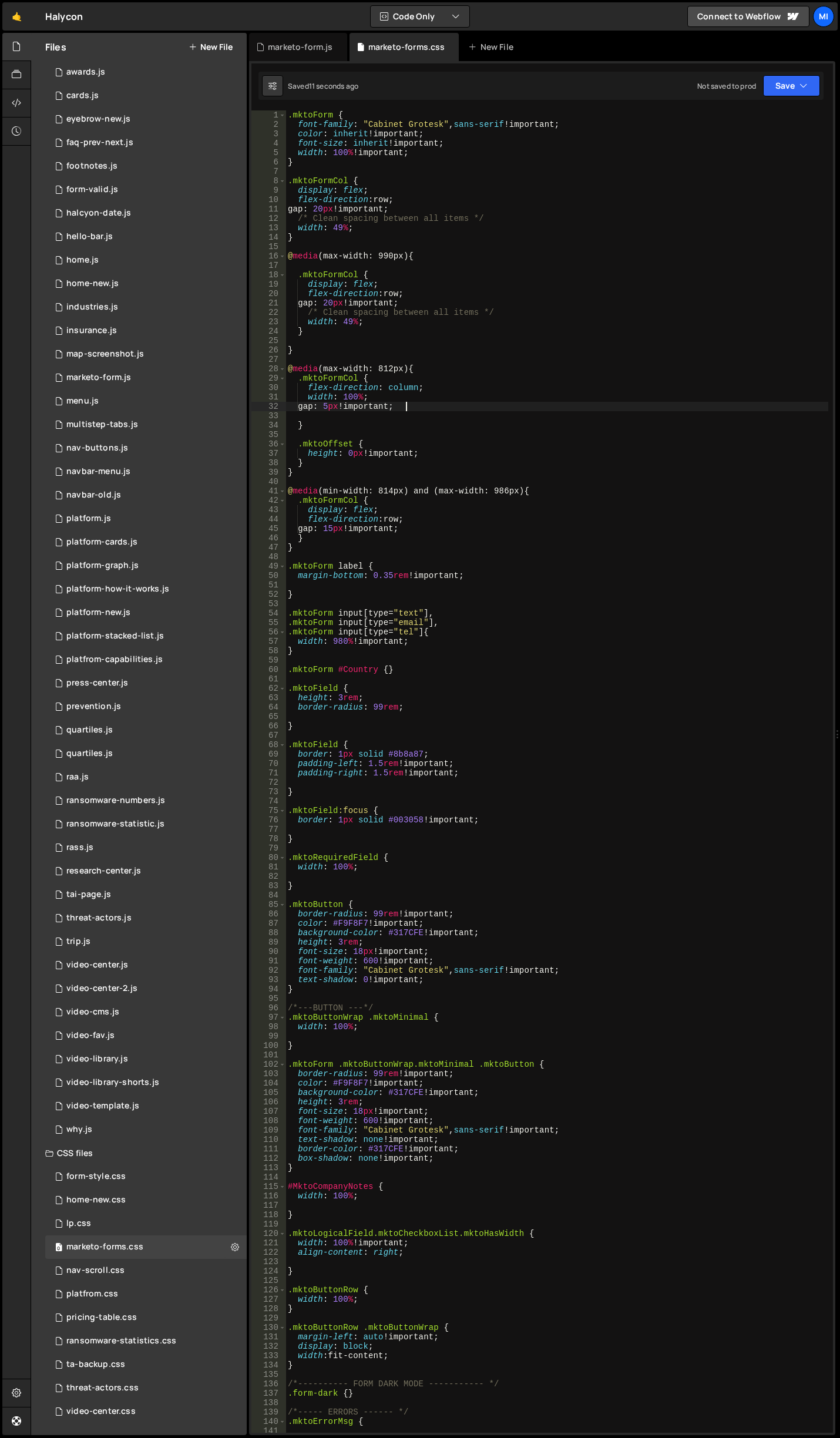
click at [438, 623] on div ".mktoForm { font-family : " Cabinet Grotesk " , sans-serif !important ; color :…" at bounding box center [557, 781] width 543 height 1341
click at [345, 643] on div ".mktoForm { font-family : " Cabinet Grotesk " , sans-serif !important ; color :…" at bounding box center [557, 781] width 543 height 1341
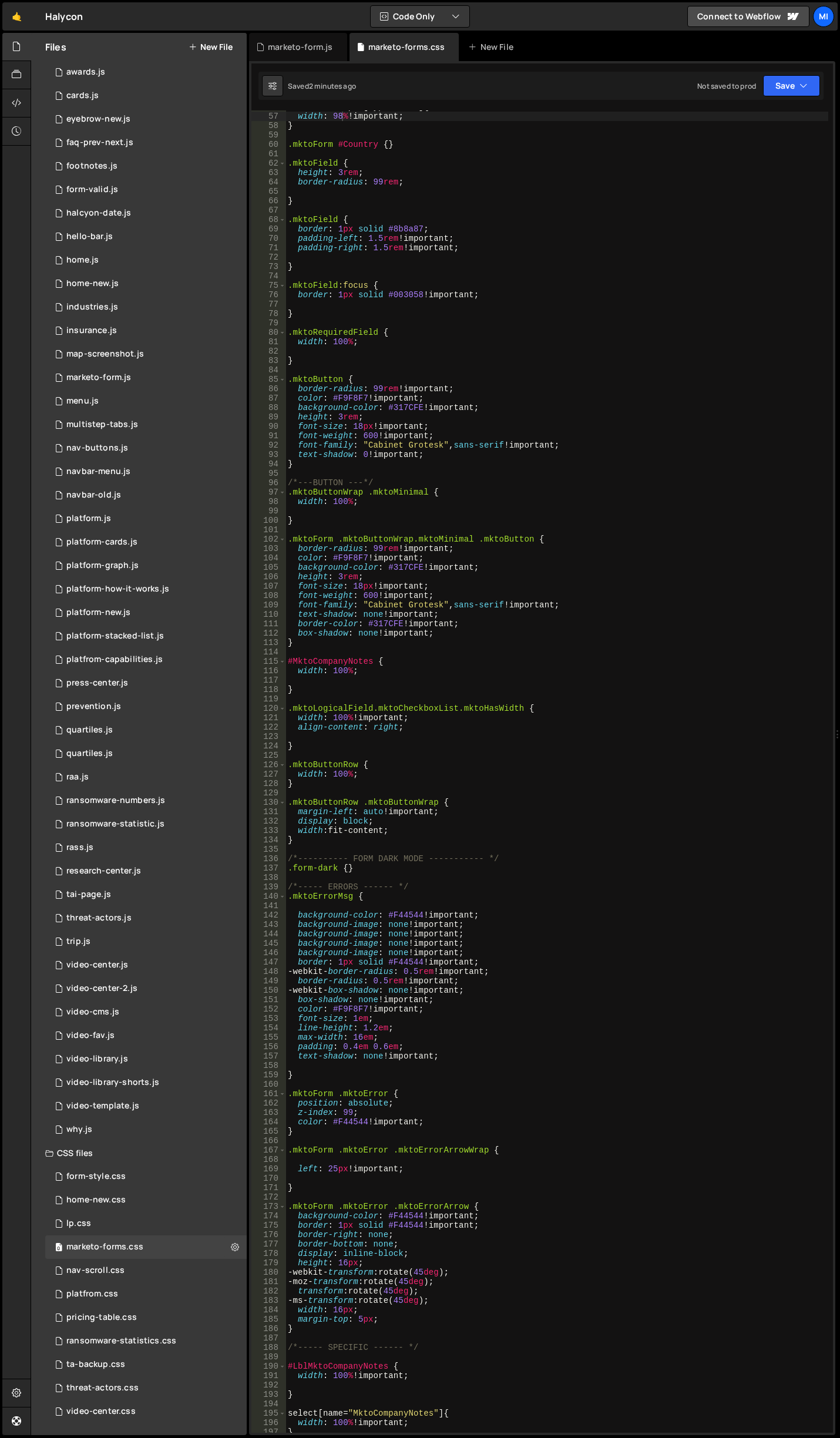
scroll to position [525, 0]
click at [488, 633] on div ".mktoForm input [ type = " tel " ] { width : 98 % !important ; } .mktoForm #Cou…" at bounding box center [557, 772] width 543 height 1341
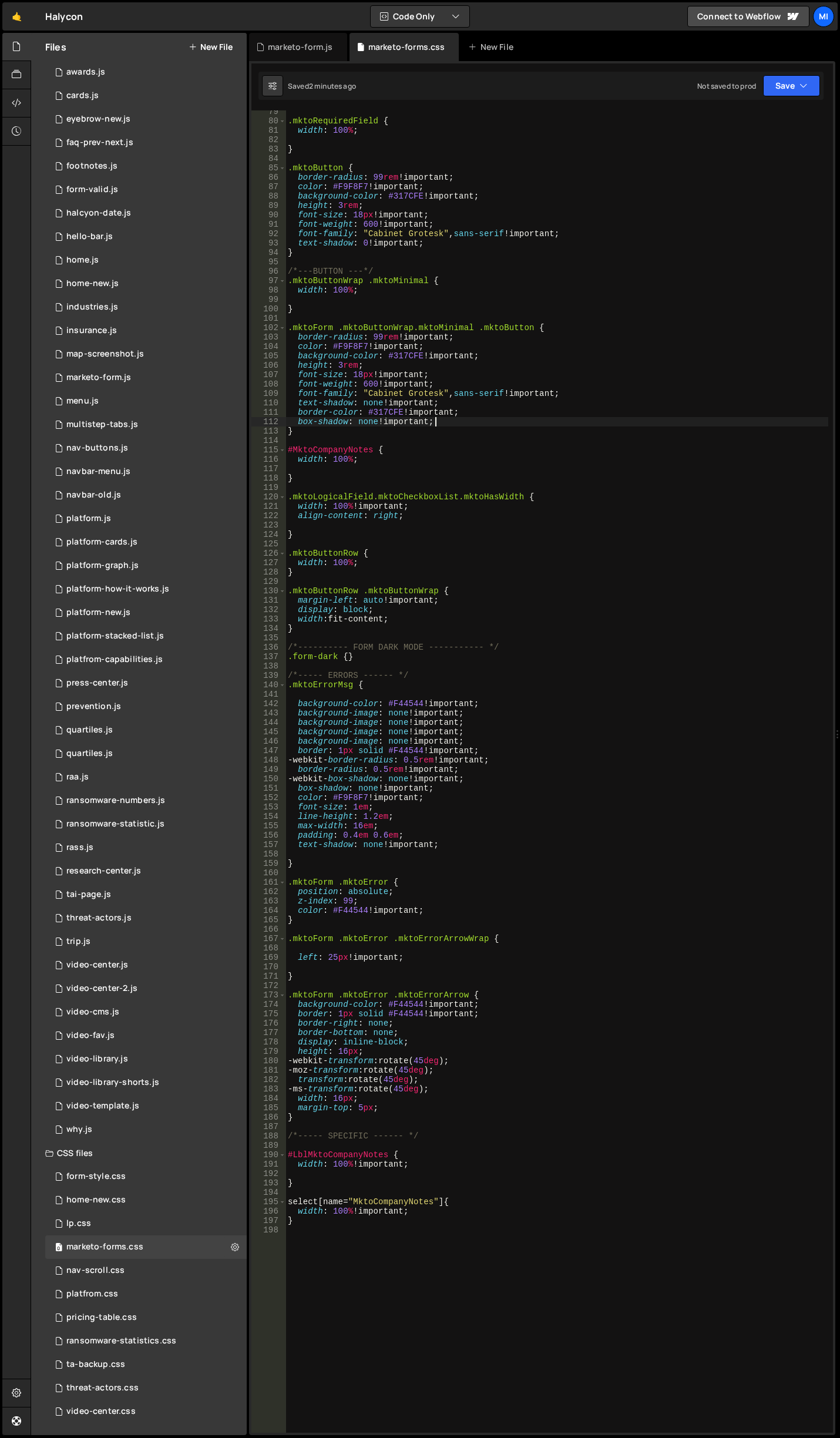
scroll to position [702, 0]
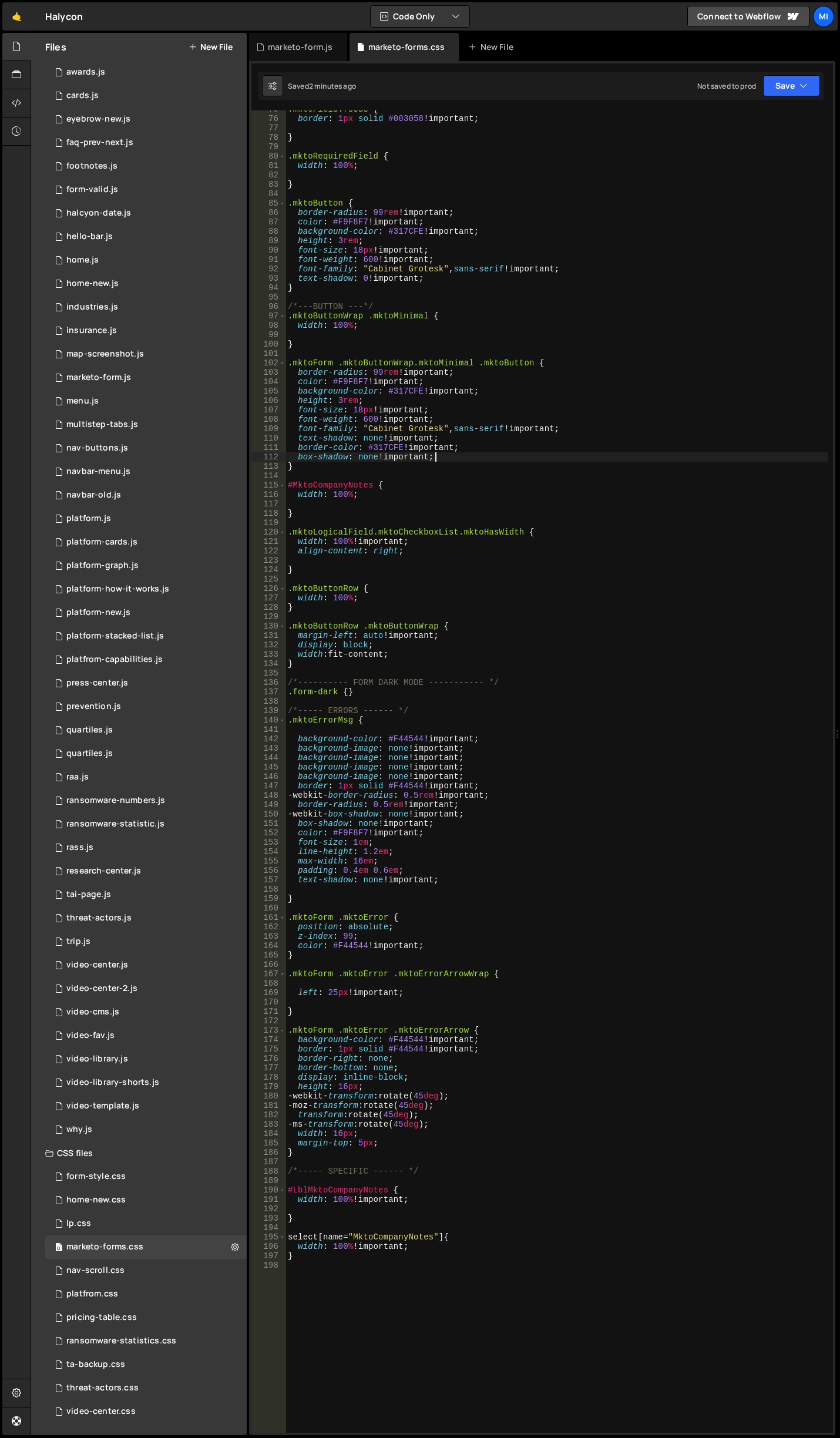
click at [435, 659] on div ".mktoField :focus { border : 1 px solid #003058 !important ; } .mktoRequiredFie…" at bounding box center [557, 775] width 543 height 1341
type textarea "width: fit-content;"
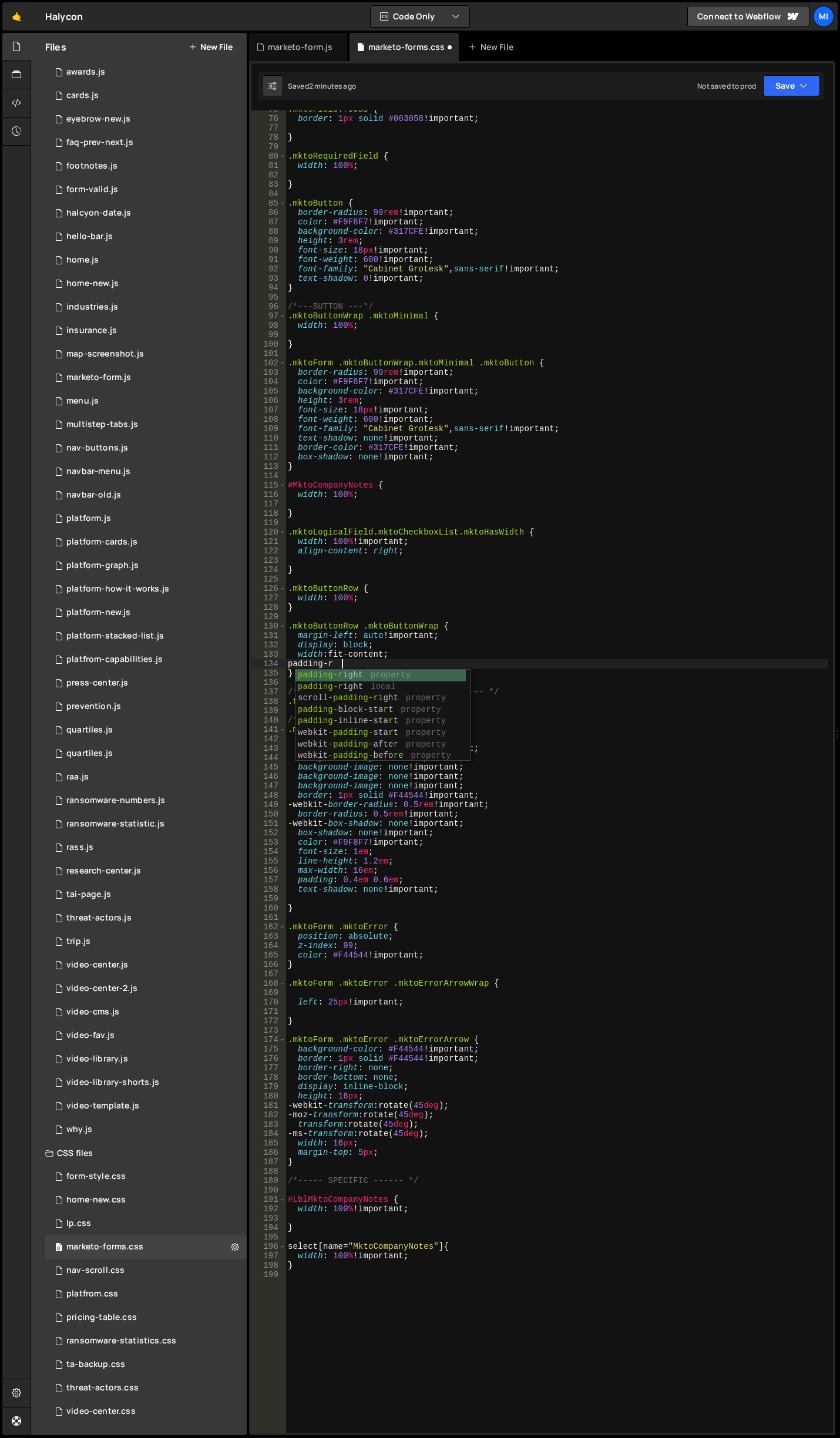
scroll to position [0, 3]
paste textarea "padding-right"
type textarea "padding-right: 5%;"
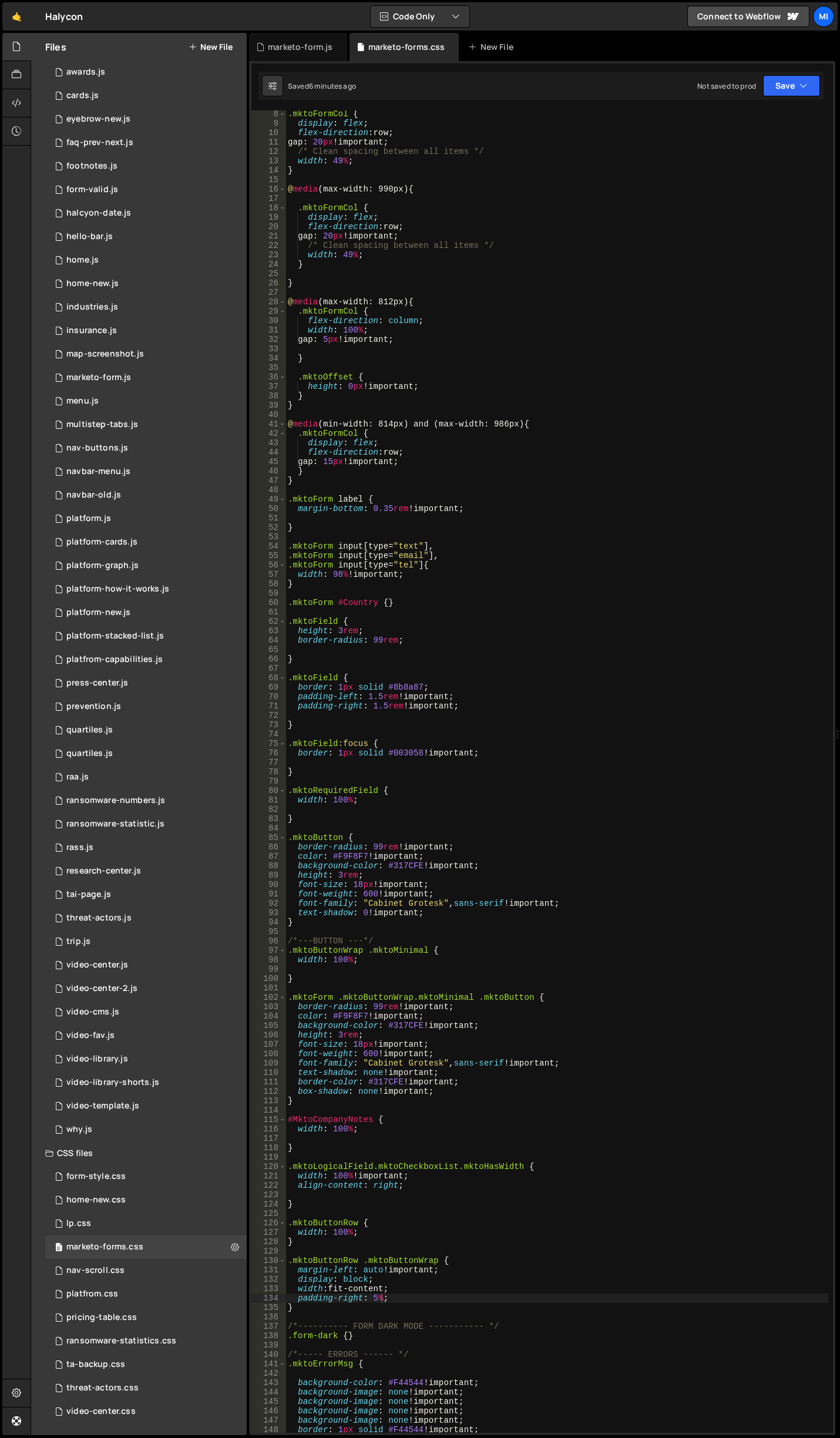
scroll to position [0, 0]
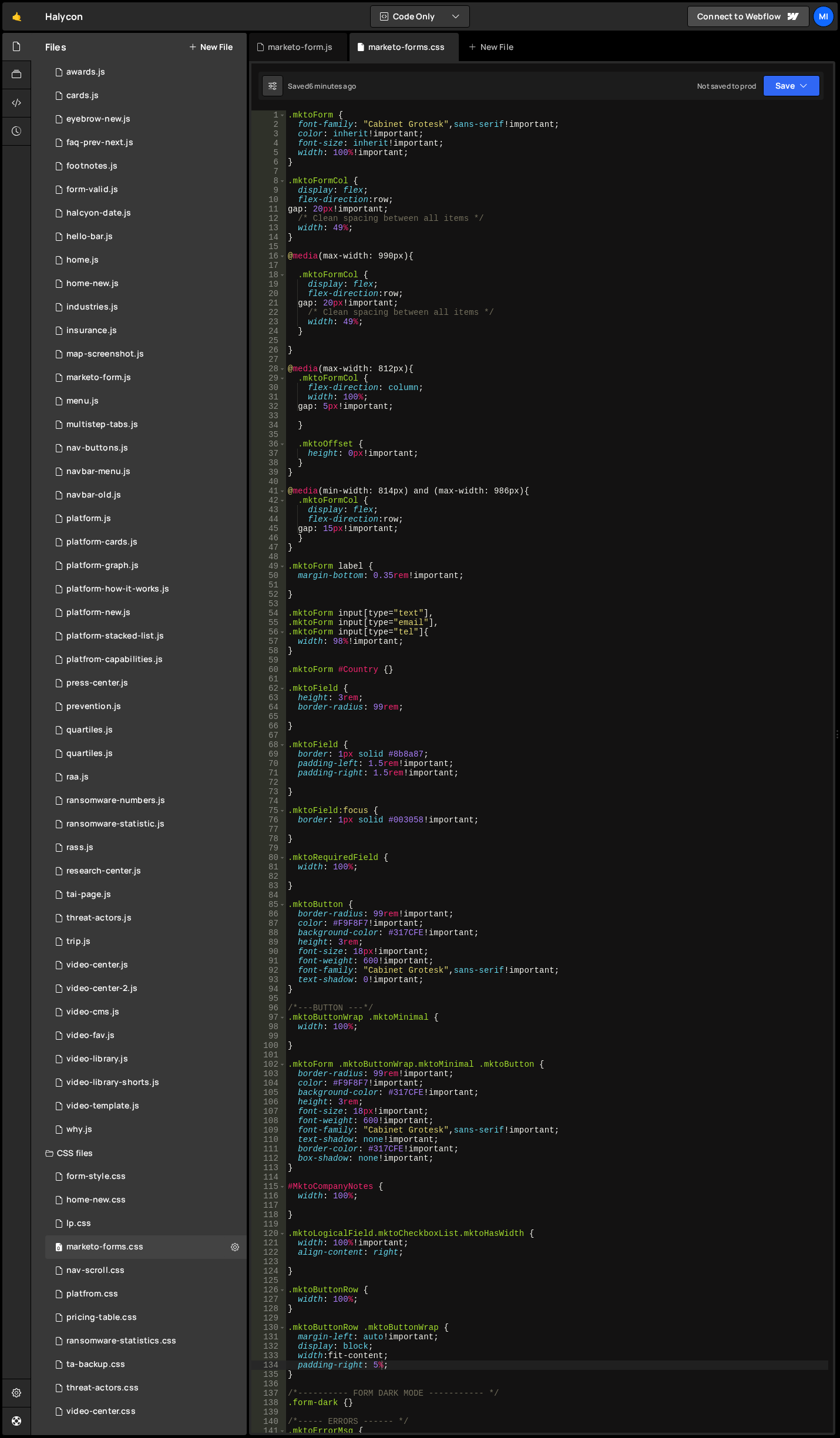
click at [343, 248] on div ".mktoForm { font-family : " Cabinet Grotesk " , sans-serif !important ; color :…" at bounding box center [557, 781] width 543 height 1341
click at [345, 247] on div ".mktoForm { font-family : " Cabinet Grotesk " , sans-serif !important ; color :…" at bounding box center [557, 781] width 543 height 1341
click at [347, 237] on div ".mktoForm { font-family : " Cabinet Grotesk " , sans-serif !important ; color :…" at bounding box center [557, 781] width 543 height 1341
type textarea "}"
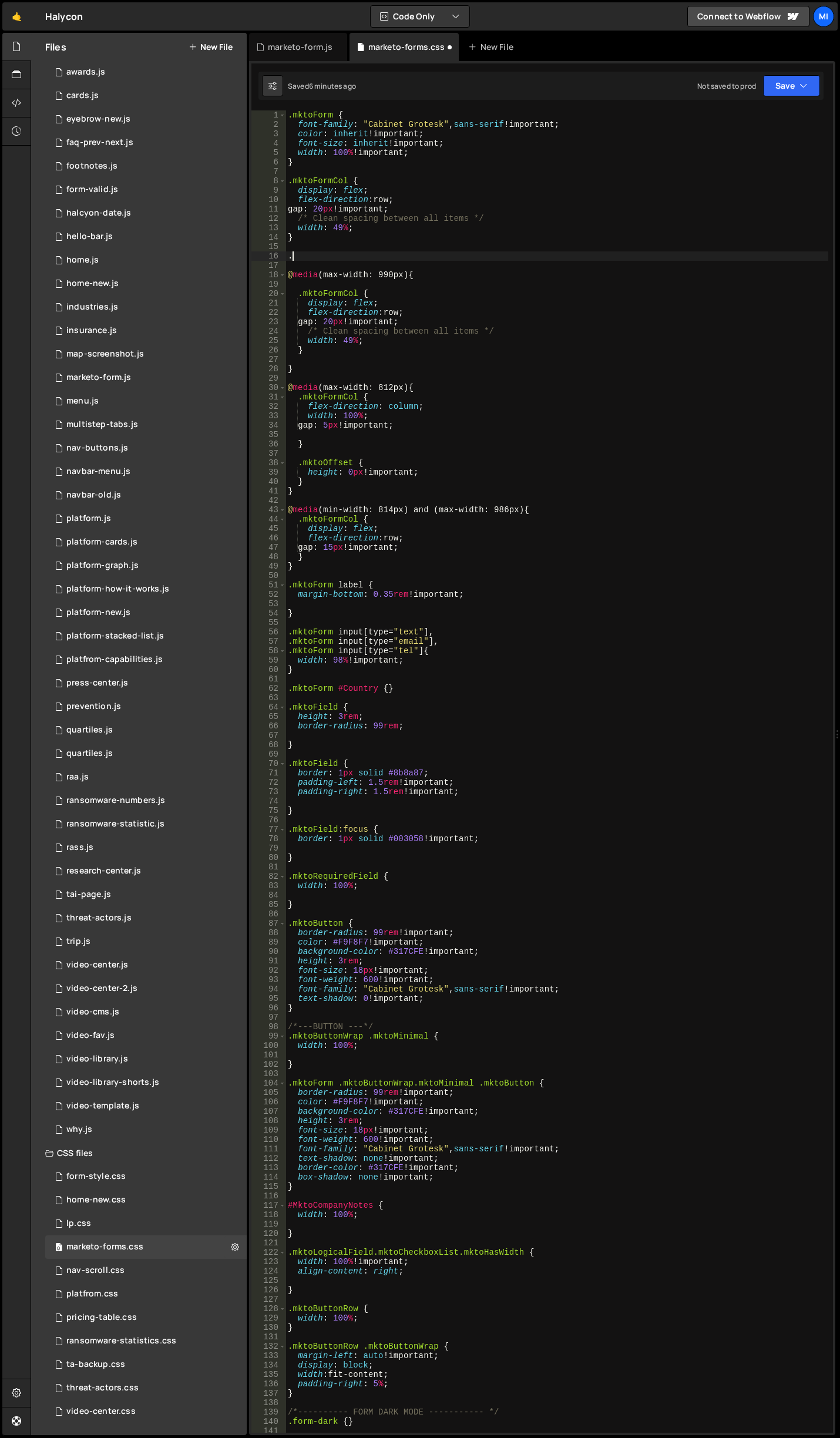
paste textarea "mktoFieldWrap"
type textarea ".mktoFieldWrap {}"
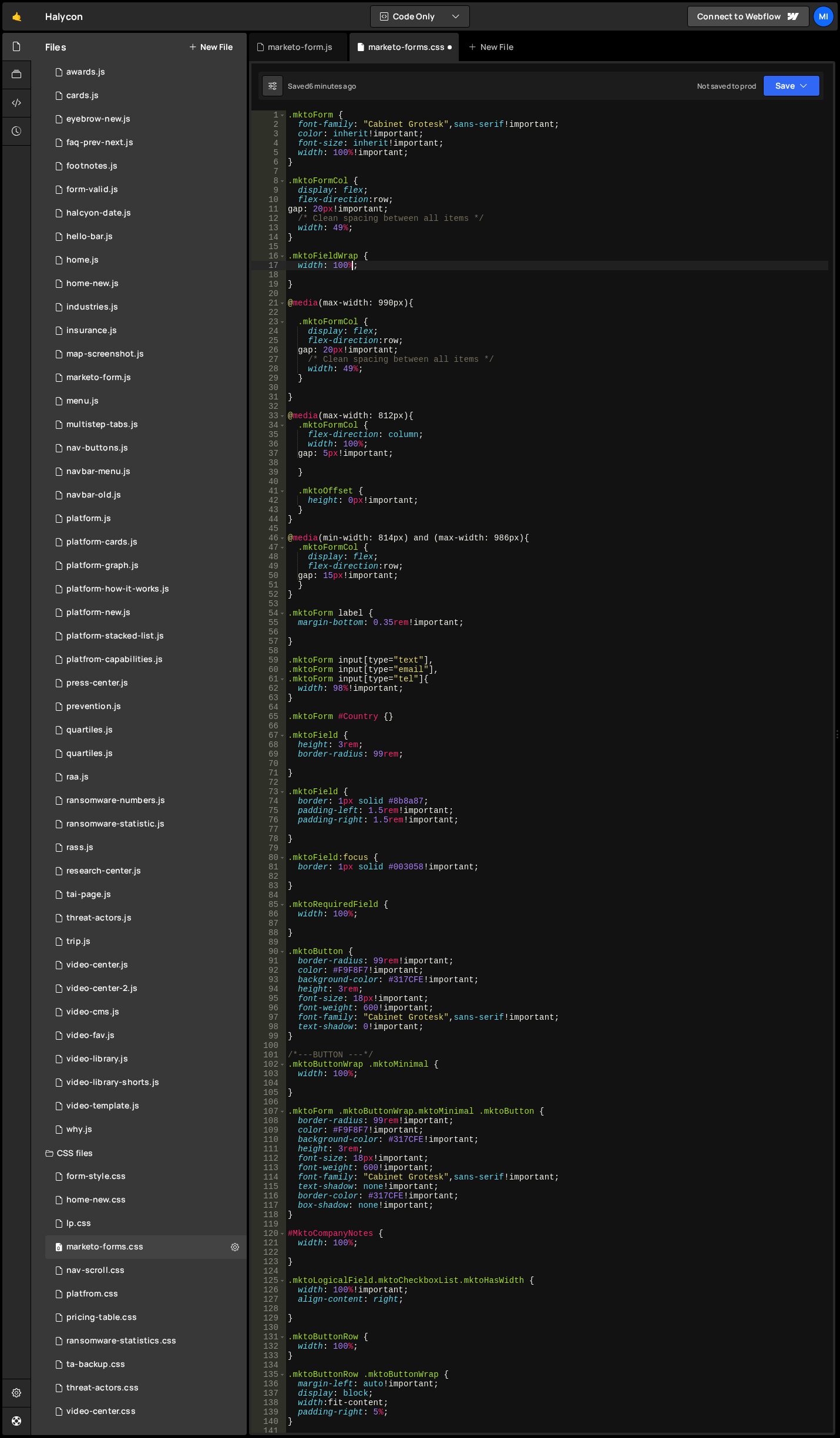
scroll to position [0, 4]
click at [533, 470] on div ".mktoForm { font-family : " Cabinet Grotesk " , sans-serif !important ; color :…" at bounding box center [557, 781] width 543 height 1341
type textarea "}"
click at [430, 385] on div ".mktoForm { font-family : " Cabinet Grotesk " , sans-serif !important ; color :…" at bounding box center [557, 781] width 543 height 1341
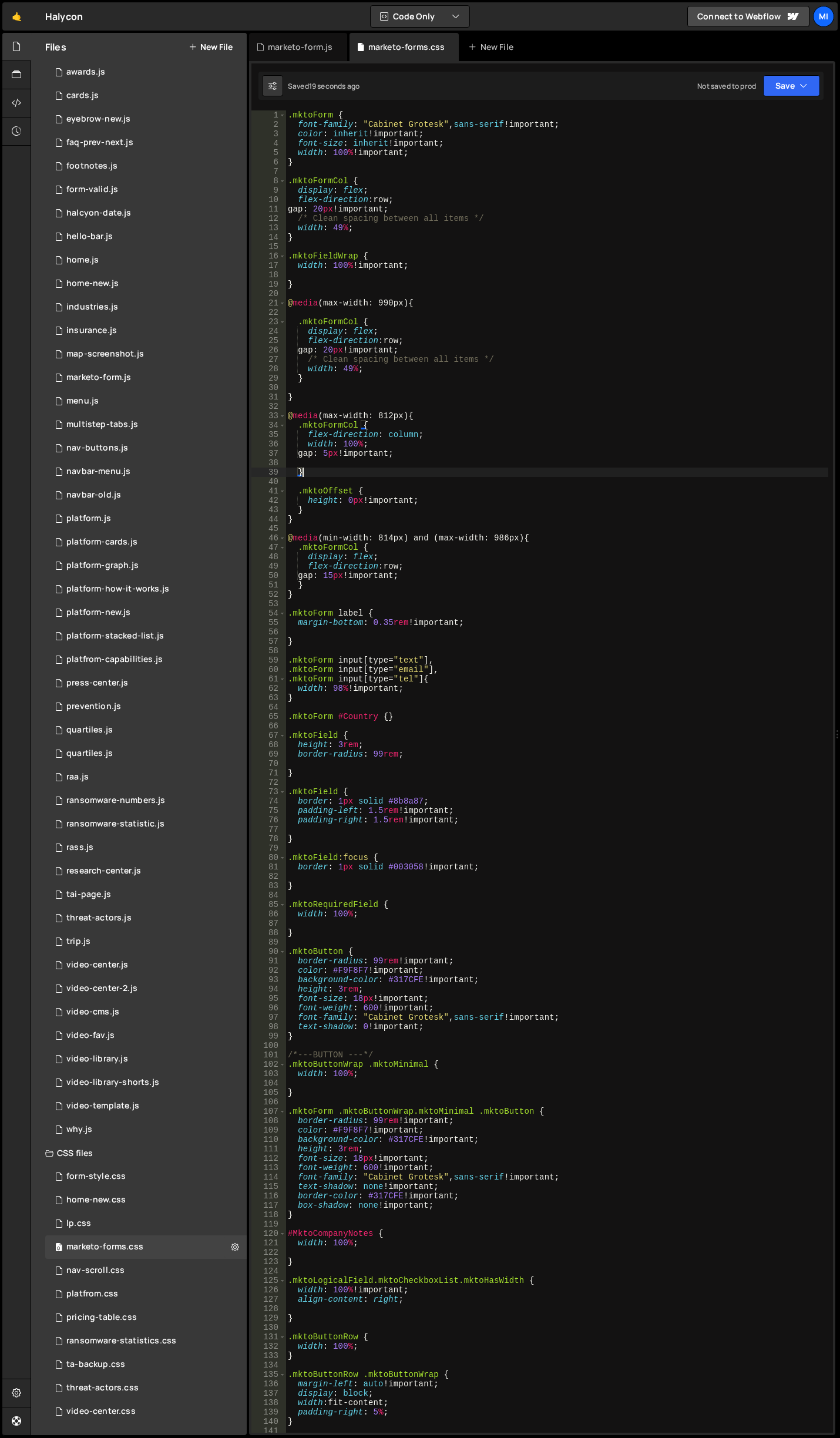
scroll to position [0, 0]
click at [436, 391] on div ".mktoForm { font-family : " Cabinet Grotesk " , sans-serif !important ; color :…" at bounding box center [557, 781] width 543 height 1341
click at [437, 399] on div ".mktoForm { font-family : " Cabinet Grotesk " , sans-serif !important ; color :…" at bounding box center [557, 781] width 543 height 1341
click at [433, 506] on div ".mktoForm { font-family : " Cabinet Grotesk " , sans-serif !important ; color :…" at bounding box center [557, 781] width 543 height 1341
type textarea "}"
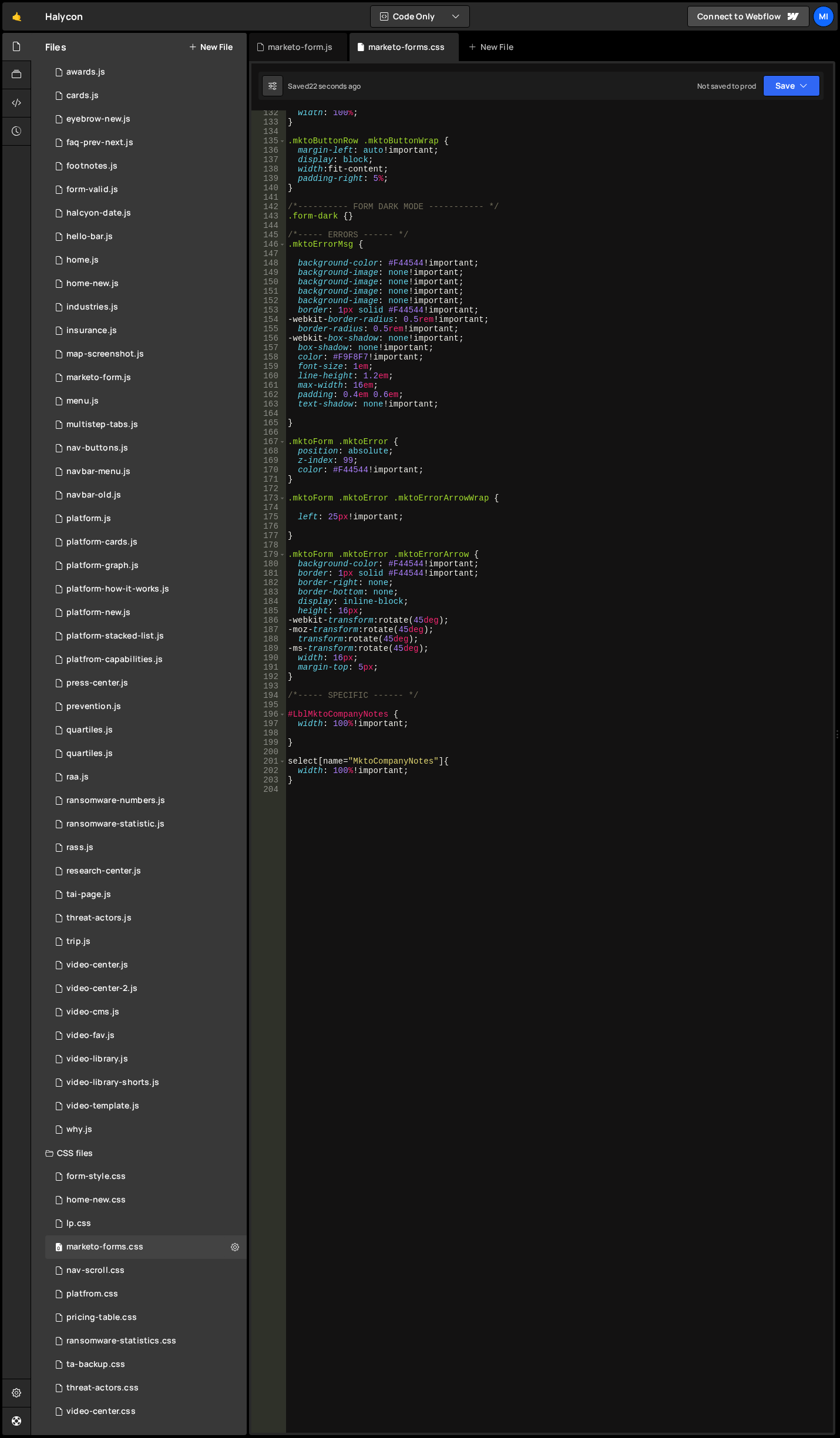
scroll to position [1252, 0]
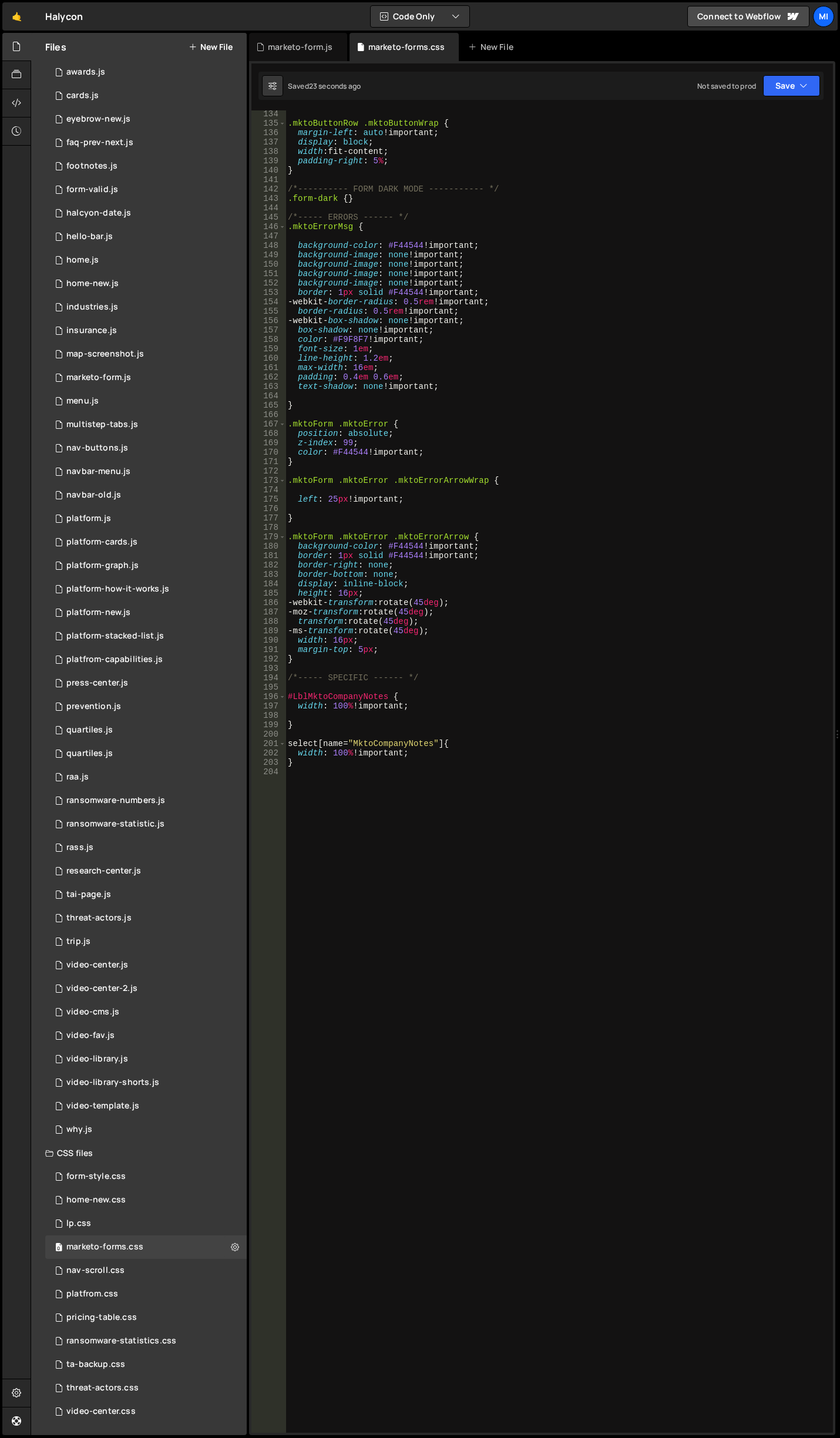
click at [453, 901] on div ".mktoButtonRow .mktoButtonWrap { margin-left : auto !important ; display : bloc…" at bounding box center [557, 780] width 543 height 1341
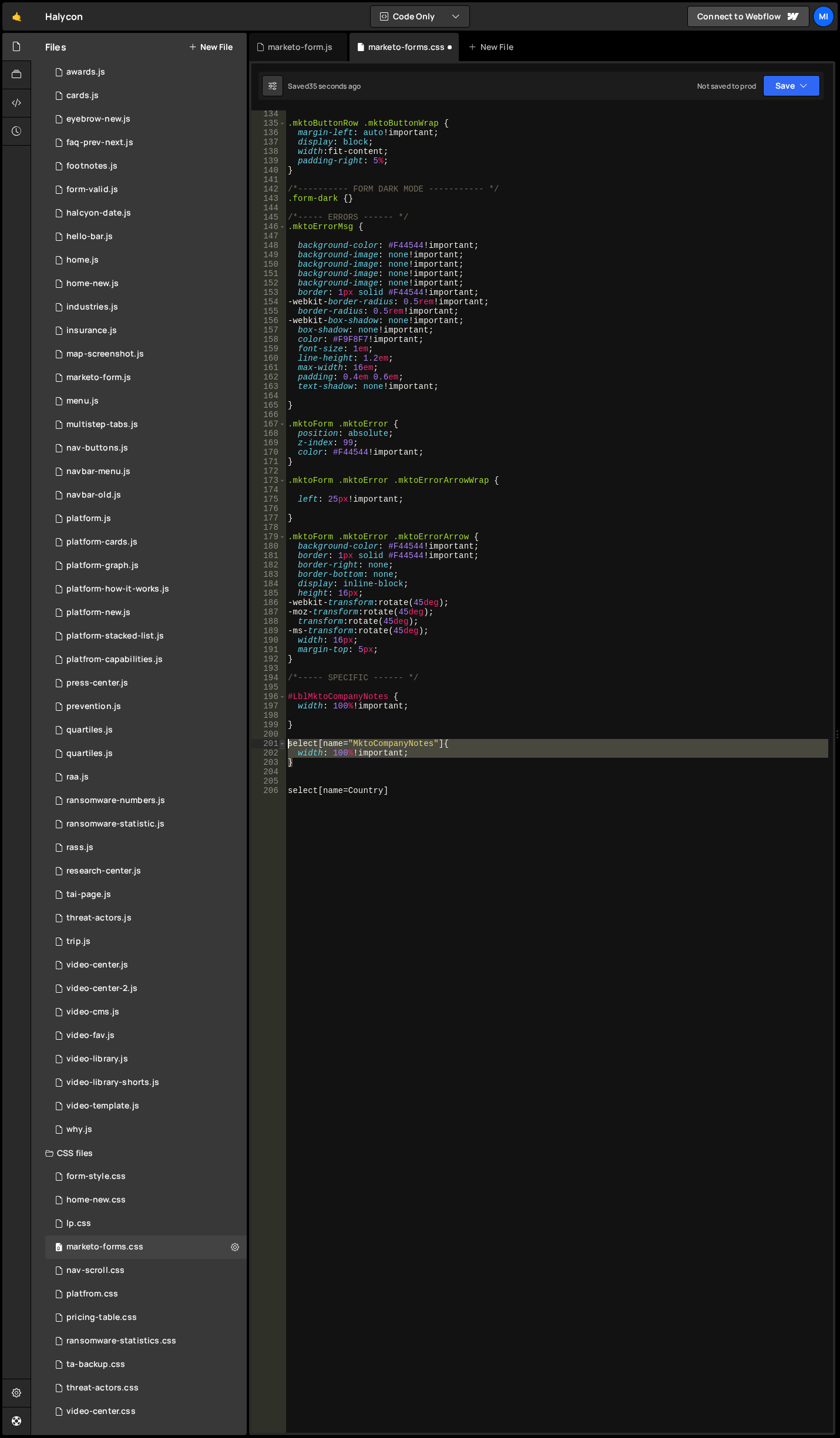
drag, startPoint x: 303, startPoint y: 760, endPoint x: 283, endPoint y: 748, distance: 23.3
click at [283, 748] on div "select[name=Country 134 135 136 137 138 139 140 141 142 143 144 145 146 147 148…" at bounding box center [541, 771] width 581 height 1322
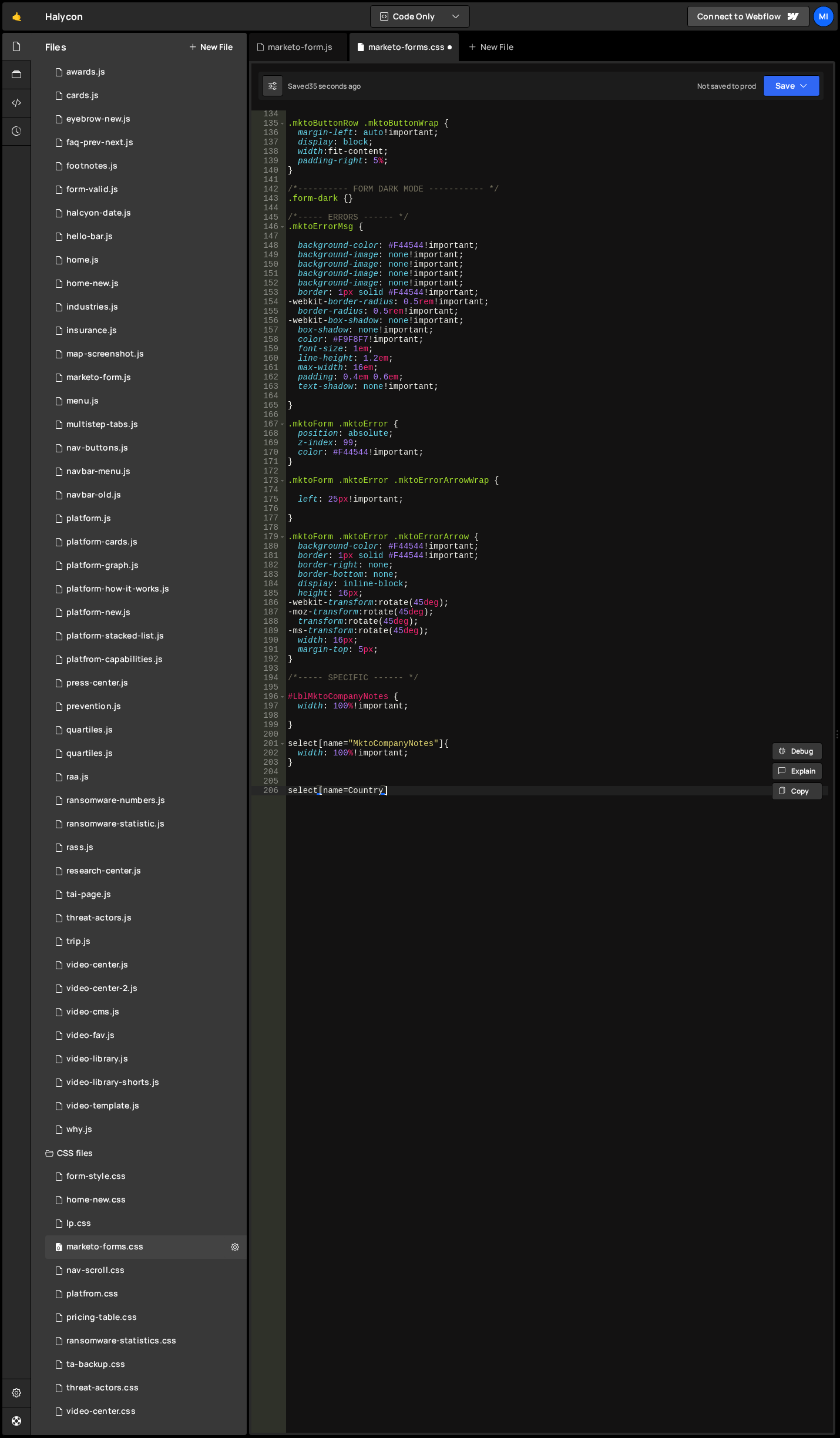
click at [328, 808] on div ".mktoButtonRow .mktoButtonWrap { margin-left : auto !important ; display : bloc…" at bounding box center [557, 780] width 543 height 1341
drag, startPoint x: 388, startPoint y: 814, endPoint x: 243, endPoint y: 791, distance: 146.8
click at [243, 791] on div "Files New File Javascript files 0 accordion-test.js 0 0 accordion-test.js 0 1 a…" at bounding box center [435, 734] width 809 height 1402
paste textarea "}"
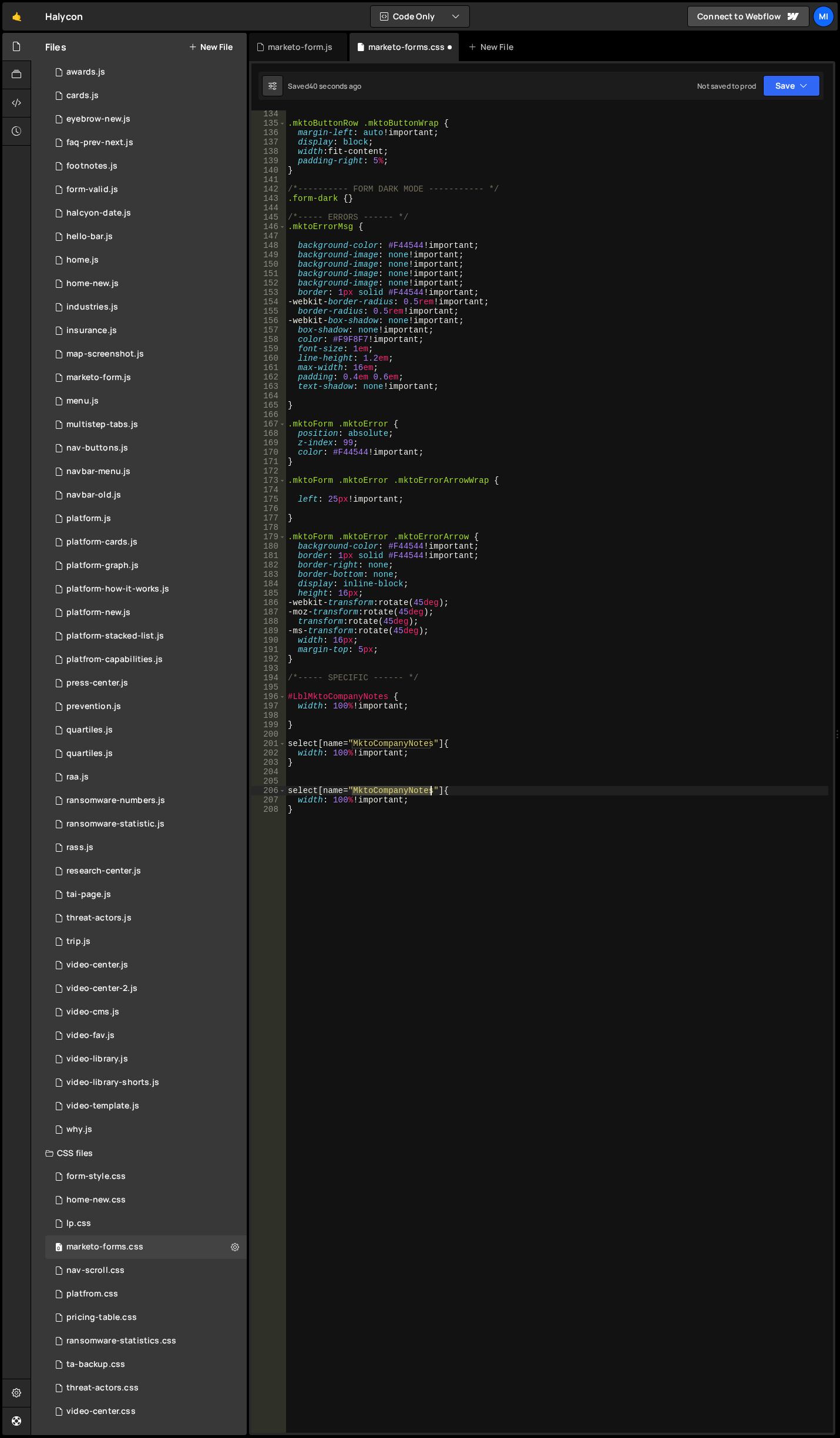
drag, startPoint x: 352, startPoint y: 789, endPoint x: 428, endPoint y: 793, distance: 76.1
click at [428, 793] on div ".mktoButtonRow .mktoButtonWrap { margin-left : auto !important ; display : bloc…" at bounding box center [557, 780] width 543 height 1341
type textarea "width: 100% !important;"
click at [387, 837] on div ".mktoButtonRow .mktoButtonWrap { margin-left : auto !important ; display : bloc…" at bounding box center [557, 780] width 543 height 1341
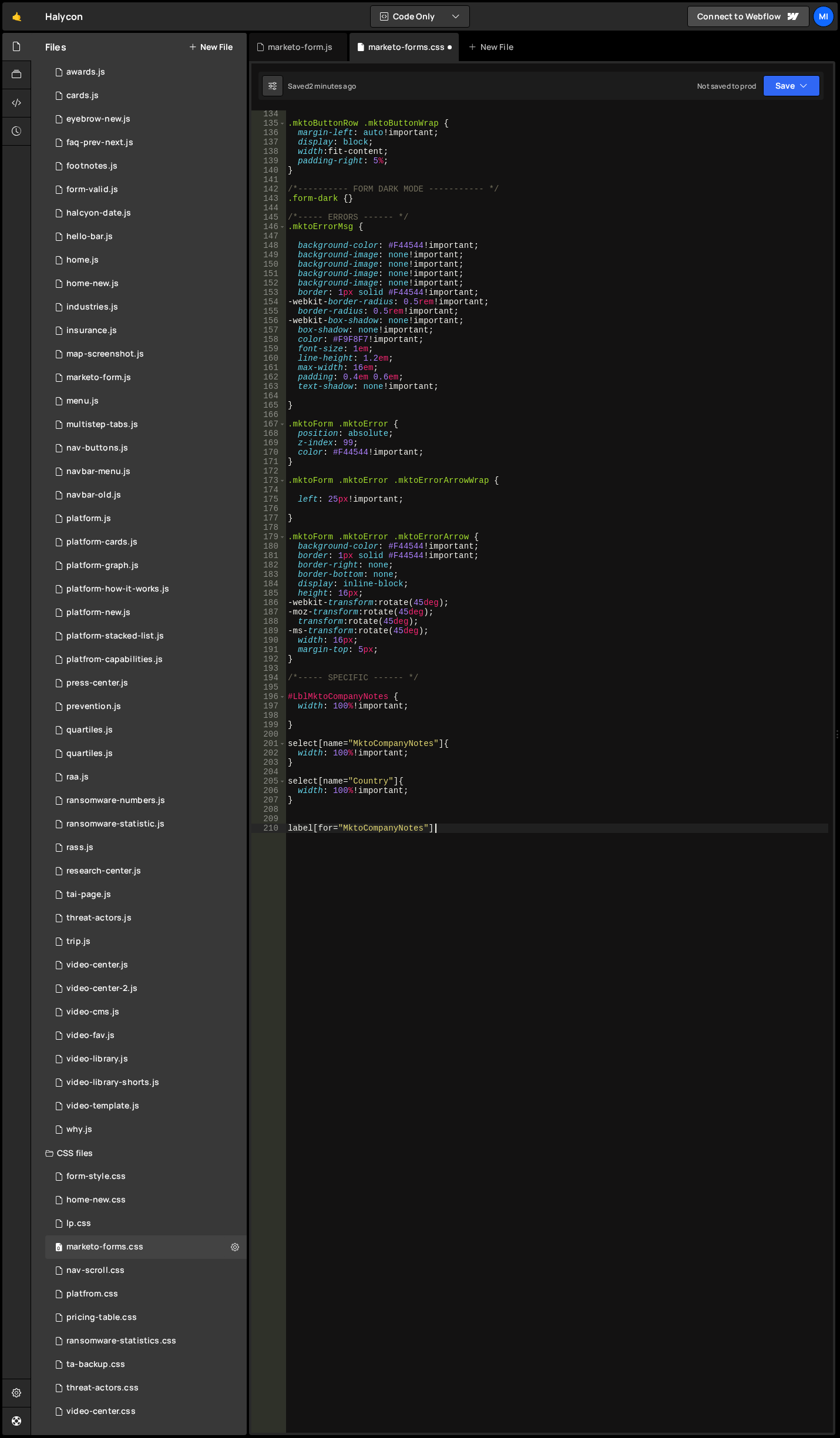
scroll to position [0, 10]
type textarea "label[for="MktoCompanyNotes"] {}"
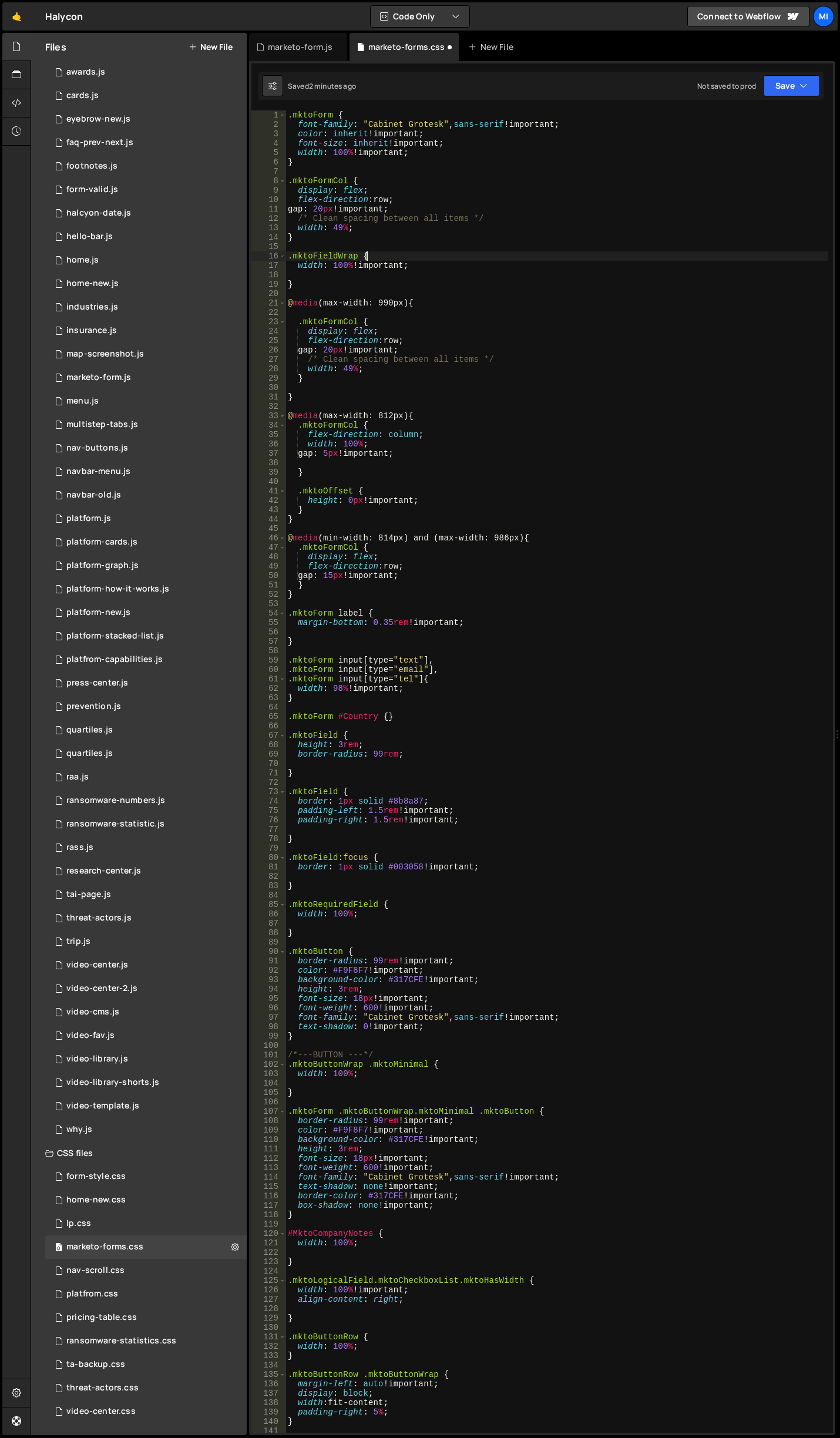
click at [440, 255] on div ".mktoForm { font-family : " Cabinet Grotesk " , sans-serif !important ; color :…" at bounding box center [557, 781] width 543 height 1341
click at [382, 216] on div ".mktoForm { font-family : " Cabinet Grotesk " , sans-serif !important ; color :…" at bounding box center [557, 781] width 543 height 1341
type textarea "/* Clean spacing between all items */"
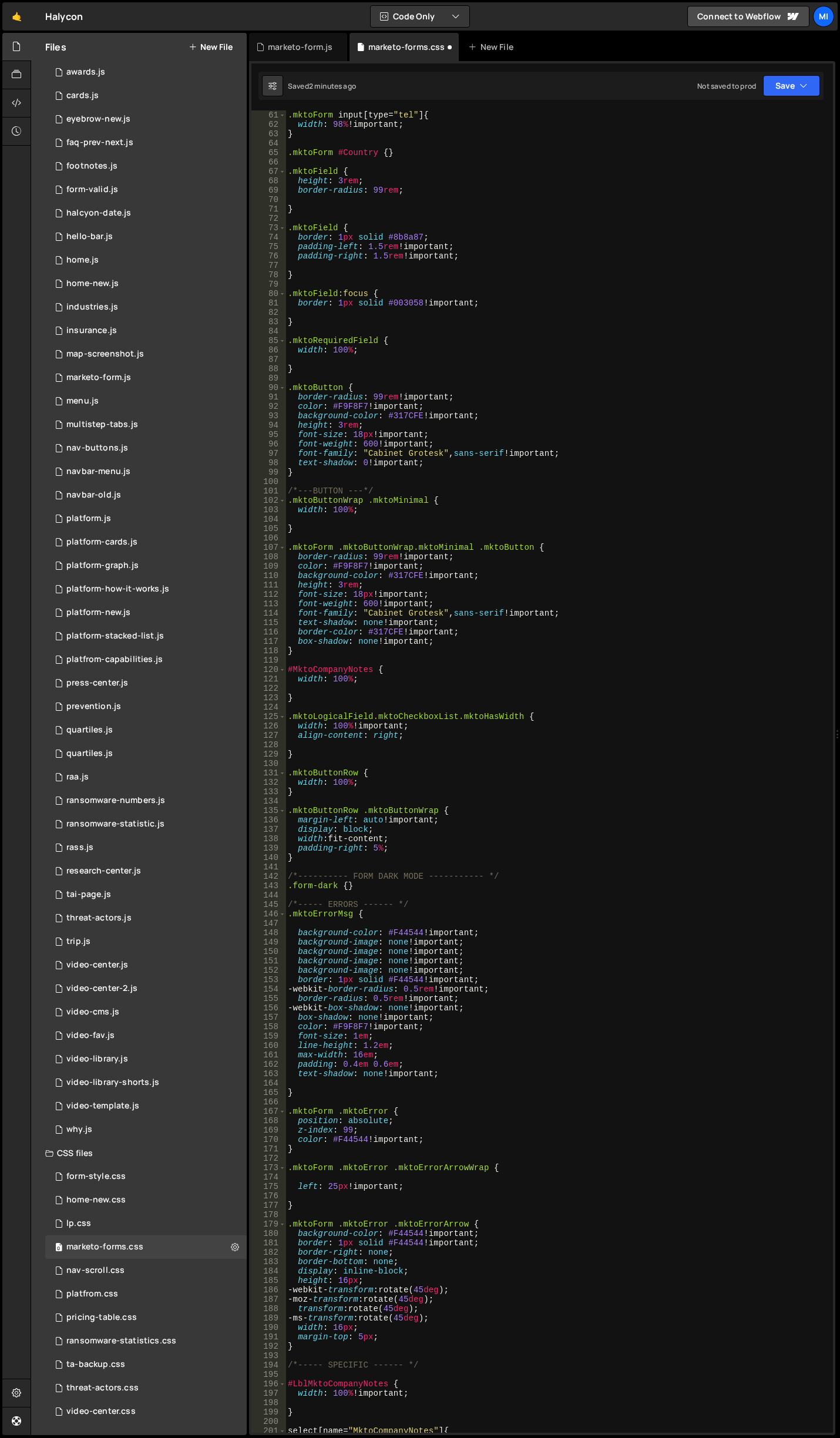
scroll to position [1336, 0]
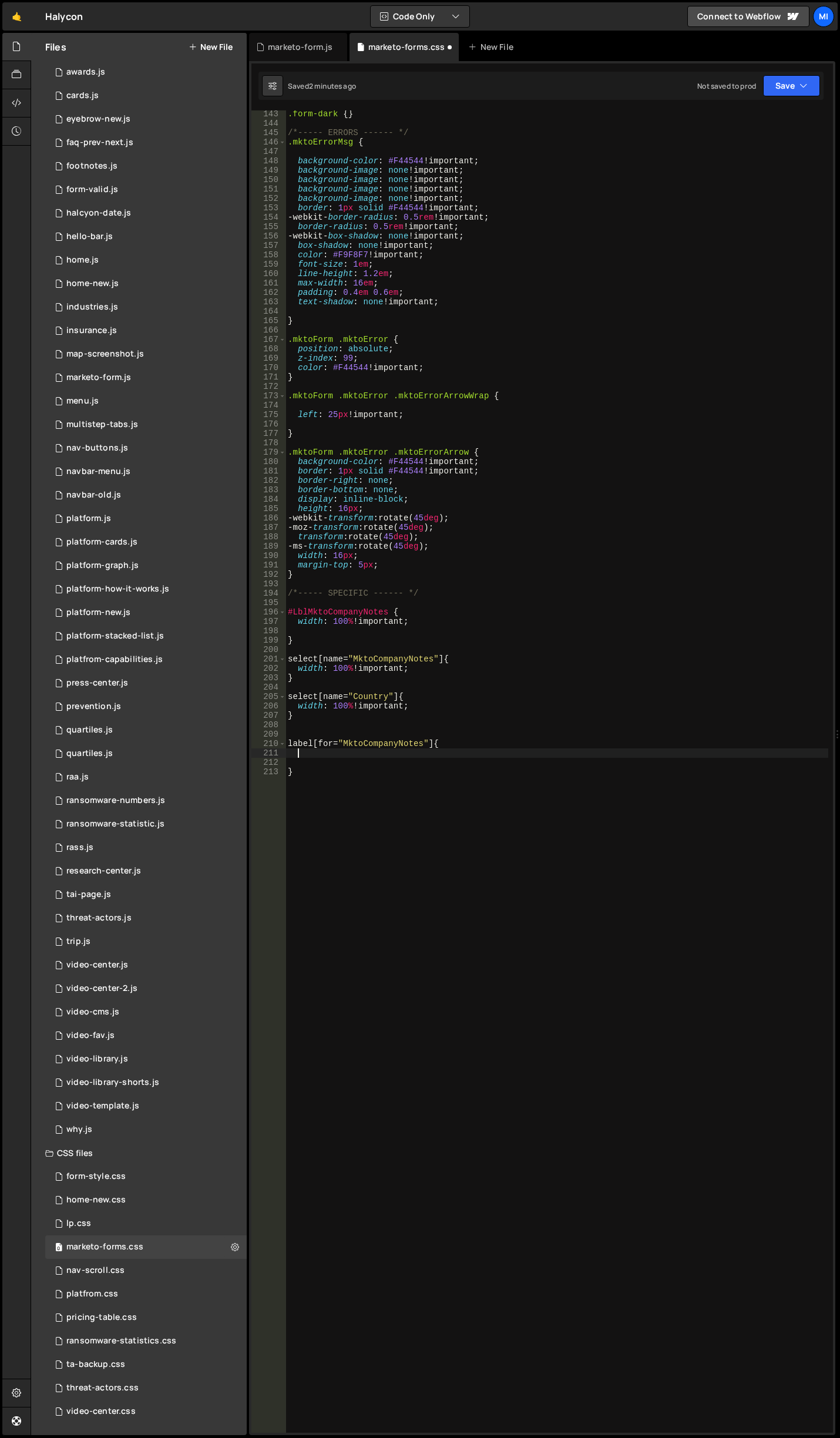
click at [373, 756] on div ".form-dark { } /*----- ERRORS ------ */ .mktoErrorMsg { background-color : #F44…" at bounding box center [557, 780] width 543 height 1341
paste textarea "font-weight: bold;"
type textarea "font-weight: bold!;"
drag, startPoint x: 332, startPoint y: 672, endPoint x: 348, endPoint y: 671, distance: 16.0
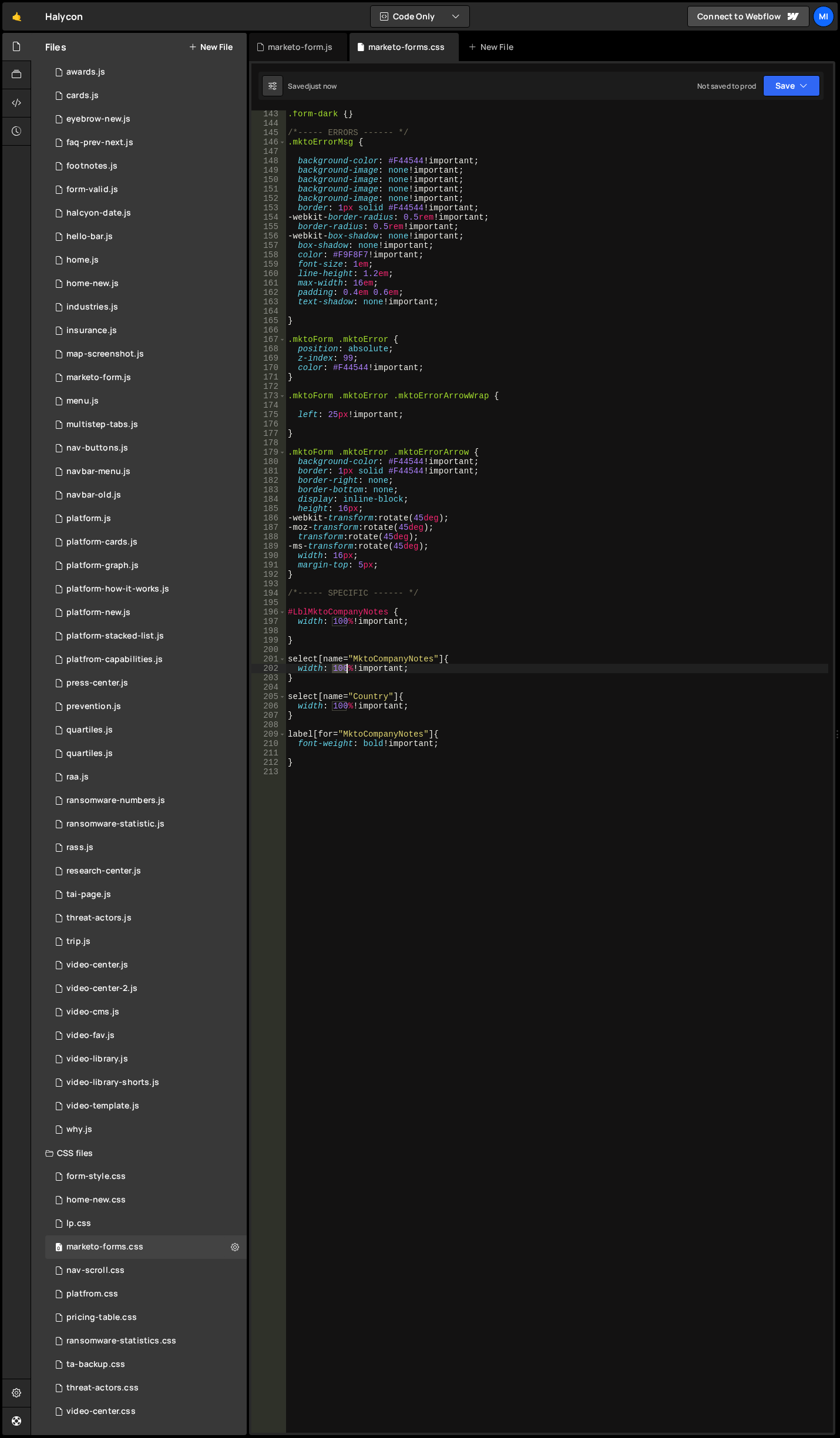
click at [348, 671] on div ".form-dark { } /*----- ERRORS ------ */ .mktoErrorMsg { background-color : #F44…" at bounding box center [557, 780] width 543 height 1341
type textarea "width: 97% !important;"
click at [315, 689] on div ".form-dark { } /*----- ERRORS ------ */ .mktoErrorMsg { background-color : #F44…" at bounding box center [557, 780] width 543 height 1341
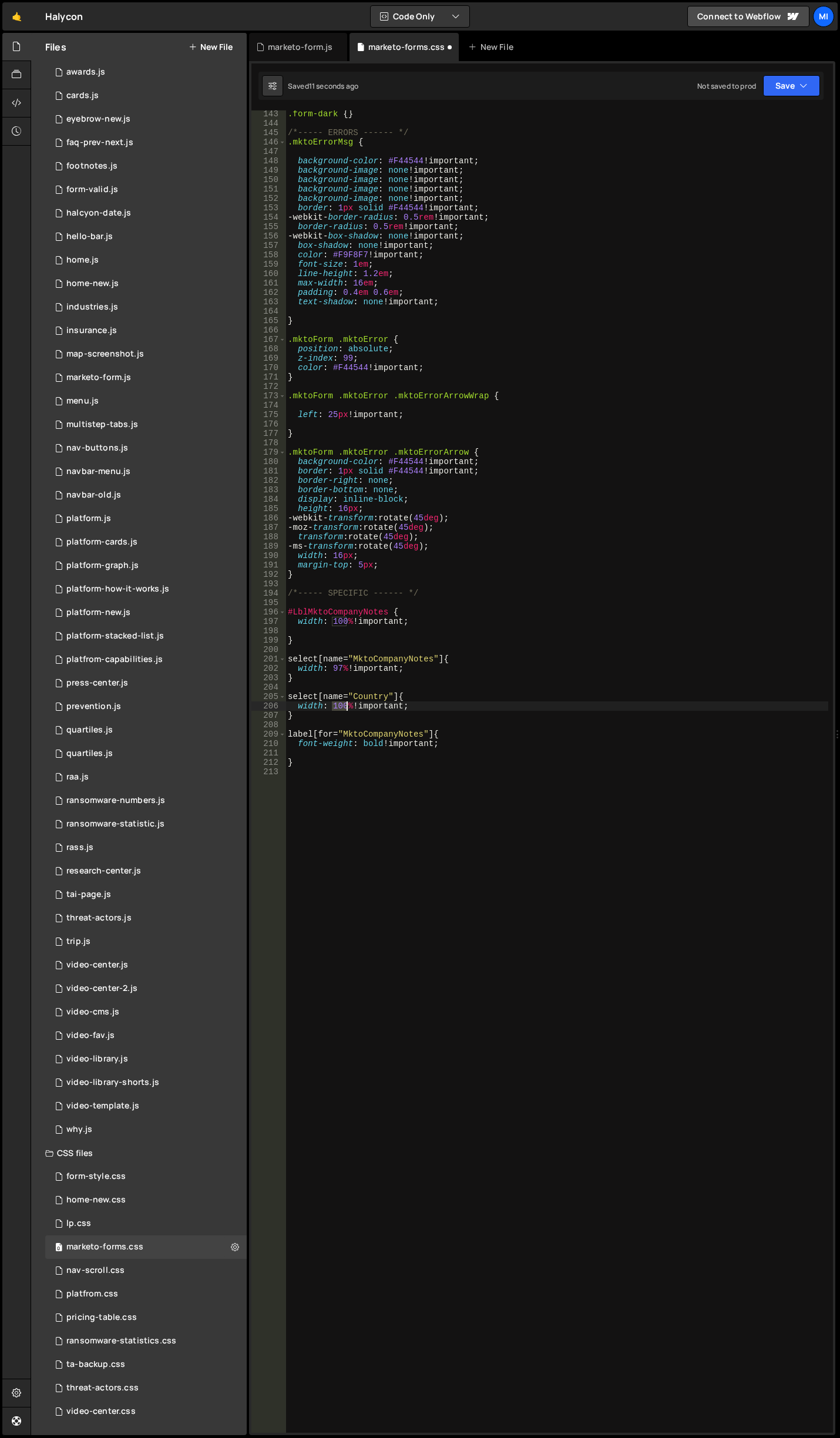
drag, startPoint x: 333, startPoint y: 704, endPoint x: 346, endPoint y: 645, distance: 60.4
click at [346, 703] on div ".form-dark { } /*----- ERRORS ------ */ .mktoErrorMsg { background-color : #F44…" at bounding box center [557, 780] width 543 height 1341
type textarea "width: 97% !important;"
click at [467, 836] on div ".form-dark { } /*----- ERRORS ------ */ .mktoErrorMsg { background-color : #F44…" at bounding box center [557, 780] width 543 height 1341
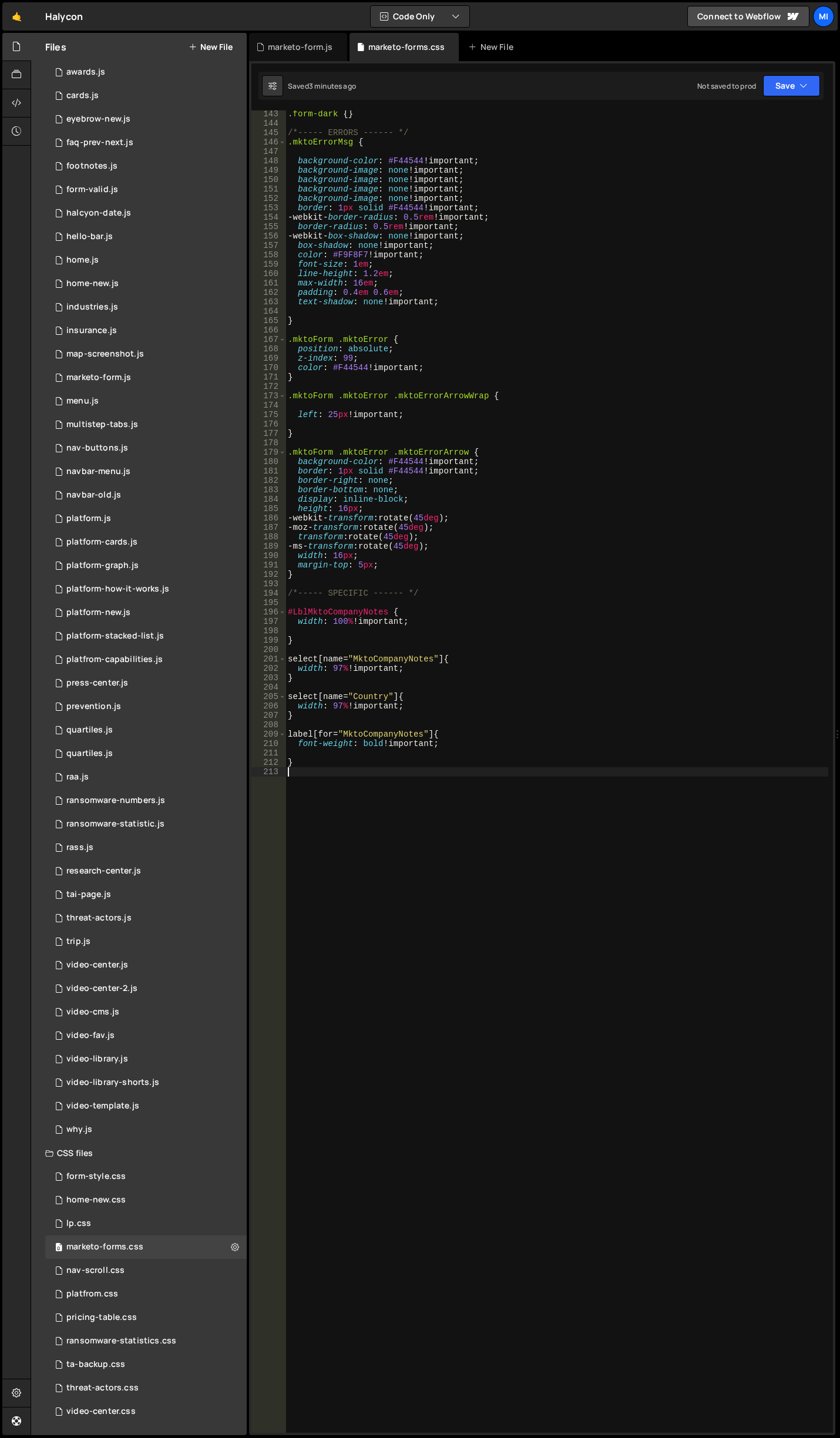
scroll to position [0, 0]
paste textarea "}"
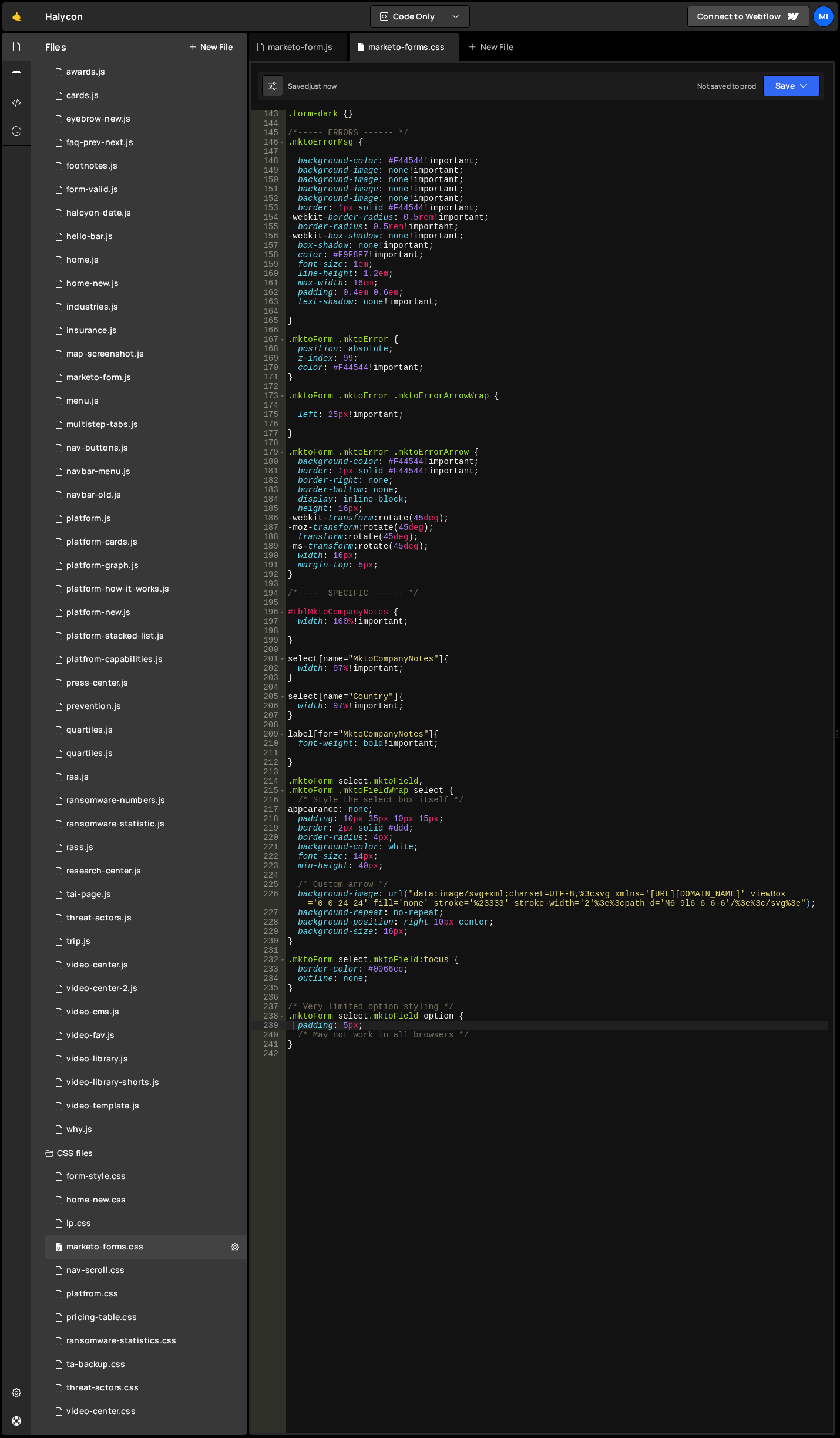
click at [451, 828] on div ".form-dark { } /*----- ERRORS ------ */ .mktoErrorMsg { background-color : #F44…" at bounding box center [557, 780] width 543 height 1341
type textarea "border: 2px solid #ddd;"
drag, startPoint x: 414, startPoint y: 833, endPoint x: 259, endPoint y: 823, distance: 155.3
click at [259, 823] on div "border: 2px solid #ddd; 143 144 145 146 147 148 149 150 151 152 153 154 155 156…" at bounding box center [541, 771] width 581 height 1322
drag, startPoint x: 401, startPoint y: 834, endPoint x: 251, endPoint y: 839, distance: 150.1
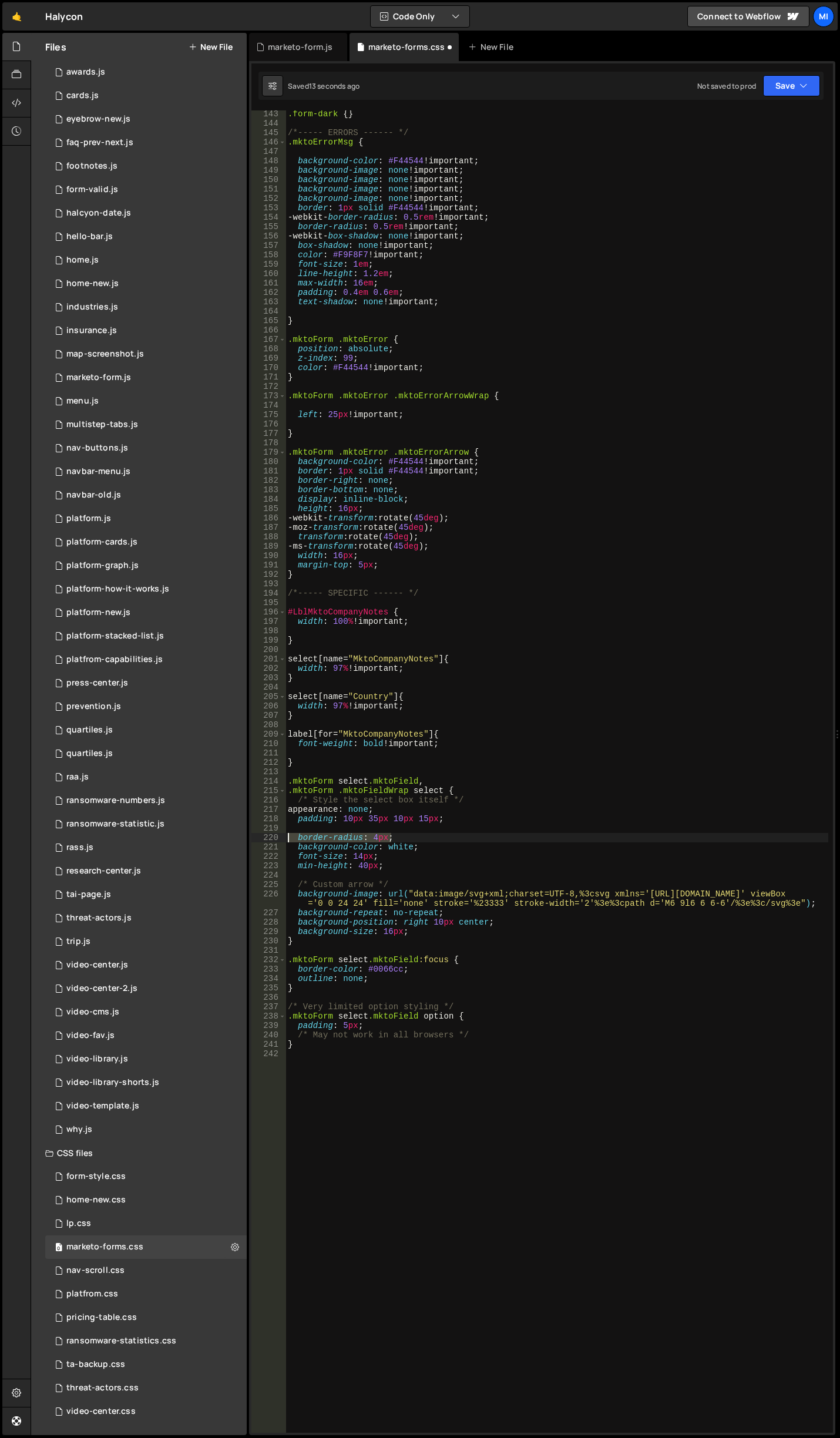
click at [251, 839] on div "143 144 145 146 147 148 149 150 151 152 153 154 155 156 157 158 159 160 161 162…" at bounding box center [541, 771] width 581 height 1322
type textarea "border-radius: 4px;"
type textarea "background-color: white;"
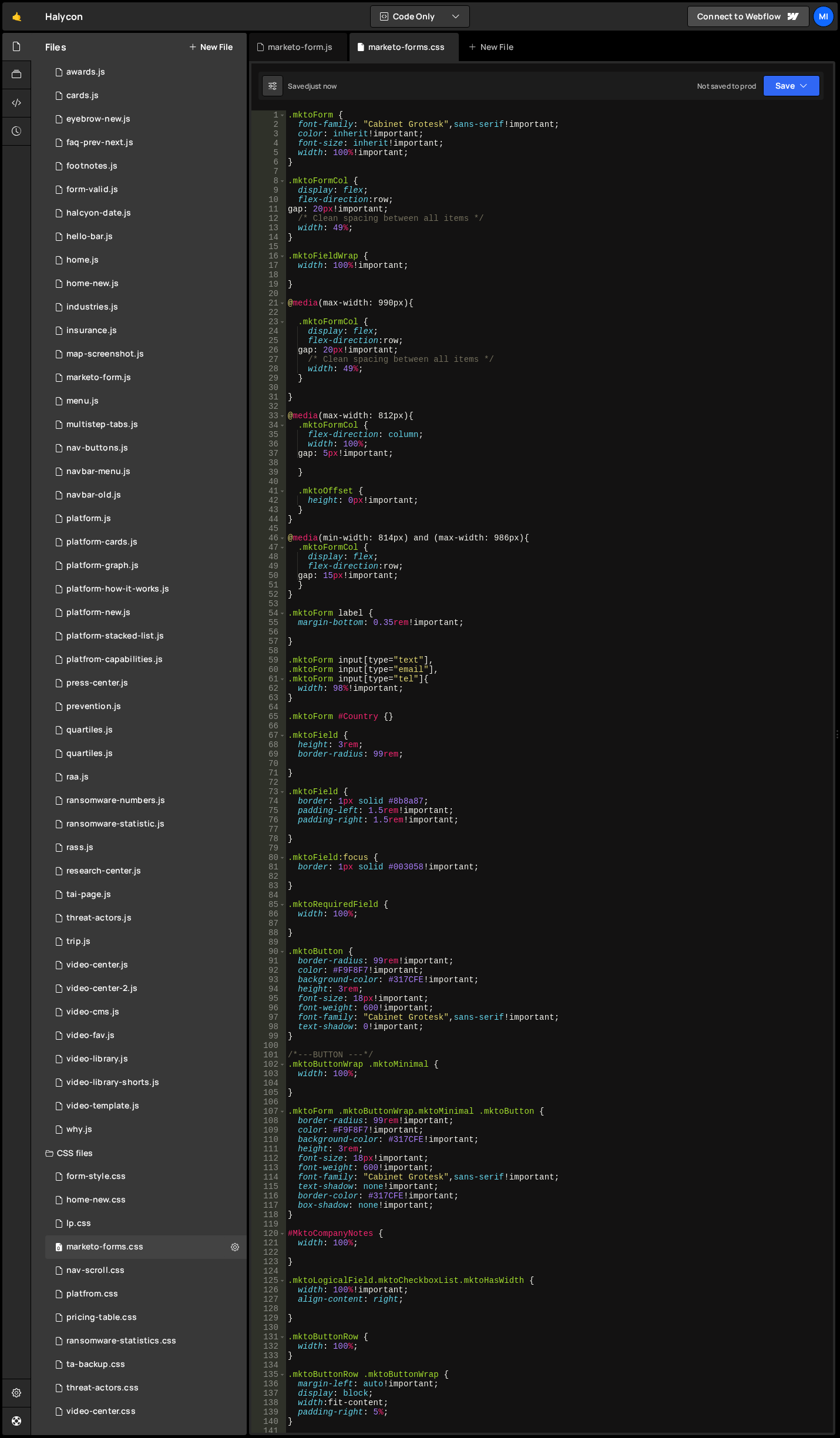
click at [462, 275] on div ".mktoForm { font-family : " Cabinet Grotesk " , sans-serif !important ; color :…" at bounding box center [557, 781] width 543 height 1341
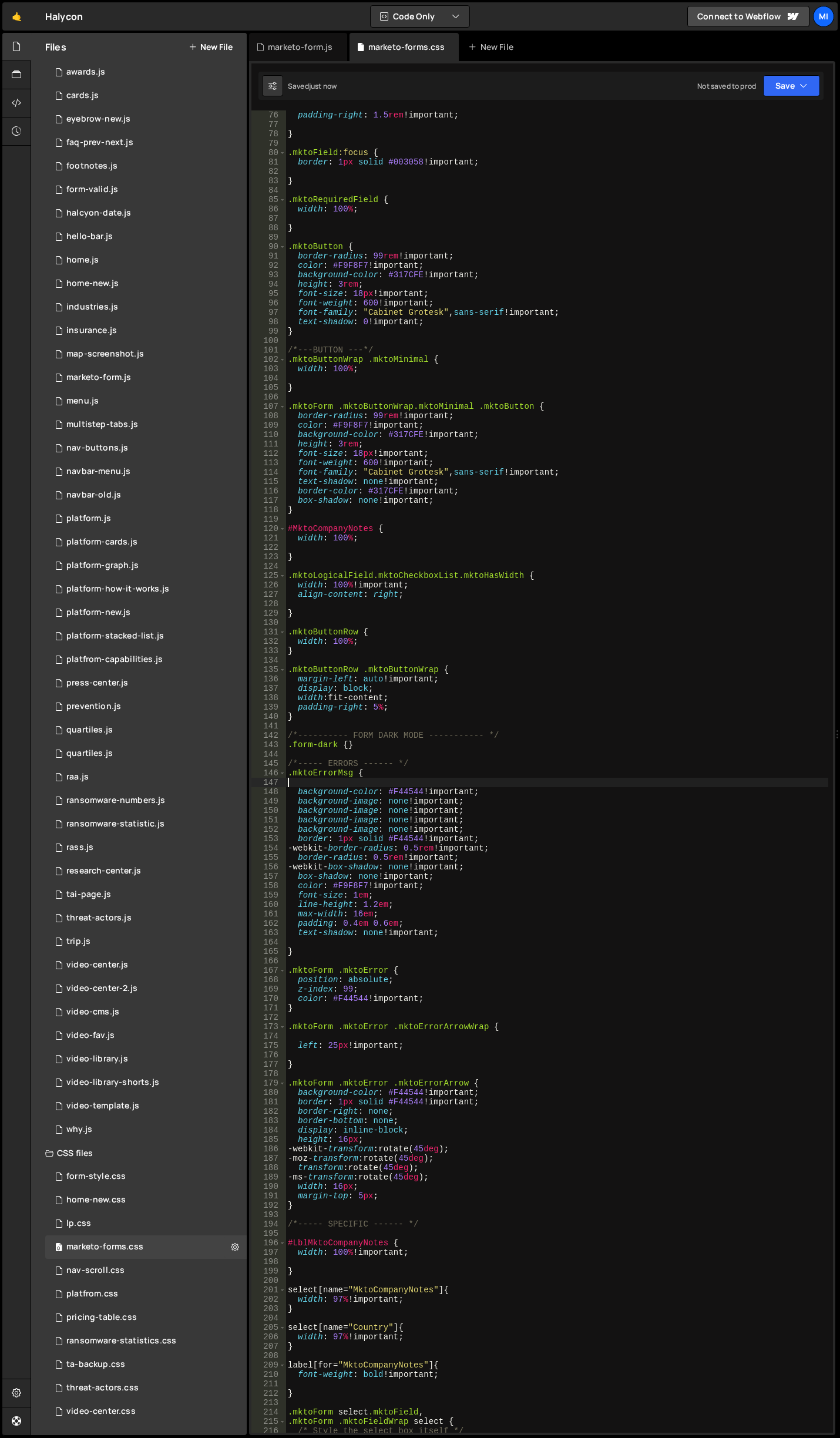
click at [521, 819] on div "padding-right : 1.5 rem !important ; } .mktoField :focus { border : 1 px solid …" at bounding box center [557, 781] width 543 height 1341
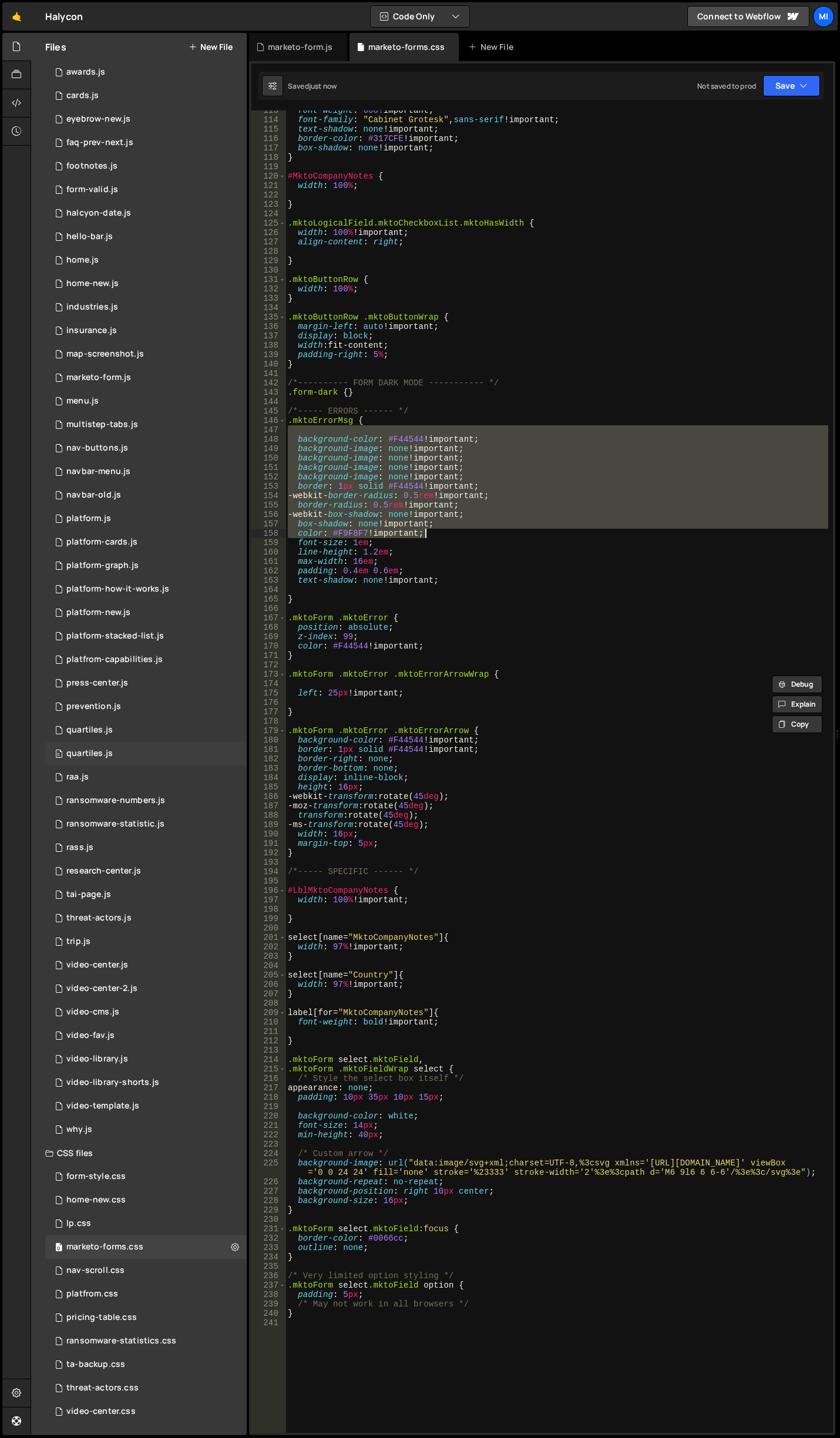
type textarea "color: #F9F8F7 !important;"
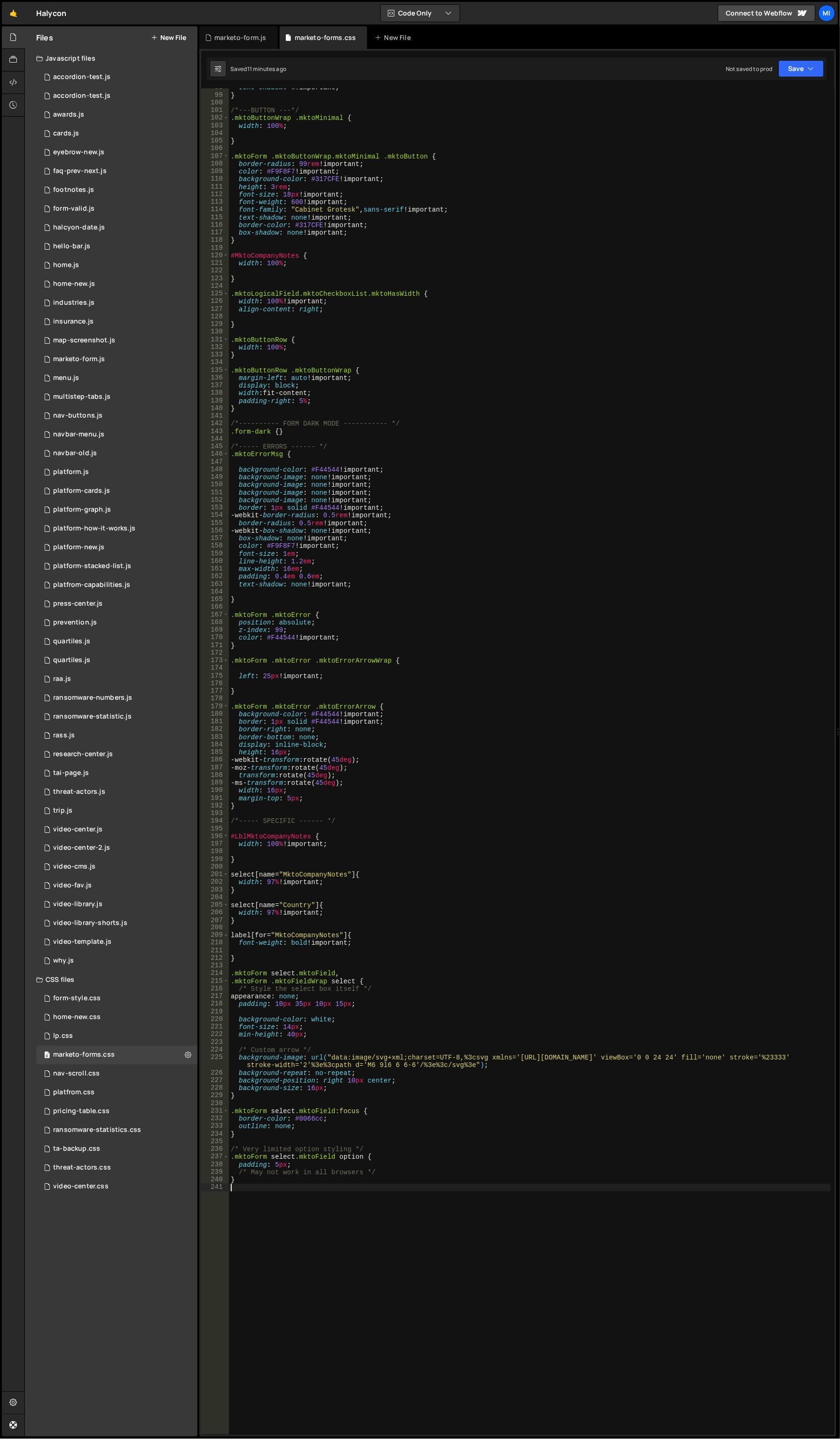
click at [584, 1151] on div "text-shadow : 0 !important ; } /*---BUTTON ---*/ .mktoButtonWrap .mktoMinimal {…" at bounding box center [530, 765] width 602 height 1362
click at [336, 941] on div "text-shadow : 0 !important ; } /*---BUTTON ---*/ .mktoButtonWrap .mktoMinimal {…" at bounding box center [530, 765] width 602 height 1362
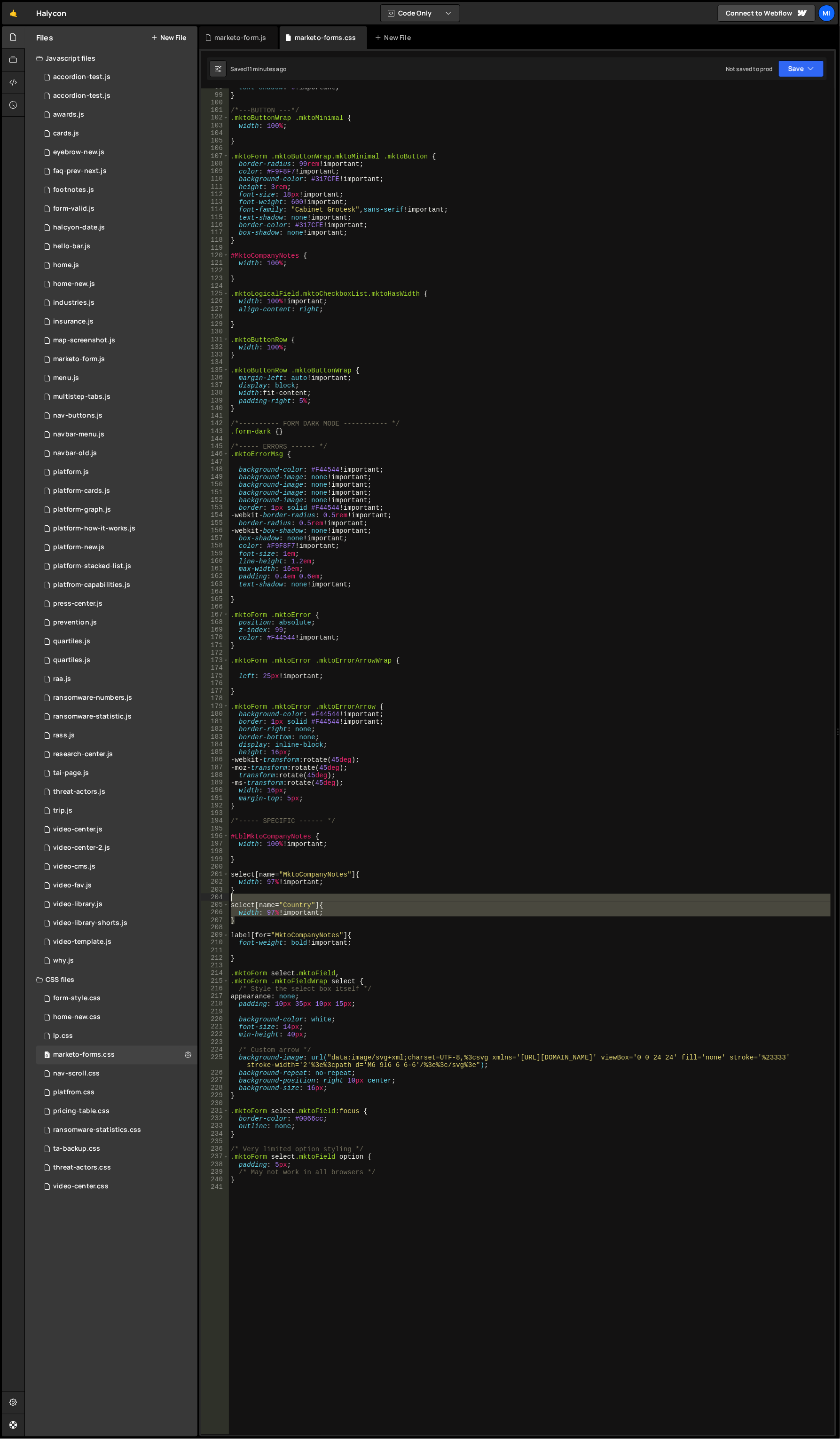
drag, startPoint x: 243, startPoint y: 920, endPoint x: 214, endPoint y: 899, distance: 35.8
click at [214, 899] on div "font-weight: bold !important; 98 99 100 101 102 103 104 105 106 107 108 109 110…" at bounding box center [518, 761] width 633 height 1346
type textarea "select[name="Country"] {"
click at [250, 926] on div "text-shadow : 0 !important ; } /*---BUTTON ---*/ .mktoButtonWrap .mktoMinimal {…" at bounding box center [530, 765] width 602 height 1362
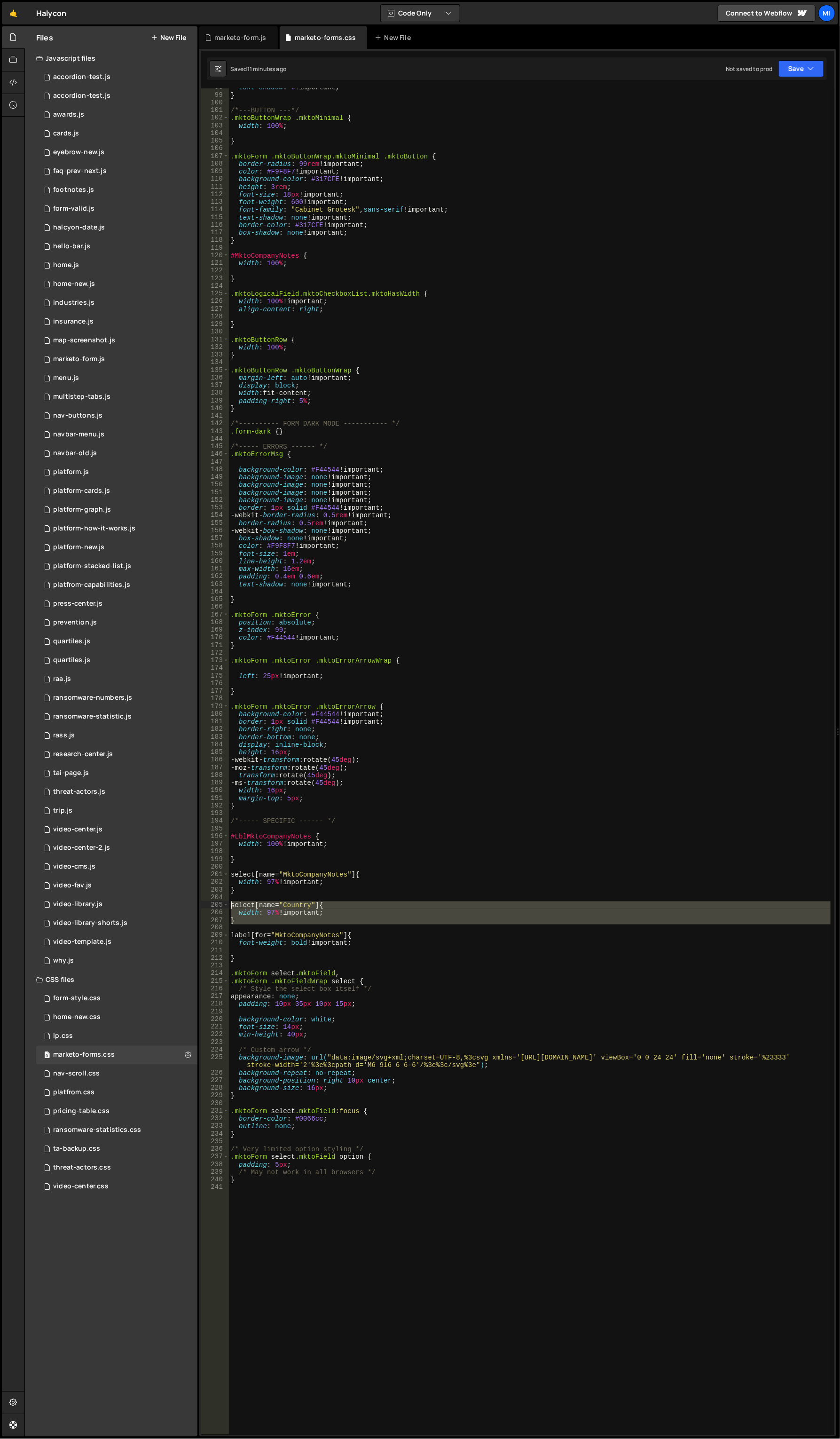
drag, startPoint x: 245, startPoint y: 923, endPoint x: 215, endPoint y: 902, distance: 36.6
click at [215, 902] on div "98 99 100 101 102 103 104 105 106 107 108 109 110 111 112 113 114 115 116 117 1…" at bounding box center [518, 761] width 633 height 1346
type textarea "select[name="Country"] { width: 97% !important;"
click at [271, 925] on div "text-shadow : 0 !important ; } /*---BUTTON ---*/ .mktoButtonWrap .mktoMinimal {…" at bounding box center [530, 761] width 602 height 1346
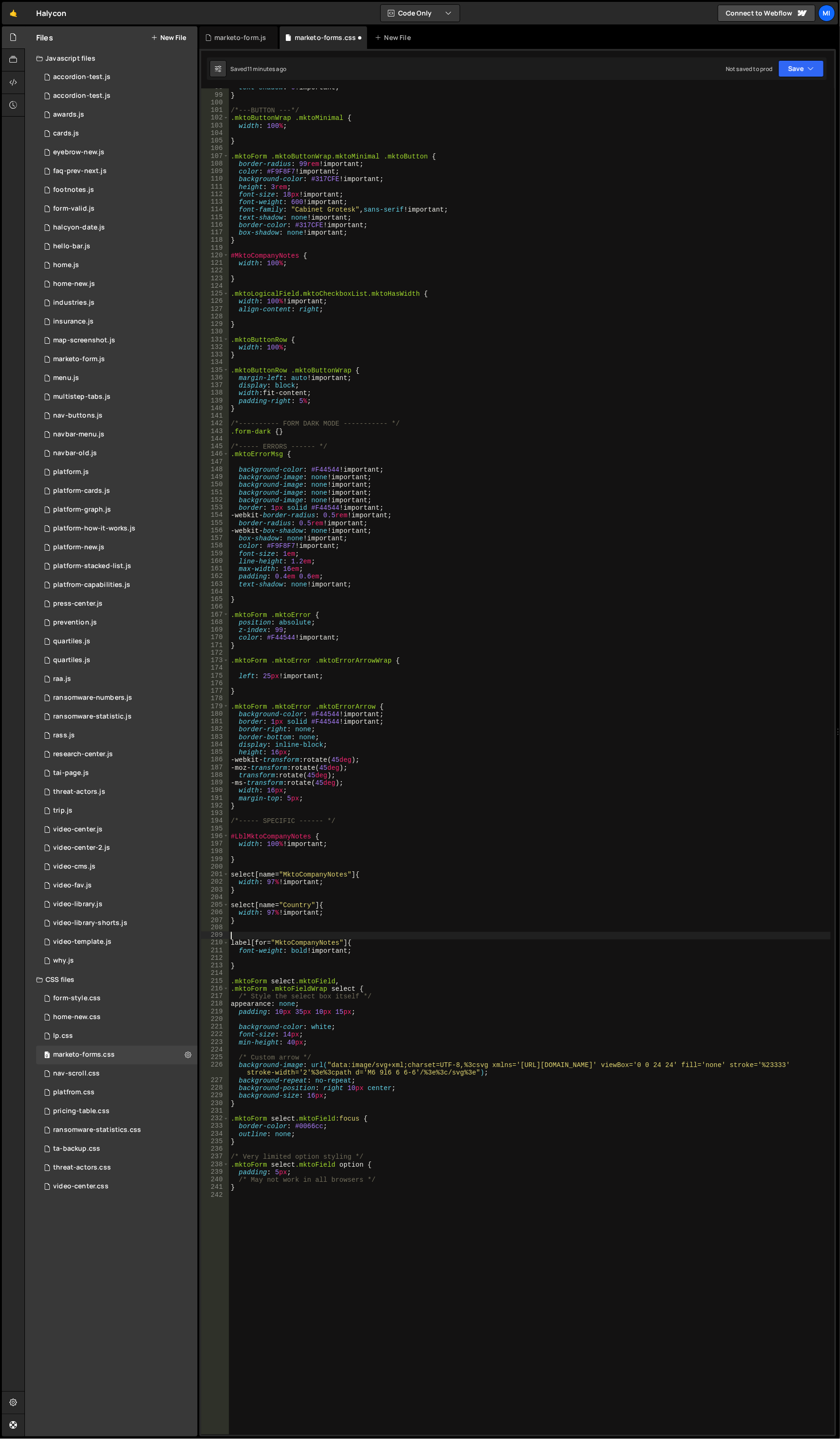
paste textarea "select[name="Country"] {"
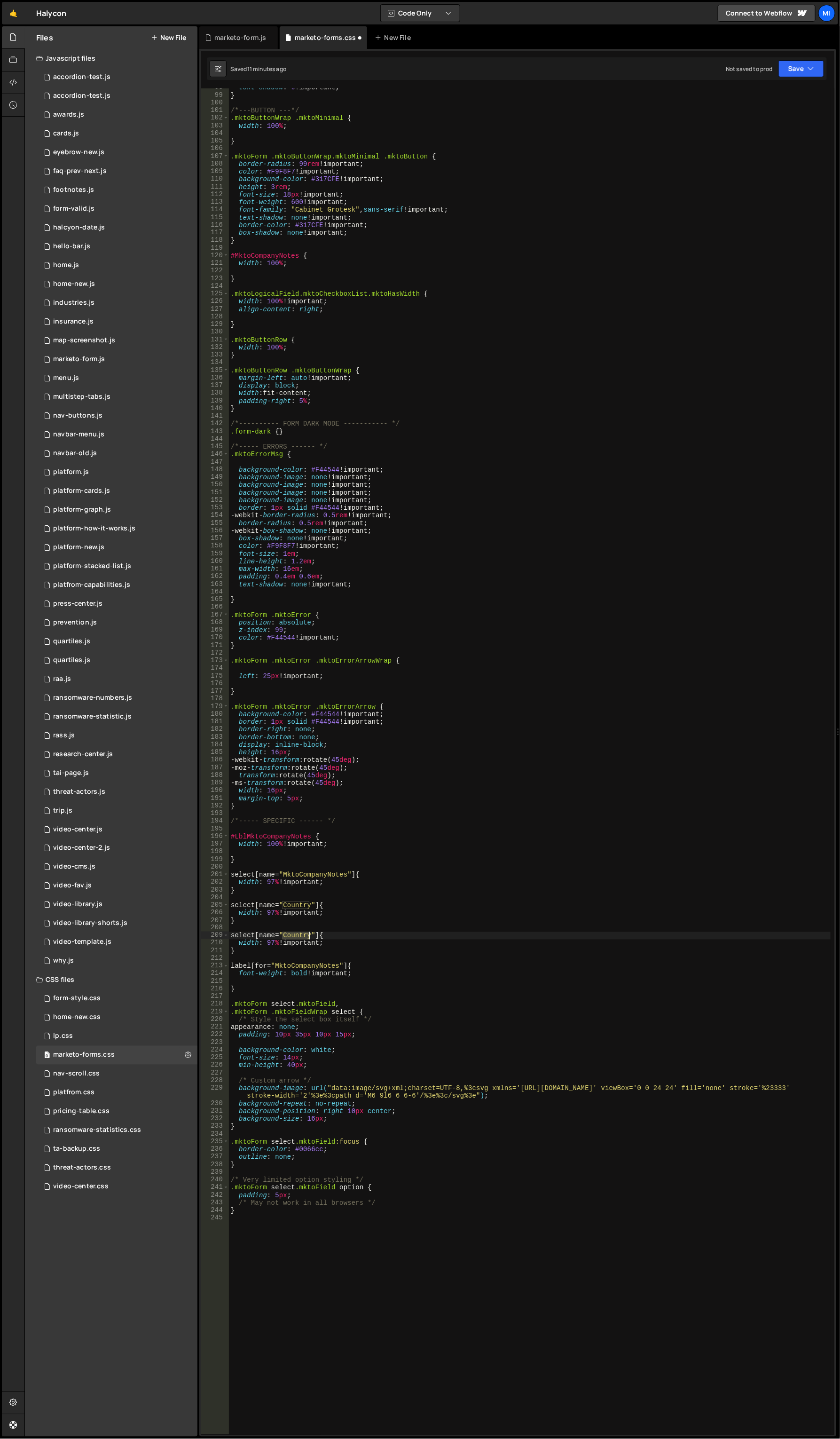
drag, startPoint x: 281, startPoint y: 935, endPoint x: 309, endPoint y: 935, distance: 28.0
click at [309, 935] on div "text-shadow : 0 !important ; } /*---BUTTON ---*/ .mktoButtonWrap .mktoMinimal {…" at bounding box center [530, 765] width 602 height 1362
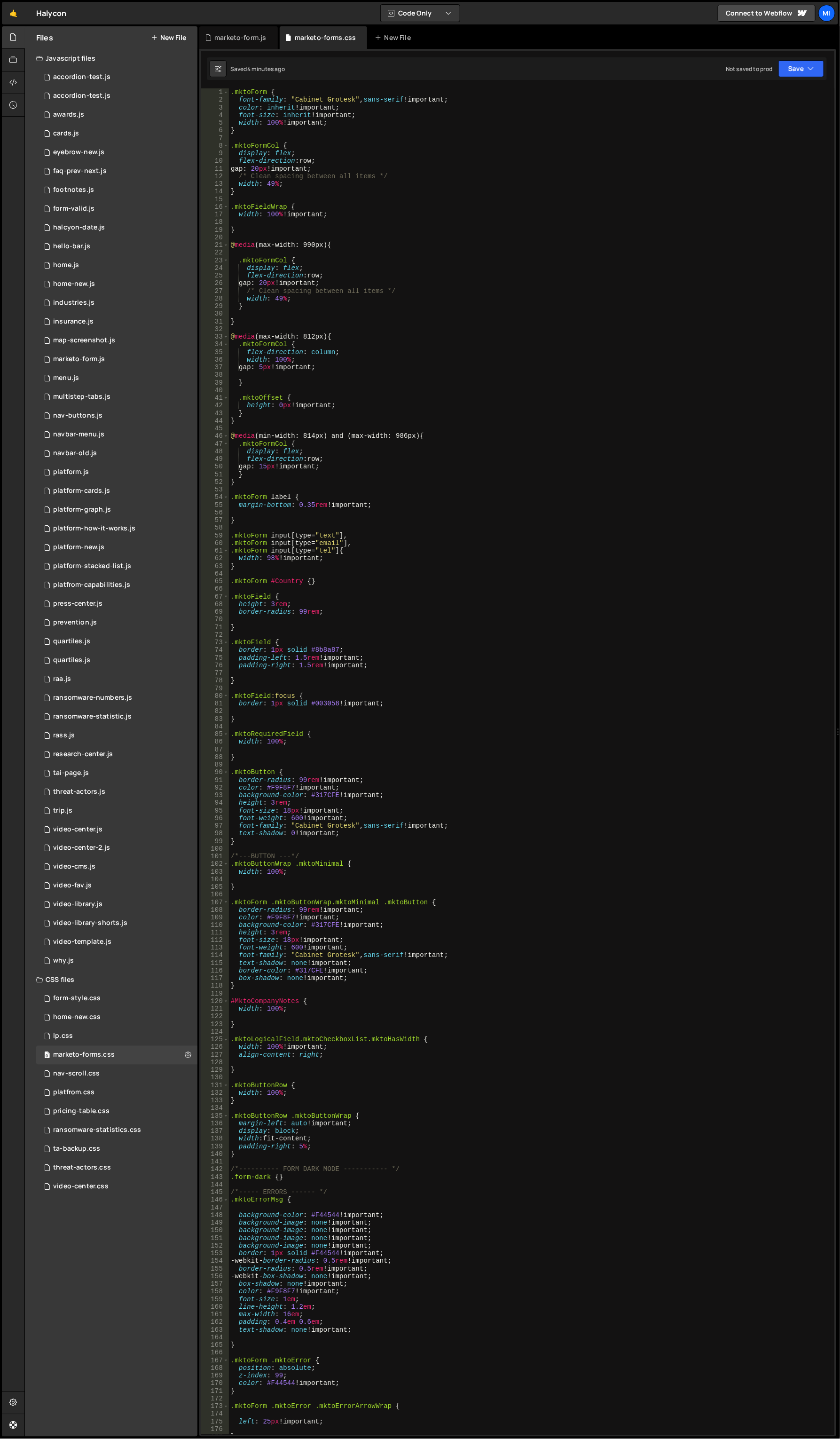
click at [394, 297] on div ".mktoForm { font-family : " Cabinet Grotesk " , sans-serif !important ; color :…" at bounding box center [530, 769] width 602 height 1362
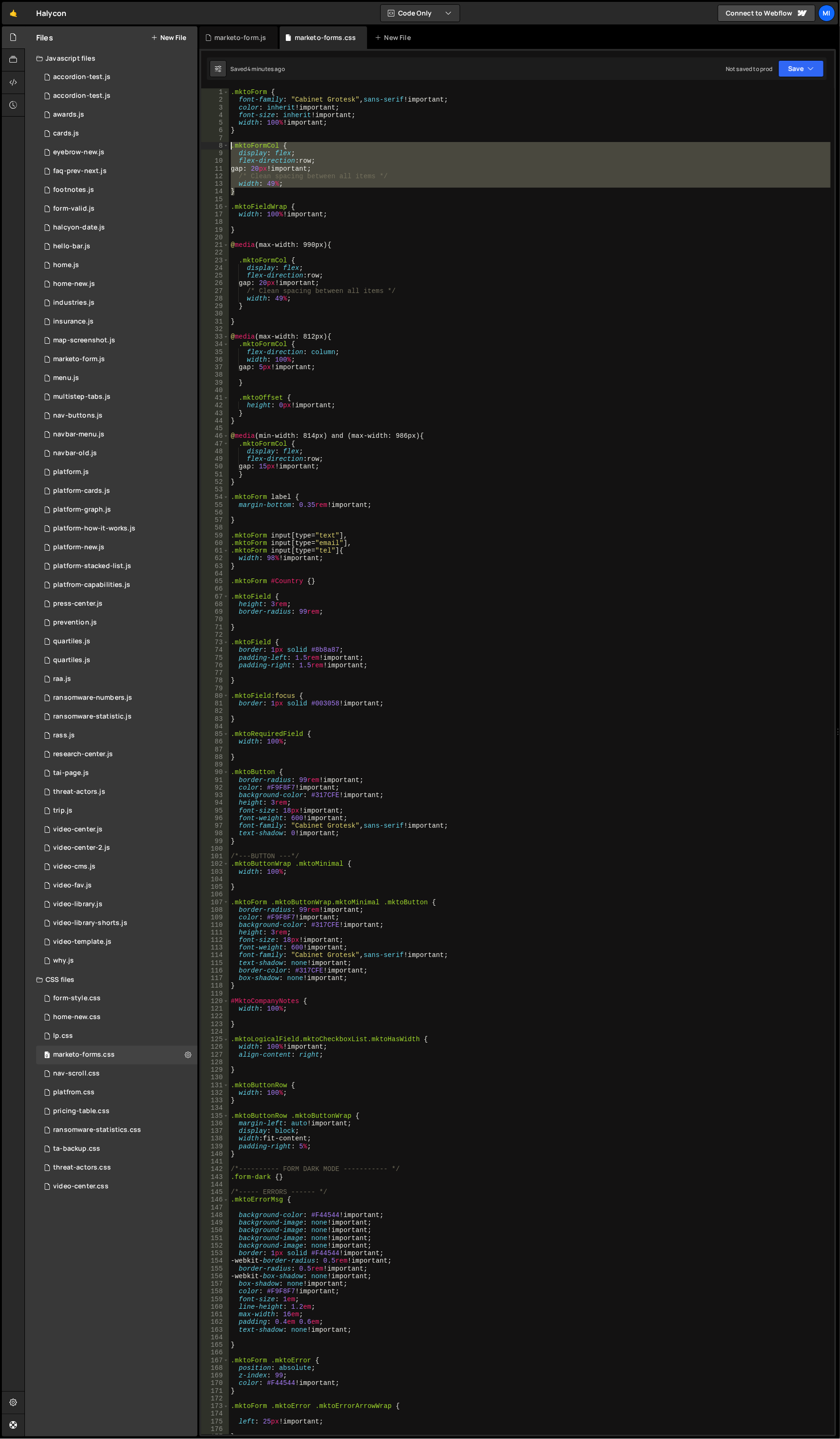
drag, startPoint x: 243, startPoint y: 193, endPoint x: 209, endPoint y: 144, distance: 59.6
click at [209, 144] on div "width: 49%; 1 2 3 4 5 6 7 8 9 10 11 12 13 14 15 16 17 18 19 20 21 22 23 24 25 2…" at bounding box center [518, 761] width 633 height 1346
drag, startPoint x: 273, startPoint y: 194, endPoint x: 262, endPoint y: 192, distance: 11.2
click at [273, 194] on div ".mktoForm { font-family : " Cabinet Grotesk " , sans-serif !important ; color :…" at bounding box center [530, 761] width 602 height 1346
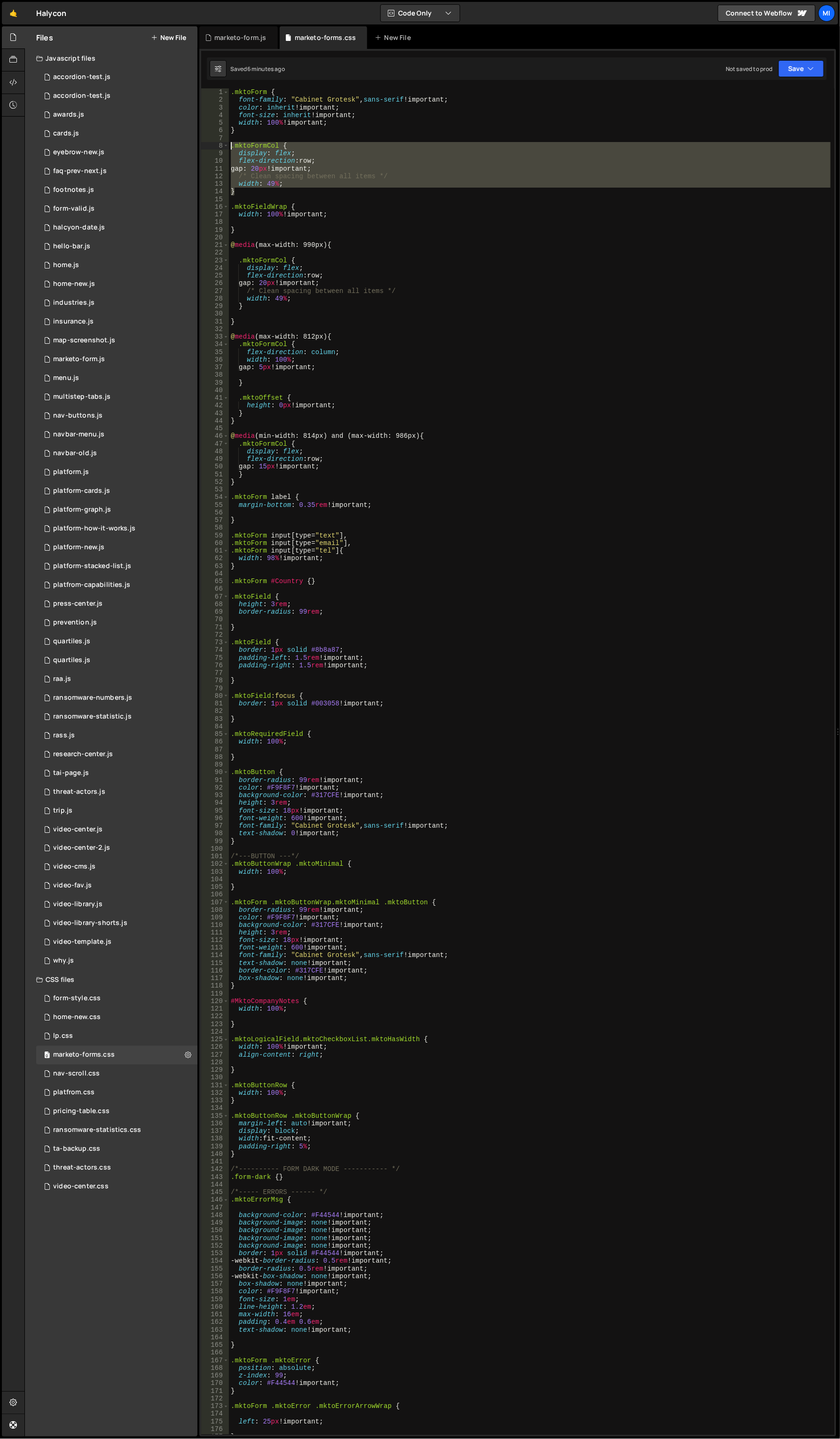
drag, startPoint x: 261, startPoint y: 192, endPoint x: 207, endPoint y: 144, distance: 72.2
click at [207, 144] on div "} 1 2 3 4 5 6 7 8 9 10 11 12 13 14 15 16 17 18 19 20 21 22 23 24 25 26 27 28 29…" at bounding box center [518, 761] width 633 height 1346
paste textarea "}"
type textarea "}"
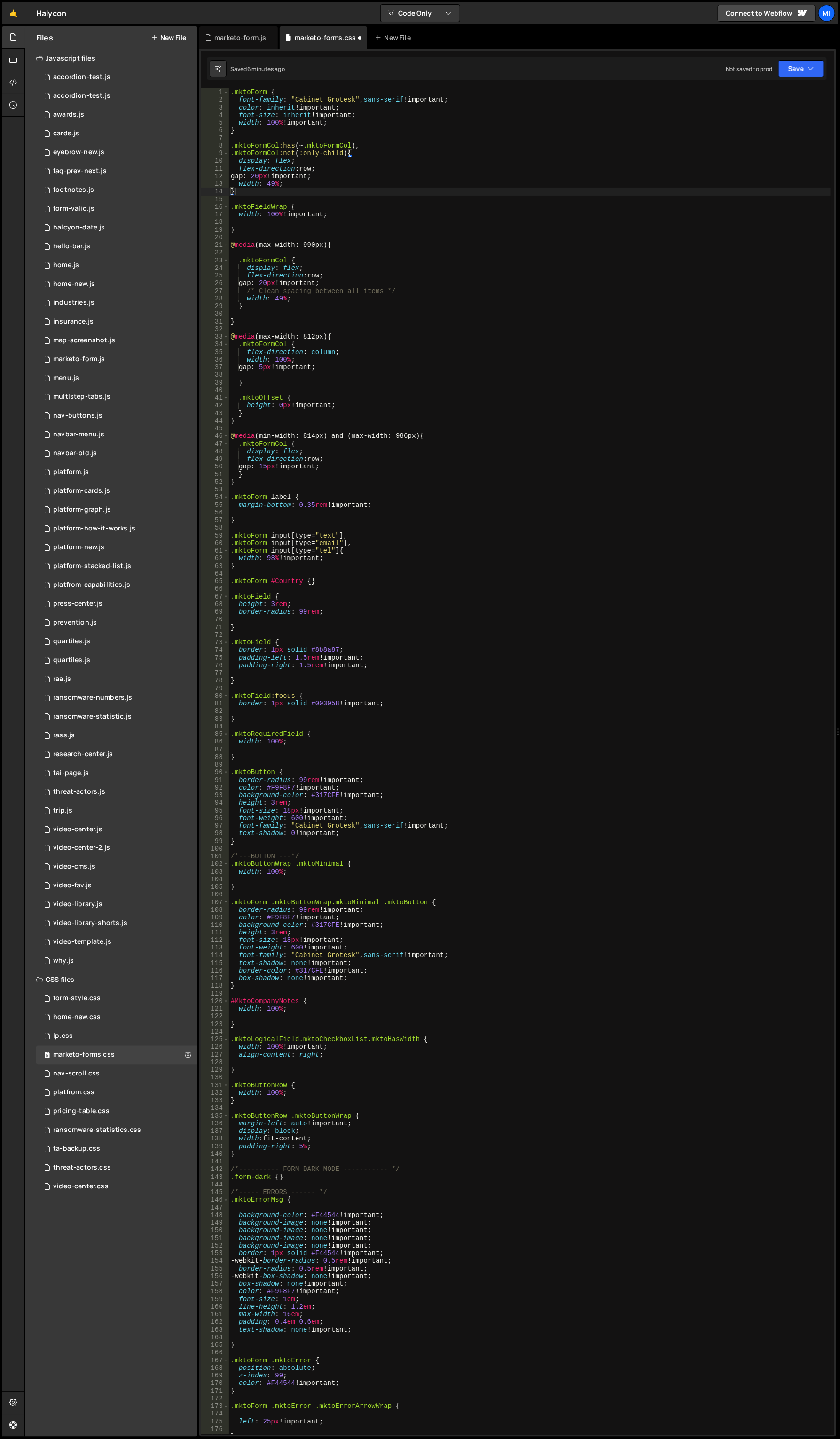
click at [272, 192] on div ".mktoForm { font-family : " Cabinet Grotesk " , sans-serif !important ; color :…" at bounding box center [530, 769] width 602 height 1362
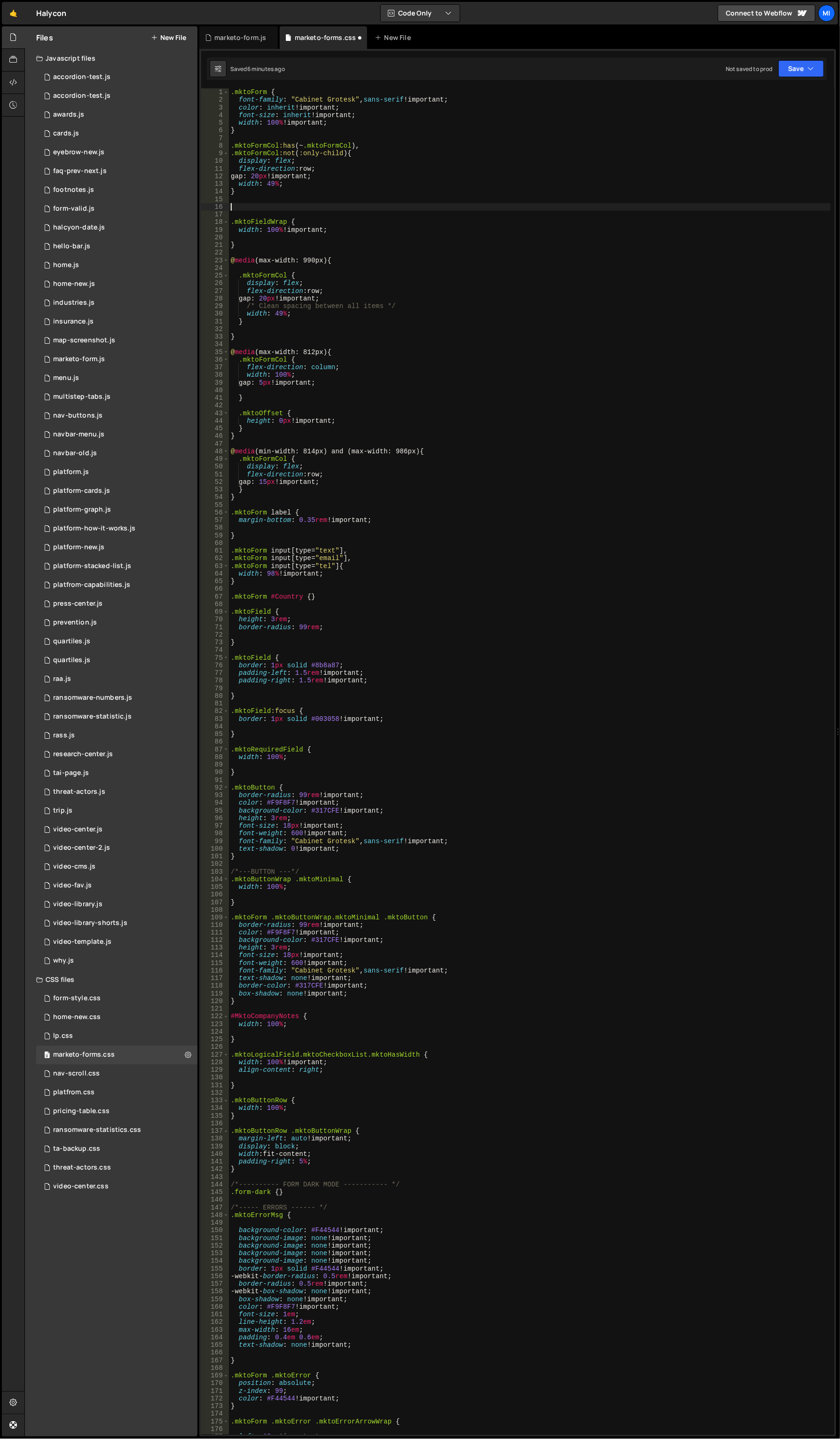
paste textarea "}"
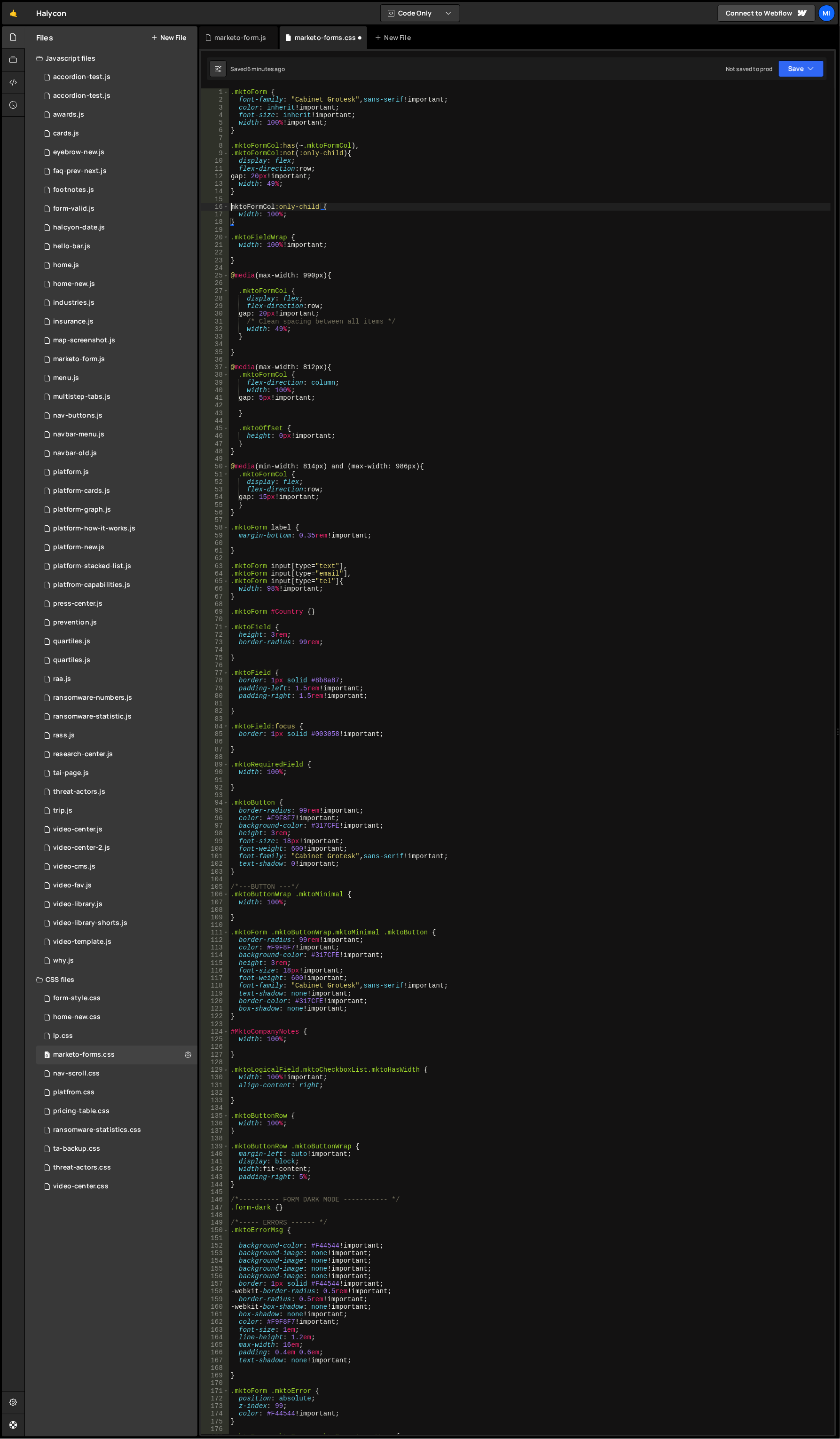
click at [230, 204] on div ".mktoForm { font-family : " Cabinet Grotesk " , sans-serif !important ; color :…" at bounding box center [530, 769] width 602 height 1362
click at [381, 207] on div ".mktoForm { font-family : " Cabinet Grotesk " , sans-serif !important ; color :…" at bounding box center [530, 769] width 602 height 1362
click at [264, 215] on div ".mktoForm { font-family : " Cabinet Grotesk " , sans-serif !important ; color :…" at bounding box center [530, 769] width 602 height 1362
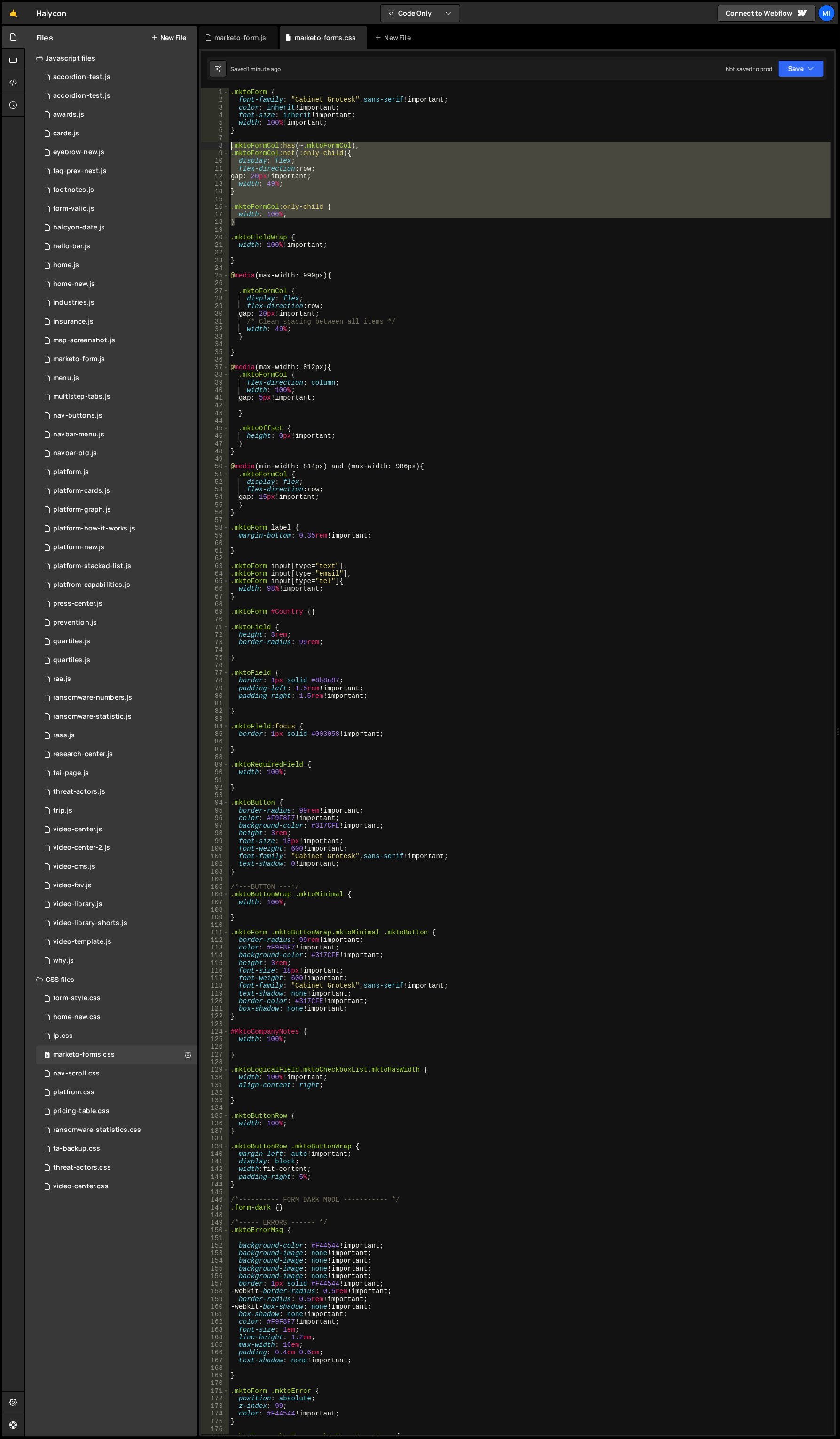
drag, startPoint x: 251, startPoint y: 221, endPoint x: 202, endPoint y: 146, distance: 89.6
click at [202, 146] on div "width: 100%; 1 2 3 4 5 6 7 8 9 10 11 12 13 14 15 16 17 18 19 20 21 22 23 24 25 …" at bounding box center [518, 761] width 633 height 1346
paste textarea "}"
type textarea "}"
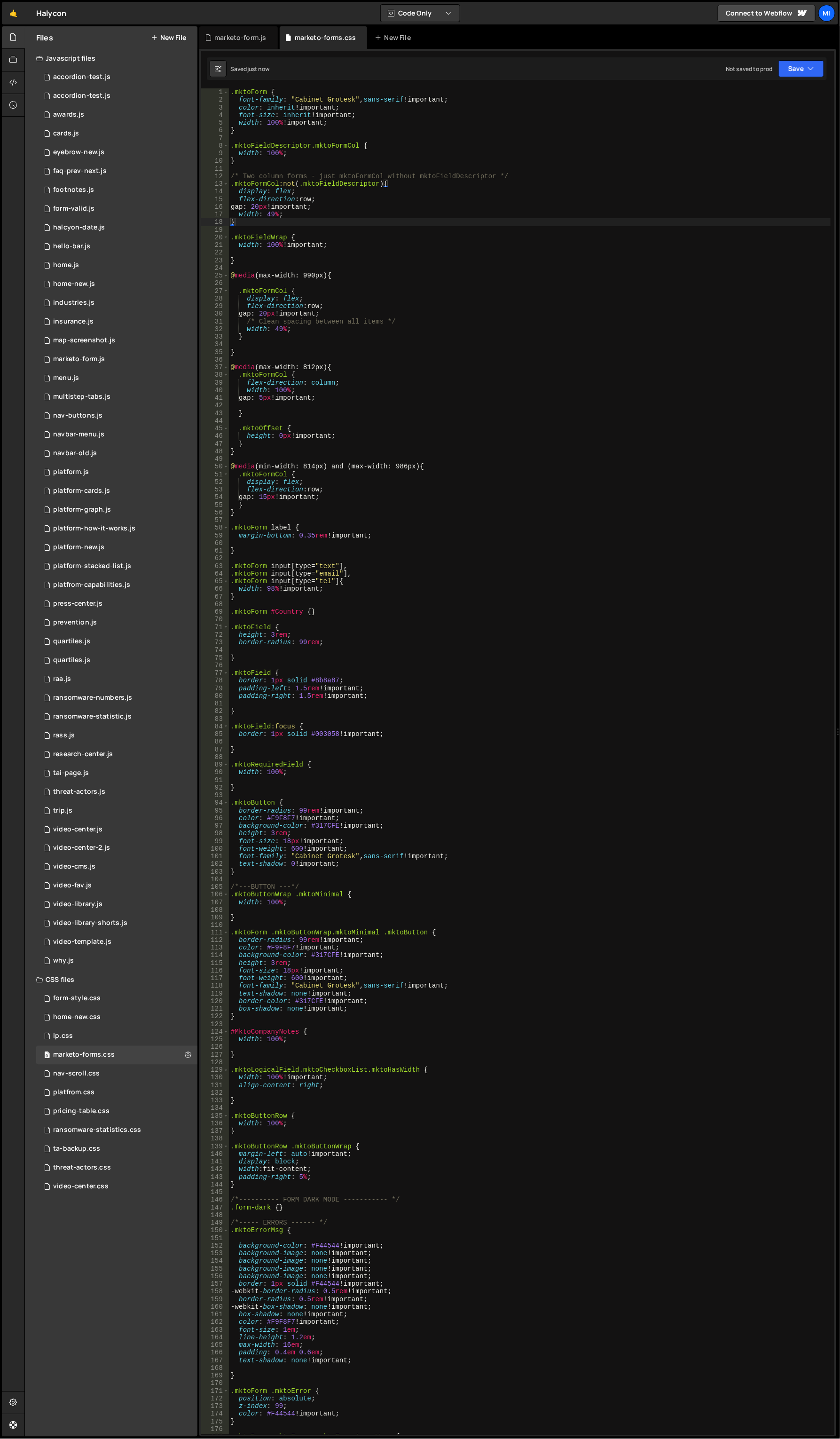
click at [361, 255] on div ".mktoForm { font-family : " Cabinet Grotesk " , sans-serif !important ; color :…" at bounding box center [530, 769] width 602 height 1362
click at [373, 227] on div ".mktoForm { font-family : " Cabinet Grotesk " , sans-serif !important ; color :…" at bounding box center [530, 769] width 602 height 1362
drag, startPoint x: 262, startPoint y: 218, endPoint x: 288, endPoint y: 212, distance: 26.7
click at [264, 217] on div ".mktoForm { font-family : " Cabinet Grotesk " , sans-serif !important ; color :…" at bounding box center [530, 769] width 602 height 1362
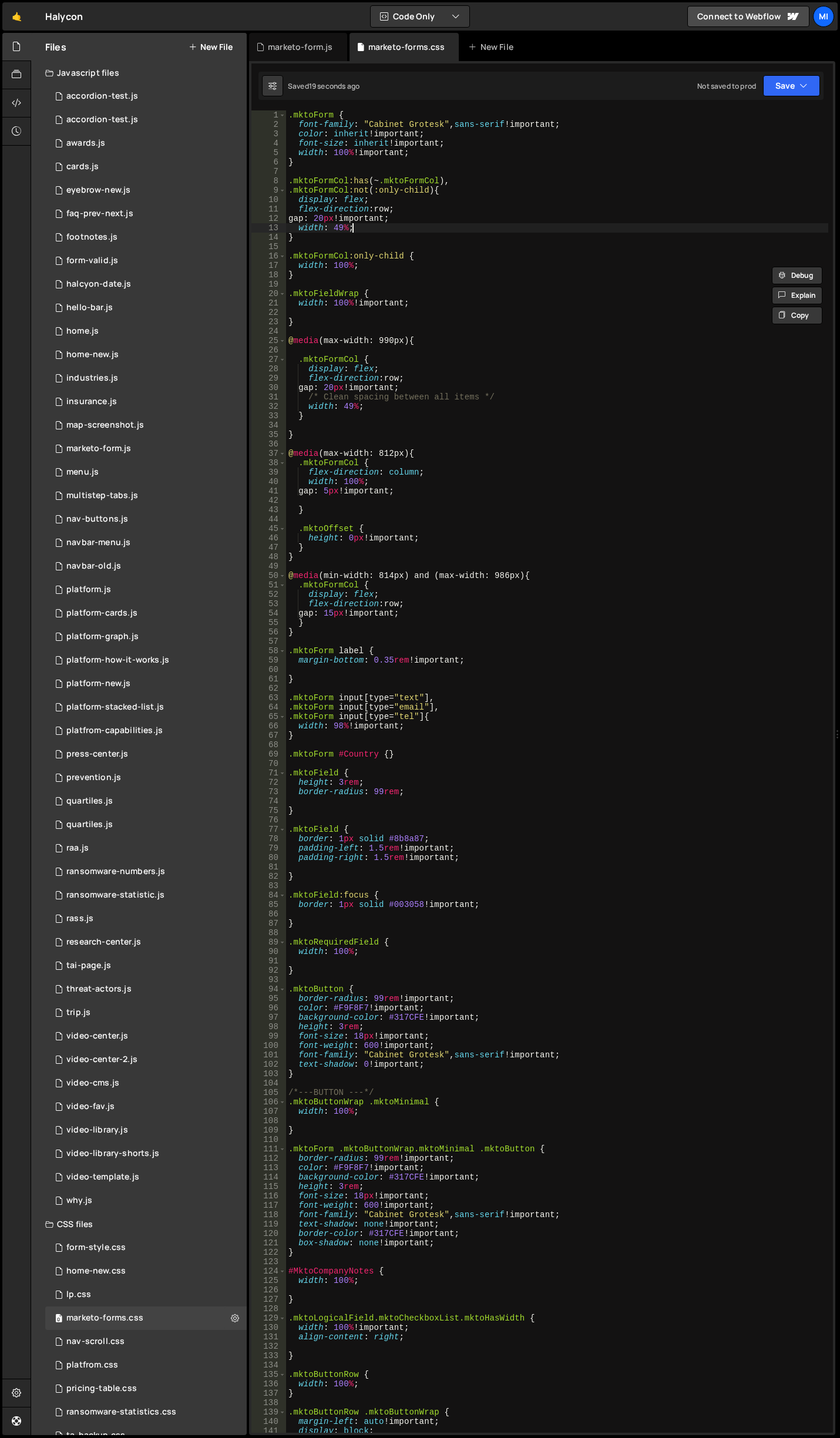
click at [484, 227] on div ".mktoForm { font-family : " Cabinet Grotesk " , sans-serif !important ; color :…" at bounding box center [557, 781] width 542 height 1341
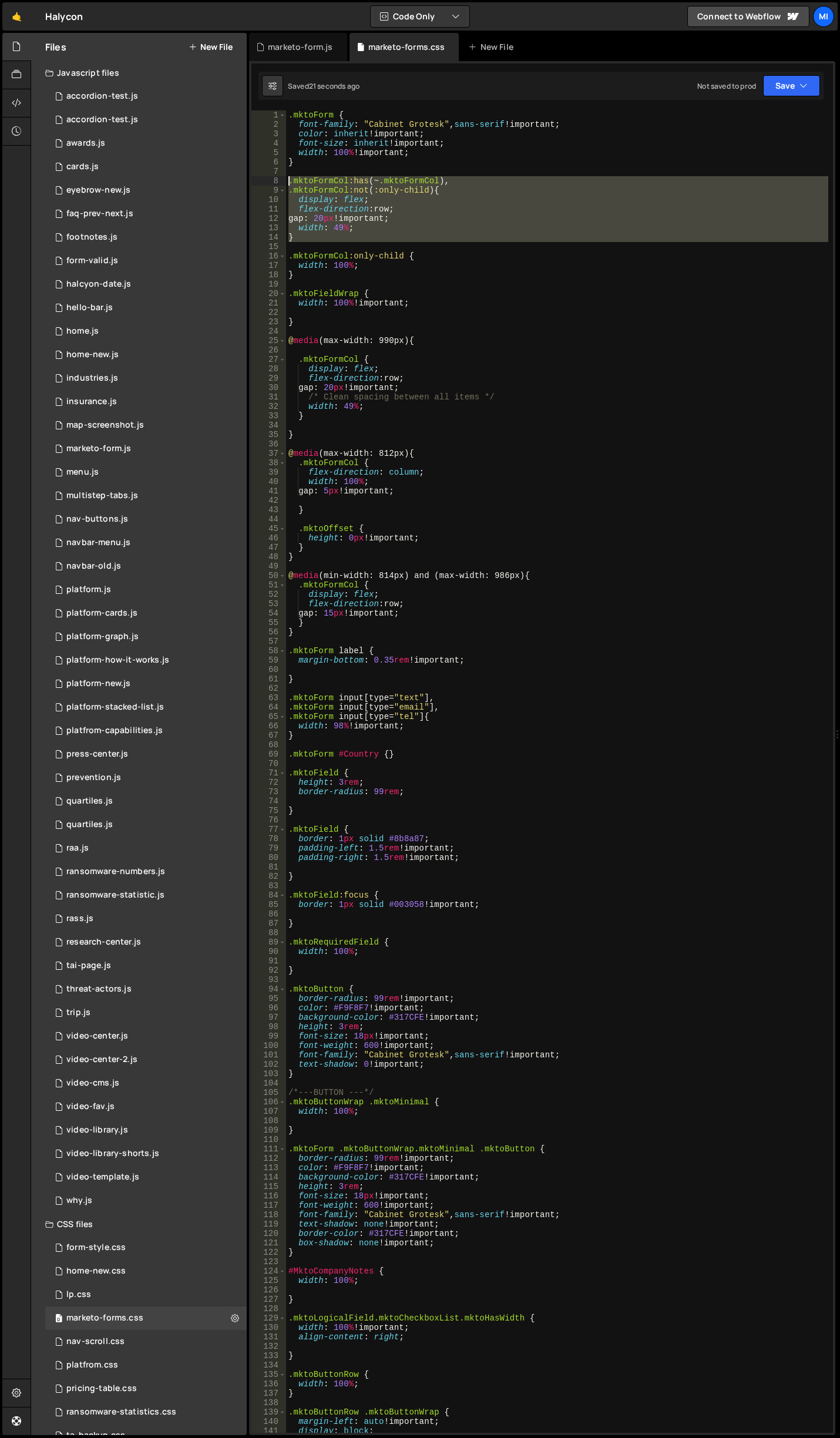
drag, startPoint x: 292, startPoint y: 227, endPoint x: 269, endPoint y: 181, distance: 51.4
click at [269, 181] on div "width: 49%; 1 2 3 4 5 6 7 8 9 10 11 12 13 14 15 16 17 18 19 20 21 22 23 24 25 2…" at bounding box center [541, 771] width 581 height 1322
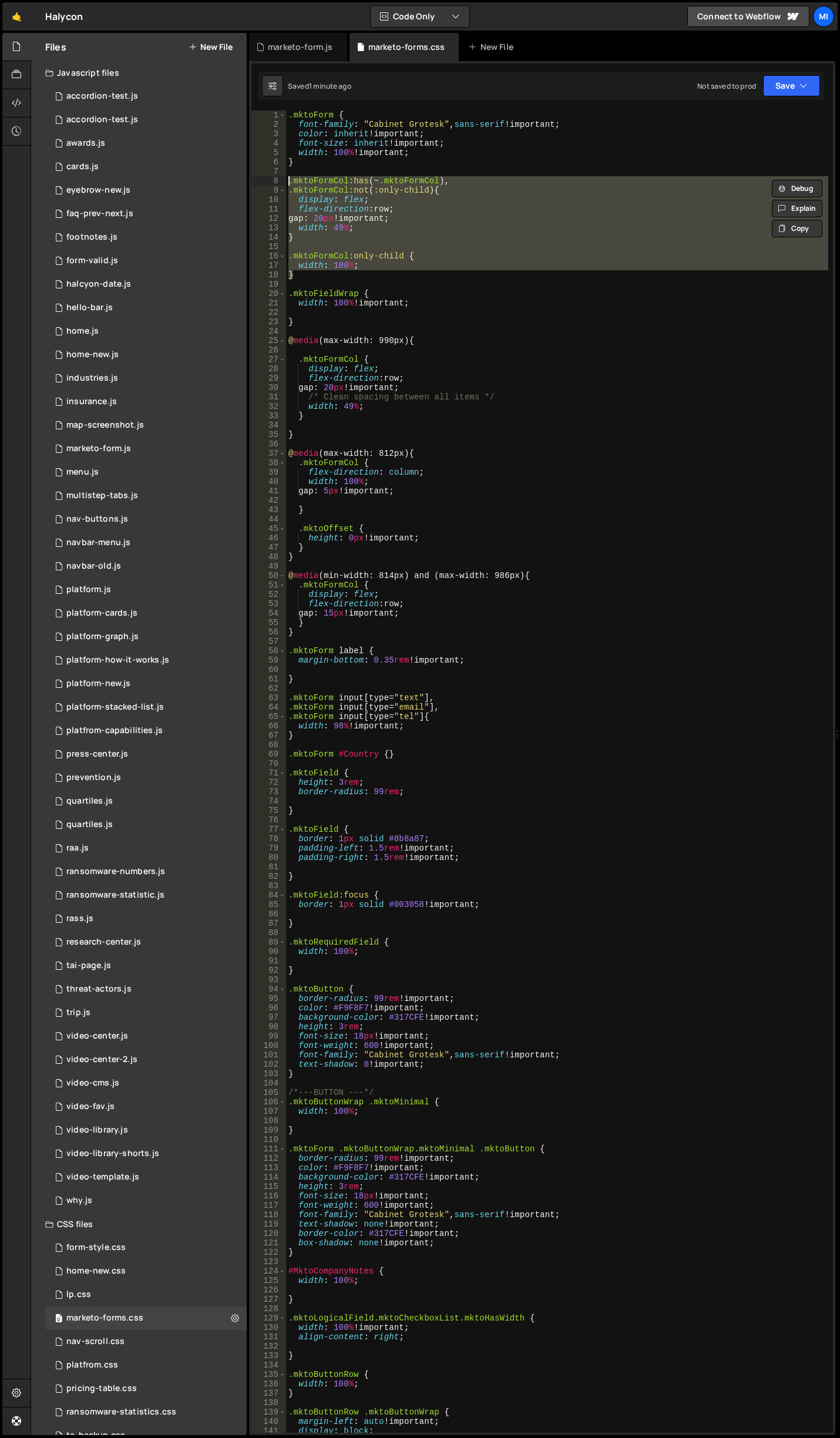
drag, startPoint x: 300, startPoint y: 278, endPoint x: 278, endPoint y: 181, distance: 99.5
click at [278, 181] on div ".mktoFormCol:has(~ .mktoFormCol), .mktoFormCol:not(:only-child) { 1 2 3 4 5 6 7…" at bounding box center [541, 771] width 581 height 1322
paste textarea "}"
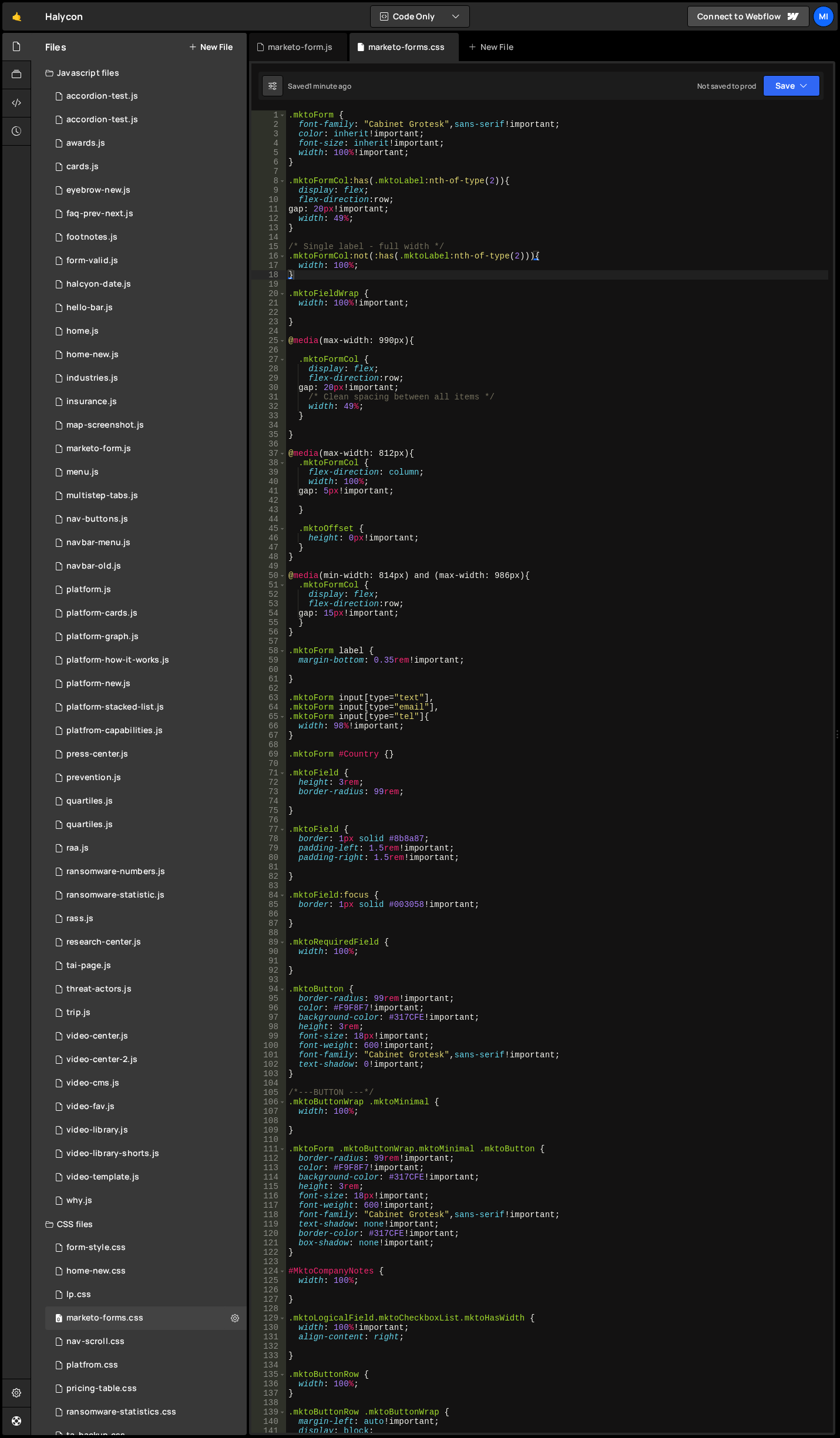
click at [465, 195] on div ".mktoForm { font-family : " Cabinet Grotesk " , sans-serif !important ; color :…" at bounding box center [557, 781] width 542 height 1341
drag, startPoint x: 419, startPoint y: 181, endPoint x: 389, endPoint y: 181, distance: 30.0
click at [389, 181] on div ".mktoForm { font-family : " Cabinet Grotesk " , sans-serif !important ; color :…" at bounding box center [557, 781] width 542 height 1341
type textarea ".mktoFormCol:has(.mktoLabel:nth-of-type(2)) {"
click at [363, 233] on div ".mktoForm { font-family : " Cabinet Grotesk " , sans-serif !important ; color :…" at bounding box center [557, 781] width 542 height 1341
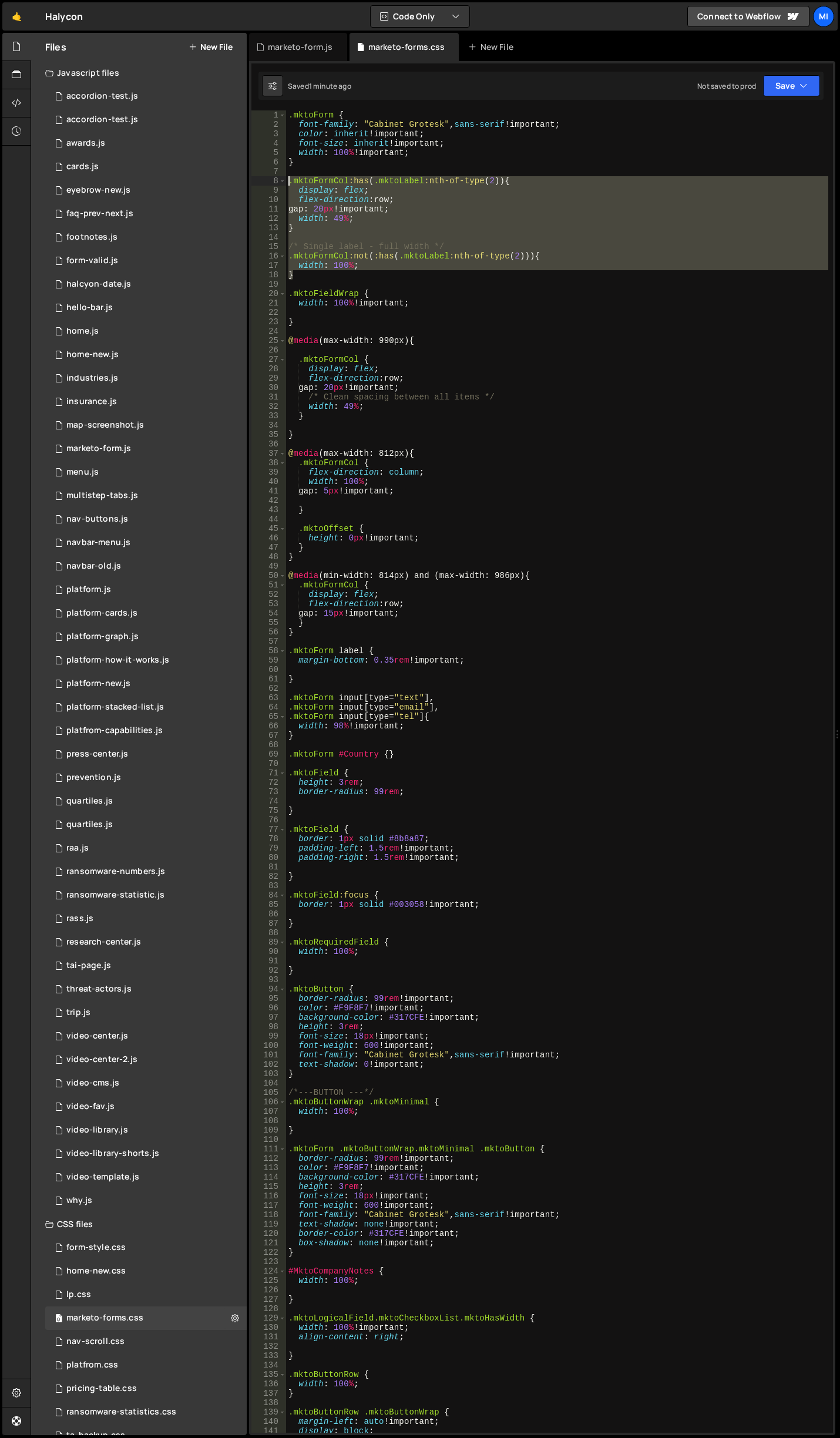
drag, startPoint x: 303, startPoint y: 278, endPoint x: 250, endPoint y: 179, distance: 112.3
click at [250, 179] on div "1 Type cmd + s to save your Javascript file. הההההההההההההההההההההההההההההההההה…" at bounding box center [542, 748] width 586 height 1374
paste textarea "}"
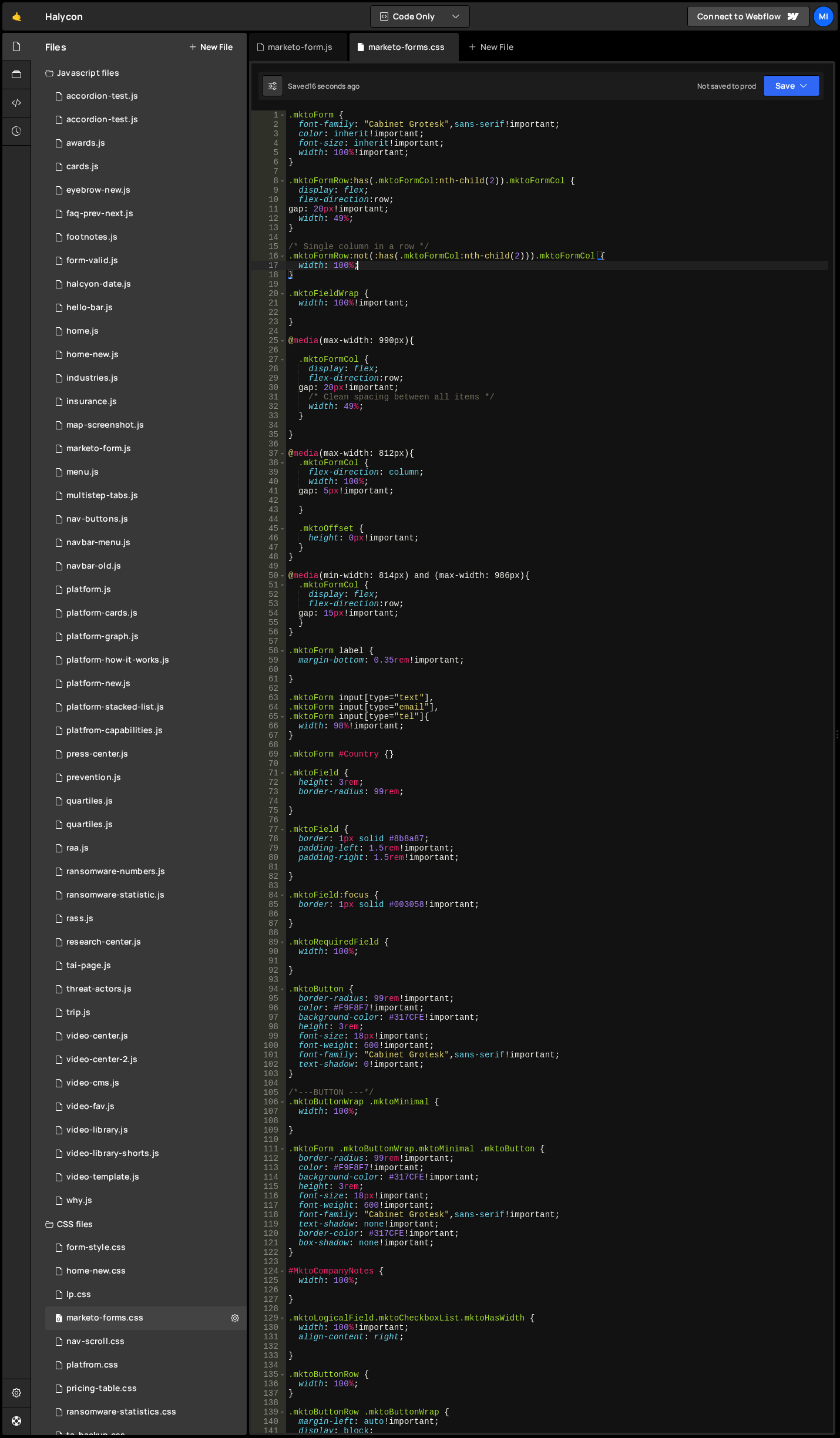
click at [603, 269] on div ".mktoForm { font-family : " Cabinet Grotesk " , sans-serif !important ; color :…" at bounding box center [557, 781] width 542 height 1341
type textarea "width: 100%;"
click at [546, 282] on div ".mktoForm { font-family : " Cabinet Grotesk " , sans-serif !important ; color :…" at bounding box center [557, 781] width 542 height 1341
click at [480, 247] on div ".mktoForm { font-family : " Cabinet Grotesk " , sans-serif !important ; color :…" at bounding box center [557, 781] width 542 height 1341
click at [640, 336] on div ".mktoForm { font-family : " Cabinet Grotesk " , sans-serif !important ; color :…" at bounding box center [557, 781] width 542 height 1341
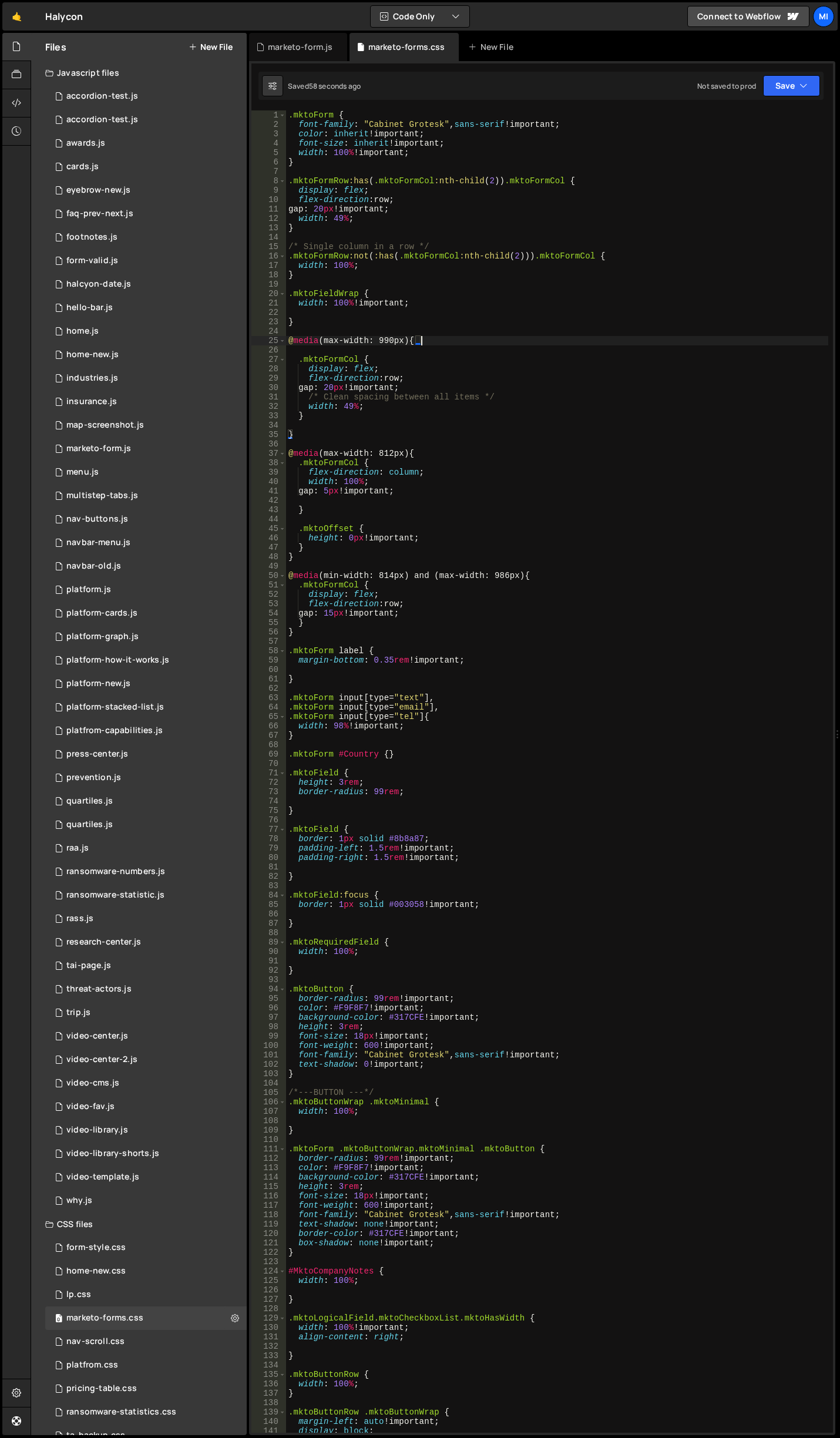
click at [456, 292] on div ".mktoForm { font-family : " Cabinet Grotesk " , sans-serif !important ; color :…" at bounding box center [557, 781] width 542 height 1341
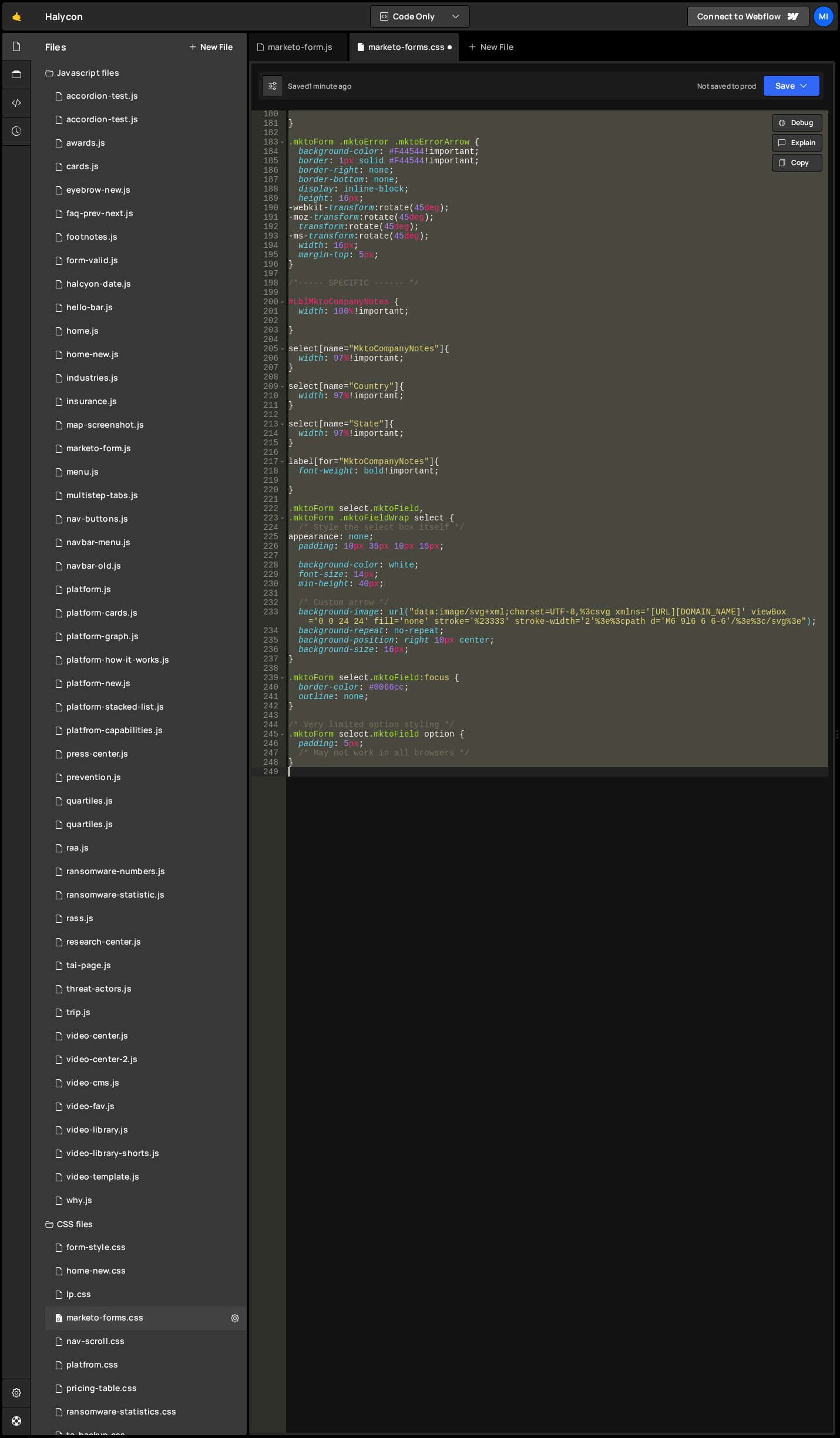
type textarea "mktoFormCol:only-child {"
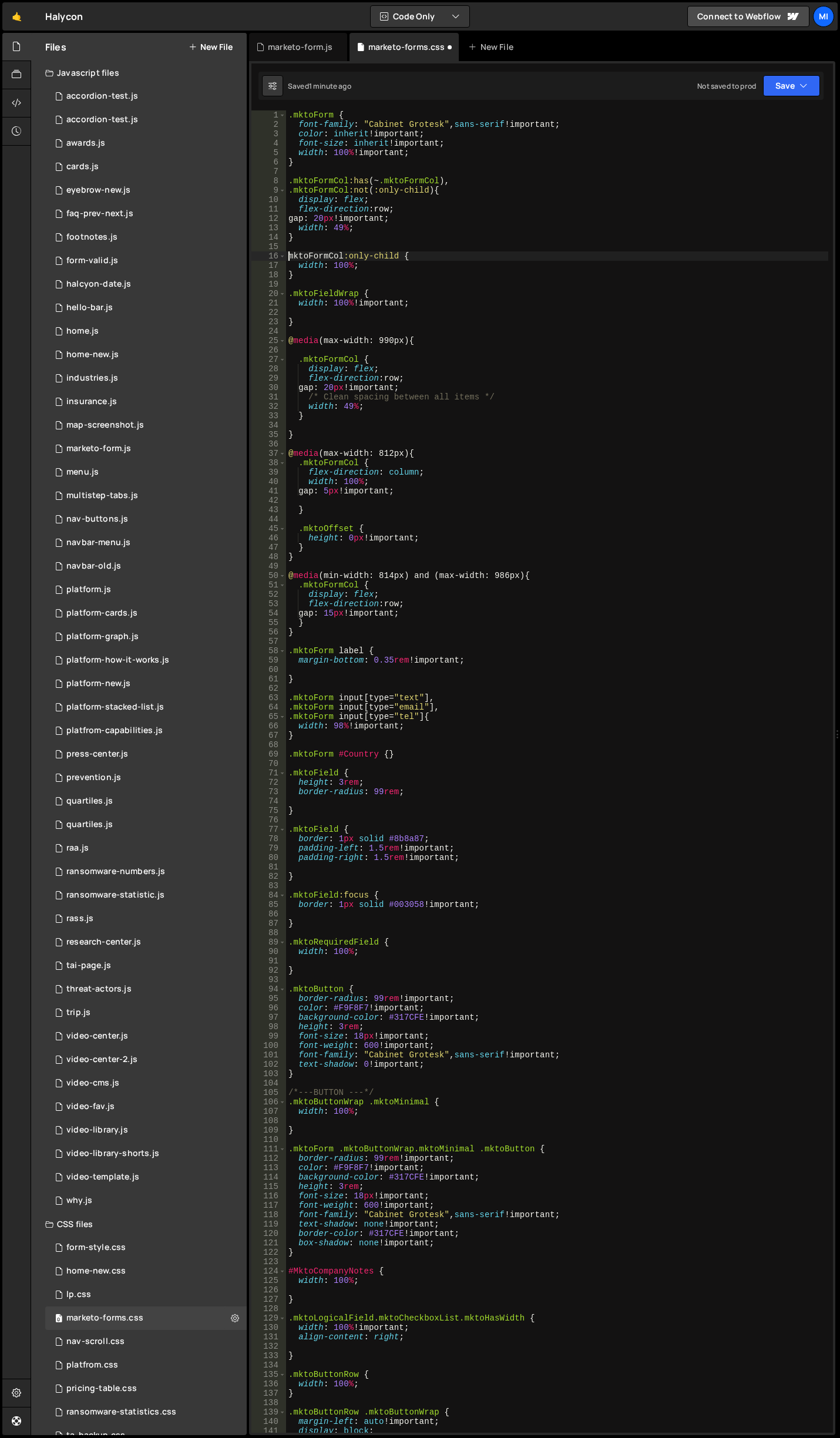
scroll to position [0, 0]
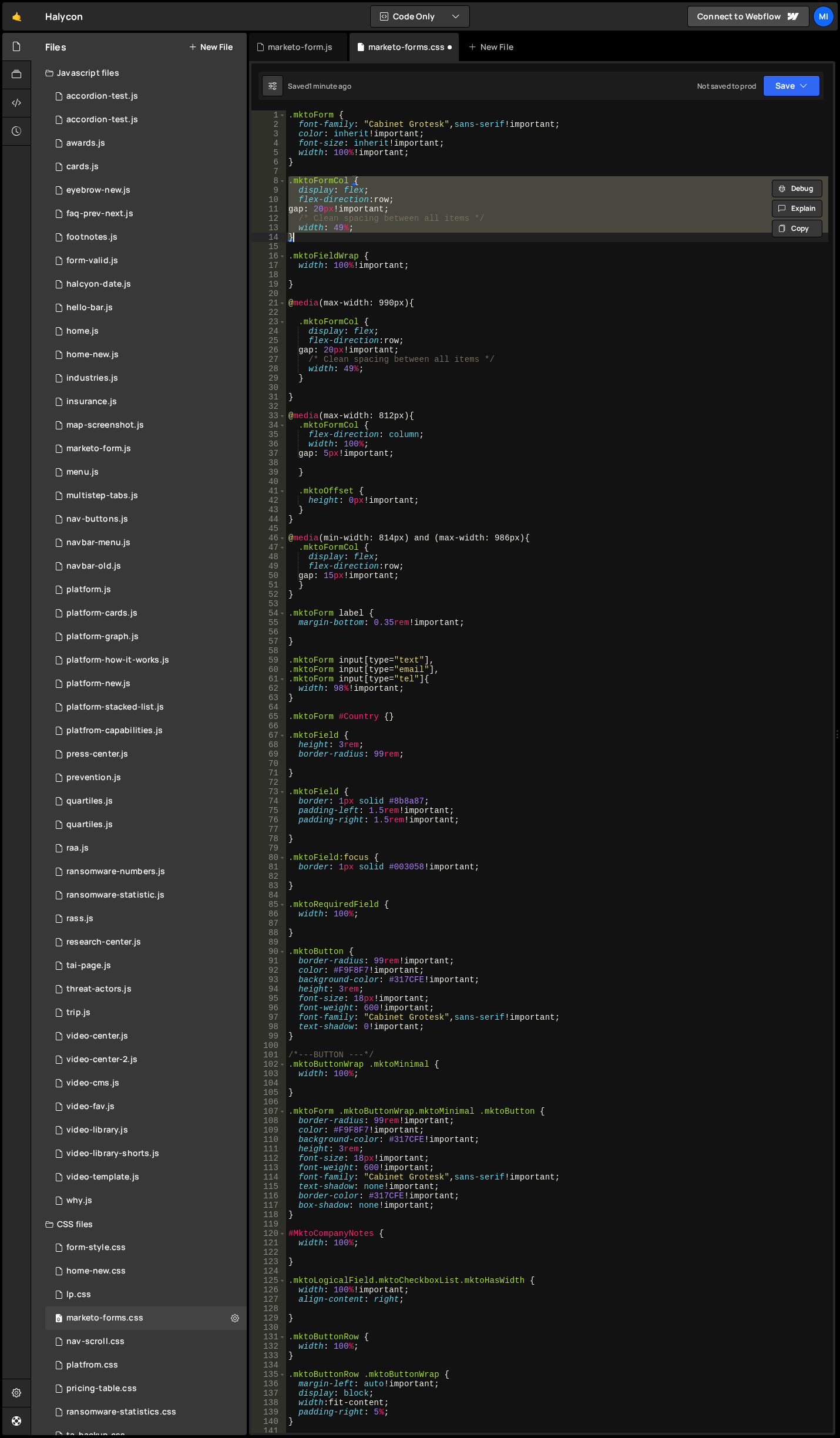
type textarea "}"
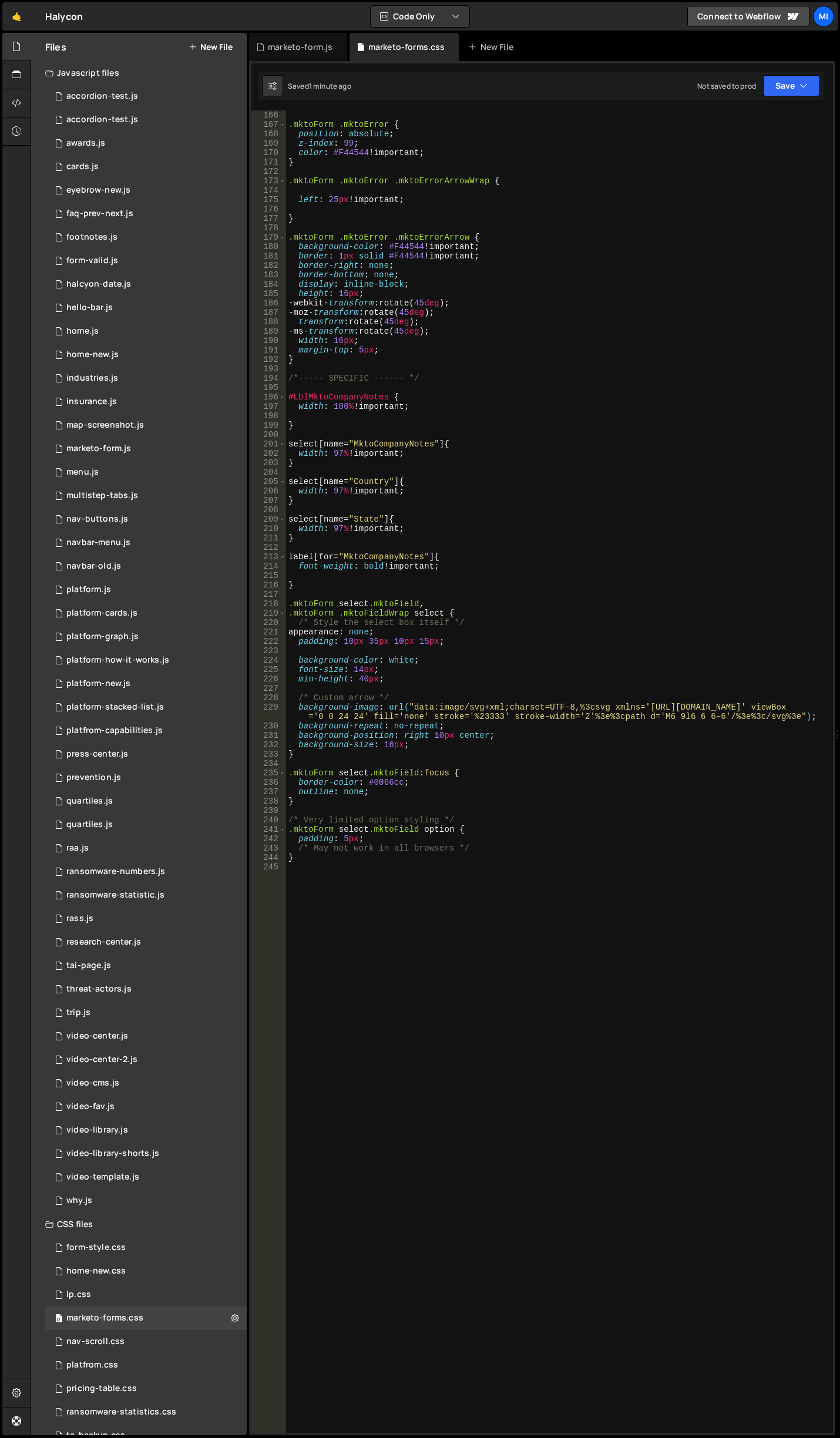
scroll to position [1515, 0]
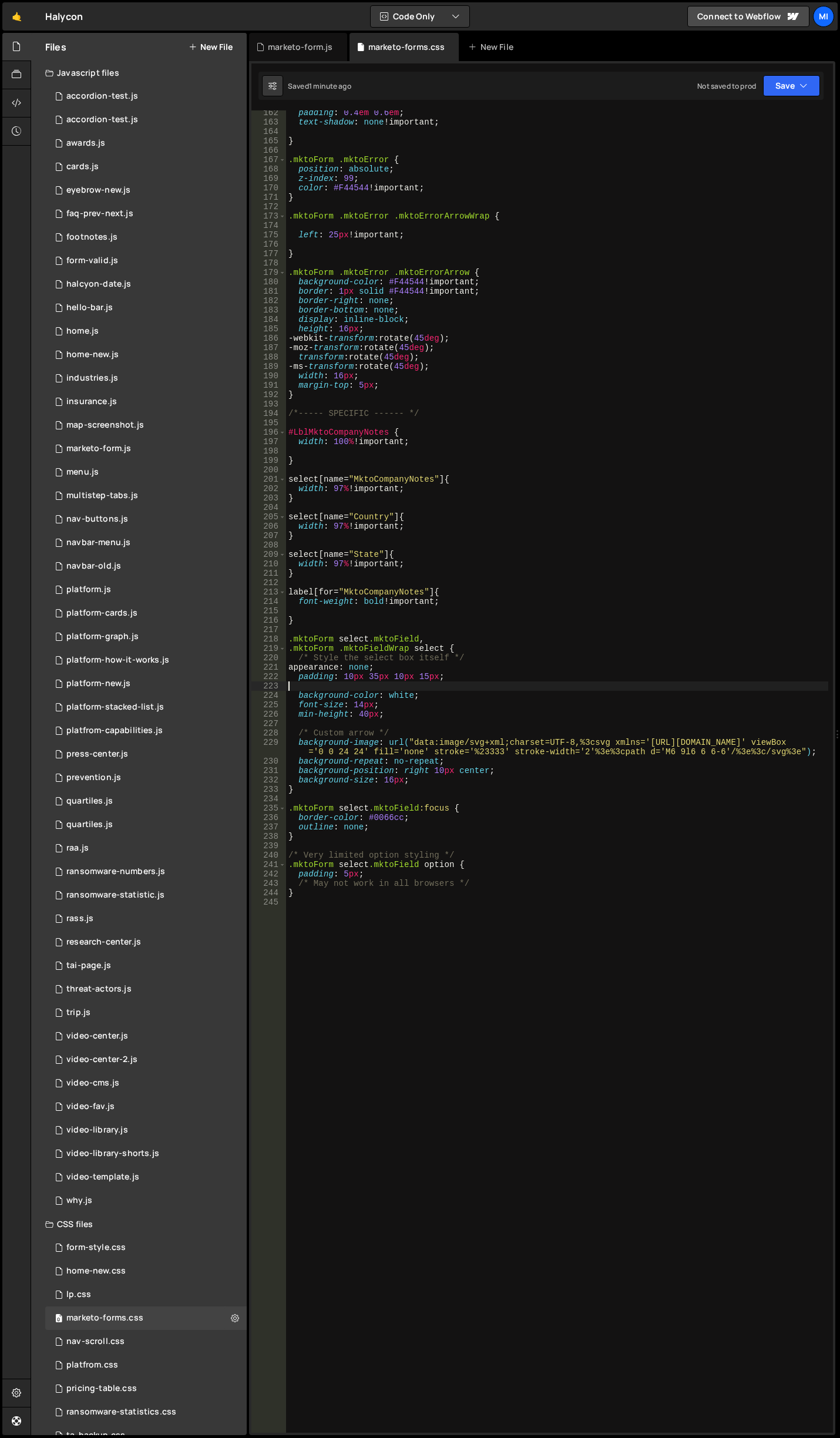
click at [472, 684] on div "padding : 0.4 em 0.6 em ; text-shadow : none !important ; } .mktoForm .mktoErro…" at bounding box center [557, 779] width 542 height 1341
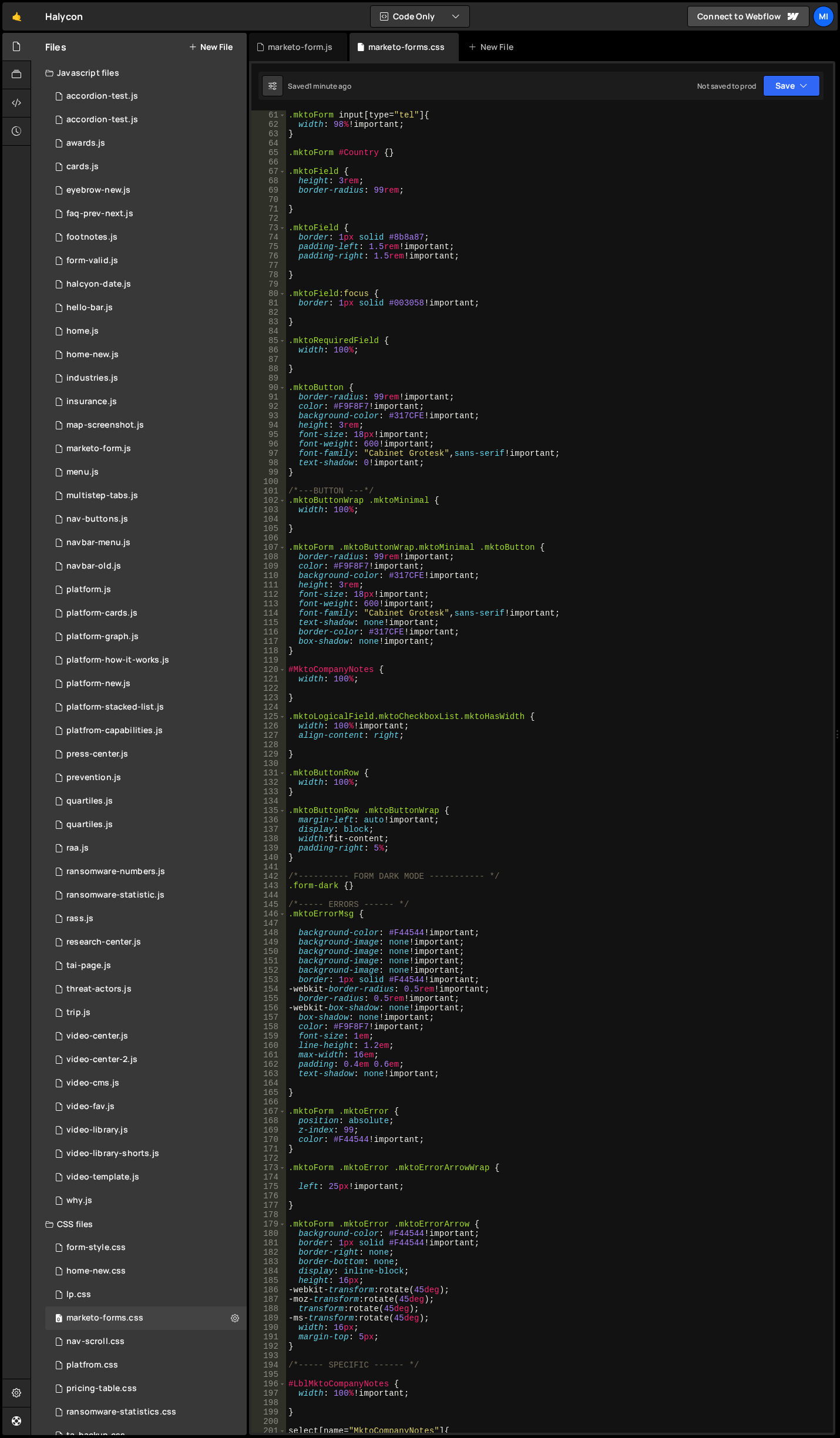
scroll to position [529, 0]
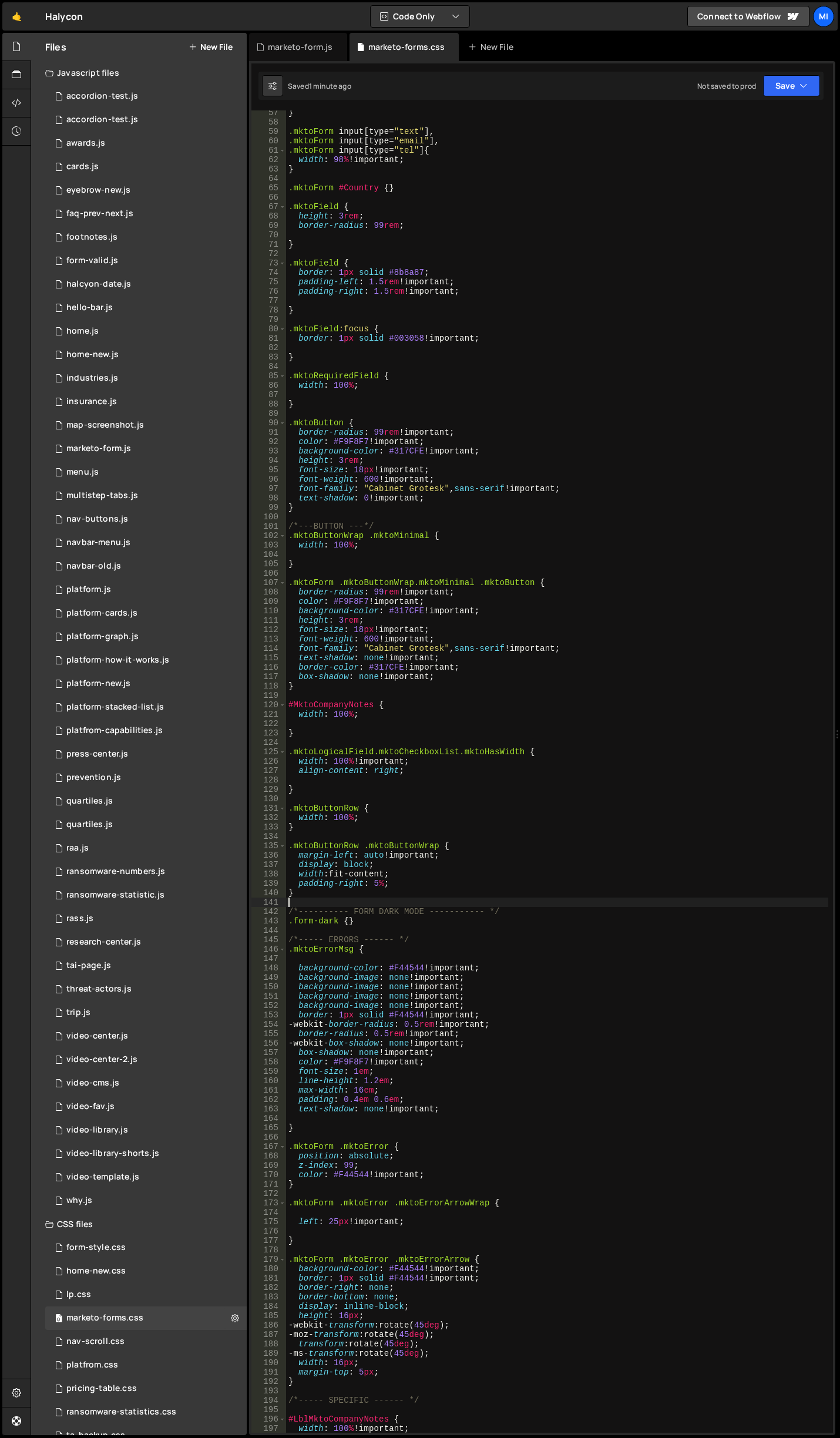
click at [343, 901] on div "} .mktoForm input [ type = " text " ], .mktoForm input [ type = " email " ], .m…" at bounding box center [557, 779] width 542 height 1341
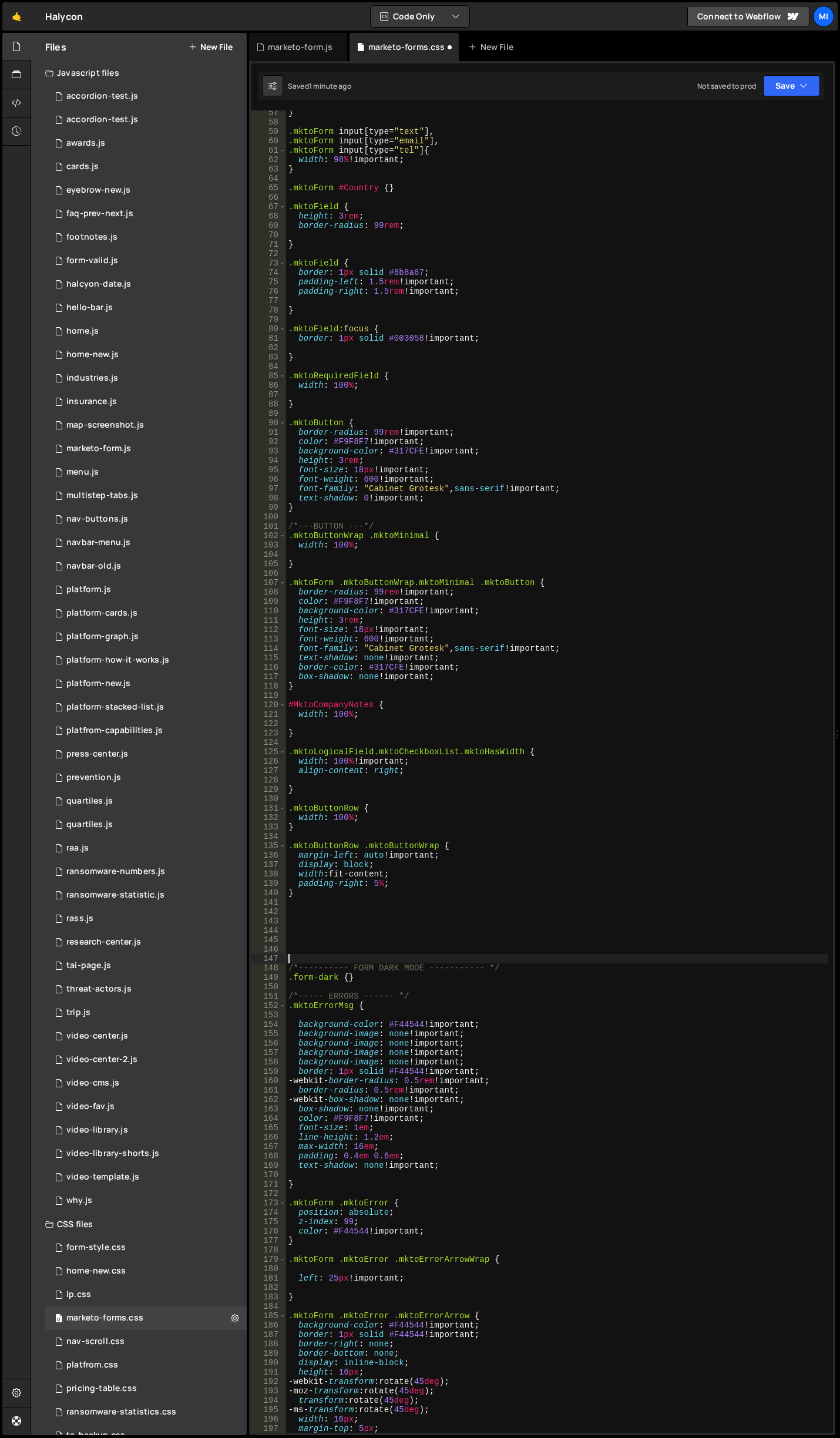
click at [323, 924] on div "} .mktoForm input [ type = " text " ], .mktoForm input [ type = " email " ], .m…" at bounding box center [557, 779] width 542 height 1341
paste textarea ".mktoForm .mktoButtonWrap.mktoPaperMashup .mktoButton"
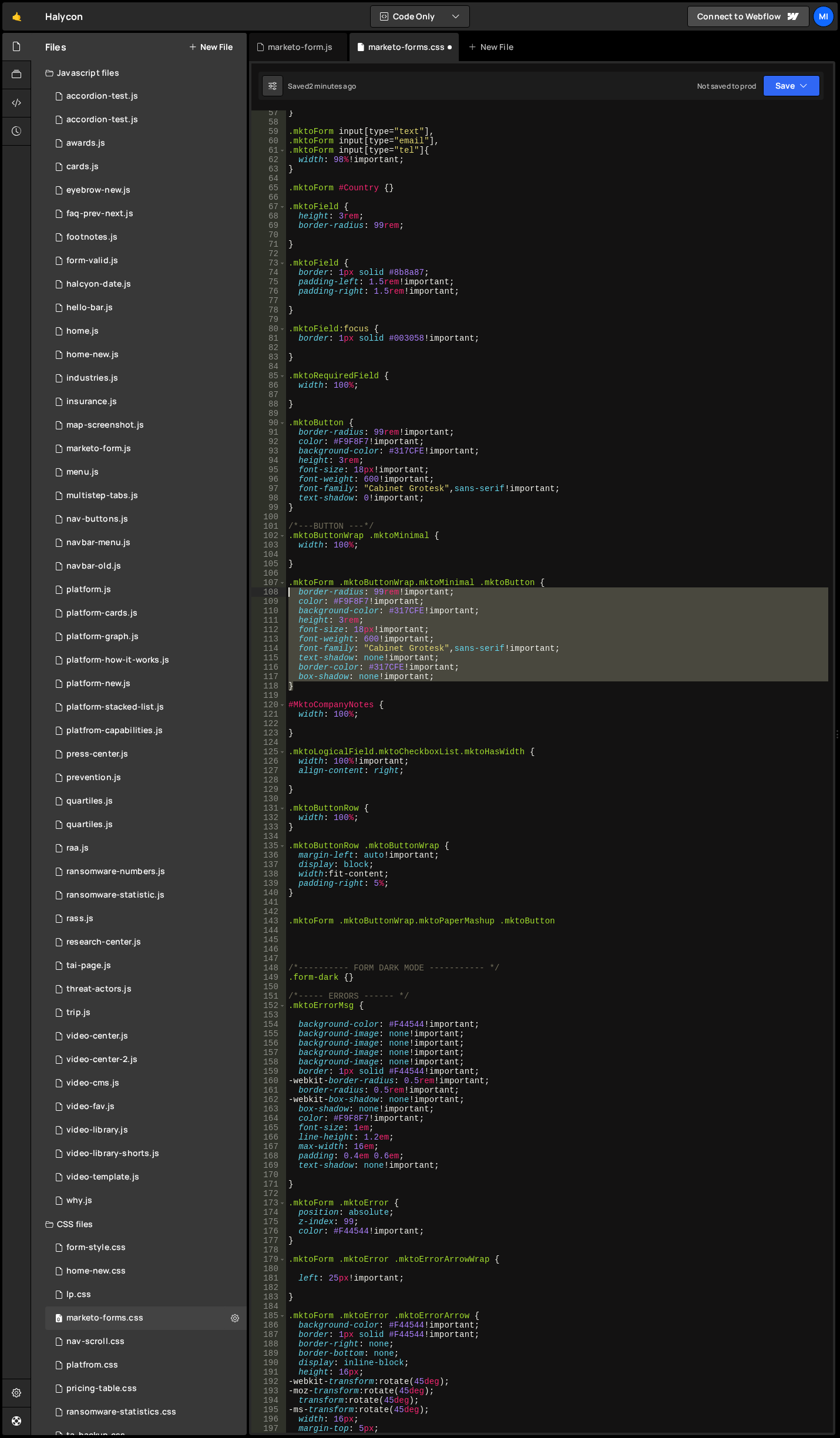
drag, startPoint x: 303, startPoint y: 684, endPoint x: 249, endPoint y: 587, distance: 111.0
click at [249, 587] on div "1 Type cmd + s to save your Javascript file. הההההההההההההההההההההההההההההההההה…" at bounding box center [542, 748] width 586 height 1374
drag, startPoint x: 536, startPoint y: 585, endPoint x: 559, endPoint y: 687, distance: 104.6
click at [559, 687] on div "} .mktoForm input [ type = " text " ], .mktoForm input [ type = " email " ], .m…" at bounding box center [557, 779] width 542 height 1341
click at [583, 923] on div "} .mktoForm input [ type = " text " ], .mktoForm input [ type = " email " ], .m…" at bounding box center [557, 779] width 542 height 1341
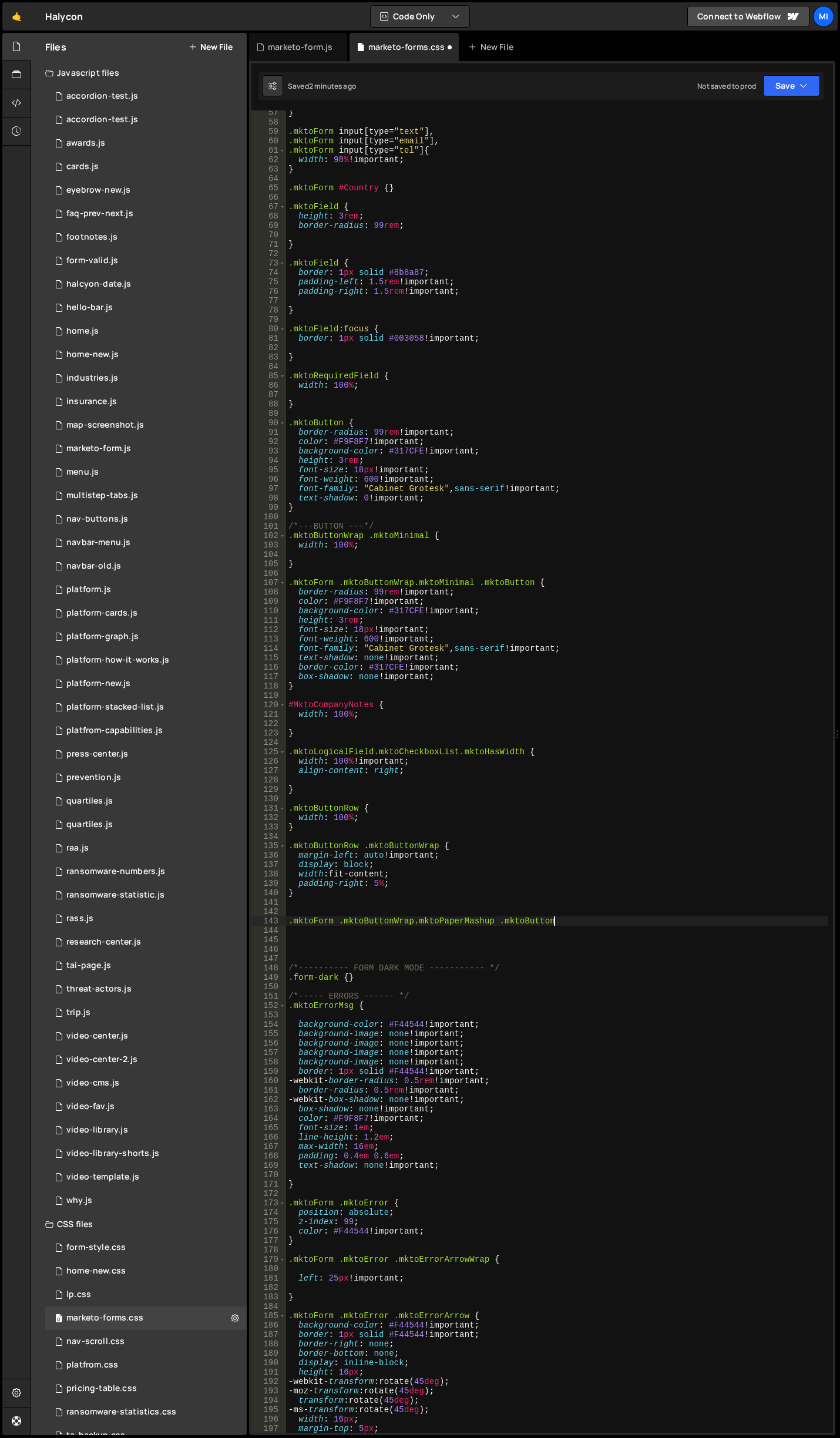
scroll to position [0, 18]
paste textarea "}"
type textarea "}"
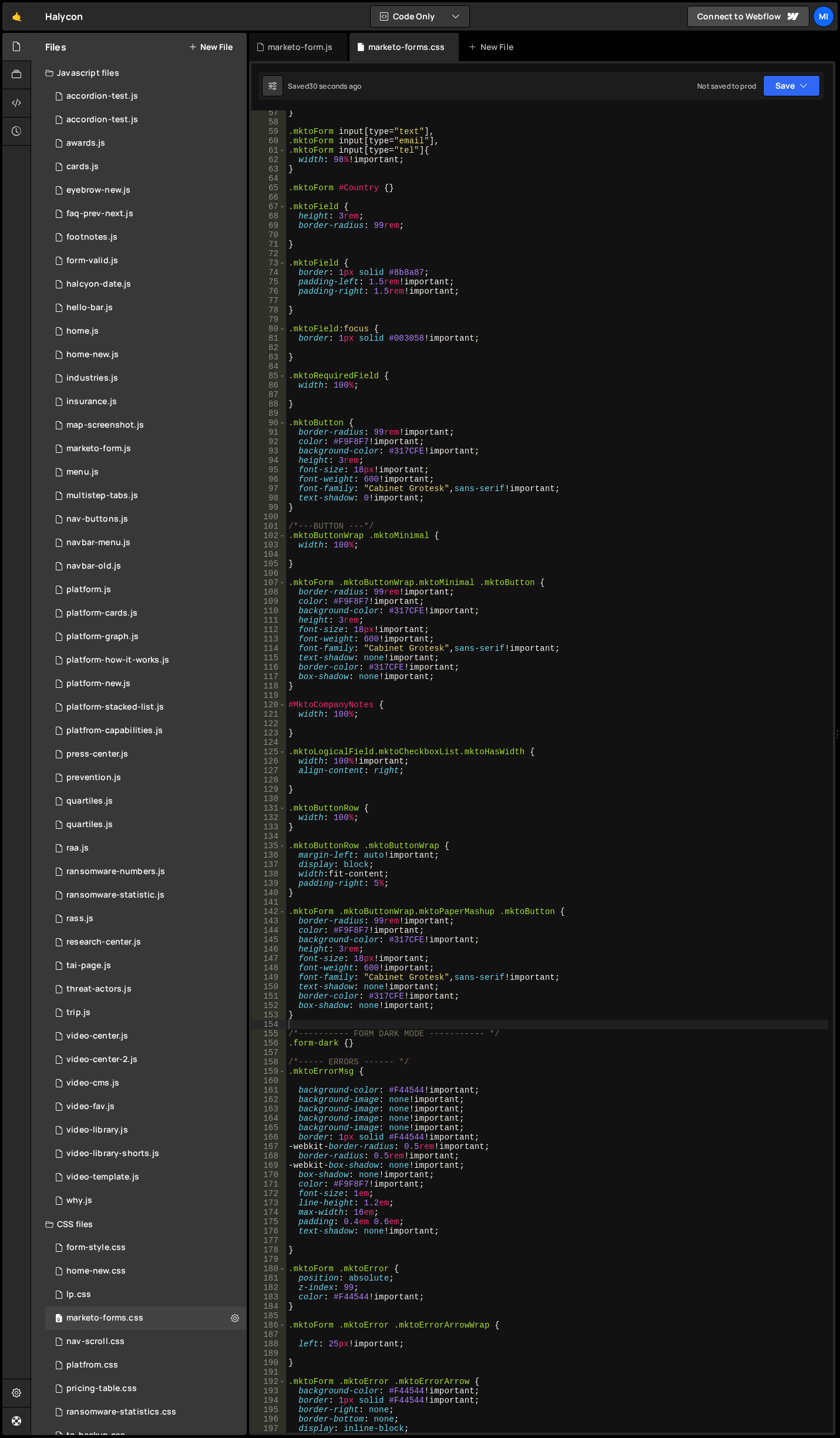
click at [590, 957] on div "} .mktoForm input [ type = " text " ], .mktoForm input [ type = " email " ], .m…" at bounding box center [557, 779] width 542 height 1341
click at [466, 1004] on div "} .mktoForm input [ type = " text " ], .mktoForm input [ type = " email " ], .m…" at bounding box center [557, 779] width 542 height 1341
type textarea "box-shadow: none !important;"
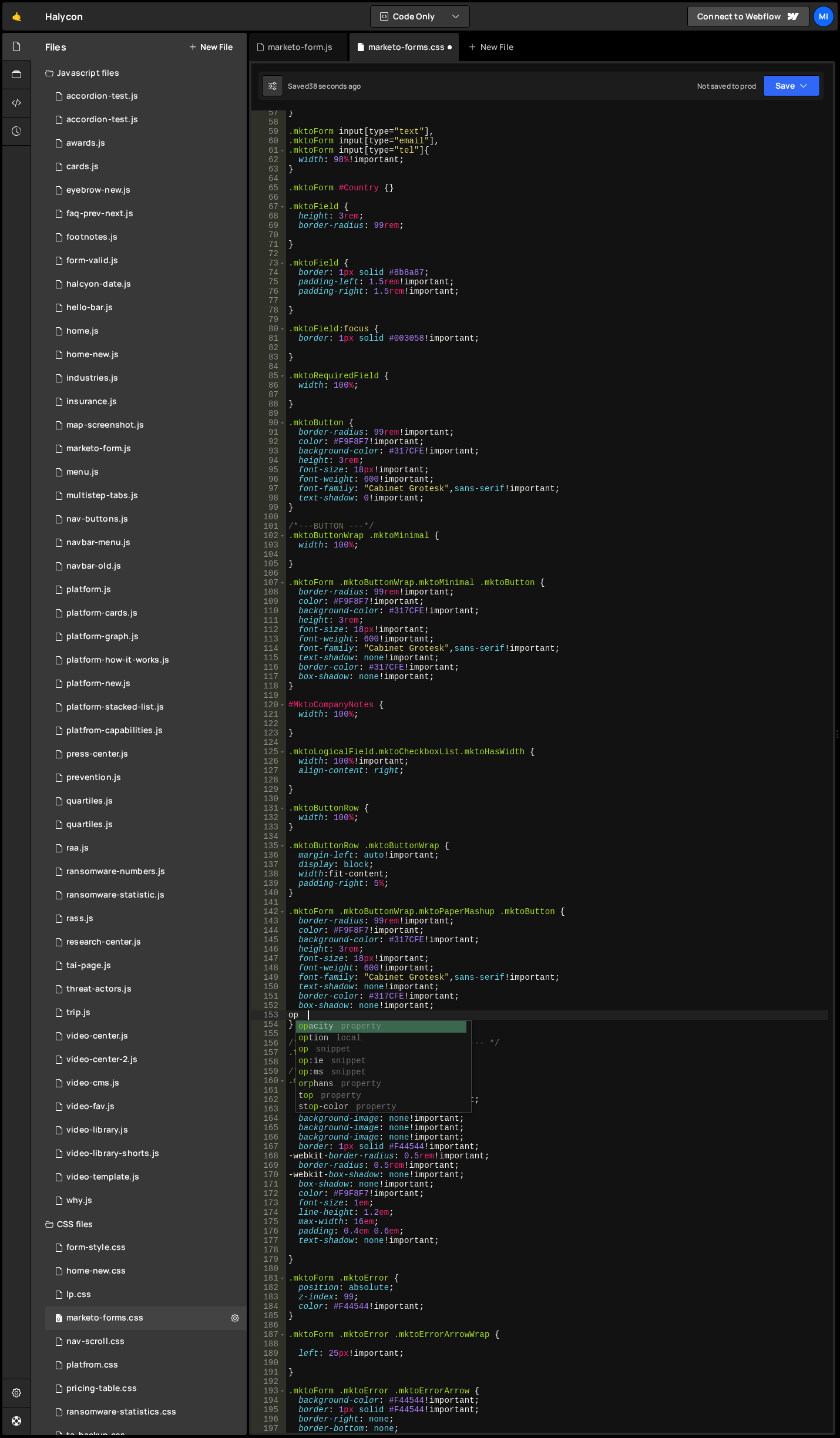
scroll to position [0, 1]
type textarea "o"
click at [342, 1018] on div "} .mktoForm input [ type = " text " ], .mktoForm input [ type = " email " ], .m…" at bounding box center [557, 779] width 542 height 1341
paste textarea "5px 10px 3px;"
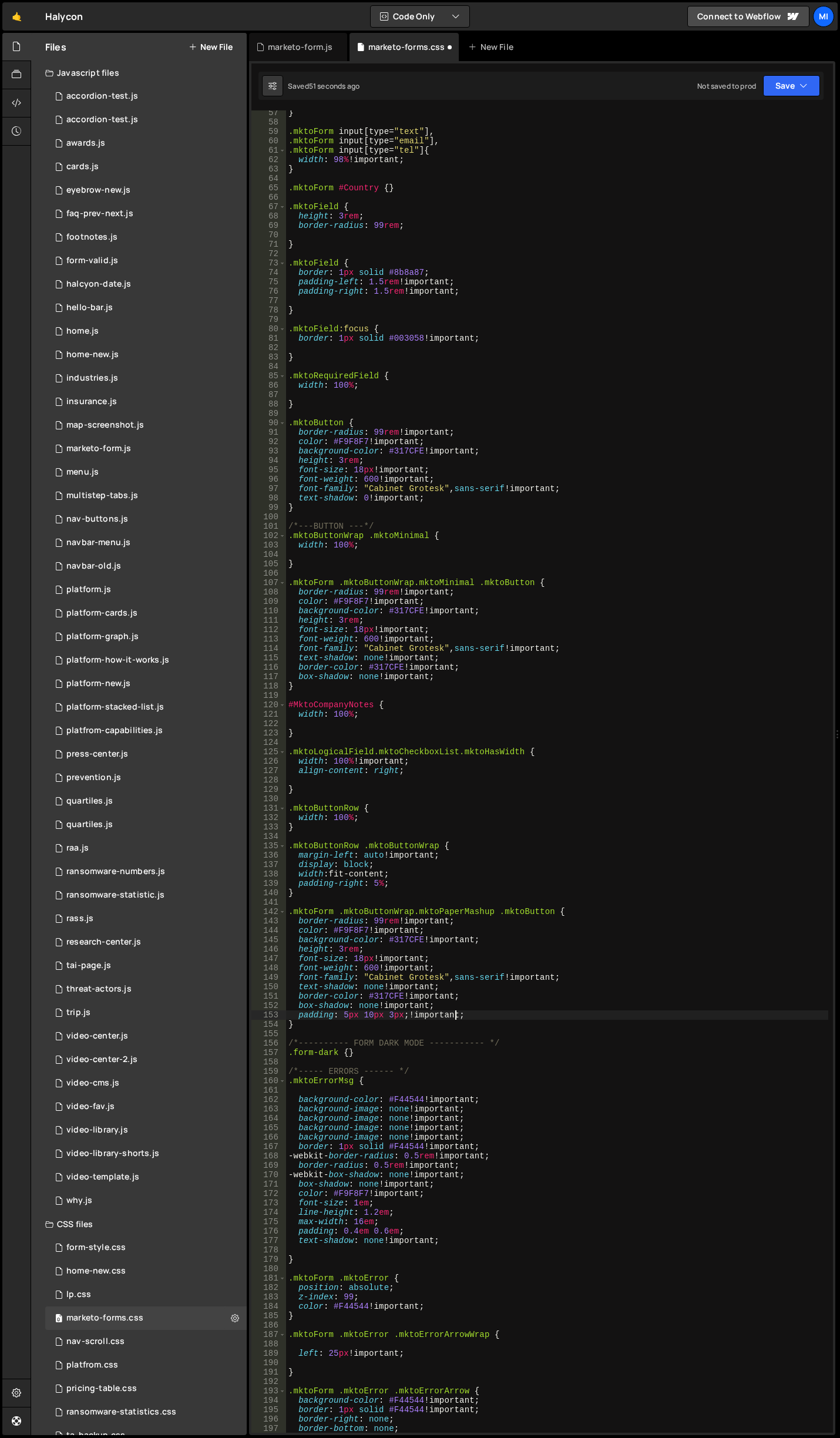
scroll to position [0, 8]
click at [407, 1014] on div "} .mktoForm input [ type = " text " ], .mktoForm input [ type = " email " ], .m…" at bounding box center [557, 779] width 542 height 1341
click at [419, 989] on div "} .mktoForm input [ type = " text " ], .mktoForm input [ type = " email " ], .m…" at bounding box center [557, 779] width 542 height 1341
click at [347, 1016] on div "} .mktoForm input [ type = " text " ], .mktoForm input [ type = " email " ], .m…" at bounding box center [557, 779] width 542 height 1341
click at [371, 1019] on div "} .mktoForm input [ type = " text " ], .mktoForm input [ type = " email " ], .m…" at bounding box center [557, 779] width 542 height 1341
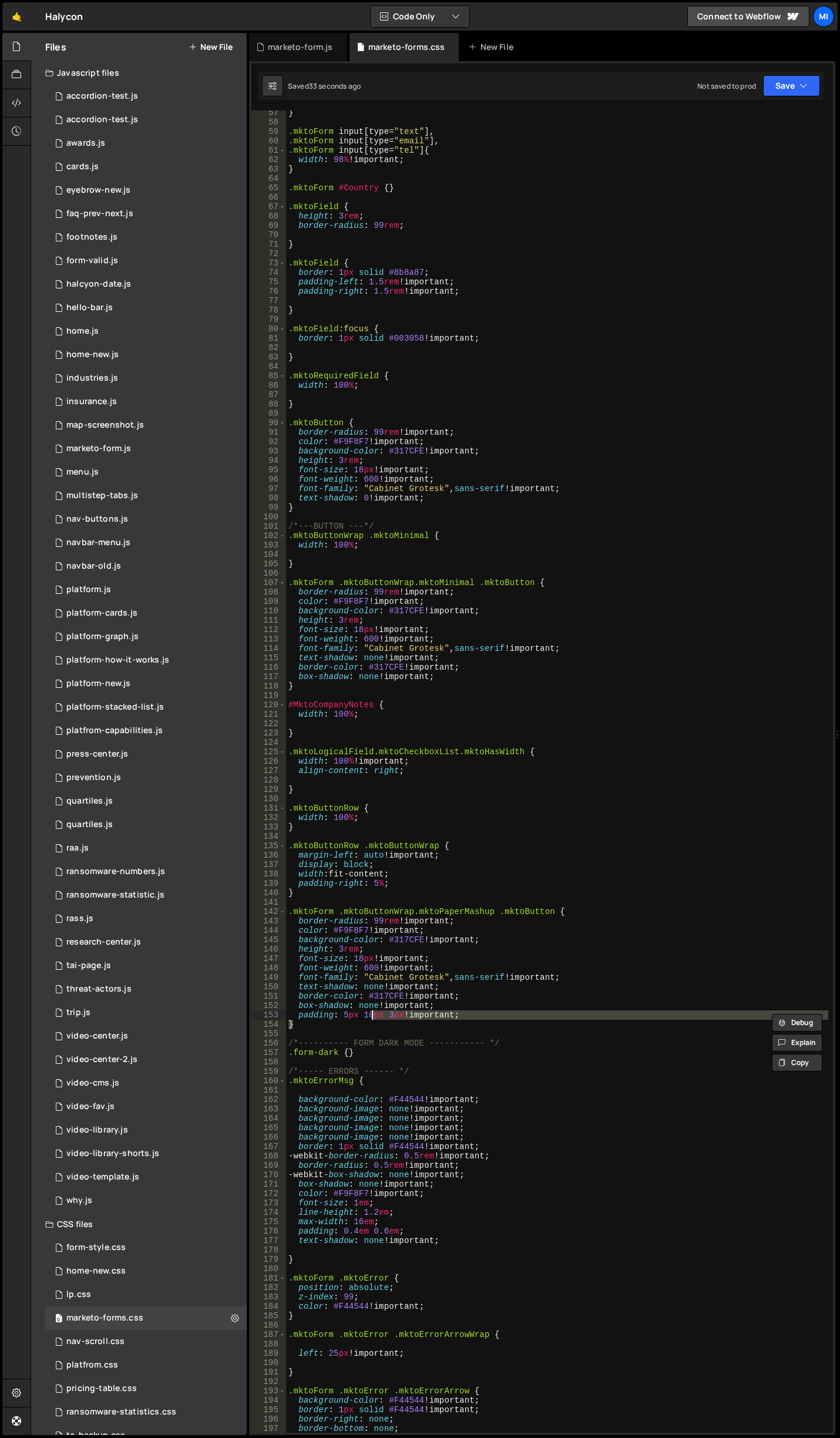
click at [371, 1017] on div "} .mktoForm input [ type = " text " ], .mktoForm input [ type = " email " ], .m…" at bounding box center [557, 771] width 542 height 1322
click at [643, 491] on div "} .mktoForm input [ type = " text " ], .mktoForm input [ type = " email " ], .m…" at bounding box center [557, 779] width 542 height 1341
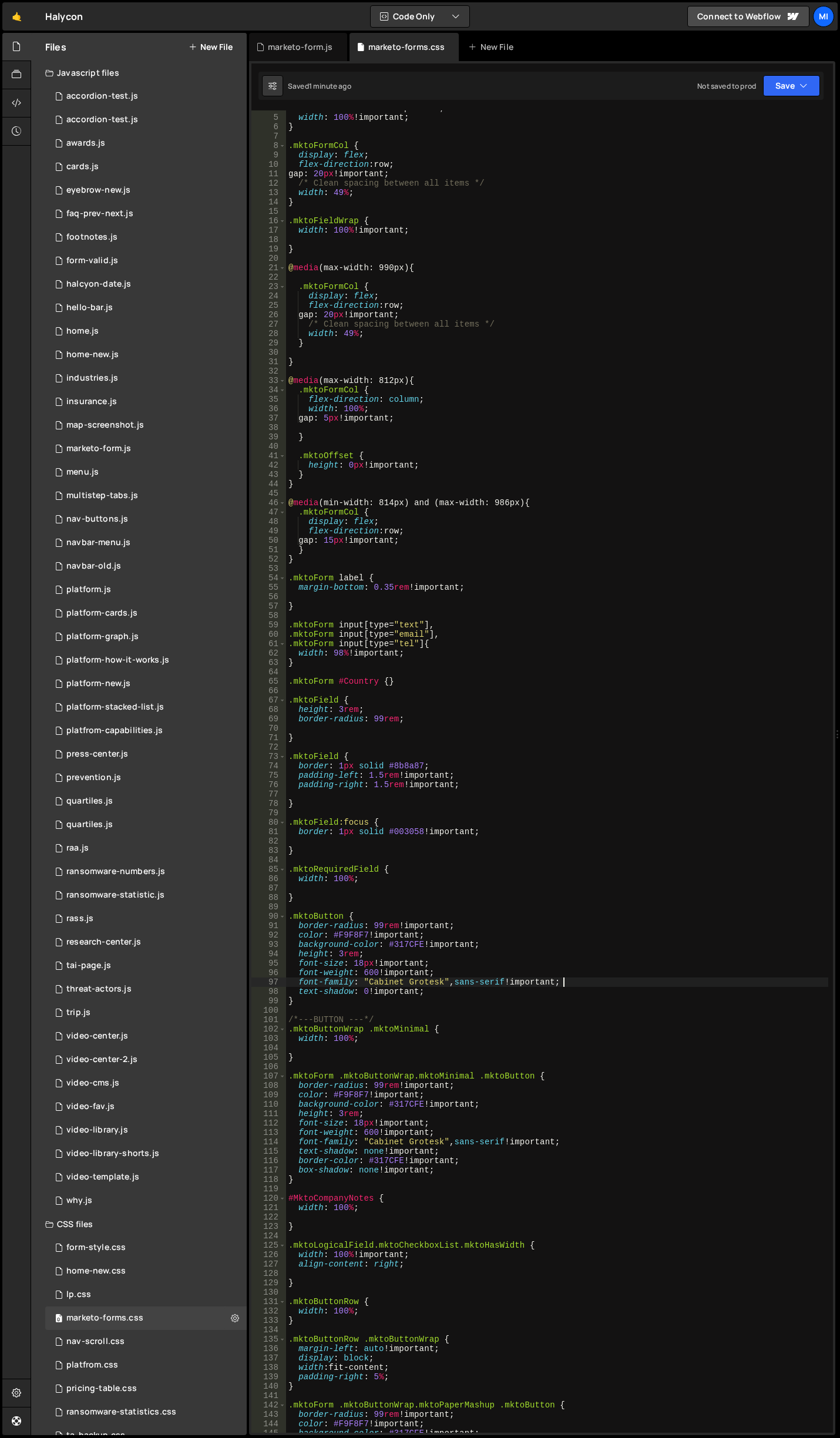
scroll to position [0, 0]
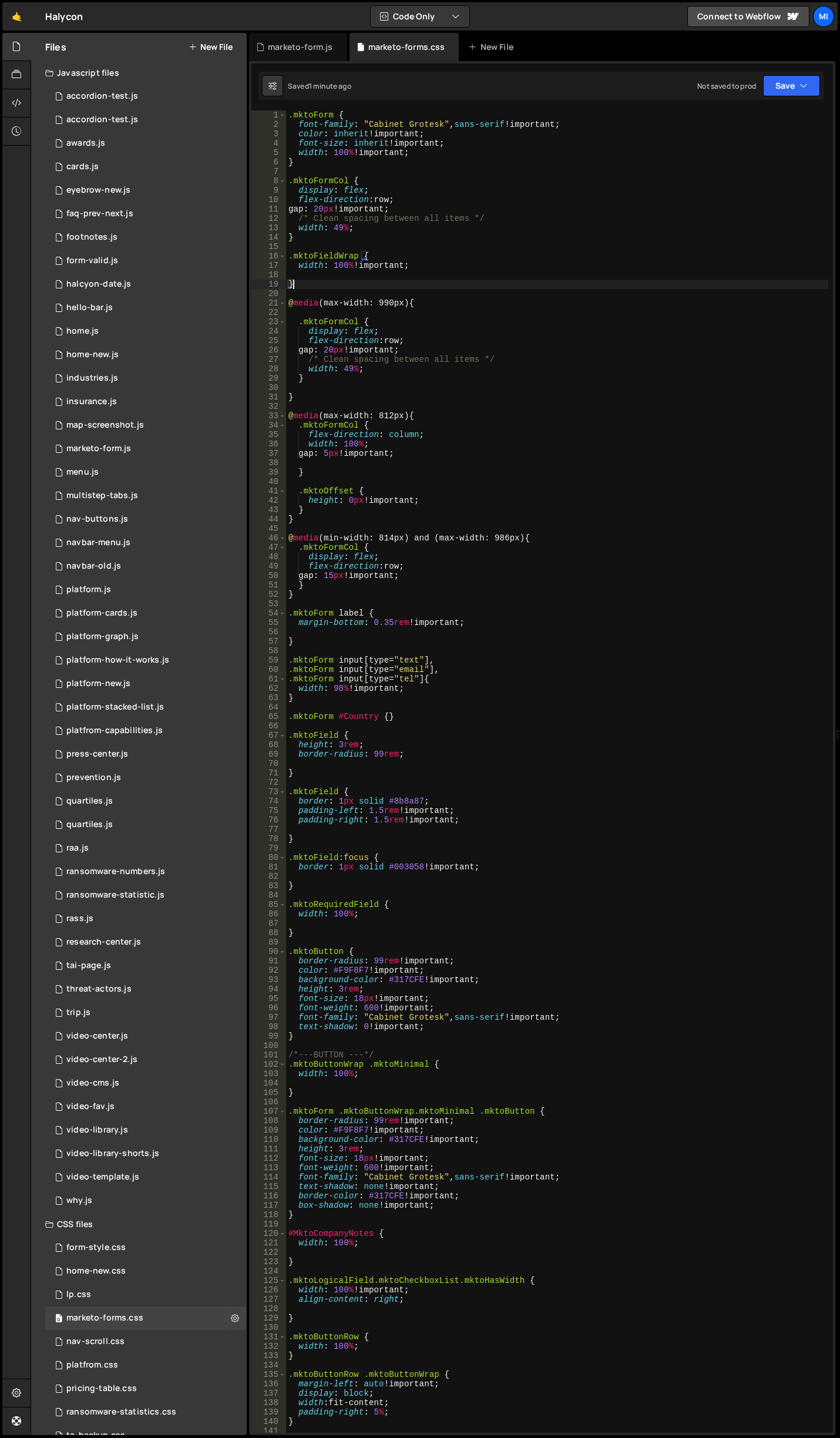
click at [419, 284] on div ".mktoForm { font-family : " Cabinet Grotesk " , sans-serif !important ; color :…" at bounding box center [557, 781] width 542 height 1341
type textarea "}"
click at [403, 169] on div ".mktoForm { font-family : " Cabinet Grotesk " , sans-serif !important ; color :…" at bounding box center [557, 781] width 542 height 1341
click at [342, 588] on div ".mktoForm { font-family : " Cabinet Grotesk " , sans-serif !important ; color :…" at bounding box center [557, 781] width 542 height 1341
click at [343, 596] on div ".mktoForm { font-family : " Cabinet Grotesk " , sans-serif !important ; color :…" at bounding box center [557, 781] width 542 height 1341
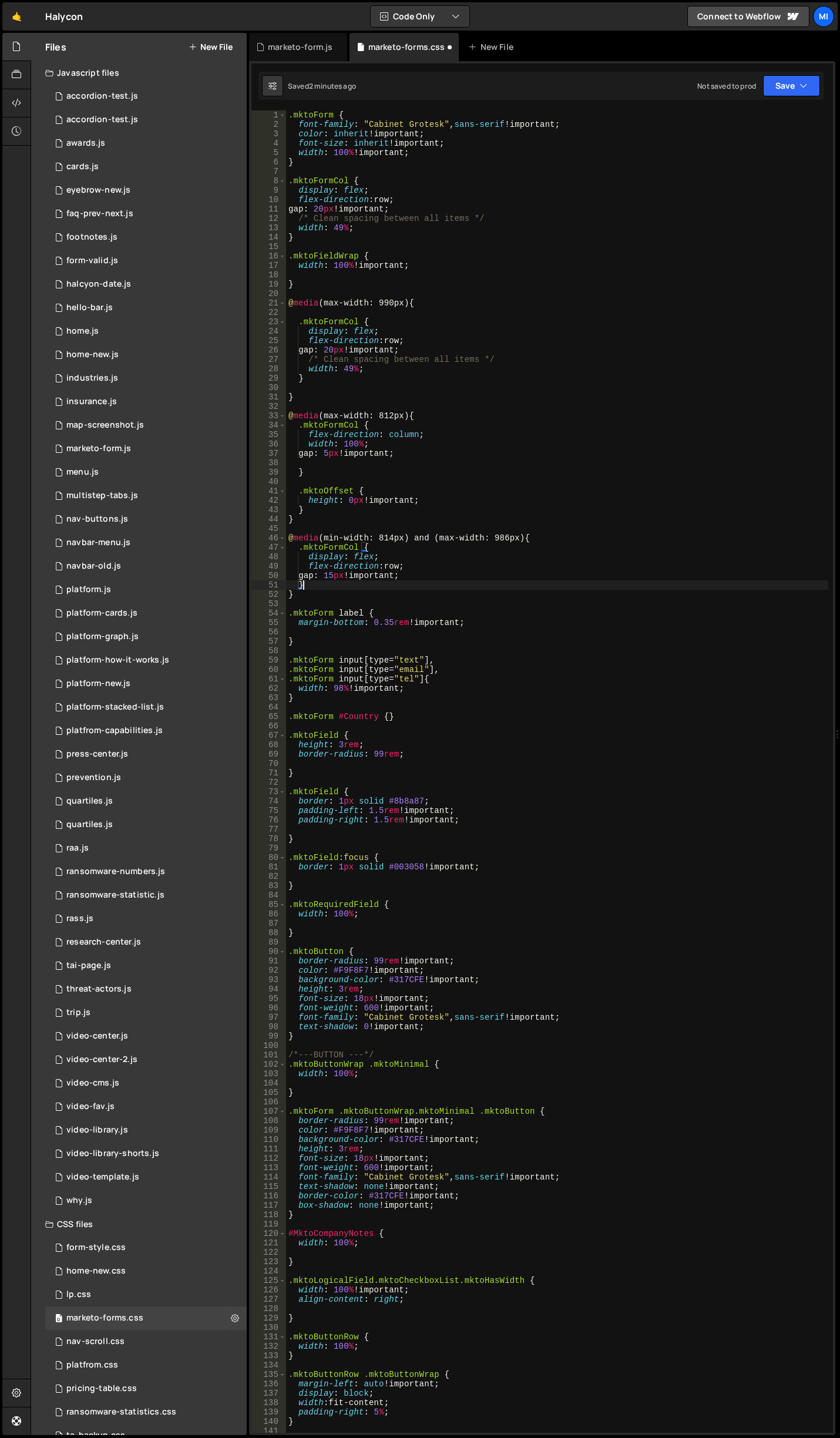
type textarea "}"
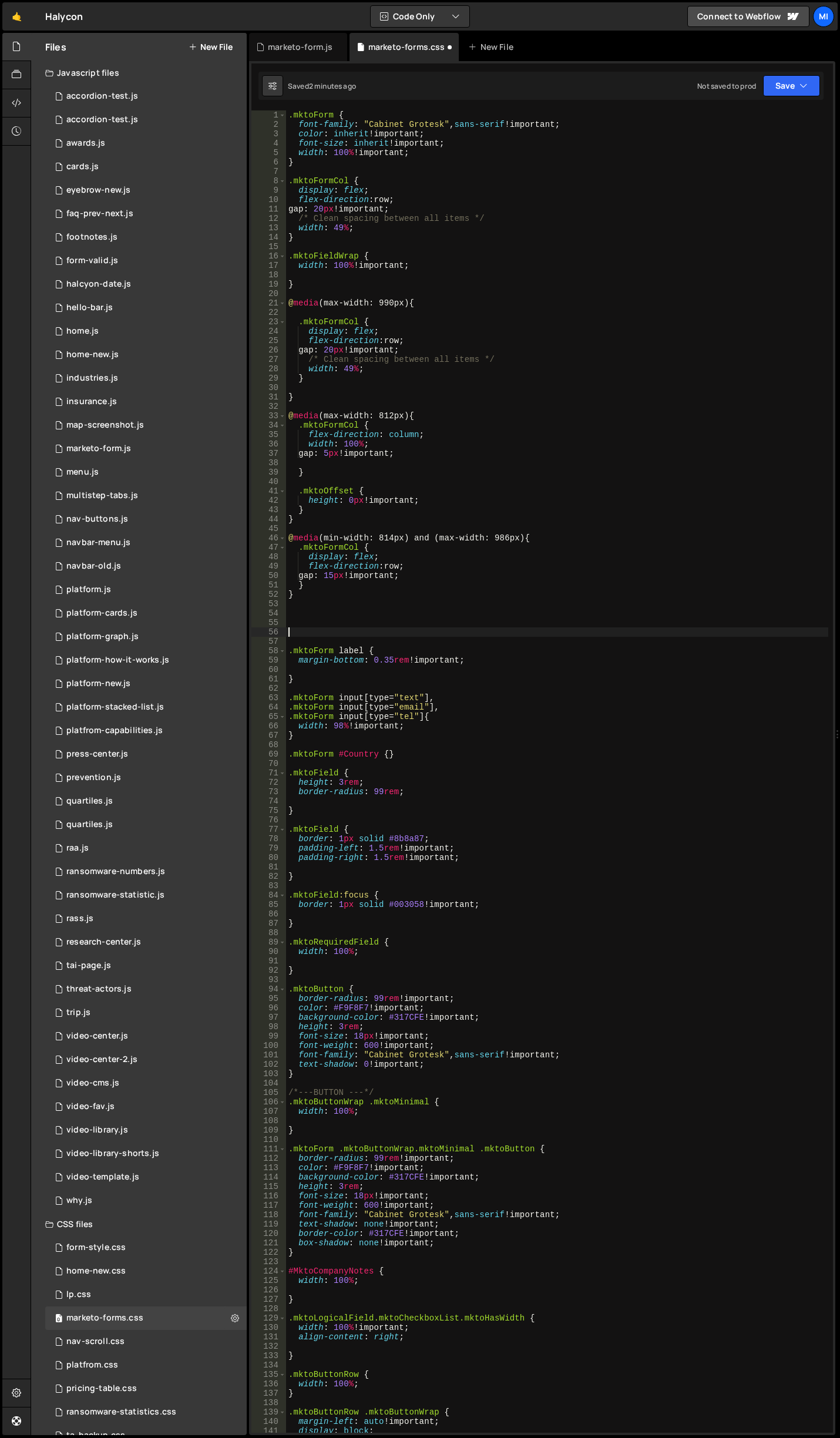
paste textarea "data-form-id="1005""
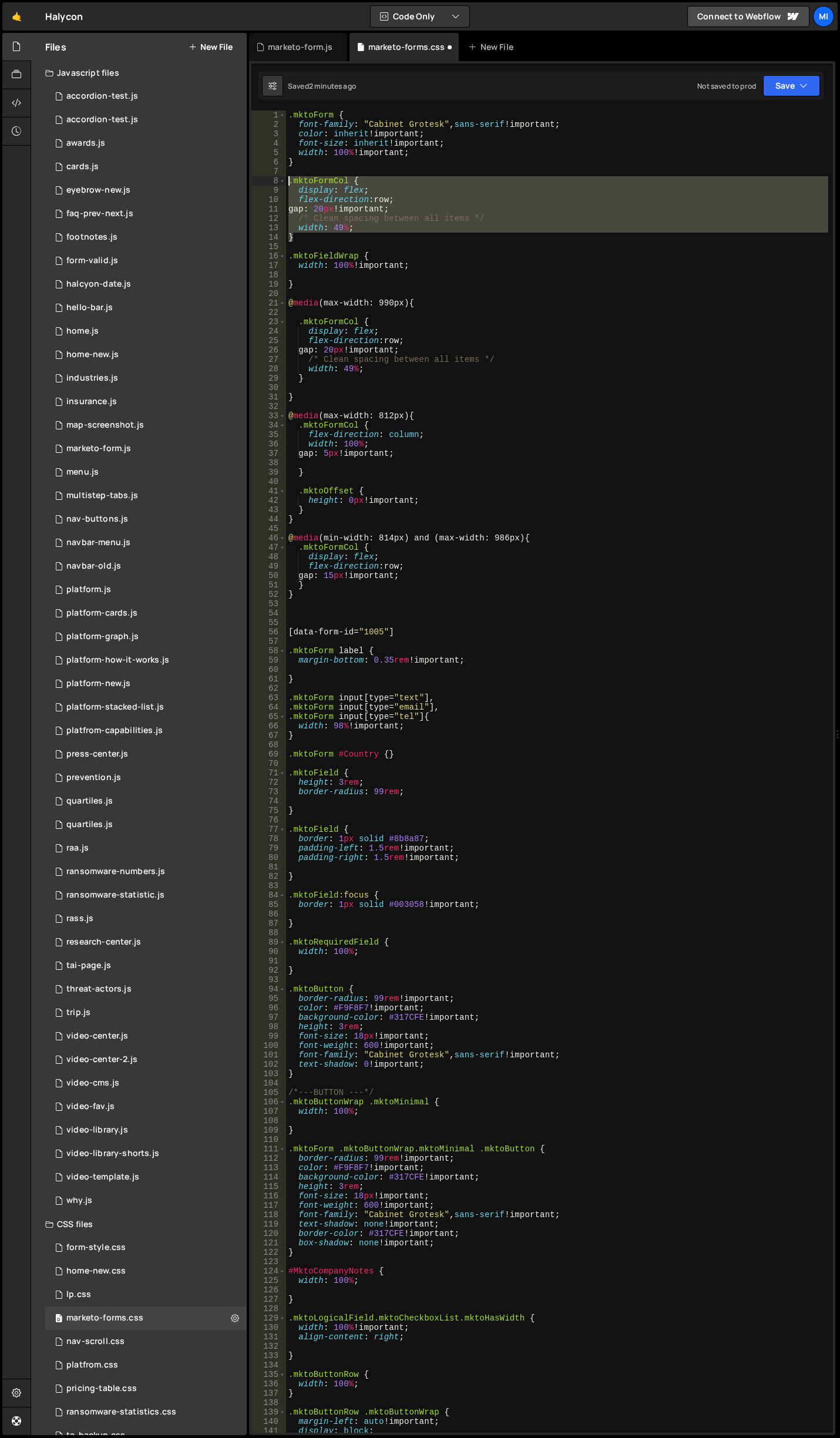
drag, startPoint x: 303, startPoint y: 239, endPoint x: 267, endPoint y: 182, distance: 67.4
click at [267, 182] on div "[data-form-id="1005"] 1 2 3 4 5 6 7 8 9 10 11 12 13 14 15 16 17 18 19 20 21 22 …" at bounding box center [541, 771] width 581 height 1322
click at [421, 628] on div ".mktoForm { font-family : " Cabinet Grotesk " , sans-serif !important ; color :…" at bounding box center [557, 781] width 542 height 1341
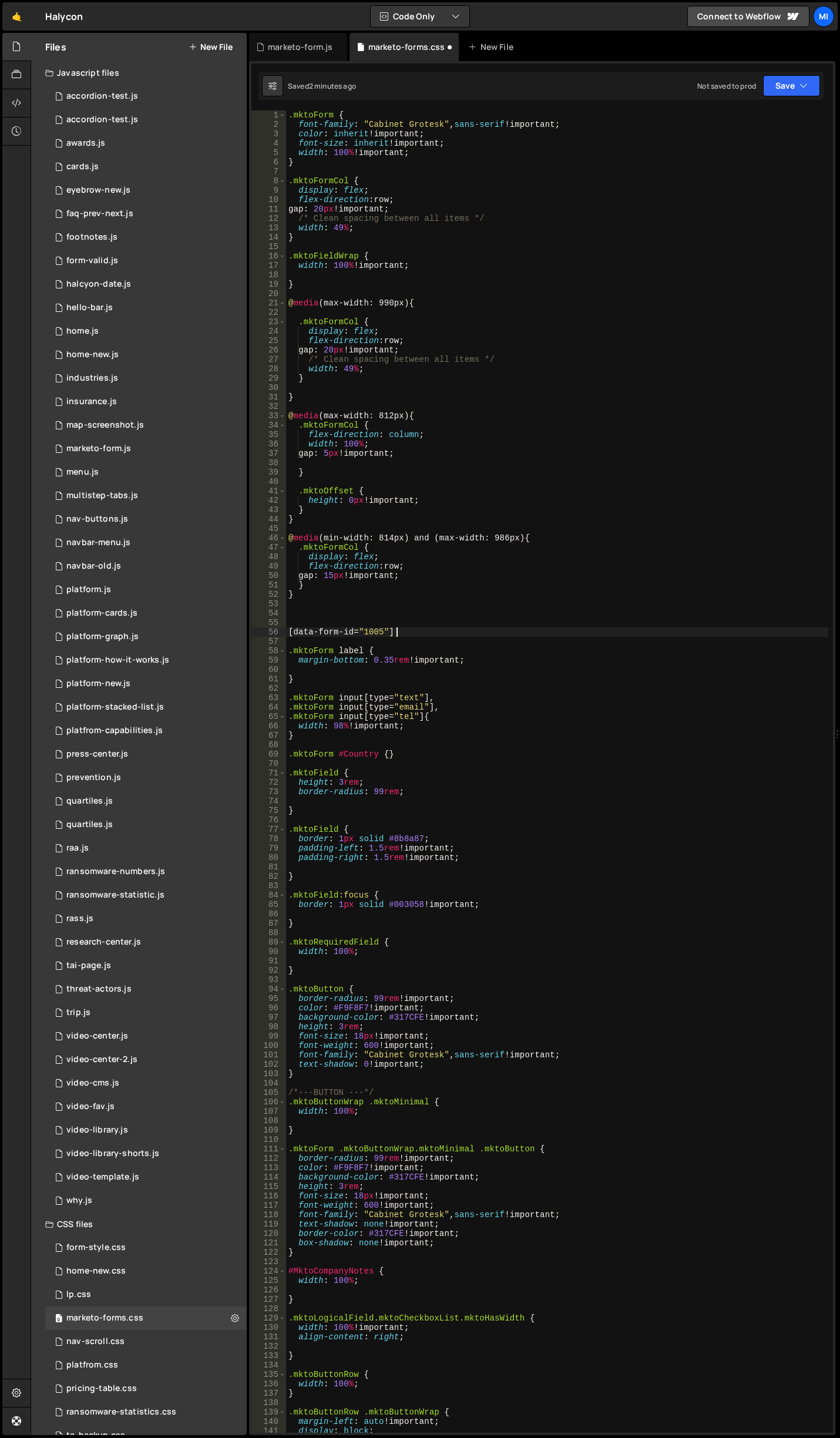
paste textarea "}"
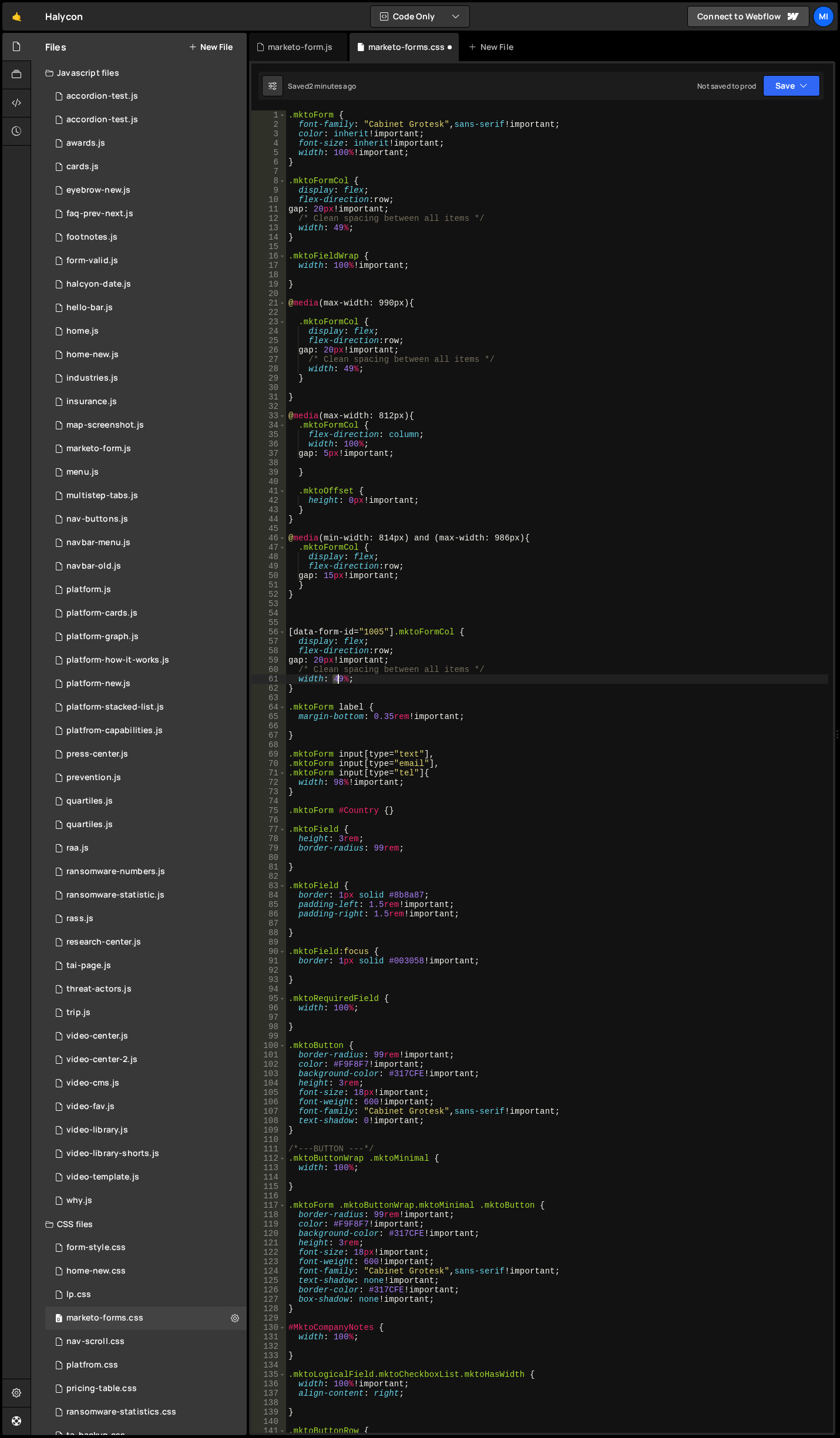
click at [340, 674] on div ".mktoForm { font-family : " Cabinet Grotesk " , sans-serif !important ; color :…" at bounding box center [557, 781] width 542 height 1341
click at [357, 682] on div ".mktoForm { font-family : " Cabinet Grotesk " , sans-serif !important ; color :…" at bounding box center [557, 781] width 542 height 1341
type textarea "width: 1009%!;"
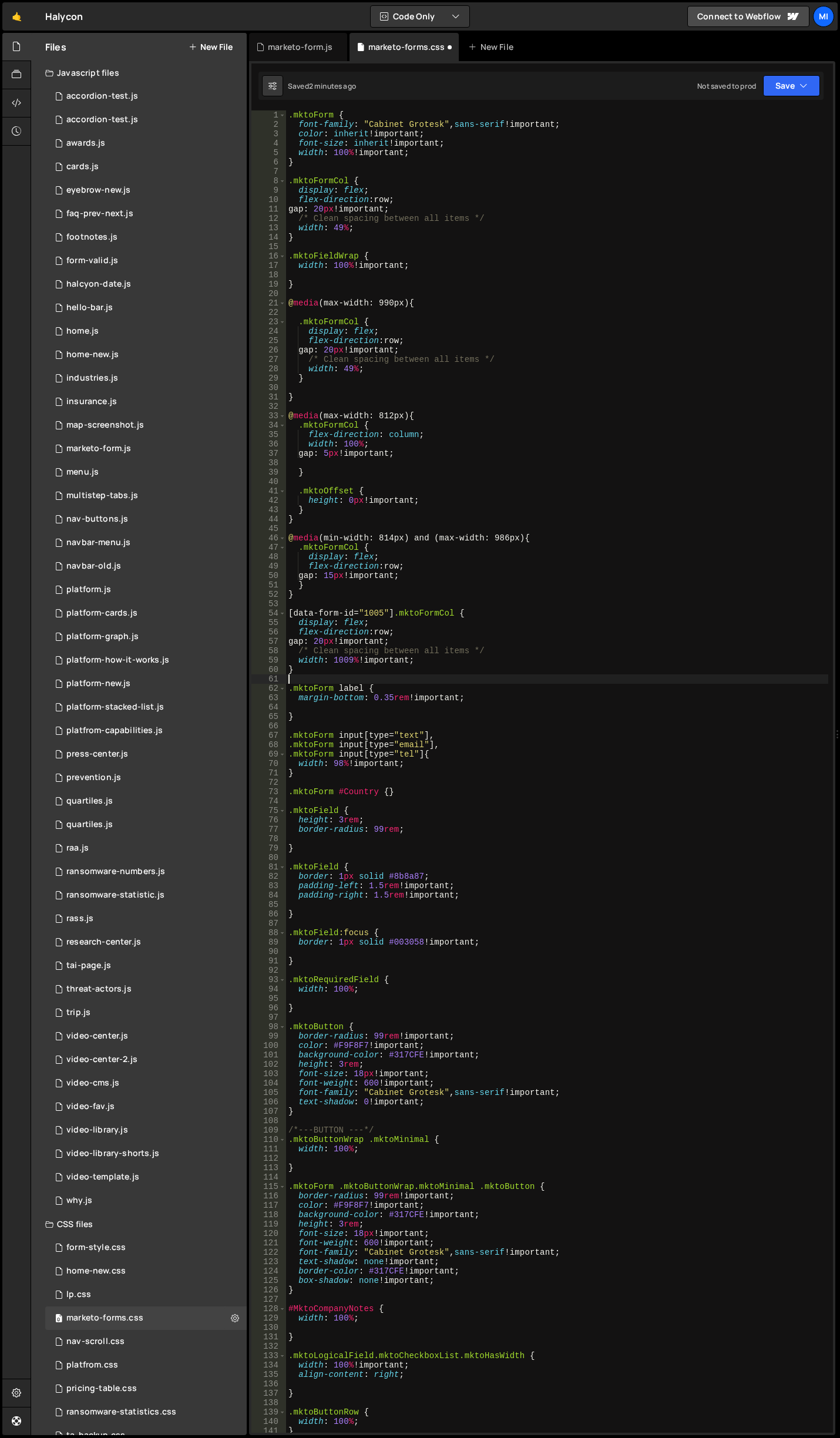
scroll to position [0, 0]
click at [392, 620] on div ".mktoForm { font-family : " Cabinet Grotesk " , sans-serif !important ; color :…" at bounding box center [557, 781] width 542 height 1341
click at [378, 615] on div ".mktoForm { font-family : " Cabinet Grotesk " , sans-serif !important ; color :…" at bounding box center [557, 781] width 542 height 1341
type textarea "[data-form-id="1008"] .mktoFormCol {"
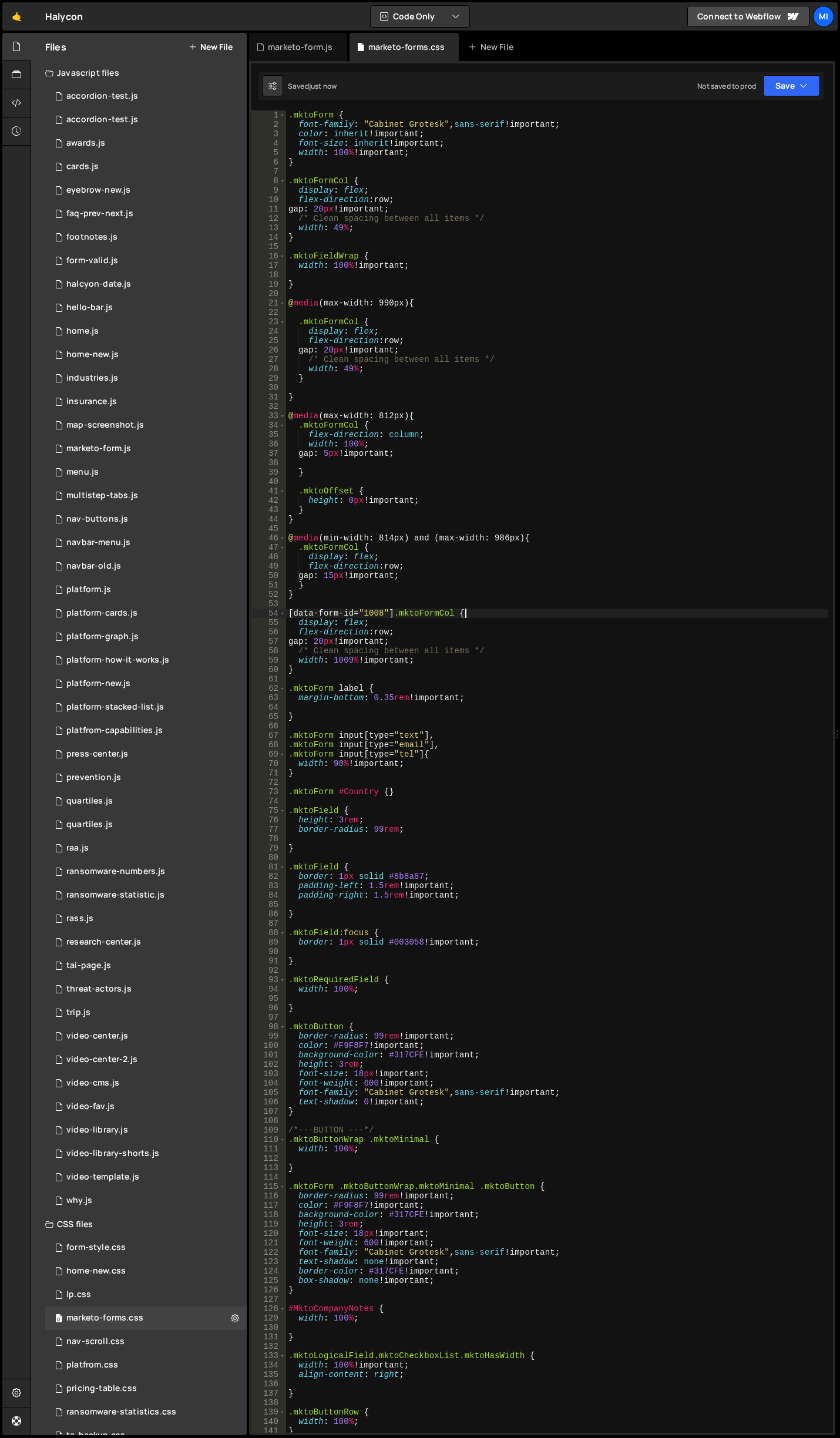
click at [481, 615] on div ".mktoForm { font-family : " Cabinet Grotesk " , sans-serif !important ; color :…" at bounding box center [557, 781] width 542 height 1341
click at [407, 485] on div ".mktoForm { font-family : " Cabinet Grotesk " , sans-serif !important ; color :…" at bounding box center [557, 781] width 542 height 1341
click at [347, 657] on div ".mktoForm { font-family : " Cabinet Grotesk " , sans-serif !important ; color :…" at bounding box center [557, 781] width 542 height 1341
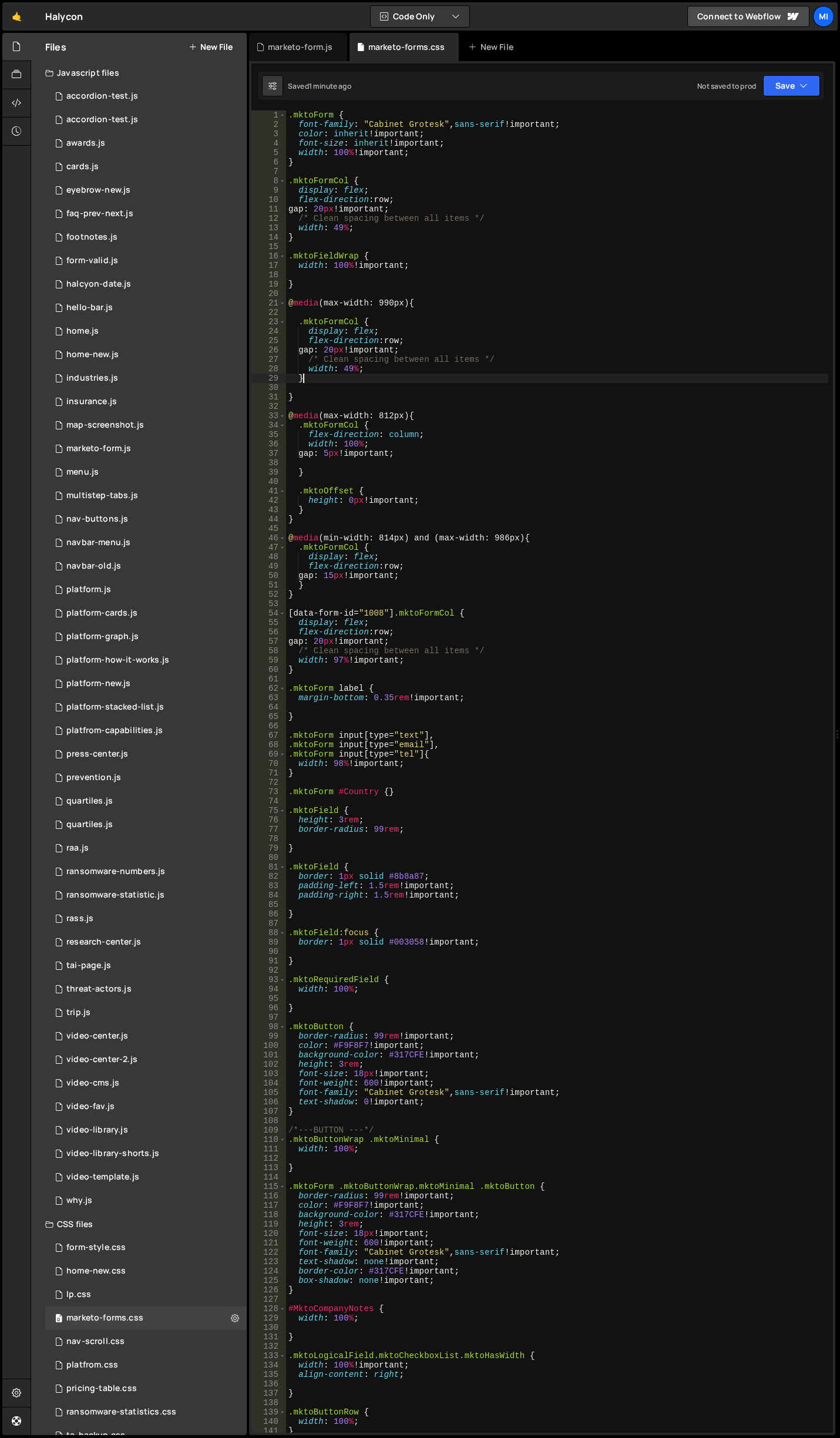
click at [407, 377] on div ".mktoForm { font-family : " Cabinet Grotesk " , sans-serif !important ; color :…" at bounding box center [557, 781] width 542 height 1341
click at [361, 282] on div ".mktoForm { font-family : " Cabinet Grotesk " , sans-serif !important ; color :…" at bounding box center [557, 781] width 542 height 1341
type textarea "}"
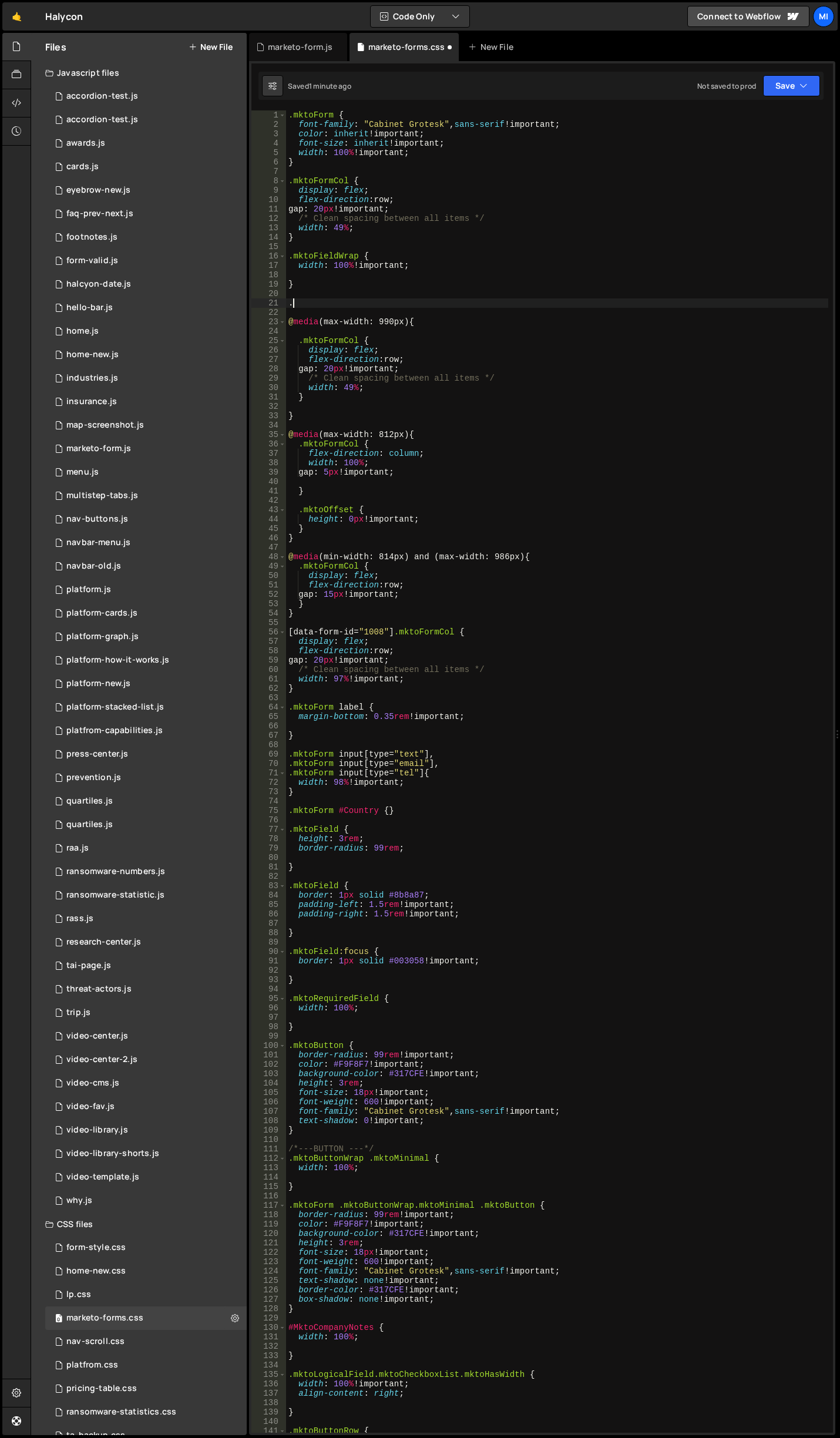
type textarea "."
drag, startPoint x: 465, startPoint y: 407, endPoint x: 427, endPoint y: 329, distance: 86.8
click at [465, 407] on div ".mktoForm { font-family : " Cabinet Grotesk " , sans-serif !important ; color :…" at bounding box center [557, 781] width 542 height 1341
click at [396, 287] on div ".mktoForm { font-family : " Cabinet Grotesk " , sans-serif !important ; color :…" at bounding box center [557, 781] width 542 height 1341
click at [382, 306] on div ".mktoForm { font-family : " Cabinet Grotesk " , sans-serif !important ; color :…" at bounding box center [557, 781] width 542 height 1341
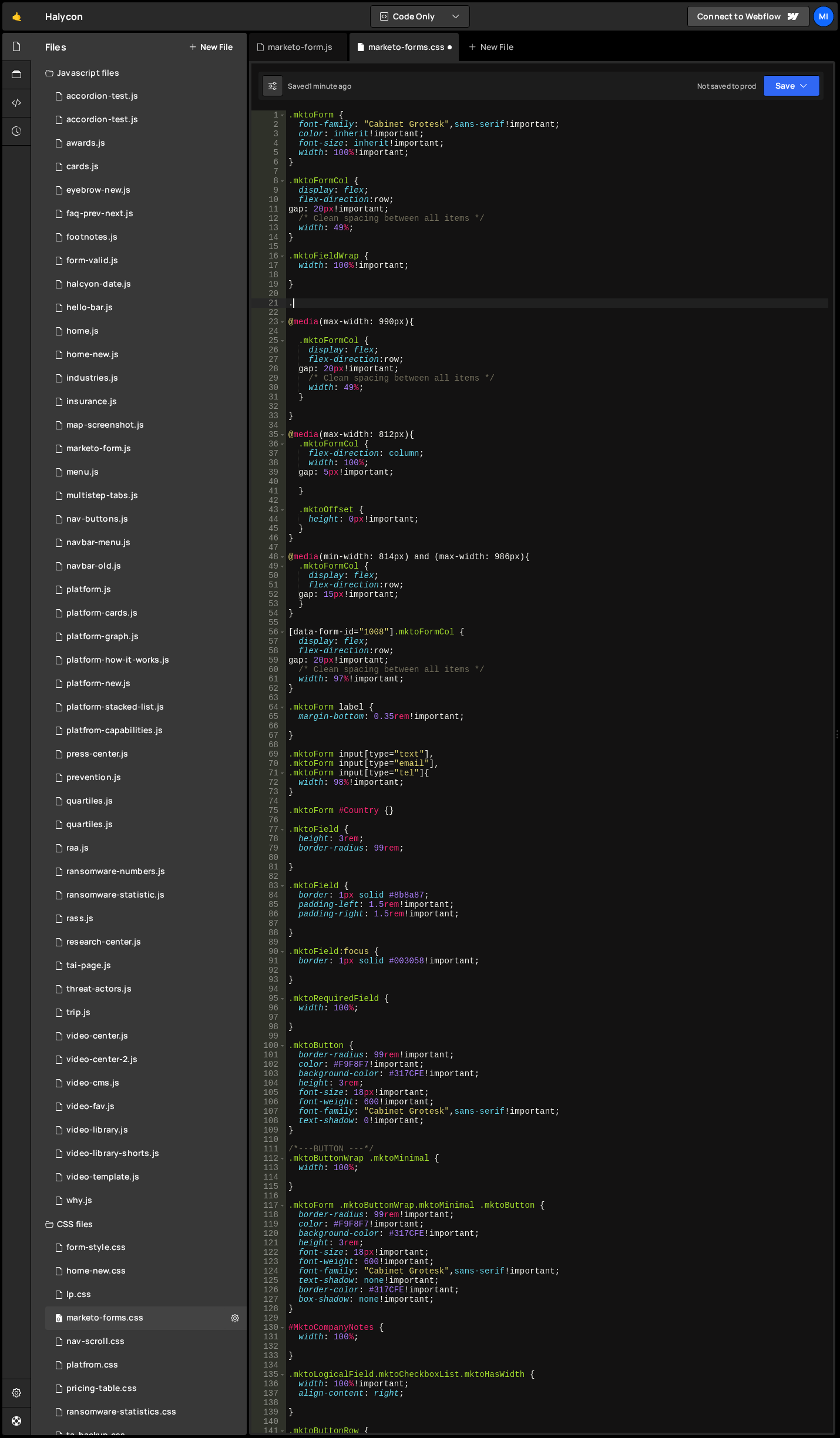
paste textarea "mktoLogicalField mktoCheckboxList mktoHasWidth"
click at [375, 304] on div ".mktoForm { font-family : " Cabinet Grotesk " , sans-serif !important ; color :…" at bounding box center [557, 781] width 542 height 1341
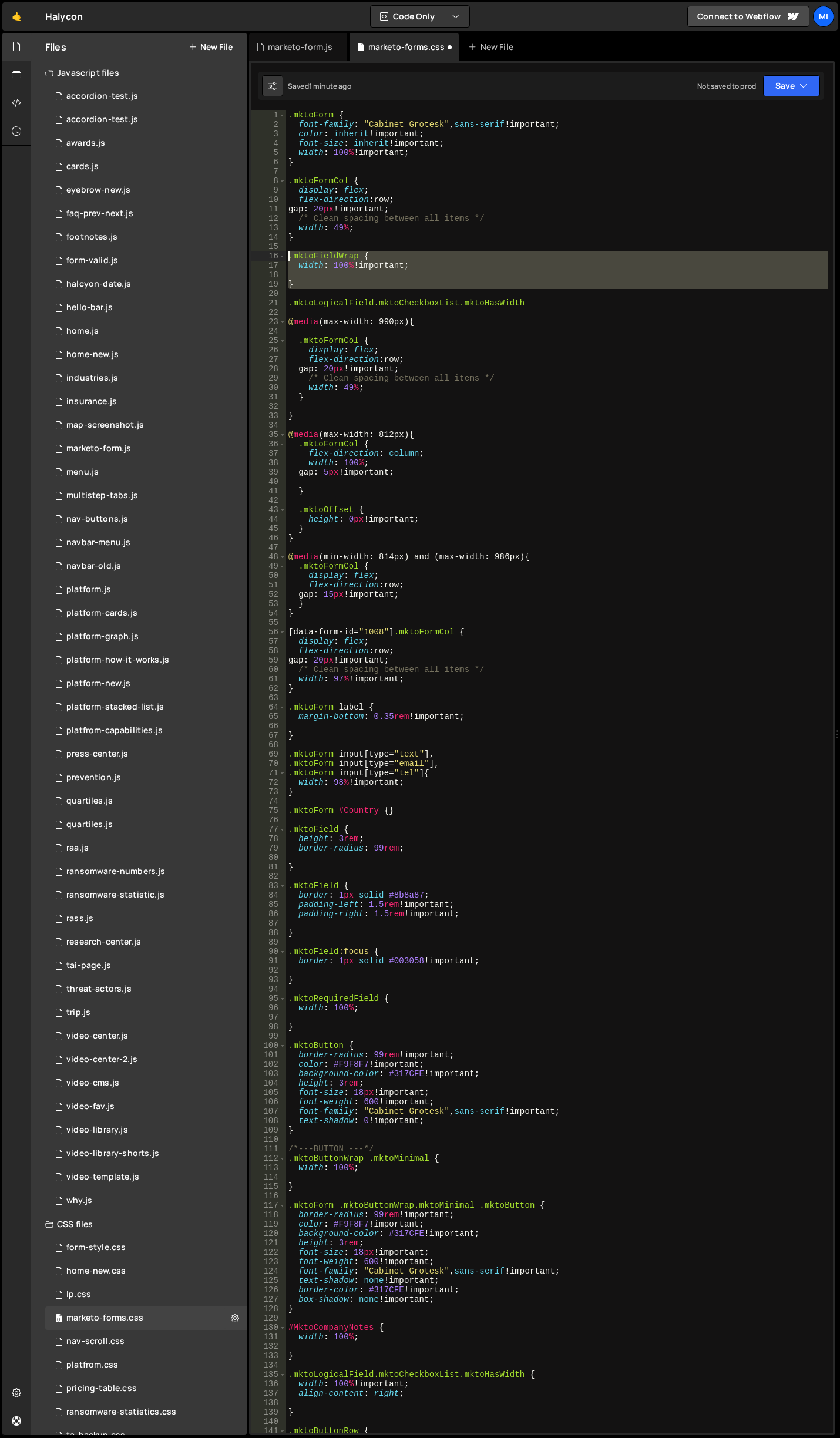
drag, startPoint x: 312, startPoint y: 290, endPoint x: 259, endPoint y: 255, distance: 63.5
click at [259, 255] on div ".mktoLogicalField.mktoCheckboxList.mktoHasWidth 1 2 3 4 5 6 7 8 9 10 11 12 13 1…" at bounding box center [541, 771] width 581 height 1322
click at [359, 253] on div ".mktoForm { font-family : " Cabinet Grotesk " , sans-serif !important ; color :…" at bounding box center [557, 771] width 542 height 1322
drag, startPoint x: 364, startPoint y: 255, endPoint x: 405, endPoint y: 282, distance: 49.1
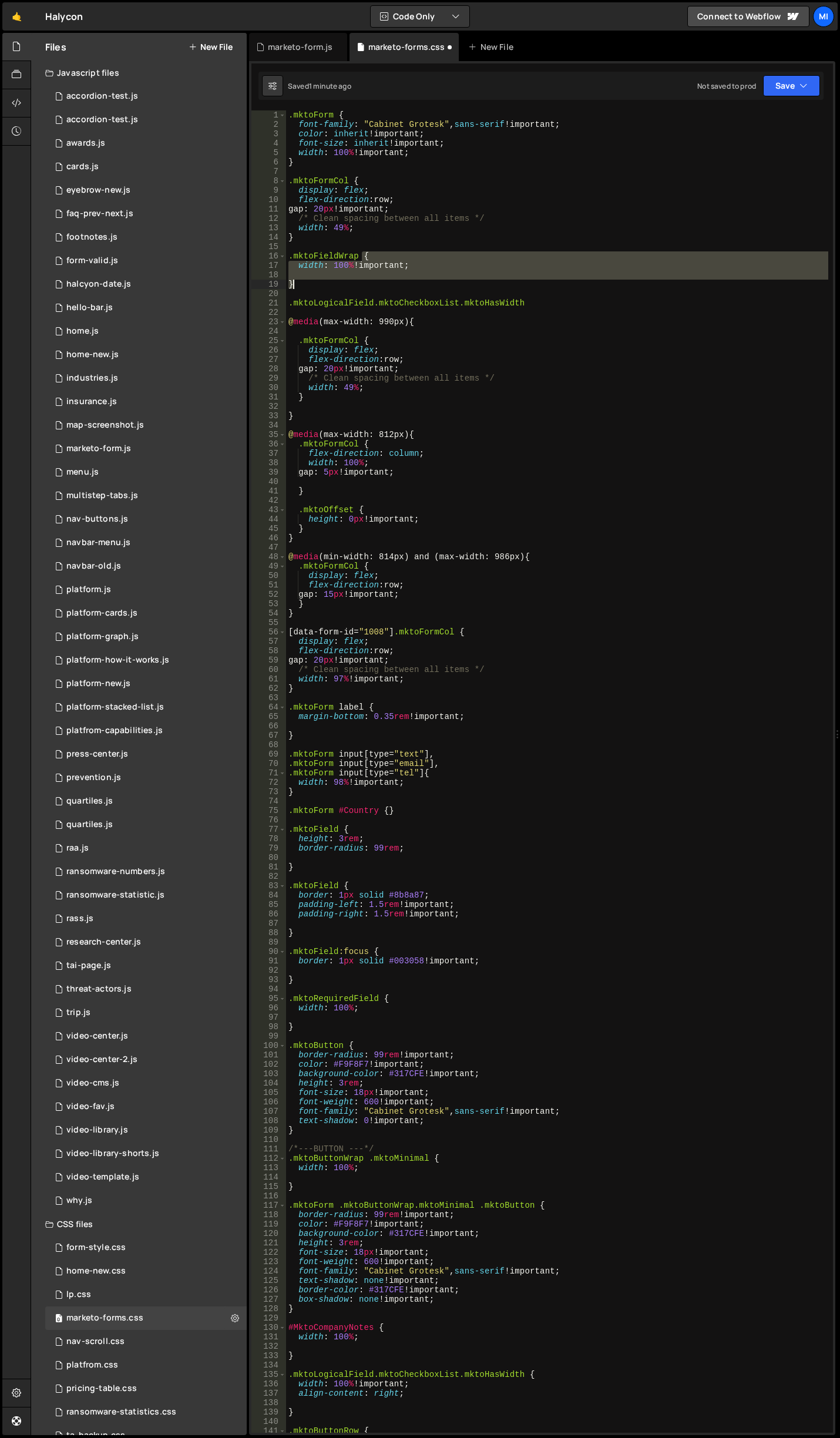
click at [405, 282] on div ".mktoForm { font-family : " Cabinet Grotesk " , sans-serif !important ; color :…" at bounding box center [557, 781] width 542 height 1341
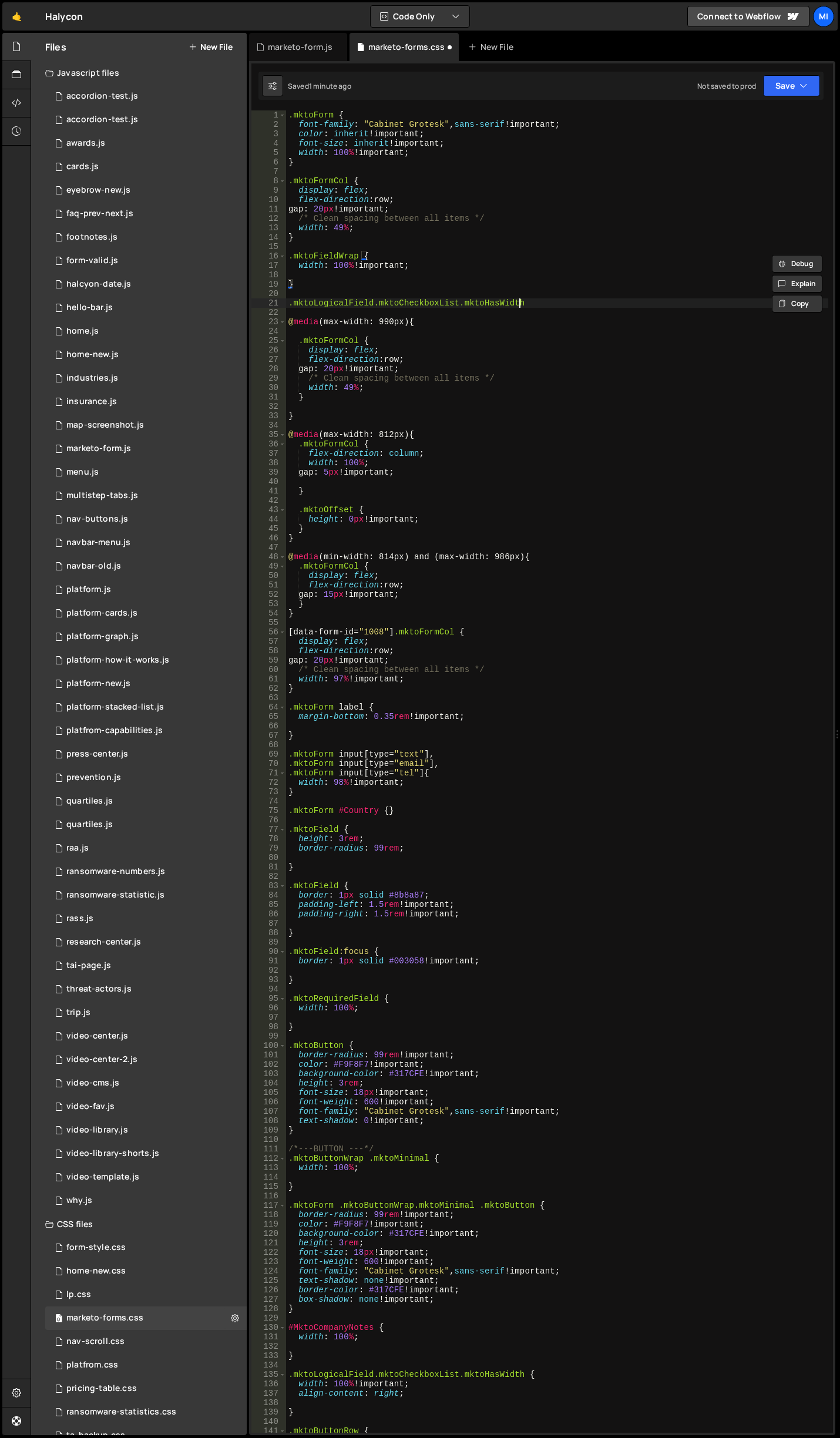
click at [551, 305] on div ".mktoForm { font-family : " Cabinet Grotesk " , sans-serif !important ; color :…" at bounding box center [557, 781] width 542 height 1341
paste textarea "}"
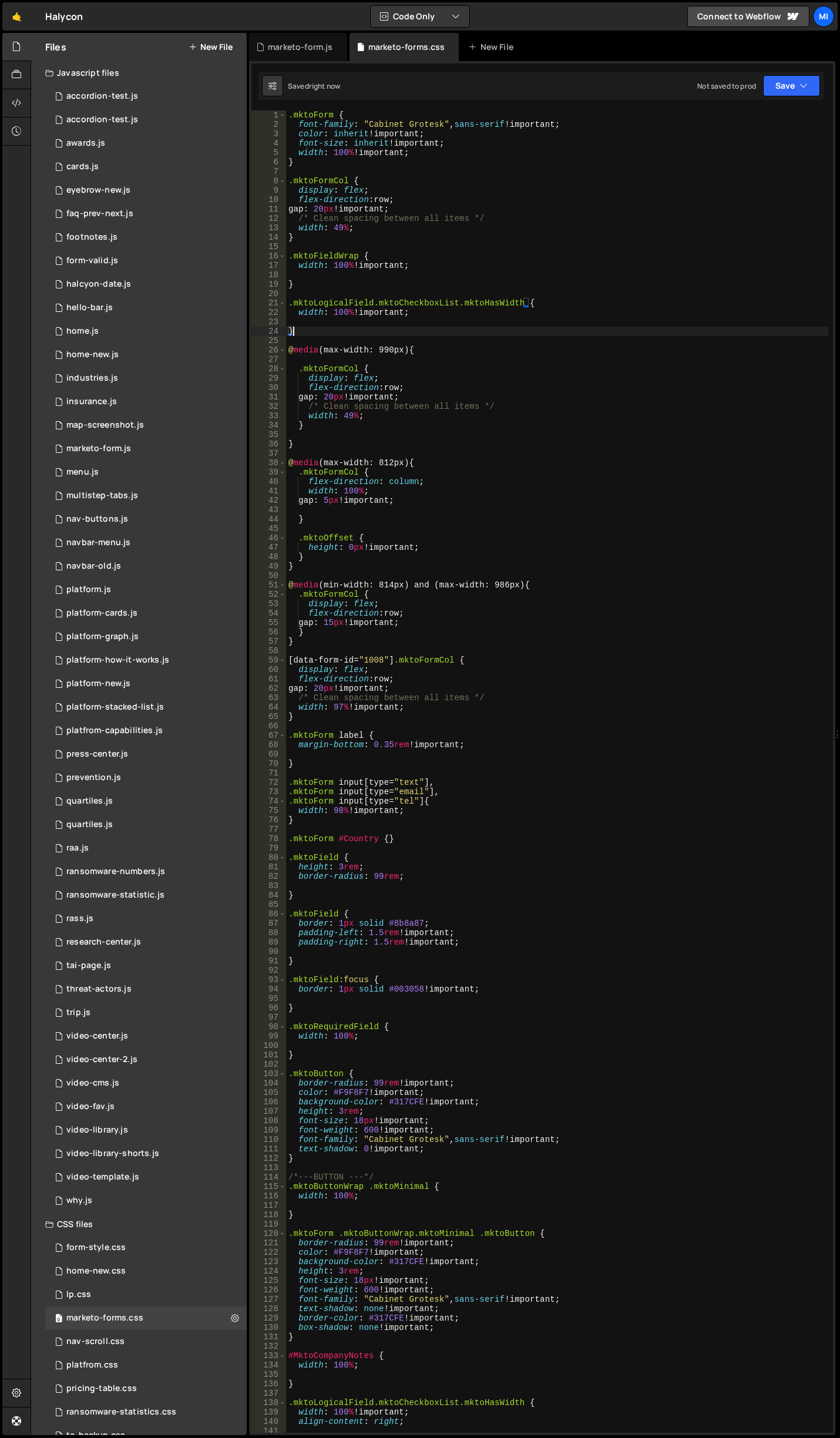
type textarea "}"
click at [371, 318] on div ".mktoForm { font-family : " Cabinet Grotesk " , sans-serif !important ; color :…" at bounding box center [557, 781] width 542 height 1341
click at [368, 761] on div ".mktoForm { font-family : " Cabinet Grotesk " , sans-serif !important ; color :…" at bounding box center [557, 781] width 542 height 1341
type textarea "}"
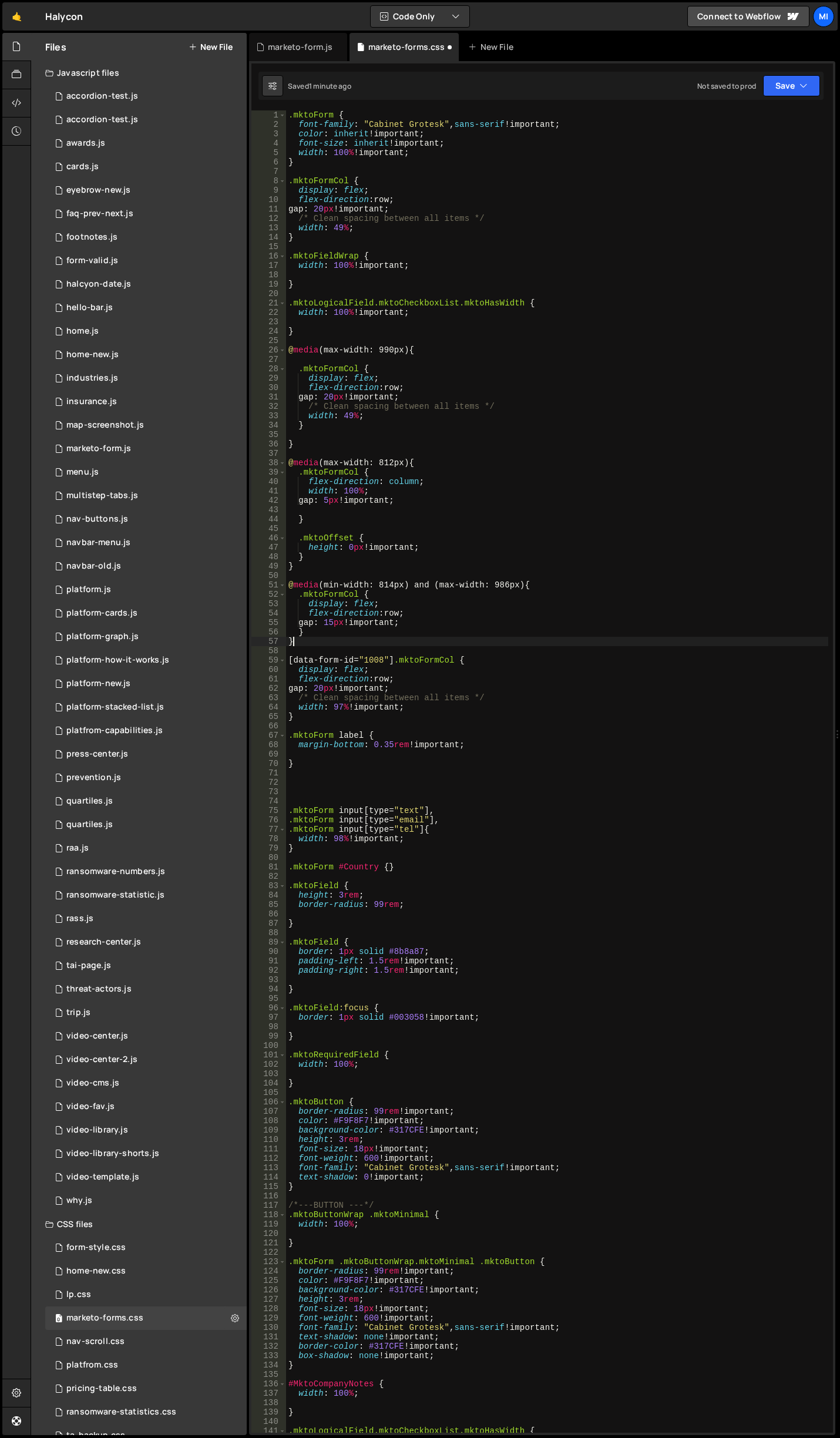
click at [384, 639] on div ".mktoForm { font-family : " Cabinet Grotesk " , sans-serif !important ; color :…" at bounding box center [557, 781] width 542 height 1341
type textarea "}"
click at [372, 650] on div ".mktoForm { font-family : " Cabinet Grotesk " , sans-serif !important ; color :…" at bounding box center [557, 781] width 542 height 1341
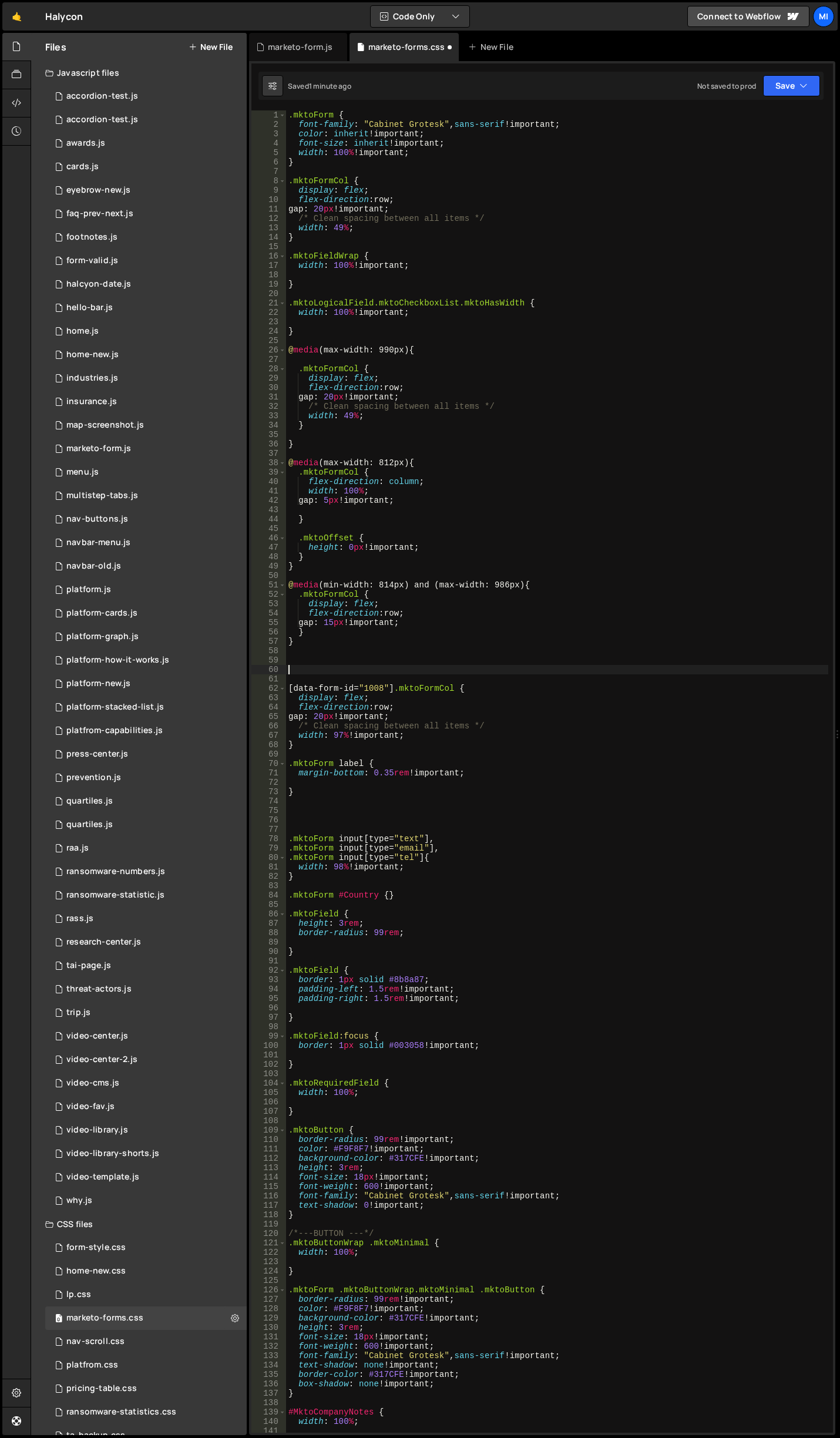
type textarea "."
type textarea "/*------- SINGLE COLUMN FORM ---------*/"
click at [340, 647] on div ".mktoForm { font-family : " Cabinet Grotesk " , sans-serif !important ; color :…" at bounding box center [557, 781] width 542 height 1341
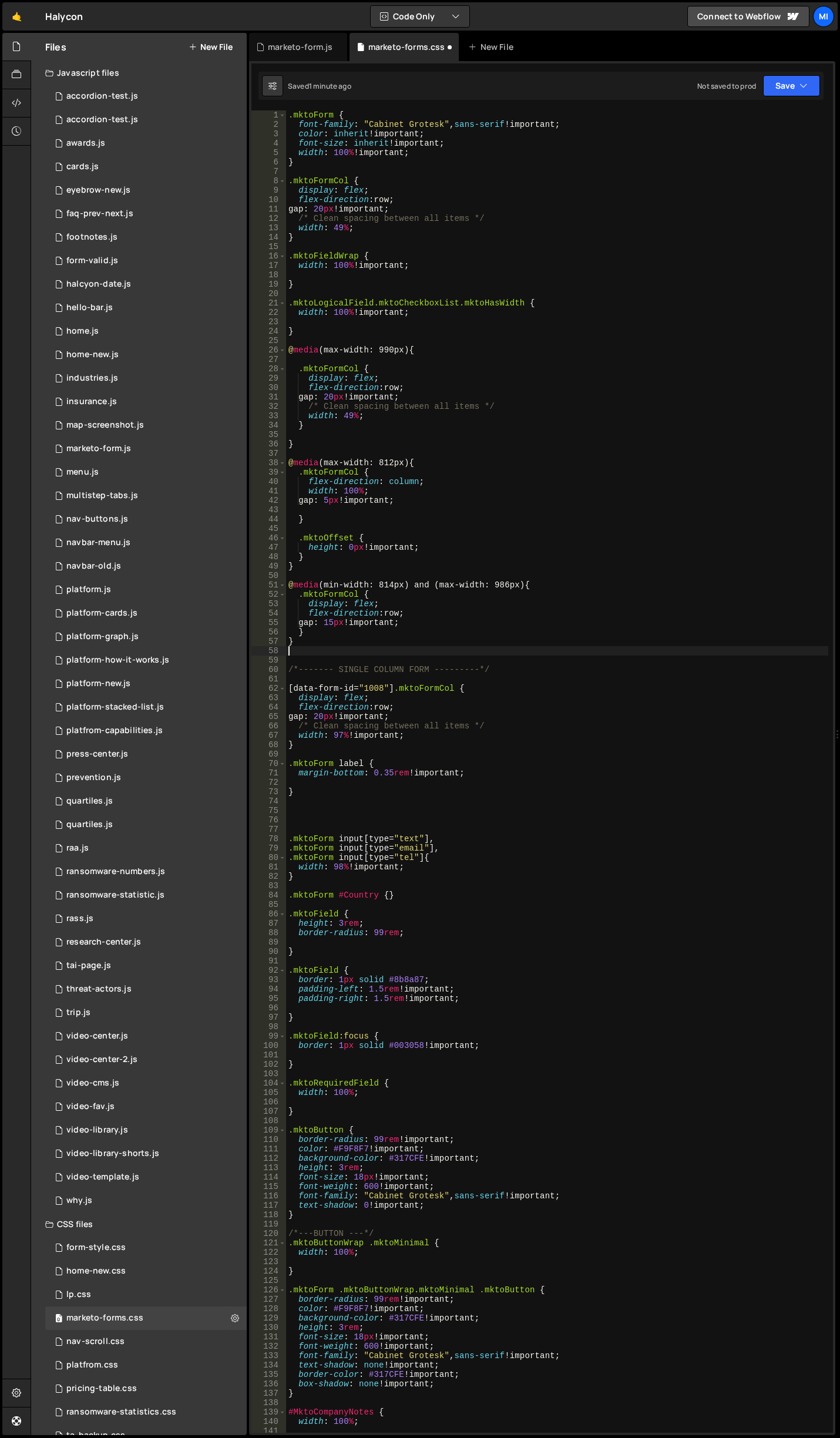
scroll to position [0, 0]
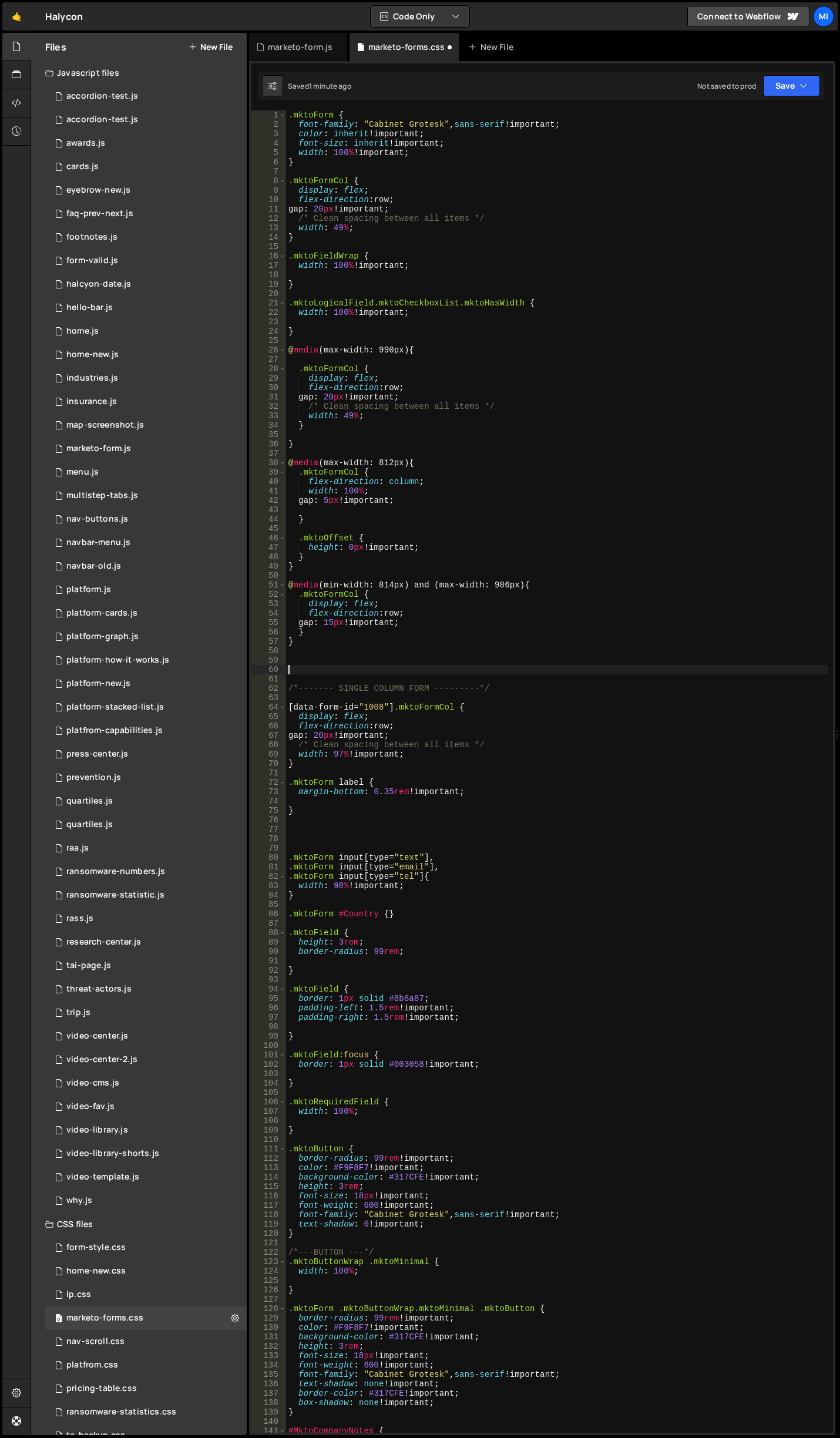
click at [344, 658] on div ".mktoForm { font-family : " Cabinet Grotesk " , sans-serif !important ; color :…" at bounding box center [557, 781] width 542 height 1341
paste textarea "mktoFormCol"
type textarea ".mktoFormCol(has: checkbox) {}"
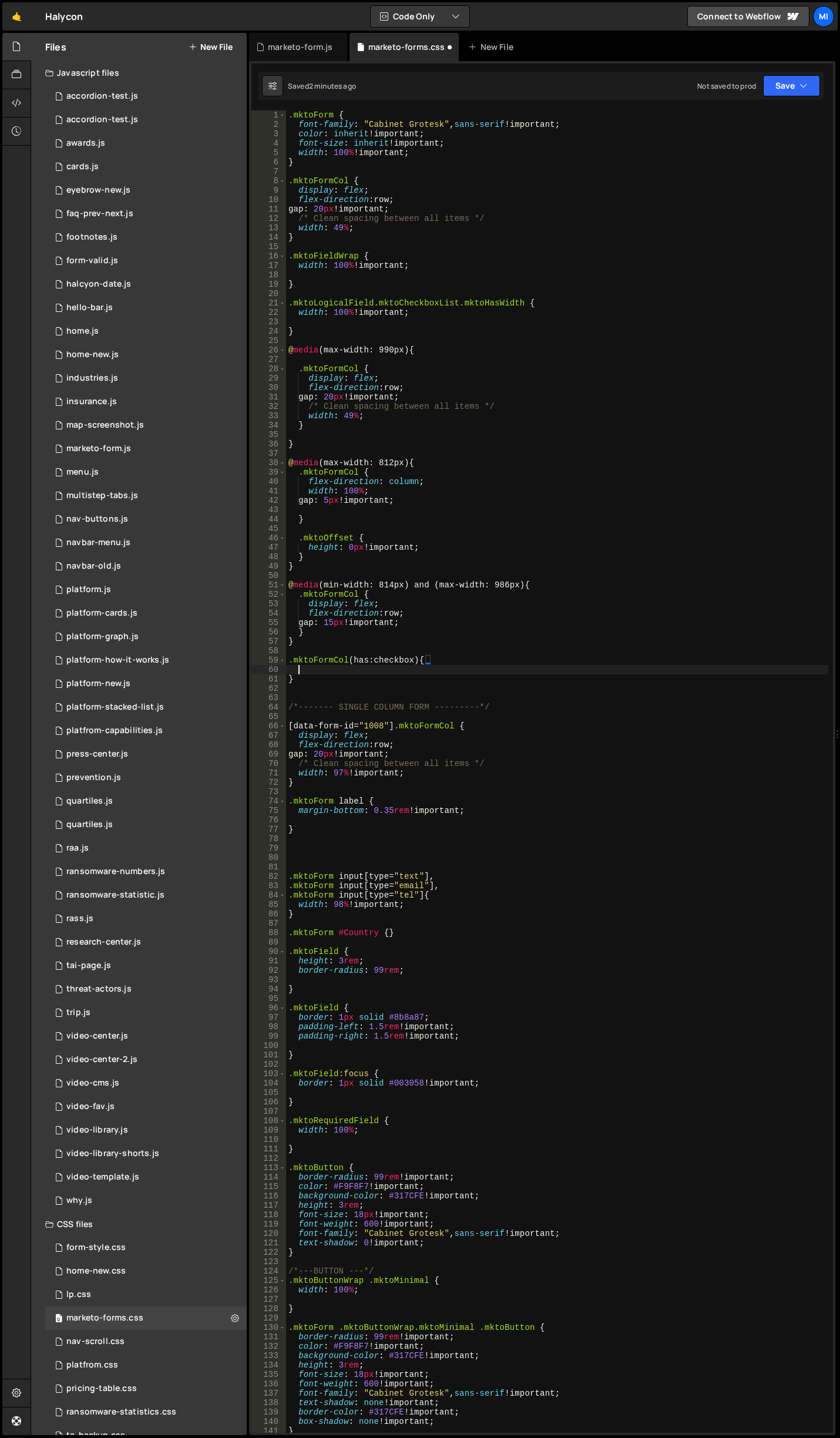
scroll to position [0, 0]
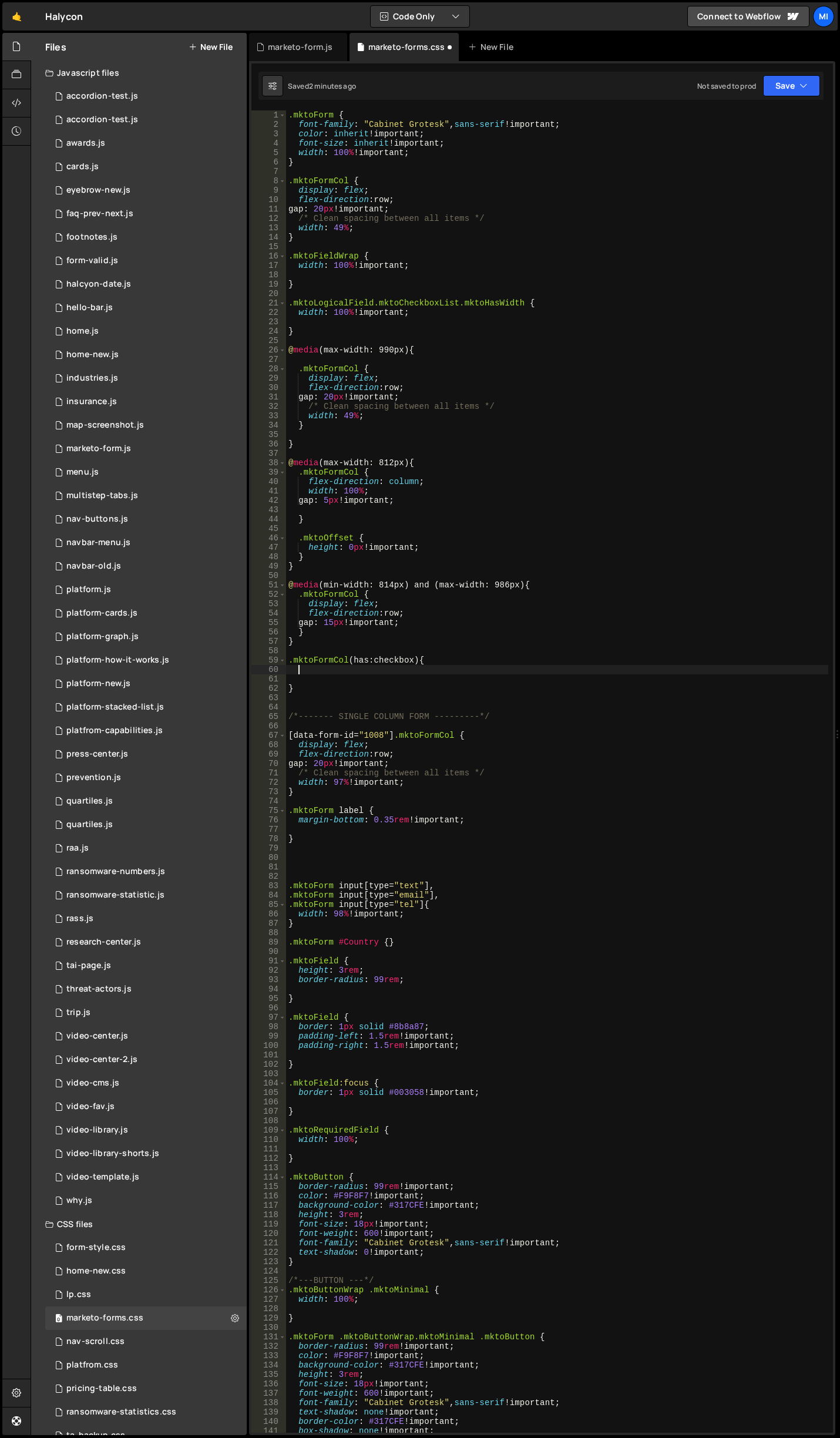
type textarea "f"
click at [375, 662] on div ".mktoForm { font-family : " Cabinet Grotesk " , sans-serif !important ; color :…" at bounding box center [557, 781] width 542 height 1341
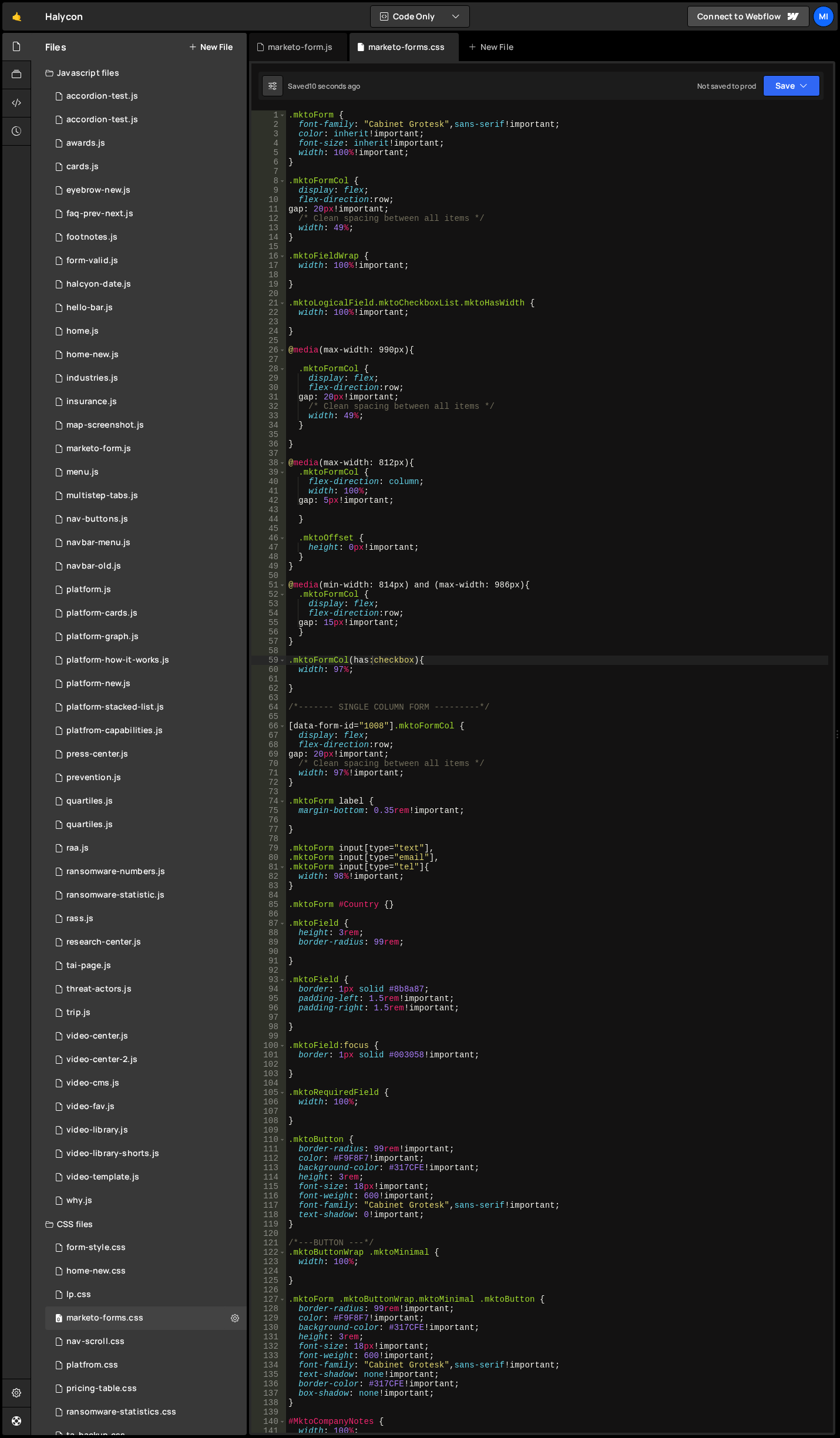
click at [350, 666] on div ".mktoForm { font-family : " Cabinet Grotesk " , sans-serif !important ; color :…" at bounding box center [557, 781] width 542 height 1341
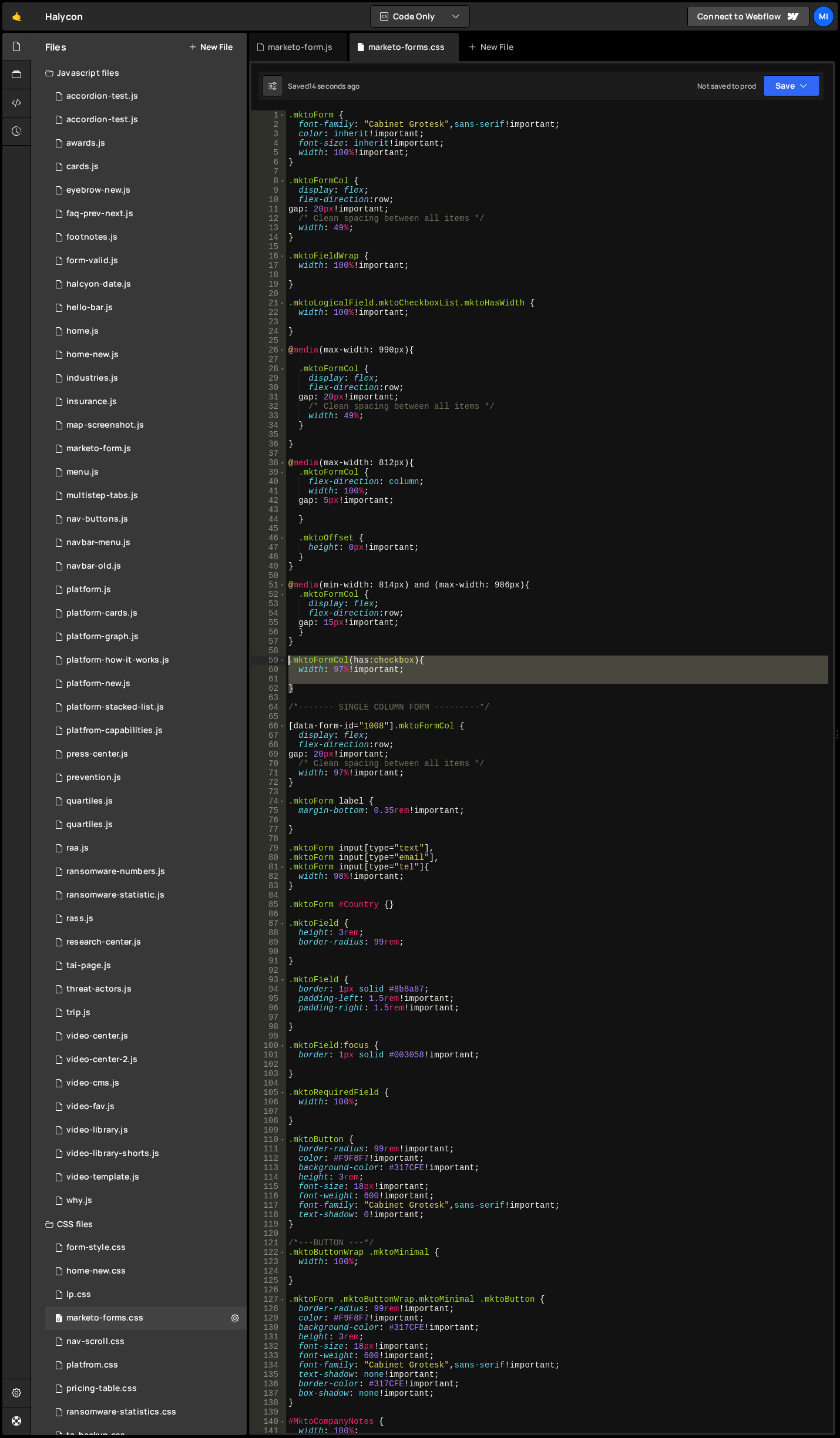
drag, startPoint x: 317, startPoint y: 692, endPoint x: 271, endPoint y: 662, distance: 54.9
click at [271, 662] on div "width: 97% !important; 1 2 3 4 5 6 7 8 9 10 11 12 13 14 15 16 17 18 19 20 21 22…" at bounding box center [541, 771] width 581 height 1322
drag, startPoint x: 299, startPoint y: 693, endPoint x: 271, endPoint y: 659, distance: 44.0
click at [271, 659] on div ".mktoFormCol(has:checkbox) { width: 97% !important; 1 2 3 4 5 6 7 8 9 10 11 12 …" at bounding box center [541, 771] width 581 height 1322
paste textarea "}"
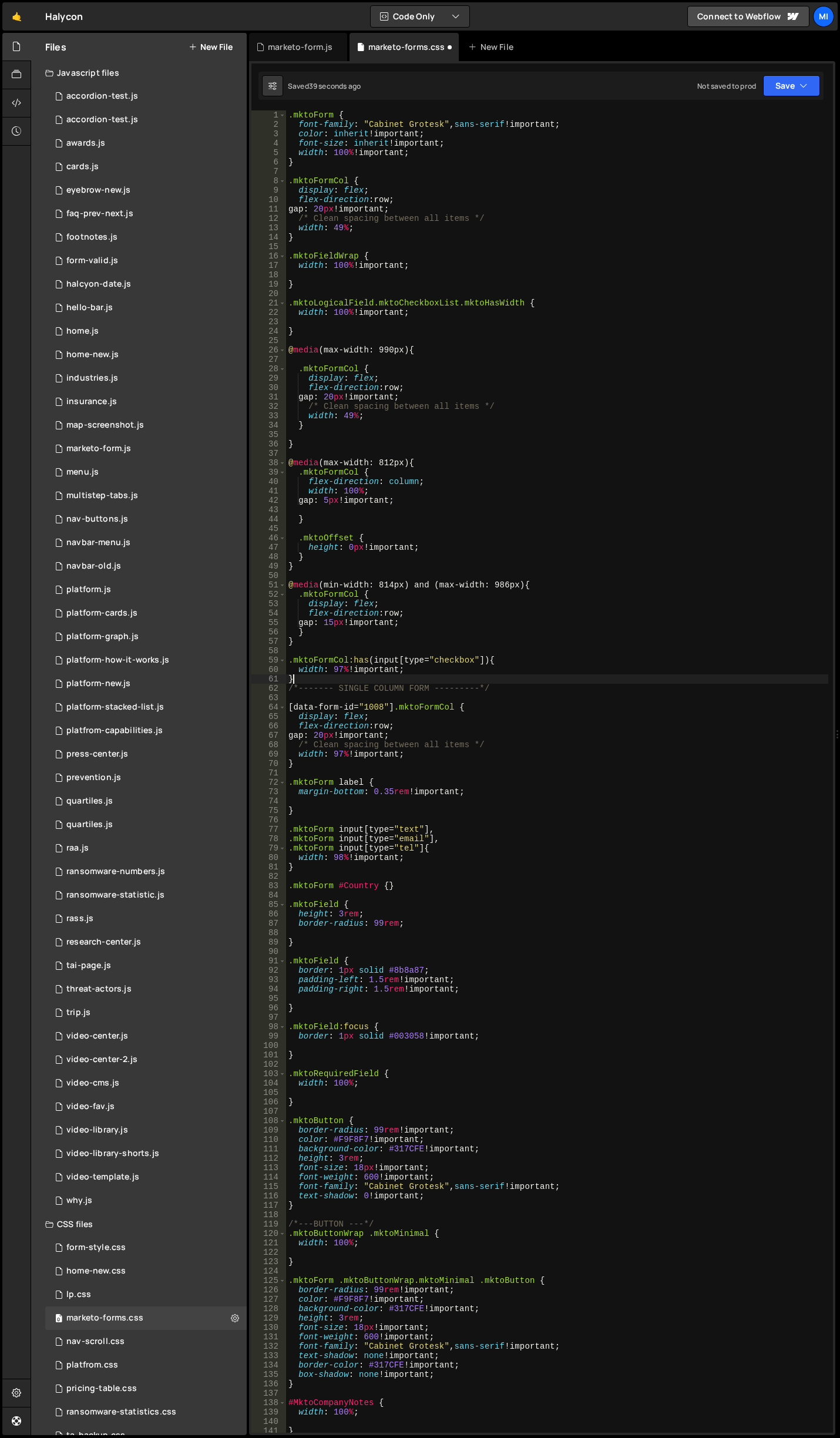
scroll to position [0, 0]
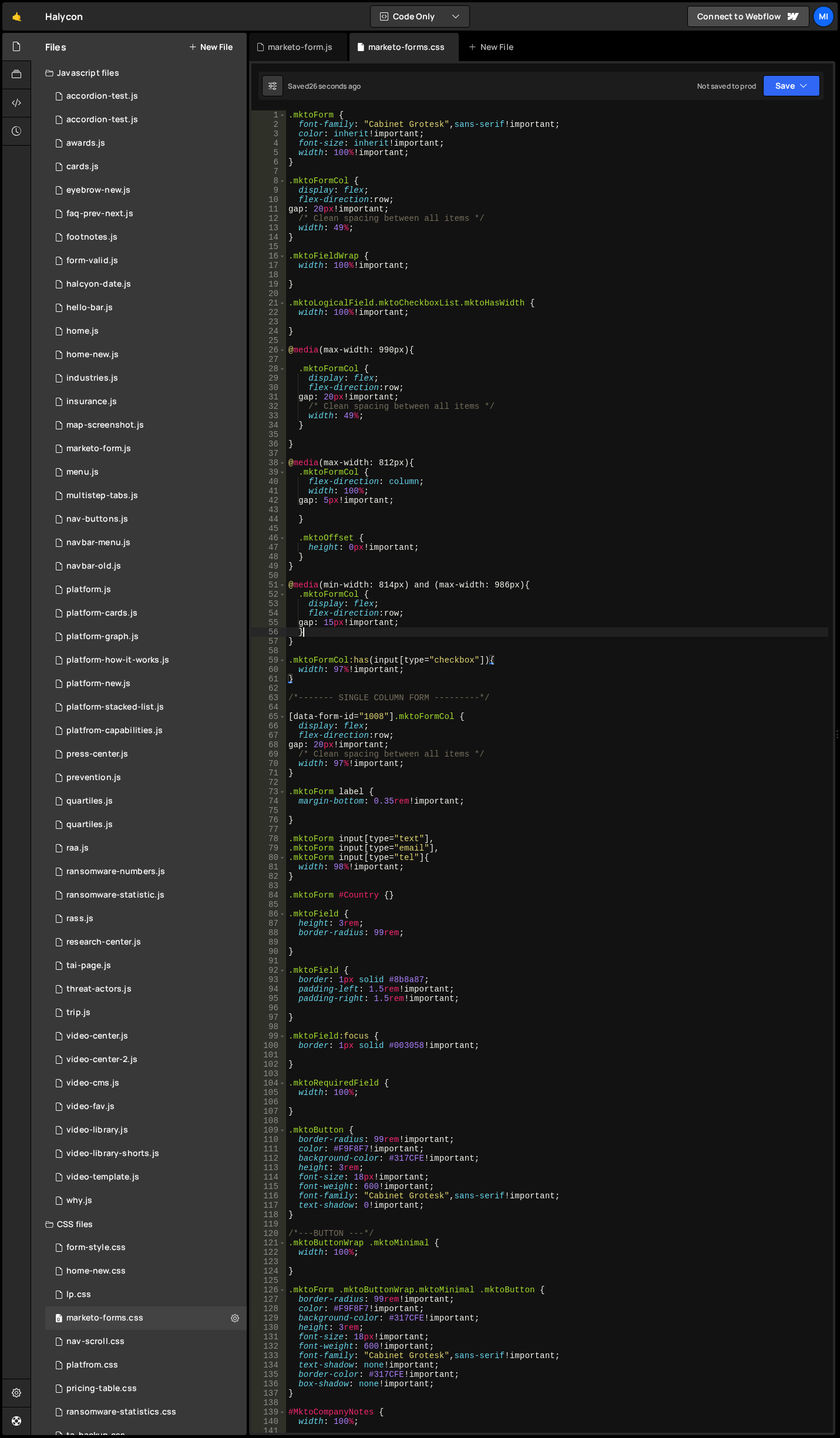
click at [421, 628] on div ".mktoForm { font-family : " Cabinet Grotesk " , sans-serif !important ; color :…" at bounding box center [557, 781] width 542 height 1341
click at [357, 677] on div ".mktoForm { font-family : " Cabinet Grotesk " , sans-serif !important ; color :…" at bounding box center [557, 781] width 542 height 1341
type textarea "}"
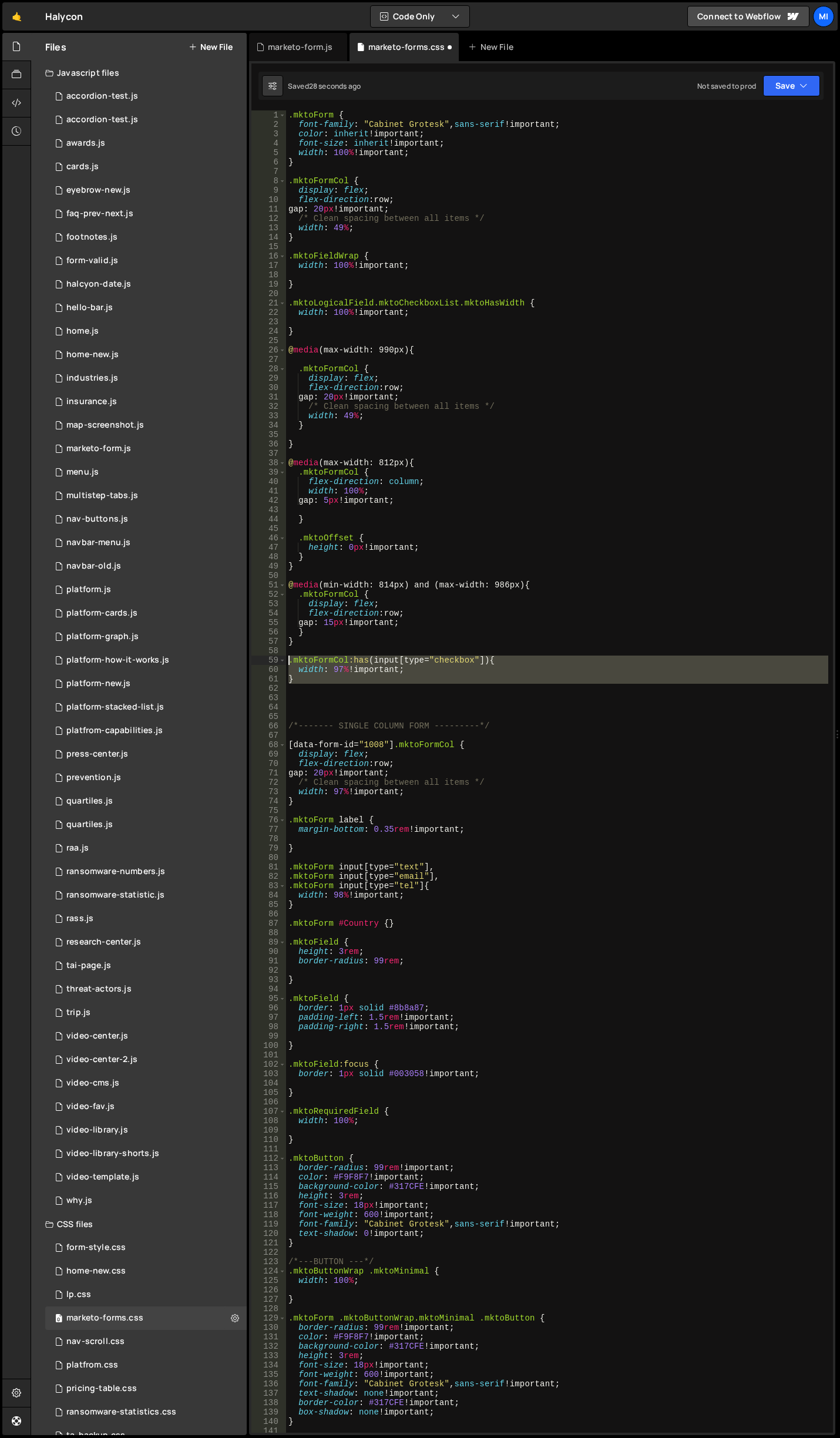
drag, startPoint x: 320, startPoint y: 685, endPoint x: 276, endPoint y: 662, distance: 49.6
click at [276, 662] on div "1 2 3 4 5 6 7 8 9 10 11 12 13 14 15 16 17 18 19 20 21 22 23 24 25 26 27 28 29 3…" at bounding box center [541, 771] width 581 height 1322
type textarea ".mktoFormCol:has(input[type="checkbox"]) { width: 97% !important;"
click at [338, 706] on div ".mktoForm { font-family : " Cabinet Grotesk " , sans-serif !important ; color :…" at bounding box center [557, 781] width 542 height 1341
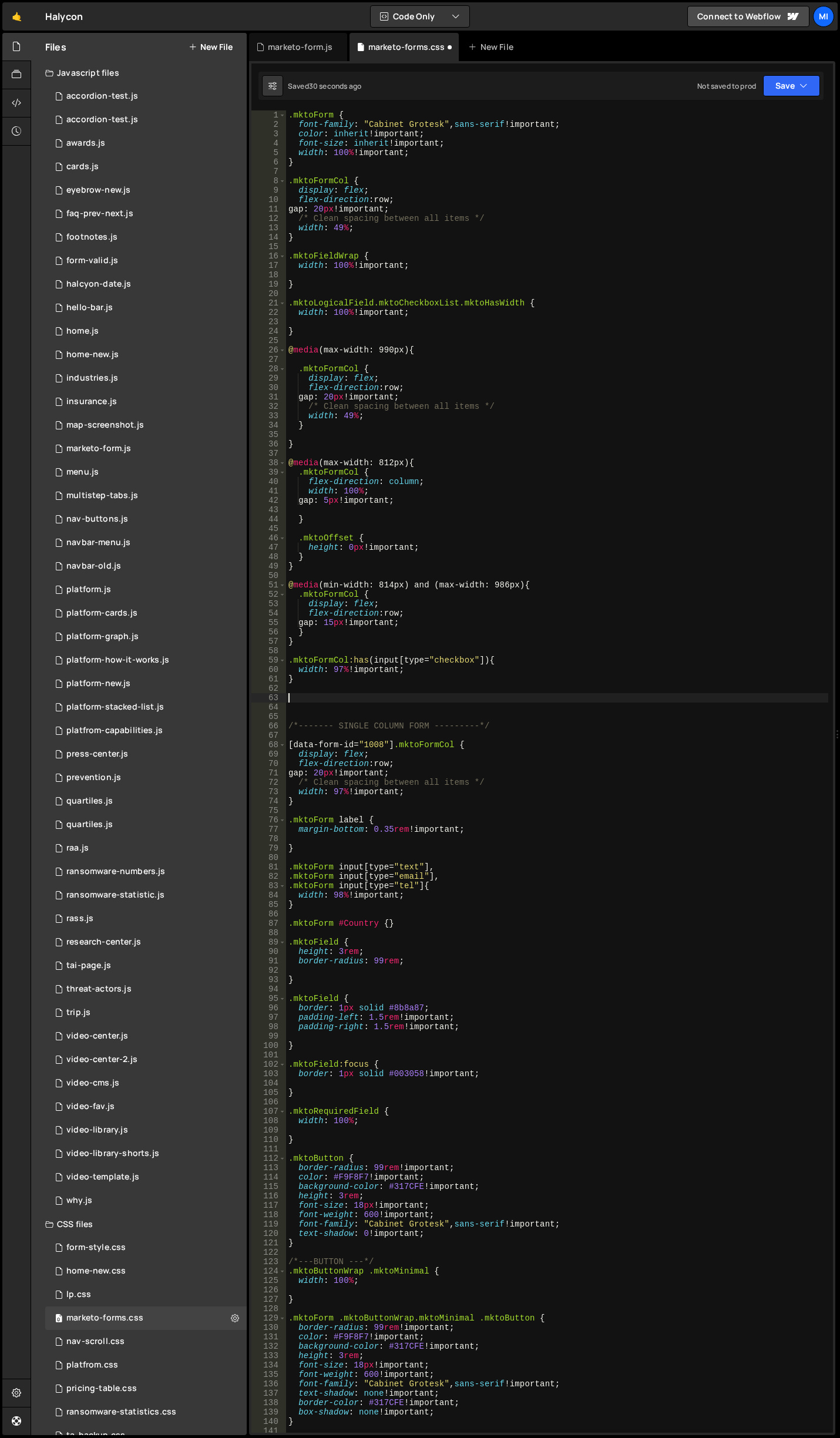
click at [336, 698] on div ".mktoForm { font-family : " Cabinet Grotesk " , sans-serif !important ; color :…" at bounding box center [557, 781] width 542 height 1341
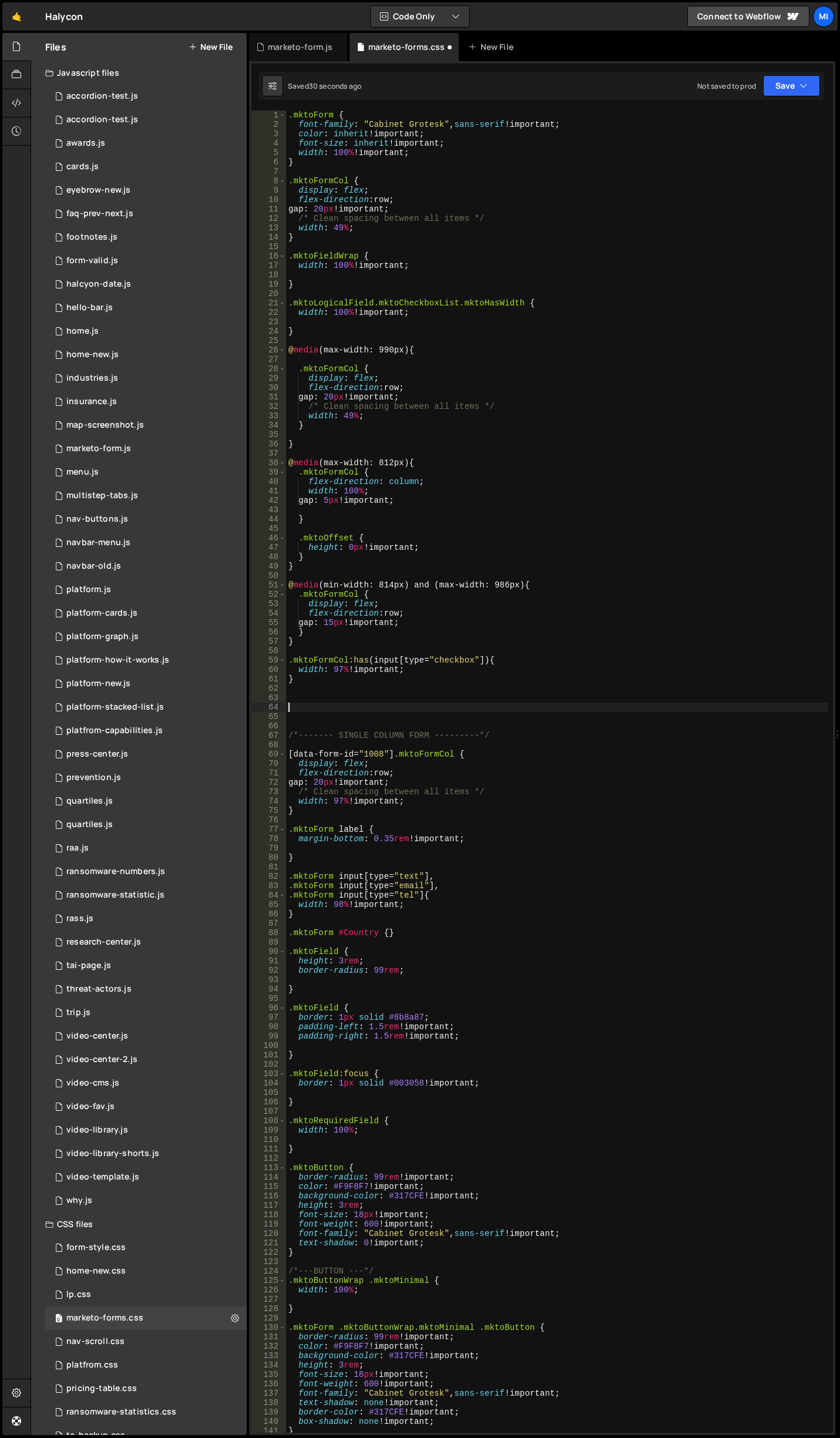
paste textarea ".mktoFormCol:has(input[type="checkbox"]) {"
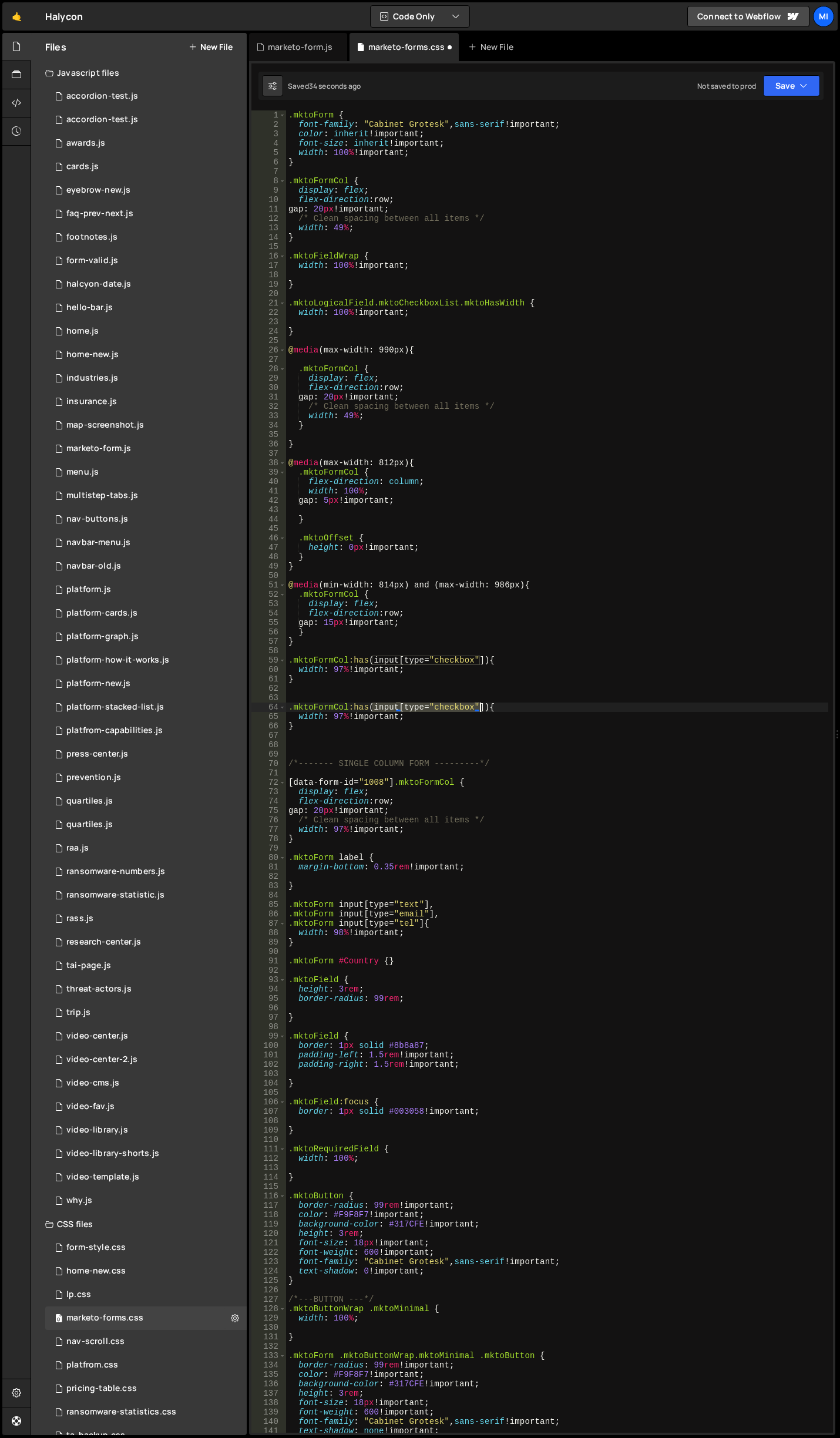
drag, startPoint x: 371, startPoint y: 706, endPoint x: 479, endPoint y: 706, distance: 108.0
click at [479, 706] on div ".mktoForm { font-family : " Cabinet Grotesk " , sans-serif !important ; color :…" at bounding box center [557, 781] width 542 height 1341
paste textarea
paste textarea "MktoCompanyNotes"
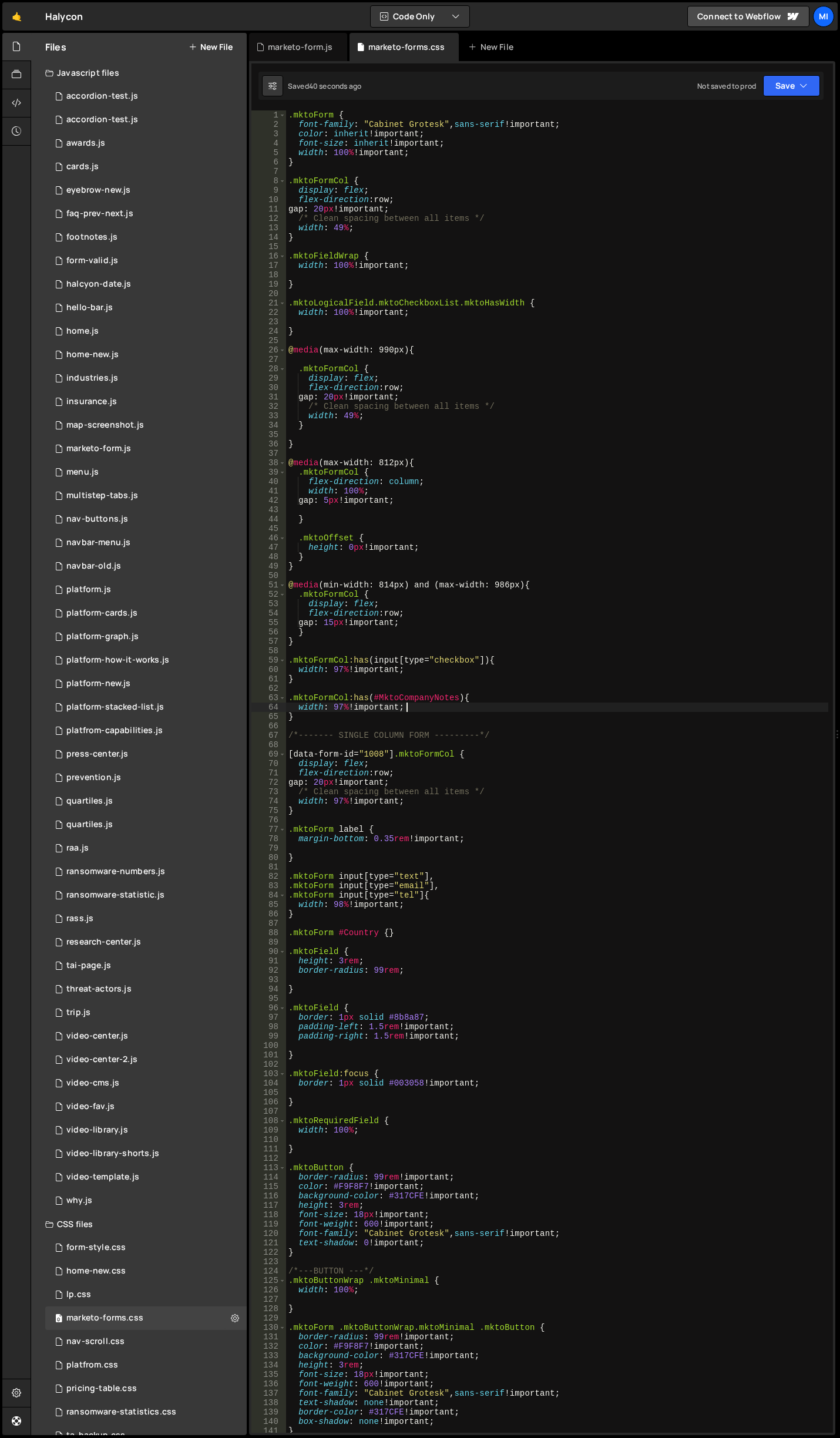
drag, startPoint x: 343, startPoint y: 709, endPoint x: 343, endPoint y: 698, distance: 11.0
click at [343, 708] on div ".mktoForm { font-family : " Cabinet Grotesk " , sans-serif !important ; color :…" at bounding box center [557, 781] width 542 height 1341
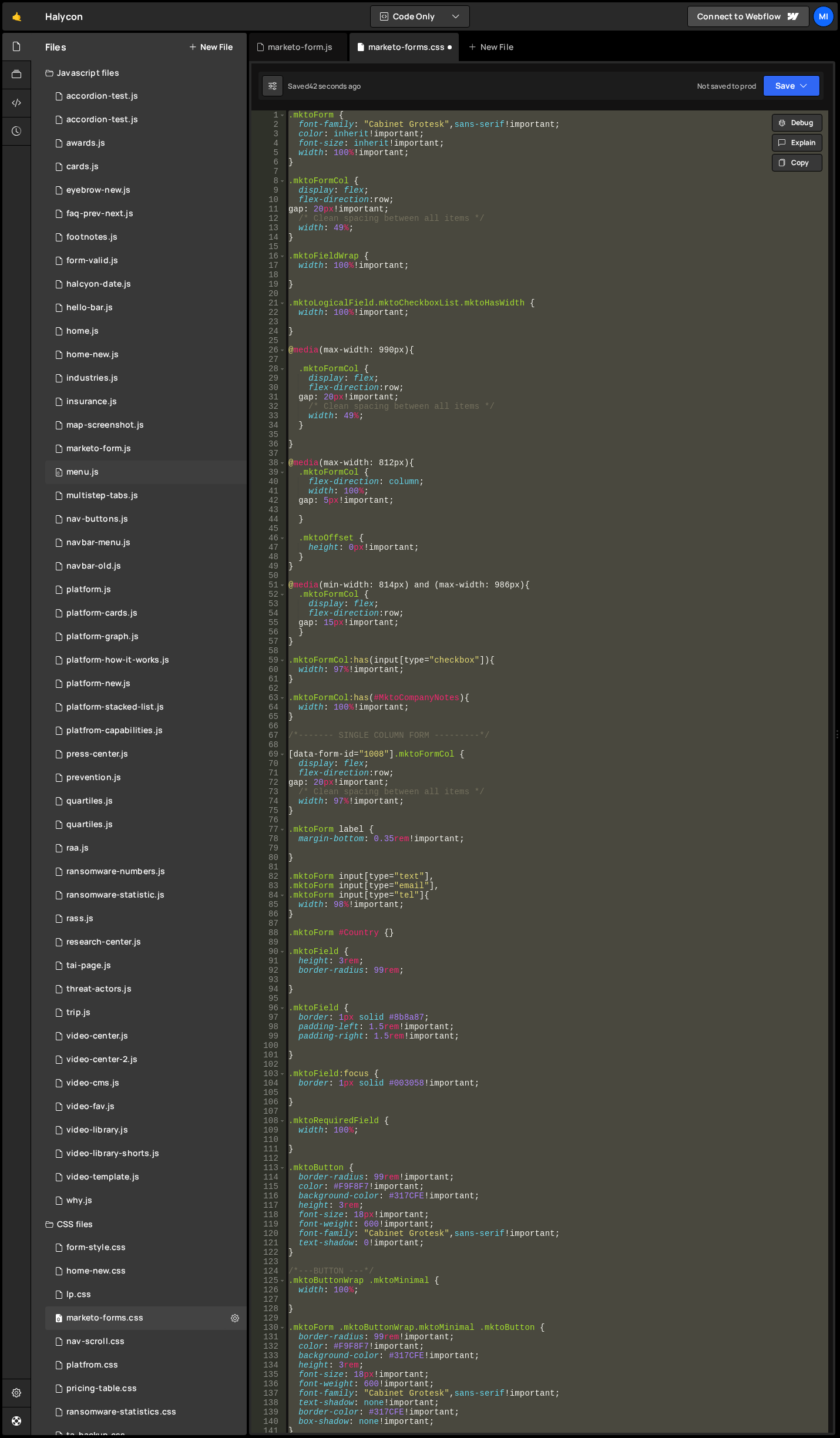
scroll to position [0, 0]
type textarea "}"
click at [548, 743] on div ".mktoForm { font-family : " Cabinet Grotesk " , sans-serif !important ; color :…" at bounding box center [557, 771] width 542 height 1322
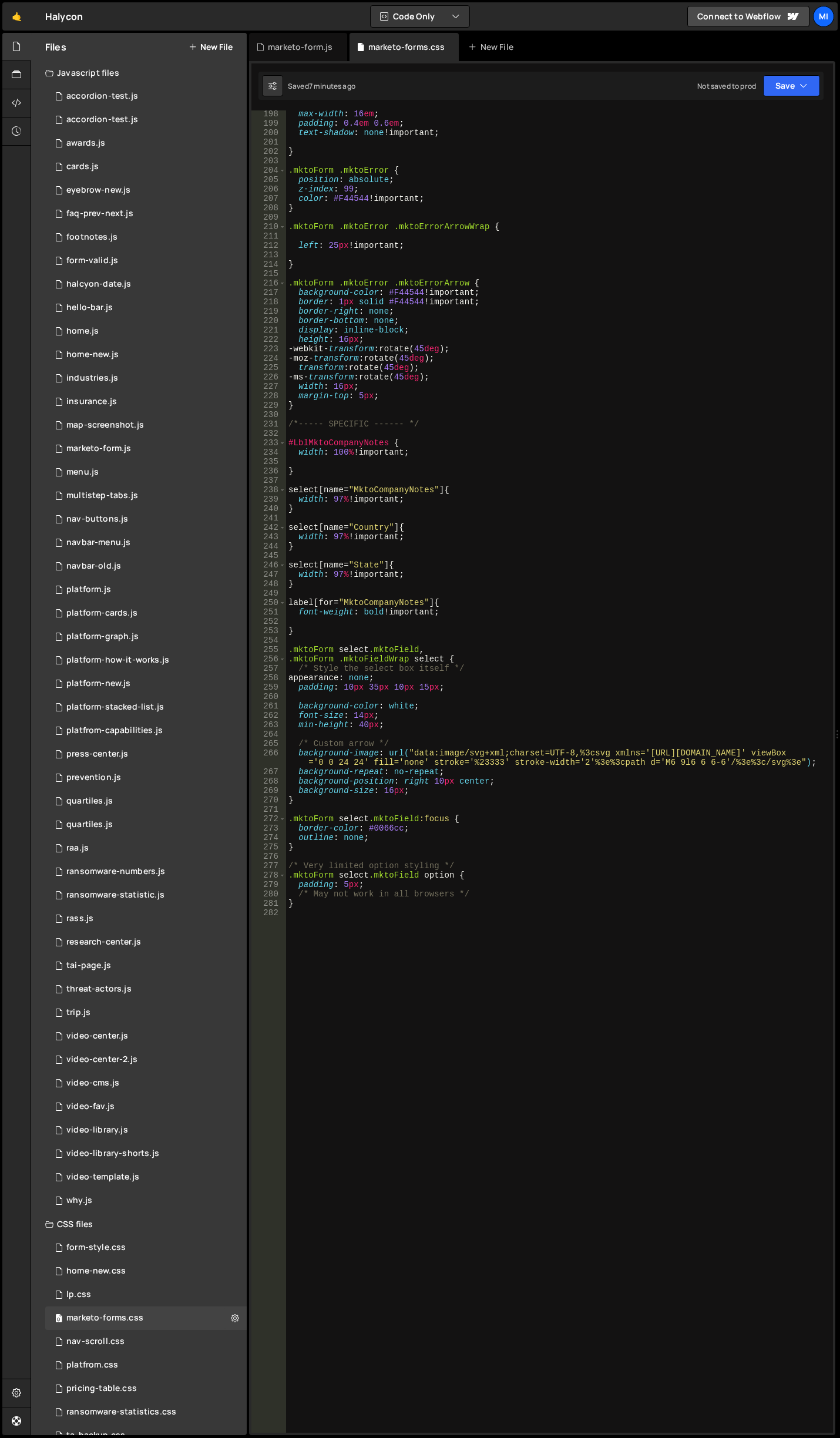
click at [456, 1031] on div "max-width : 16 em ; padding : 0.4 em 0.6 em ; text-shadow : none !important ; }…" at bounding box center [557, 780] width 542 height 1341
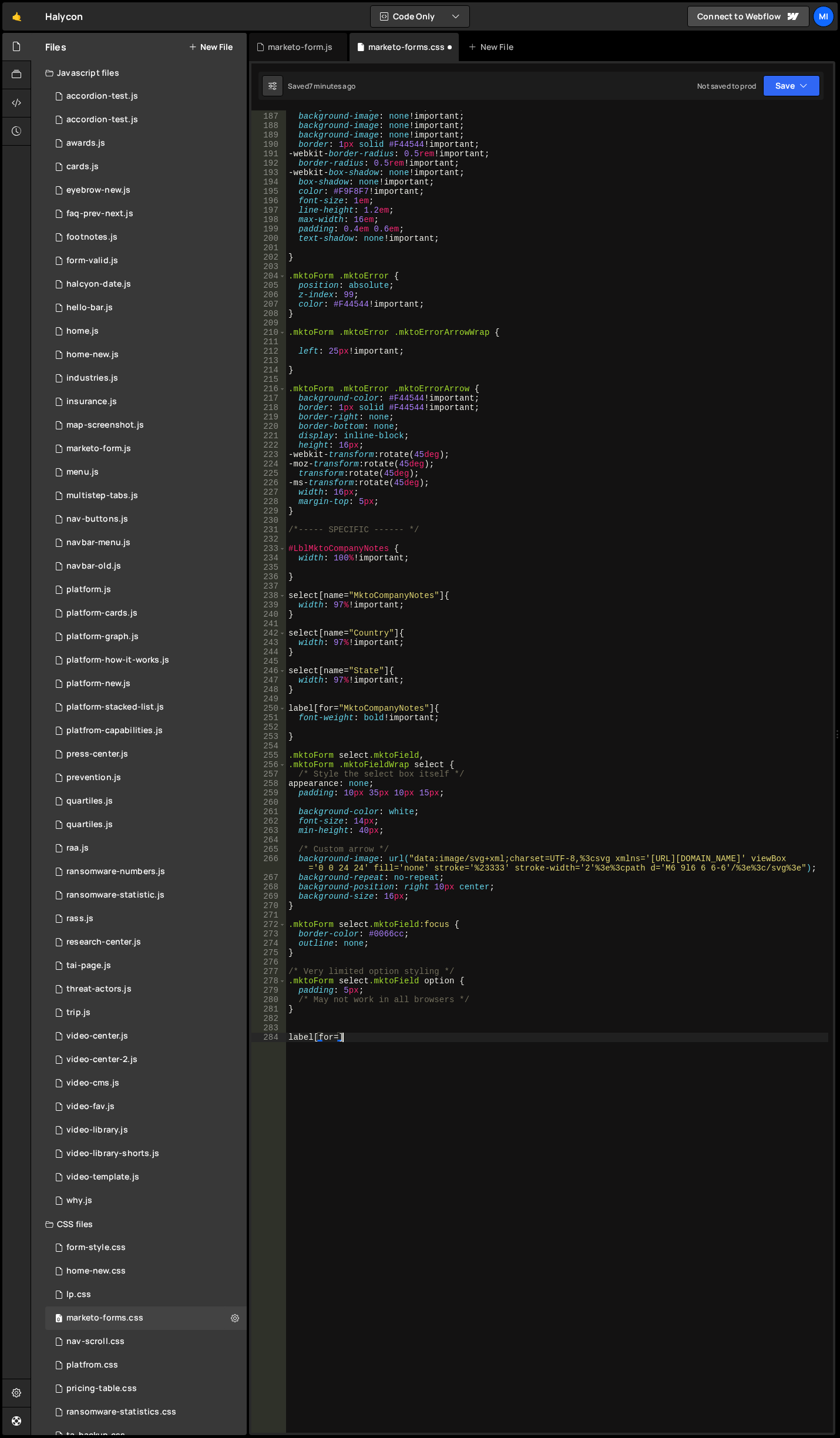
scroll to position [0, 3]
paste textarea "MktoCompanyNotes""
type textarea "label [for="MktoCompanyNotes"] {}"
type textarea "margin-bottom: 10px;"
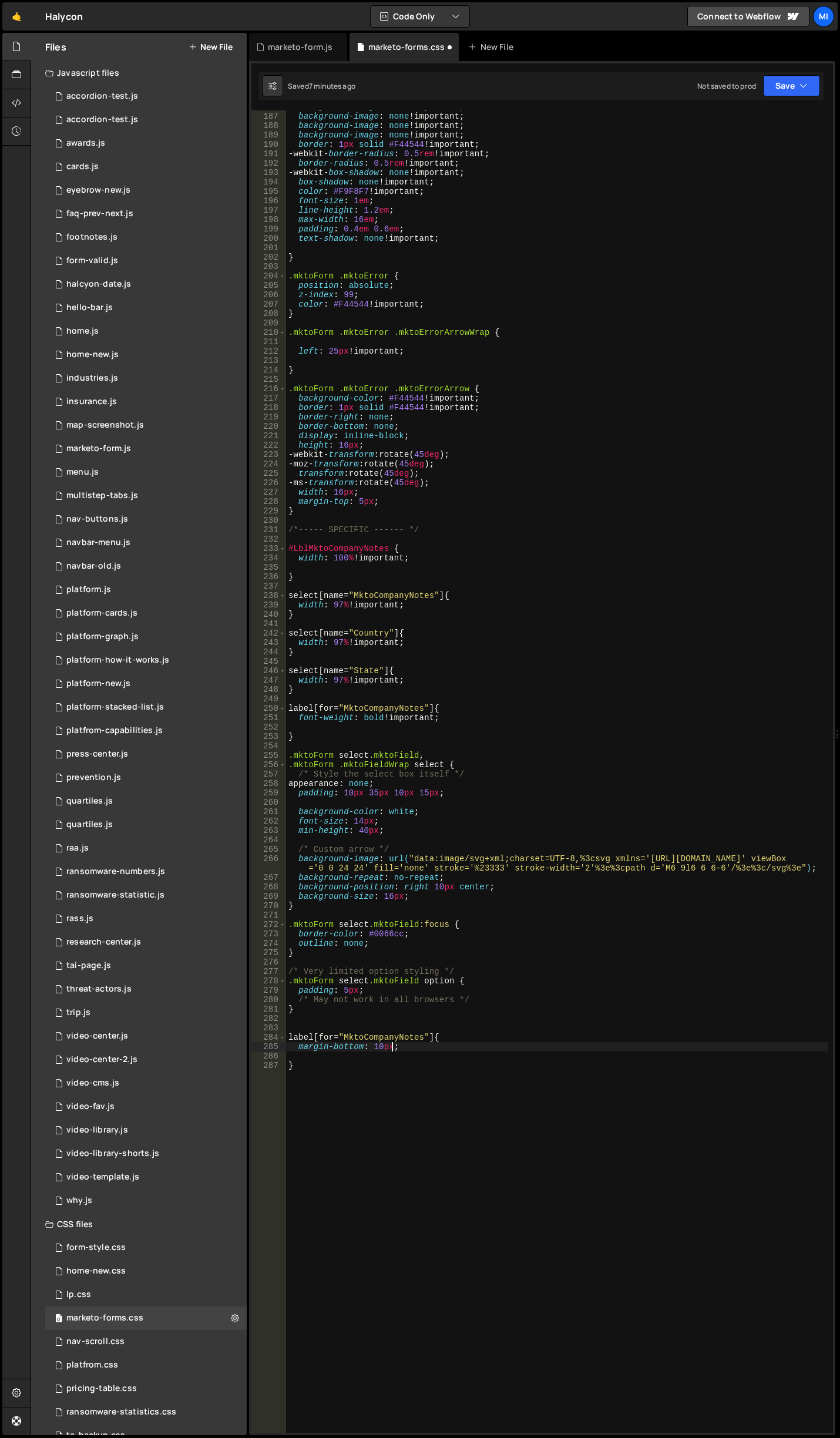
scroll to position [0, 0]
click at [377, 1037] on div "background-image : none !important ; background-image : none !important ; backg…" at bounding box center [557, 772] width 542 height 1341
click at [393, 1037] on div "background-image : none !important ; background-image : none !important ; backg…" at bounding box center [557, 772] width 542 height 1341
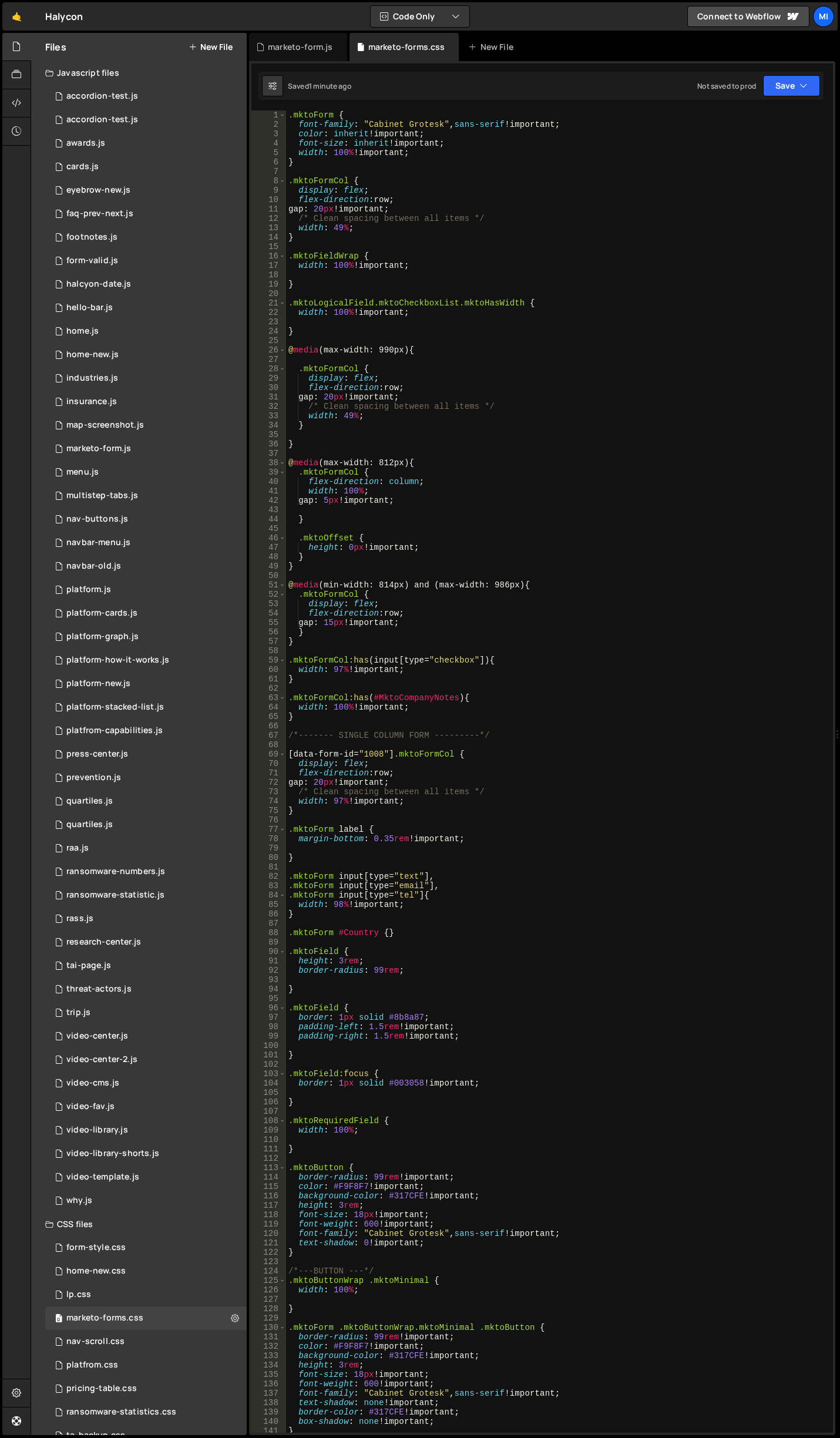
scroll to position [0, 0]
click at [488, 350] on div ".mktoForm { font-family : " Cabinet Grotesk " , sans-serif !important ; color :…" at bounding box center [557, 781] width 542 height 1341
click at [373, 714] on div ".mktoForm { font-family : " Cabinet Grotesk " , sans-serif !important ; color :…" at bounding box center [557, 781] width 542 height 1341
type textarea "}"
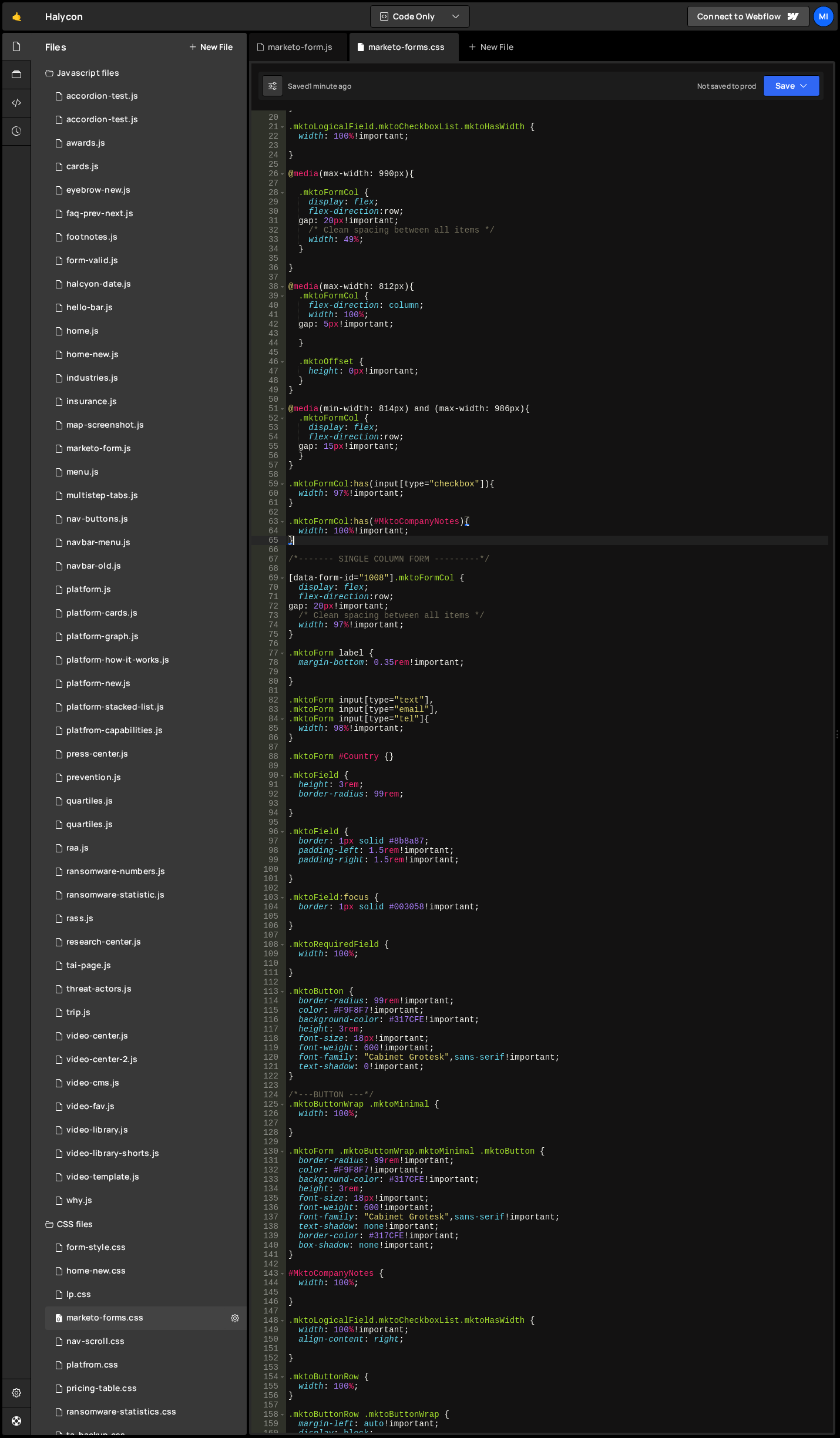
scroll to position [177, 0]
click at [447, 473] on div "} .mktoLogicalField.mktoCheckboxList.mktoHasWidth { width : 100 % !important ; …" at bounding box center [557, 774] width 542 height 1341
click at [533, 244] on div "} .mktoLogicalField.mktoCheckboxList.mktoHasWidth { width : 100 % !important ; …" at bounding box center [557, 774] width 542 height 1341
type textarea "width: 49%;"
type input "0.35rem"
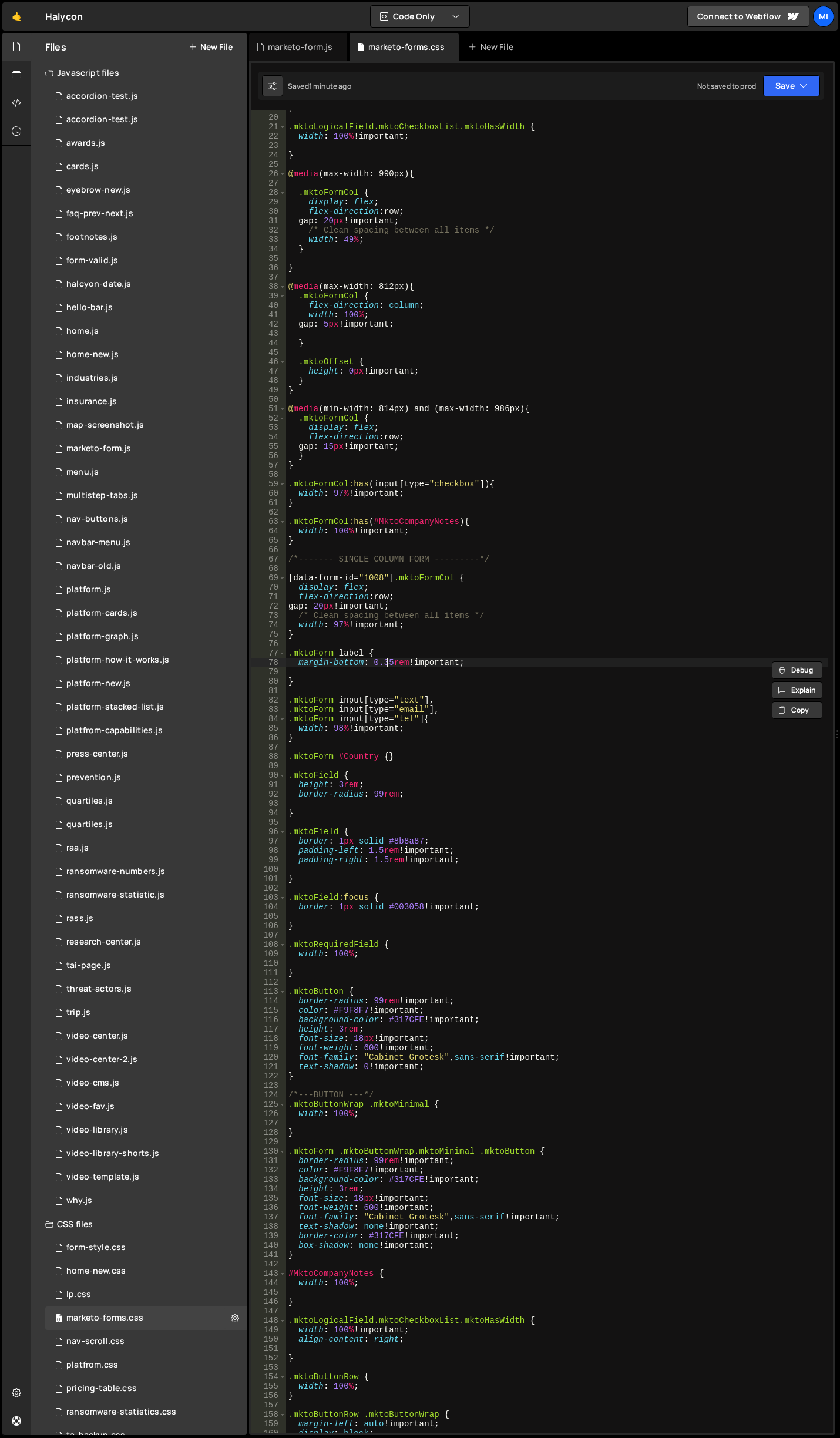
scroll to position [0, 6]
type textarea "margin-bottom: 0.45rem !important;"
